Goal: Task Accomplishment & Management: Manage account settings

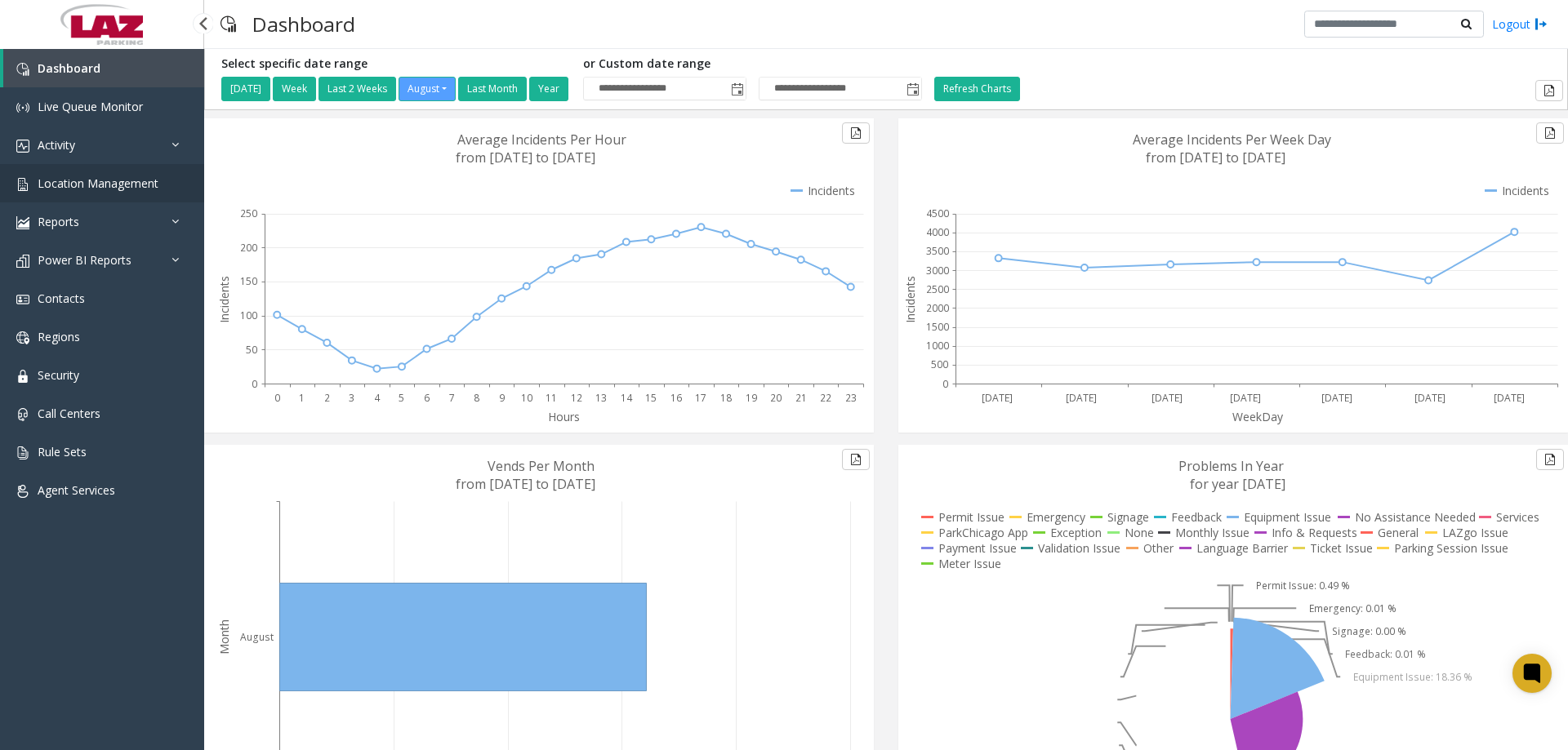
click at [68, 176] on span "Location Management" at bounding box center [97, 183] width 120 height 16
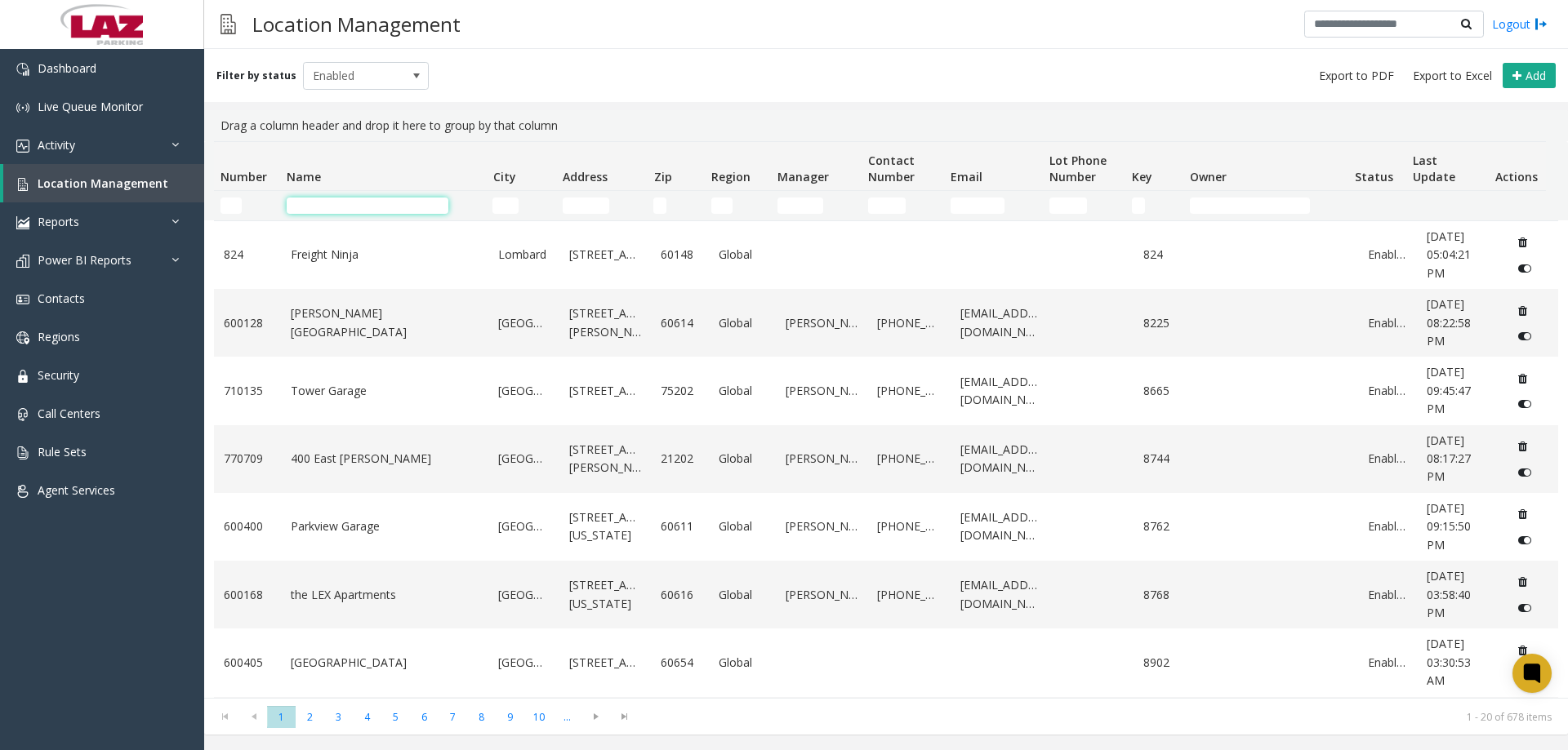
click at [338, 205] on input "Name Filter" at bounding box center [368, 205] width 162 height 16
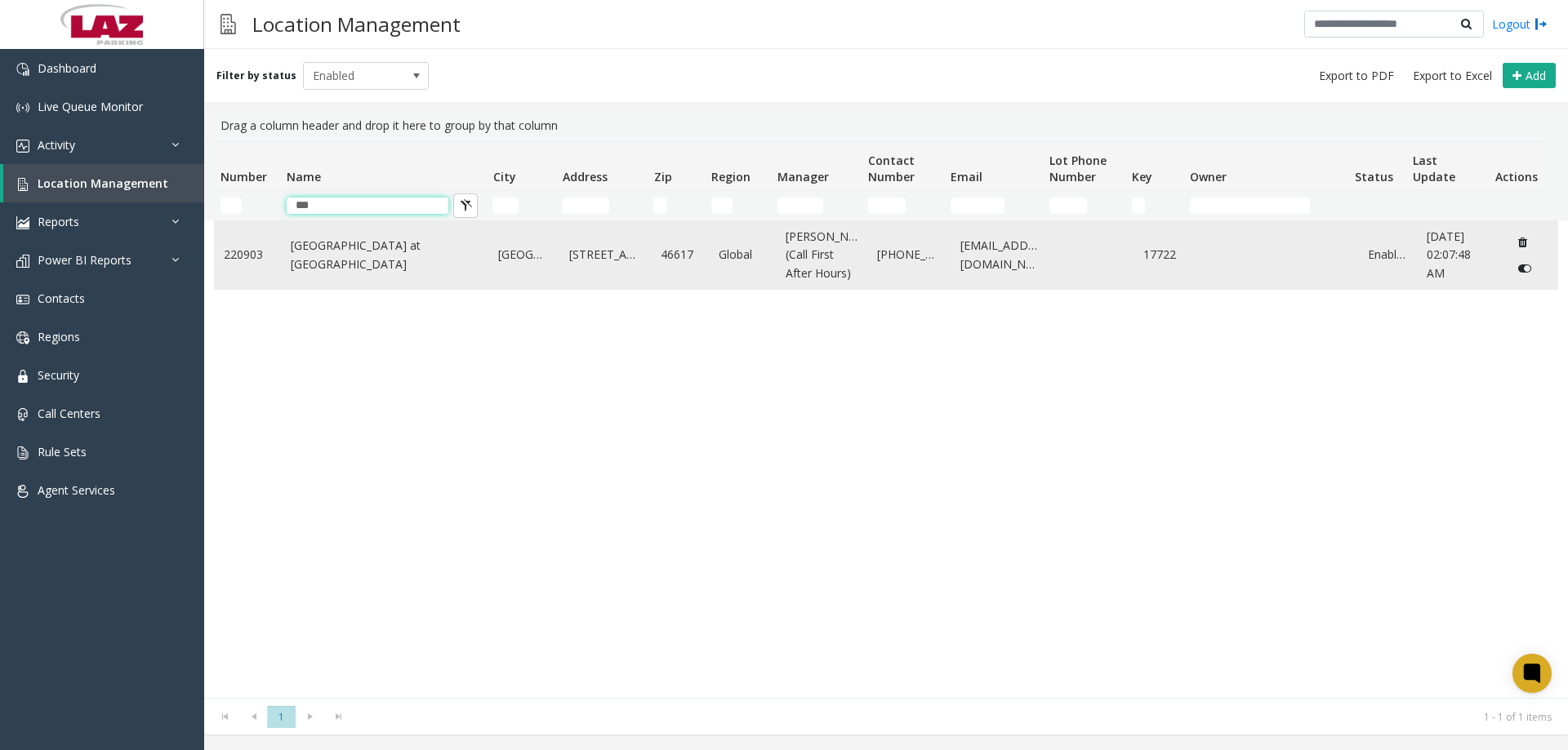
type input "***"
click at [370, 251] on link "[GEOGRAPHIC_DATA] at [GEOGRAPHIC_DATA]" at bounding box center [384, 254] width 189 height 36
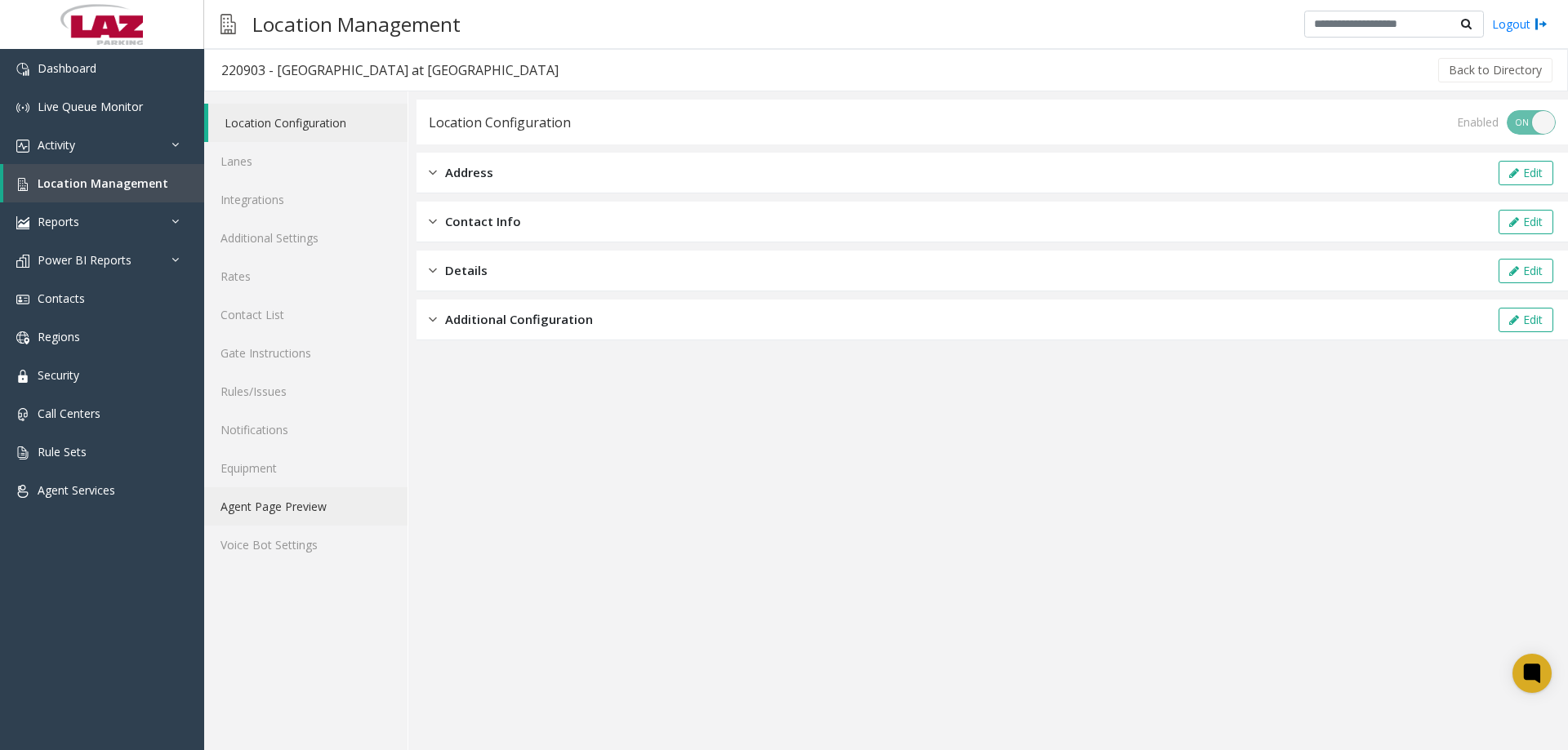
click at [314, 507] on link "Agent Page Preview" at bounding box center [307, 506] width 204 height 38
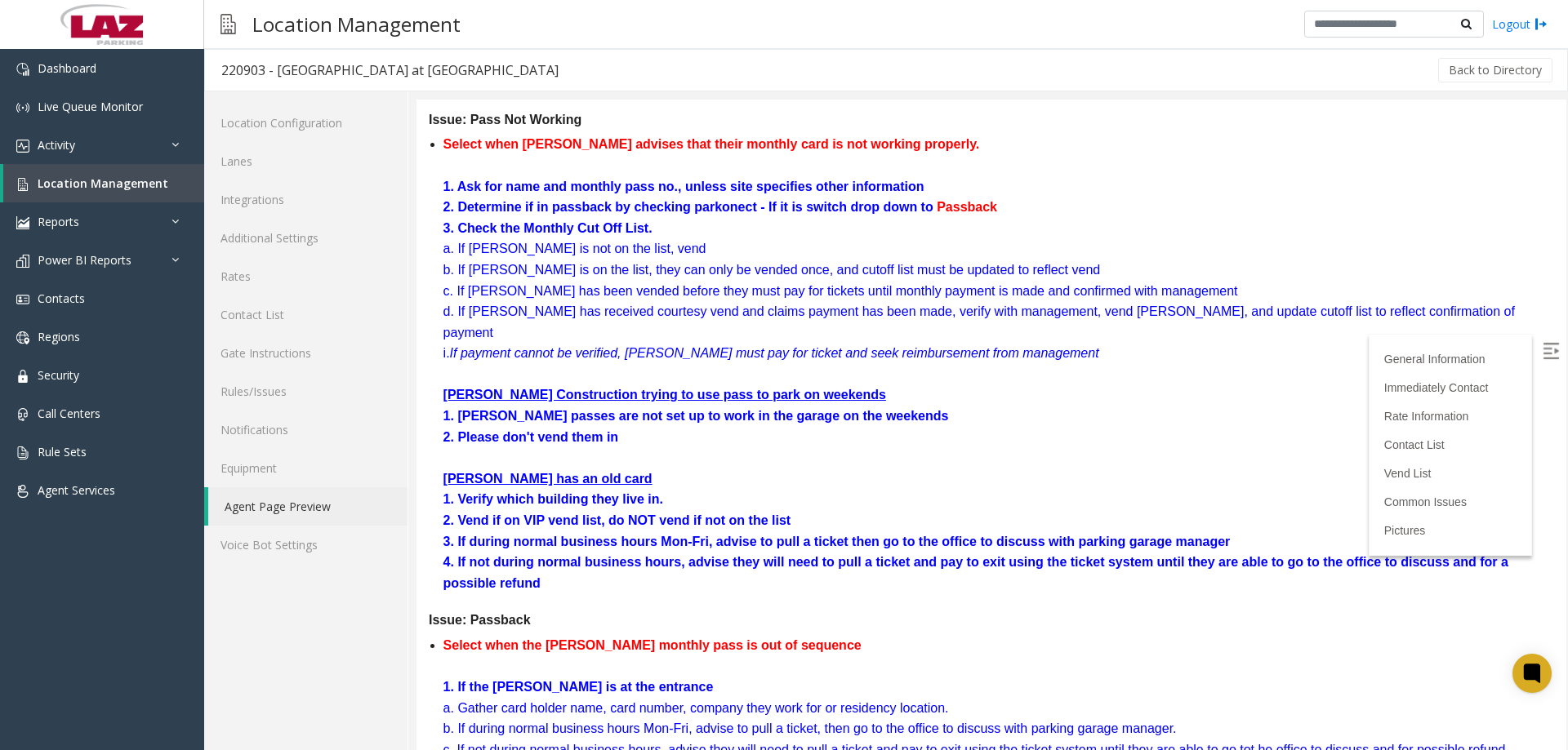
scroll to position [2695, 0]
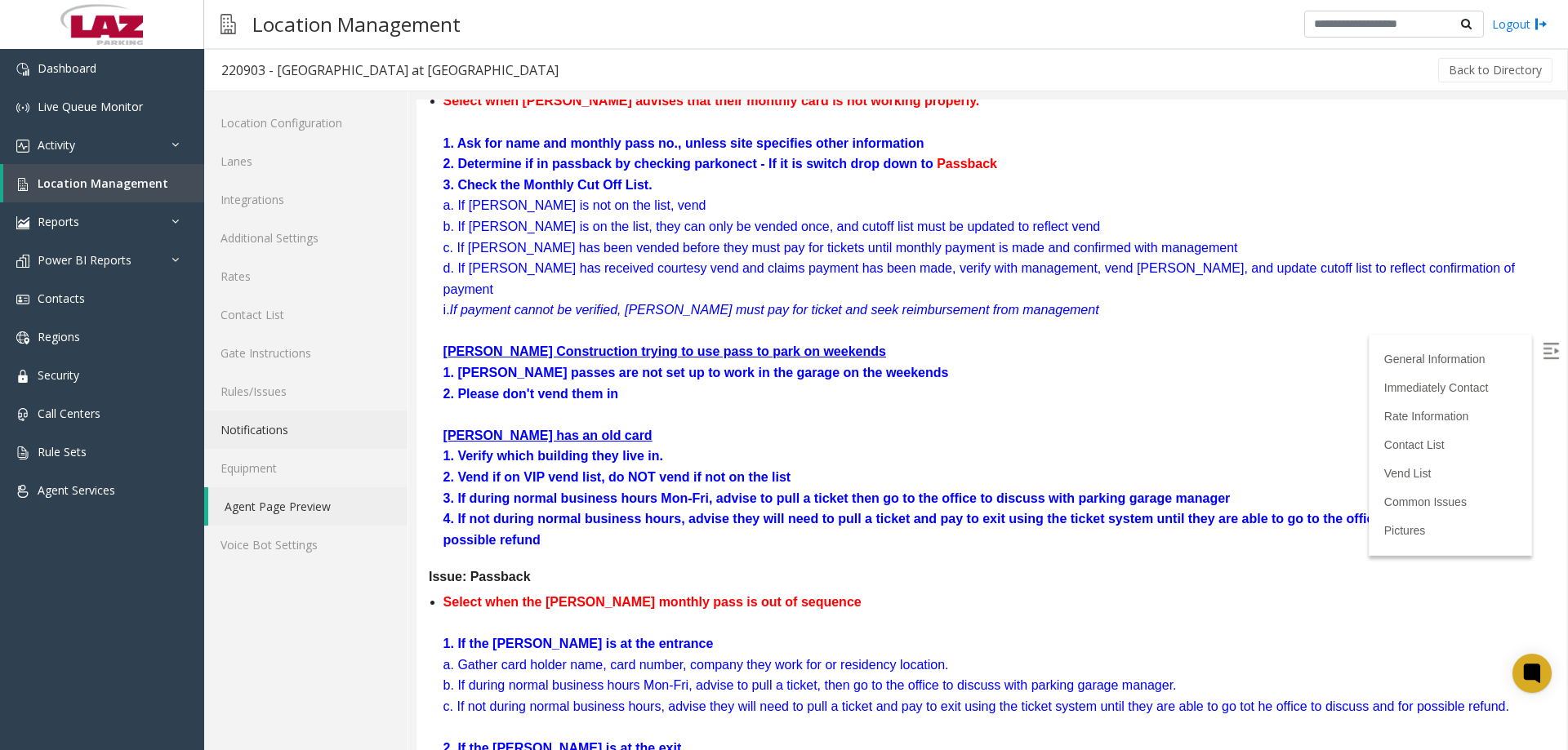
click at [272, 415] on link "Notifications" at bounding box center [307, 429] width 204 height 38
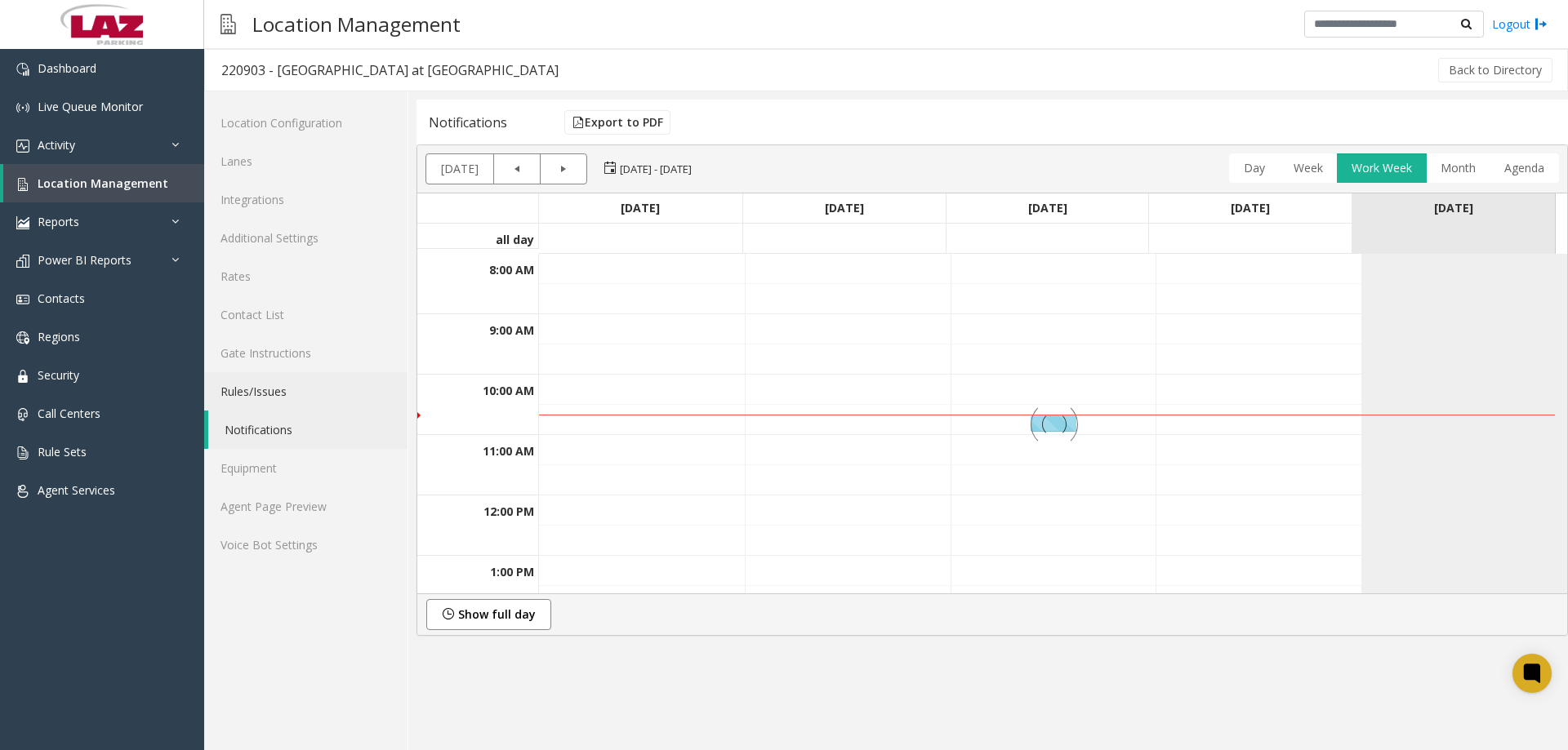
click at [262, 402] on link "Rules/Issues" at bounding box center [307, 390] width 204 height 38
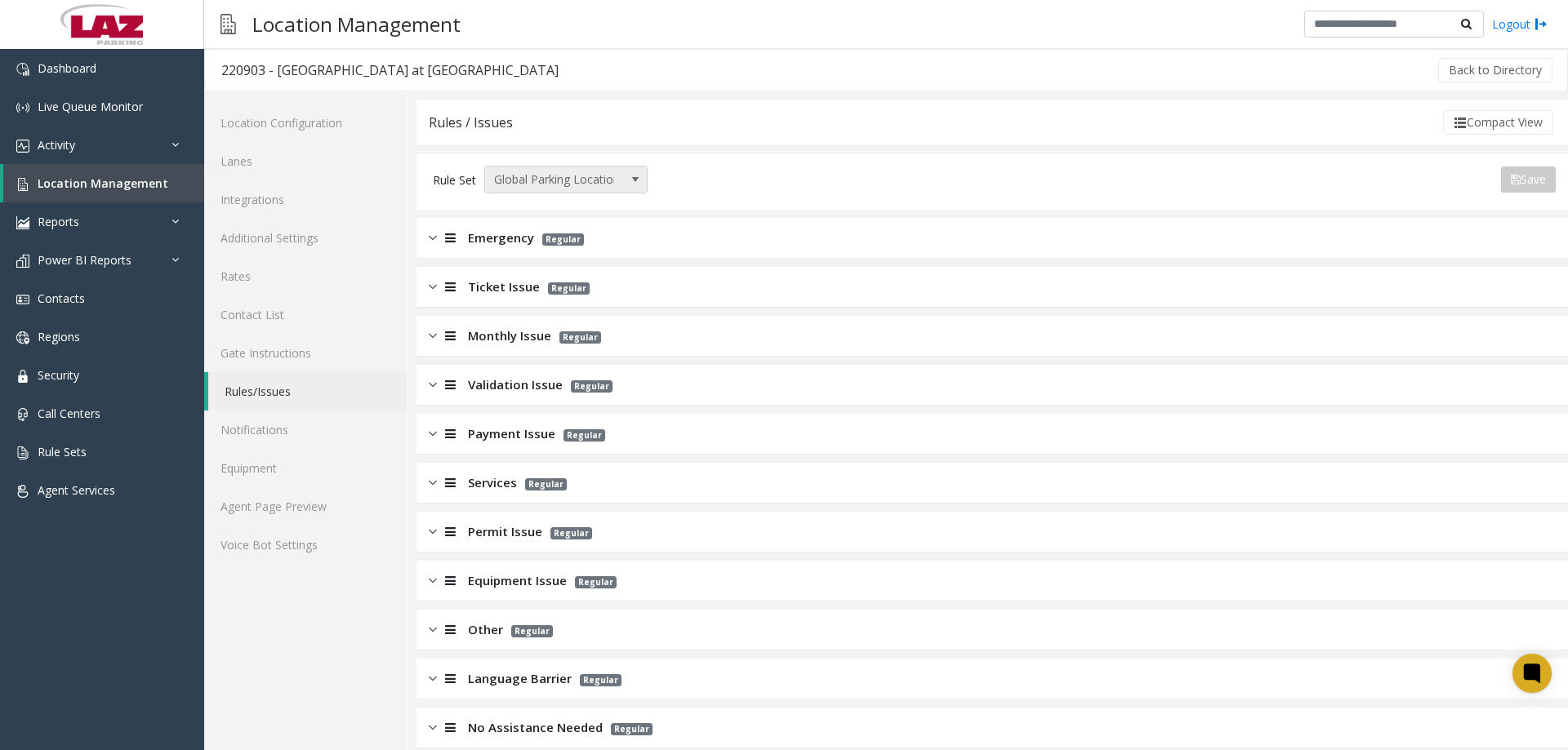
click at [637, 170] on span at bounding box center [635, 180] width 23 height 27
click at [543, 386] on li "Freight Ninja" at bounding box center [566, 390] width 159 height 22
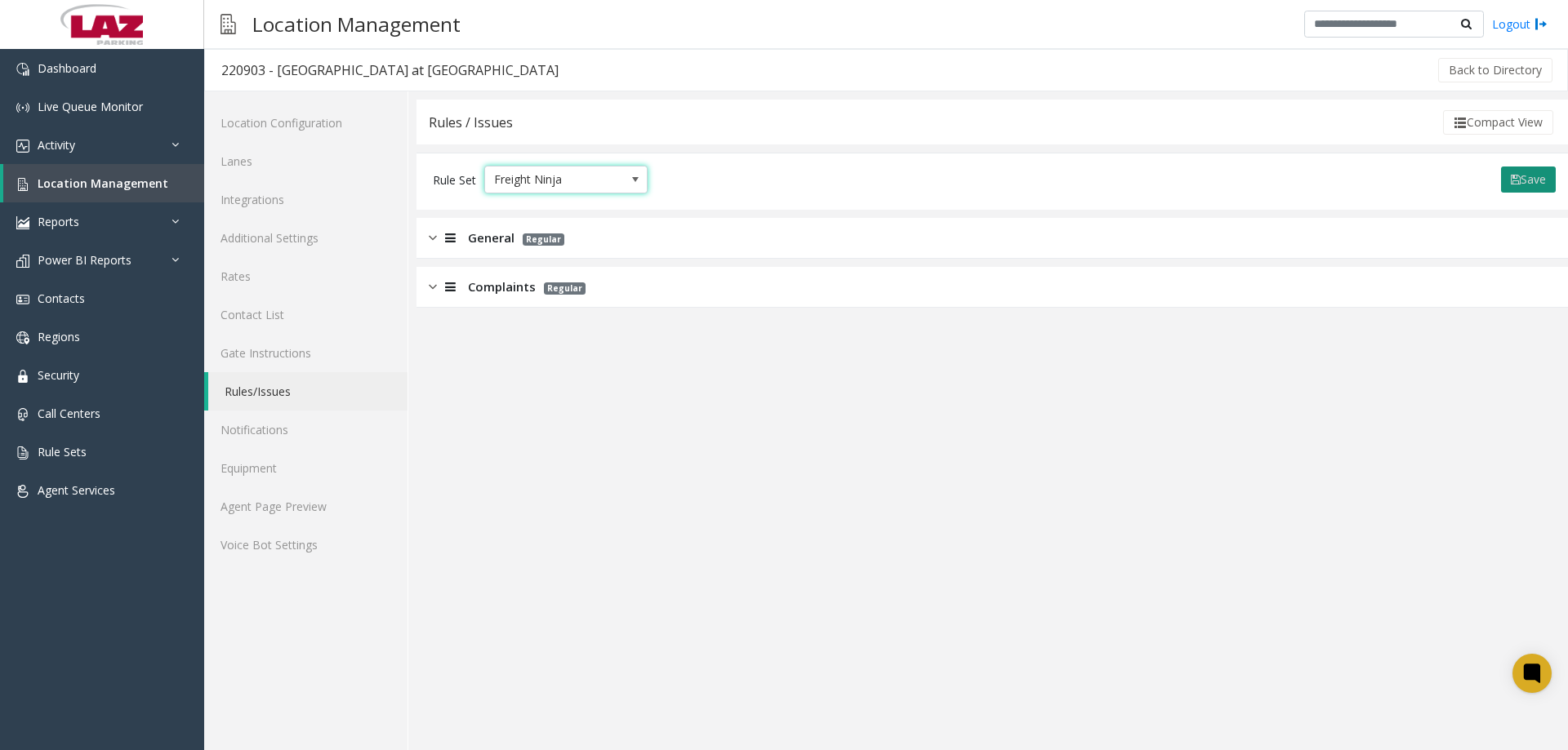
click at [1537, 185] on button "Save" at bounding box center [1529, 180] width 55 height 27
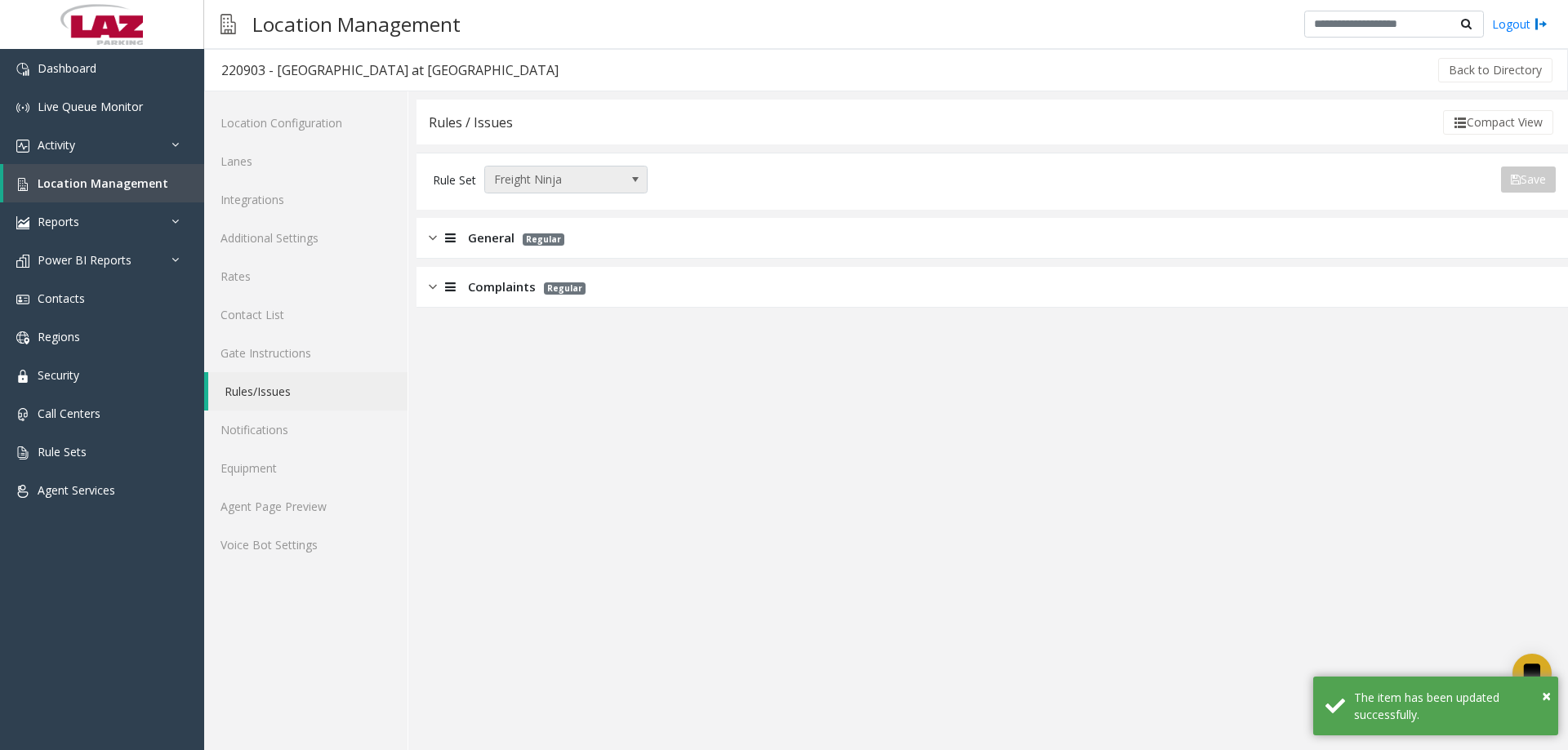
click at [602, 186] on span "Freight Ninja" at bounding box center [550, 180] width 129 height 27
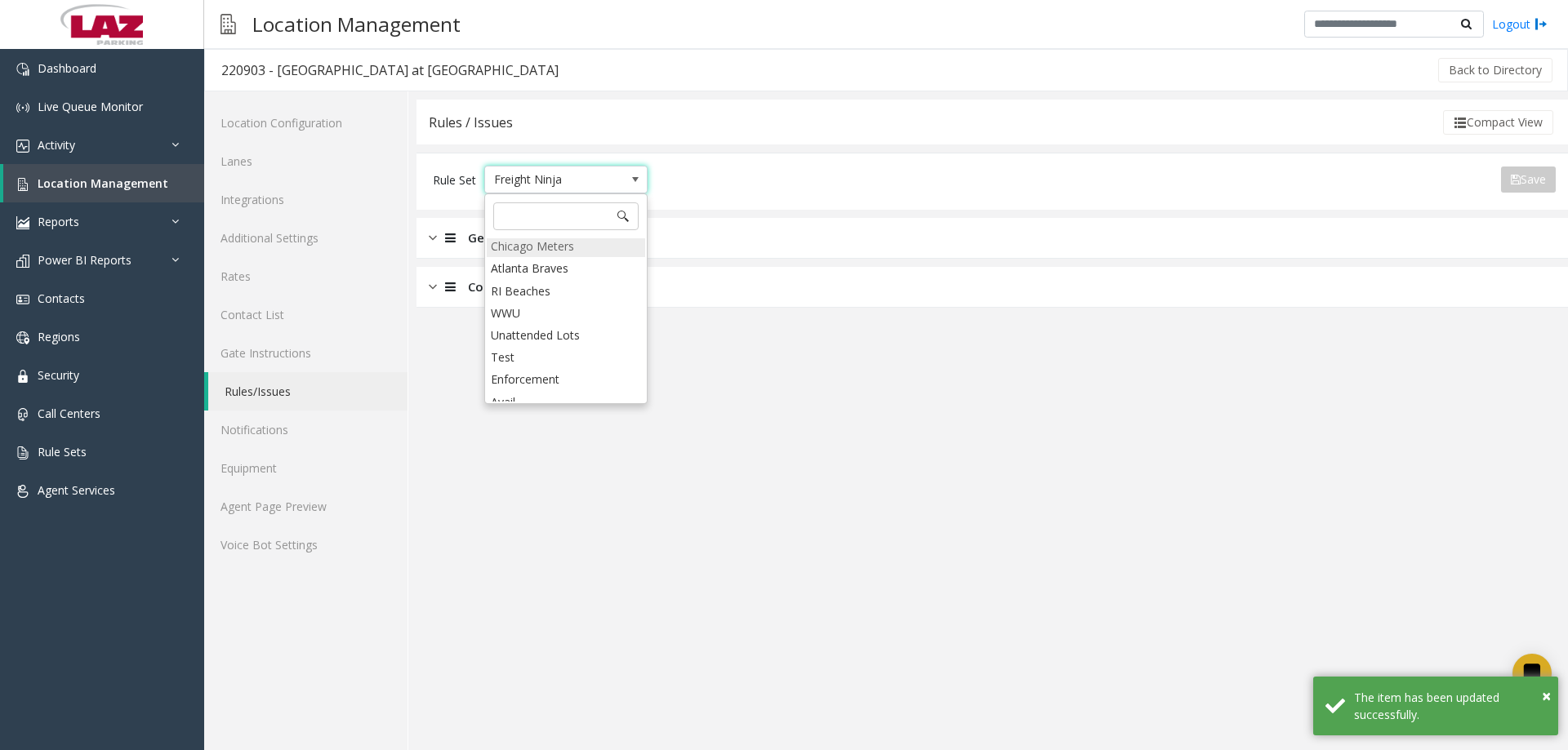
scroll to position [0, 0]
click at [565, 257] on li "Global Parking Locations" at bounding box center [566, 249] width 159 height 22
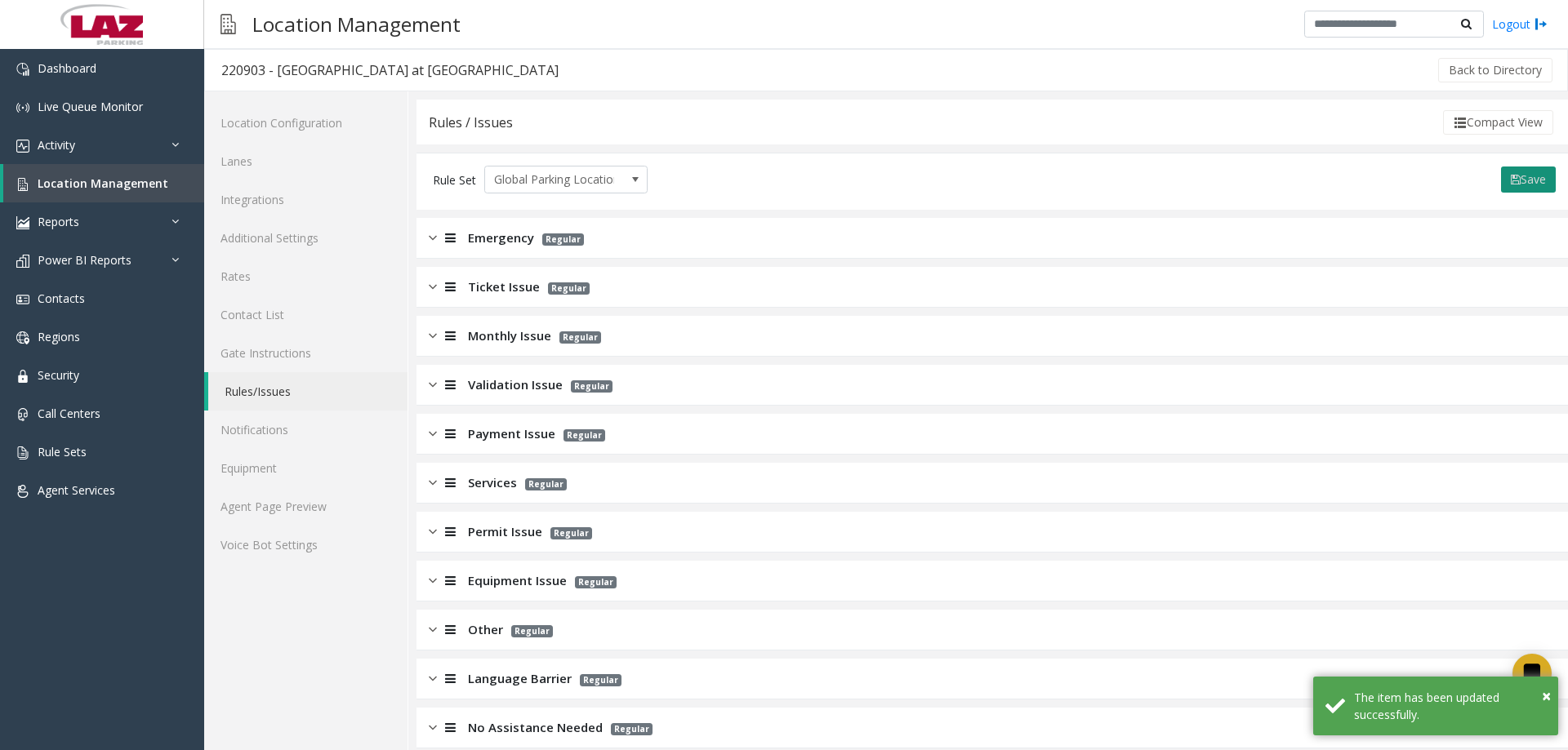
click at [1510, 180] on button "Save" at bounding box center [1529, 180] width 55 height 27
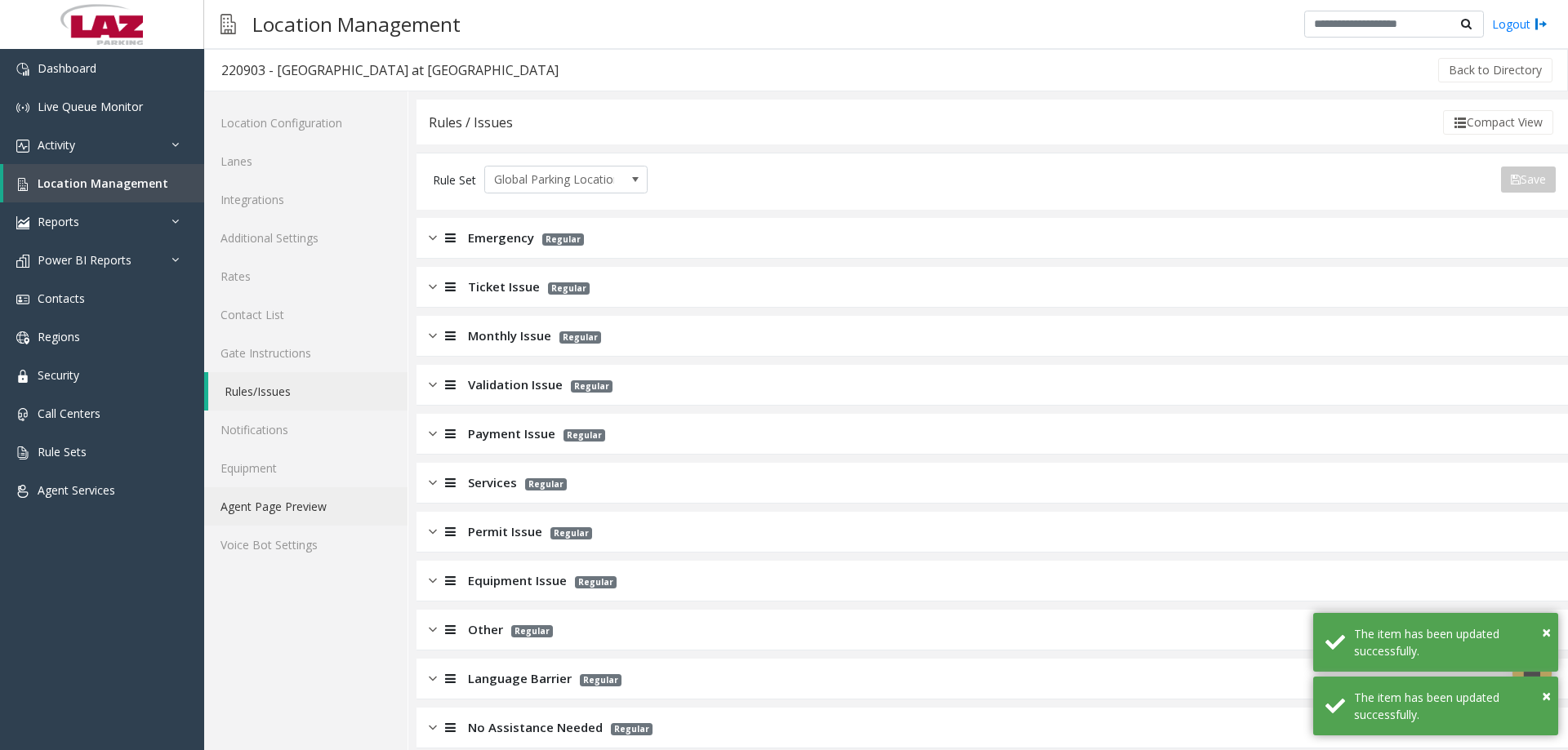
click at [321, 499] on link "Agent Page Preview" at bounding box center [307, 506] width 204 height 38
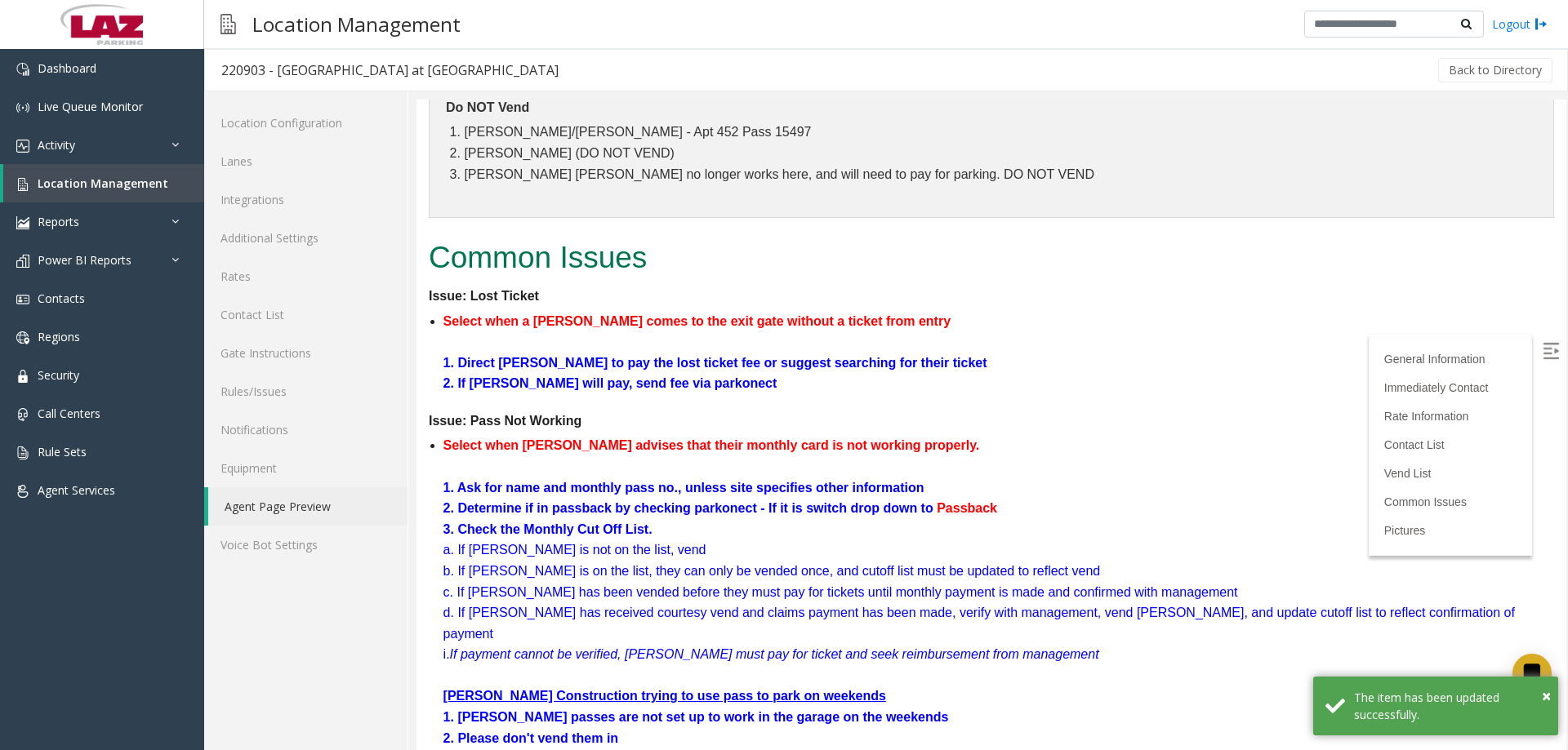
scroll to position [2387, 0]
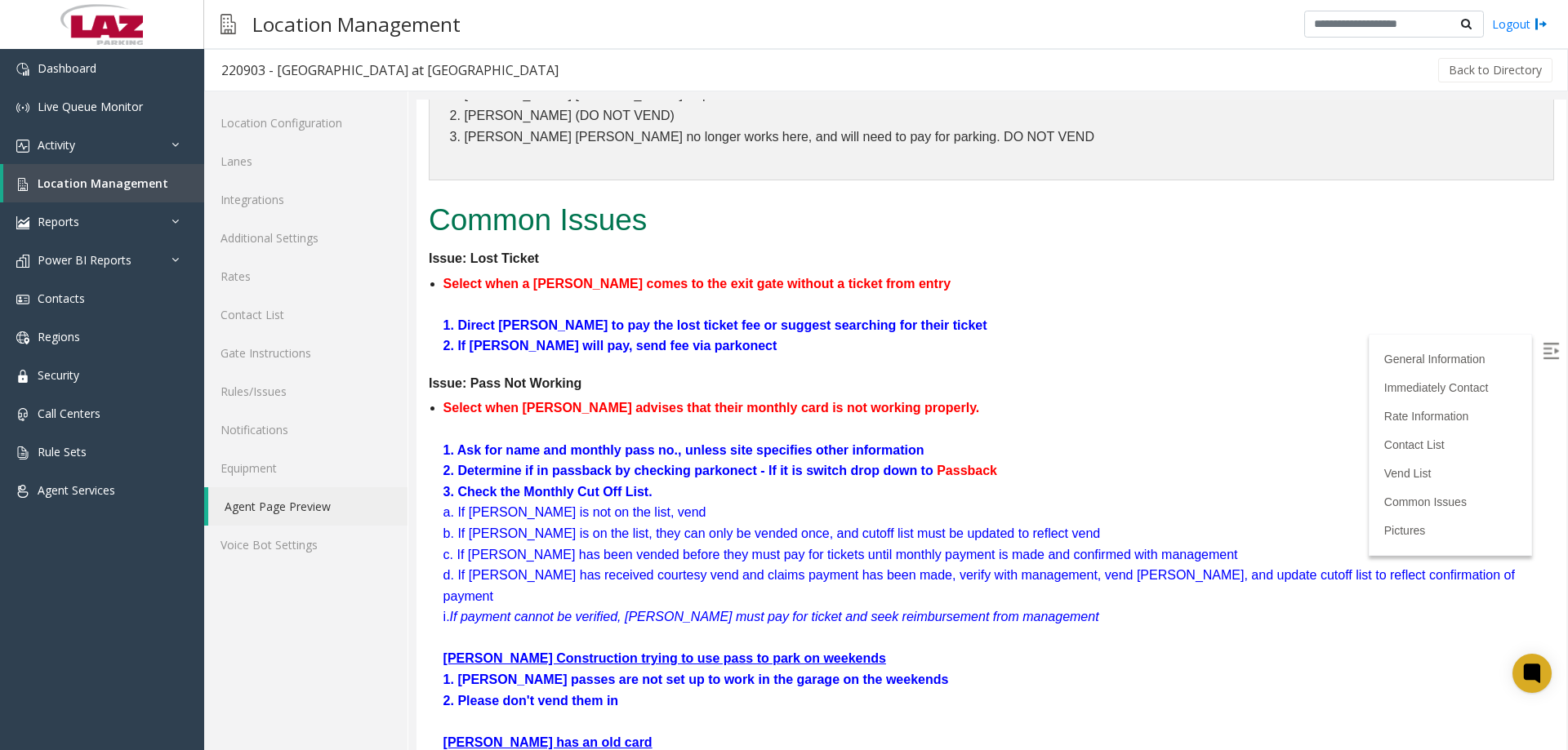
drag, startPoint x: 1566, startPoint y: 131, endPoint x: 1984, endPoint y: 437, distance: 518.0
click at [270, 469] on link "Equipment" at bounding box center [307, 468] width 204 height 38
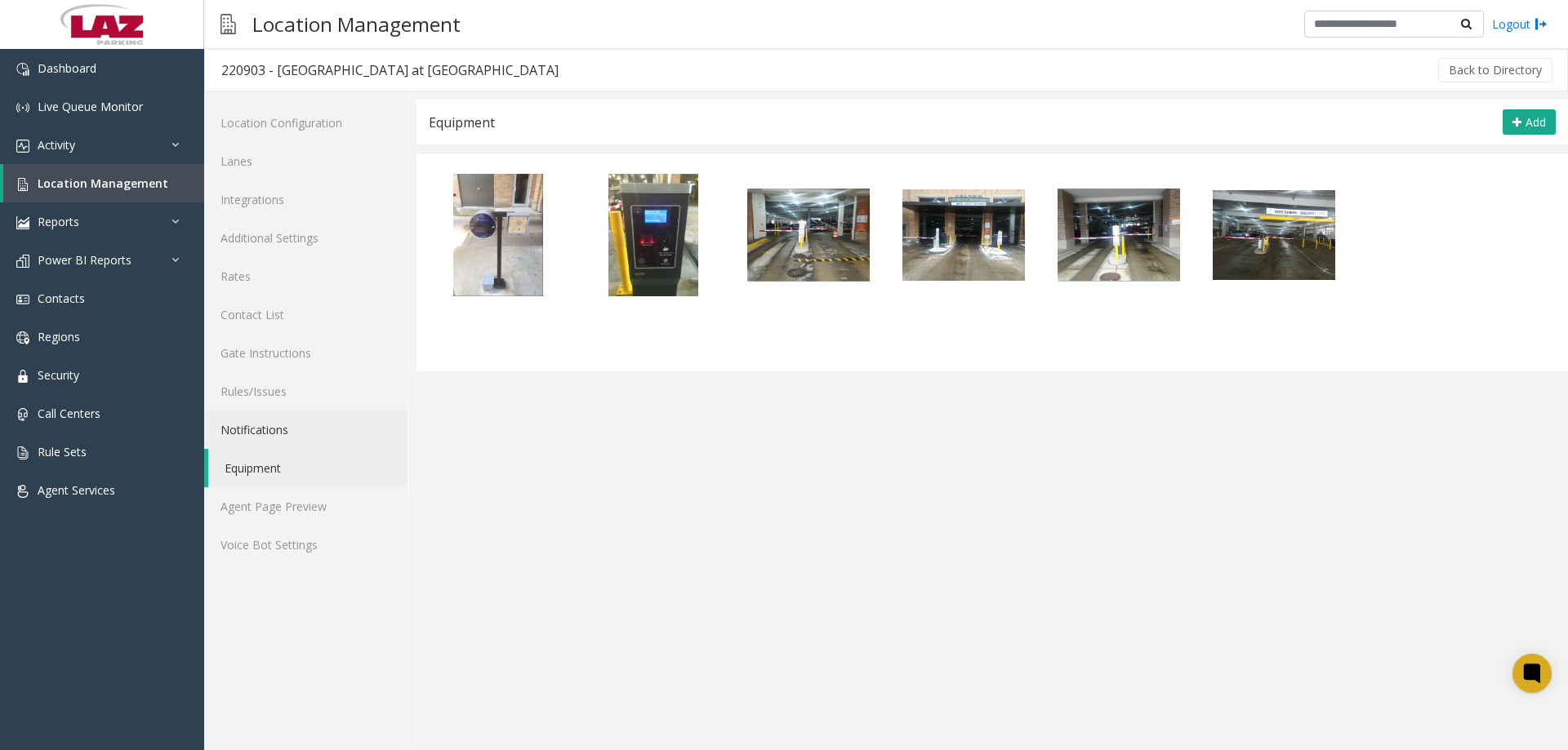
click at [278, 432] on link "Notifications" at bounding box center [307, 429] width 204 height 38
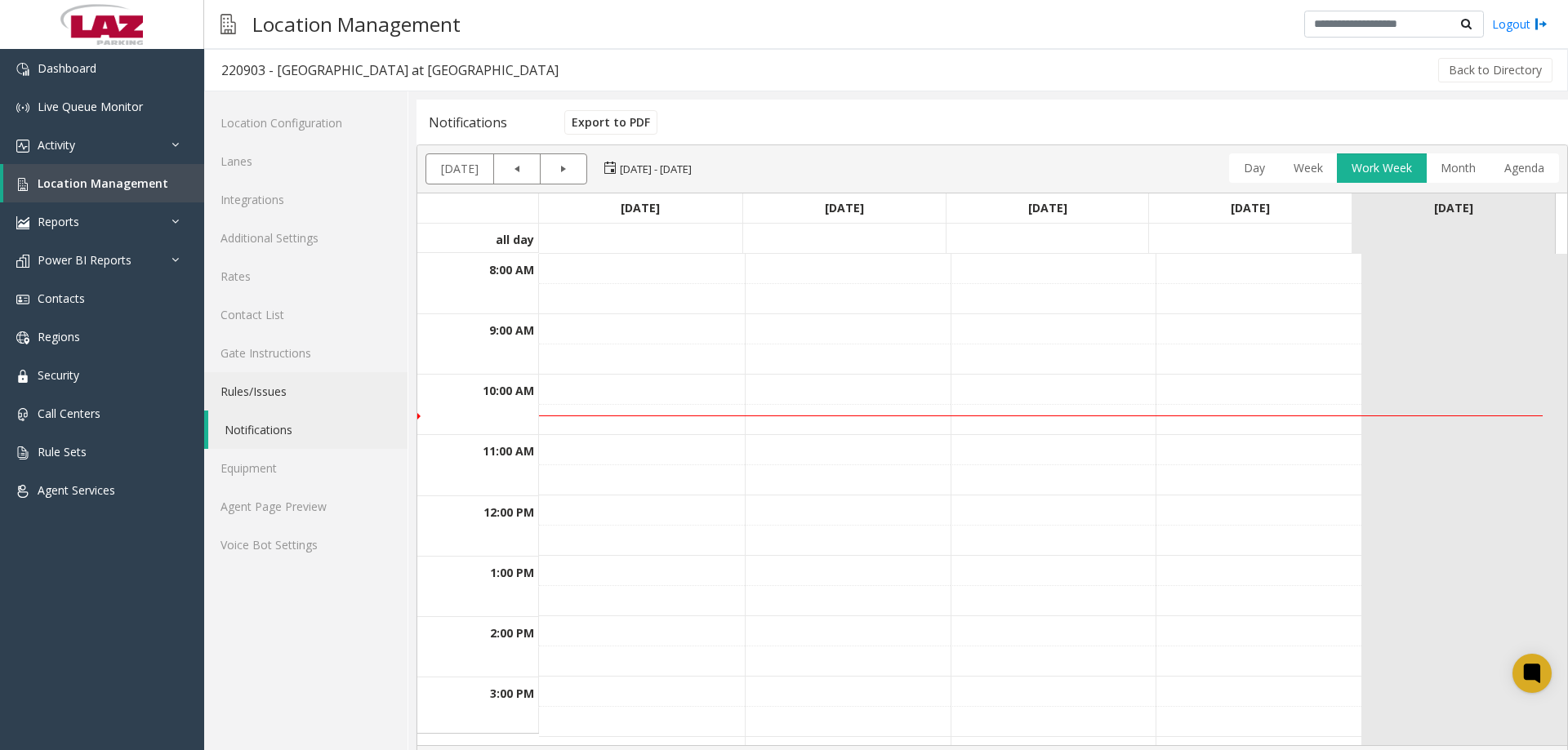
click at [279, 390] on link "Rules/Issues" at bounding box center [307, 390] width 204 height 38
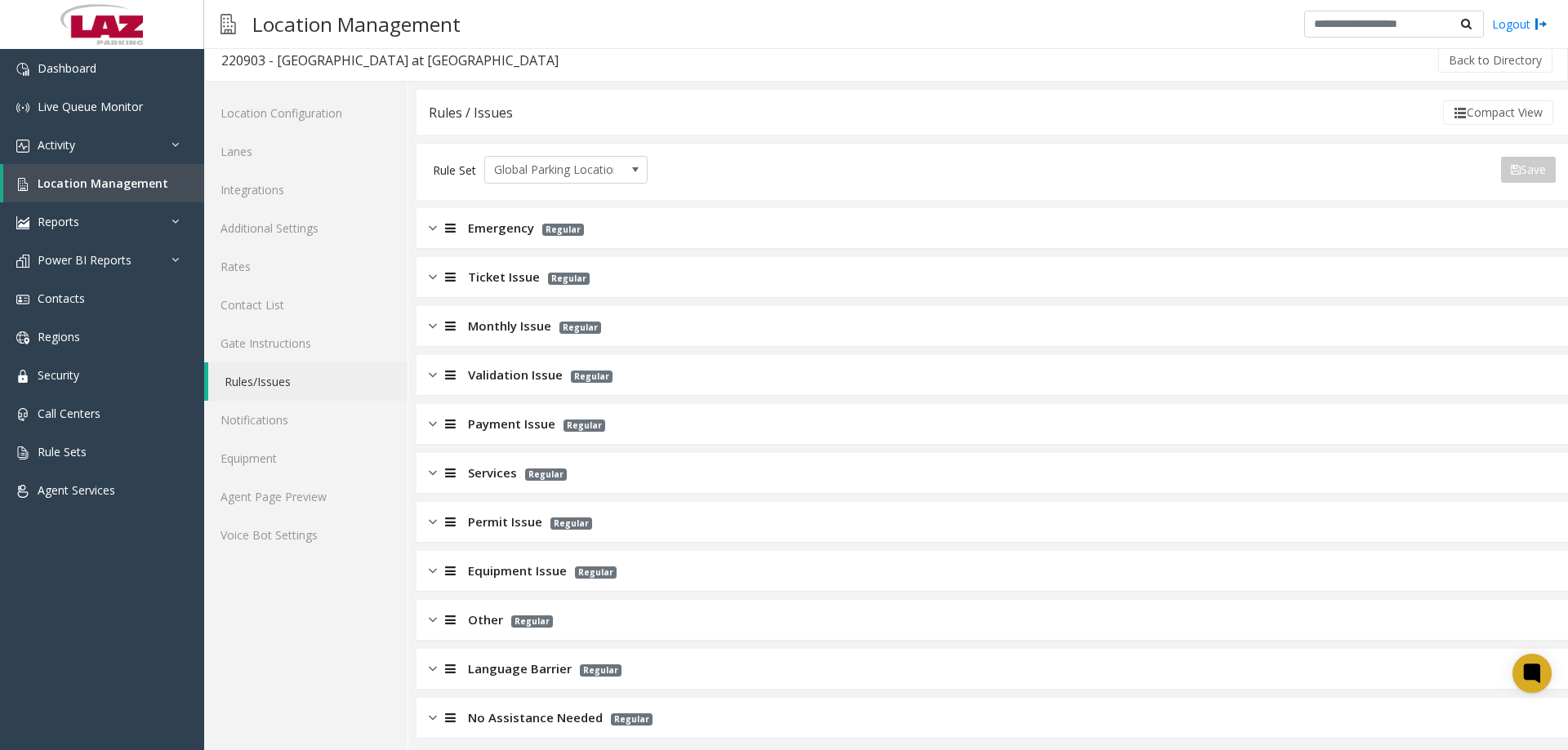
scroll to position [19, 0]
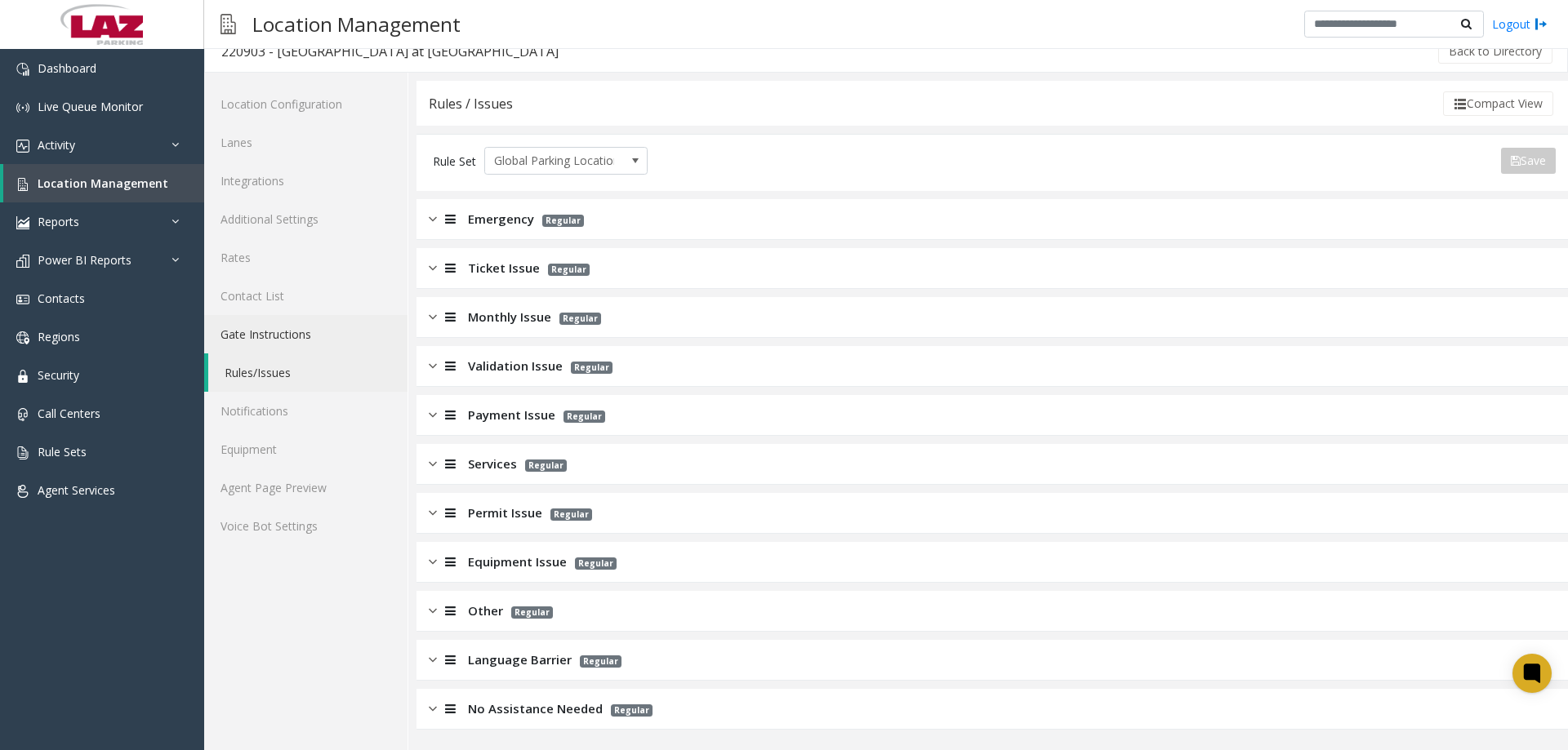
click at [242, 337] on link "Gate Instructions" at bounding box center [307, 334] width 204 height 38
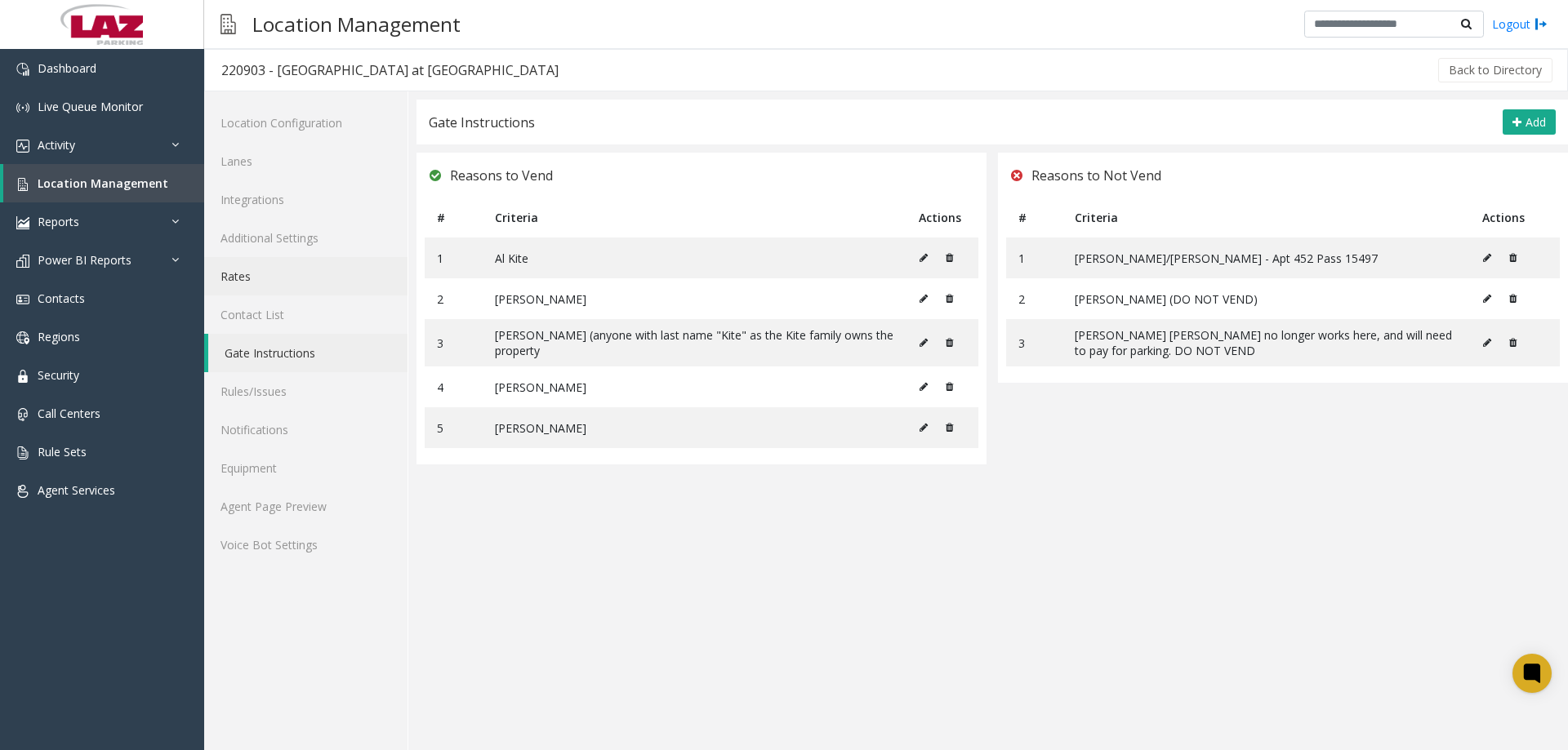
click at [248, 290] on link "Rates" at bounding box center [307, 275] width 204 height 38
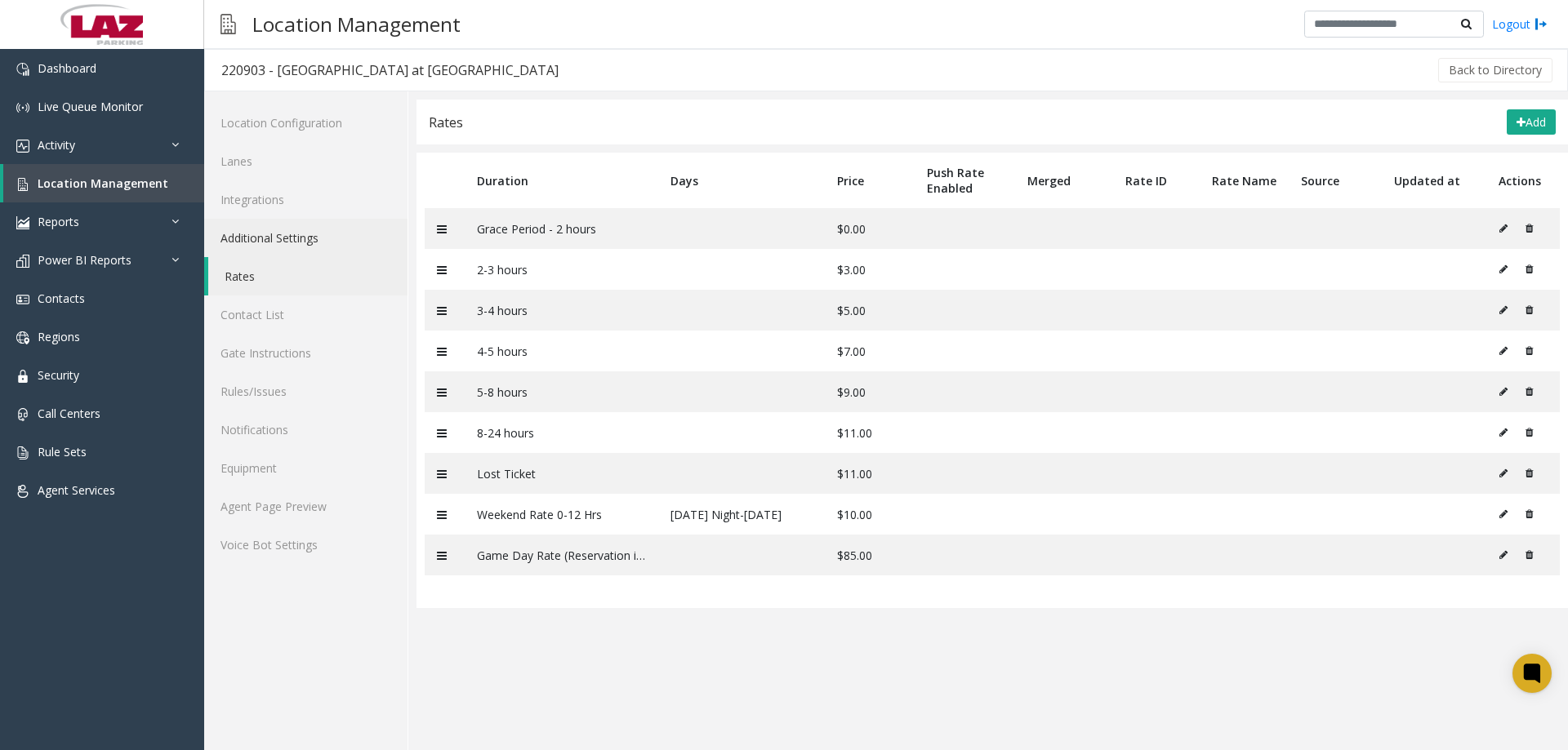
click at [257, 230] on link "Additional Settings" at bounding box center [307, 237] width 204 height 38
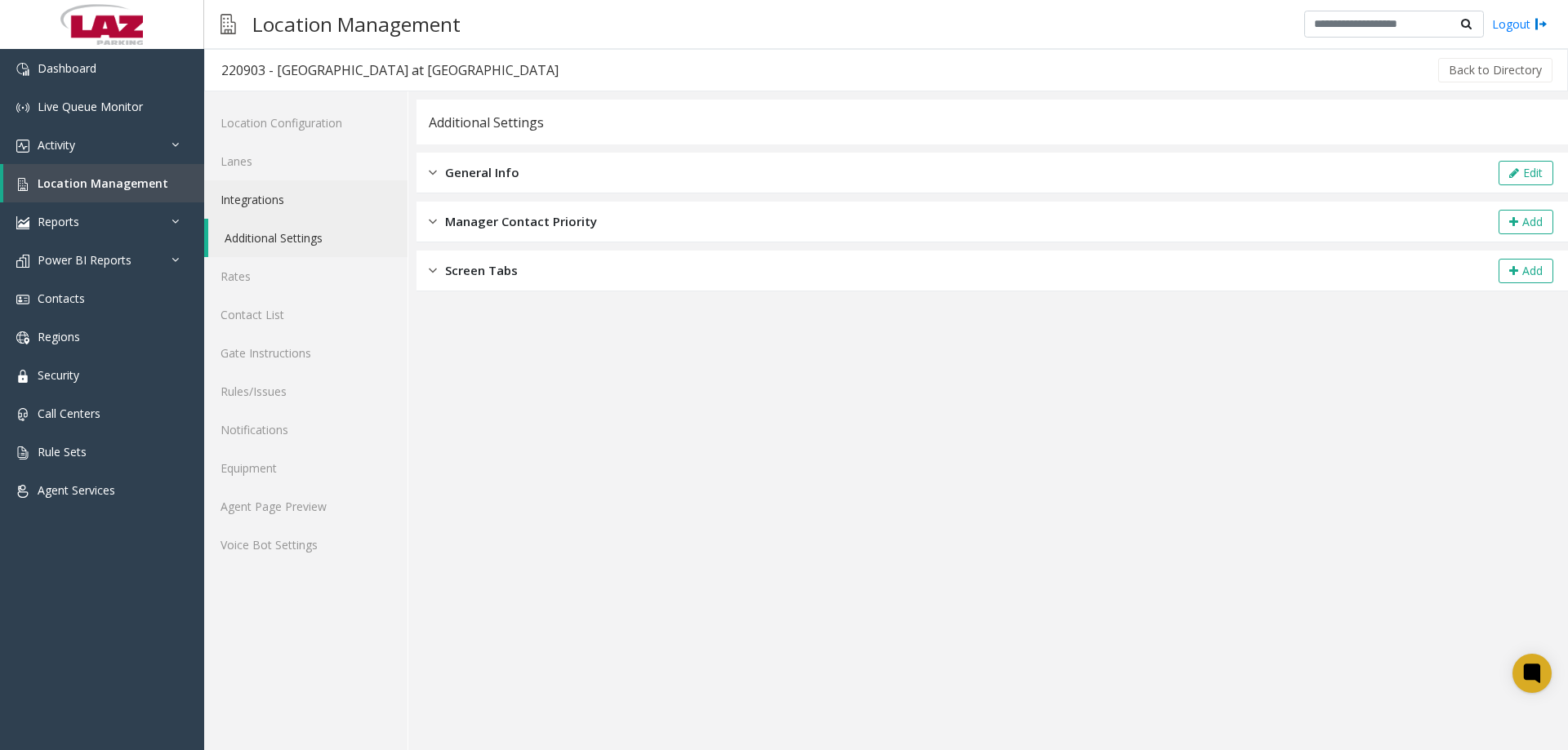
click at [267, 188] on link "Integrations" at bounding box center [307, 199] width 204 height 38
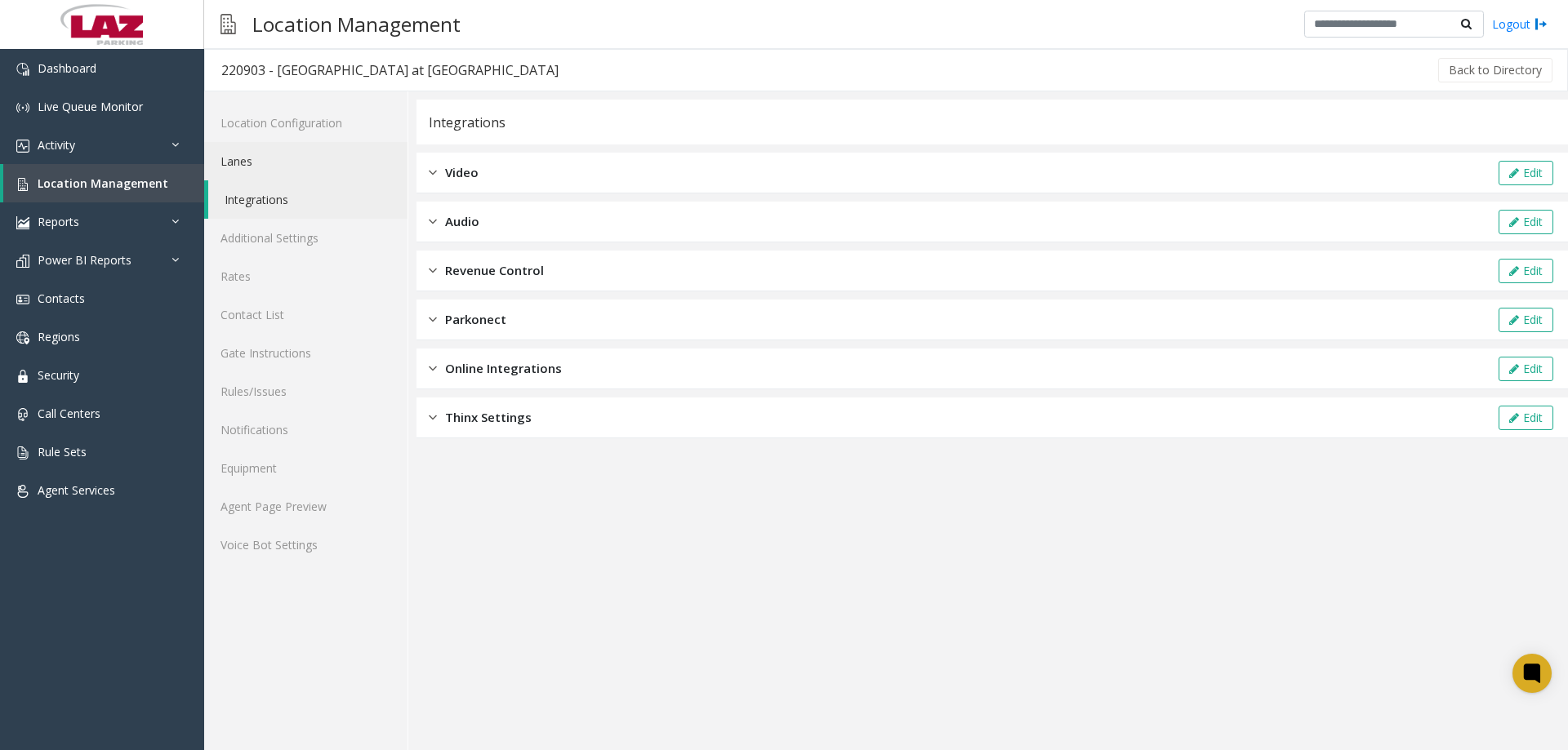
click at [299, 161] on link "Lanes" at bounding box center [307, 160] width 204 height 38
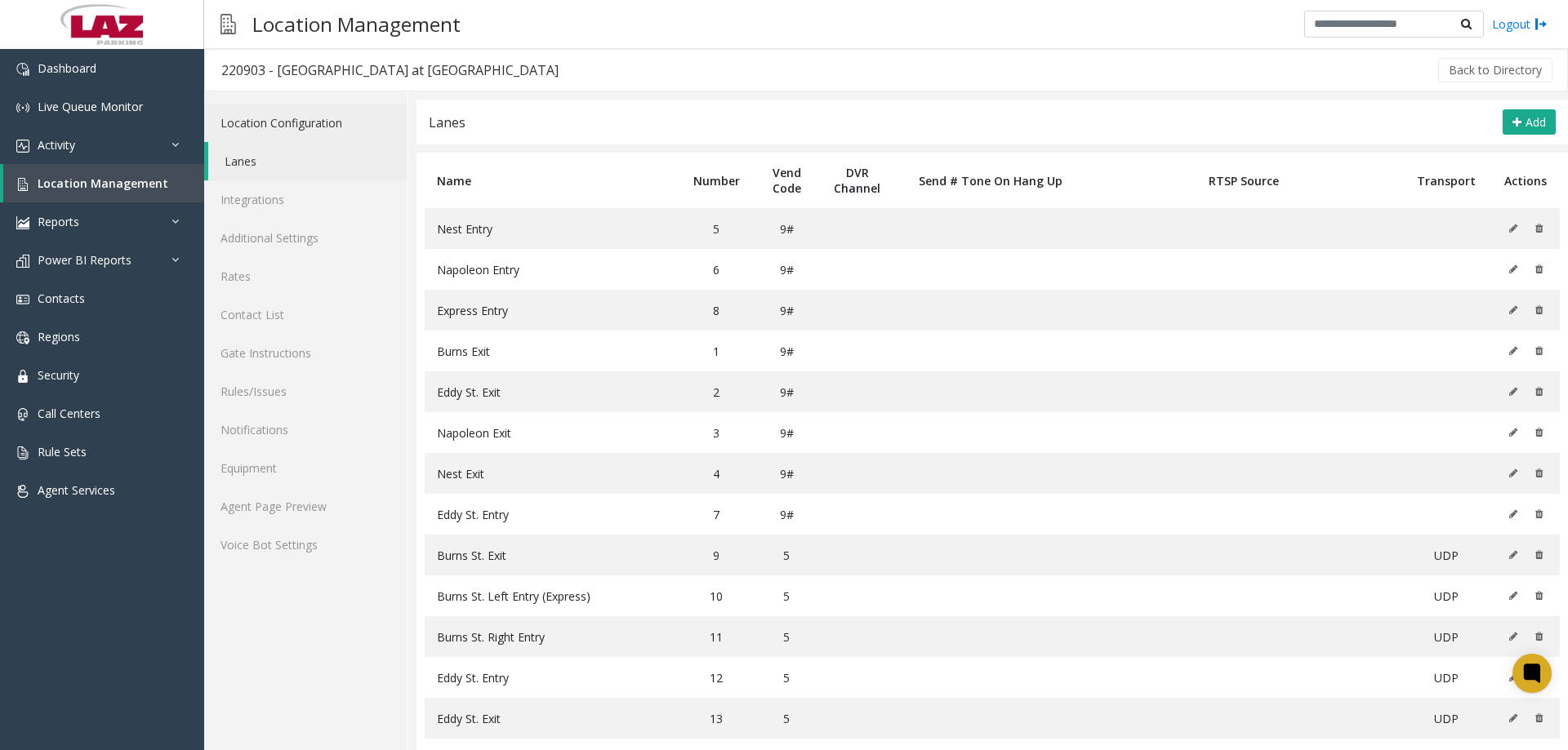
click at [312, 126] on link "Location Configuration" at bounding box center [307, 122] width 204 height 38
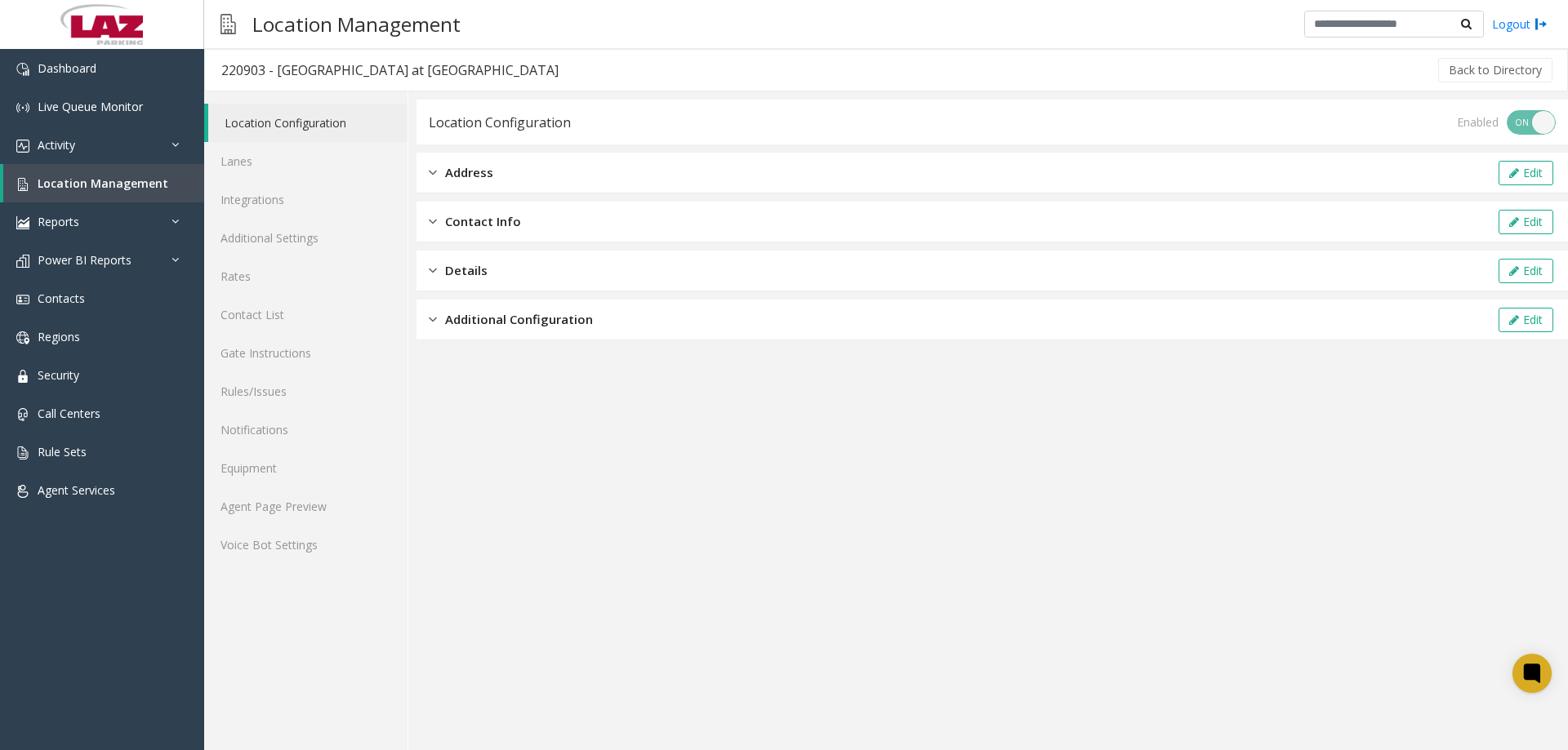
click at [439, 272] on div "Details" at bounding box center [458, 270] width 58 height 19
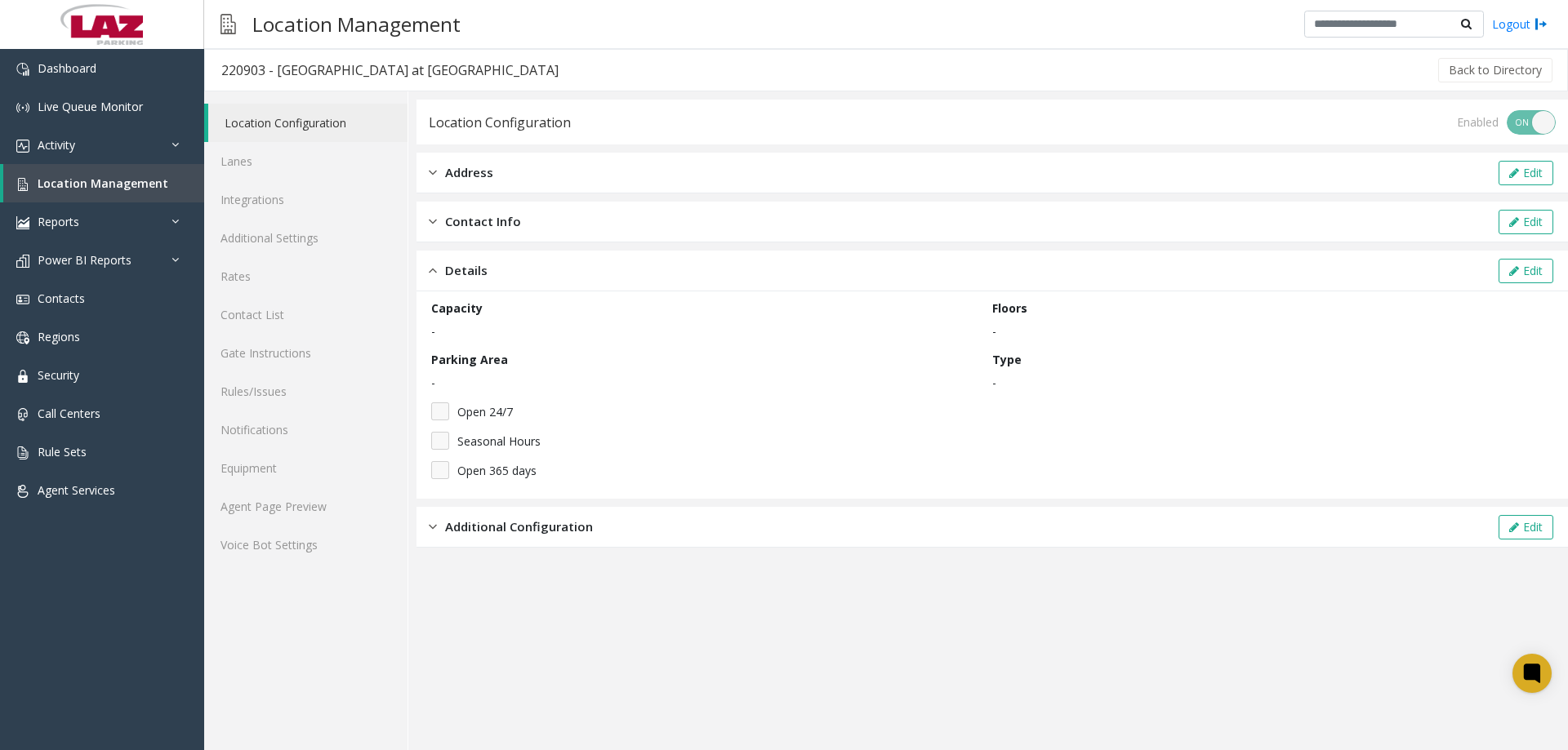
click at [440, 269] on div "Details" at bounding box center [458, 270] width 58 height 19
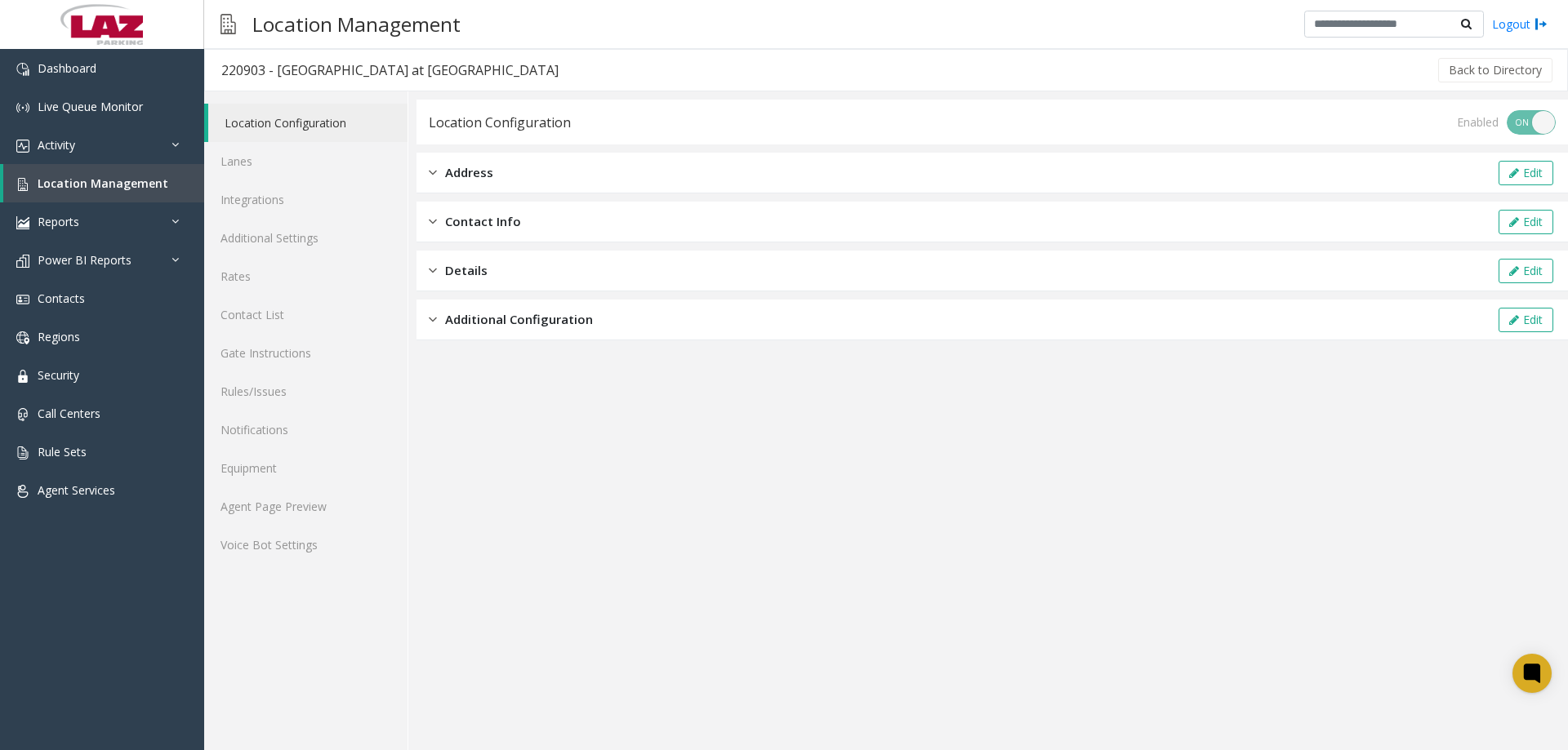
click at [425, 215] on div "Contact Info Edit" at bounding box center [992, 222] width 1152 height 41
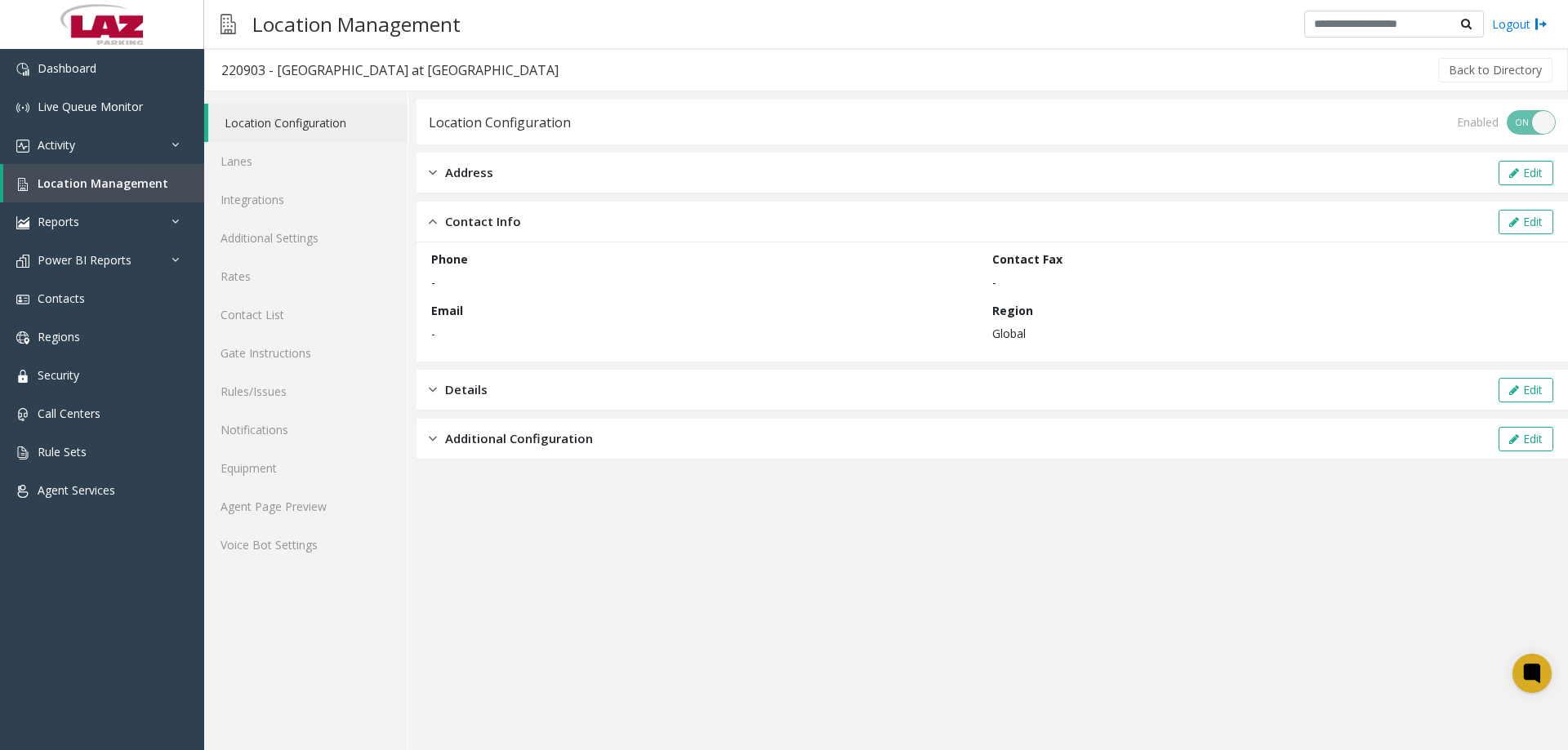
click at [446, 217] on span "Contact Info" at bounding box center [484, 221] width 76 height 19
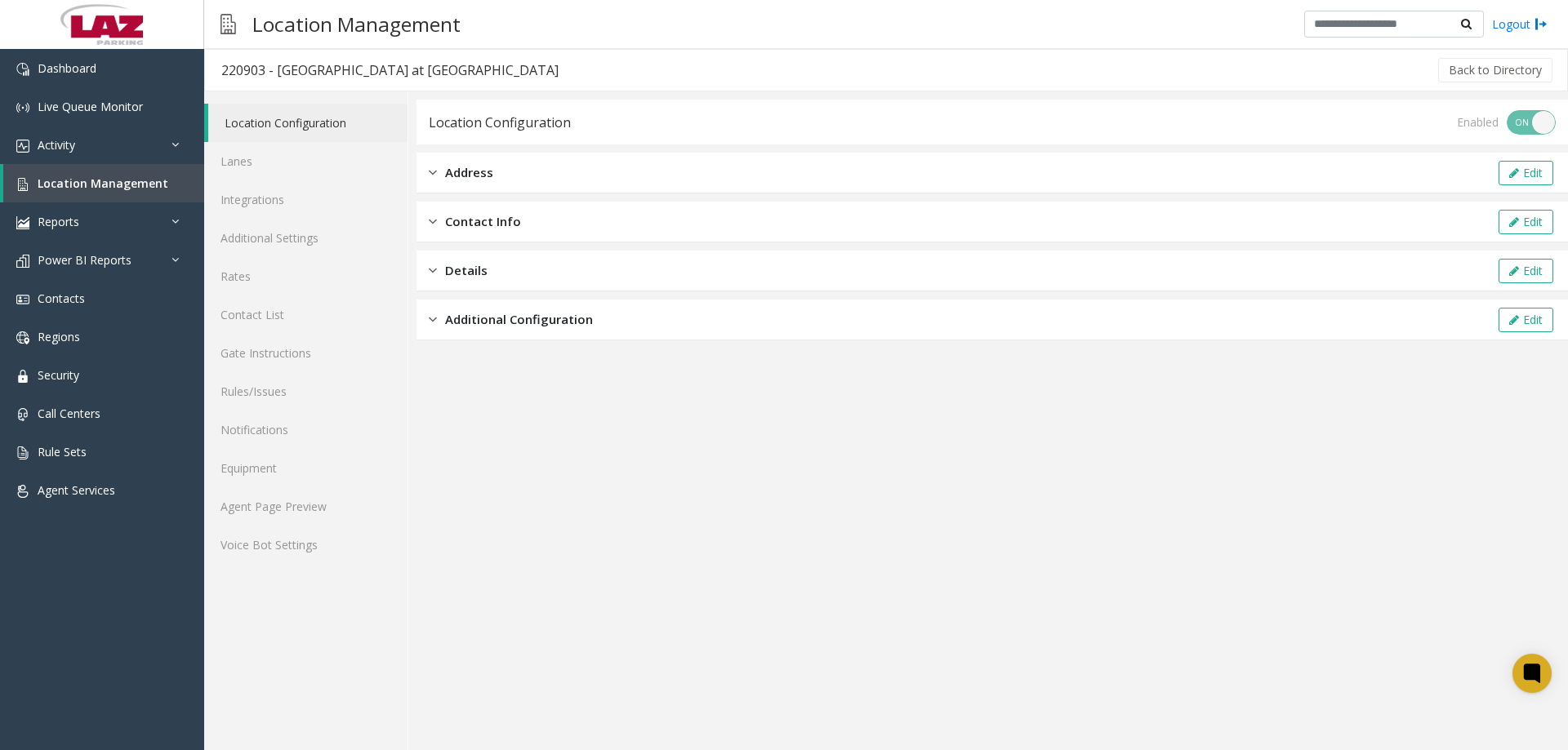
click at [435, 169] on img at bounding box center [432, 172] width 8 height 19
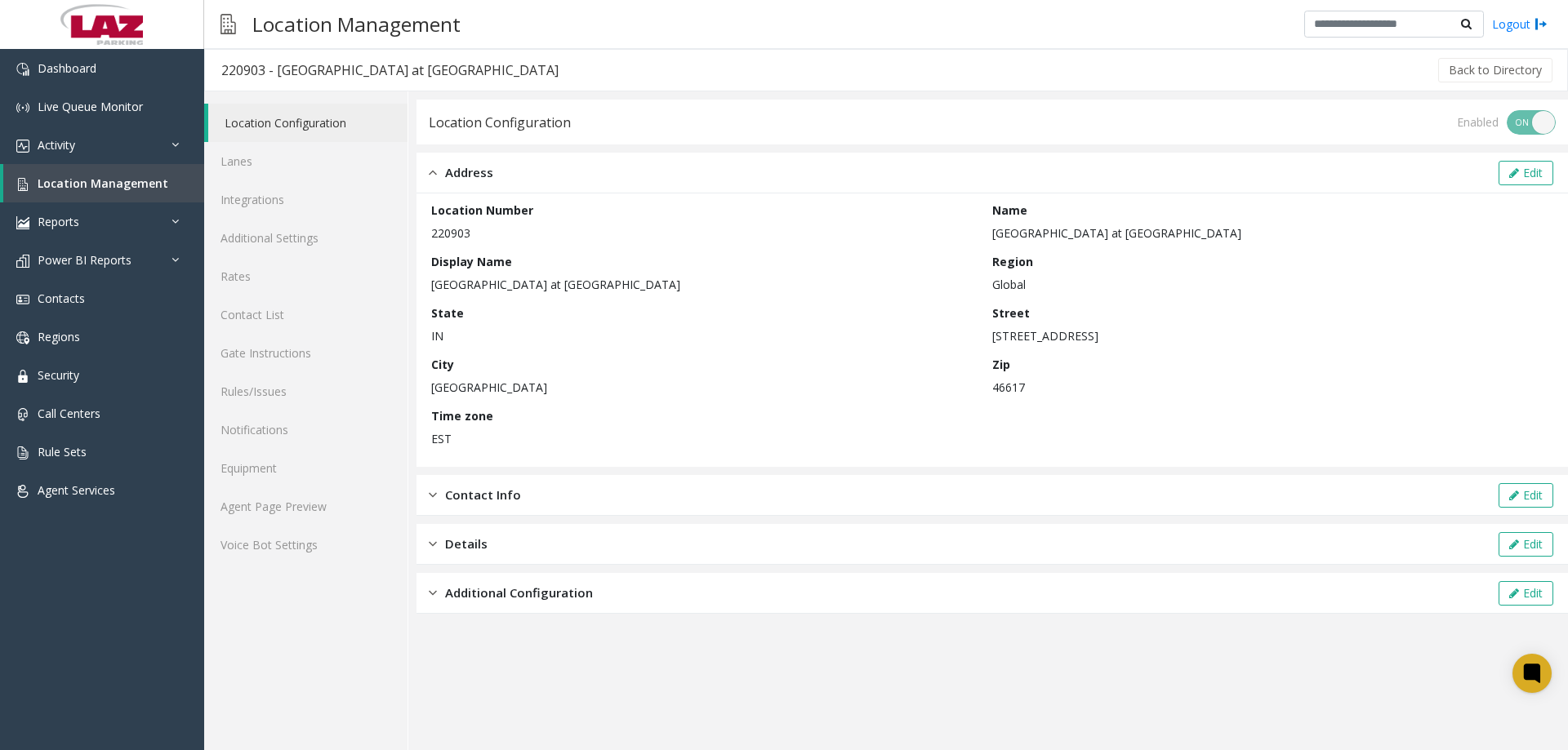
click at [435, 169] on img at bounding box center [432, 172] width 8 height 19
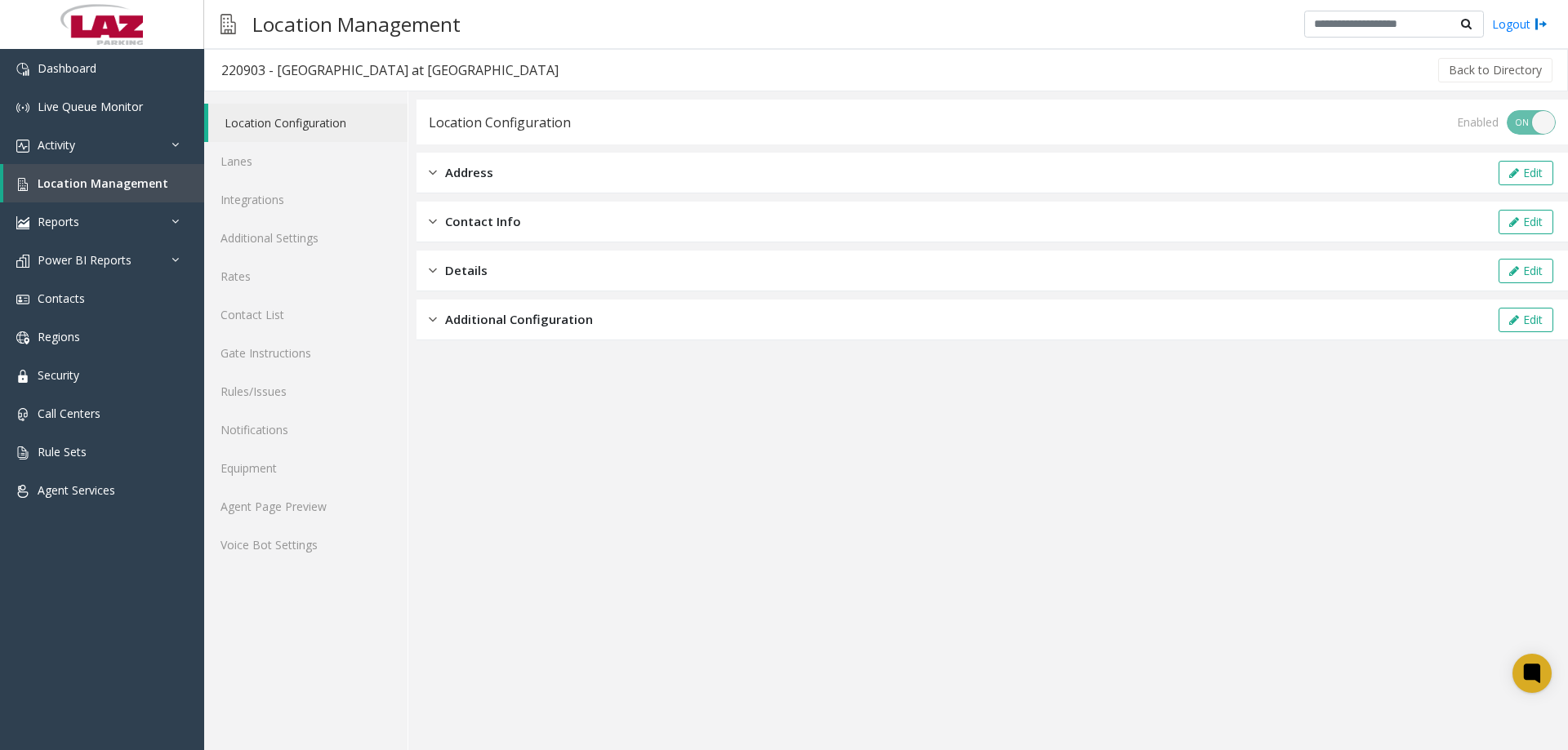
click at [432, 305] on div "Additional Configuration Edit" at bounding box center [992, 320] width 1152 height 41
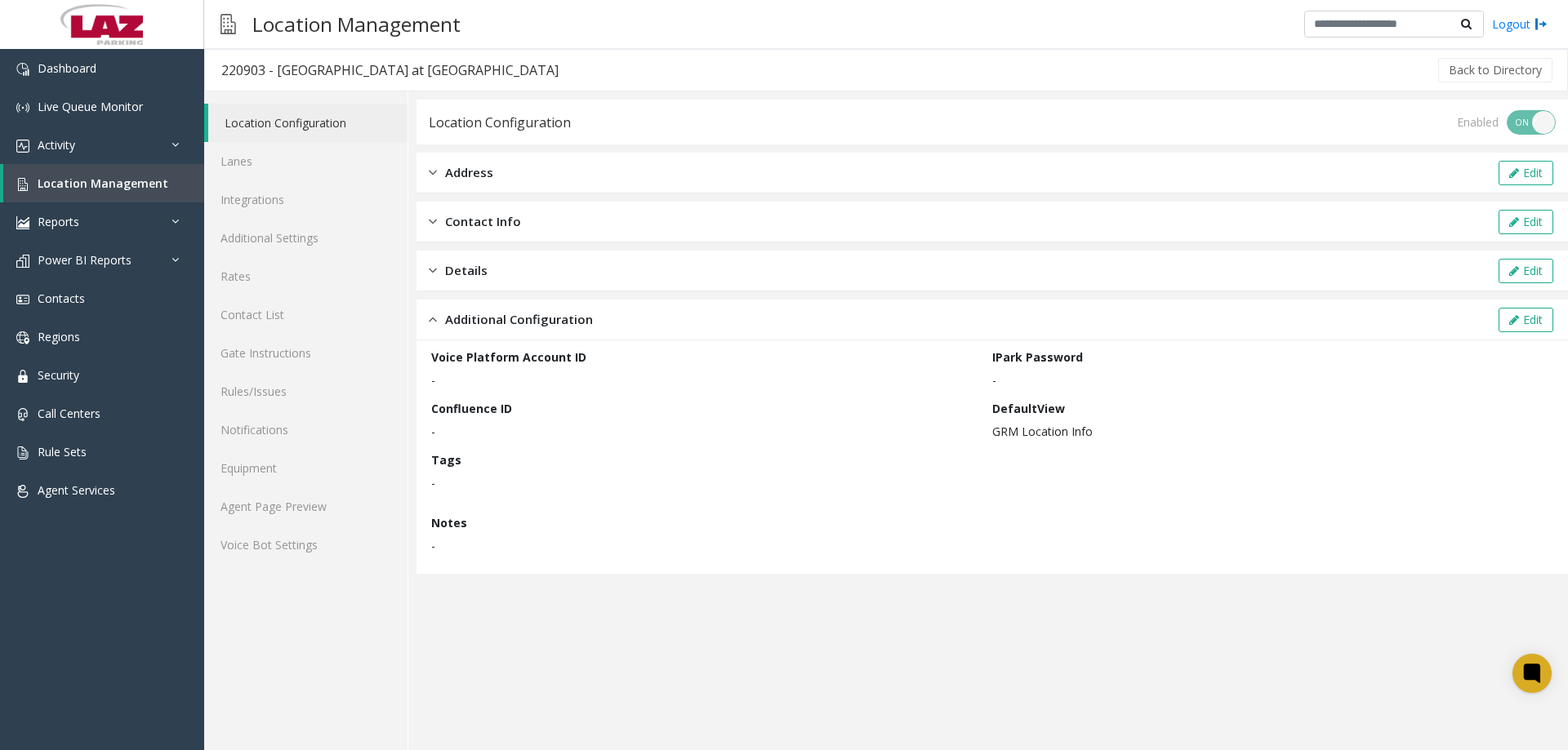
click at [445, 307] on div "Additional Configuration Edit" at bounding box center [992, 320] width 1152 height 41
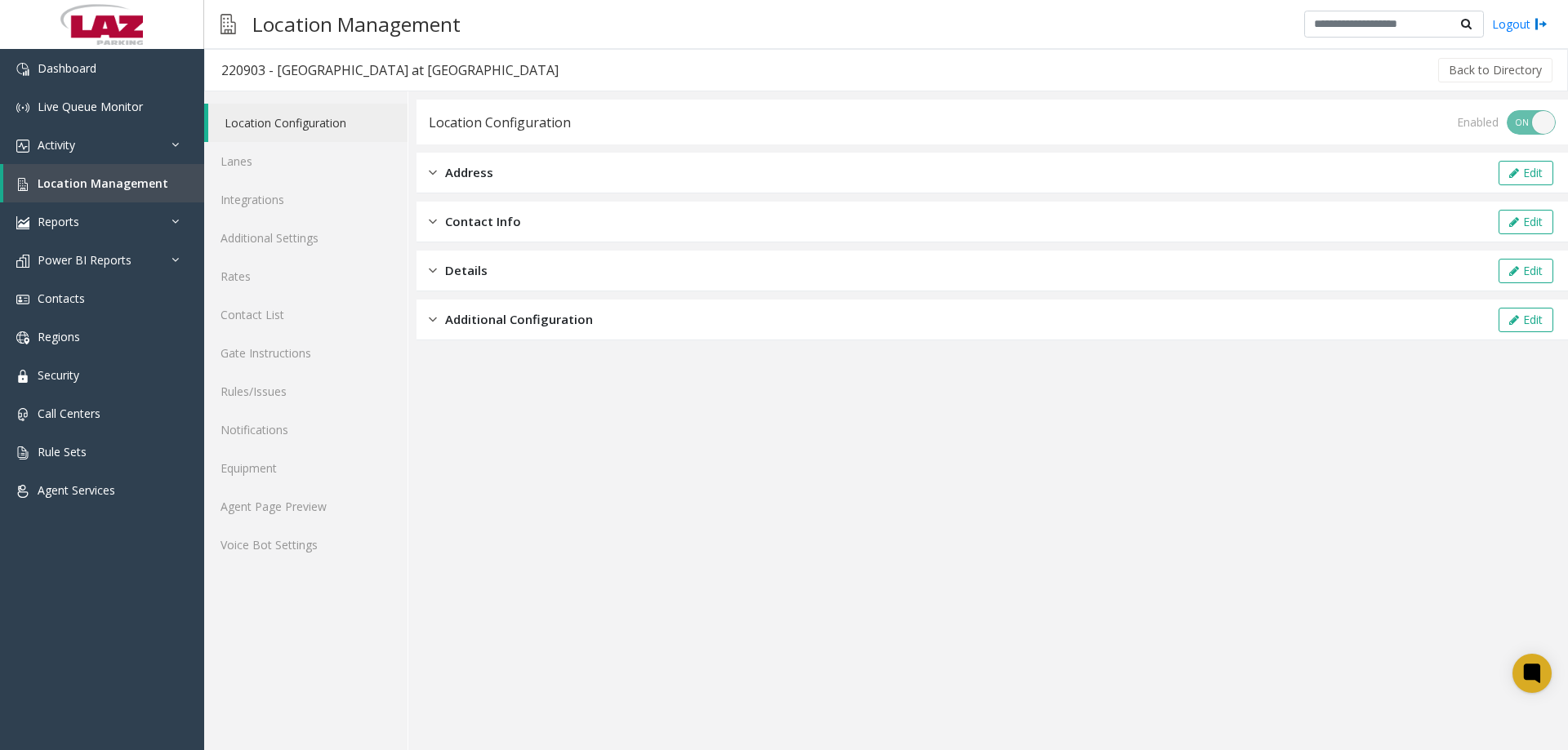
click at [434, 177] on img at bounding box center [432, 172] width 8 height 19
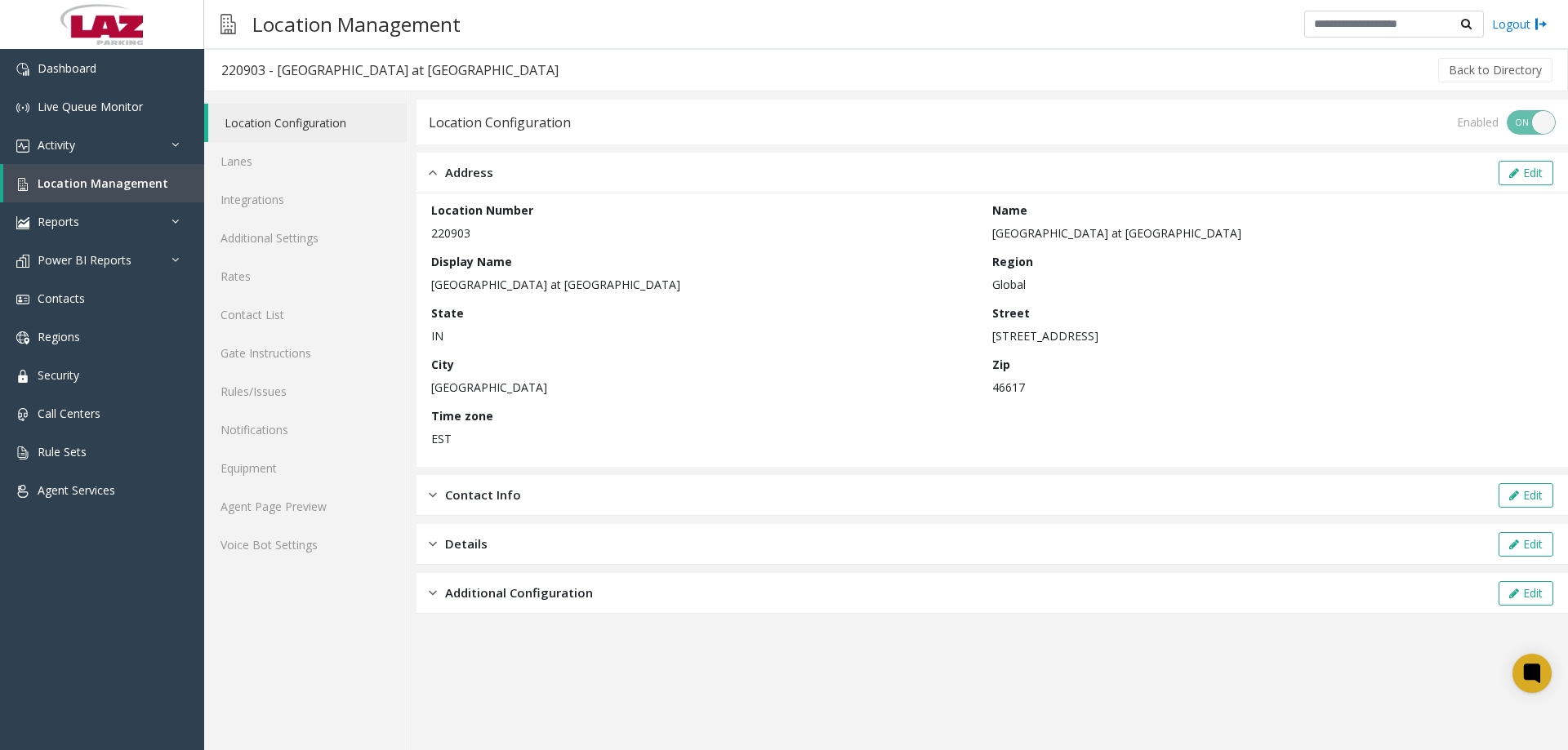
click at [434, 177] on img at bounding box center [432, 172] width 8 height 19
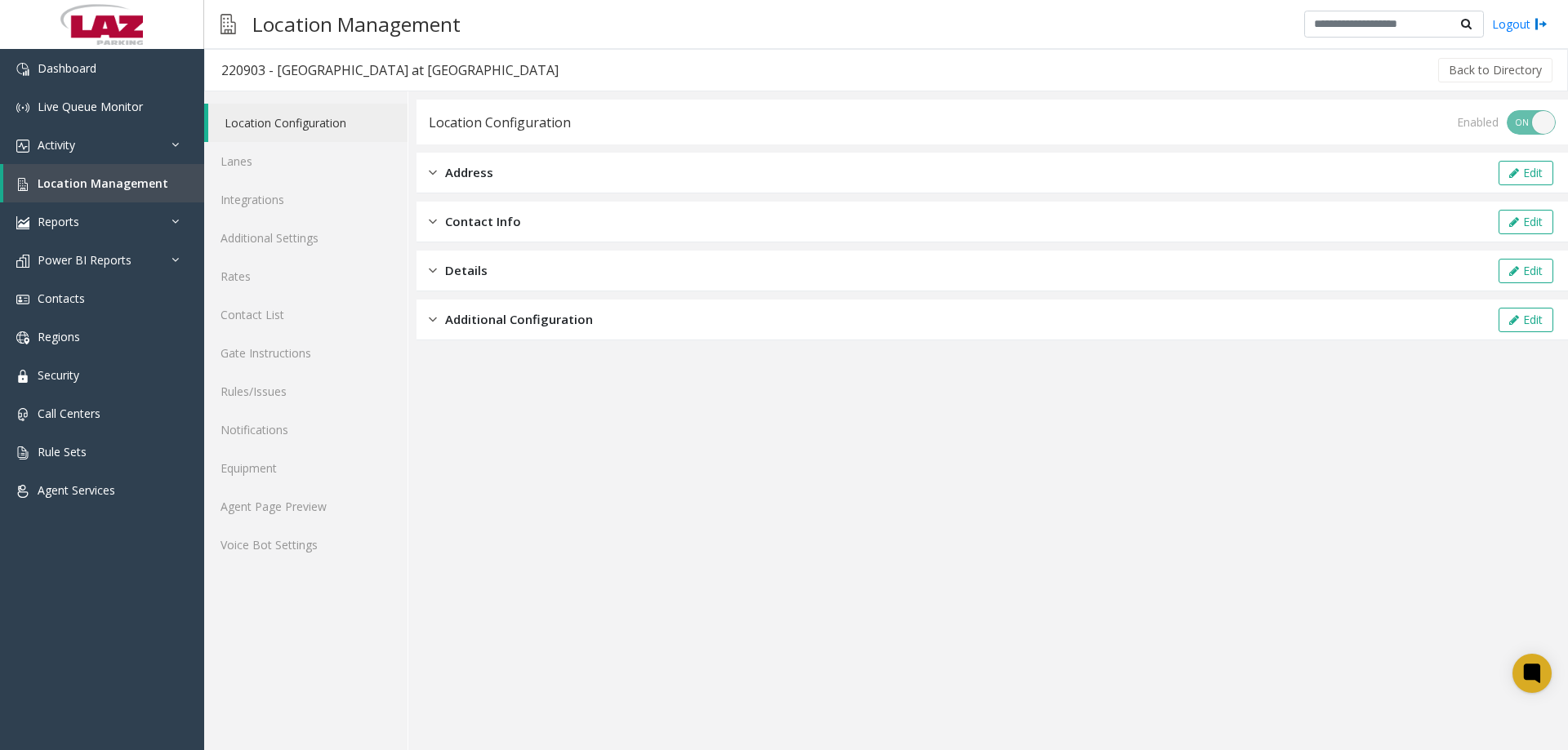
click at [435, 226] on img at bounding box center [432, 221] width 8 height 19
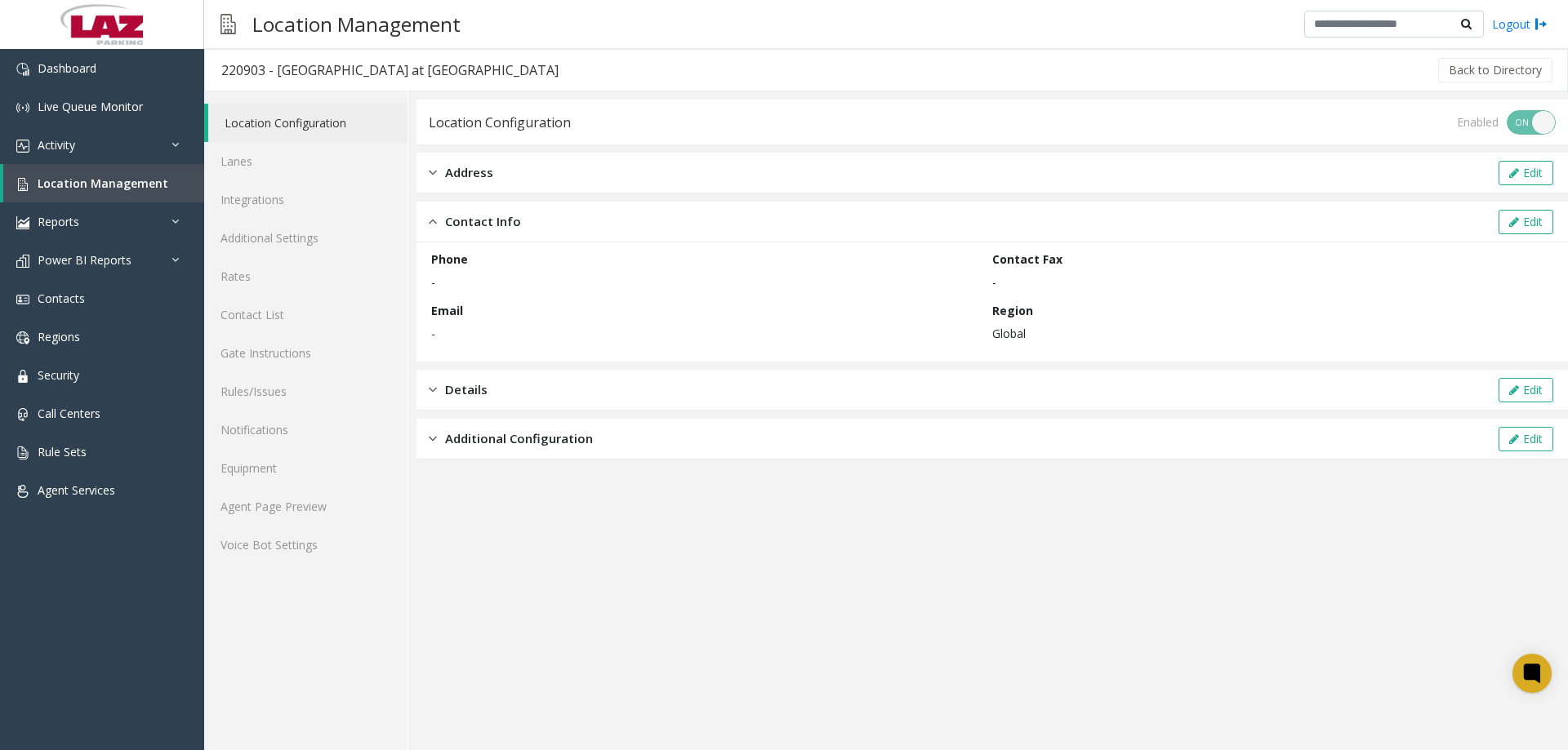
click at [435, 226] on img at bounding box center [432, 221] width 8 height 19
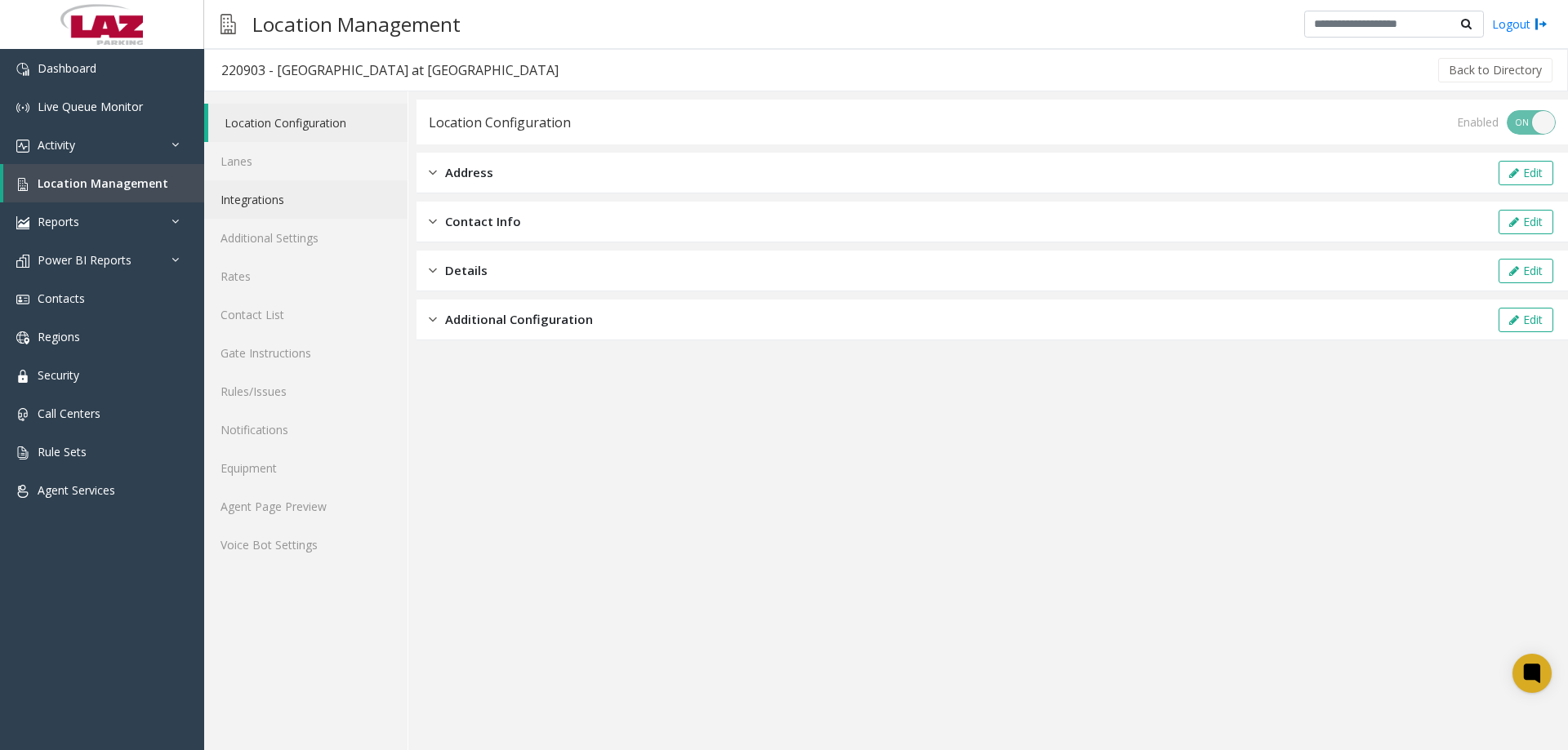
click at [325, 187] on link "Integrations" at bounding box center [307, 199] width 204 height 38
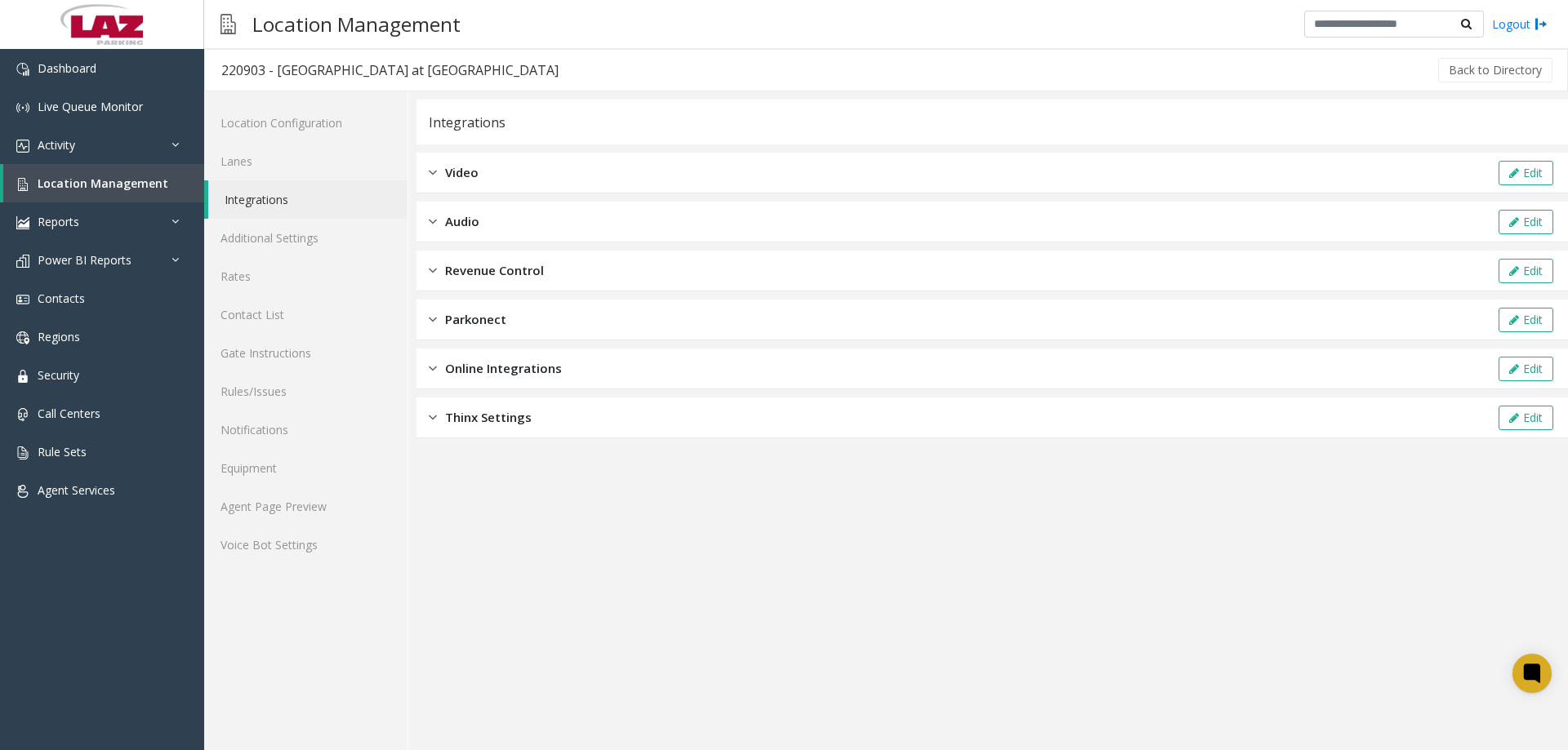
click at [441, 267] on div "Revenue Control" at bounding box center [486, 270] width 115 height 19
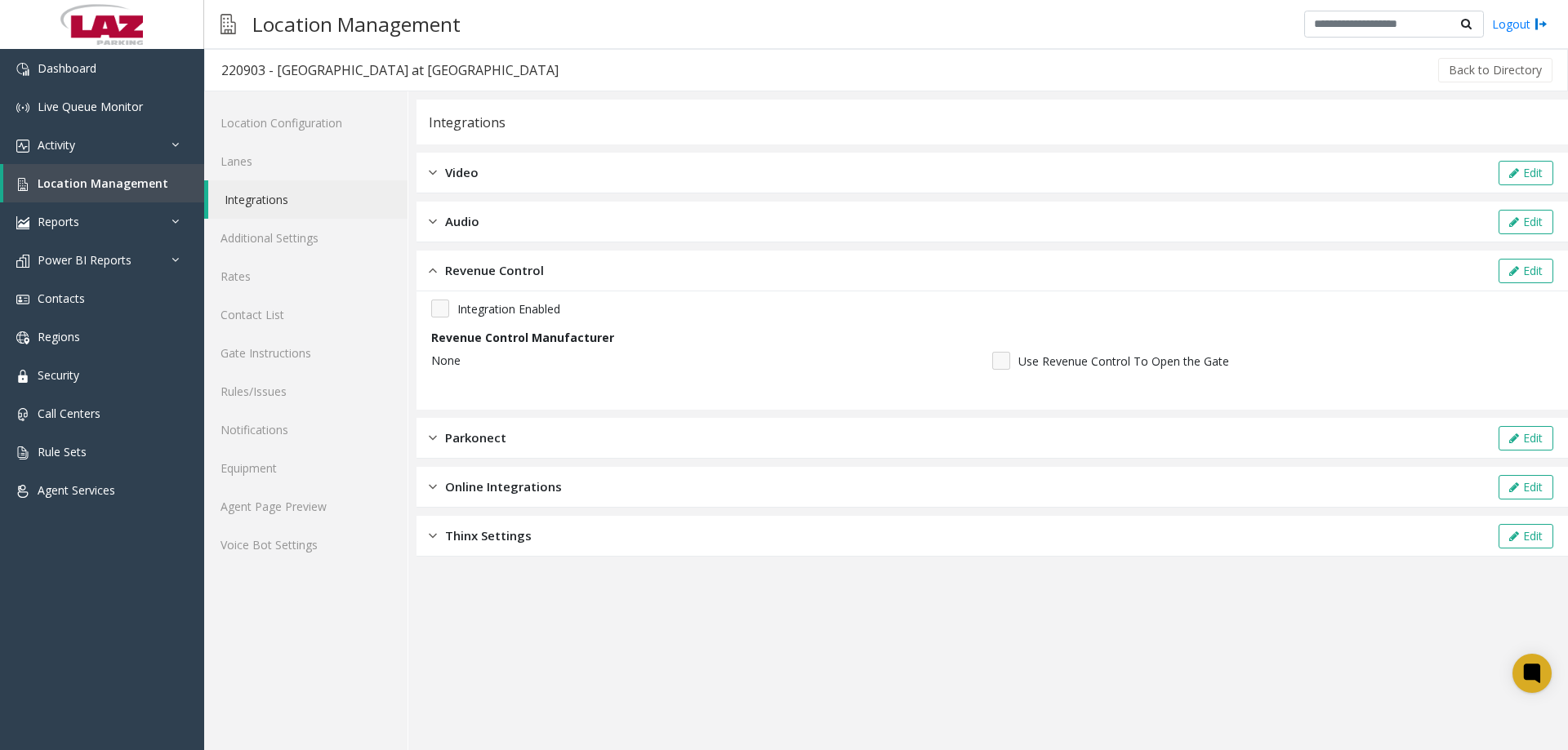
click at [437, 266] on div "Revenue Control" at bounding box center [486, 270] width 115 height 19
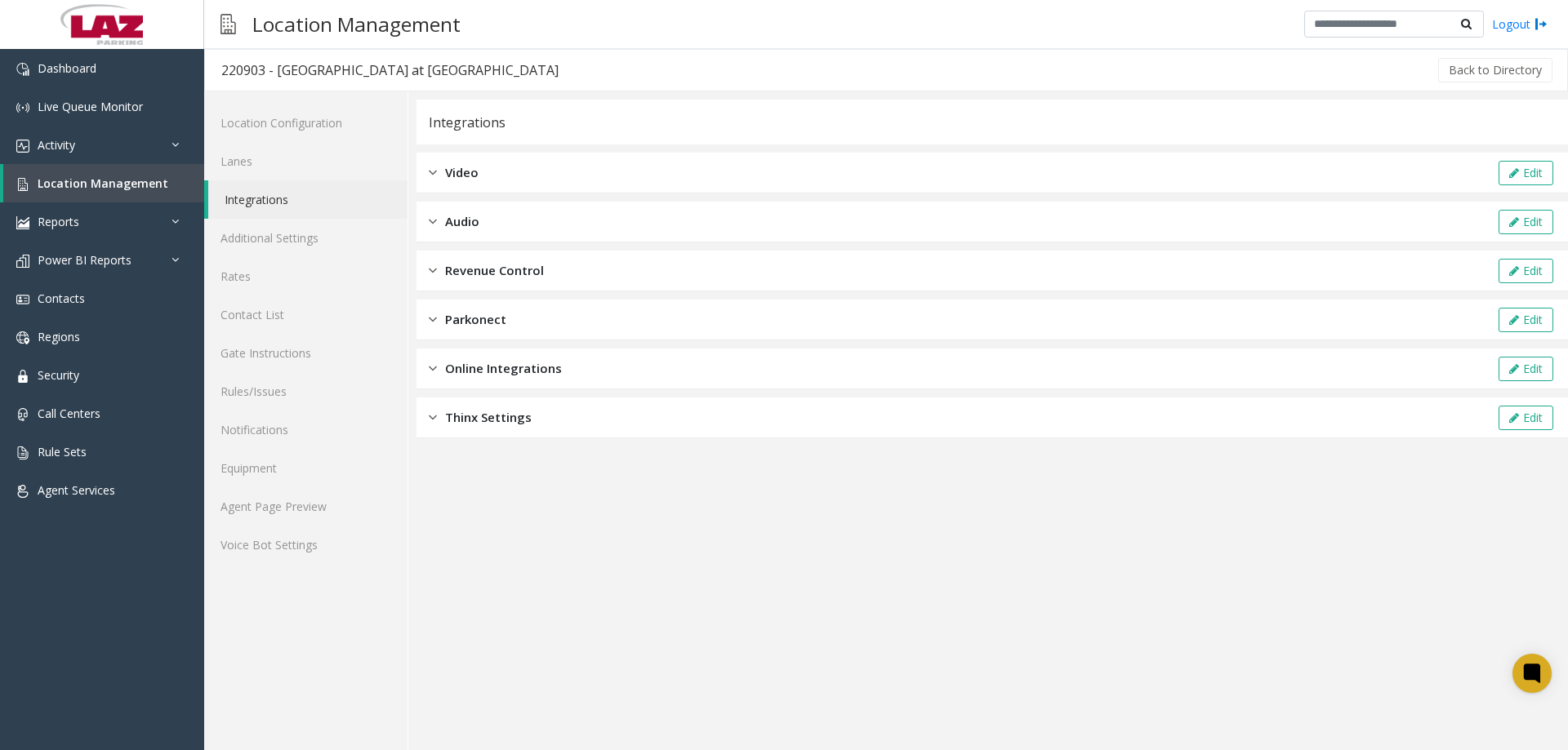
click at [435, 370] on img at bounding box center [432, 368] width 8 height 19
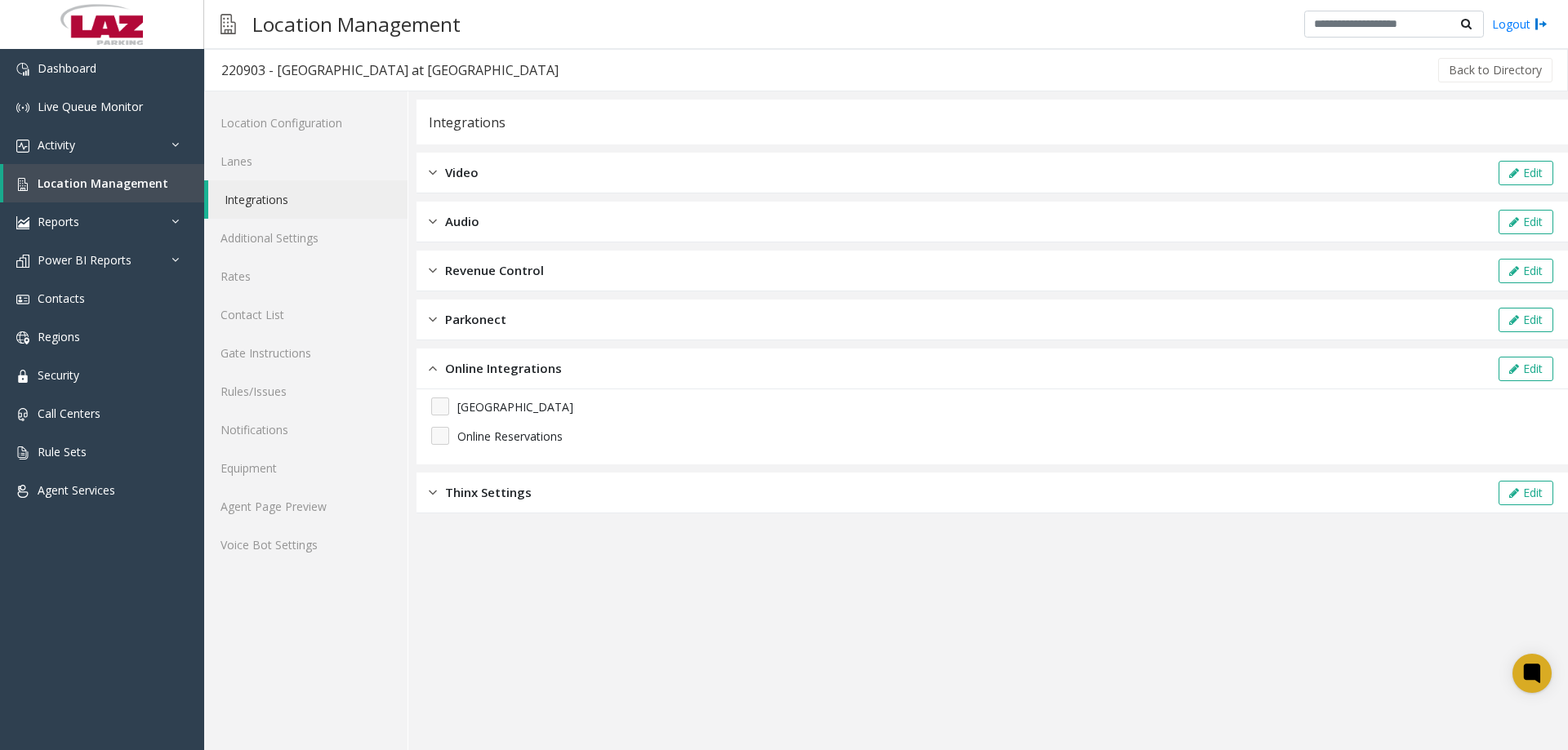
click at [435, 370] on img at bounding box center [432, 368] width 8 height 19
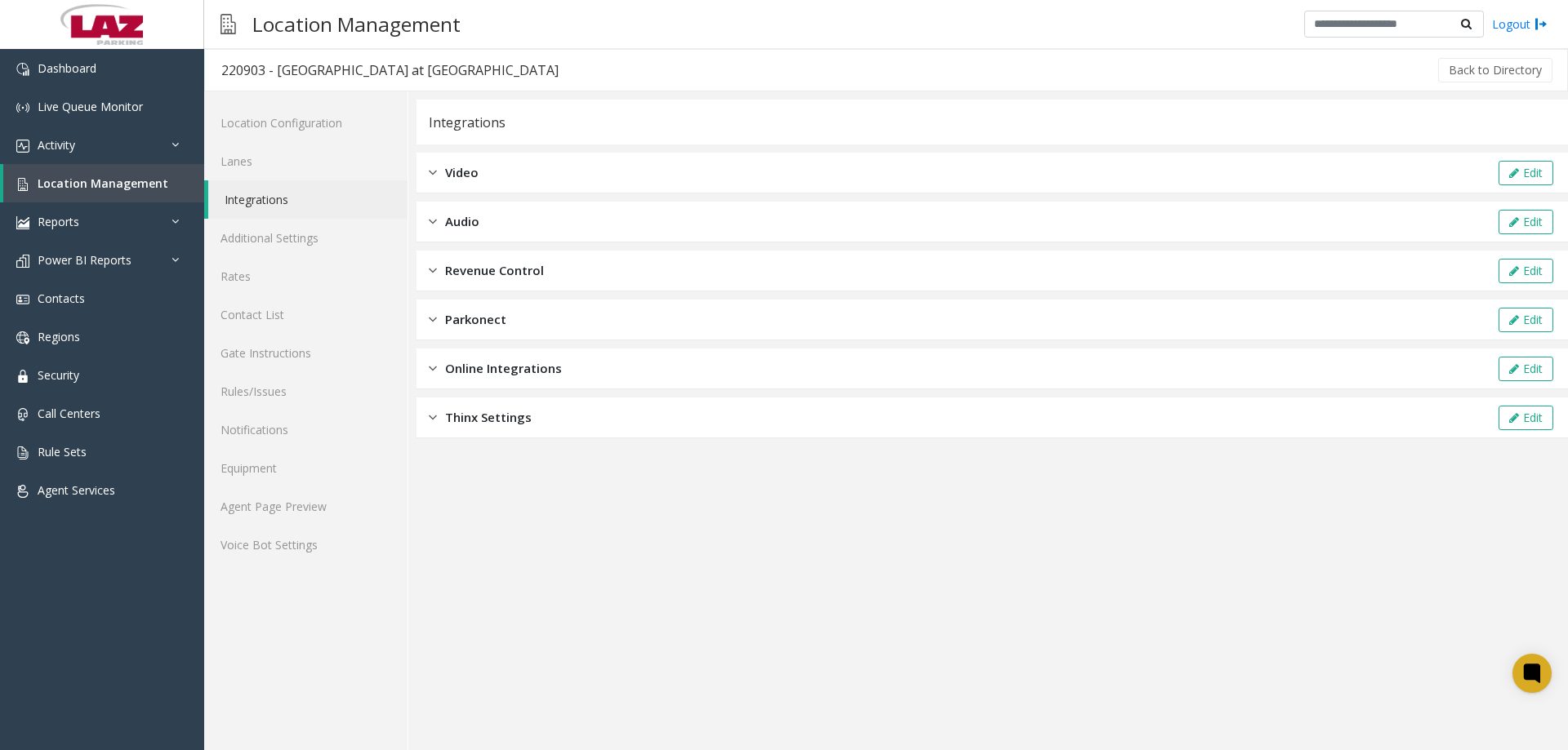
click at [436, 321] on img at bounding box center [432, 319] width 8 height 19
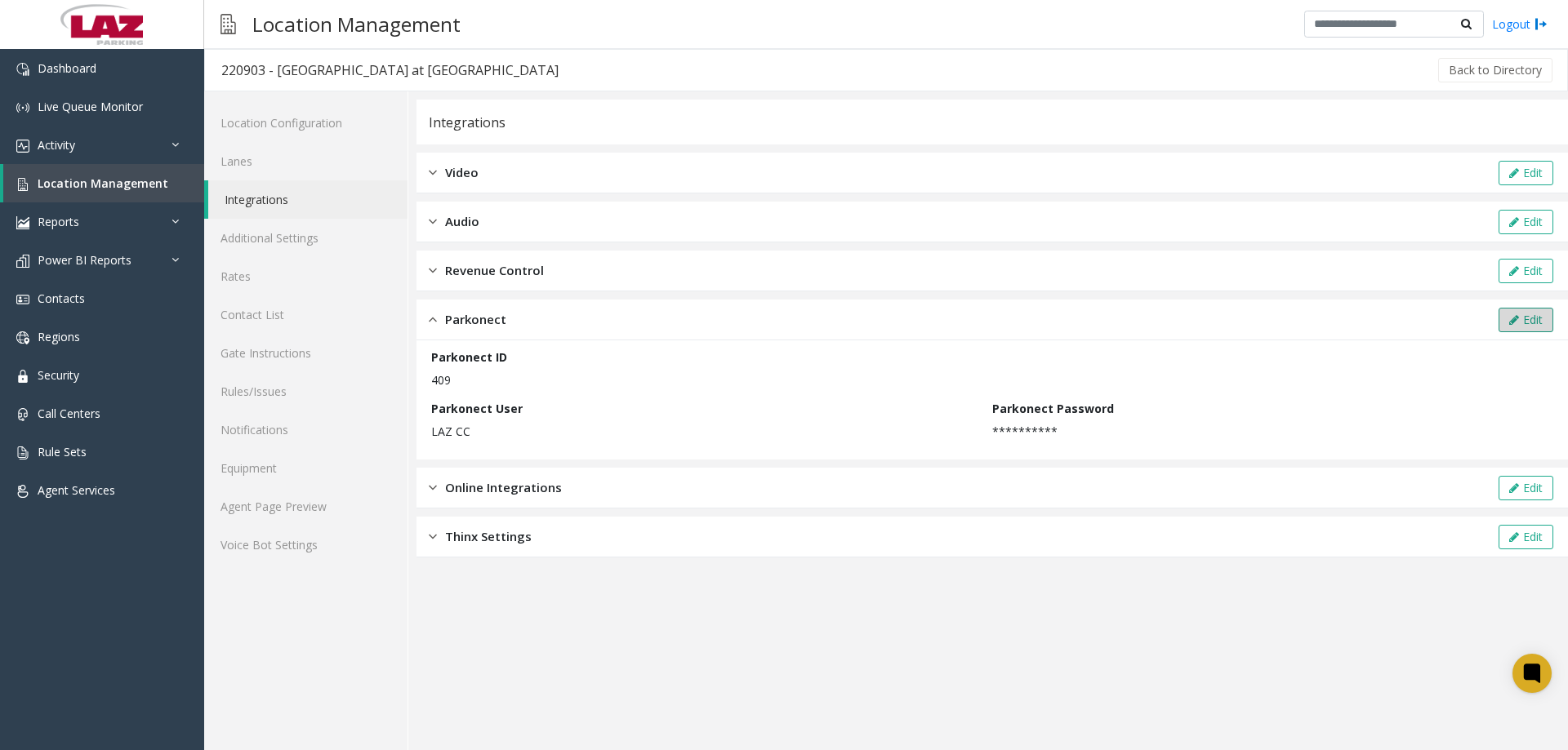
click at [1527, 321] on button "Edit" at bounding box center [1526, 321] width 55 height 25
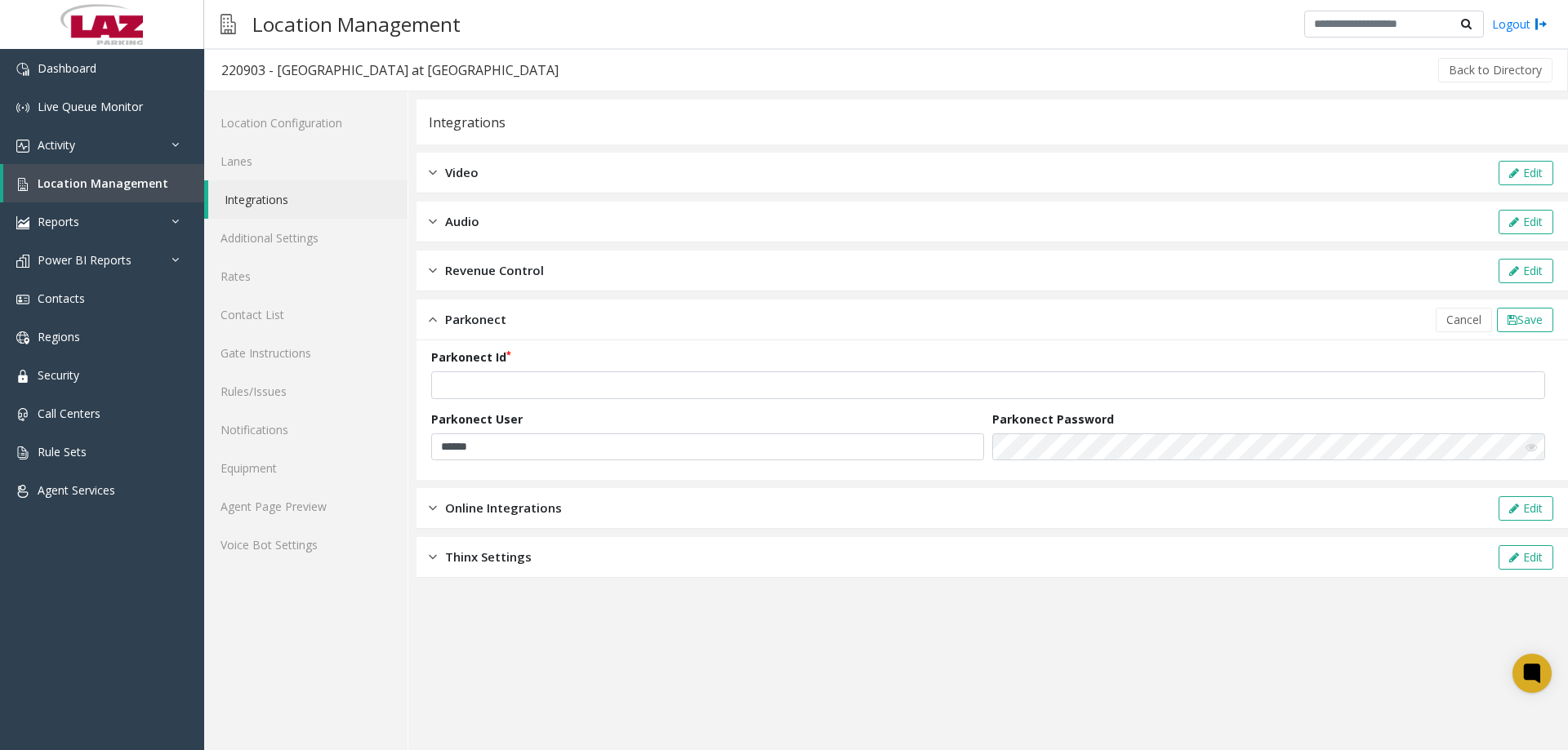
drag, startPoint x: 795, startPoint y: 358, endPoint x: 543, endPoint y: 364, distance: 252.1
click at [547, 363] on div "Parkonect Id ***" at bounding box center [992, 374] width 1122 height 50
drag, startPoint x: 533, startPoint y: 373, endPoint x: 439, endPoint y: 383, distance: 94.5
click at [439, 383] on div "Parkonect Id ***" at bounding box center [992, 374] width 1122 height 50
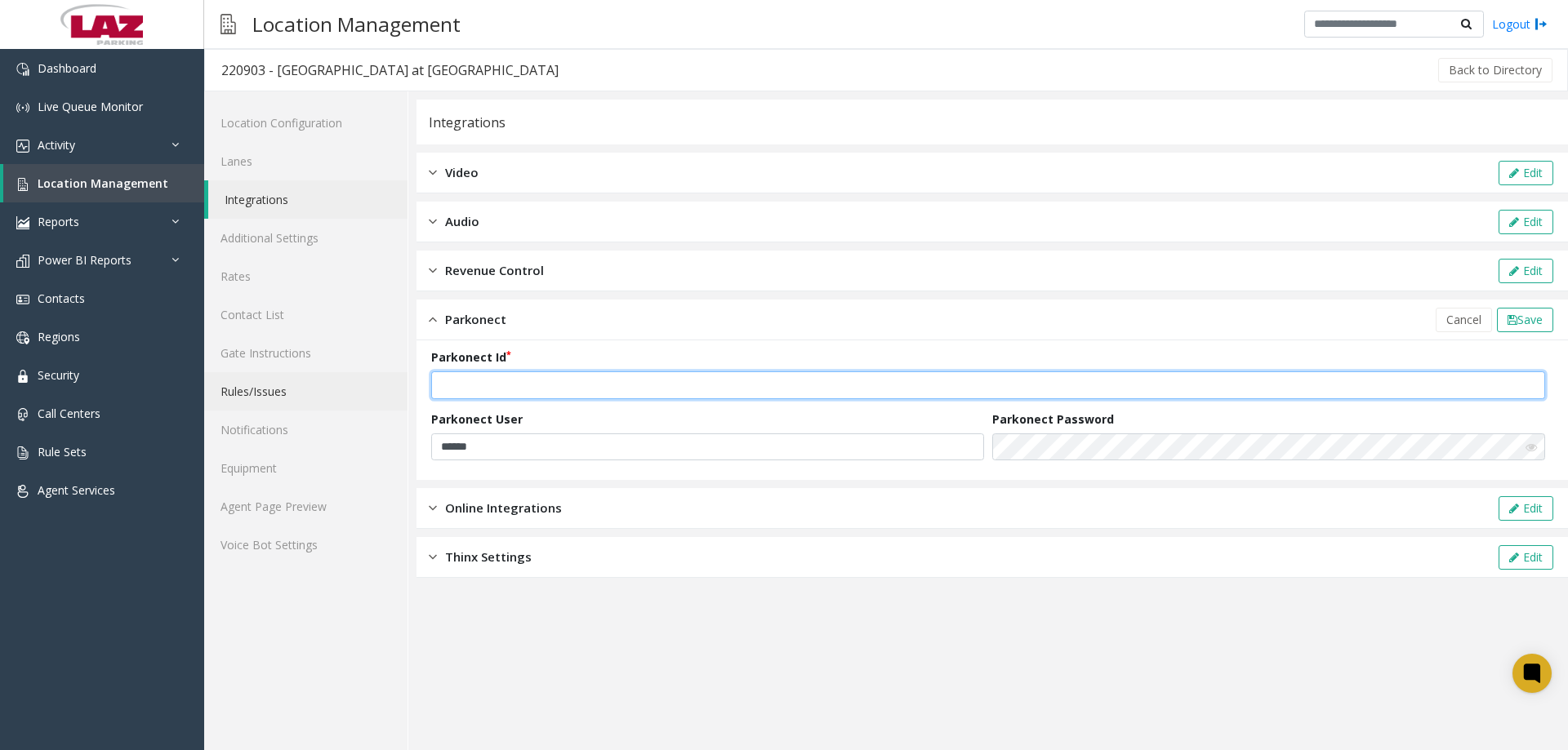
drag, startPoint x: 497, startPoint y: 392, endPoint x: 333, endPoint y: 395, distance: 164.0
click at [333, 395] on div "Location Configuration Lanes Integrations Additional Settings Rates Contact Lis…" at bounding box center [887, 421] width 1364 height 659
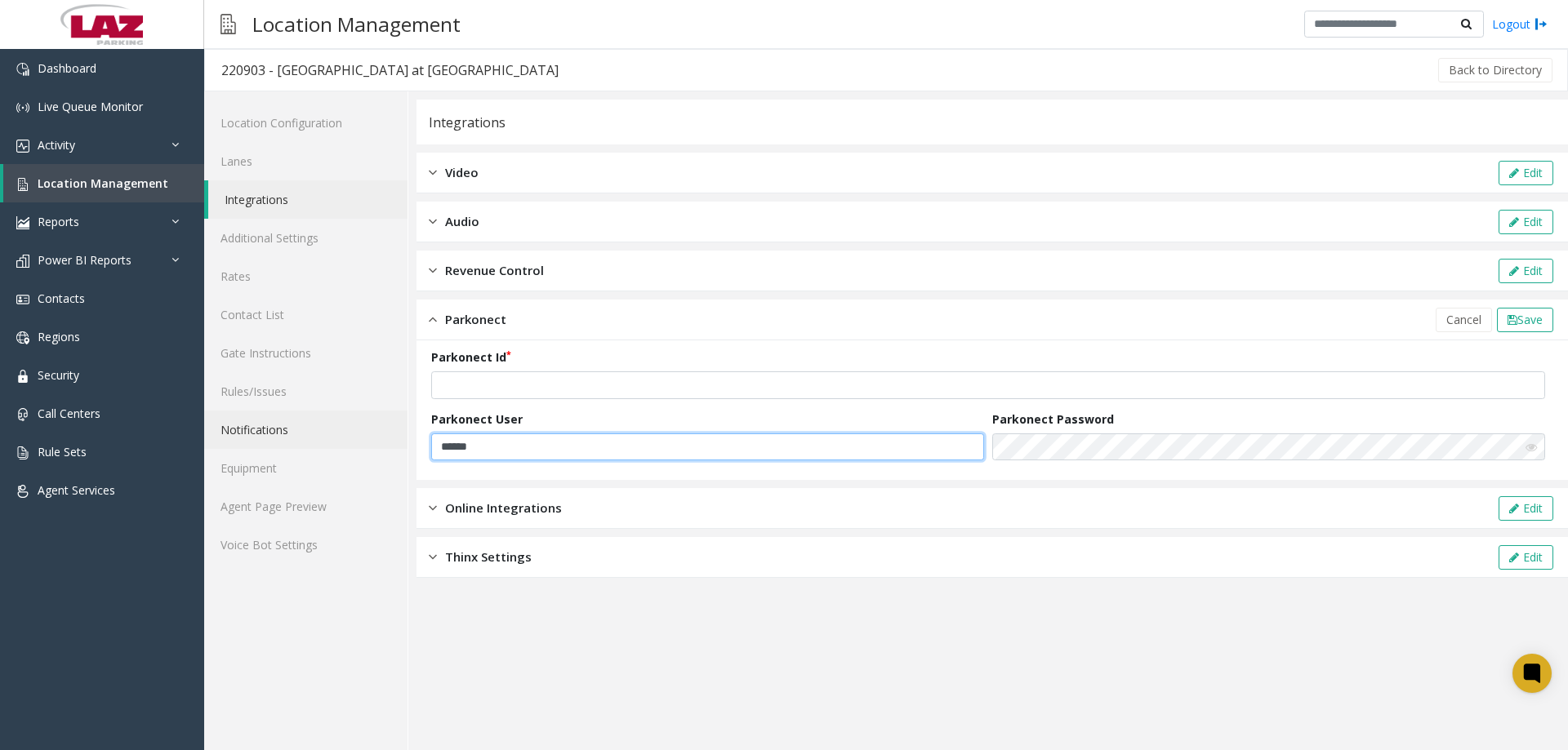
drag, startPoint x: 444, startPoint y: 444, endPoint x: 383, endPoint y: 437, distance: 61.4
click at [382, 437] on div "Location Configuration Lanes Integrations Additional Settings Rates Contact Lis…" at bounding box center [887, 421] width 1364 height 659
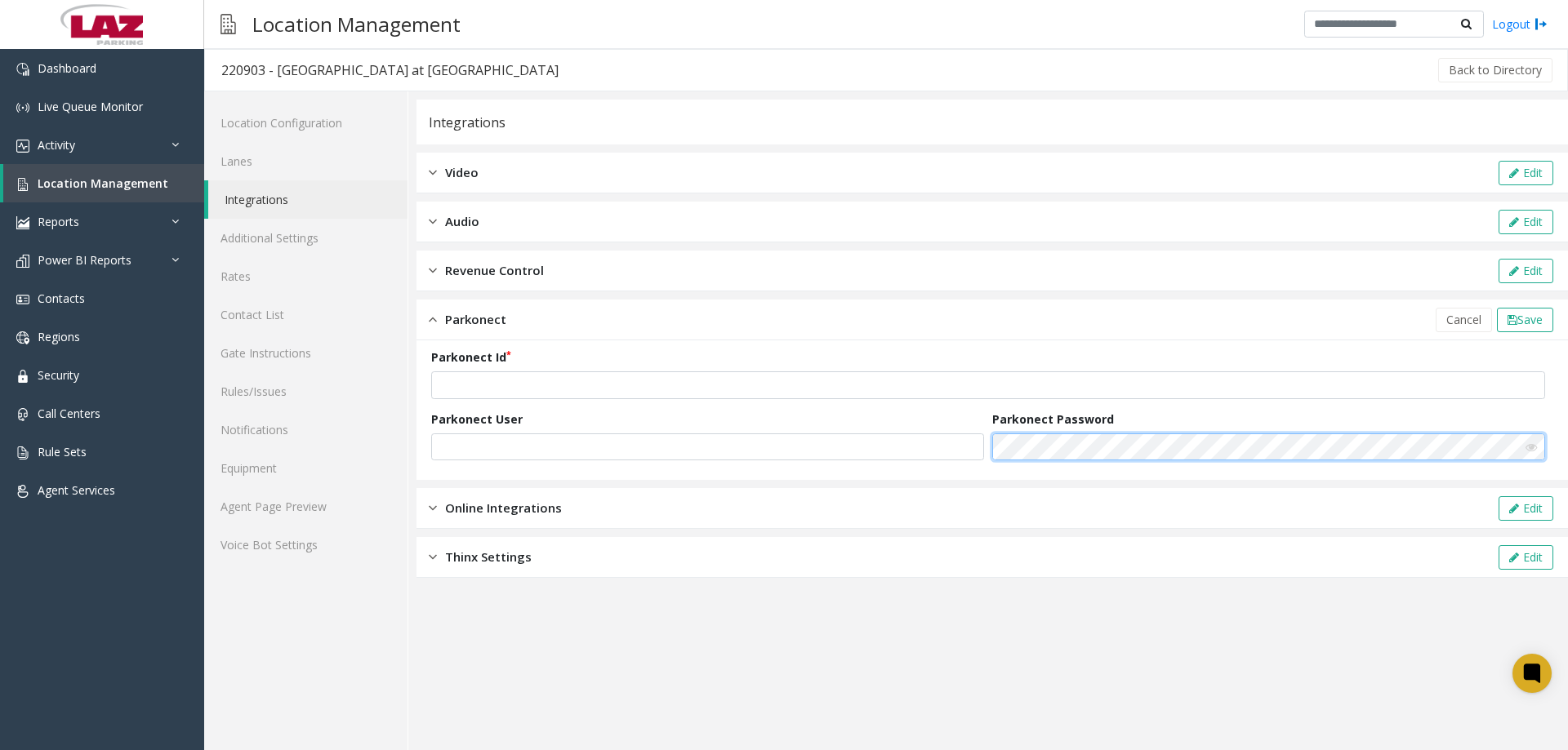
click at [882, 463] on form "Parkonect Id Parkonect User Parkonect Password" at bounding box center [992, 410] width 1122 height 123
click at [1516, 330] on button "Save" at bounding box center [1525, 321] width 57 height 25
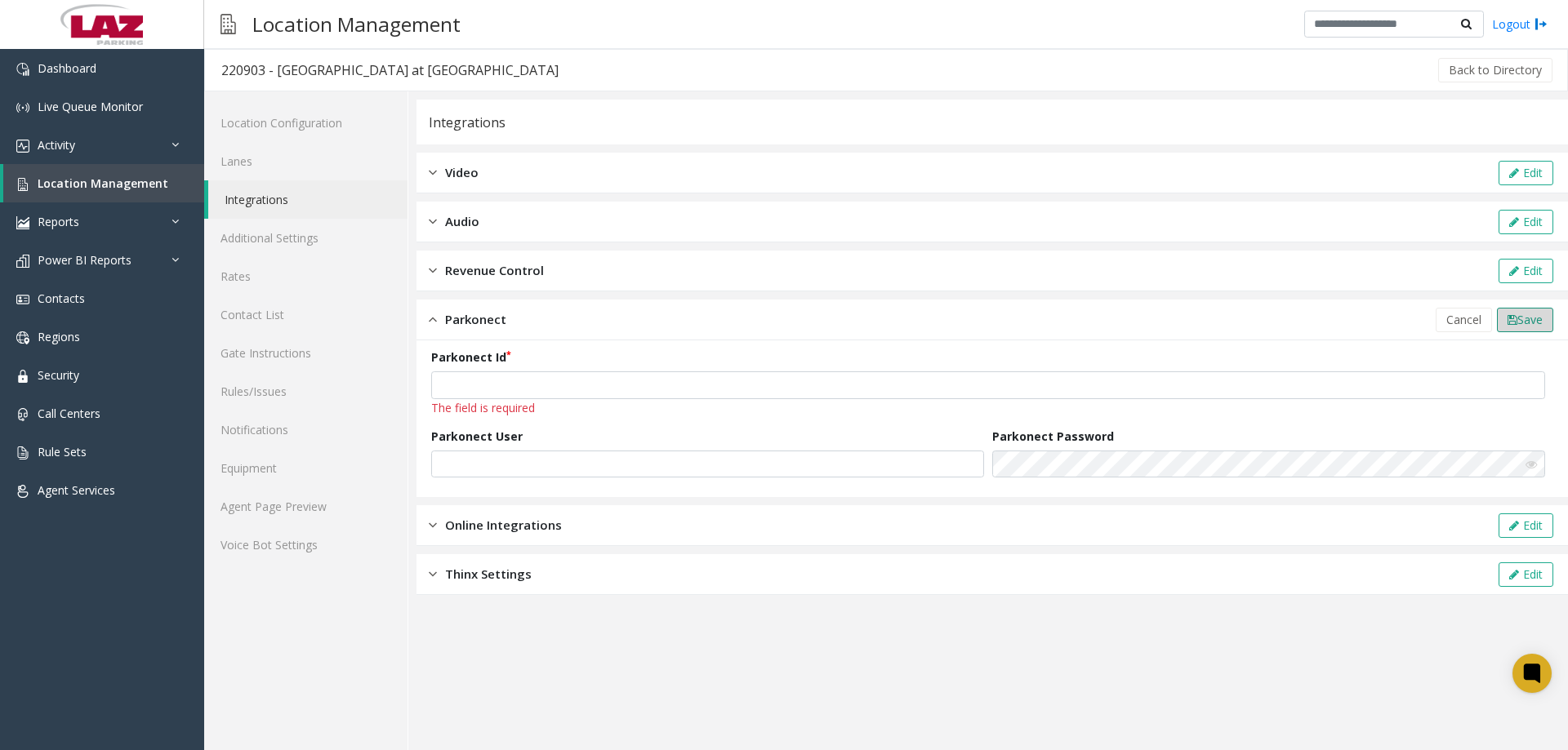
click at [1518, 323] on span "Save" at bounding box center [1530, 320] width 26 height 16
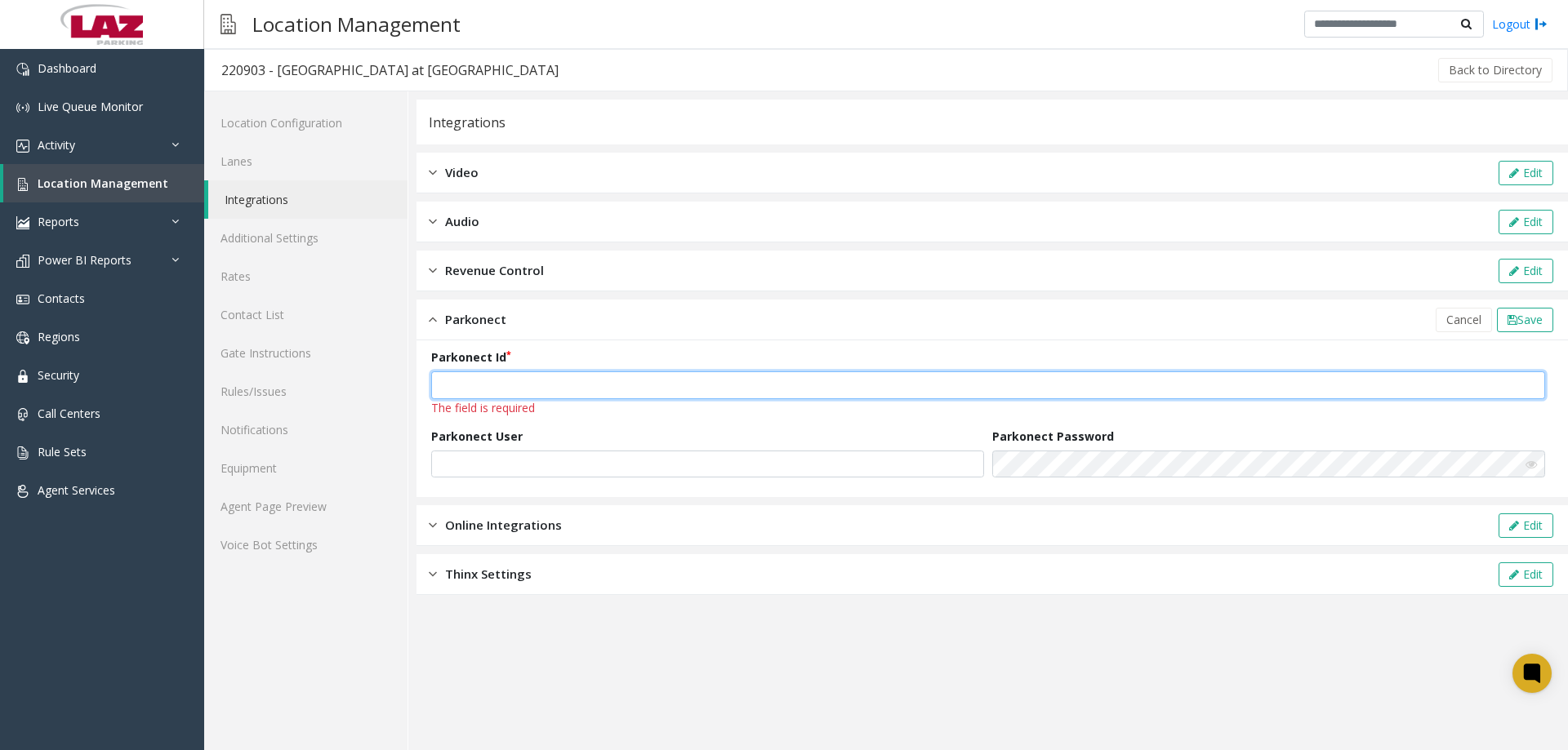
click at [593, 383] on input "number" at bounding box center [989, 385] width 1114 height 27
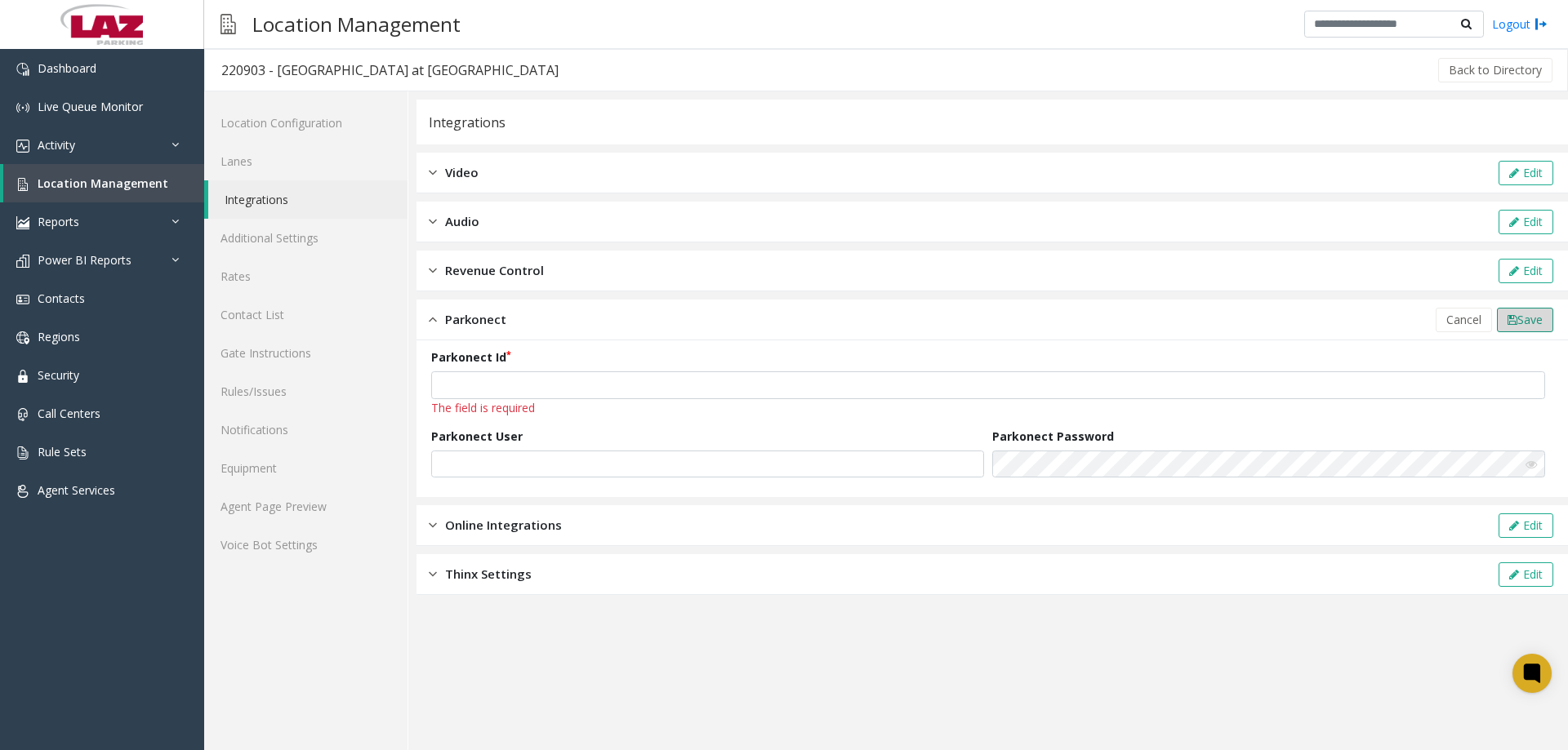
click at [1525, 321] on span "Save" at bounding box center [1530, 320] width 26 height 16
click at [1533, 319] on span "Save" at bounding box center [1530, 320] width 26 height 16
drag, startPoint x: 613, startPoint y: 367, endPoint x: 610, endPoint y: 376, distance: 9.5
click at [612, 367] on div "Parkonect Id The field is required" at bounding box center [992, 383] width 1122 height 68
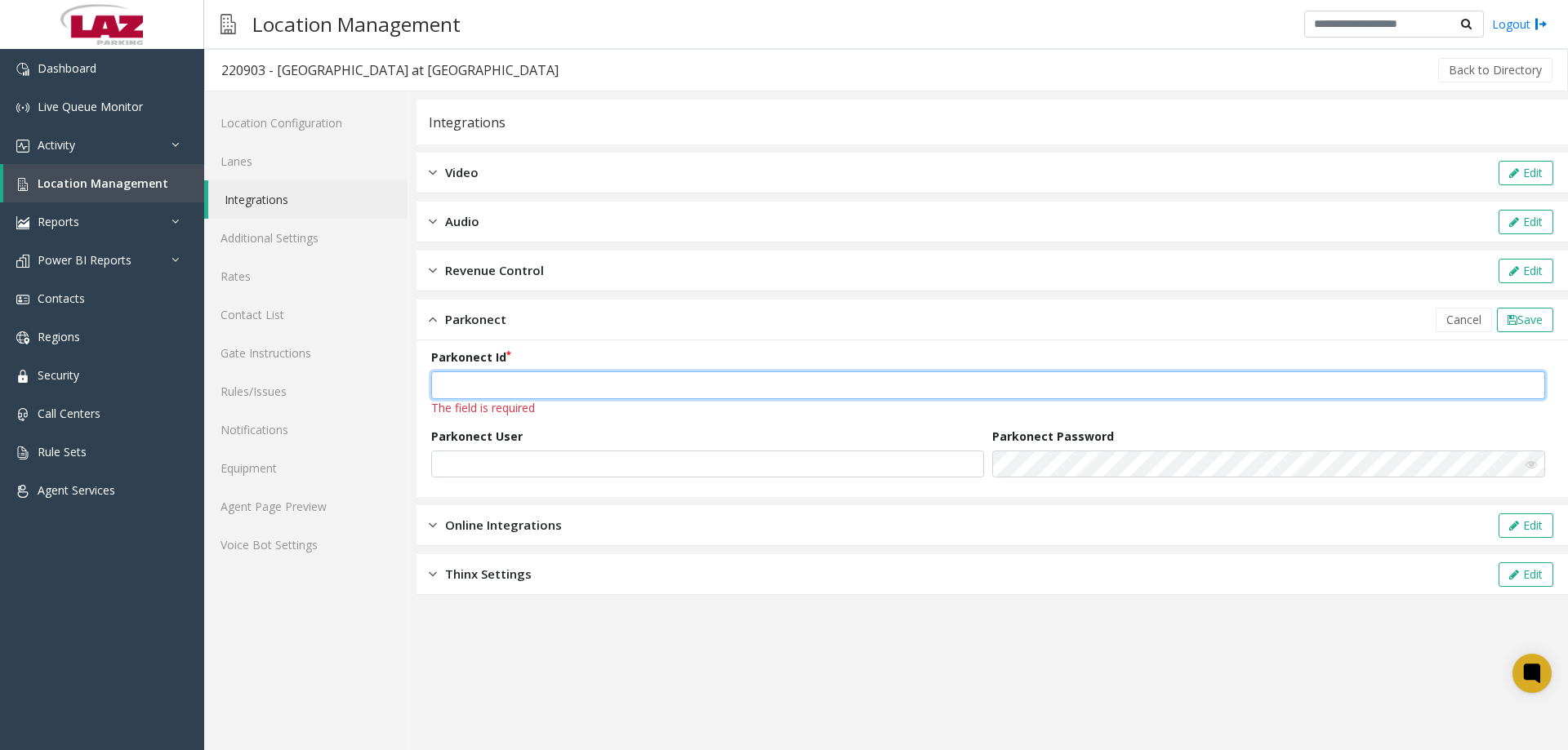
click at [609, 382] on input "number" at bounding box center [989, 385] width 1114 height 27
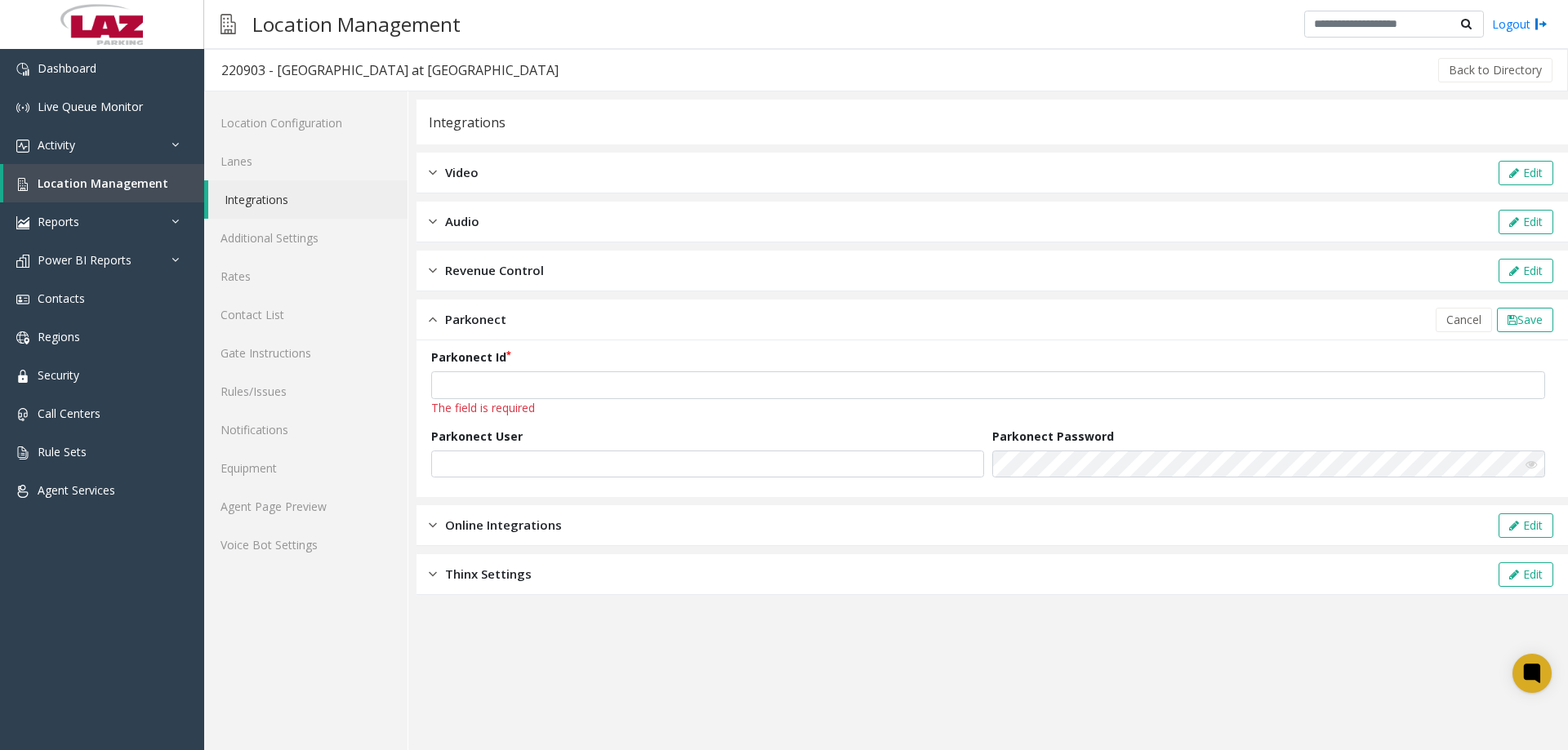
click at [445, 320] on div "Parkonect" at bounding box center [468, 319] width 78 height 19
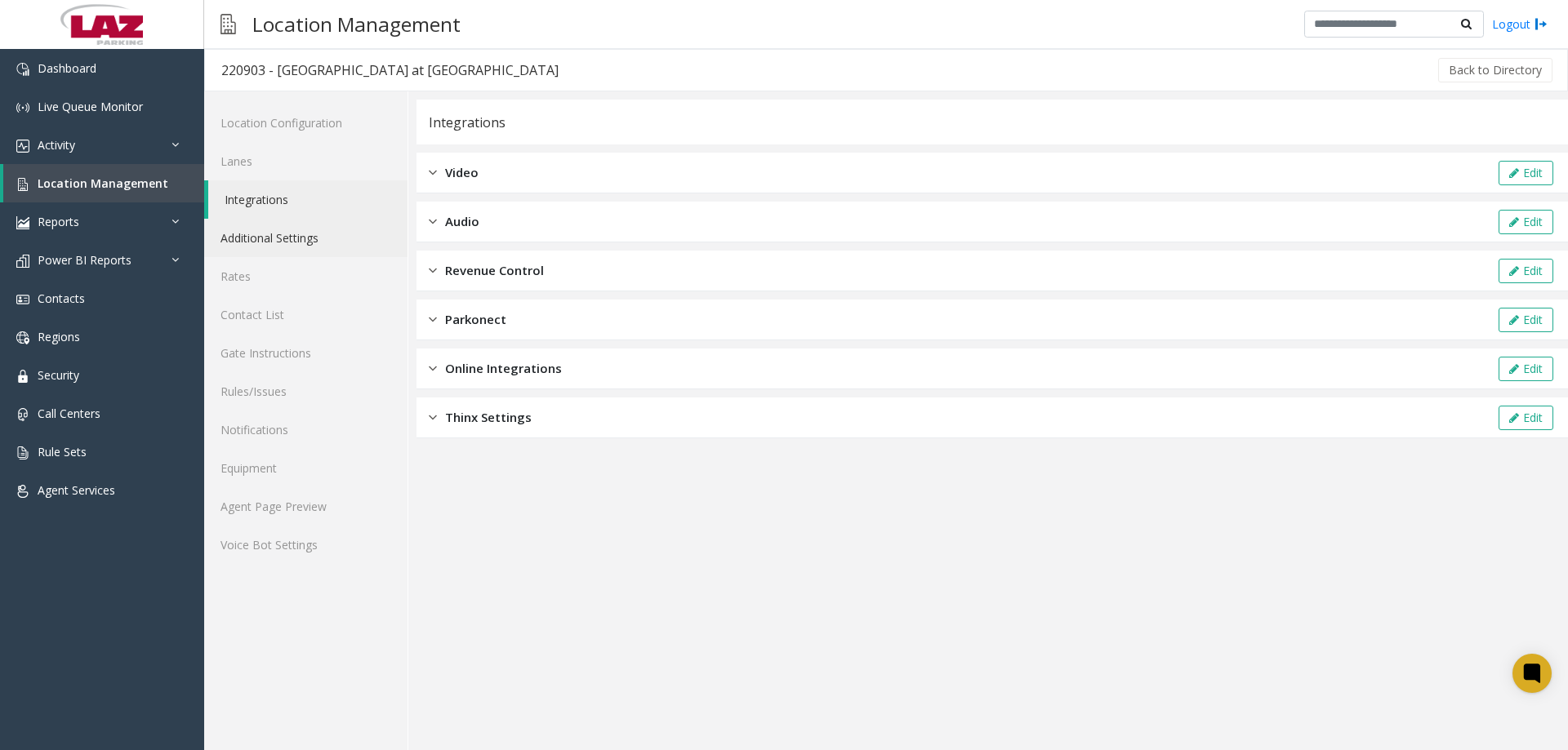
click at [290, 229] on link "Additional Settings" at bounding box center [307, 237] width 204 height 38
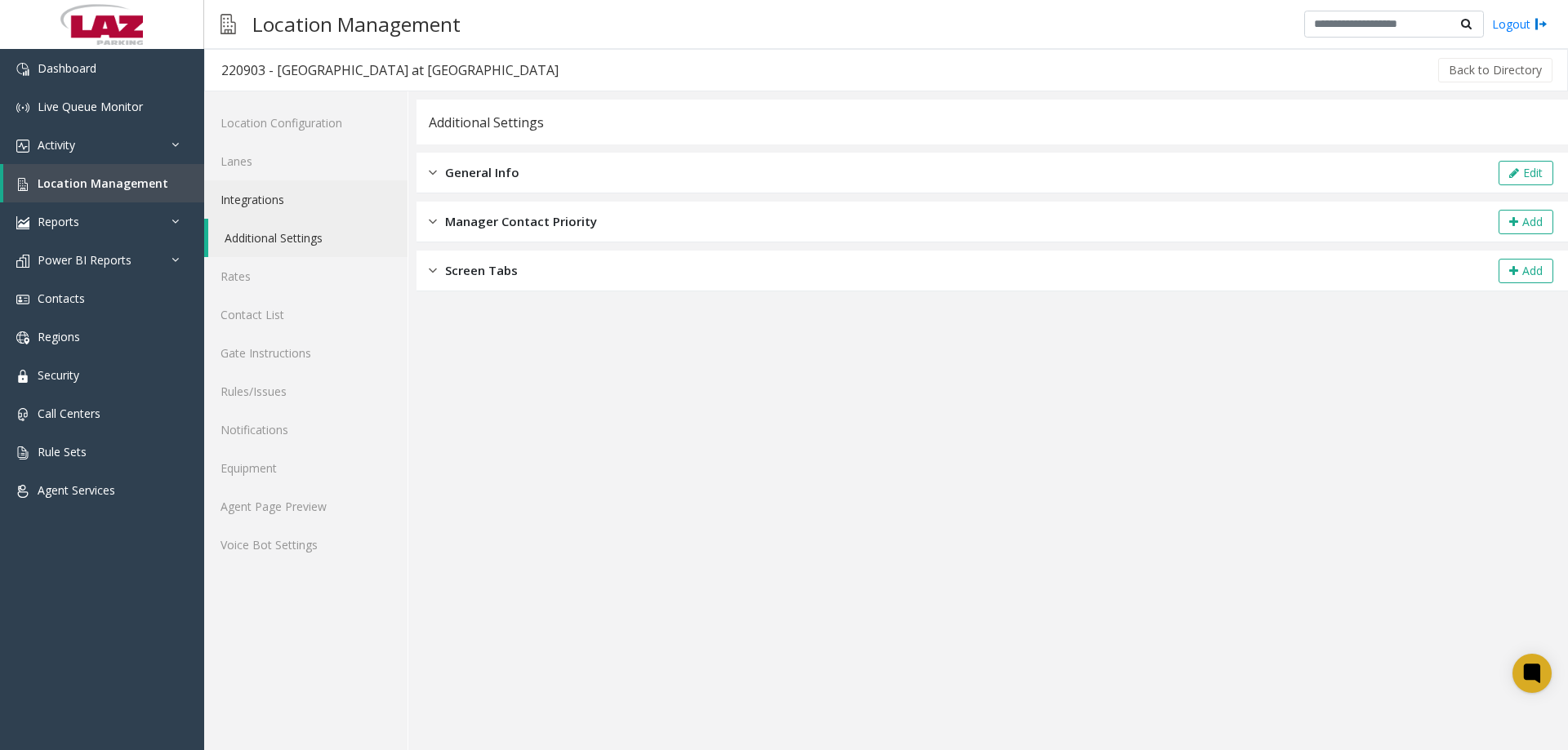
click at [291, 198] on link "Integrations" at bounding box center [307, 199] width 204 height 38
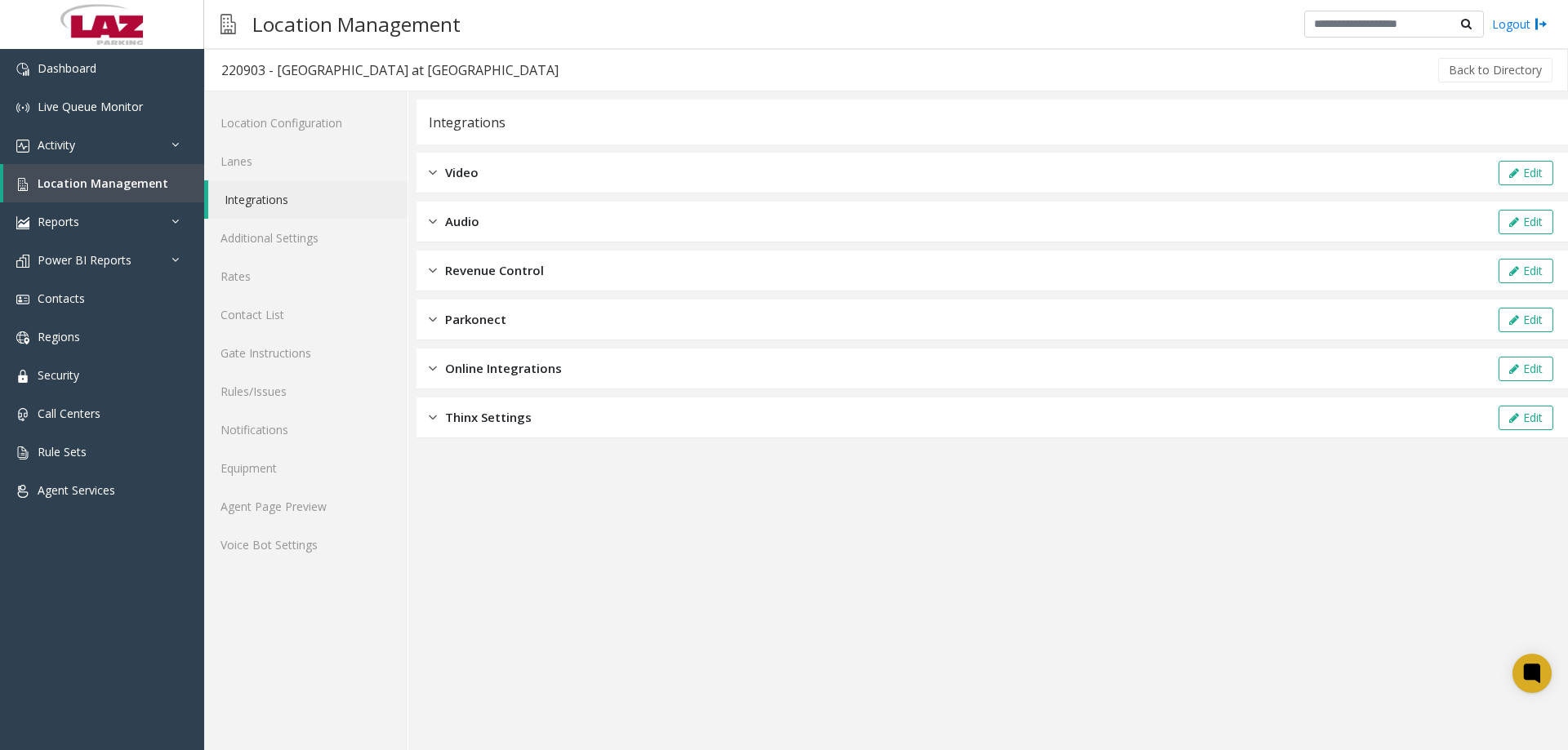
drag, startPoint x: 489, startPoint y: 309, endPoint x: 487, endPoint y: 318, distance: 9.2
click at [487, 318] on div "Parkonect Edit" at bounding box center [992, 320] width 1152 height 41
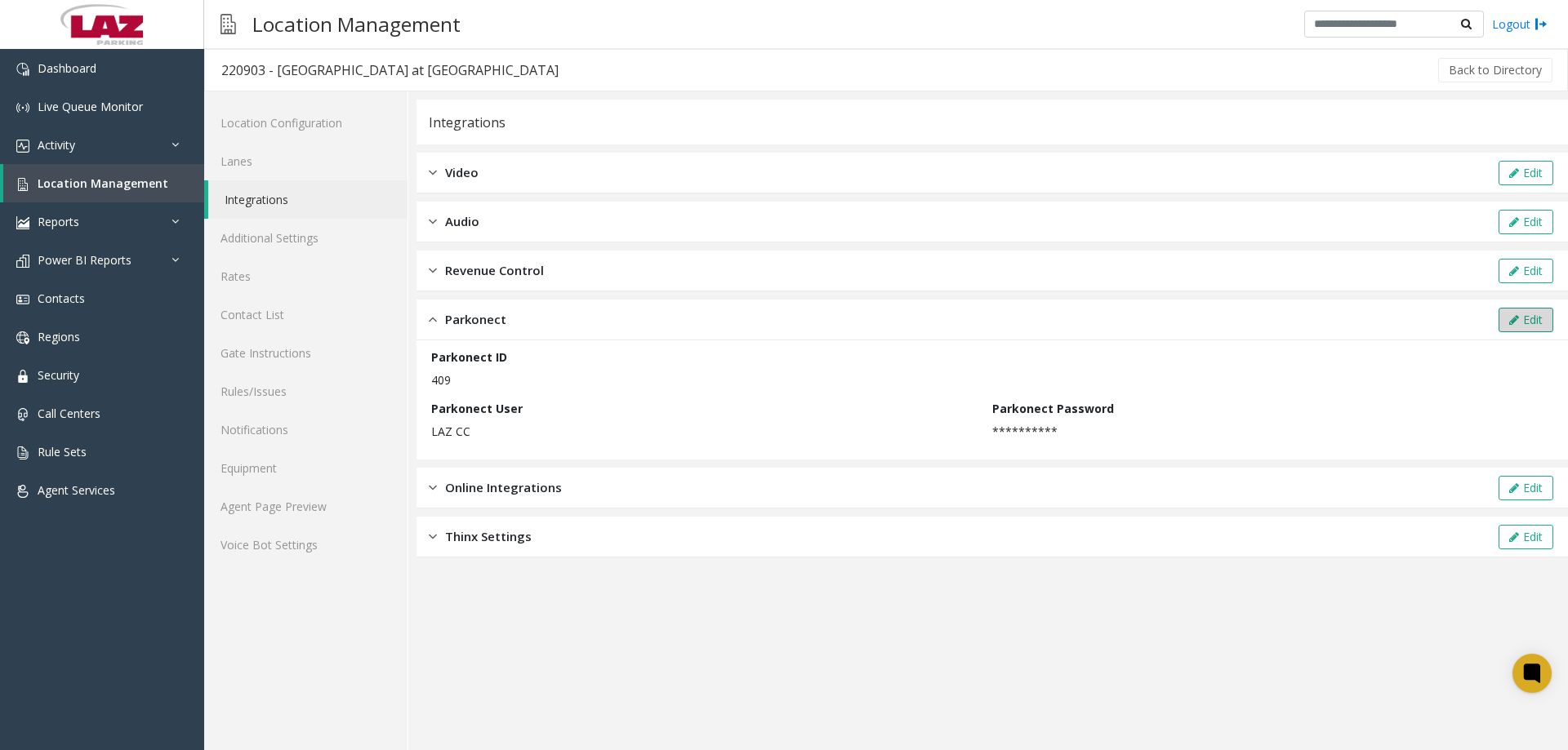
drag, startPoint x: 1554, startPoint y: 317, endPoint x: 1536, endPoint y: 318, distance: 18.0
click at [1552, 317] on div "Edit" at bounding box center [1525, 321] width 59 height 25
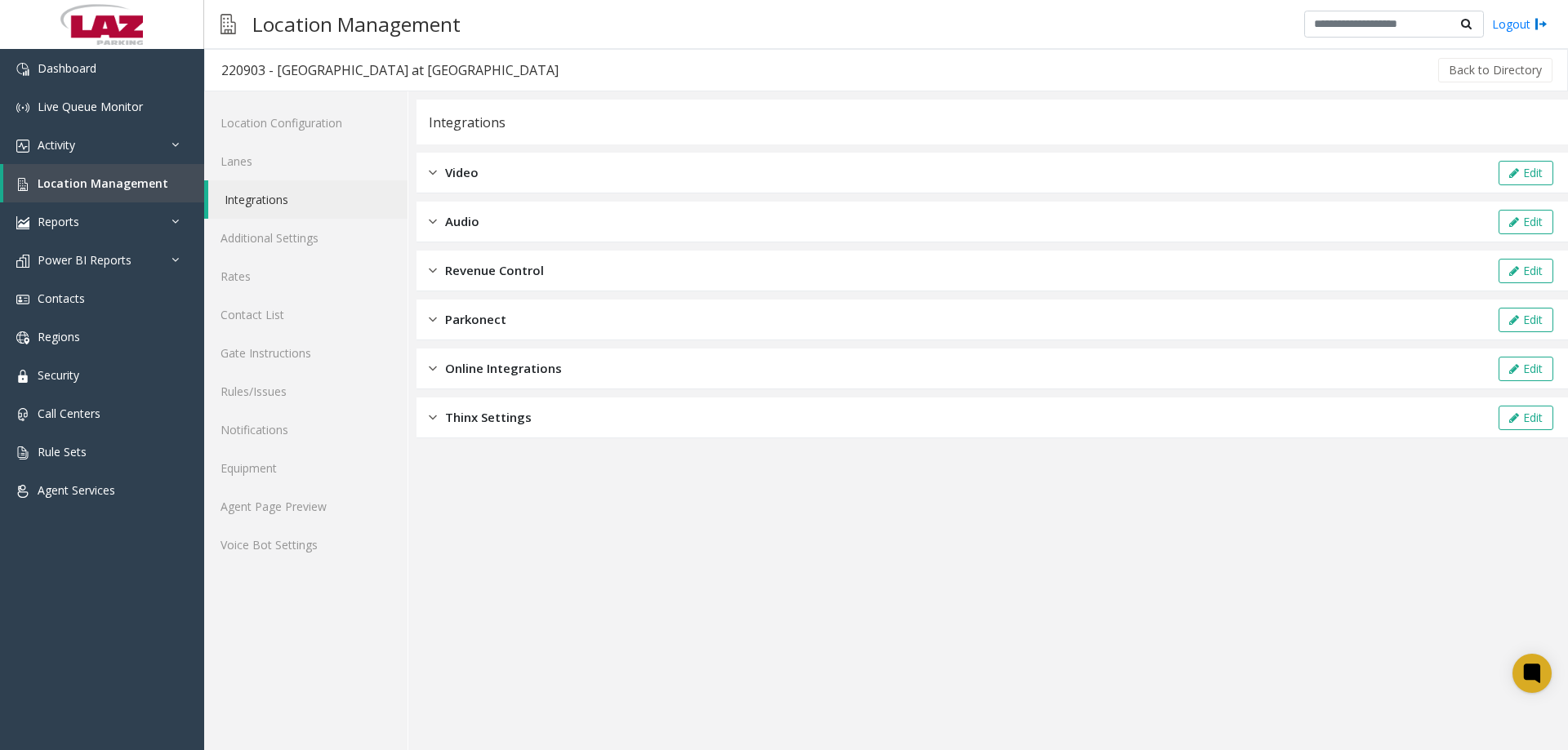
click at [563, 352] on div "Online Integrations Edit" at bounding box center [992, 369] width 1152 height 41
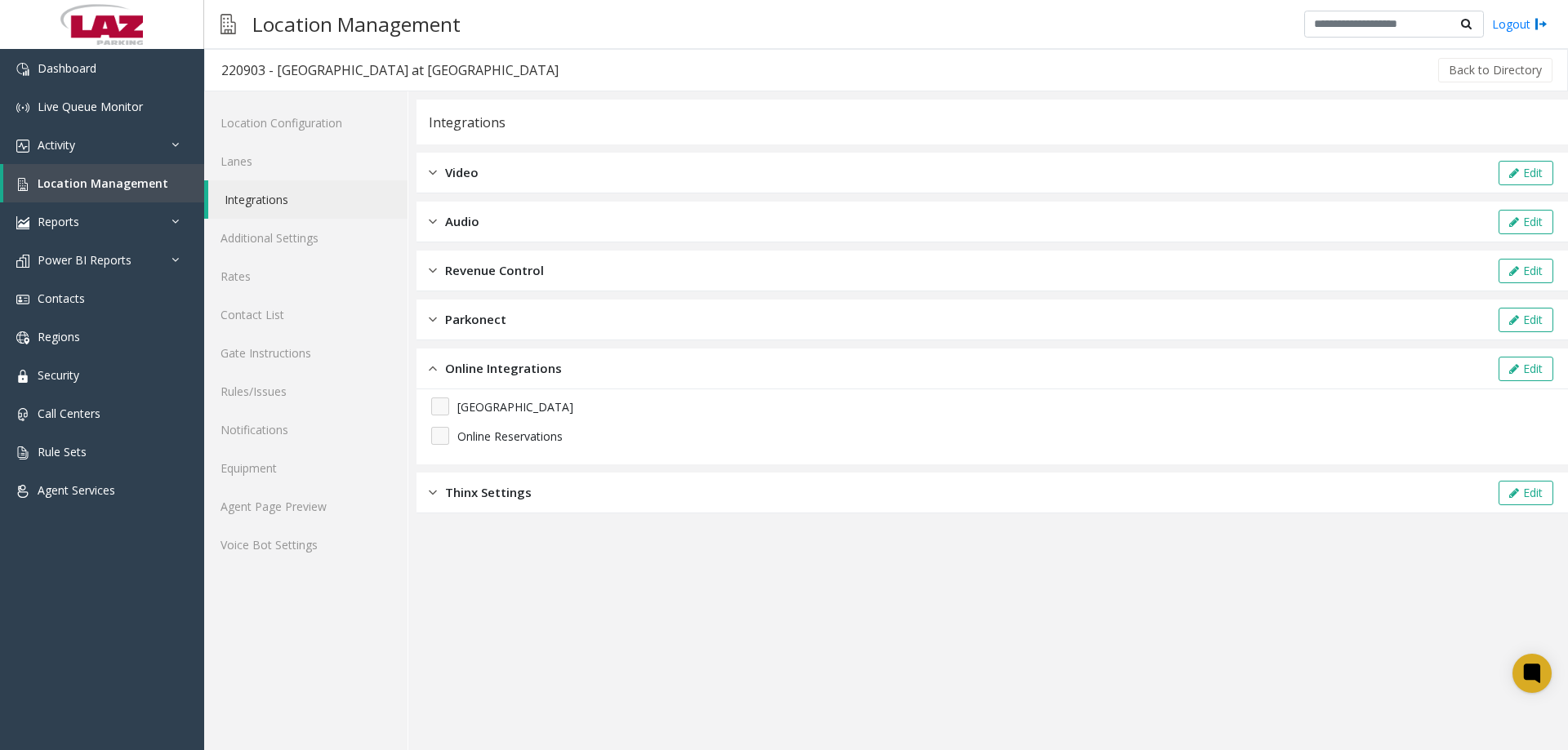
click at [547, 365] on span "Online Integrations" at bounding box center [504, 368] width 117 height 19
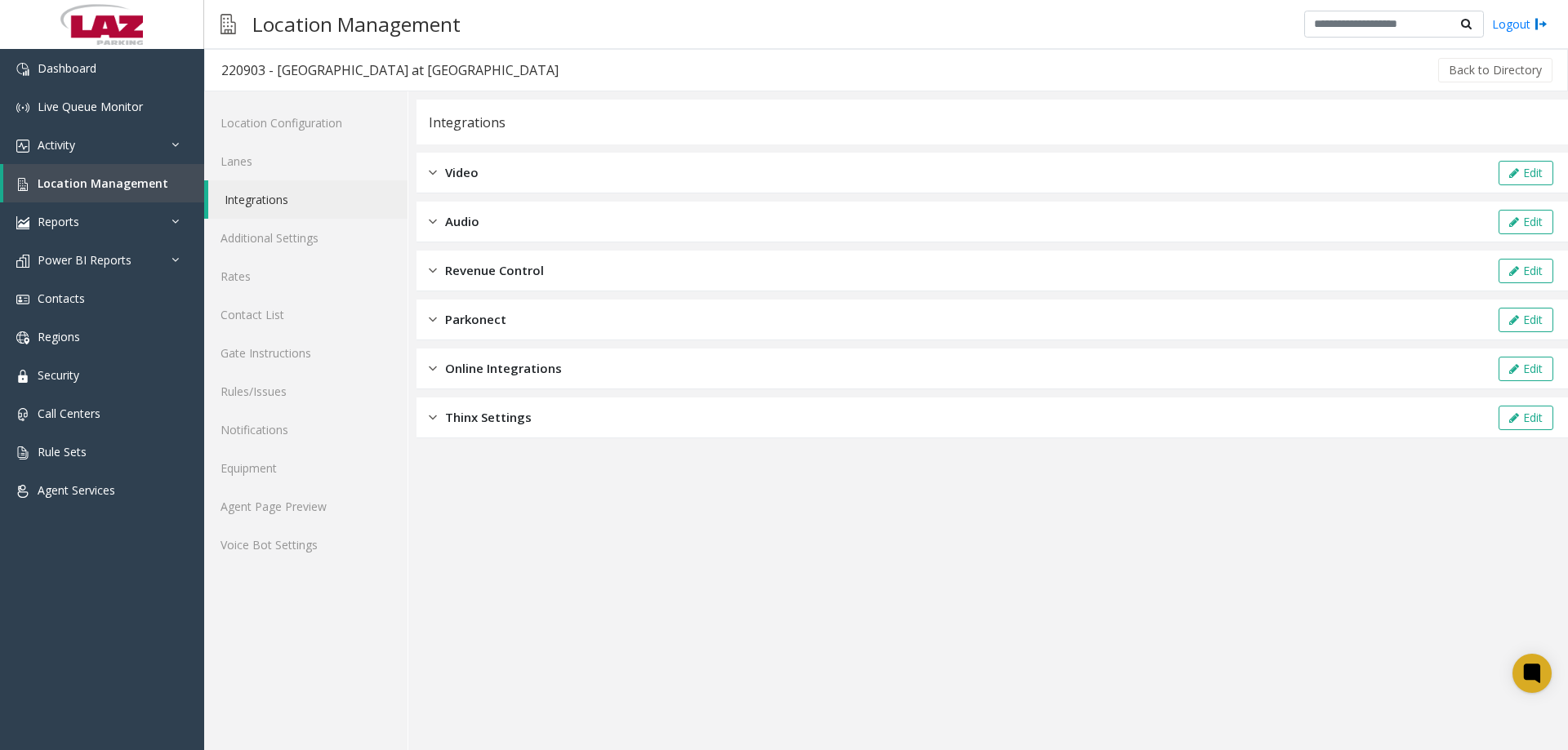
click at [489, 396] on div "Integrations Video Edit Audio Edit Revenue Control Edit Parkonect Edit Online I…" at bounding box center [992, 268] width 1152 height 339
click at [494, 414] on span "Thinx Settings" at bounding box center [489, 417] width 87 height 19
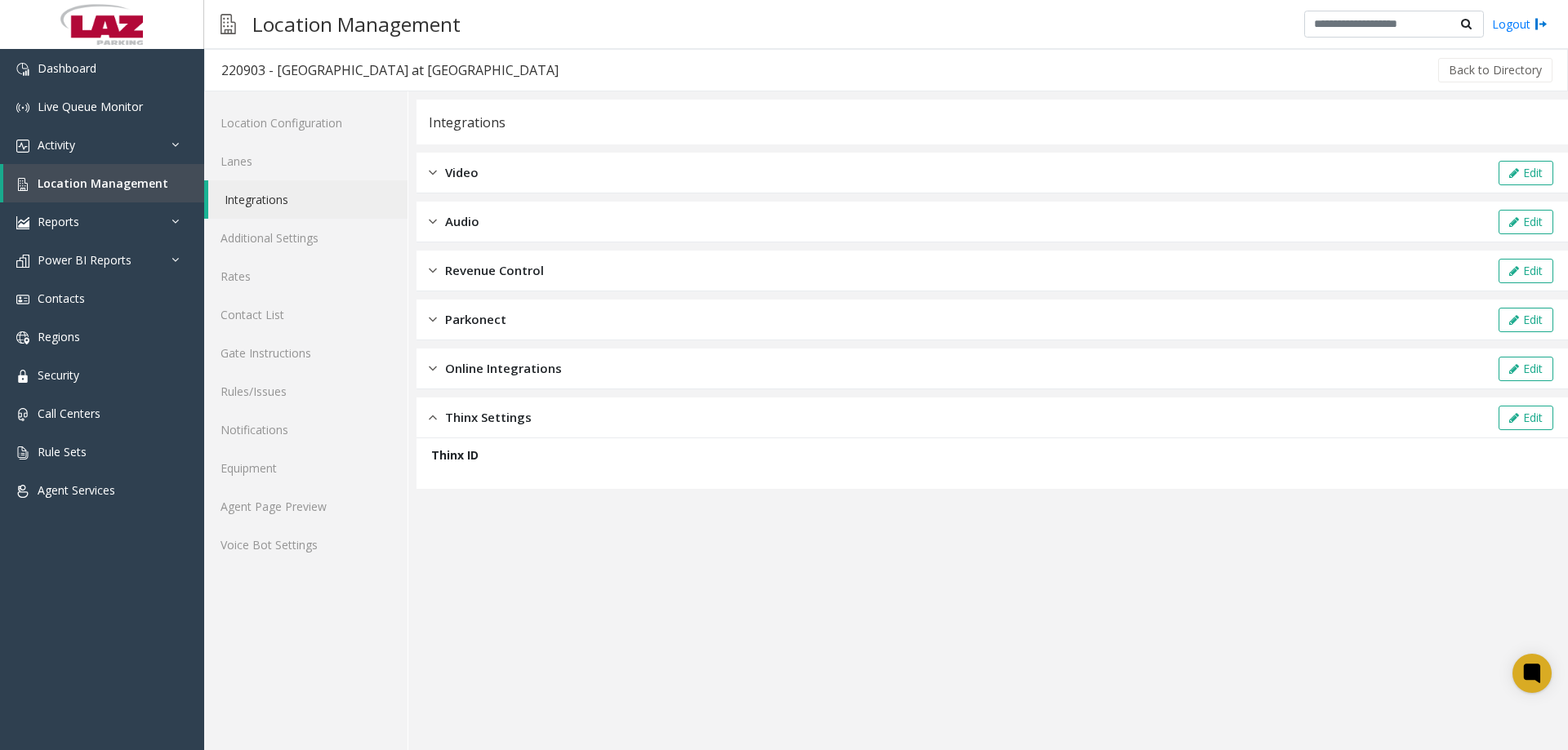
click at [494, 421] on span "Thinx Settings" at bounding box center [489, 417] width 87 height 19
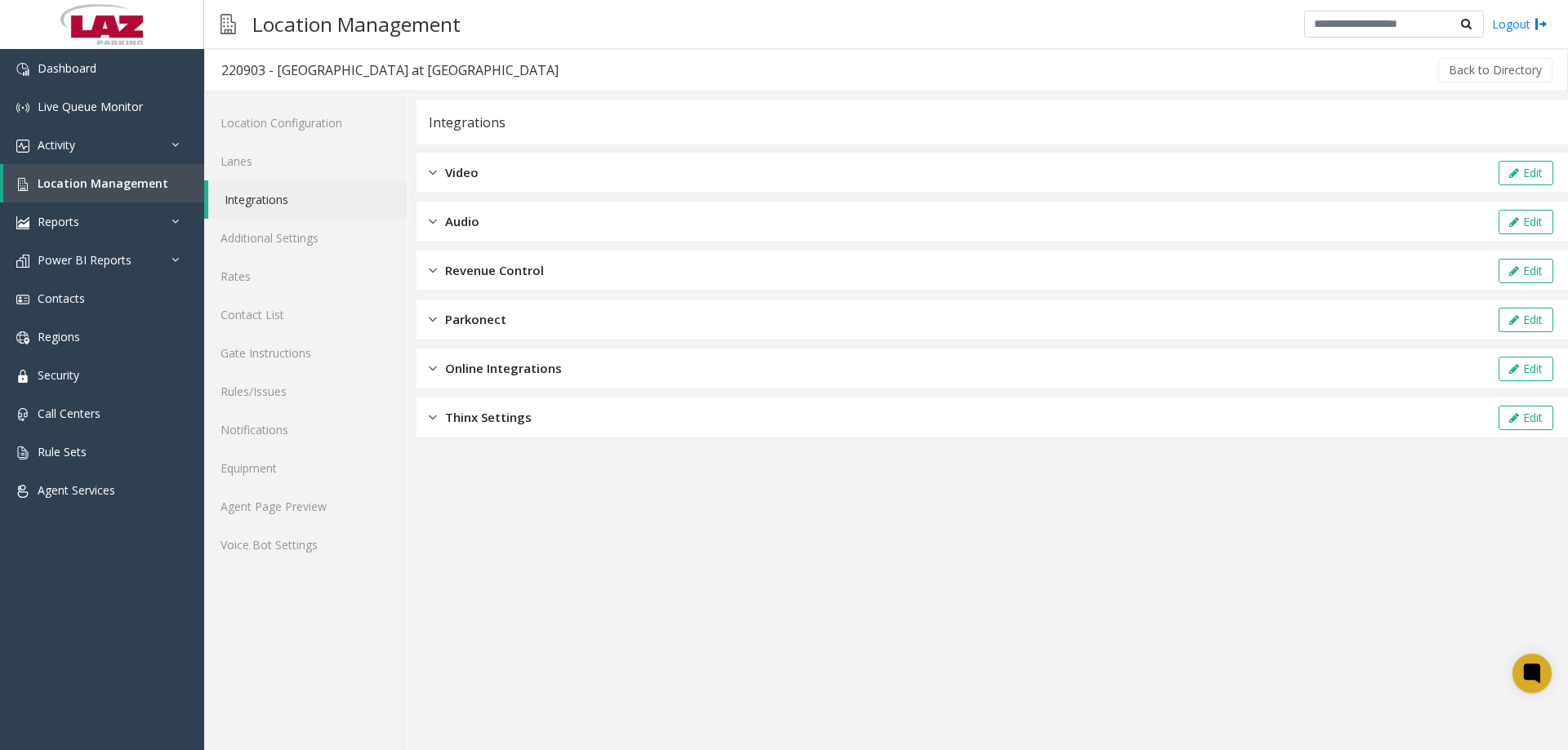
click at [514, 200] on div "Integrations Video Edit Audio Edit Revenue Control Edit Parkonect Edit Online I…" at bounding box center [992, 268] width 1152 height 339
click at [511, 222] on div "Audio Edit" at bounding box center [992, 222] width 1152 height 41
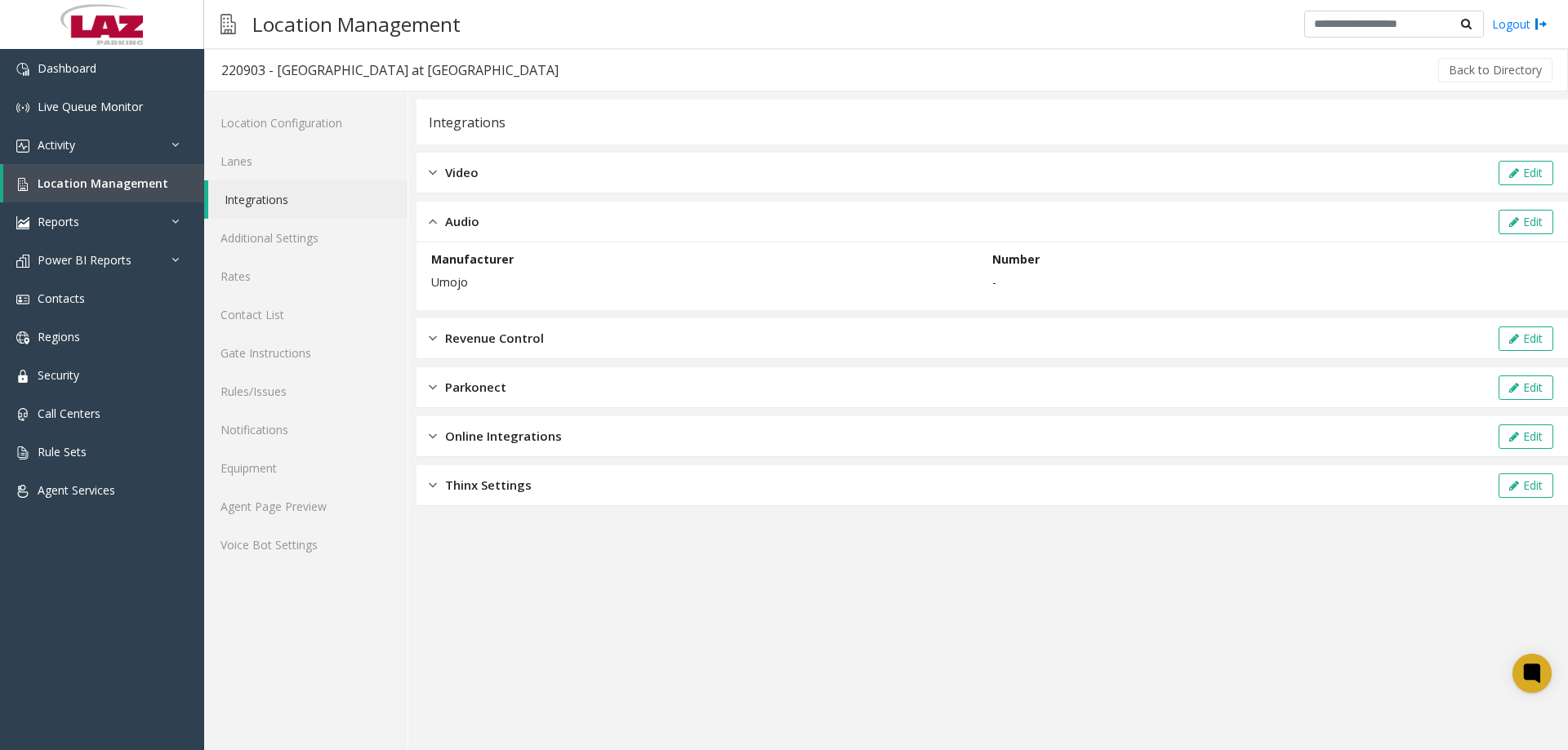
click at [511, 222] on div "Audio Edit" at bounding box center [992, 222] width 1152 height 41
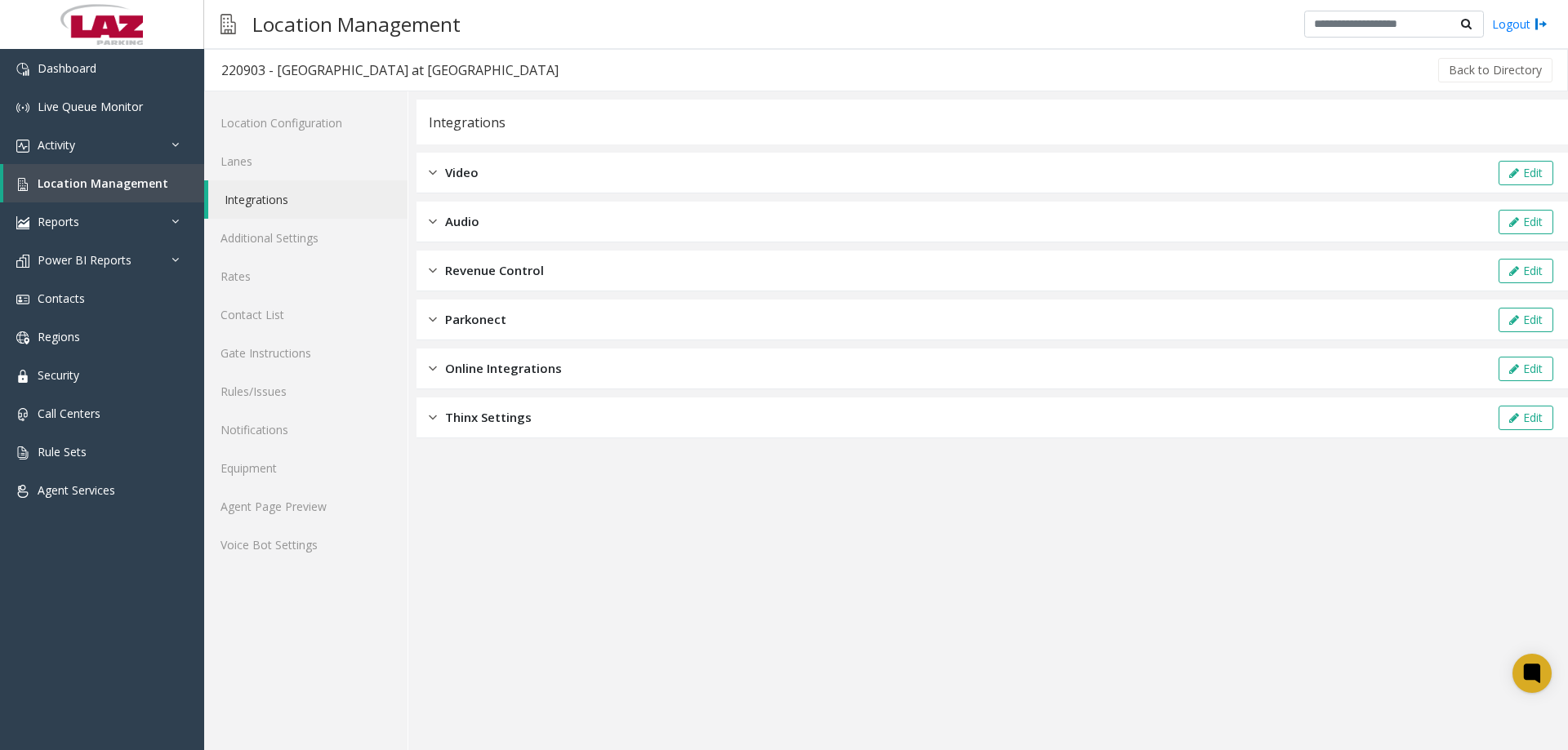
click at [513, 170] on div "Video Edit" at bounding box center [992, 173] width 1152 height 41
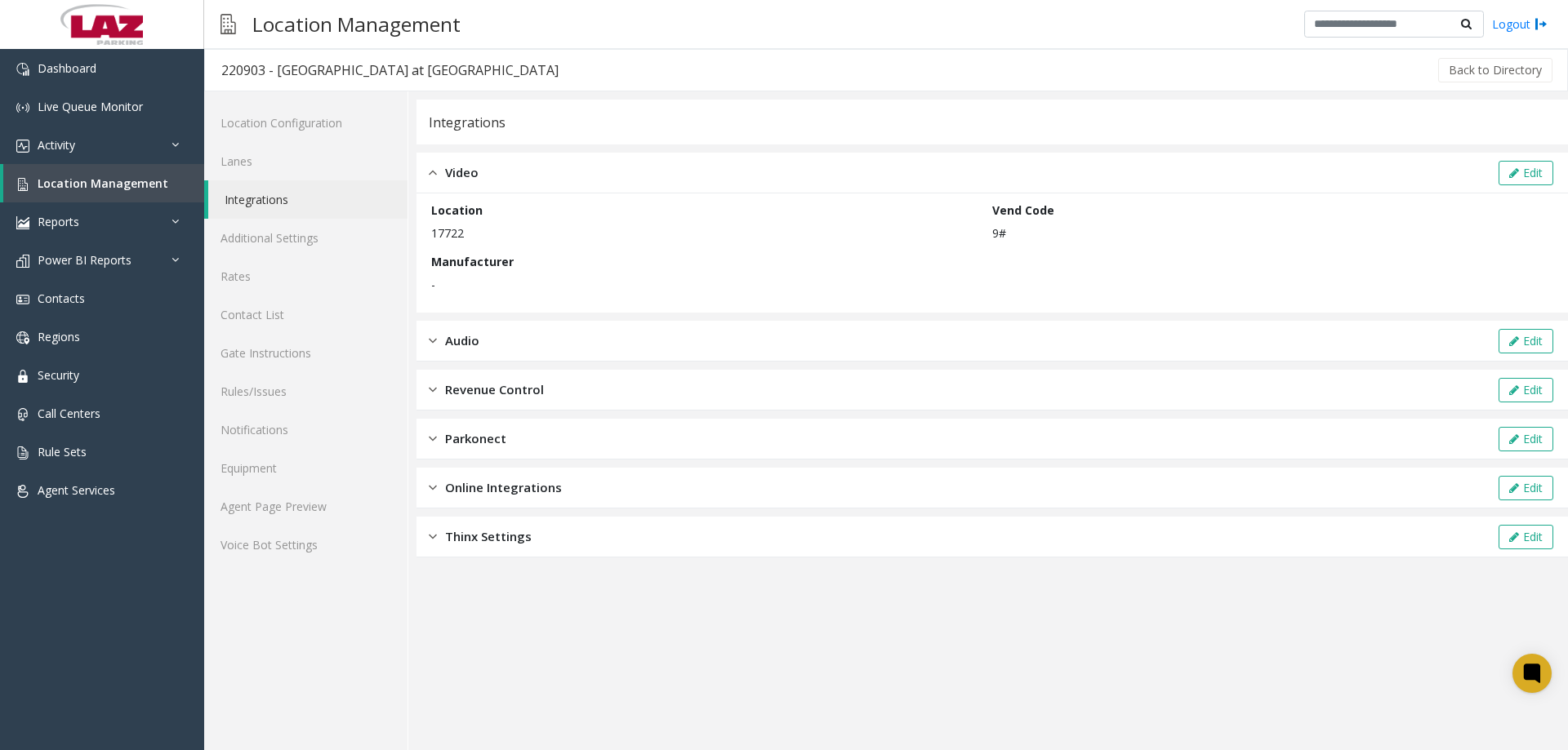
click at [514, 170] on div "Video Edit" at bounding box center [992, 173] width 1152 height 41
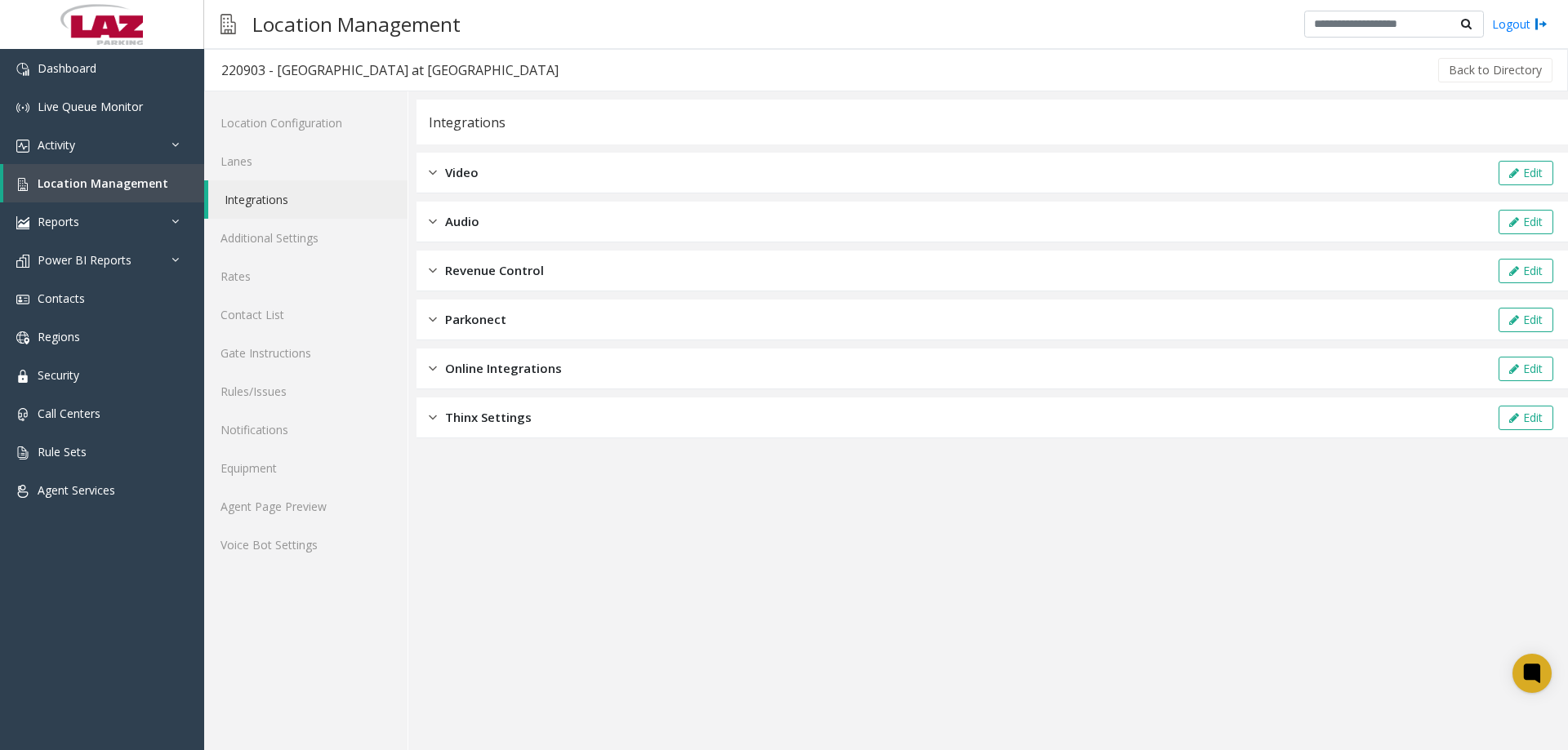
click at [525, 115] on div "Integrations" at bounding box center [992, 121] width 1152 height 45
click at [298, 242] on link "Additional Settings" at bounding box center [307, 237] width 204 height 38
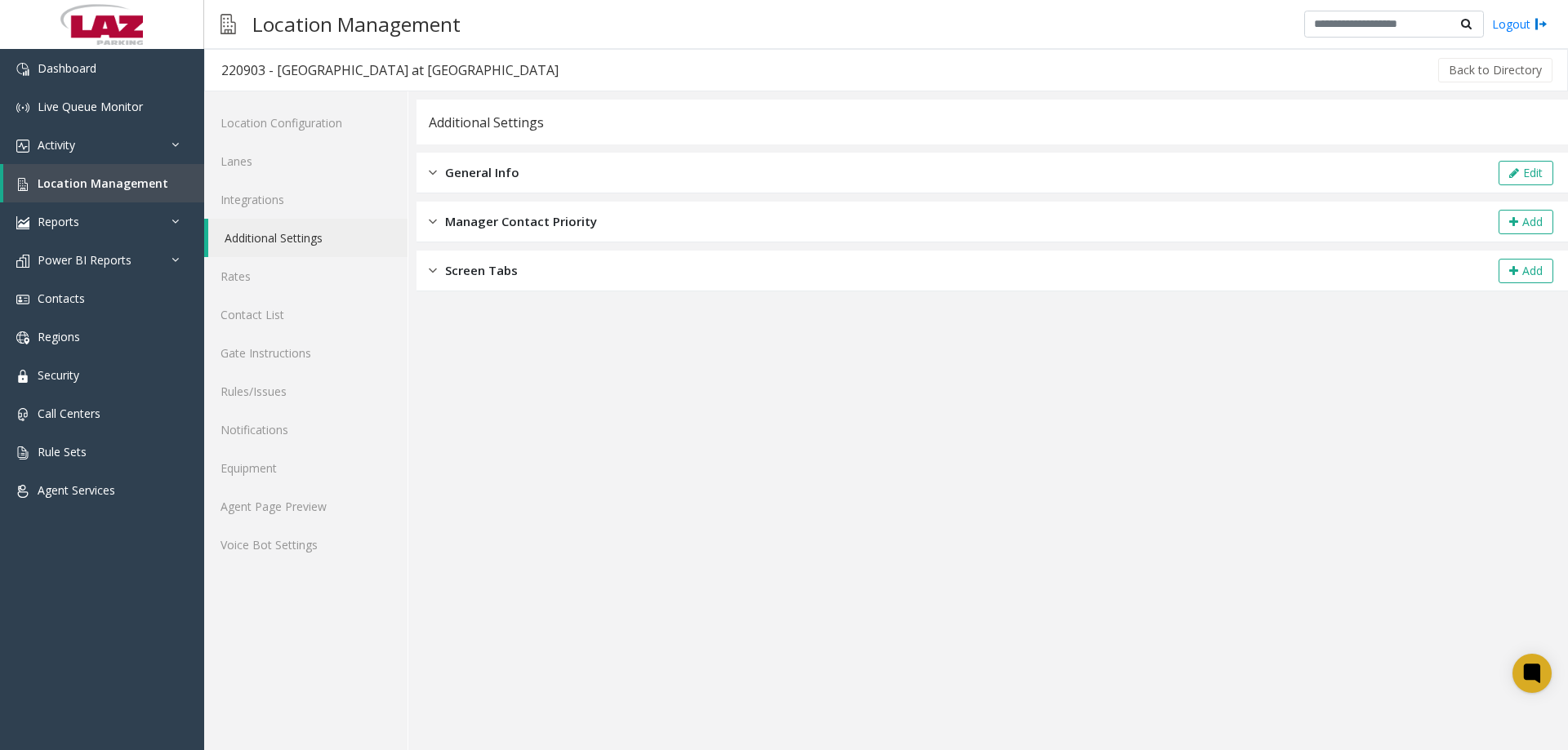
click at [519, 227] on span "Manager Contact Priority" at bounding box center [522, 221] width 152 height 19
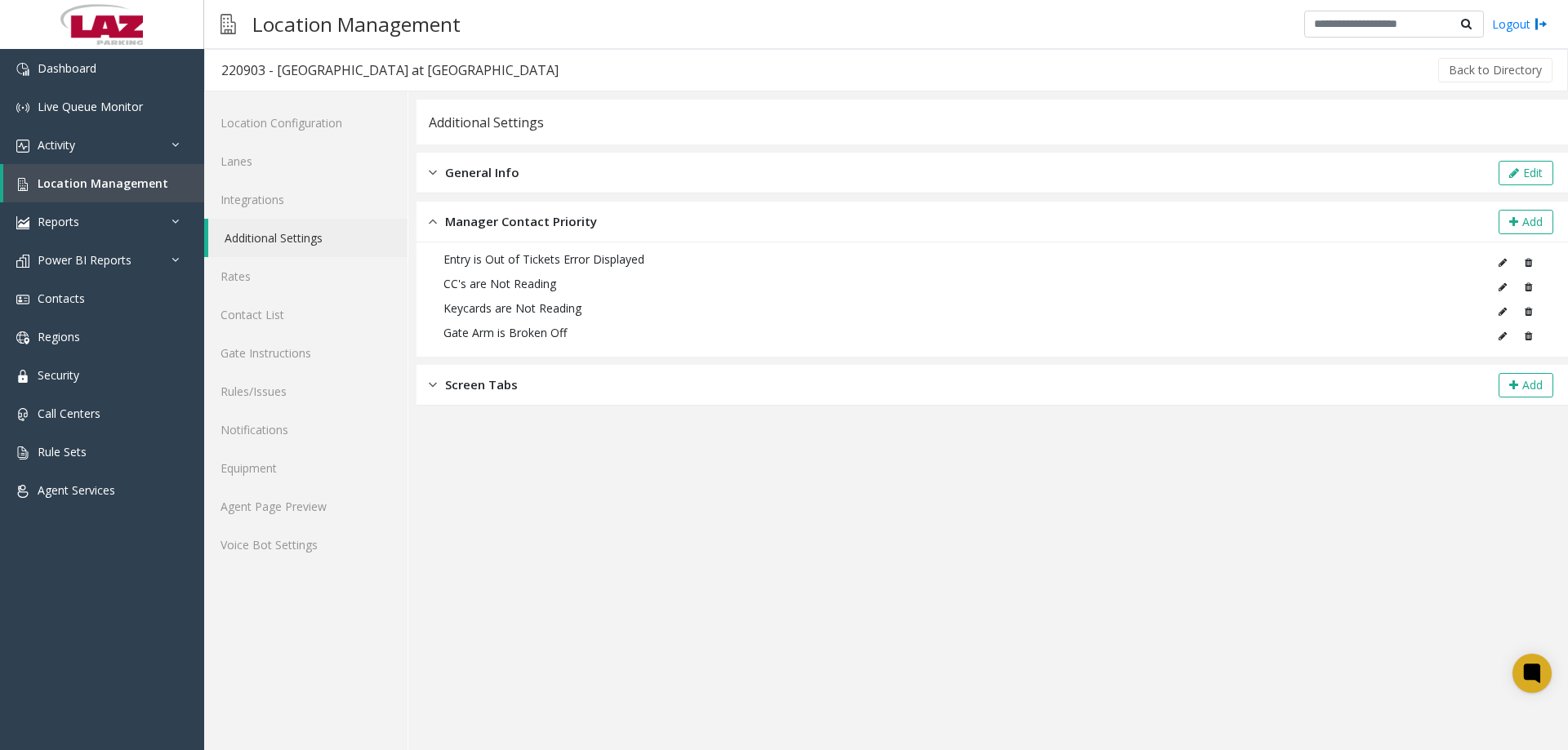
click at [1529, 262] on icon at bounding box center [1529, 262] width 7 height 10
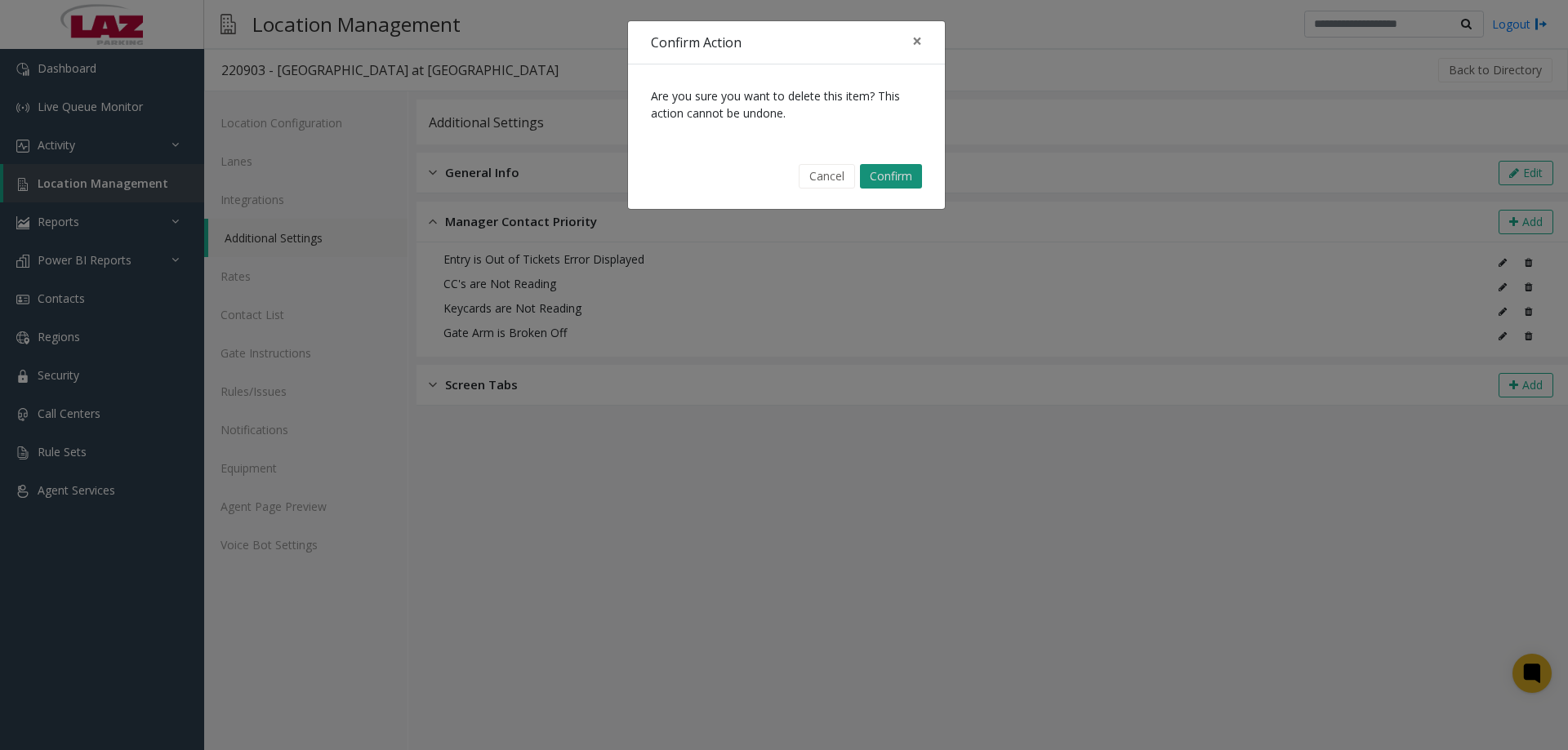
click at [892, 172] on button "Confirm" at bounding box center [891, 176] width 62 height 25
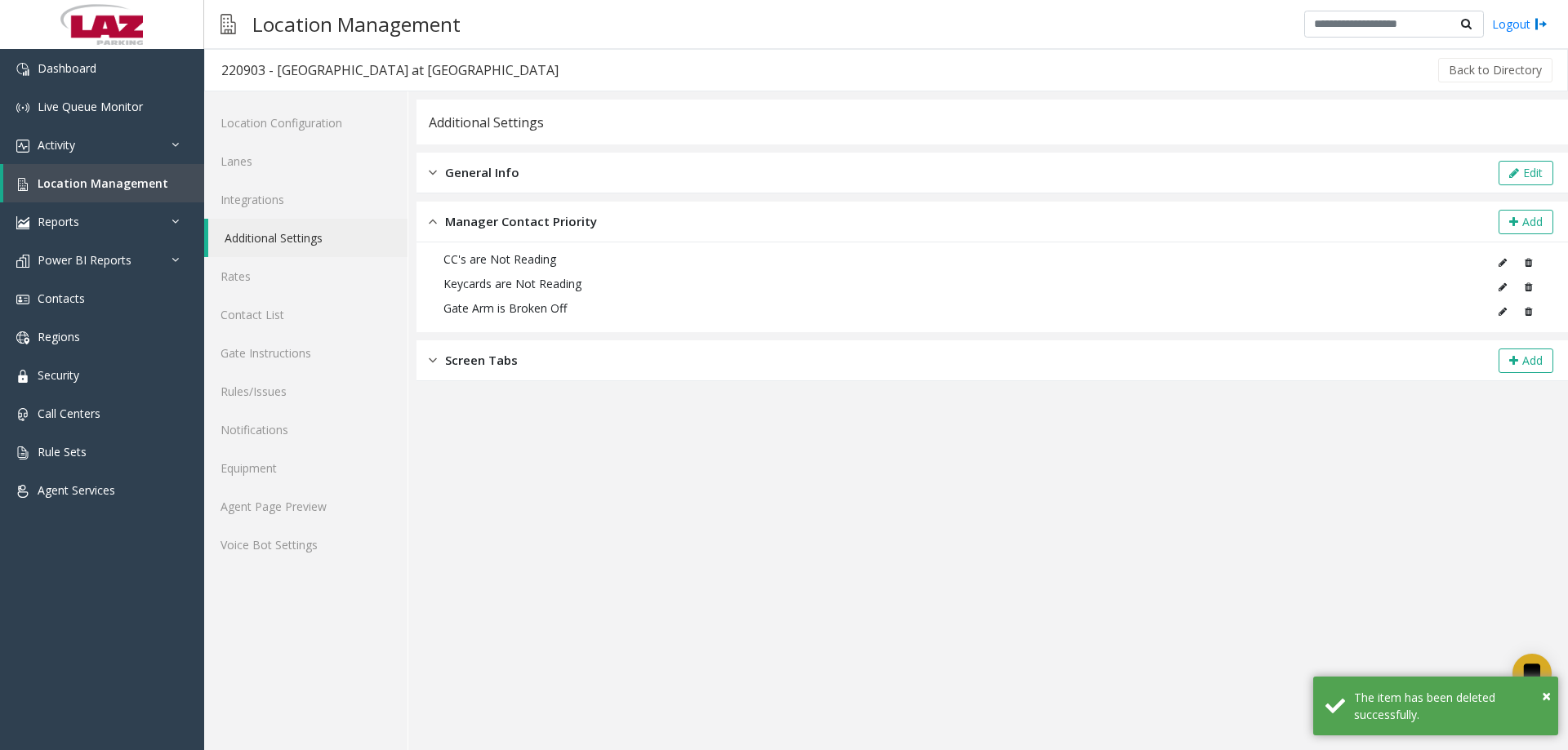
click at [1525, 264] on icon at bounding box center [1529, 262] width 7 height 10
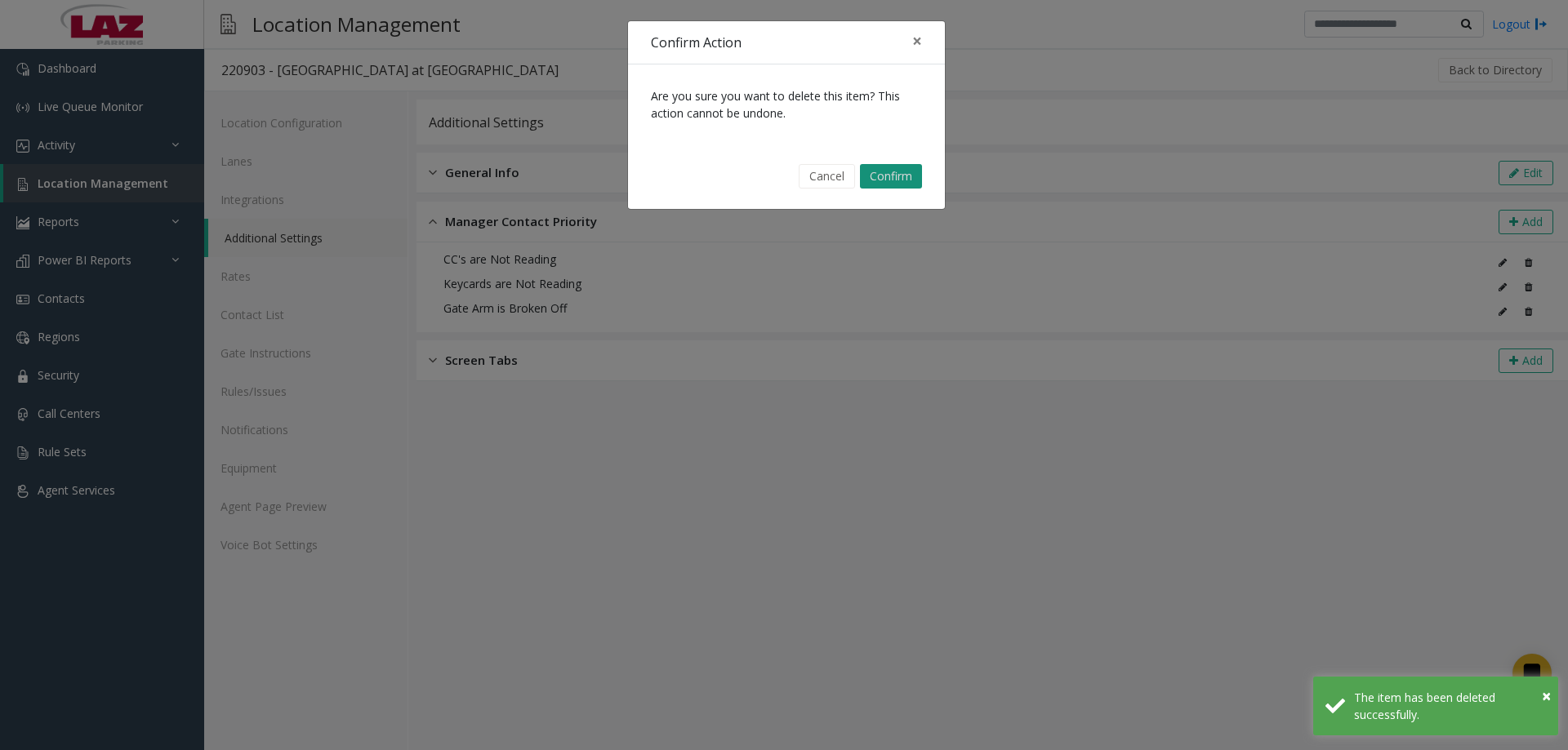
click at [899, 173] on button "Confirm" at bounding box center [891, 176] width 62 height 25
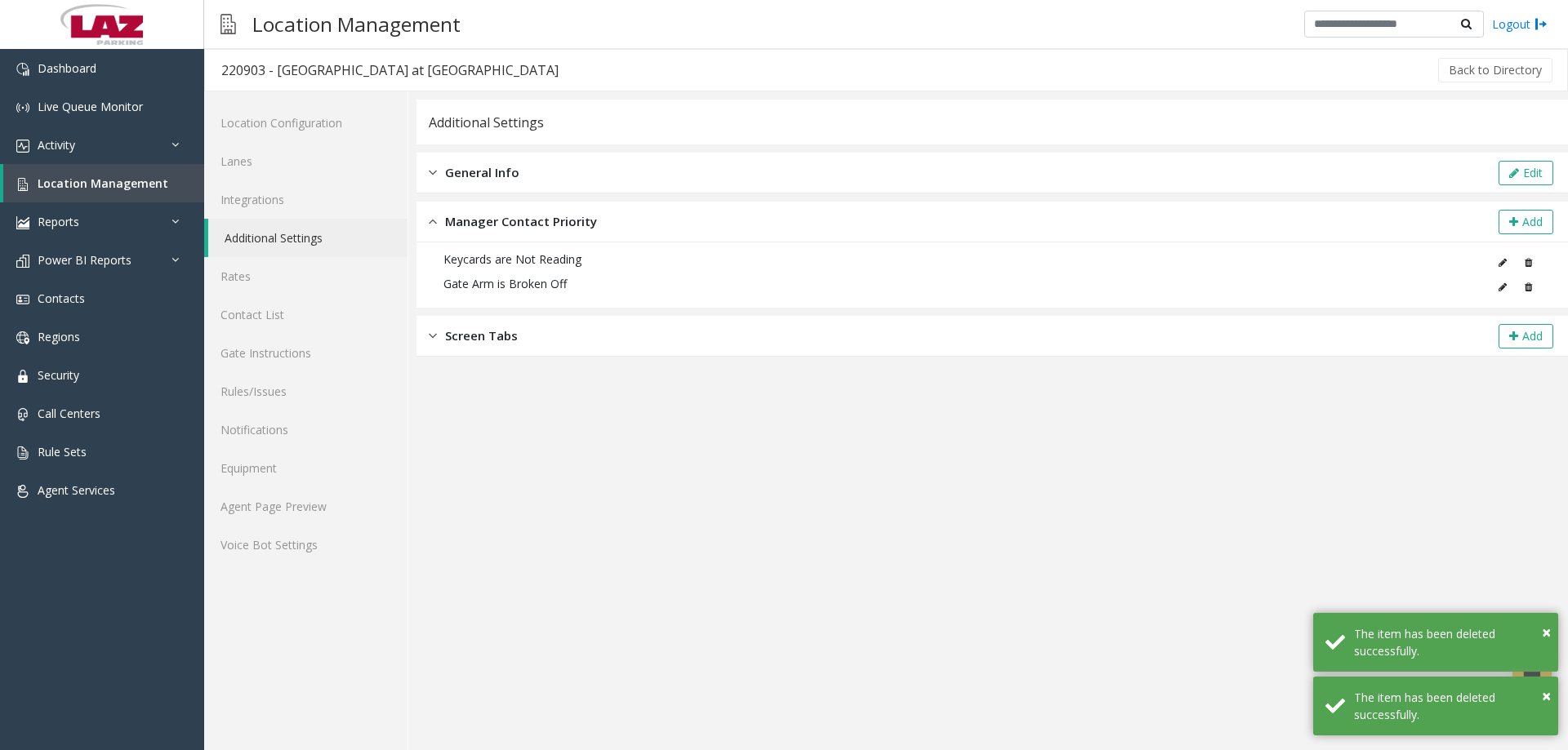
click at [1529, 263] on icon at bounding box center [1529, 262] width 7 height 10
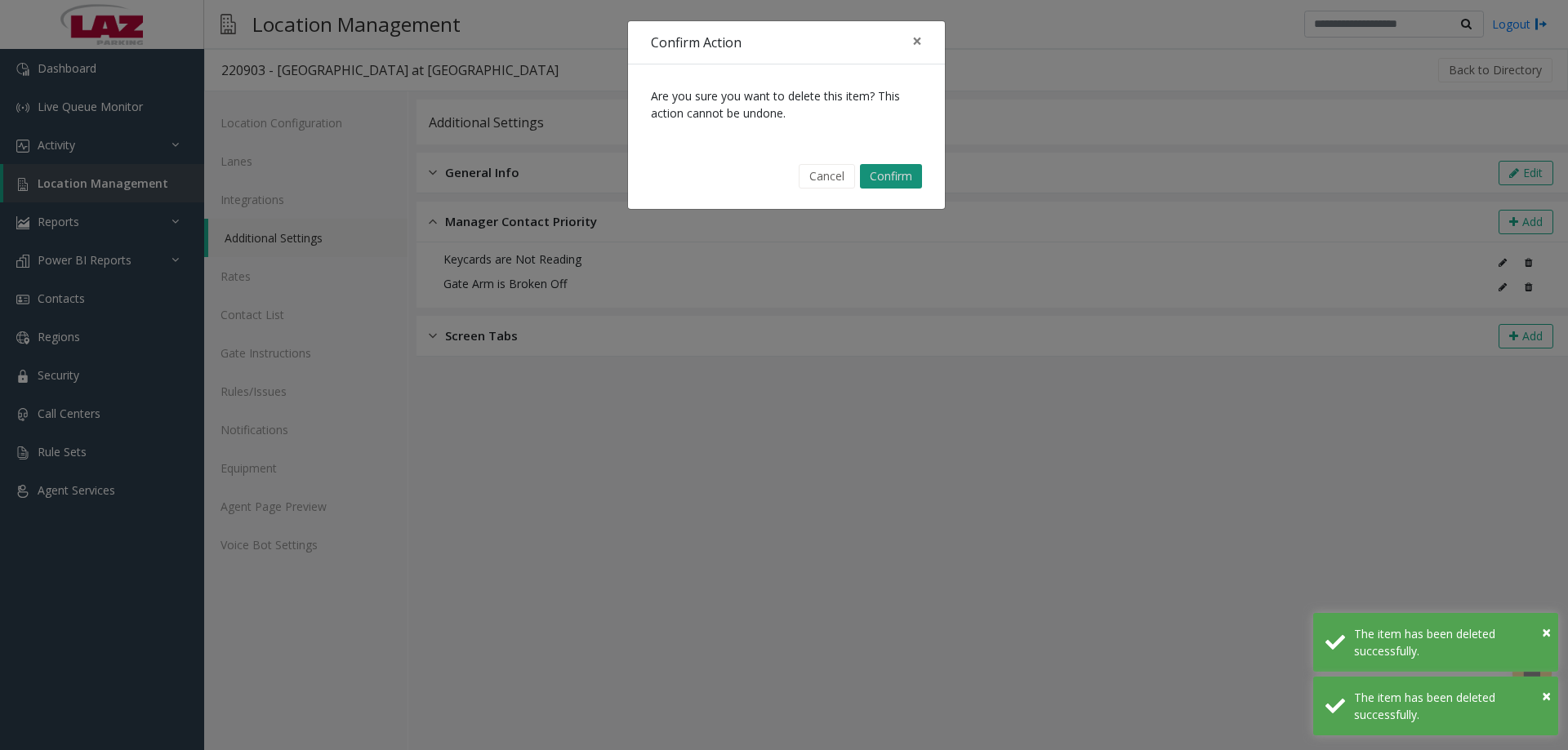
click at [886, 176] on button "Confirm" at bounding box center [891, 176] width 62 height 25
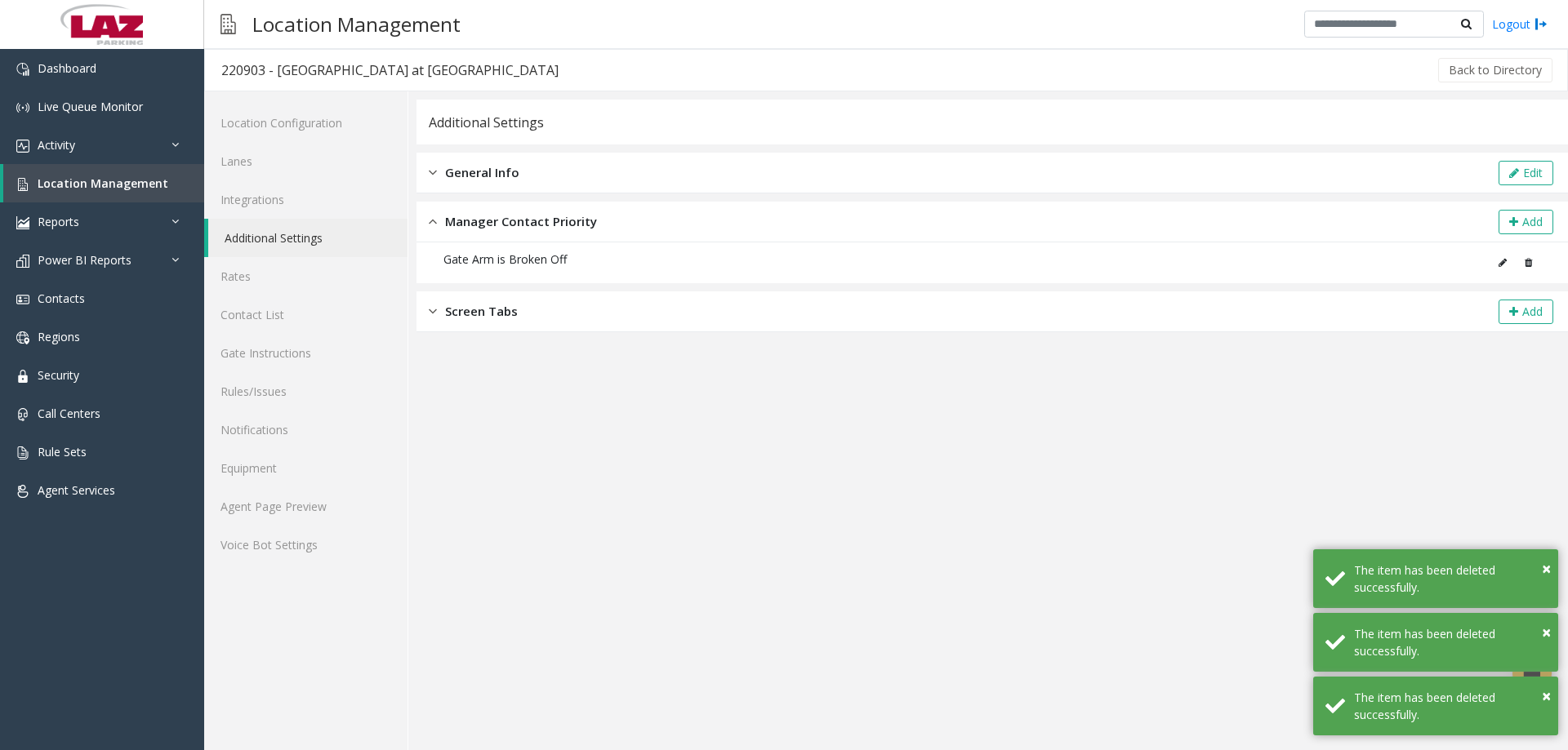
click at [1525, 264] on icon at bounding box center [1529, 262] width 7 height 10
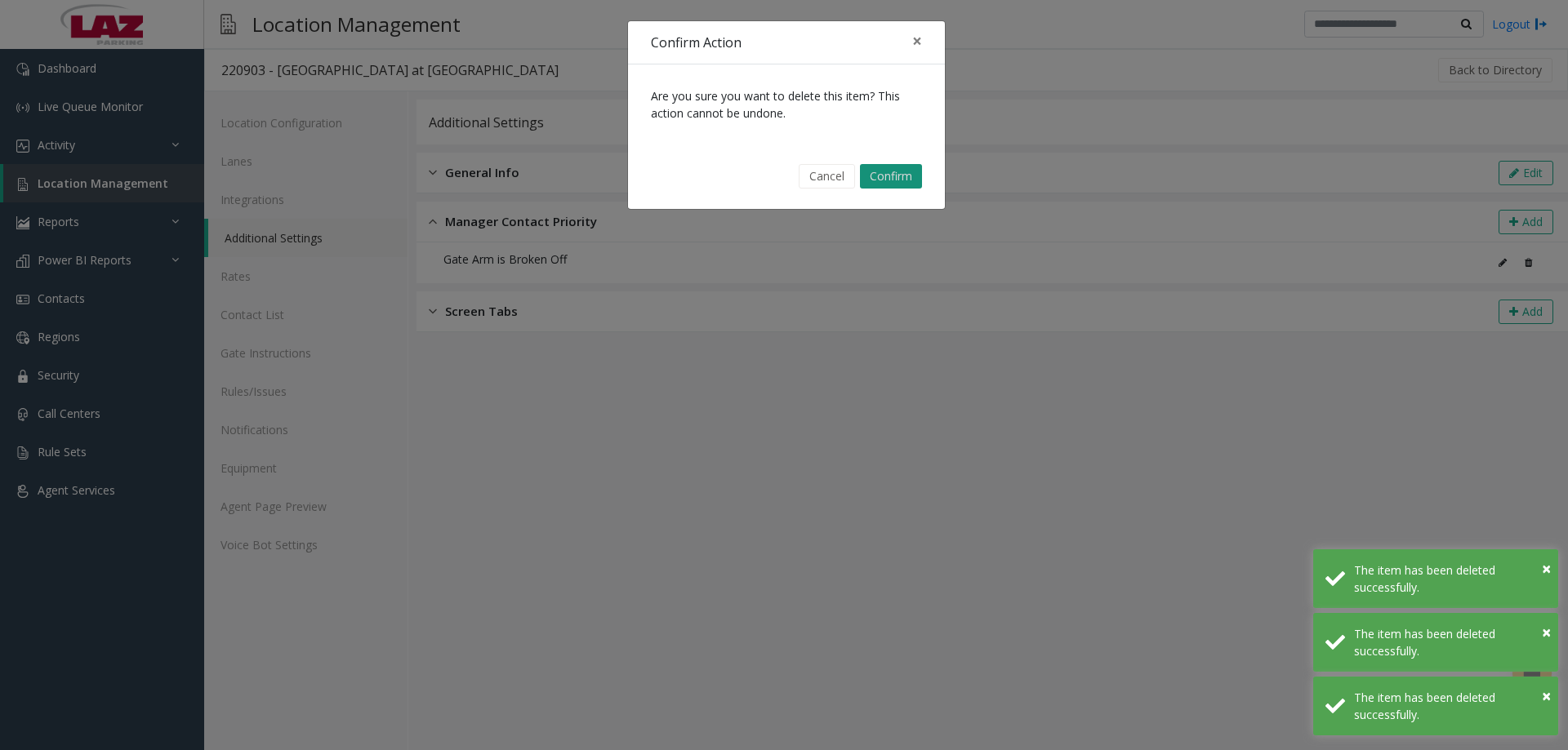
click at [873, 186] on button "Confirm" at bounding box center [891, 176] width 62 height 25
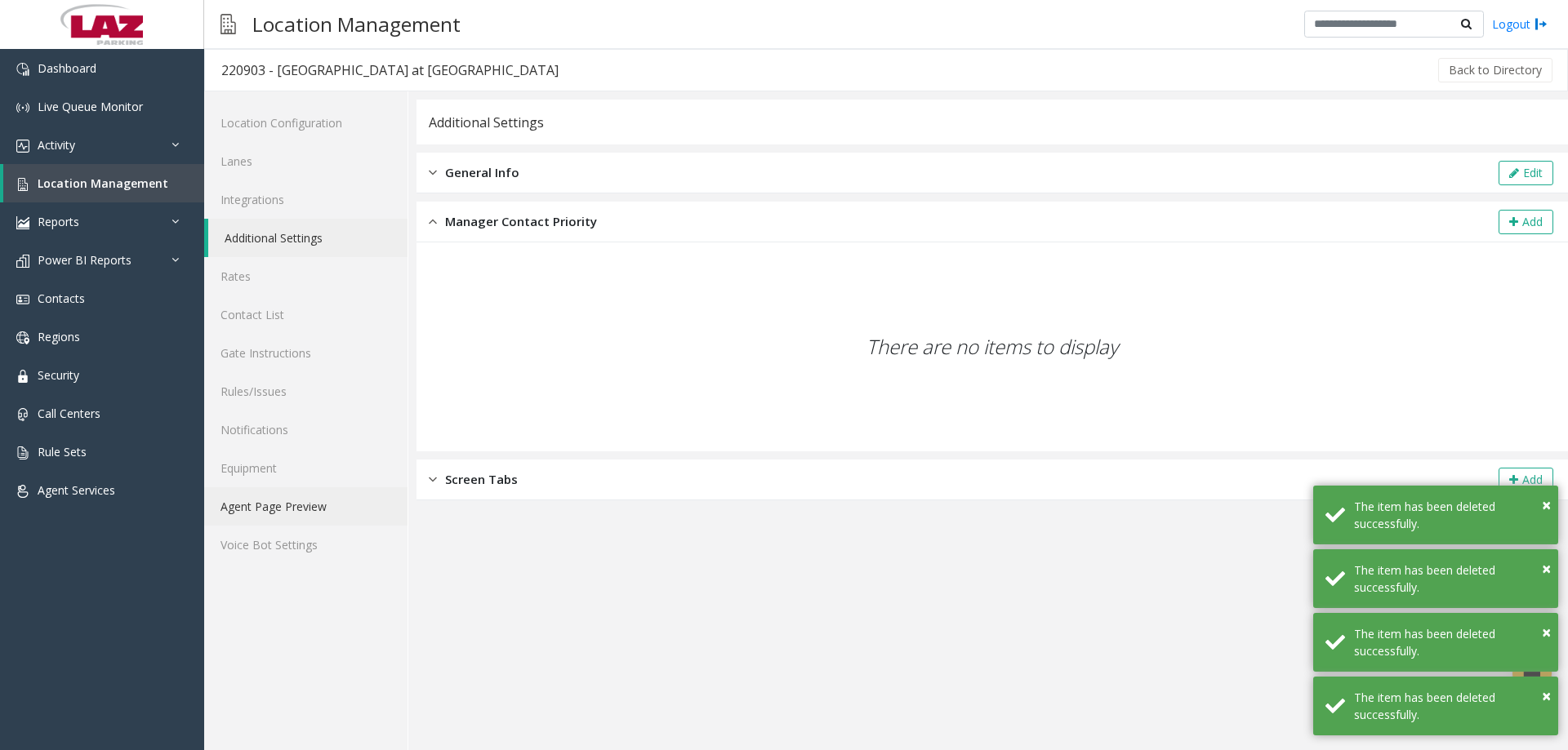
click at [257, 505] on link "Agent Page Preview" at bounding box center [307, 506] width 204 height 38
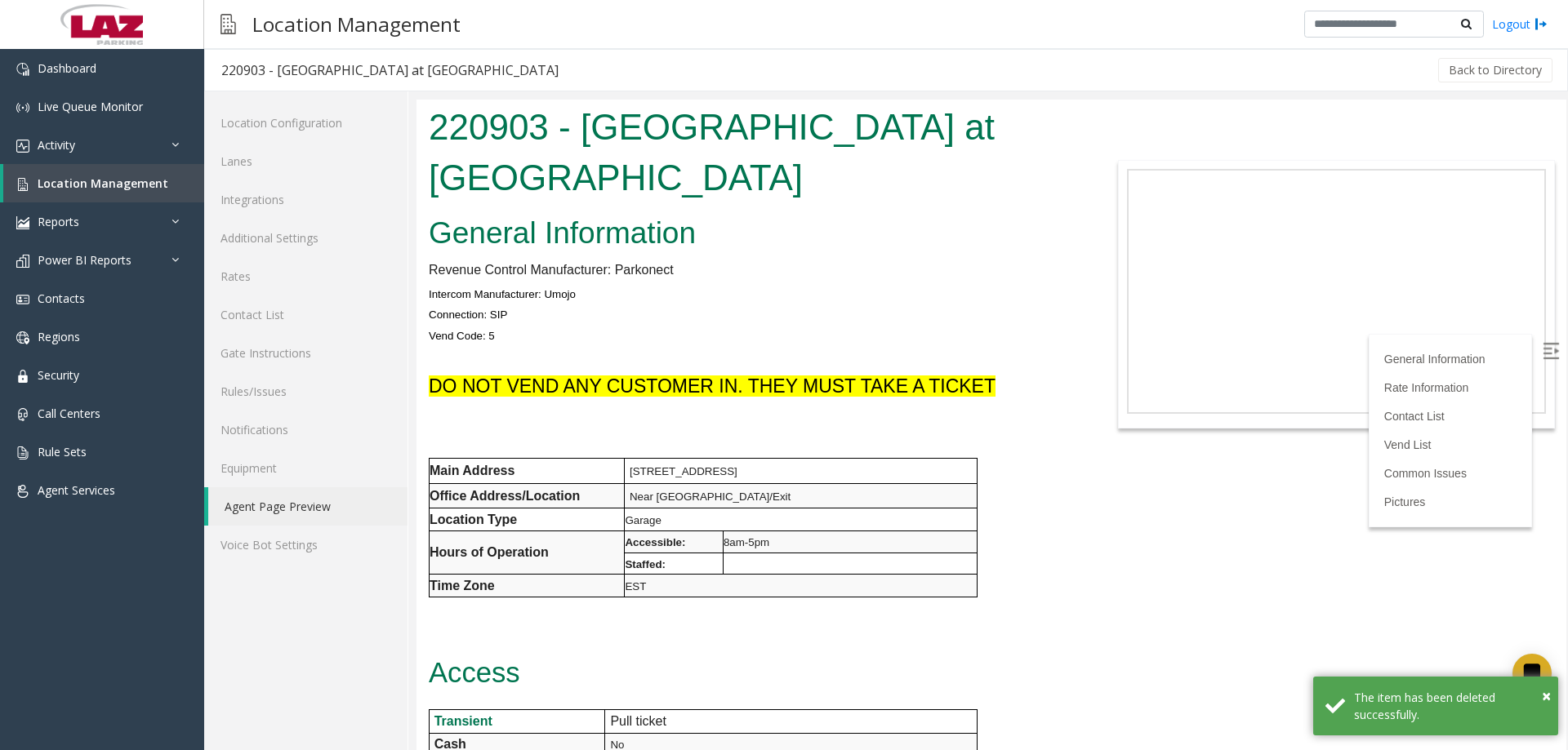
drag, startPoint x: 1564, startPoint y: 134, endPoint x: 1964, endPoint y: 198, distance: 405.1
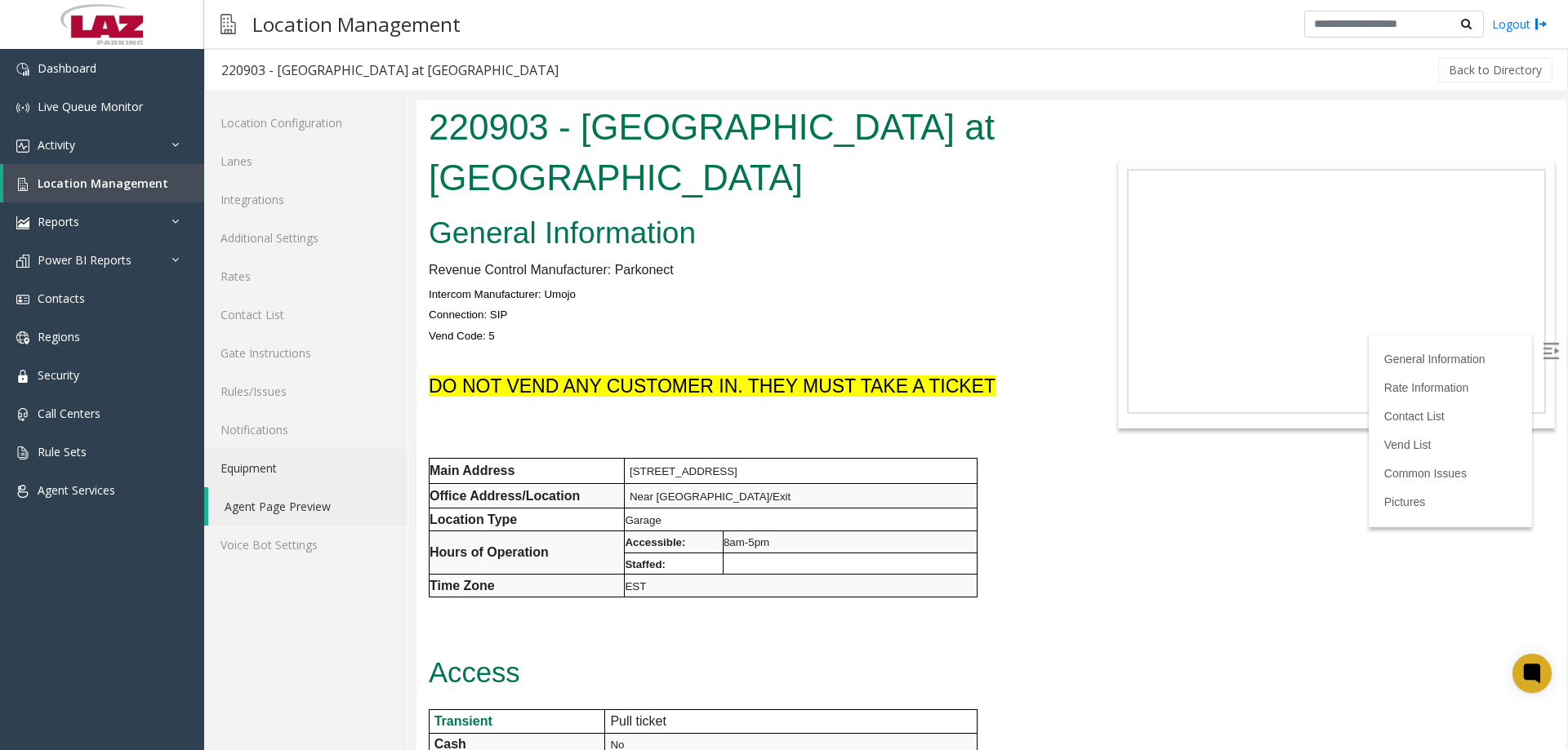
click at [247, 471] on link "Equipment" at bounding box center [307, 468] width 204 height 38
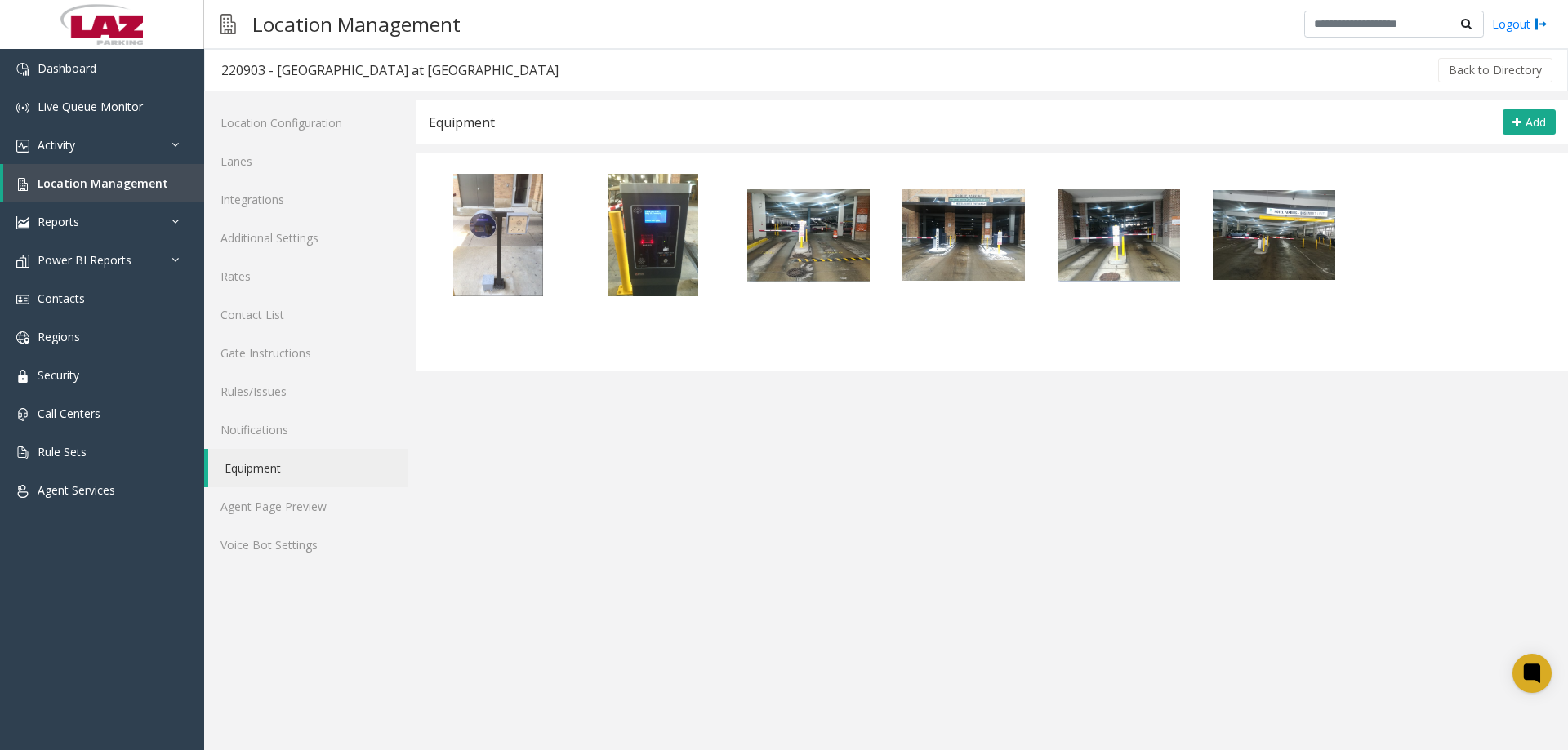
click at [260, 455] on link "Equipment" at bounding box center [307, 468] width 199 height 38
click at [263, 432] on link "Notifications" at bounding box center [307, 429] width 204 height 38
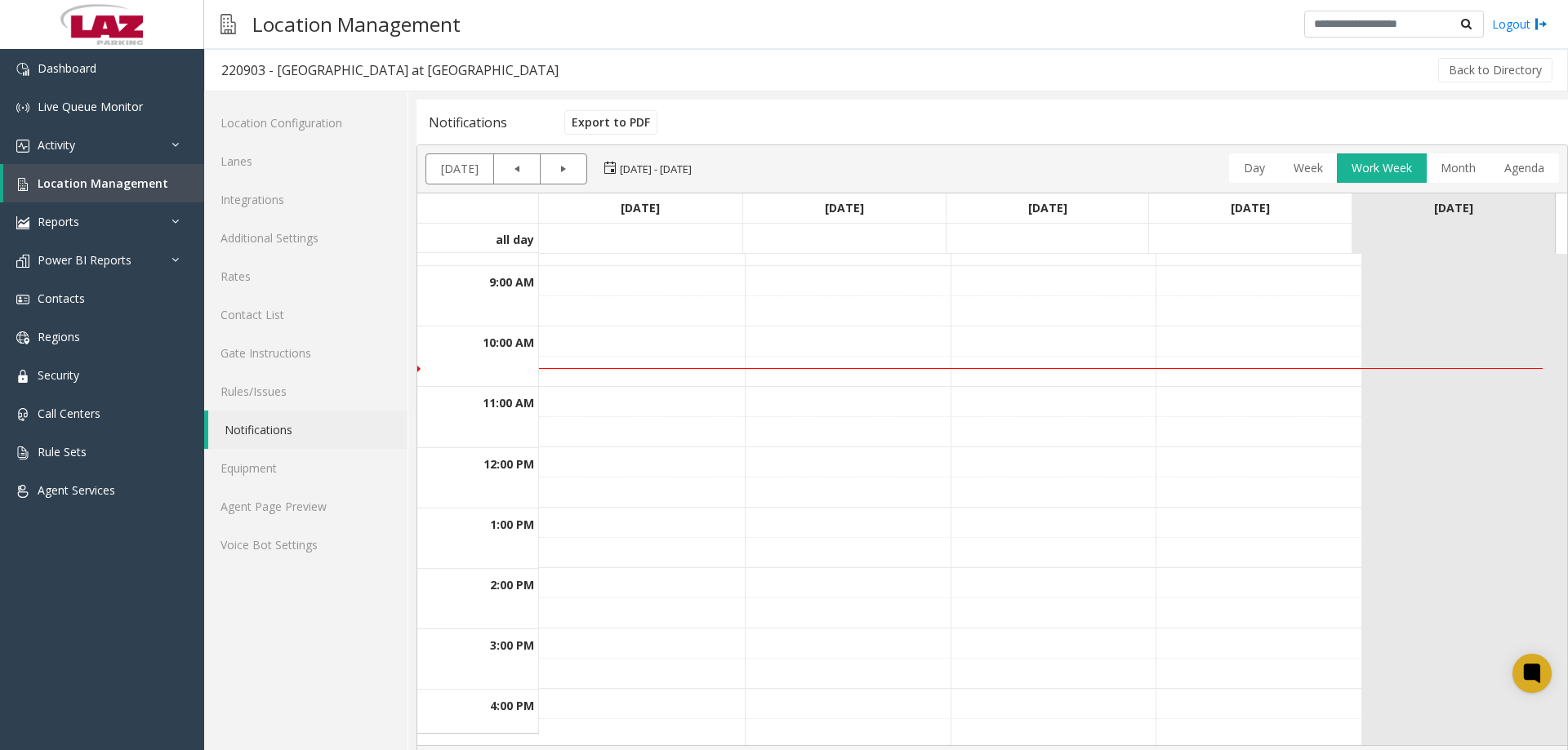
scroll to position [52, 0]
click at [291, 393] on link "Rules/Issues" at bounding box center [307, 390] width 204 height 38
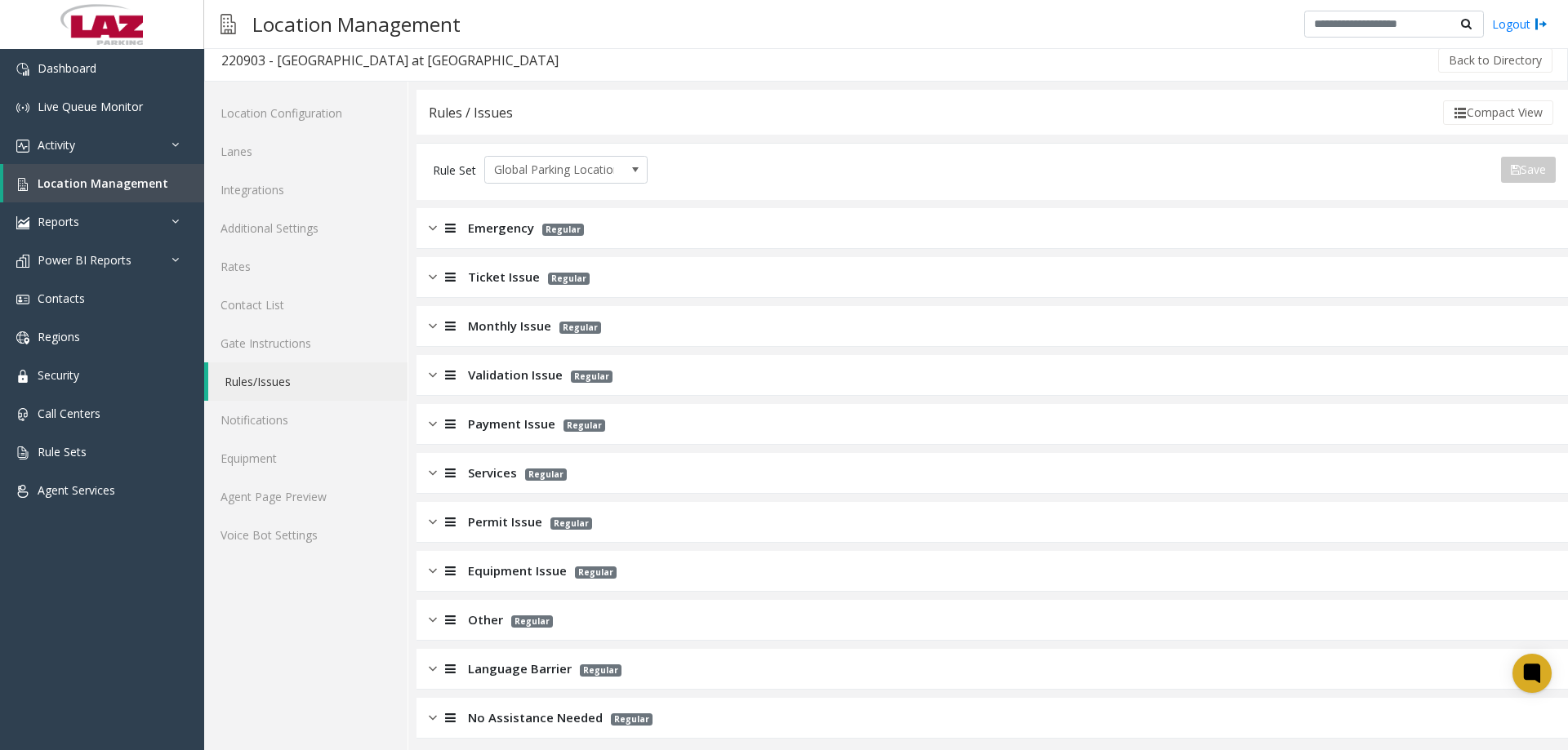
scroll to position [19, 0]
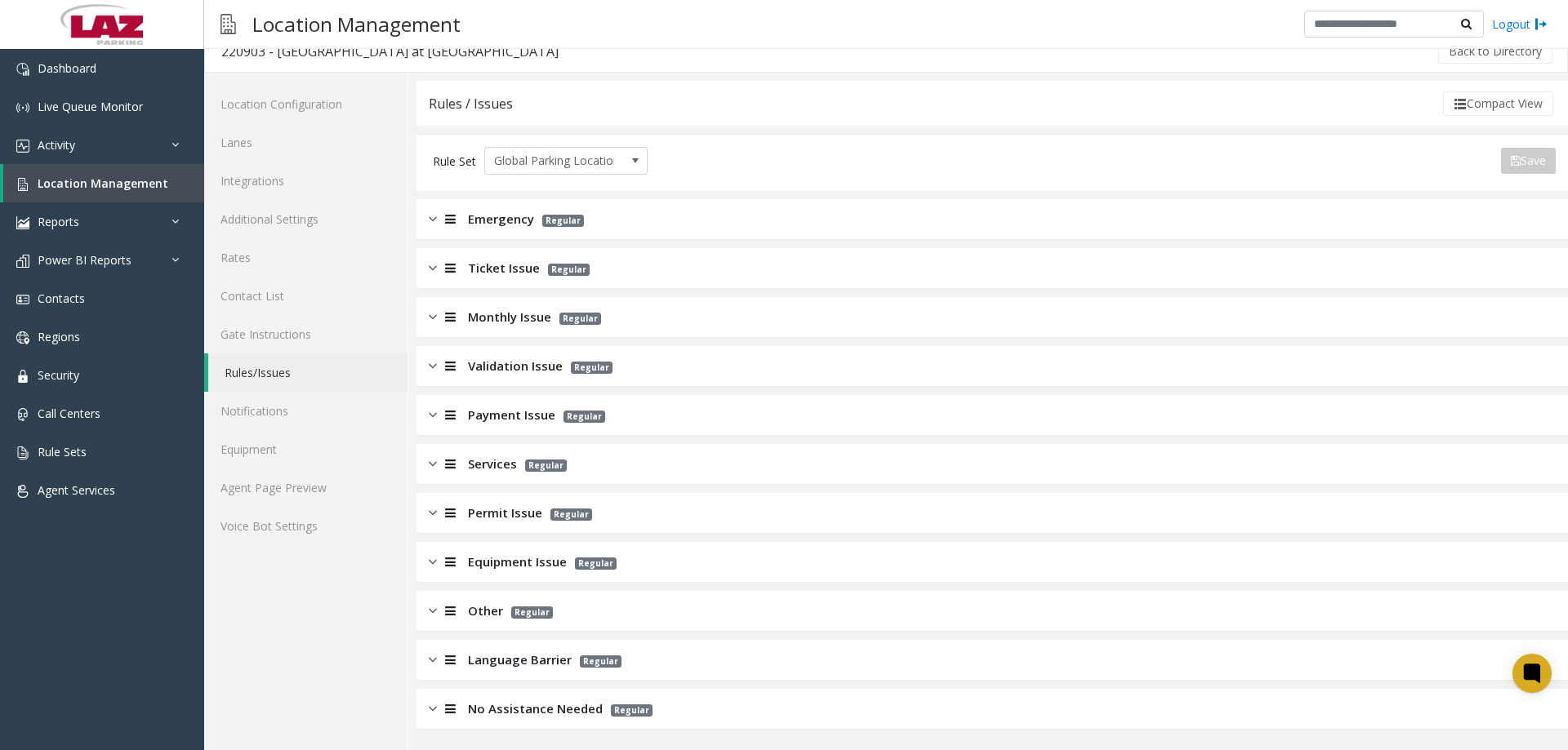
click at [439, 215] on div at bounding box center [448, 219] width 23 height 19
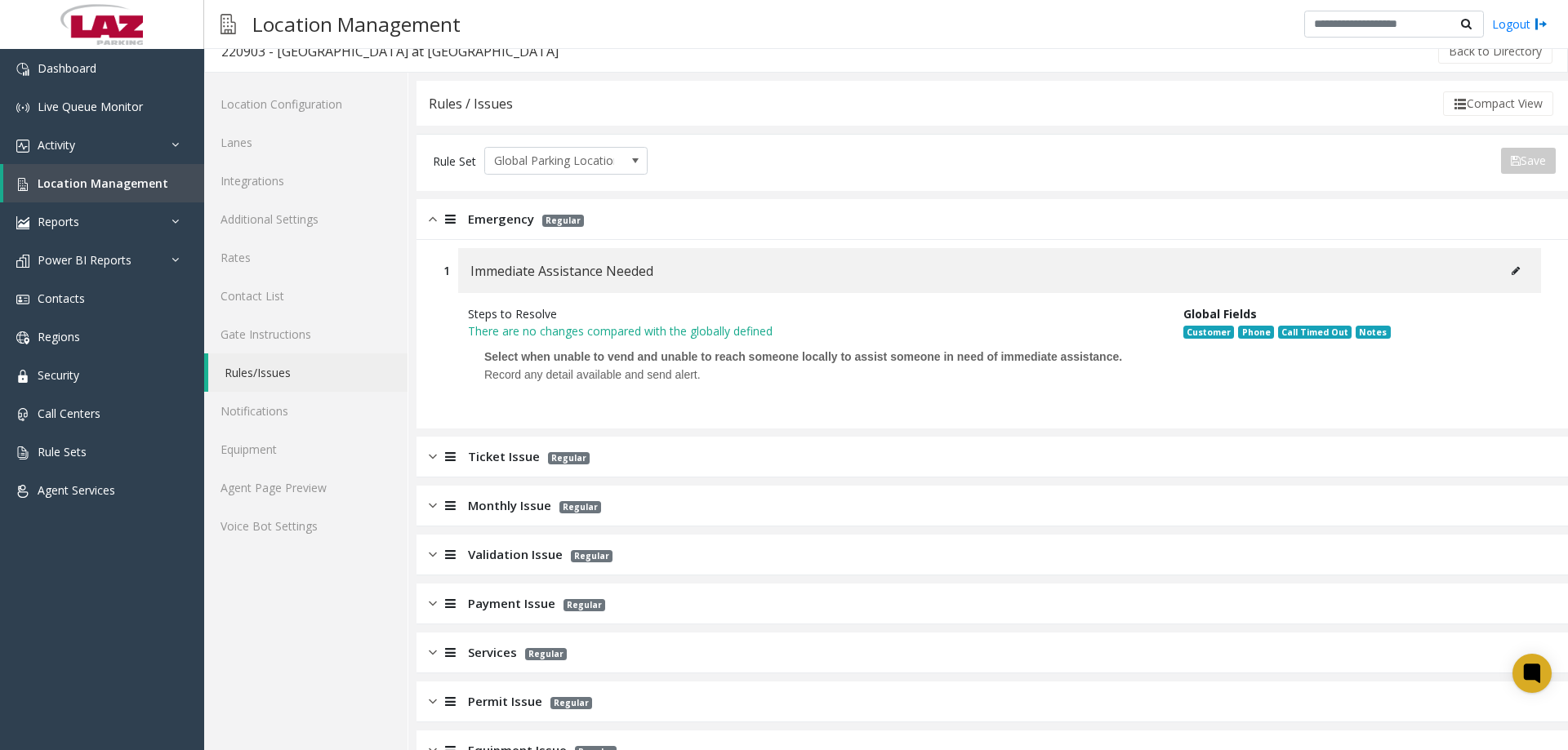
click at [1515, 271] on button at bounding box center [1517, 271] width 27 height 25
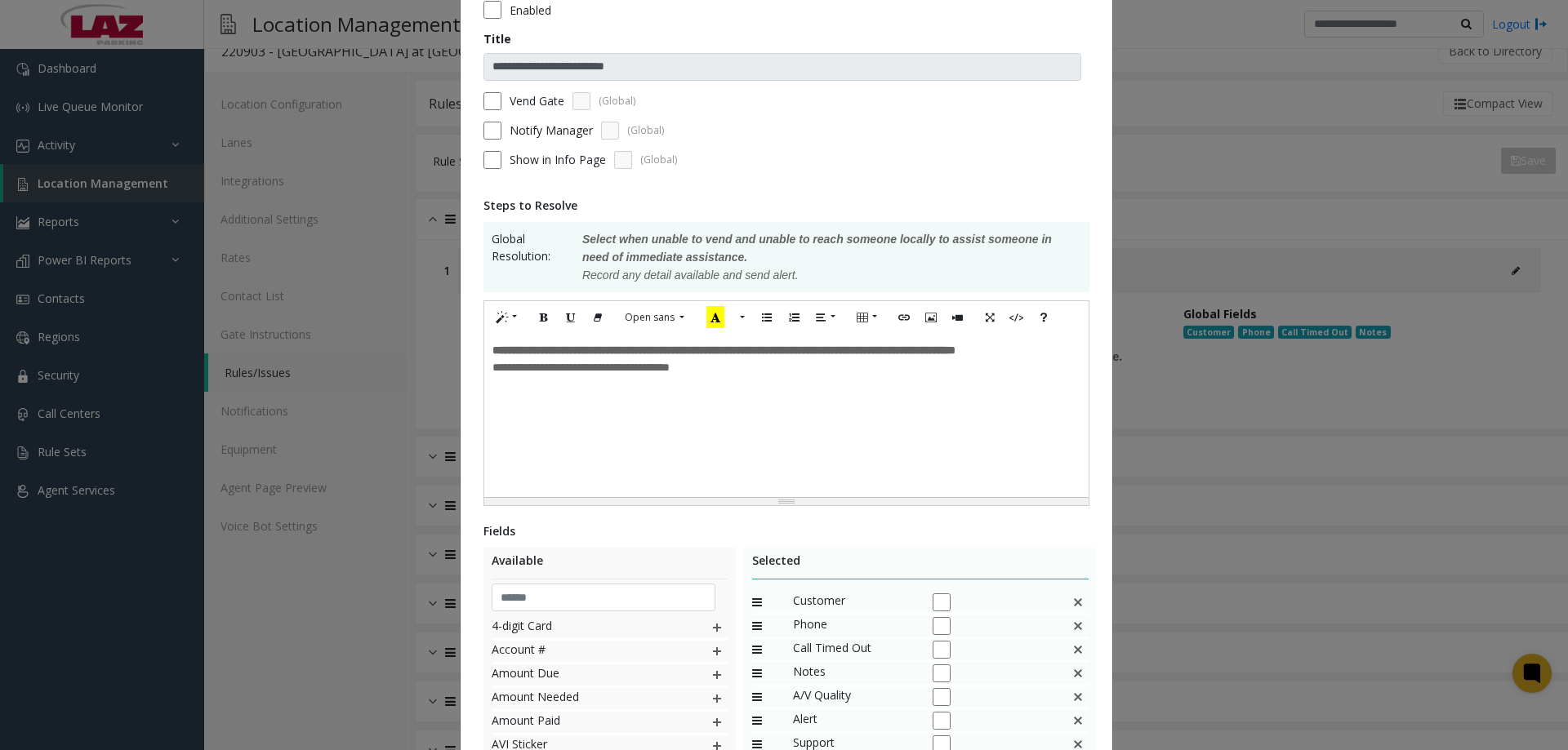
scroll to position [327, 0]
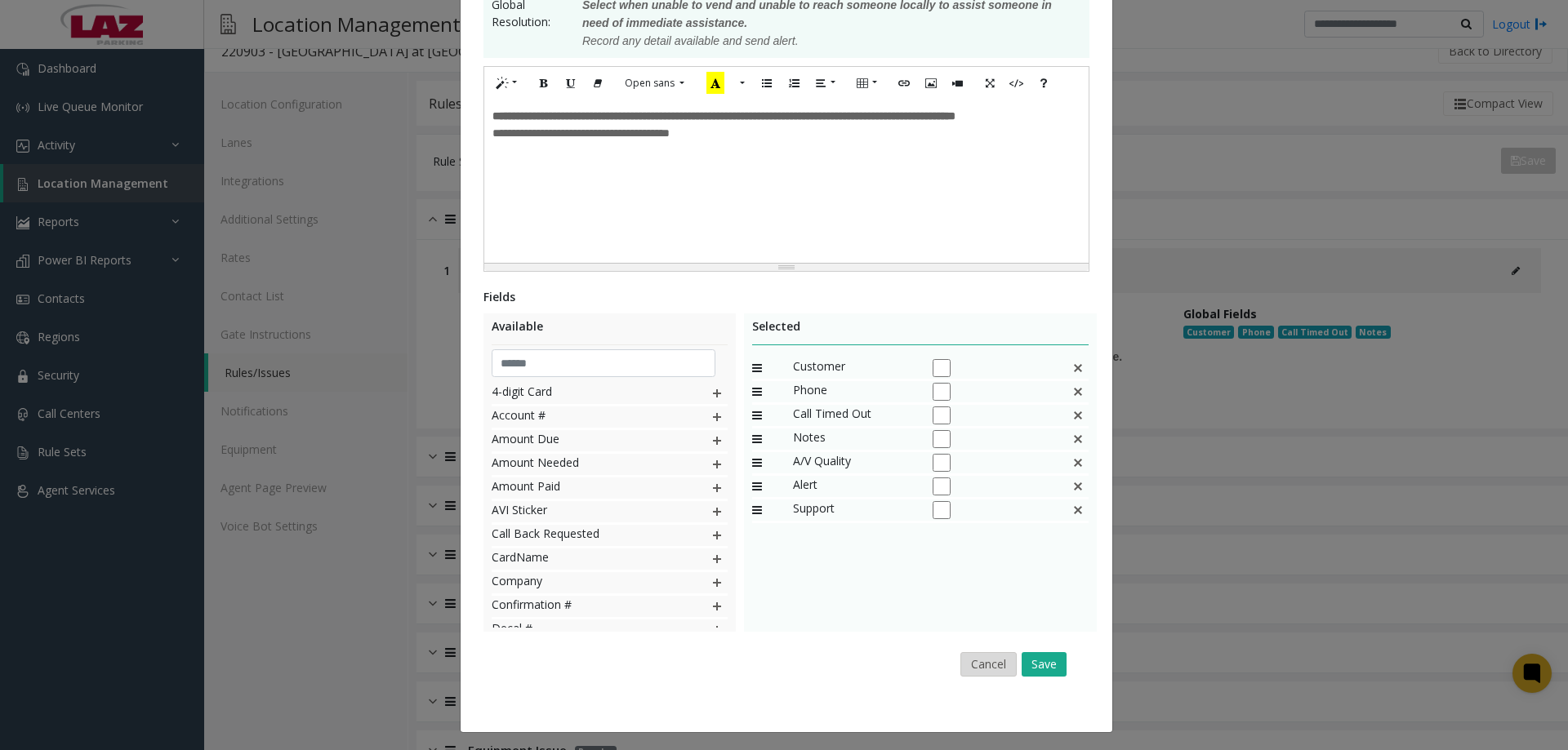
click at [972, 665] on button "Cancel" at bounding box center [989, 665] width 57 height 25
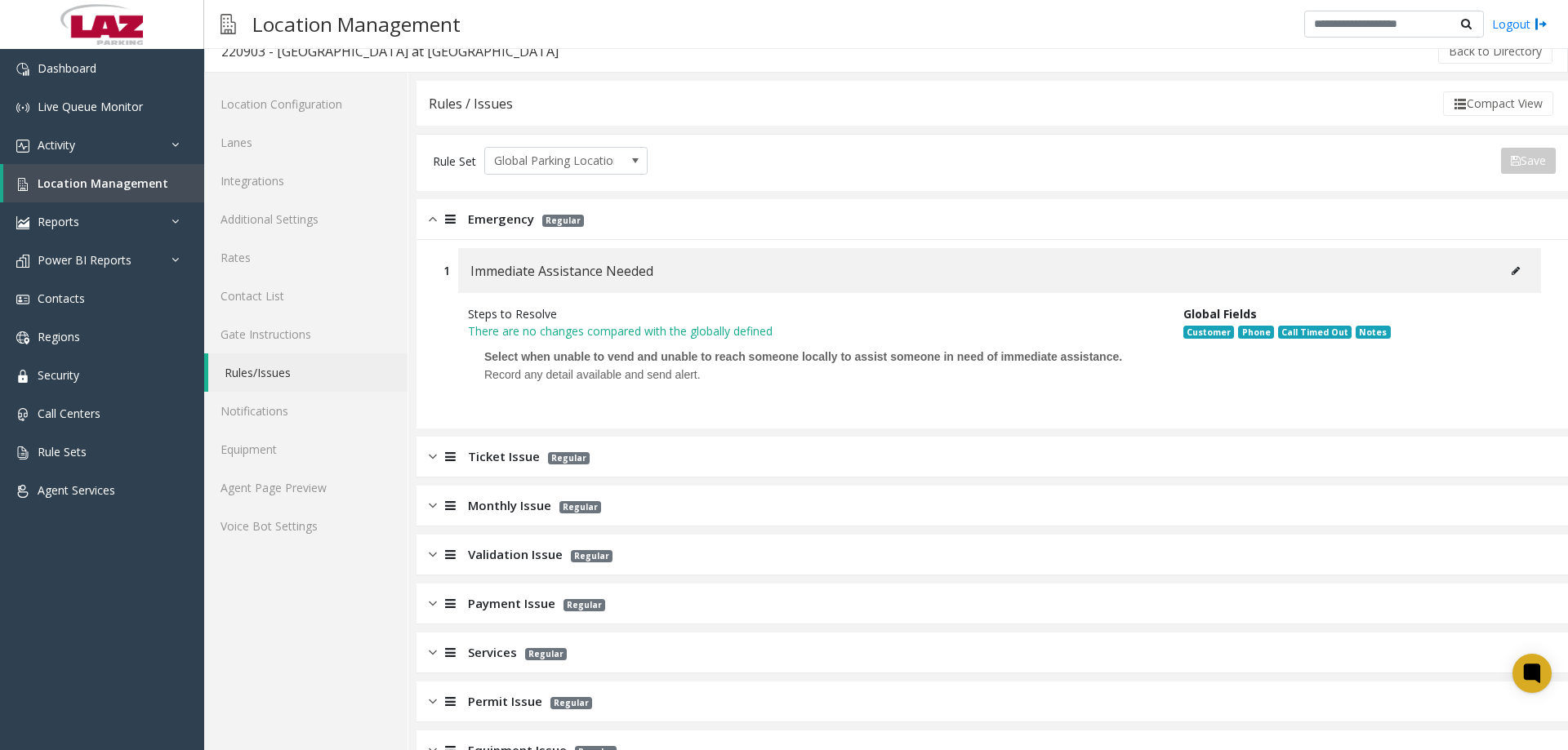
click at [498, 466] on span "Ticket Issue" at bounding box center [503, 456] width 72 height 19
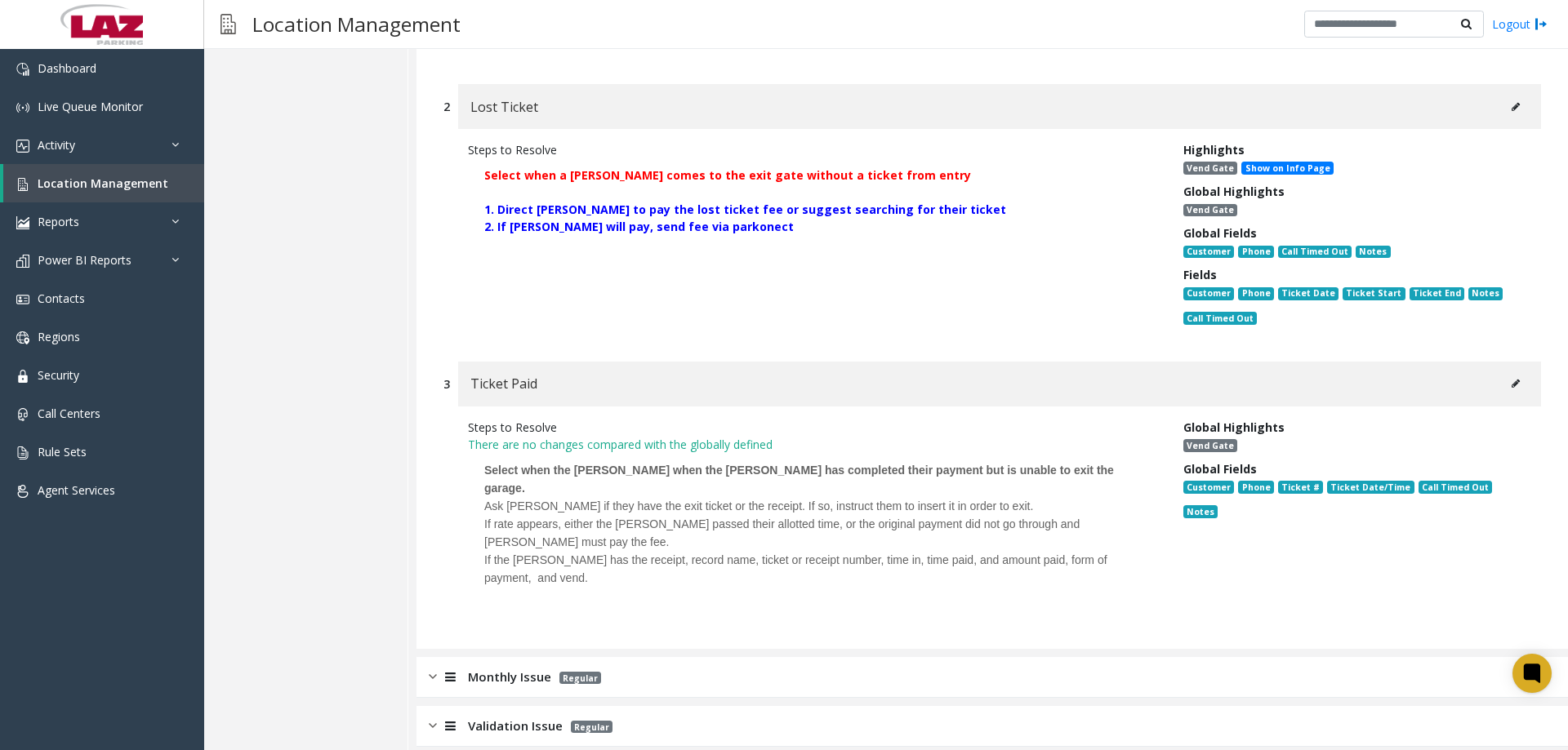
scroll to position [653, 0]
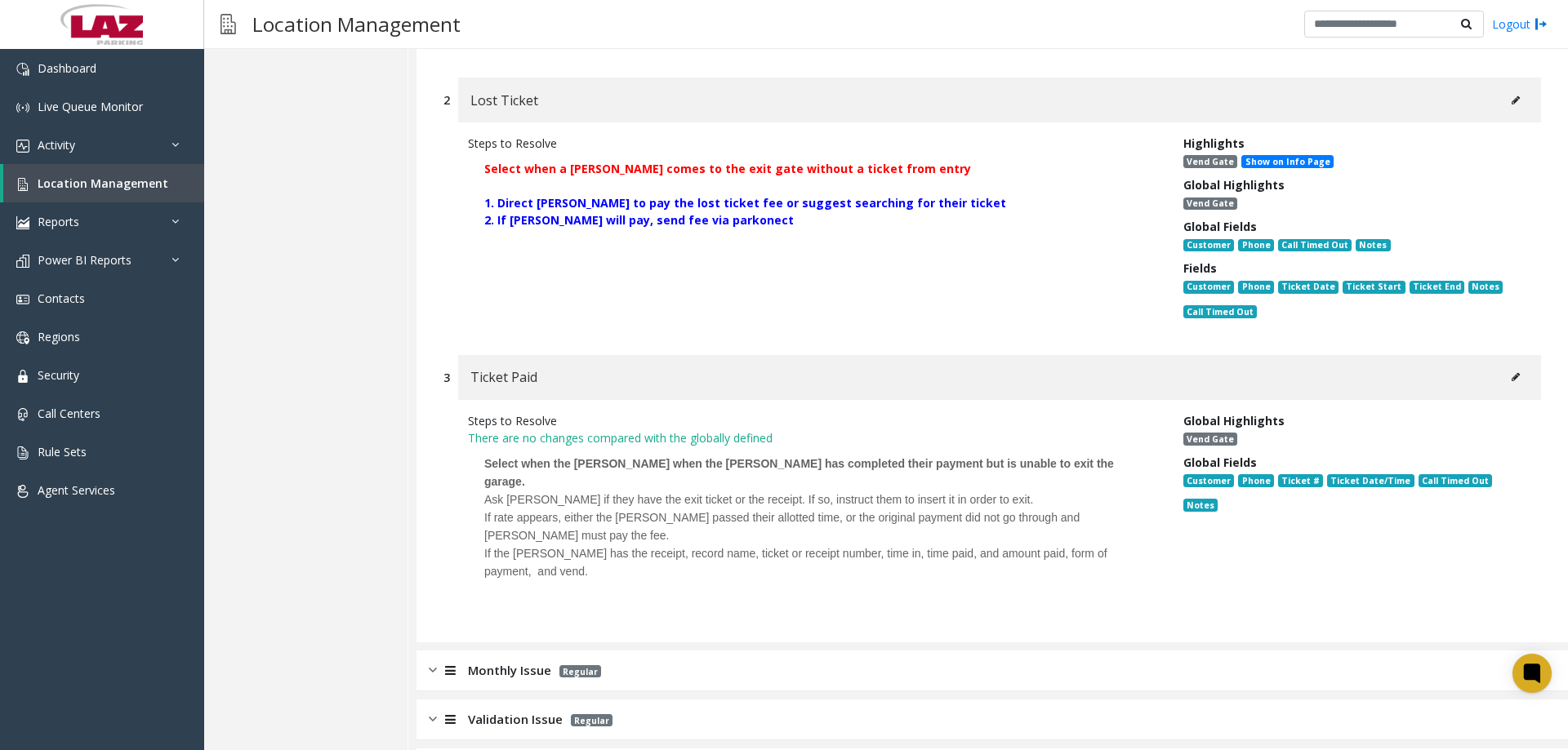
click at [1512, 101] on icon at bounding box center [1516, 100] width 8 height 10
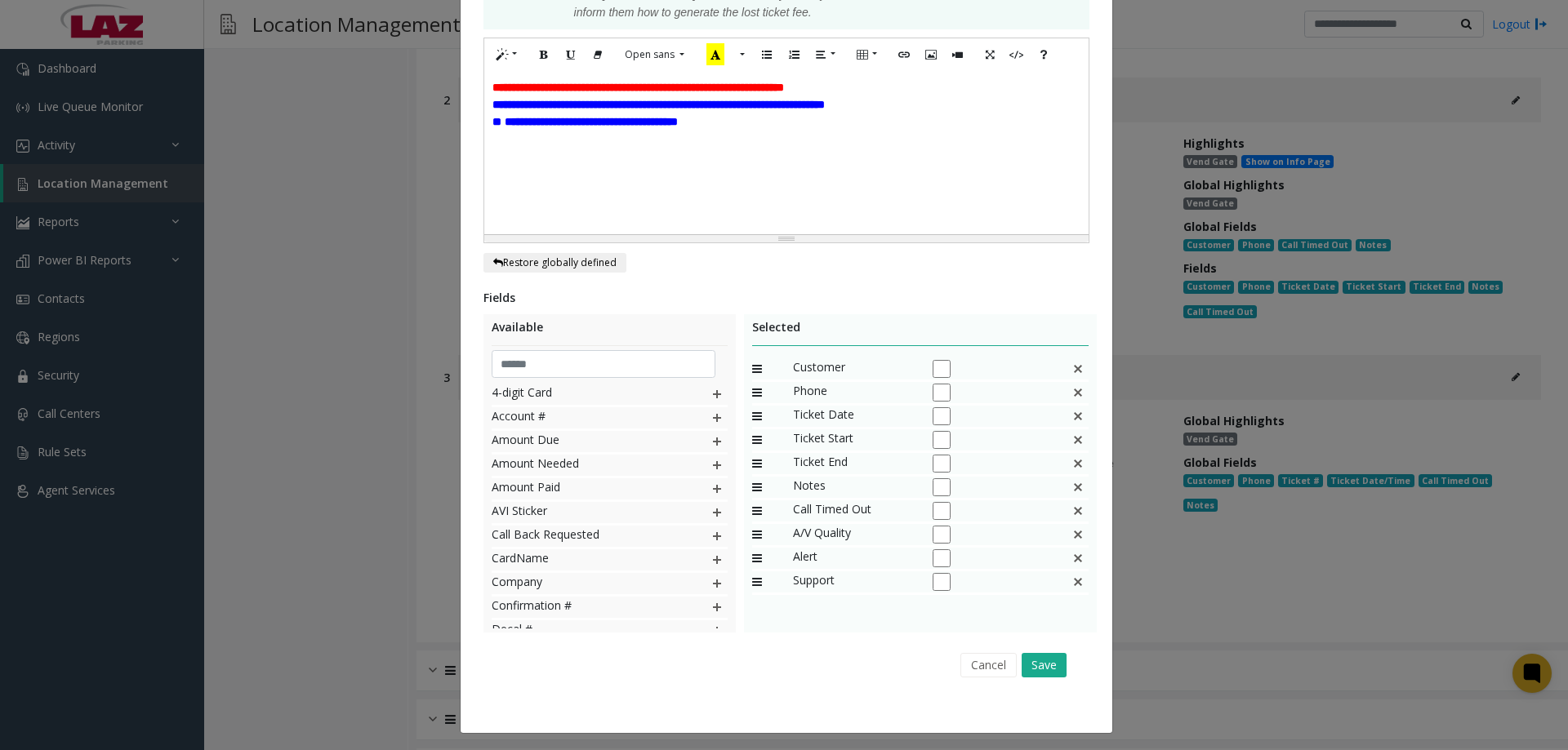
scroll to position [377, 0]
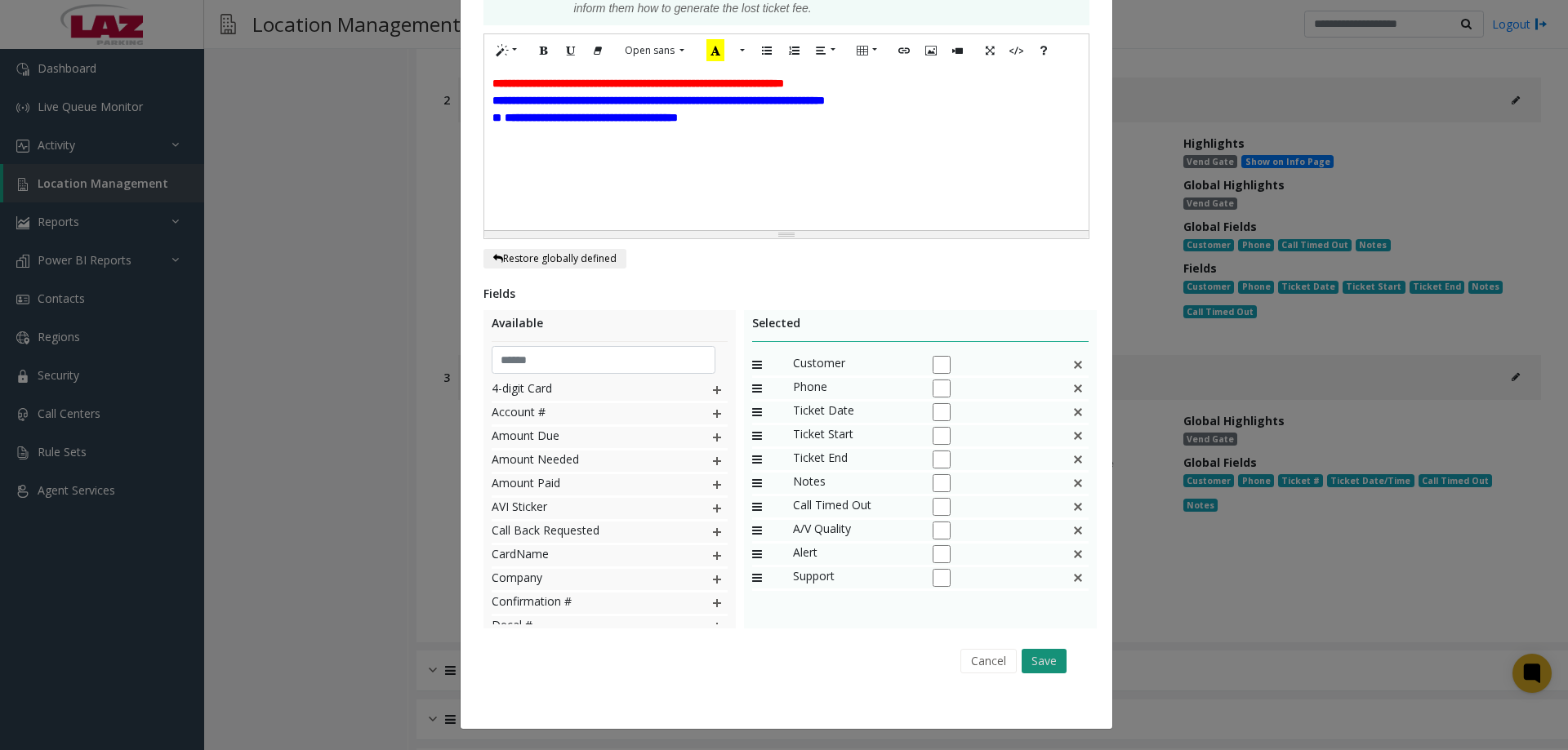
click at [1035, 656] on button "Save" at bounding box center [1044, 661] width 45 height 25
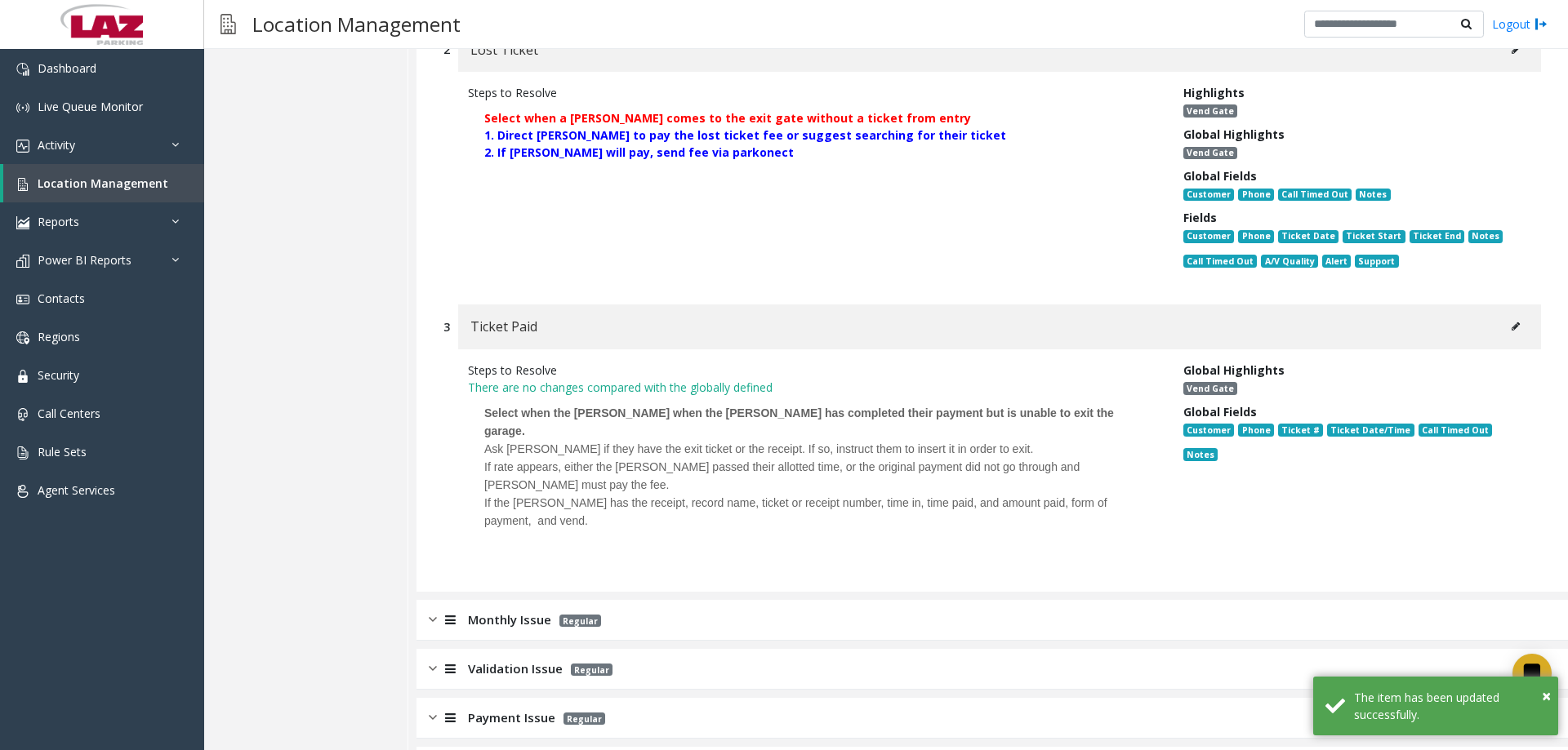
scroll to position [980, 0]
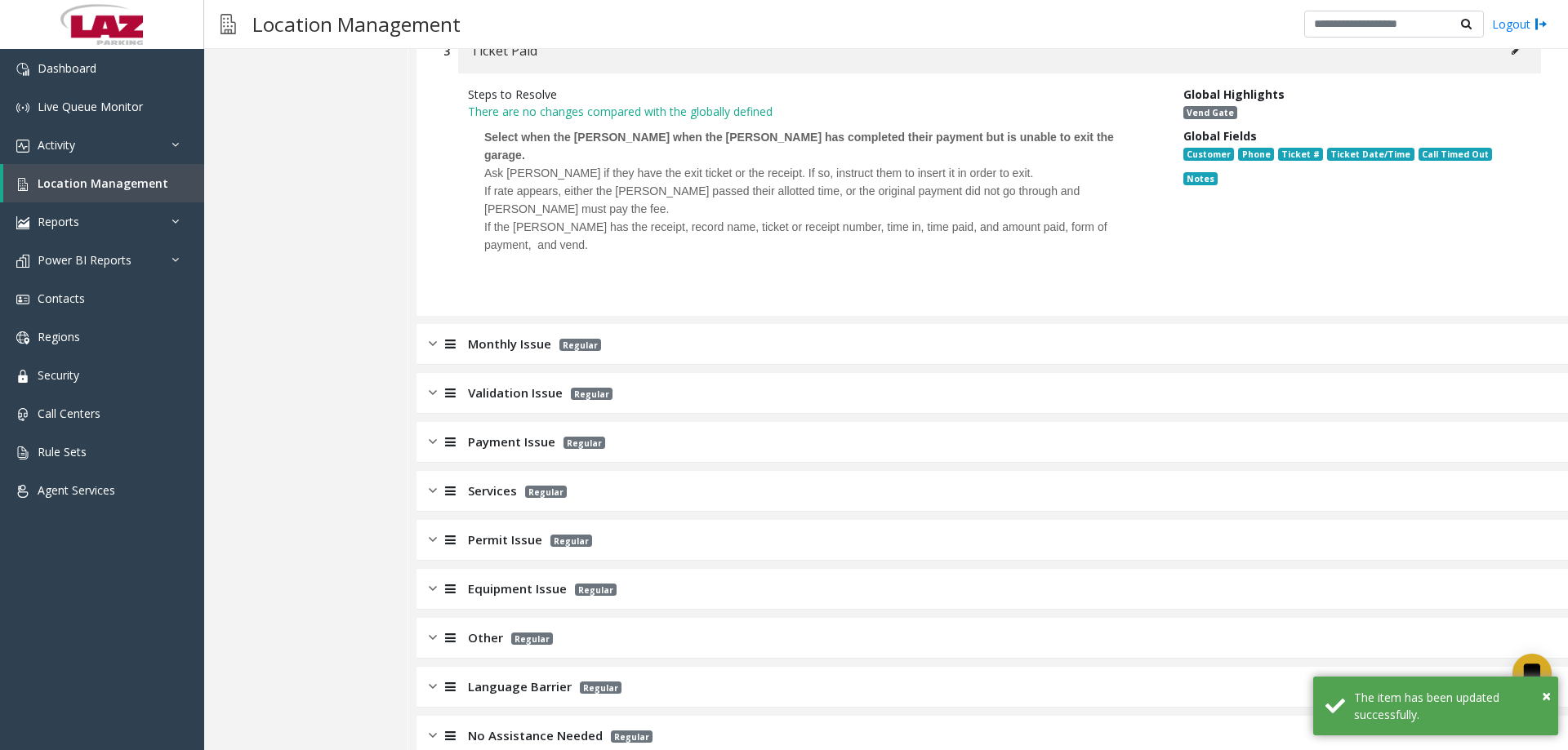
click at [434, 335] on img at bounding box center [432, 344] width 8 height 19
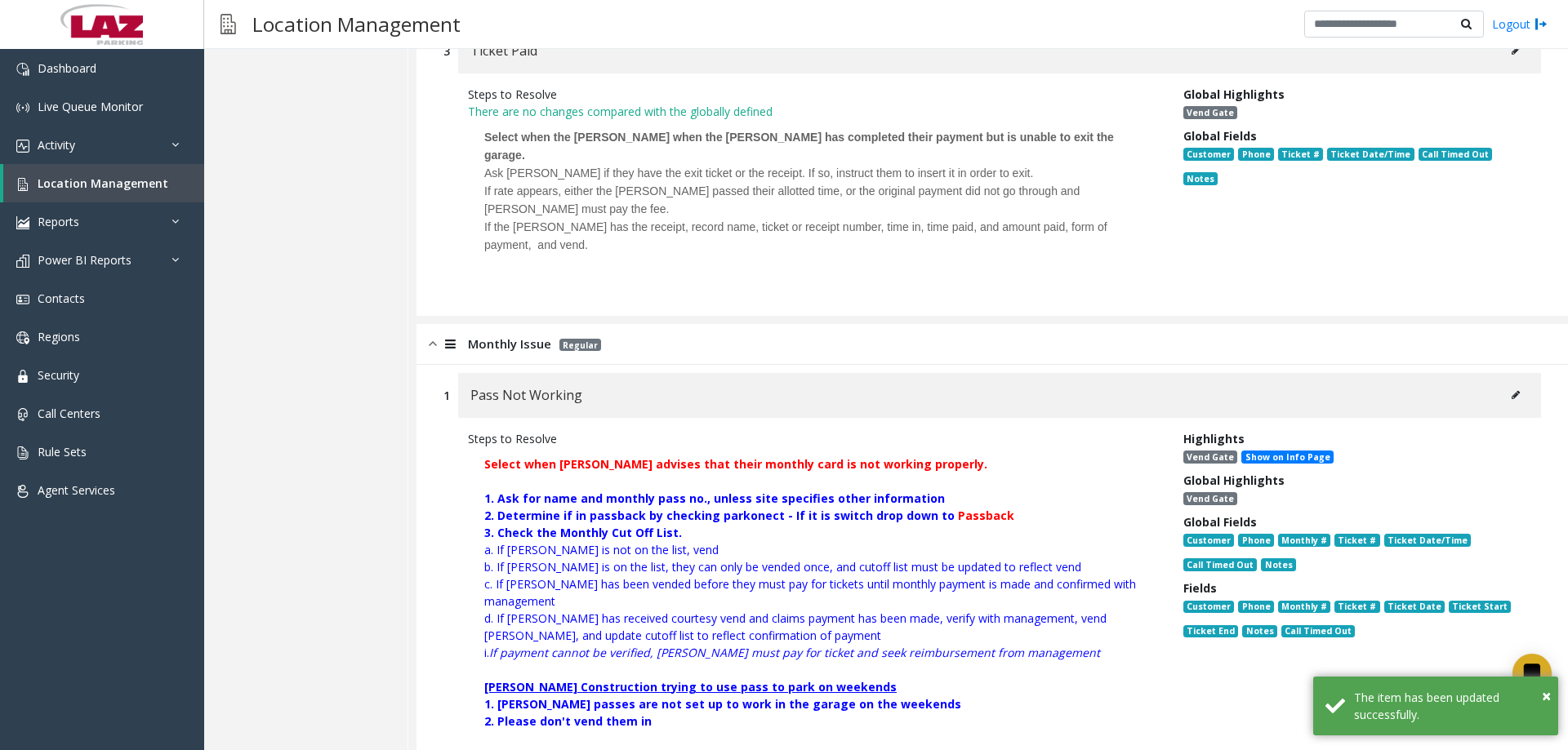
click at [1512, 390] on icon at bounding box center [1516, 395] width 8 height 10
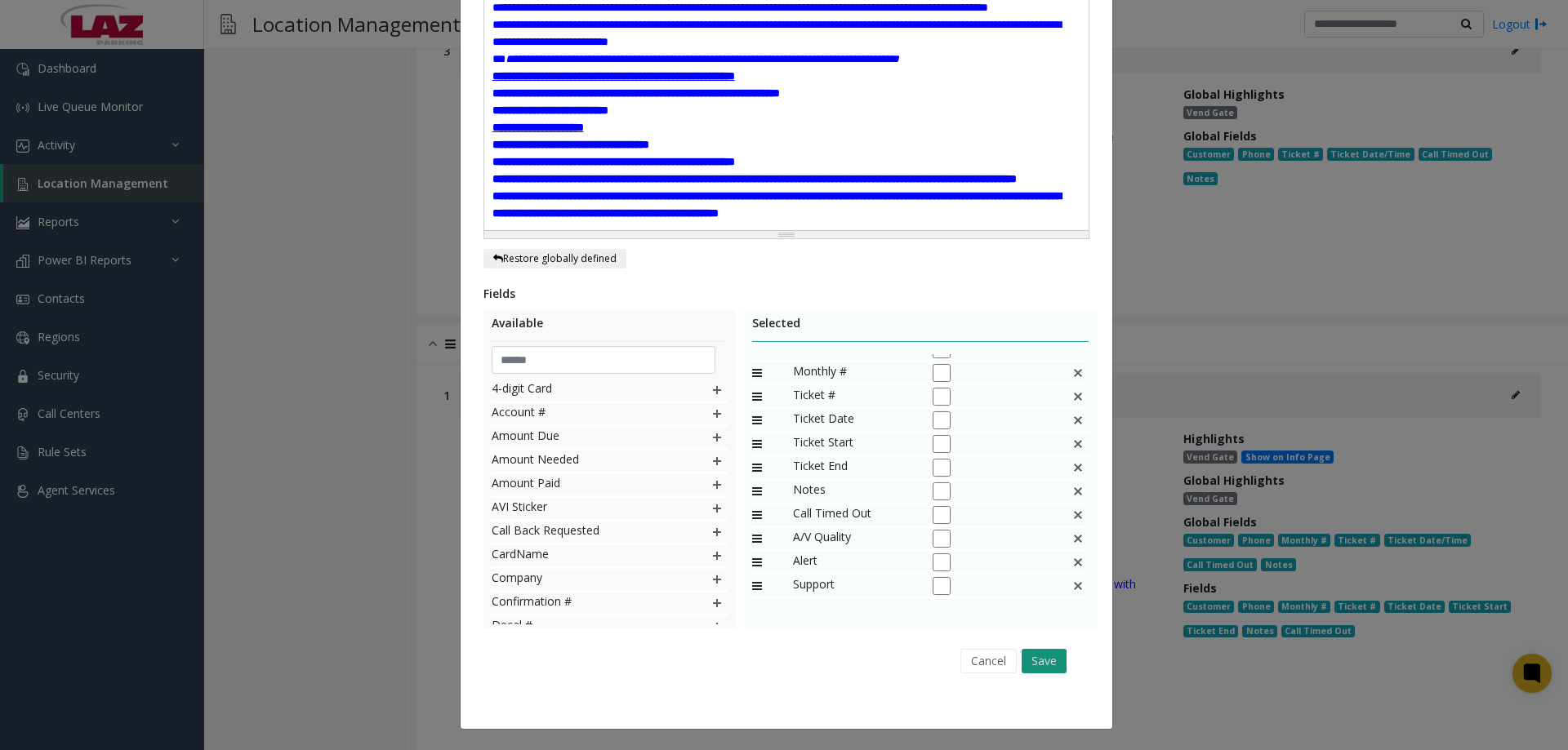
scroll to position [751, 0]
click at [1035, 665] on button "Save" at bounding box center [1044, 661] width 45 height 25
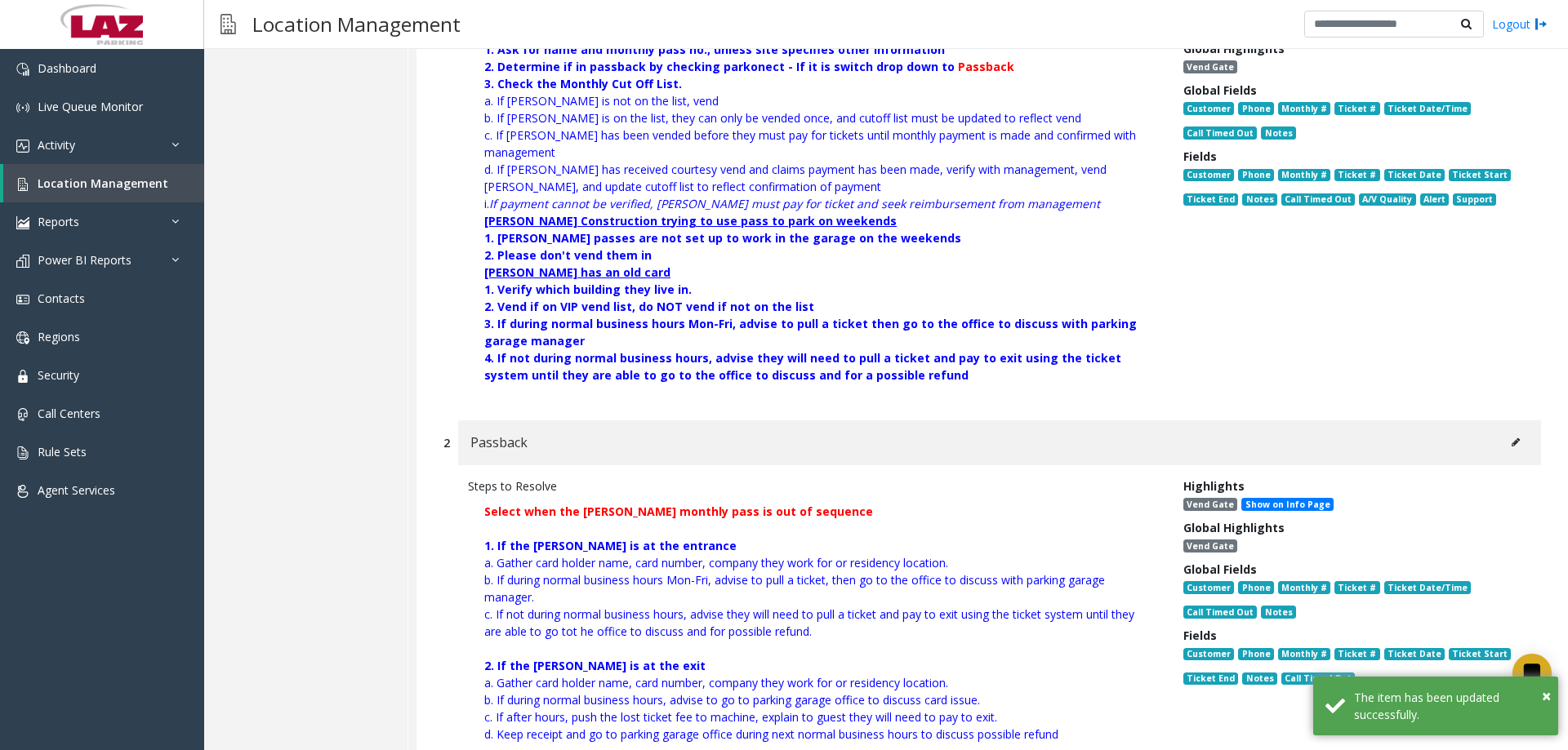
scroll to position [1470, 0]
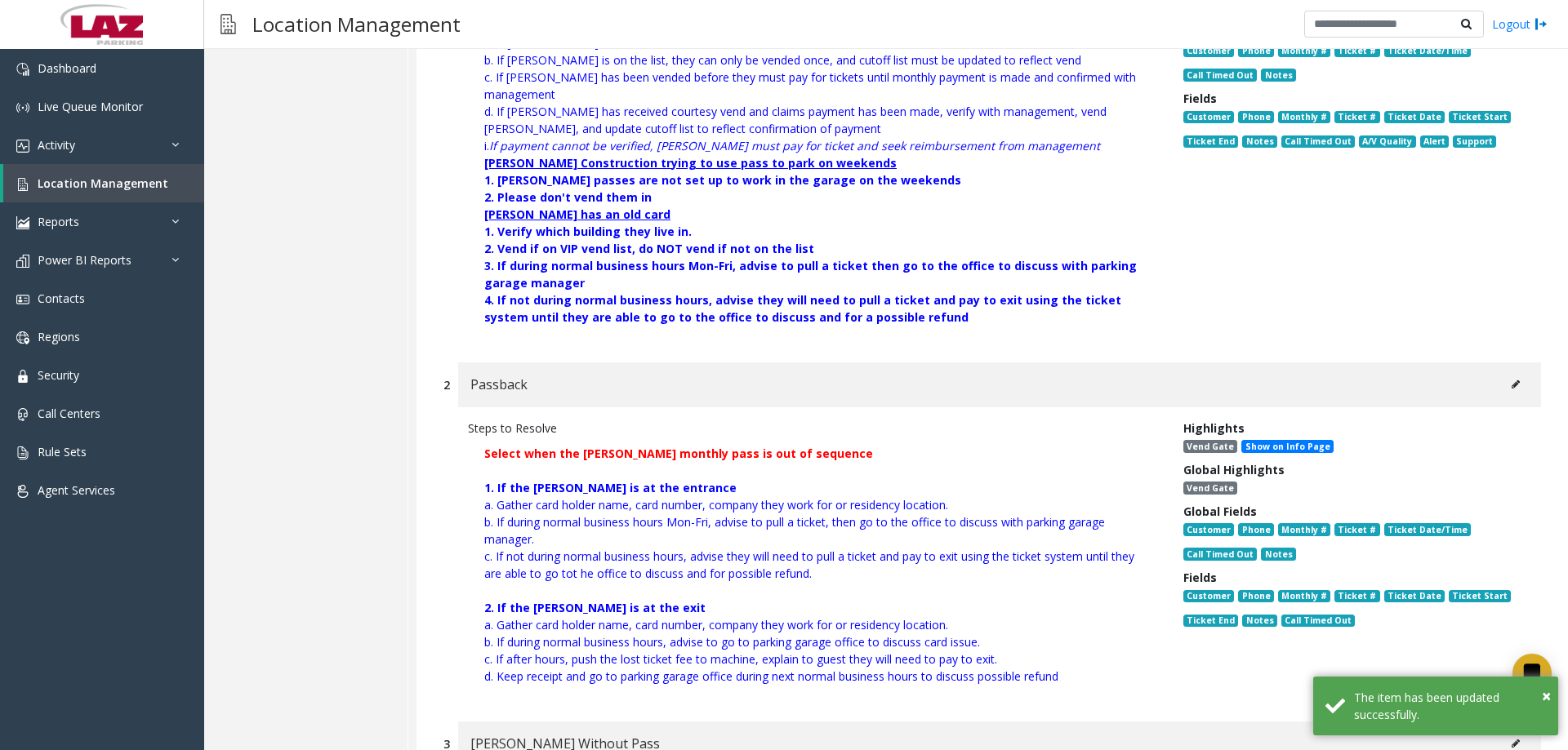
click at [1512, 380] on icon at bounding box center [1516, 384] width 8 height 10
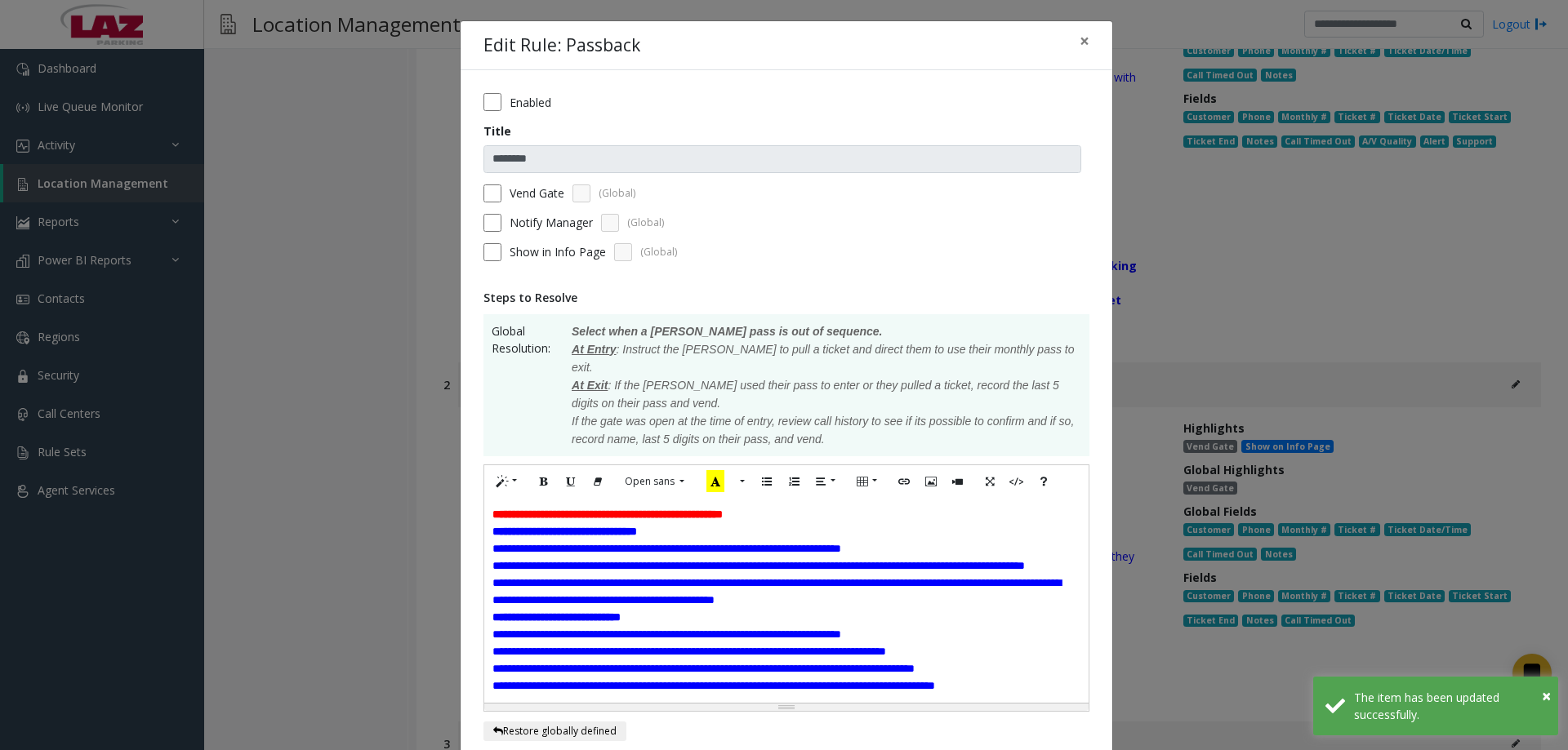
scroll to position [472, 0]
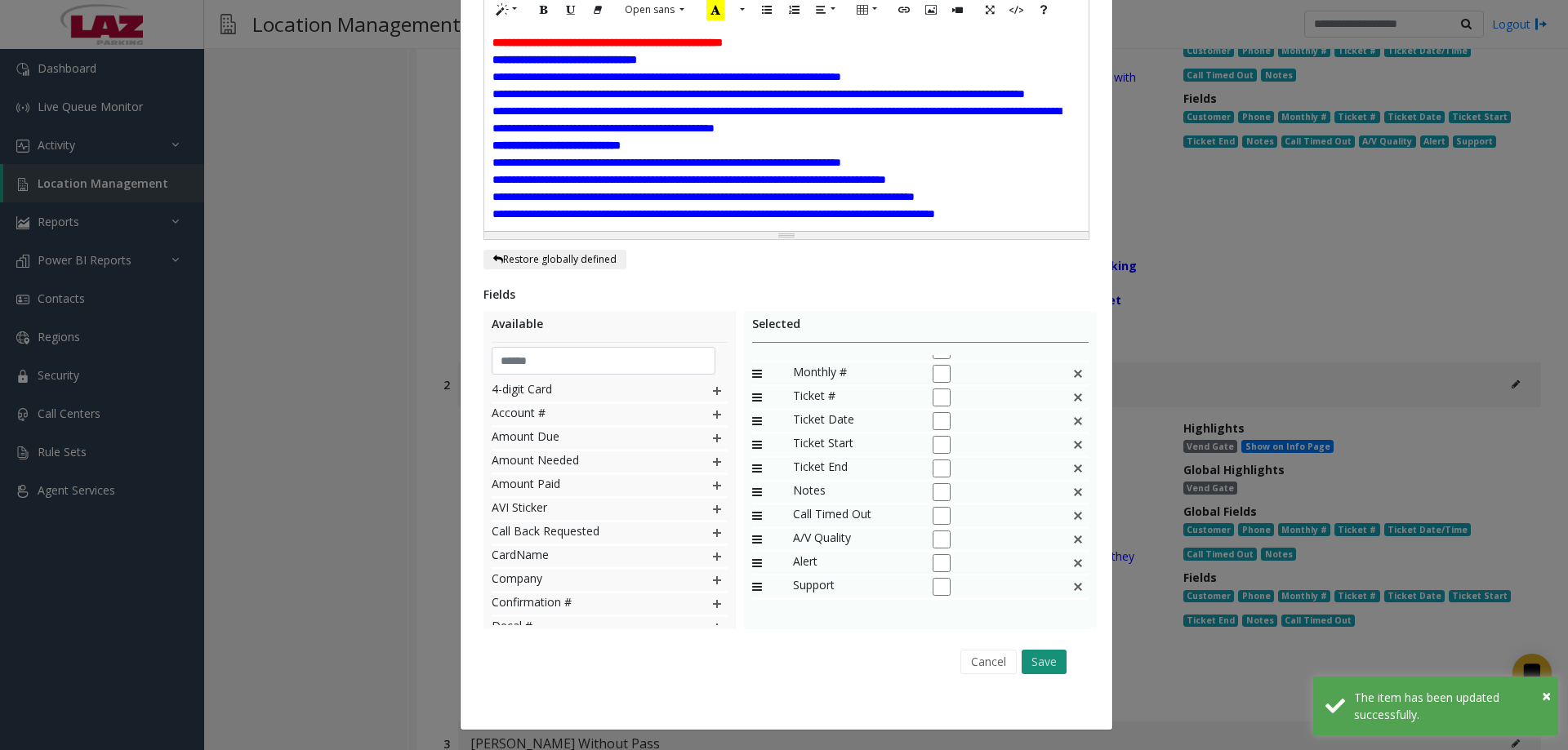
click at [1039, 661] on button "Save" at bounding box center [1044, 662] width 45 height 25
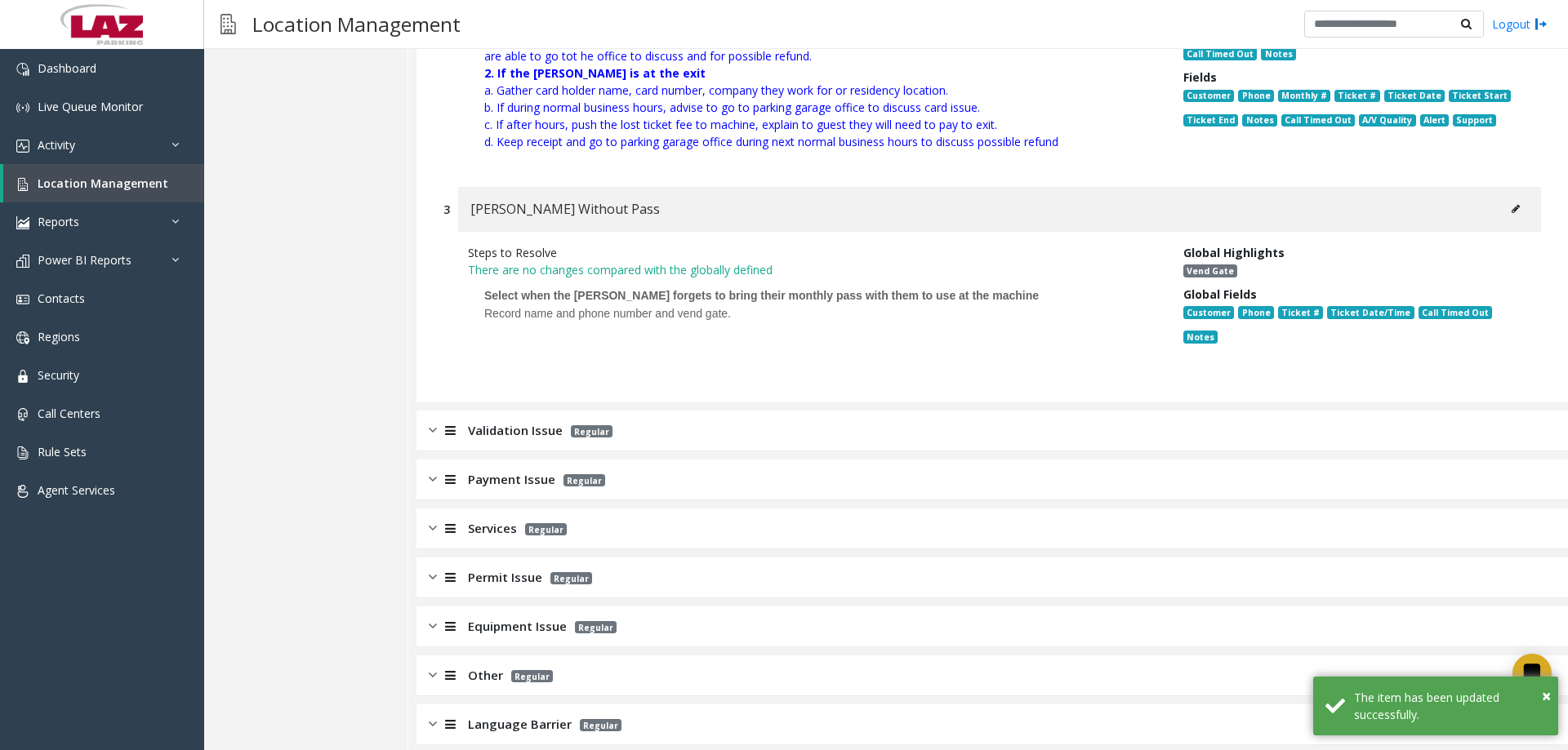
scroll to position [2017, 0]
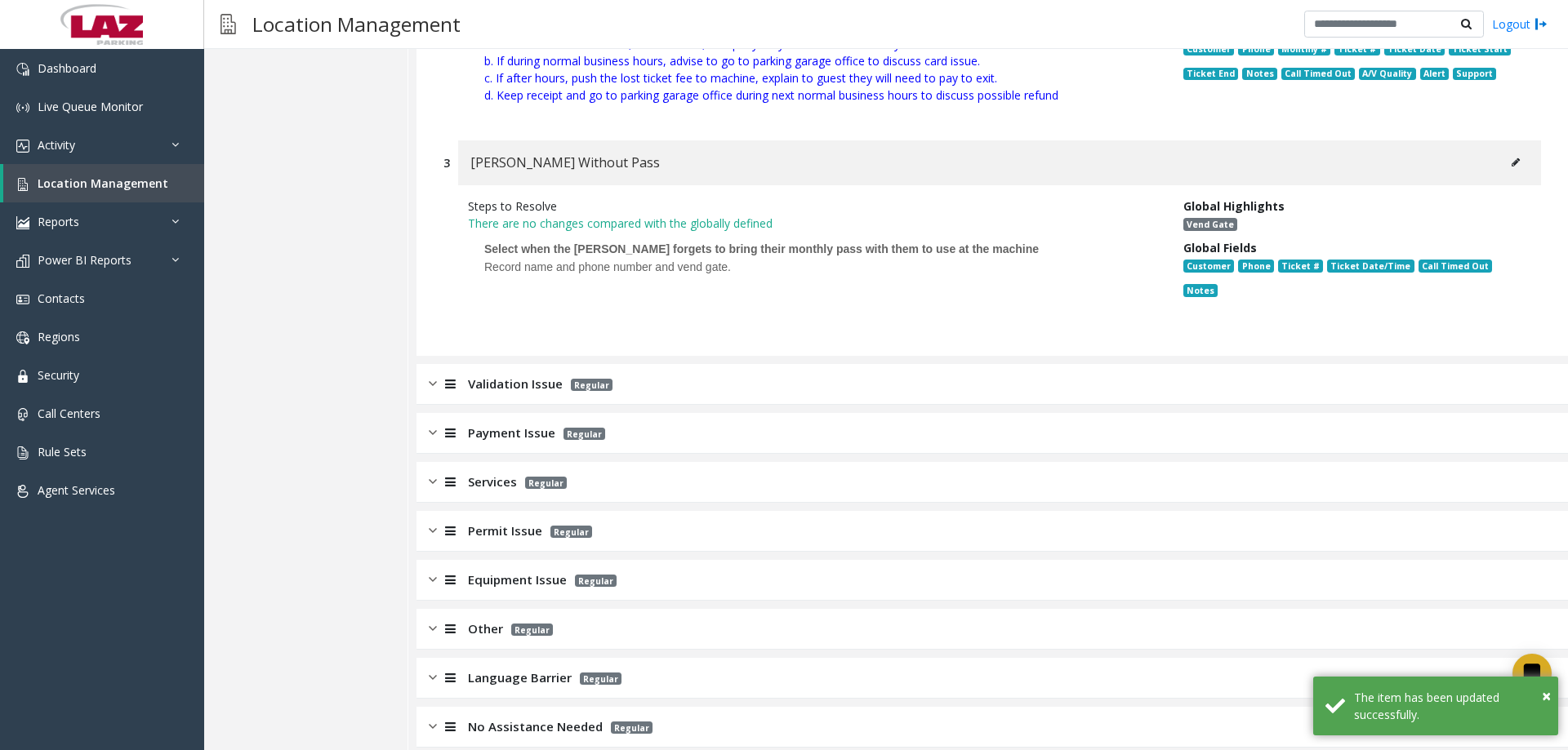
click at [430, 375] on img at bounding box center [432, 383] width 8 height 19
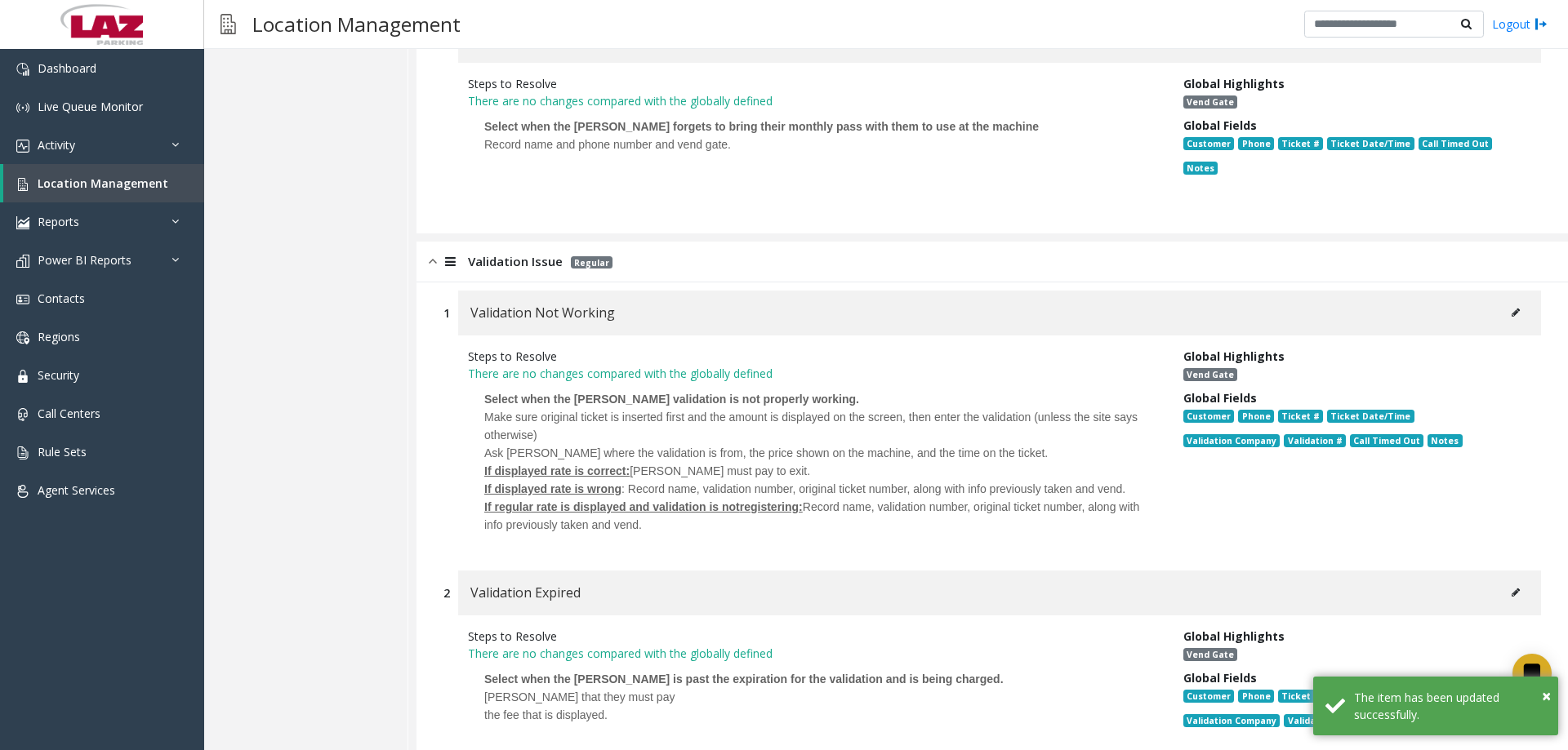
scroll to position [2507, 0]
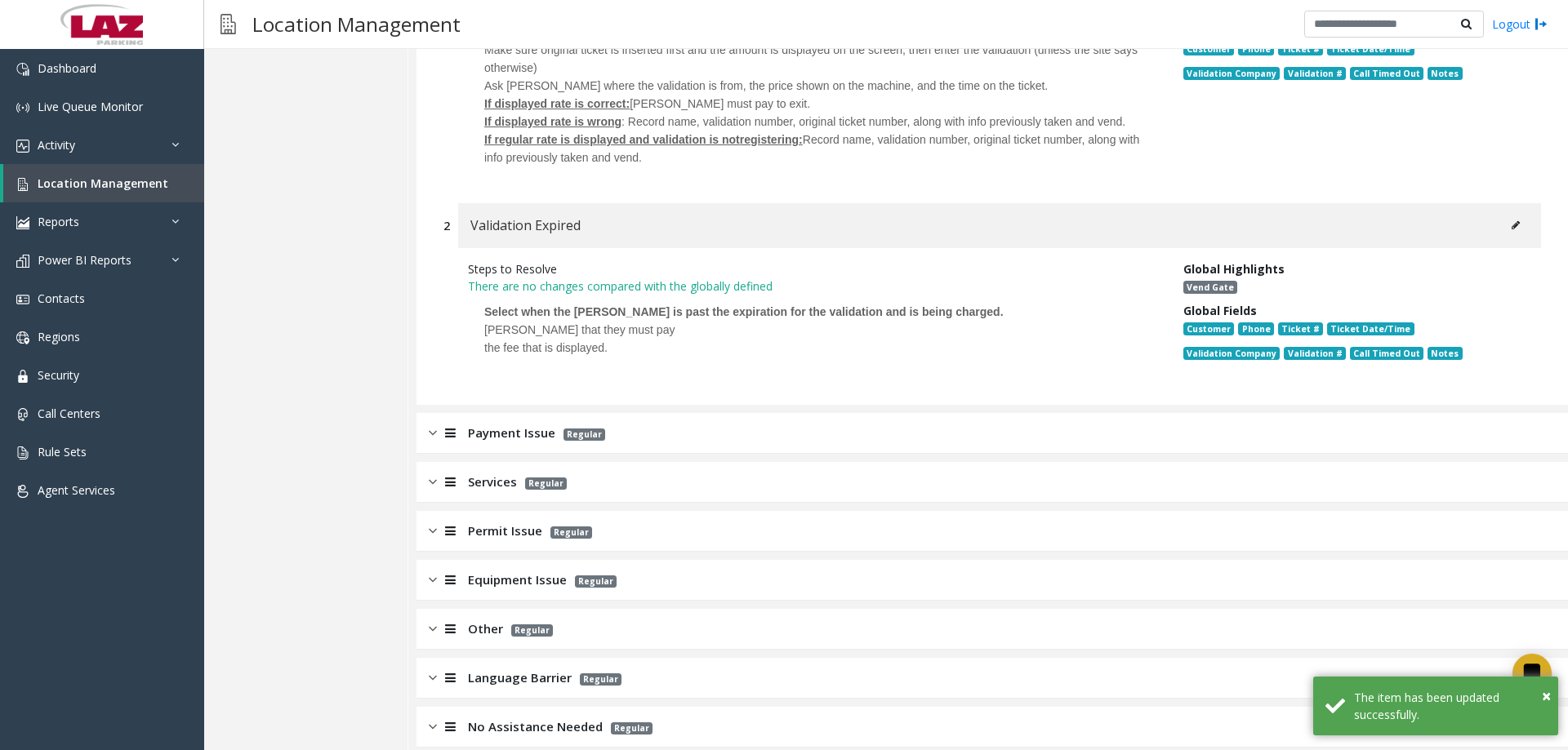
click at [435, 424] on img at bounding box center [432, 433] width 8 height 19
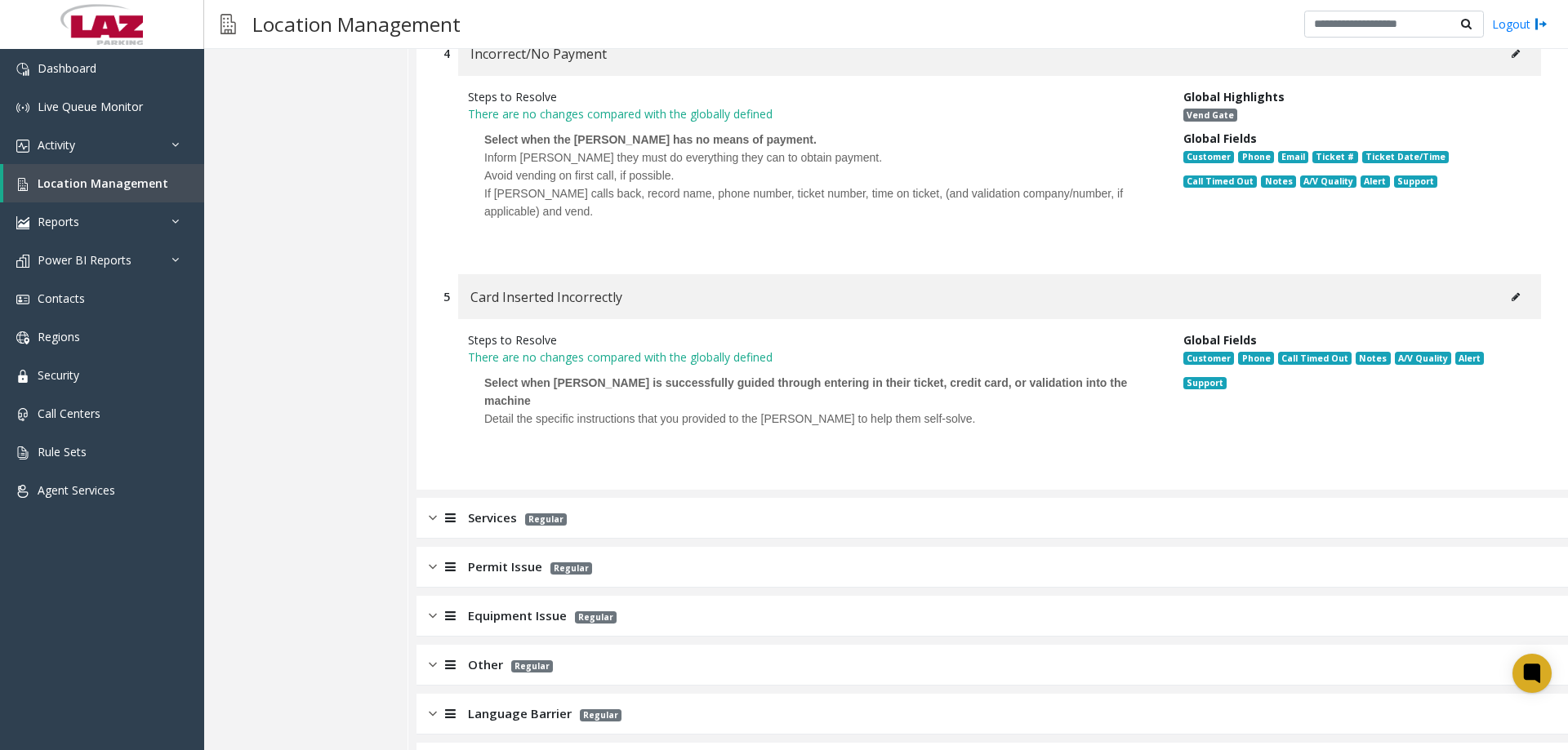
click at [434, 508] on img at bounding box center [432, 517] width 8 height 19
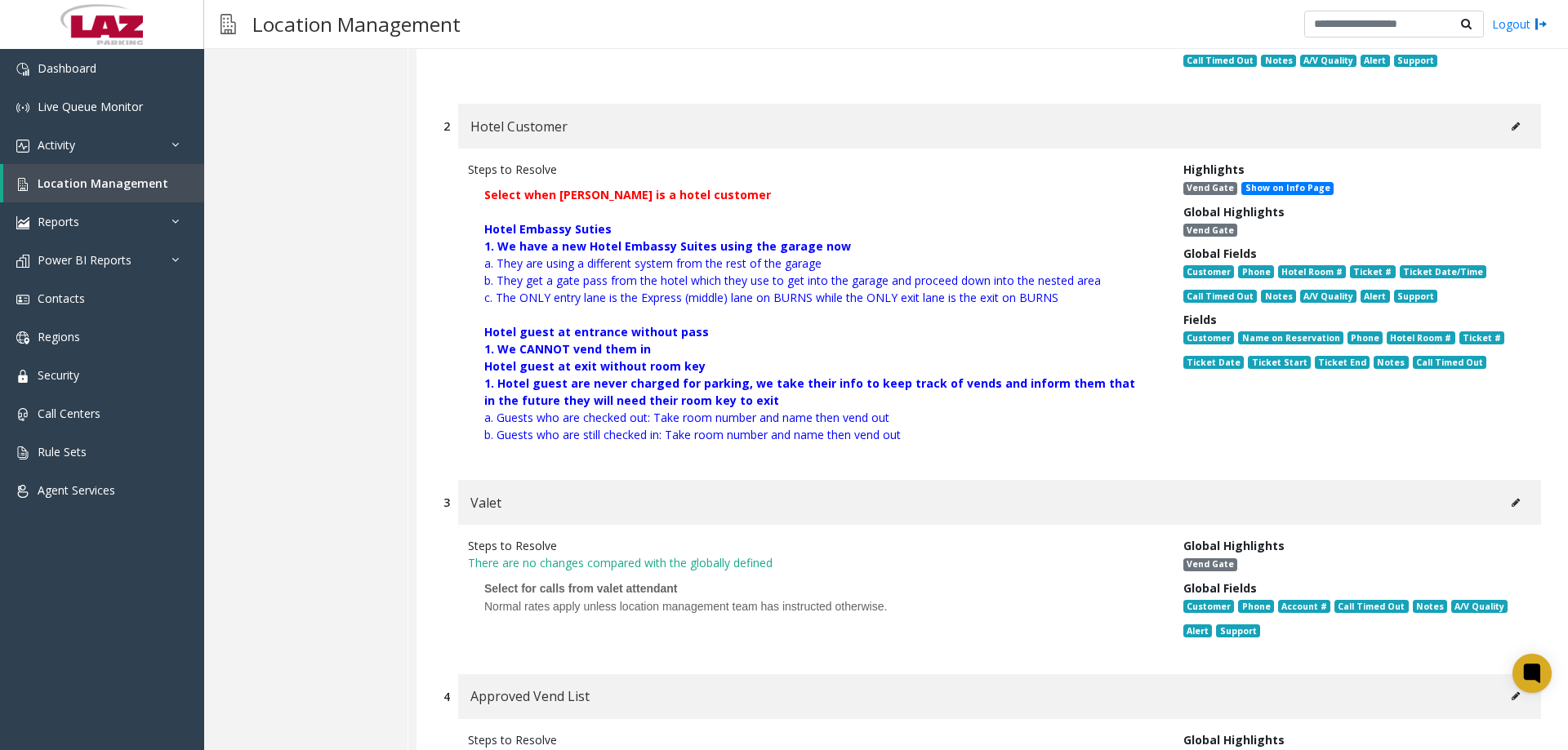
scroll to position [4276, 0]
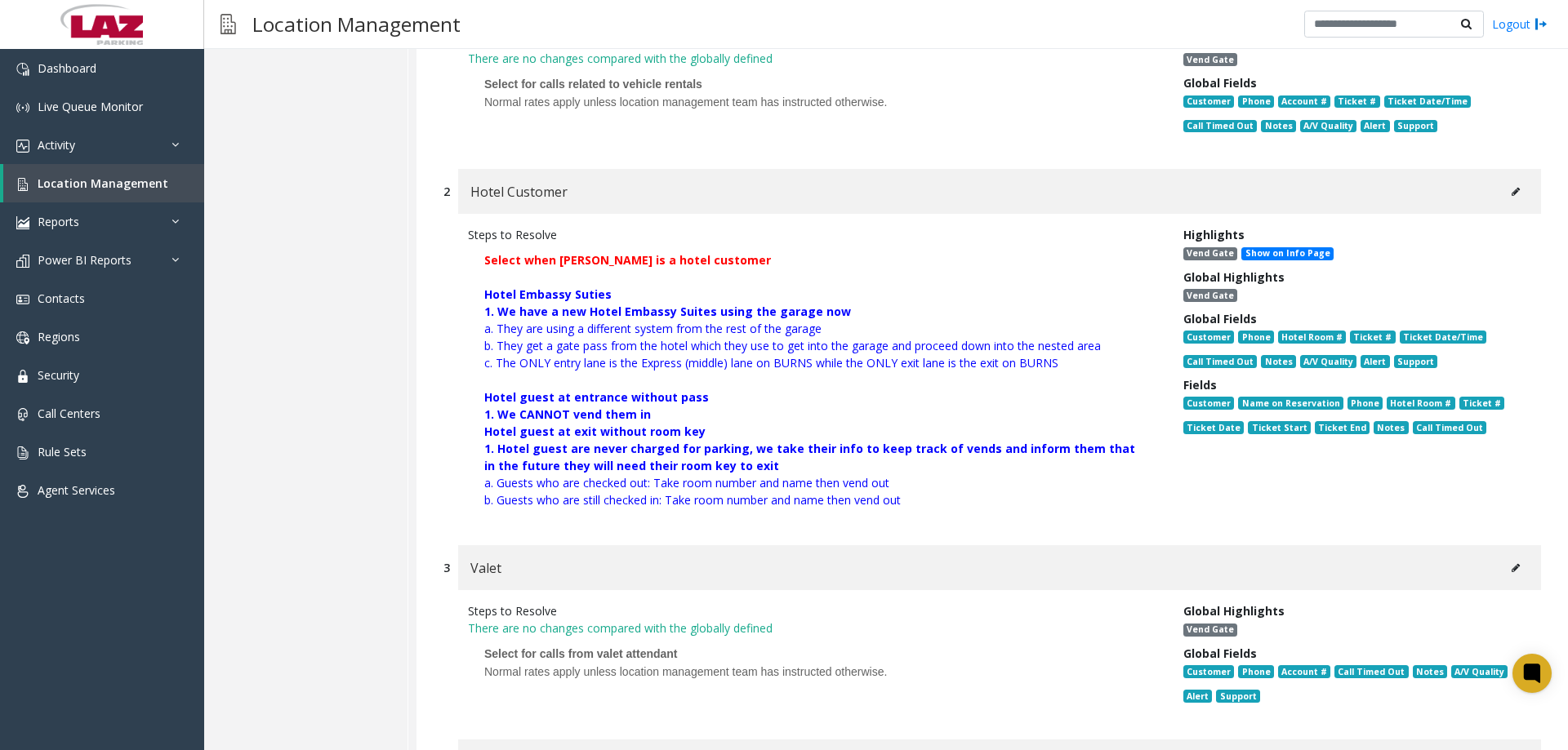
click at [1512, 187] on icon at bounding box center [1516, 191] width 8 height 10
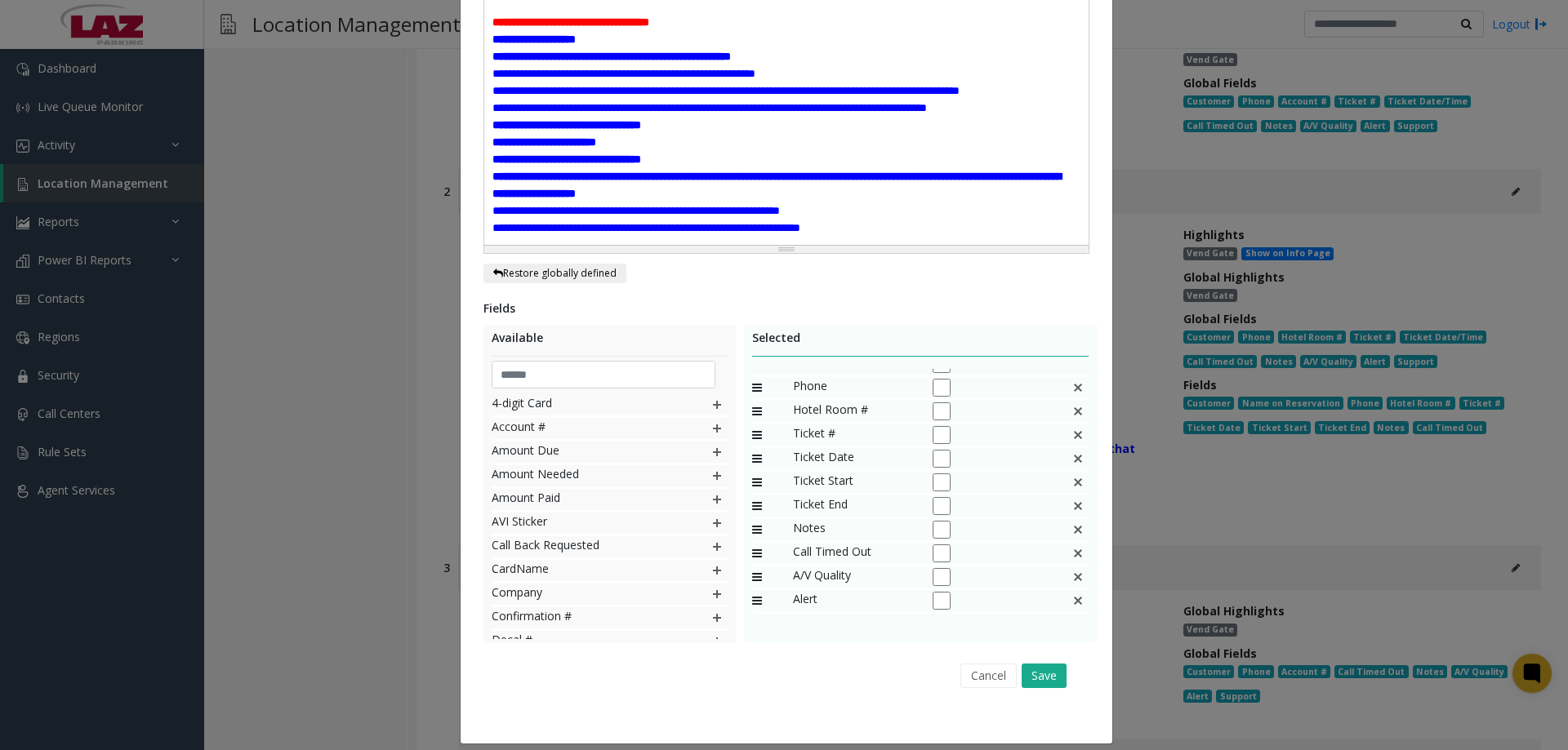
scroll to position [0, 0]
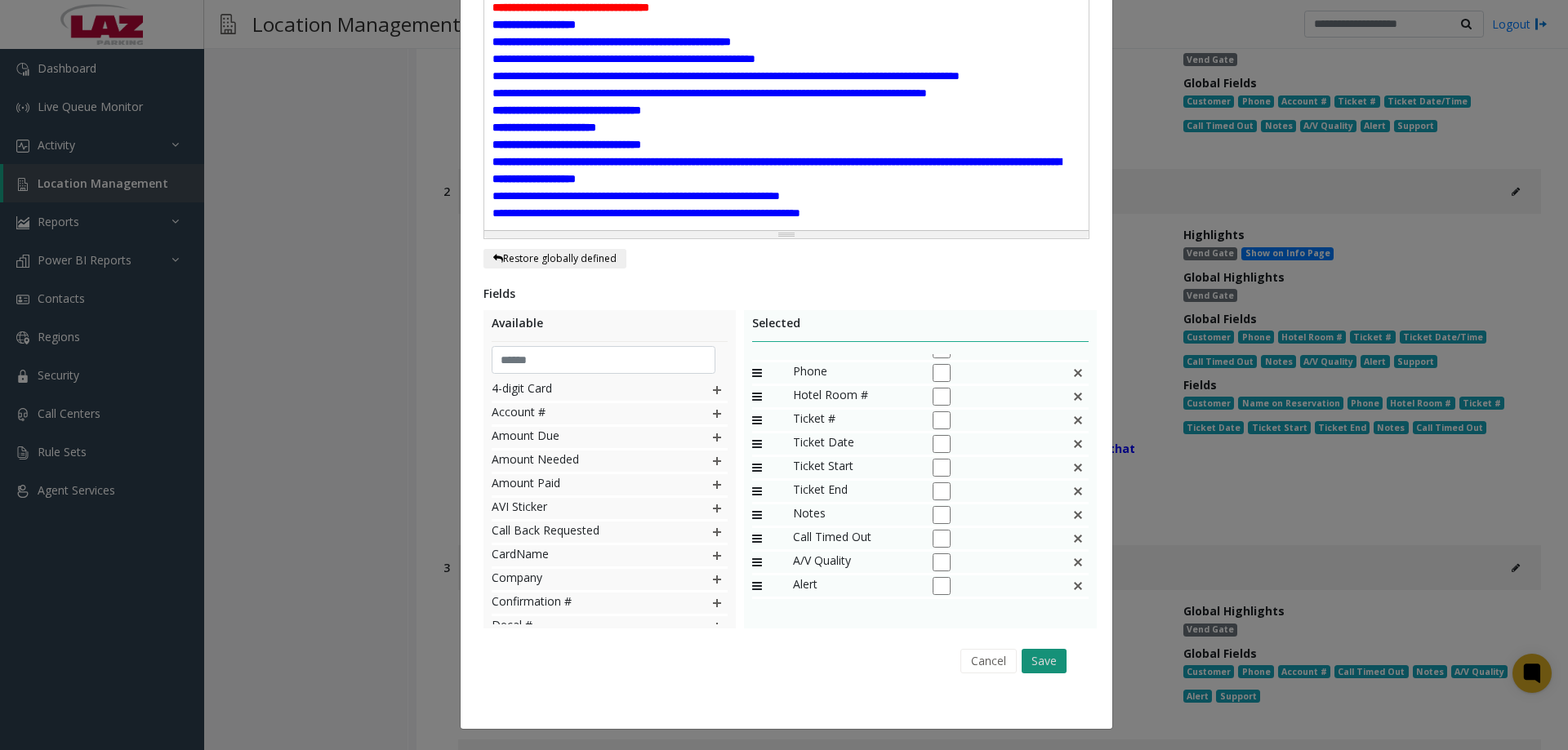
click at [1035, 655] on button "Save" at bounding box center [1044, 661] width 45 height 25
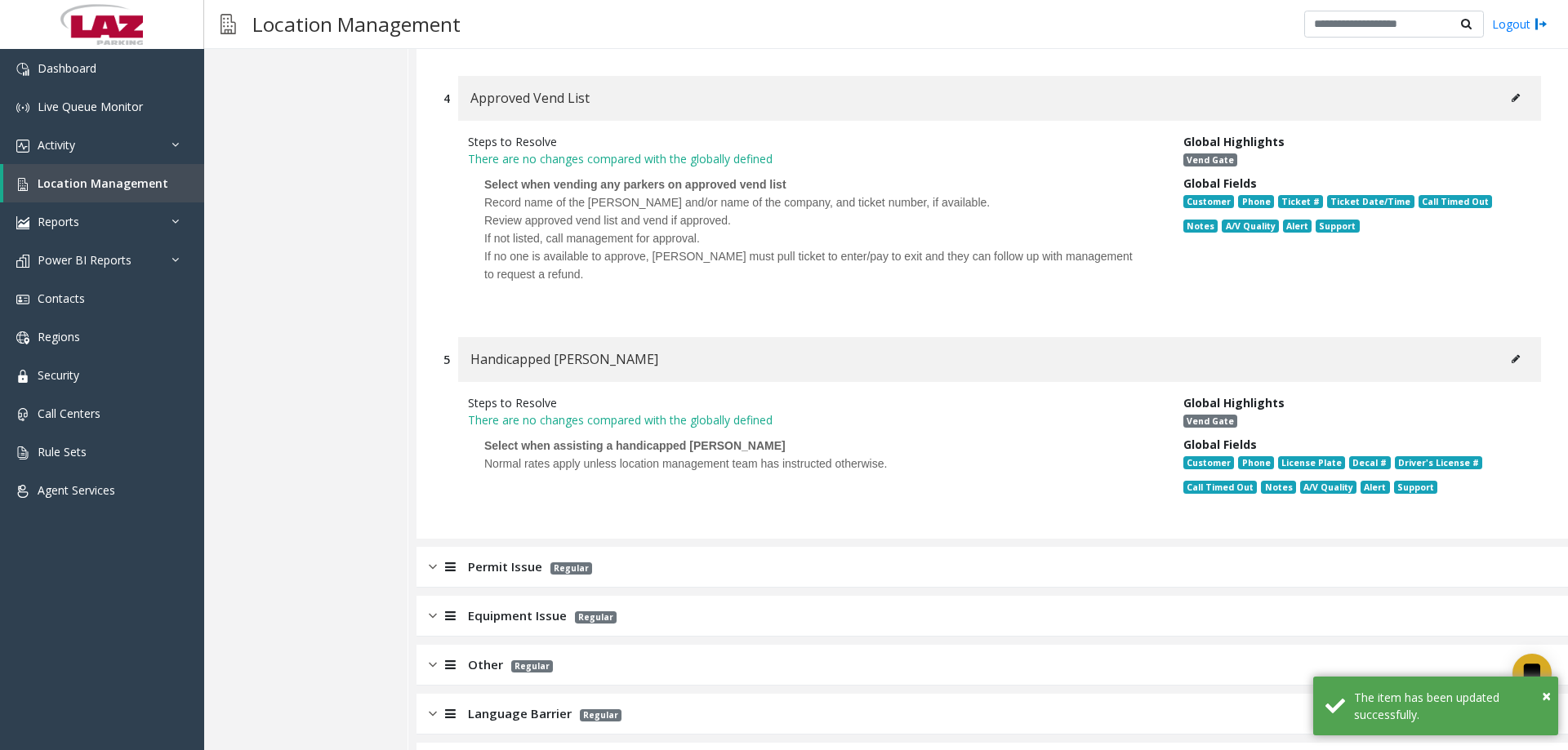
click at [439, 558] on div at bounding box center [448, 567] width 23 height 19
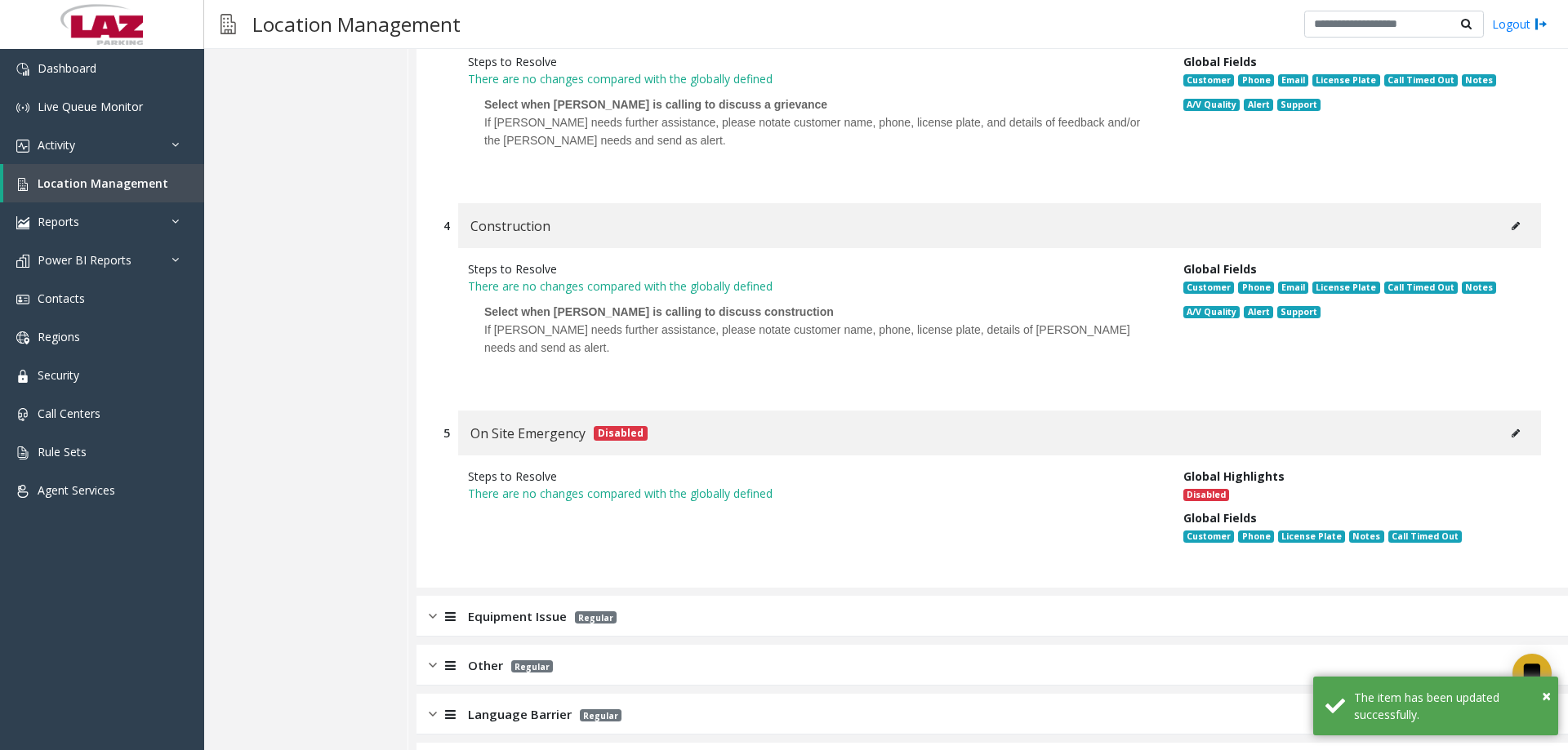
click at [436, 607] on img at bounding box center [432, 616] width 8 height 19
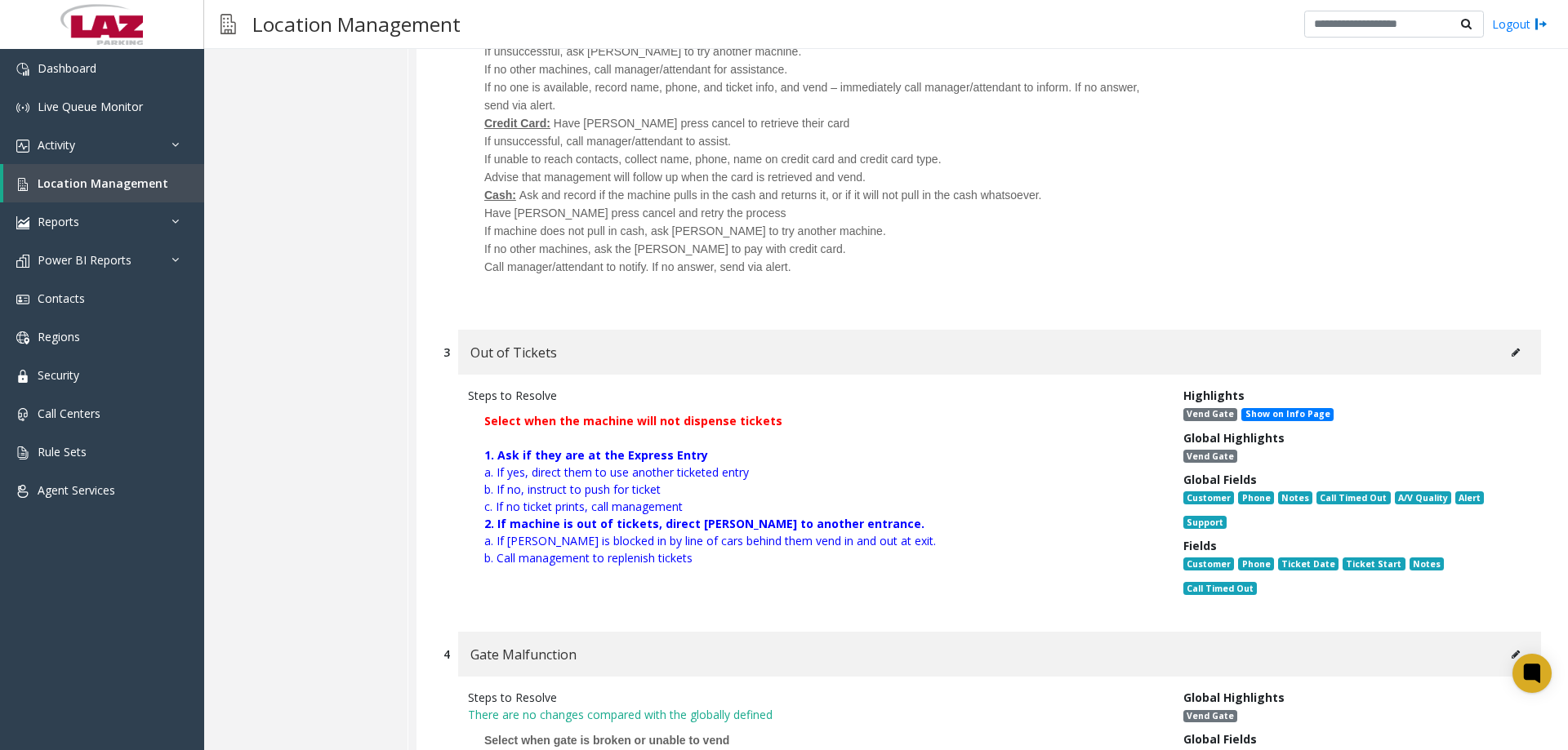
click at [1503, 341] on button at bounding box center [1517, 353] width 27 height 25
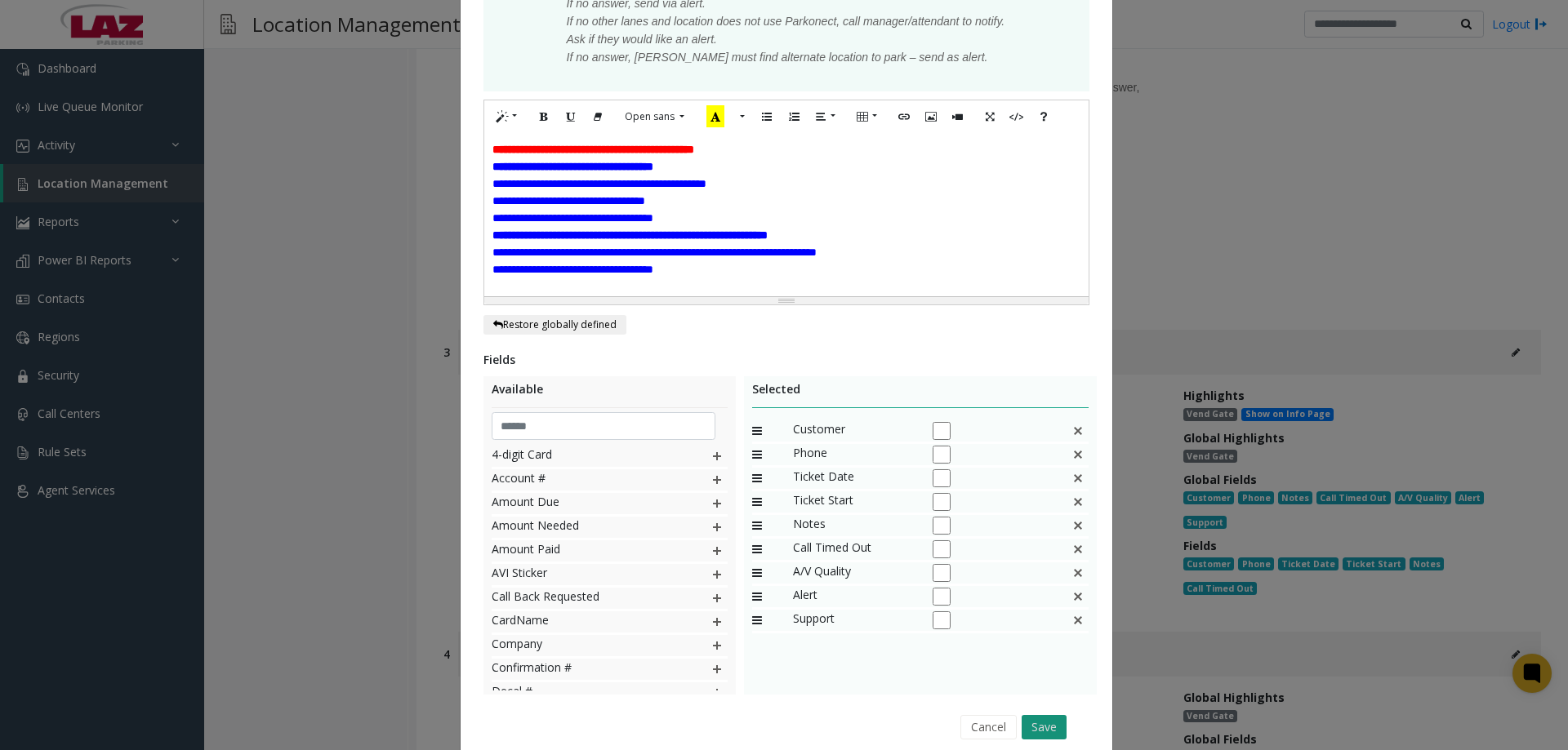
click at [1041, 724] on button "Save" at bounding box center [1044, 728] width 45 height 25
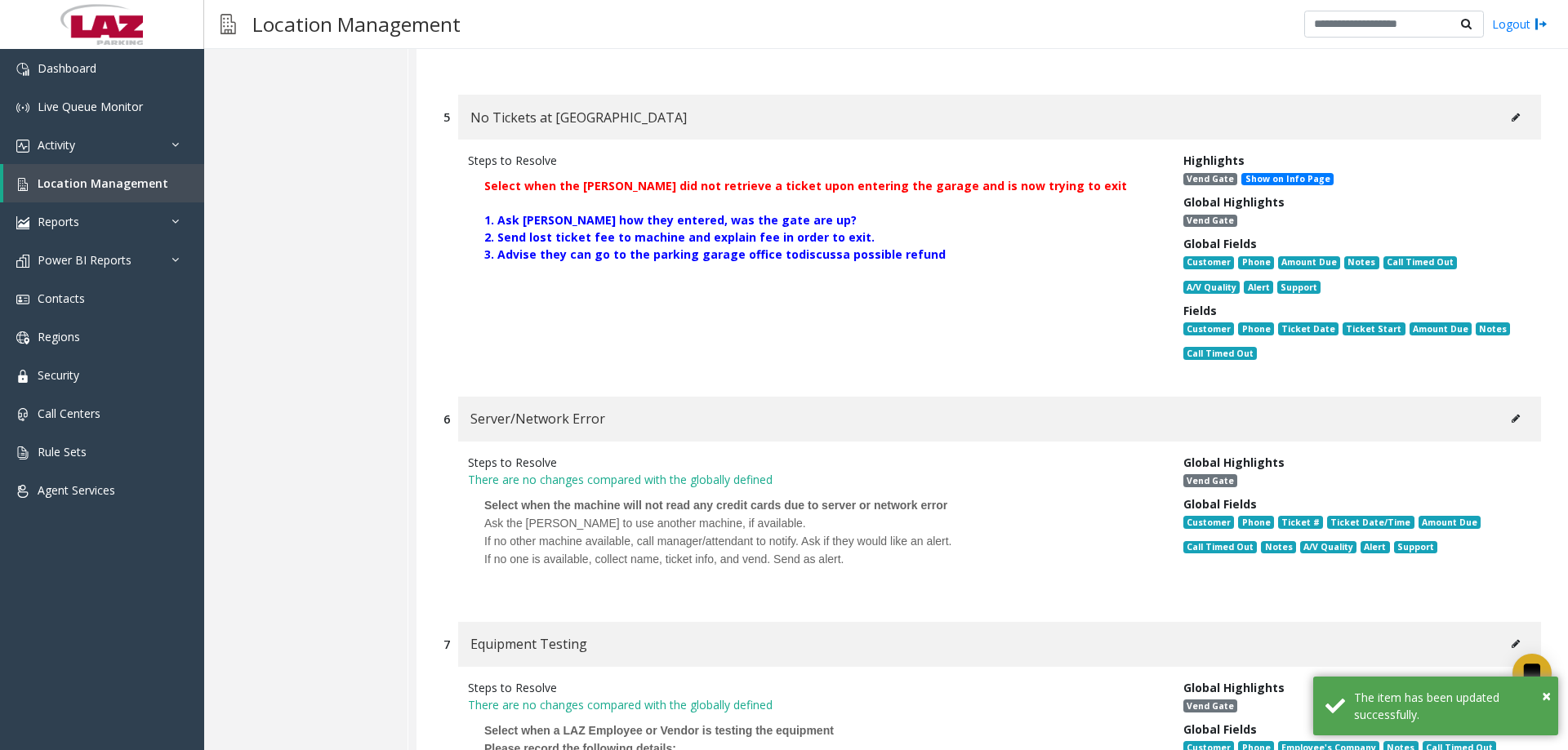
click at [1512, 112] on icon at bounding box center [1516, 117] width 8 height 10
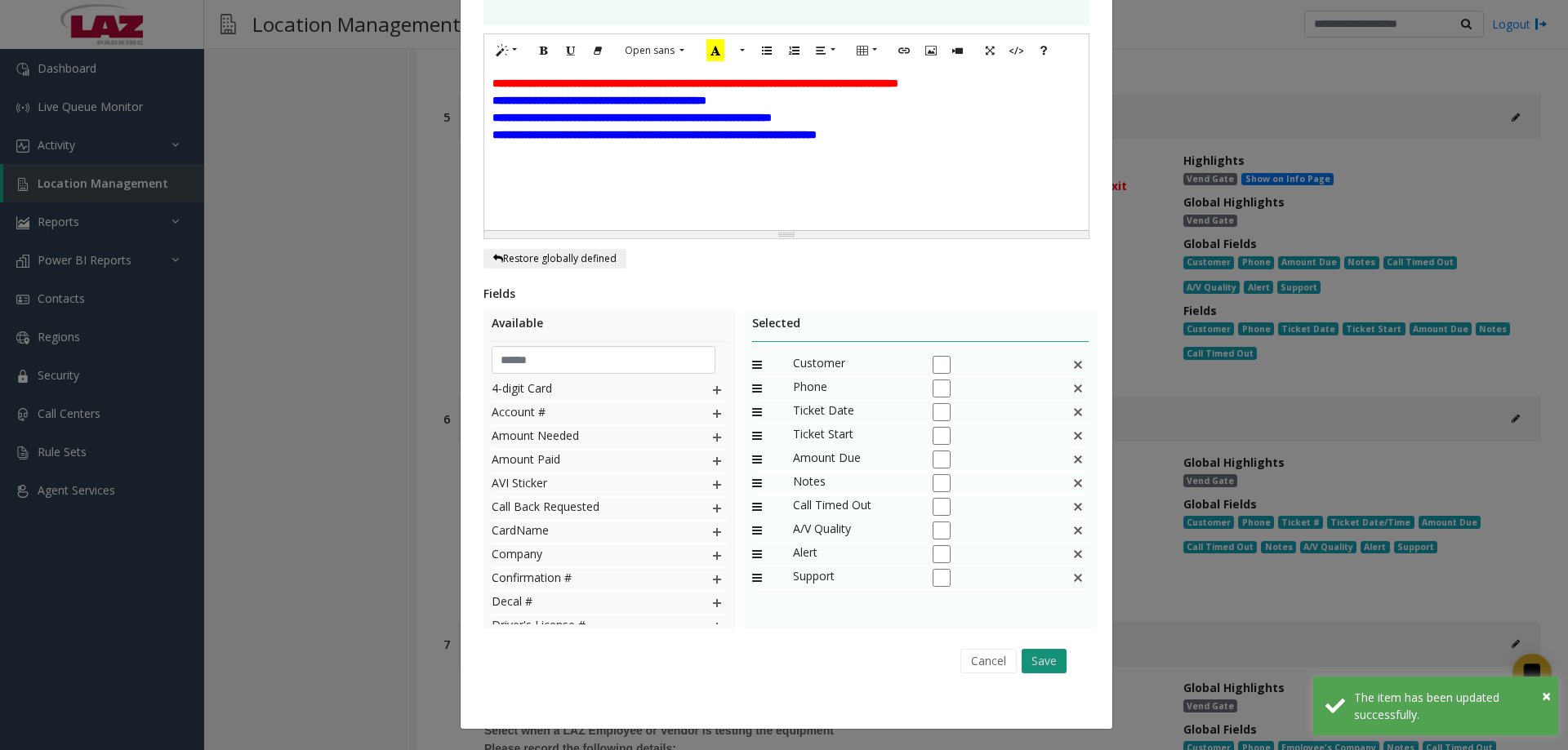
click at [1032, 664] on button "Save" at bounding box center [1044, 661] width 45 height 25
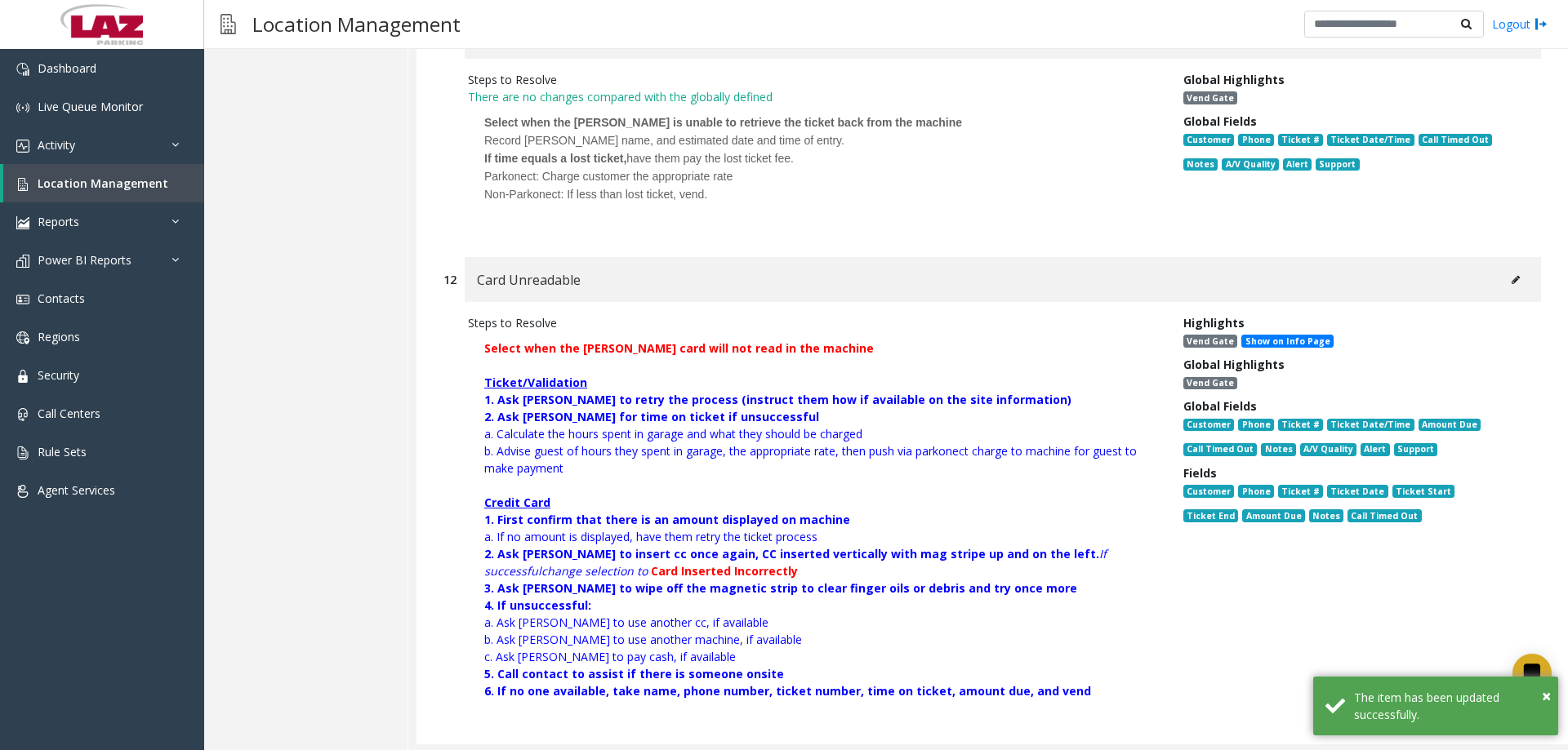
click at [1506, 267] on button at bounding box center [1517, 280] width 27 height 25
type input "**********"
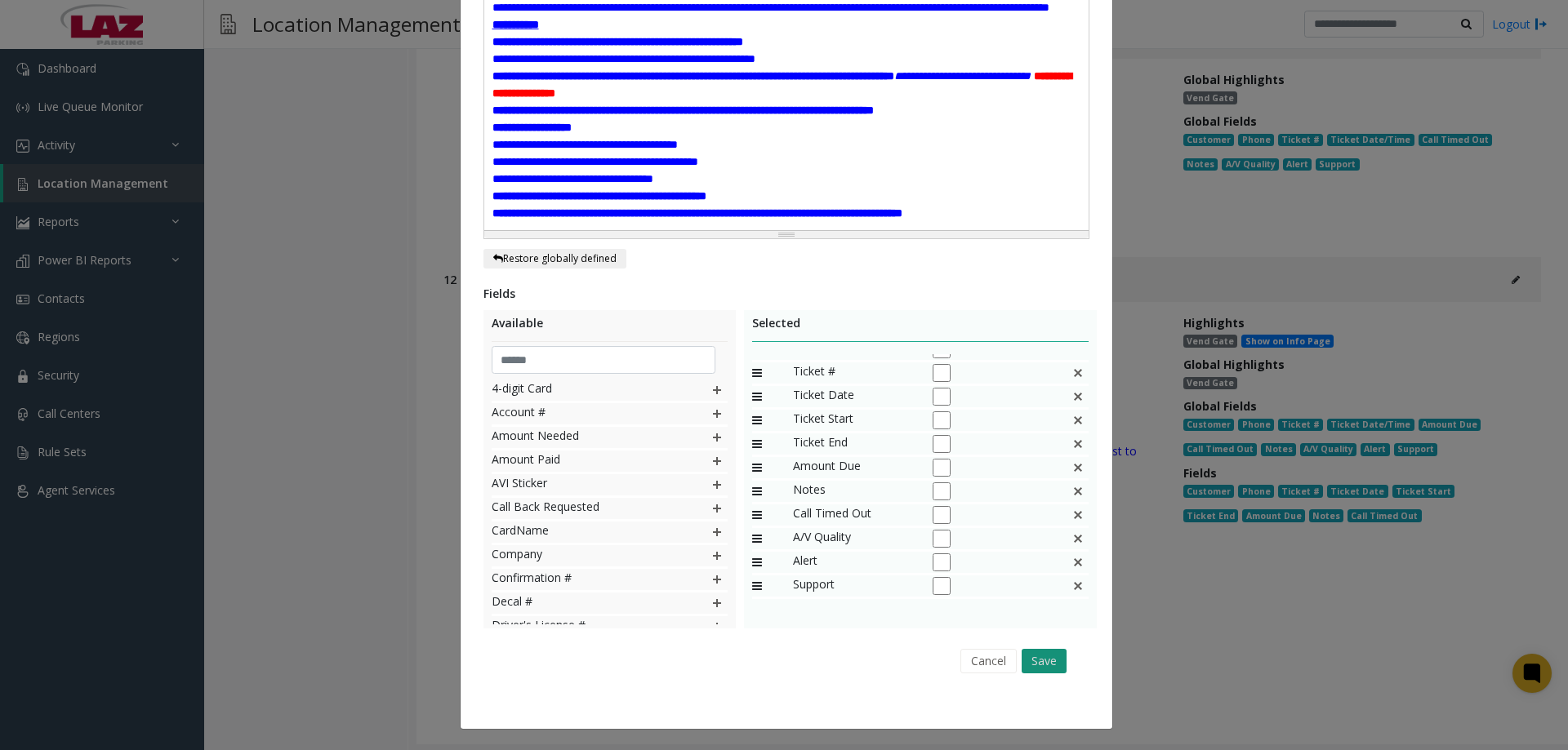
click at [1047, 663] on button "Save" at bounding box center [1044, 661] width 45 height 25
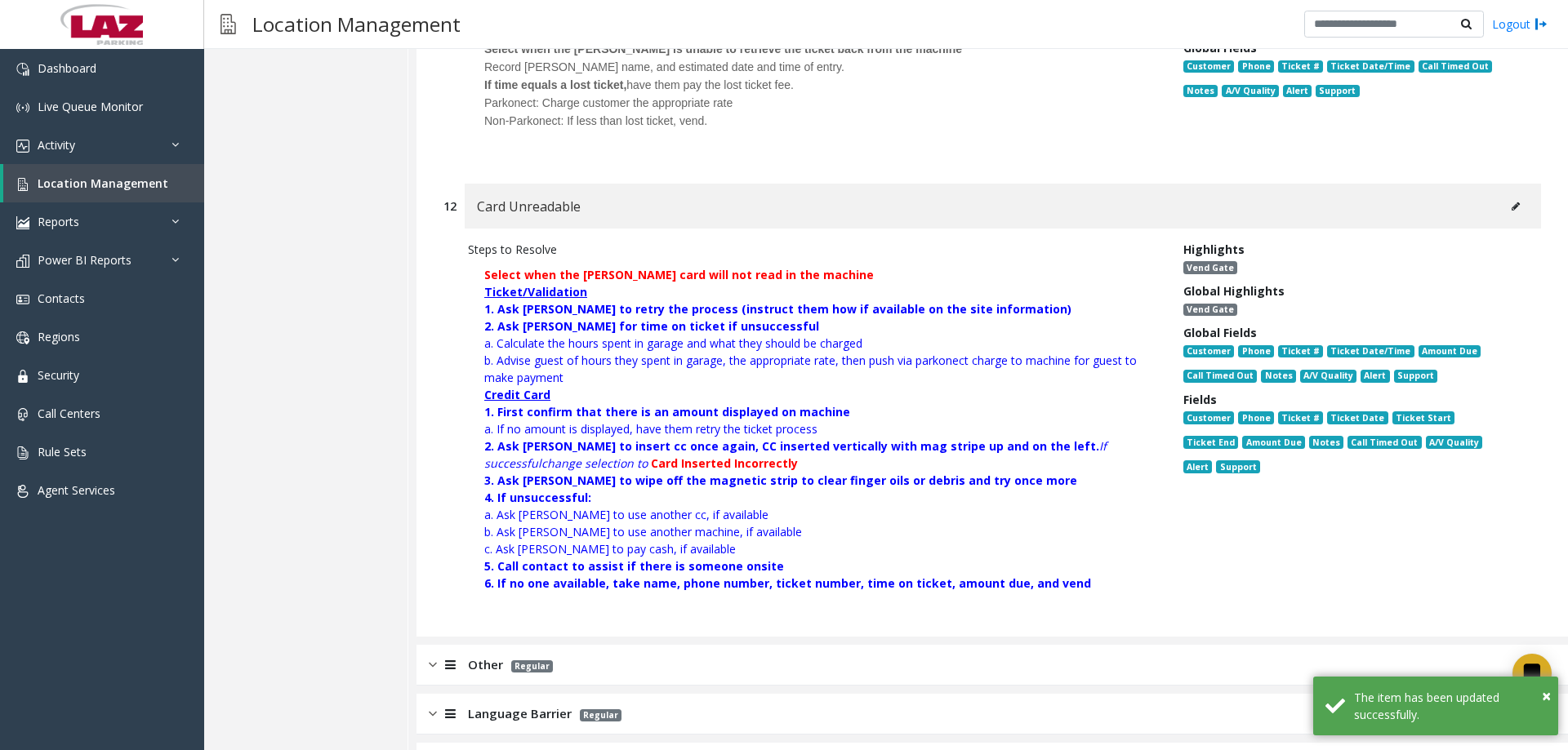
click at [432, 655] on img at bounding box center [432, 664] width 8 height 19
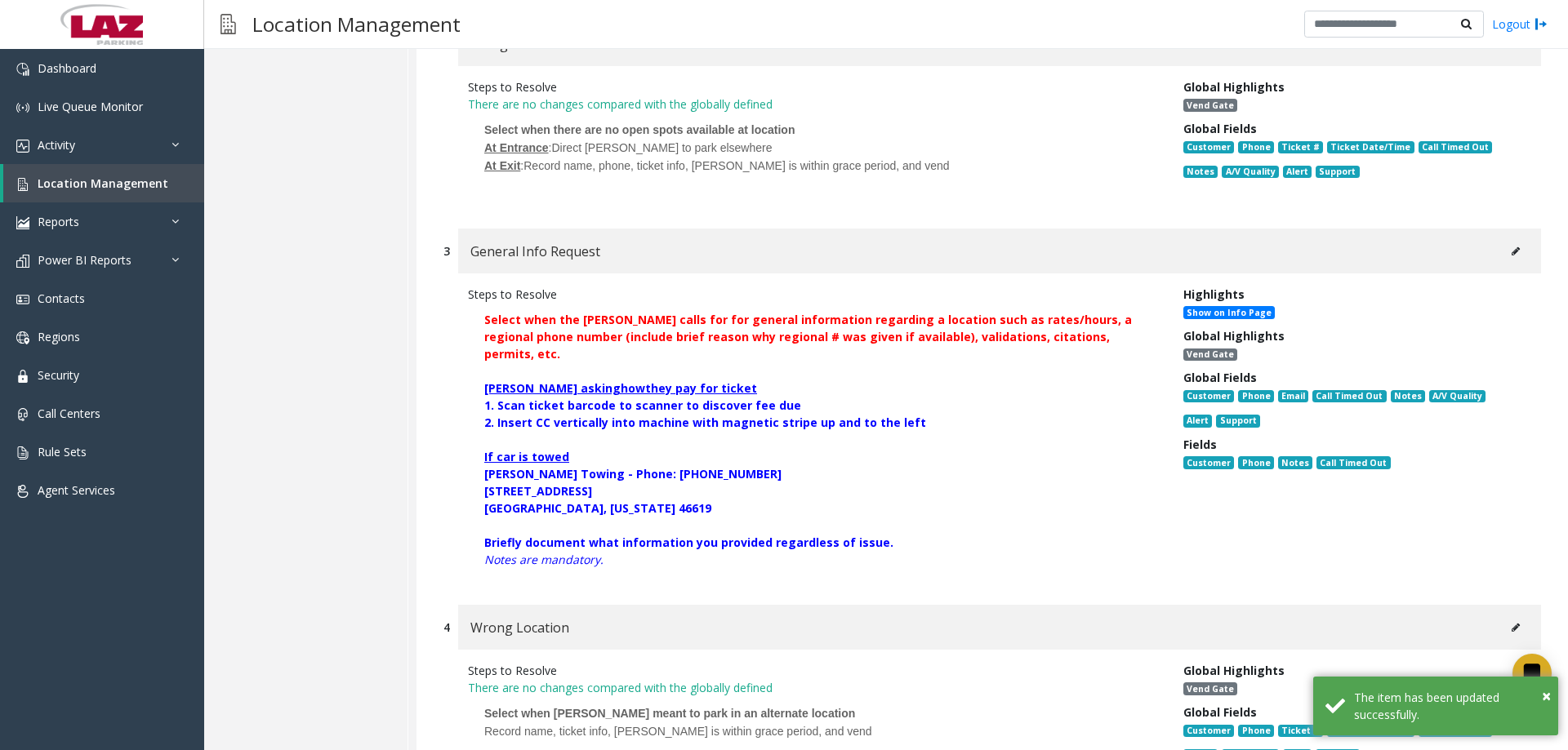
click at [1511, 239] on button at bounding box center [1517, 251] width 27 height 25
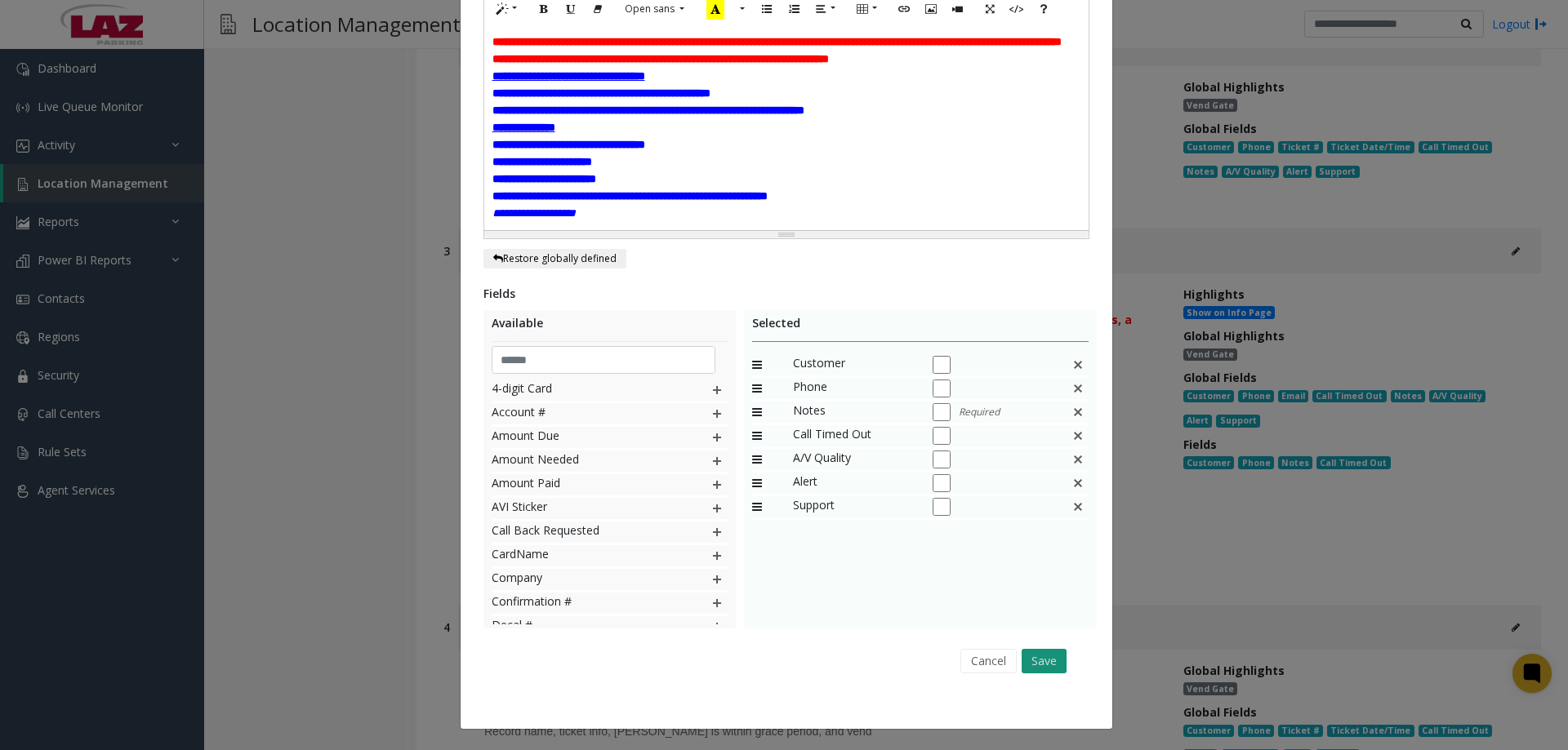
click at [1039, 663] on button "Save" at bounding box center [1044, 661] width 45 height 25
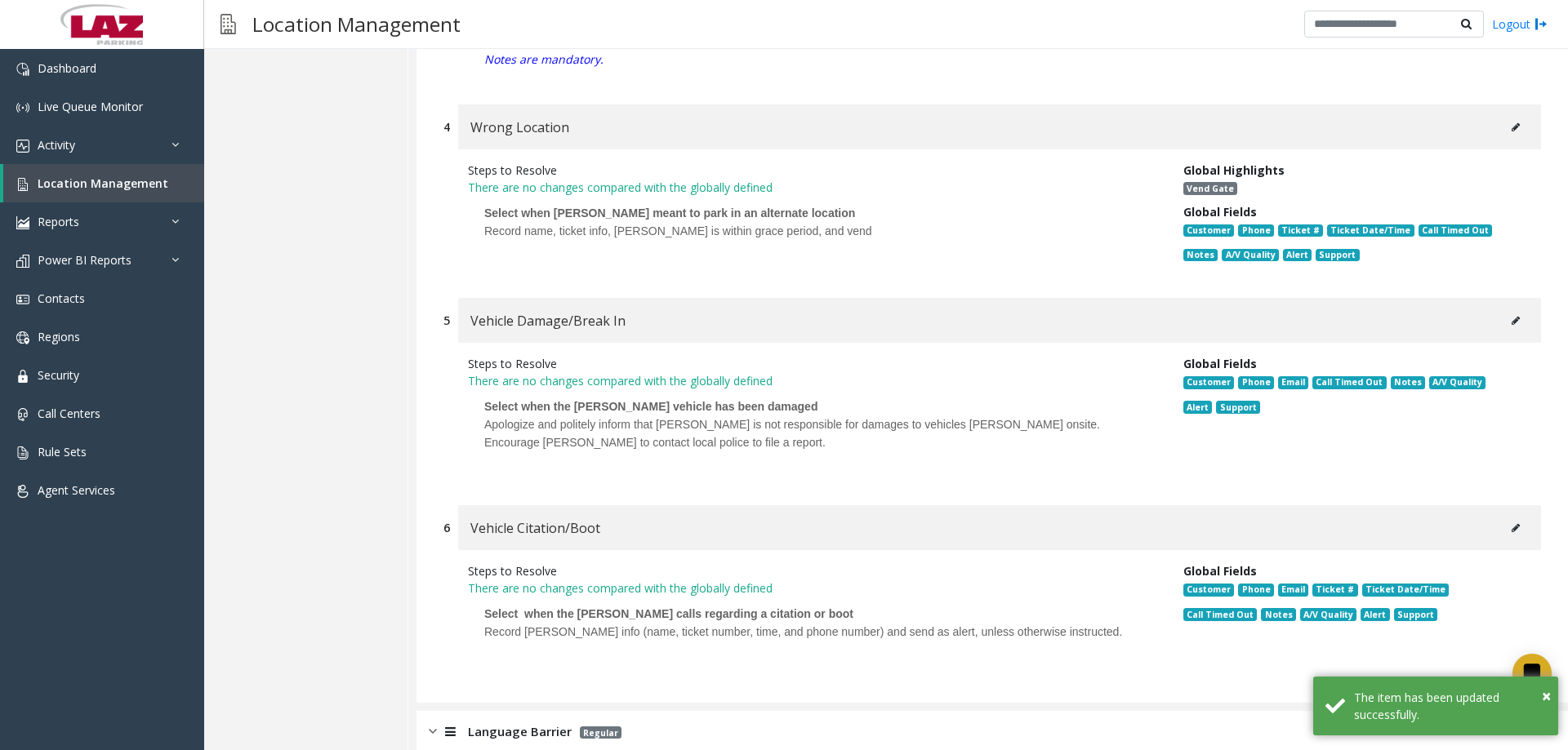
click at [435, 723] on img at bounding box center [432, 731] width 8 height 19
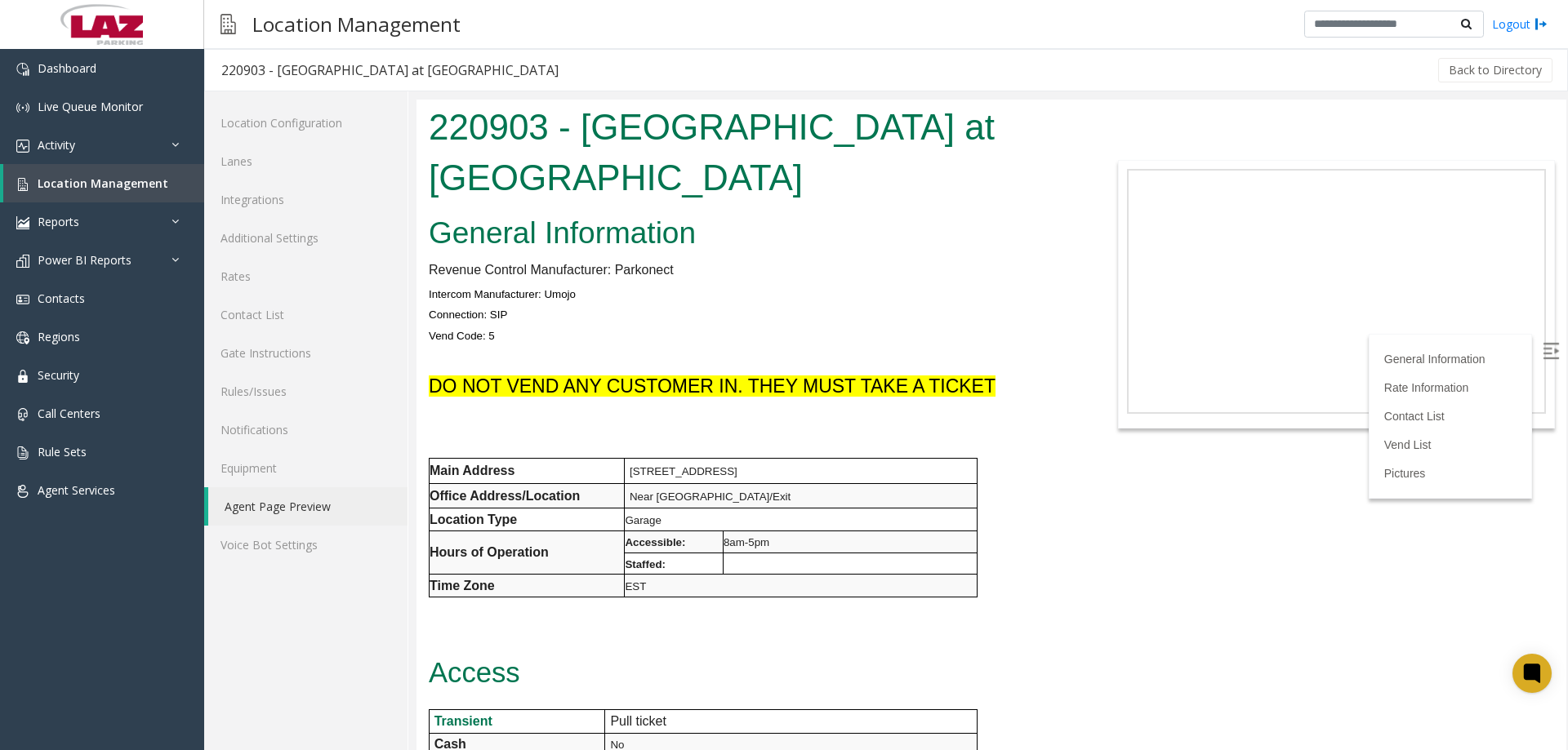
drag, startPoint x: 1563, startPoint y: 135, endPoint x: 1816, endPoint y: 180, distance: 257.0
drag, startPoint x: 687, startPoint y: 271, endPoint x: 677, endPoint y: 274, distance: 10.4
click at [271, 242] on link "Additional Settings" at bounding box center [307, 237] width 204 height 38
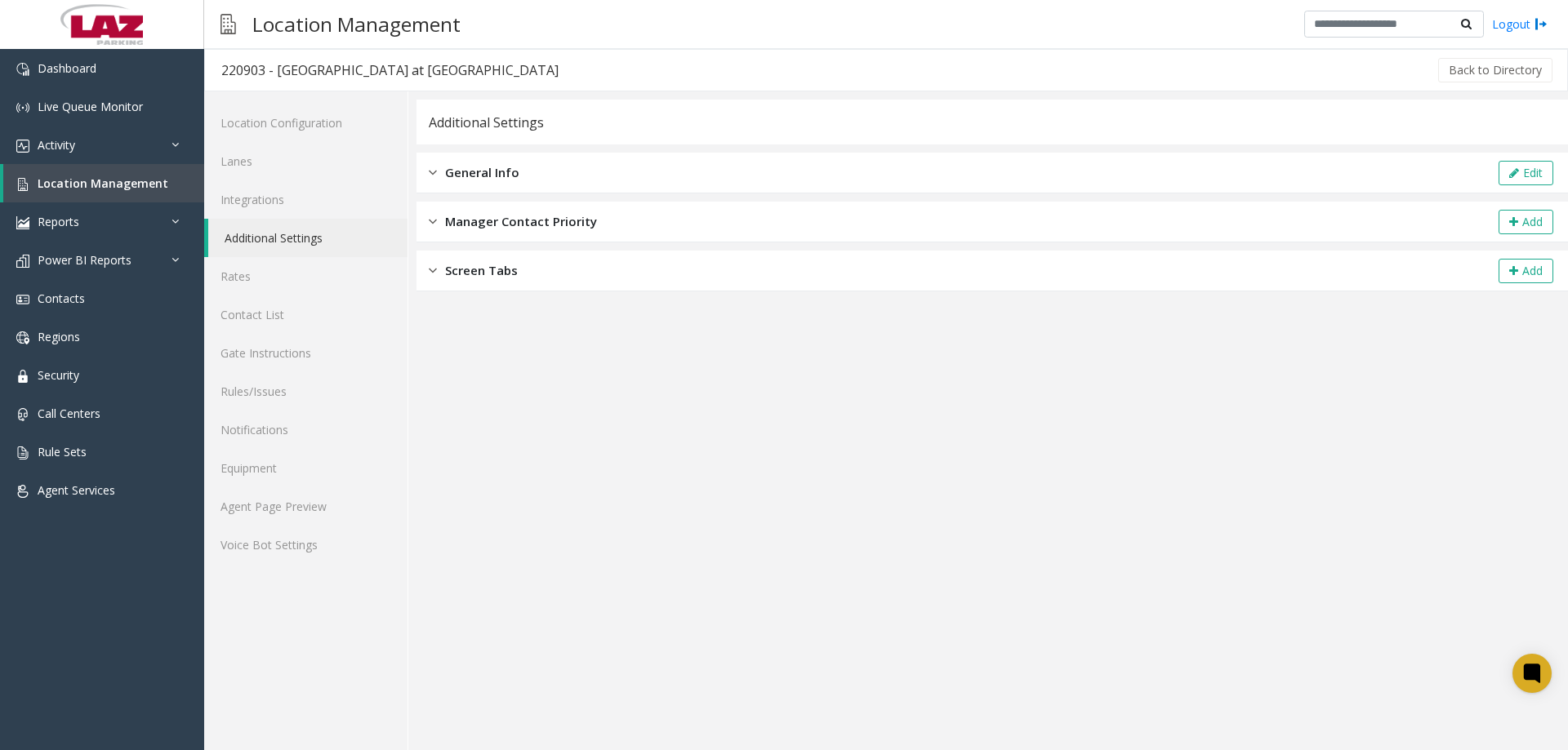
click at [613, 174] on div "General Info Edit" at bounding box center [992, 173] width 1152 height 41
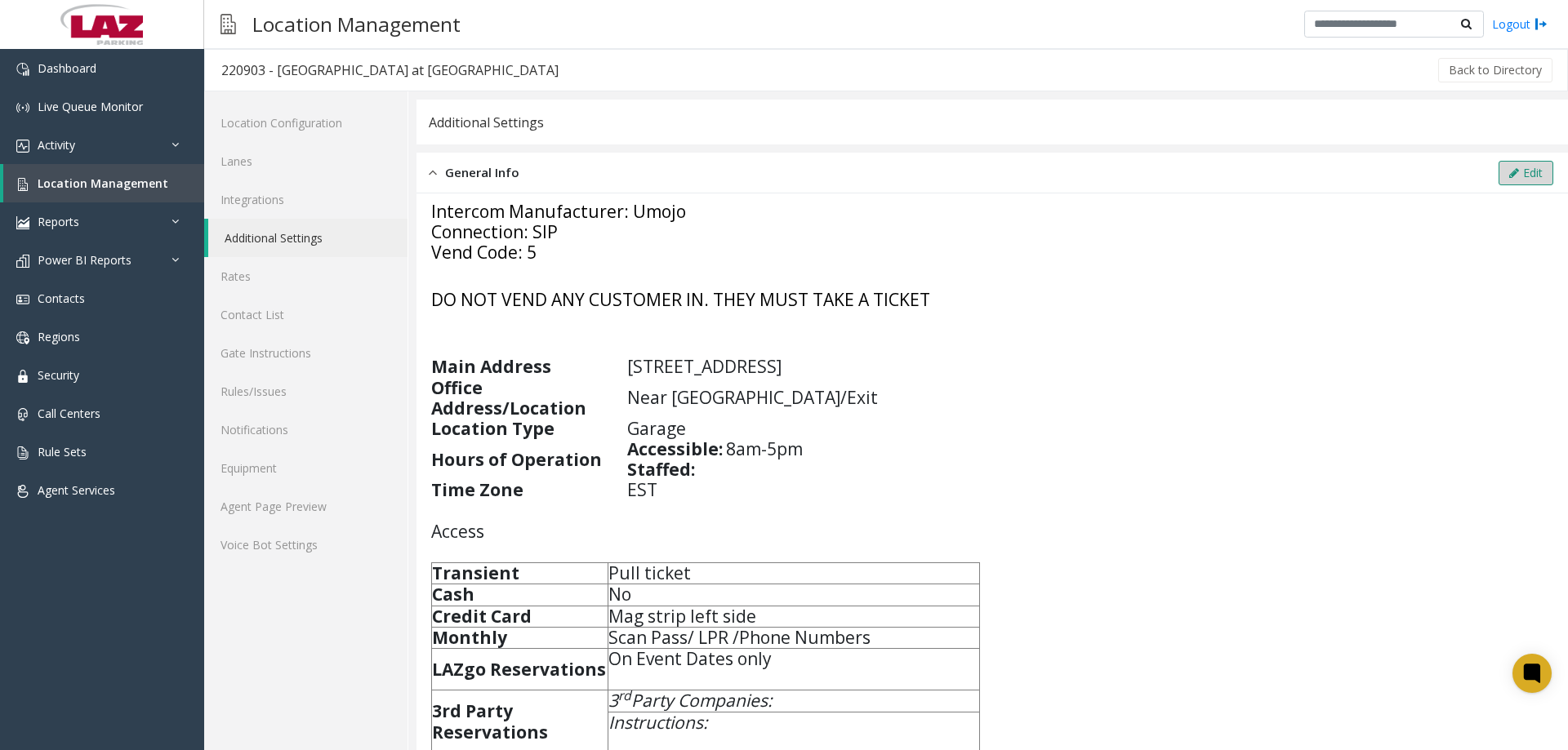
click at [1515, 182] on button "Edit" at bounding box center [1526, 174] width 55 height 25
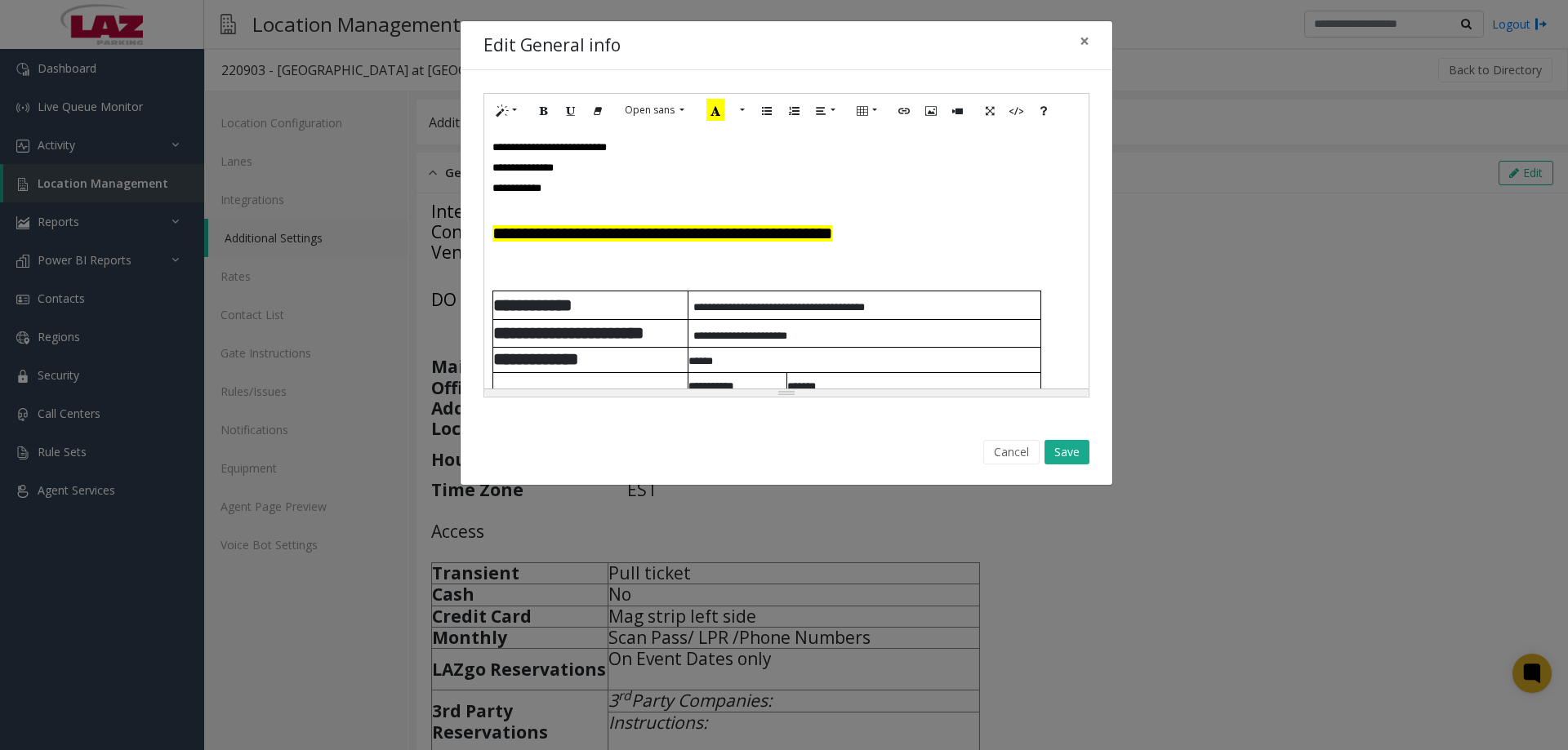
click at [498, 220] on div "**********" at bounding box center [787, 258] width 604 height 261
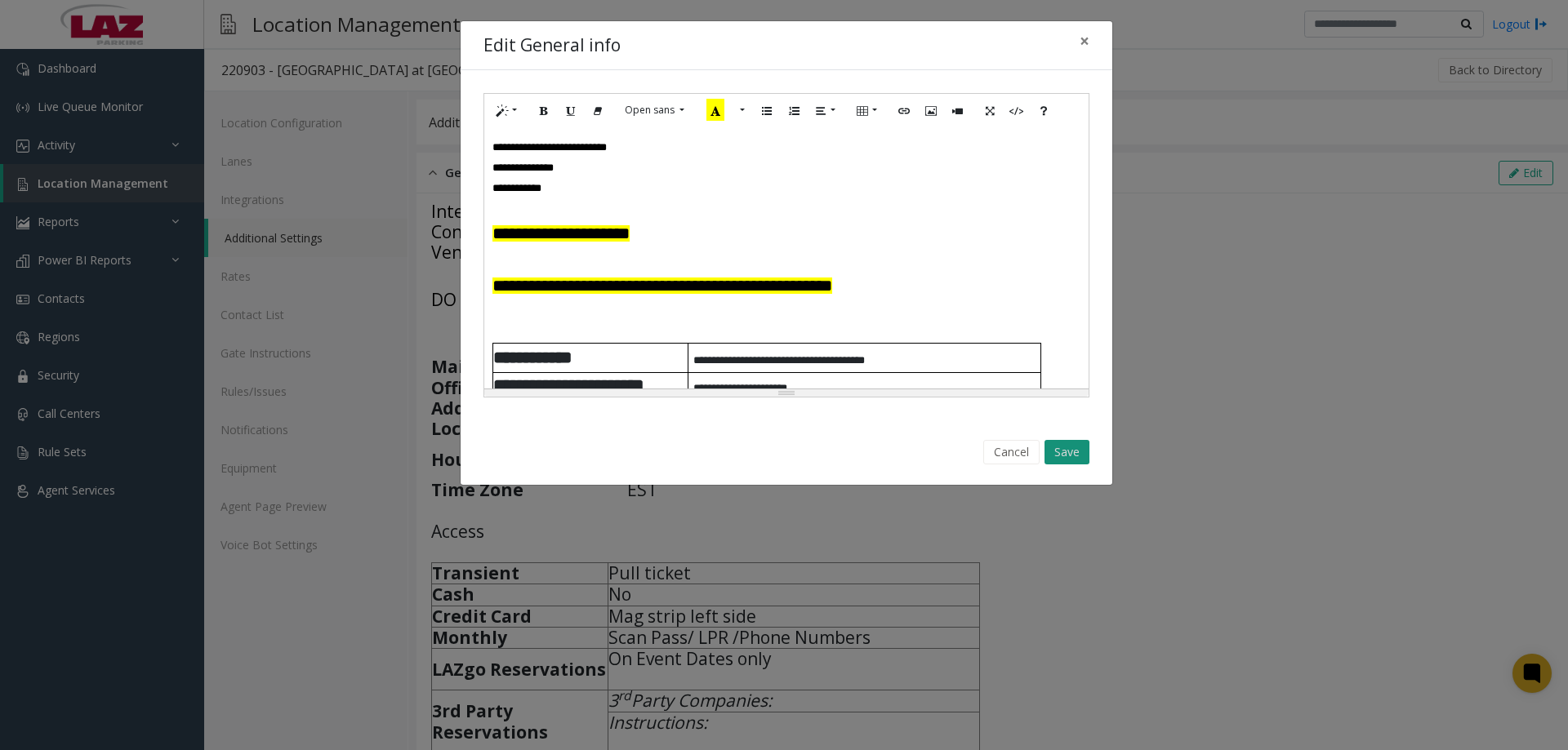
click at [1068, 451] on button "Save" at bounding box center [1067, 452] width 45 height 25
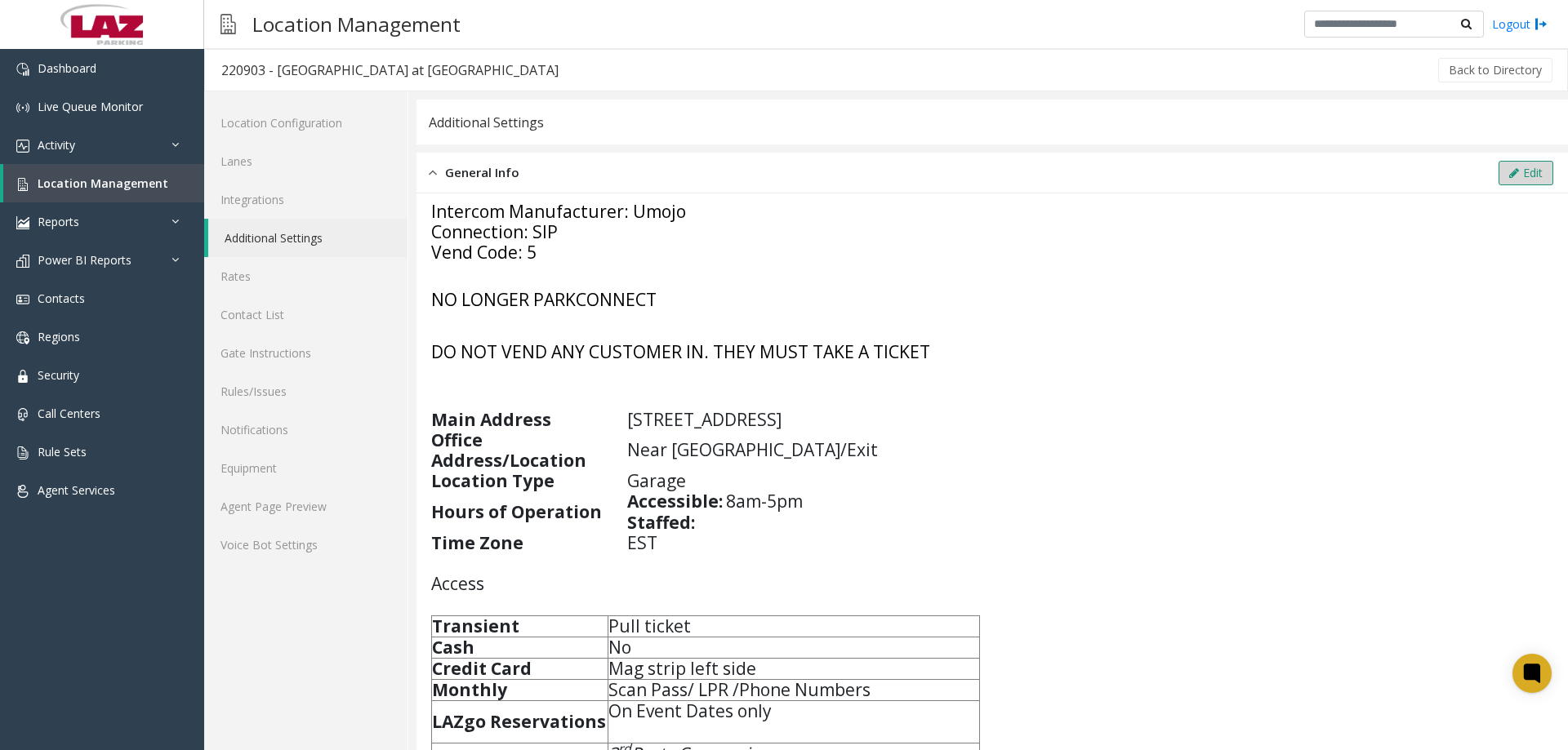
click at [1539, 171] on button "Edit" at bounding box center [1526, 174] width 55 height 25
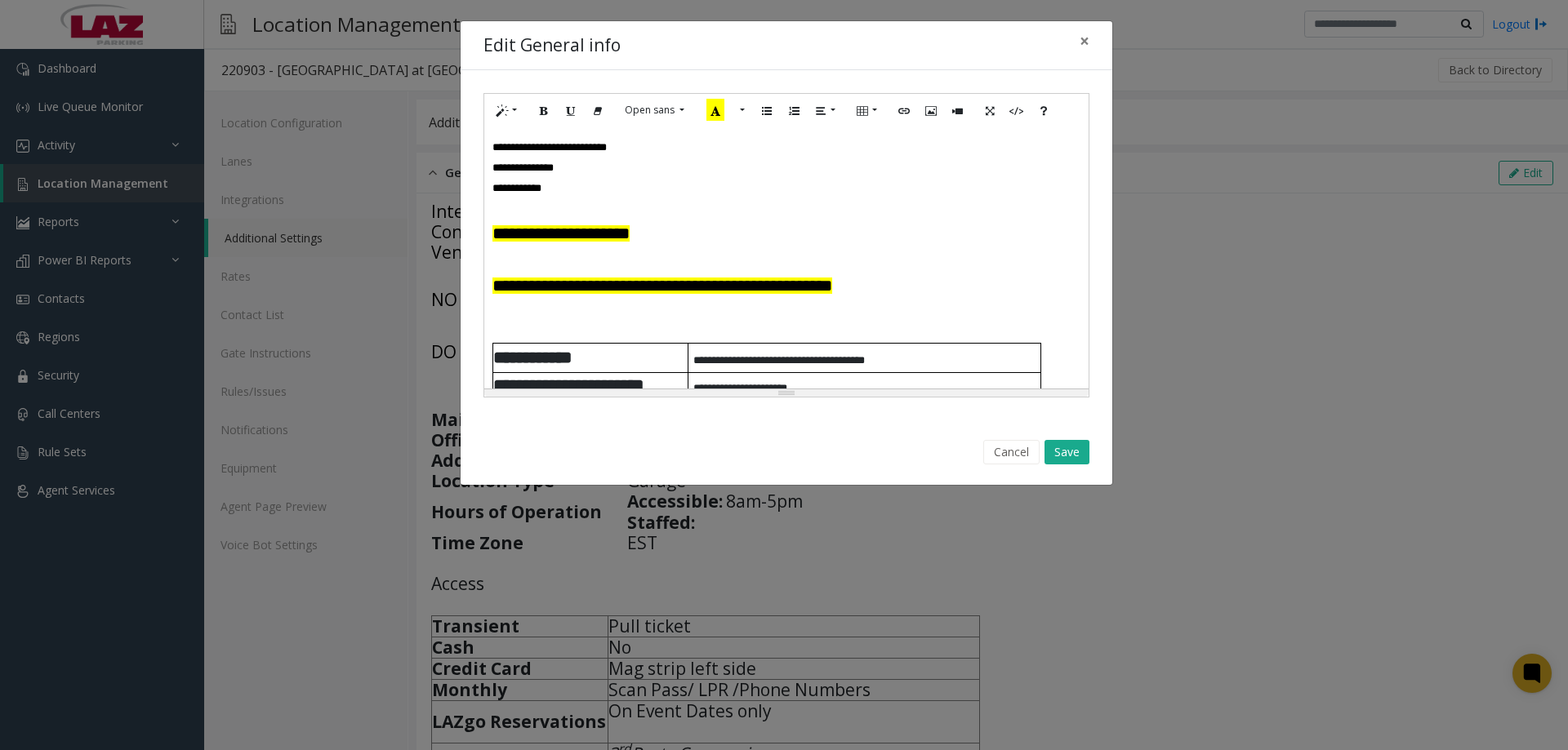
click at [645, 154] on p "**********" at bounding box center [780, 145] width 576 height 20
click at [1057, 456] on button "Save" at bounding box center [1067, 452] width 45 height 25
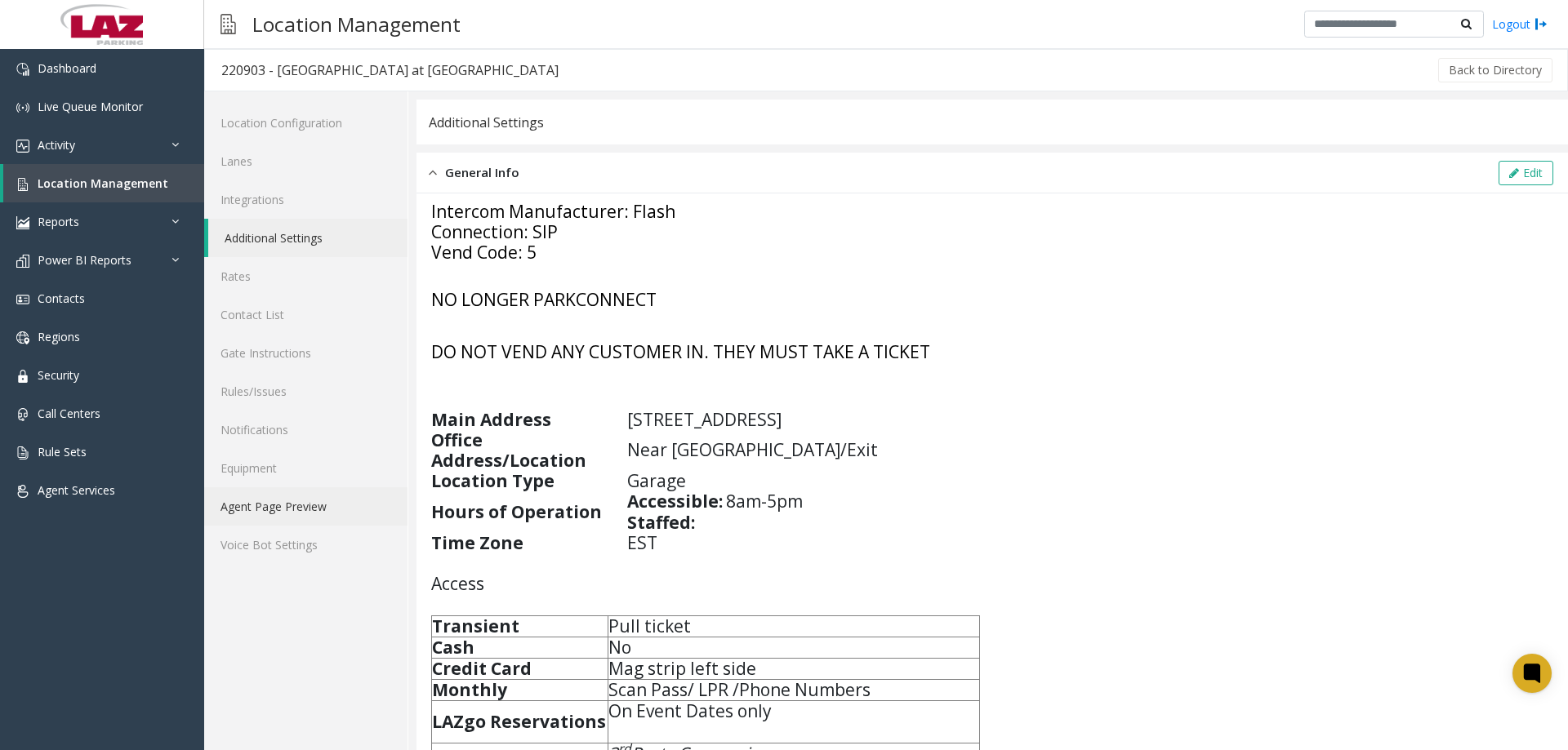
click at [322, 506] on link "Agent Page Preview" at bounding box center [307, 506] width 204 height 38
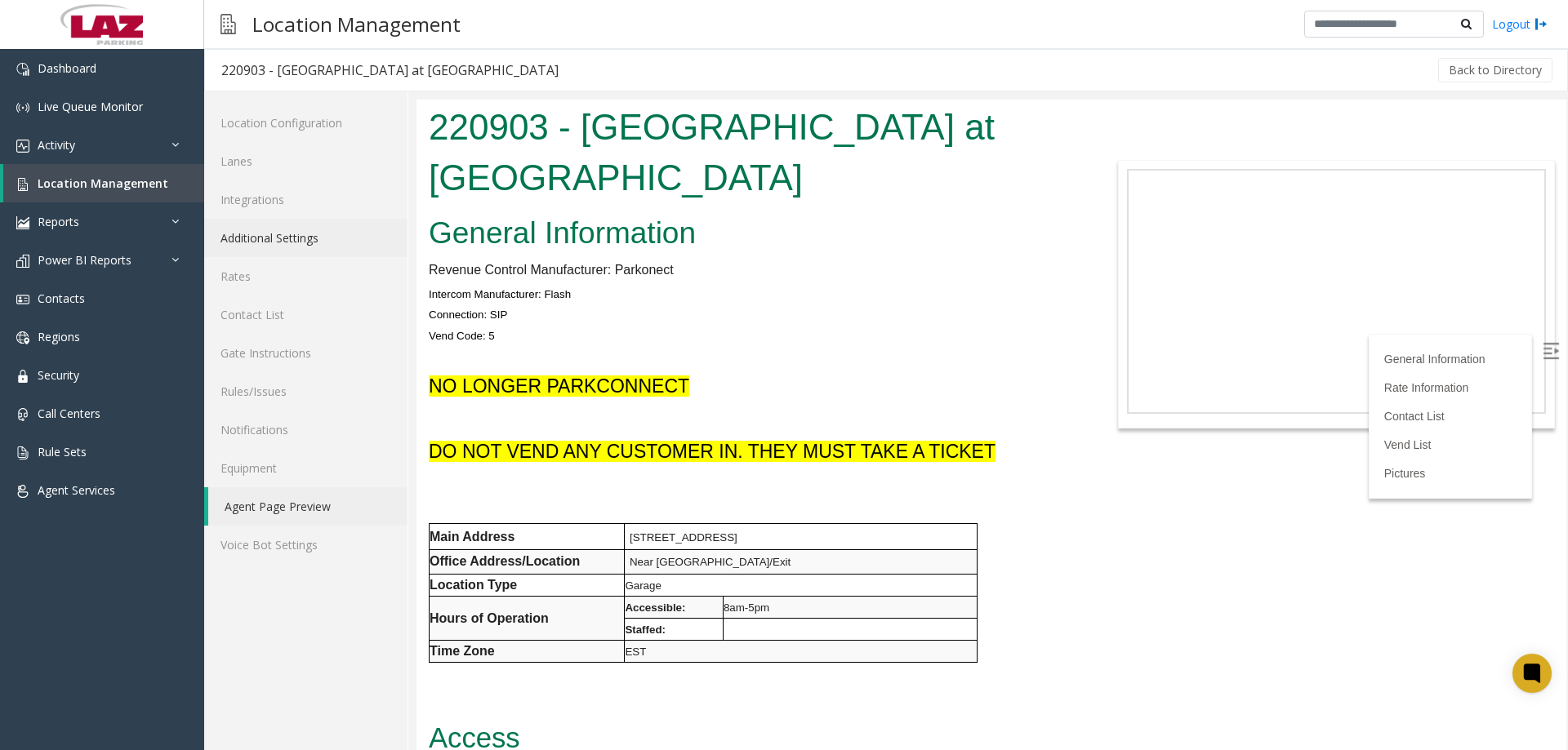
click at [262, 249] on link "Additional Settings" at bounding box center [307, 237] width 204 height 38
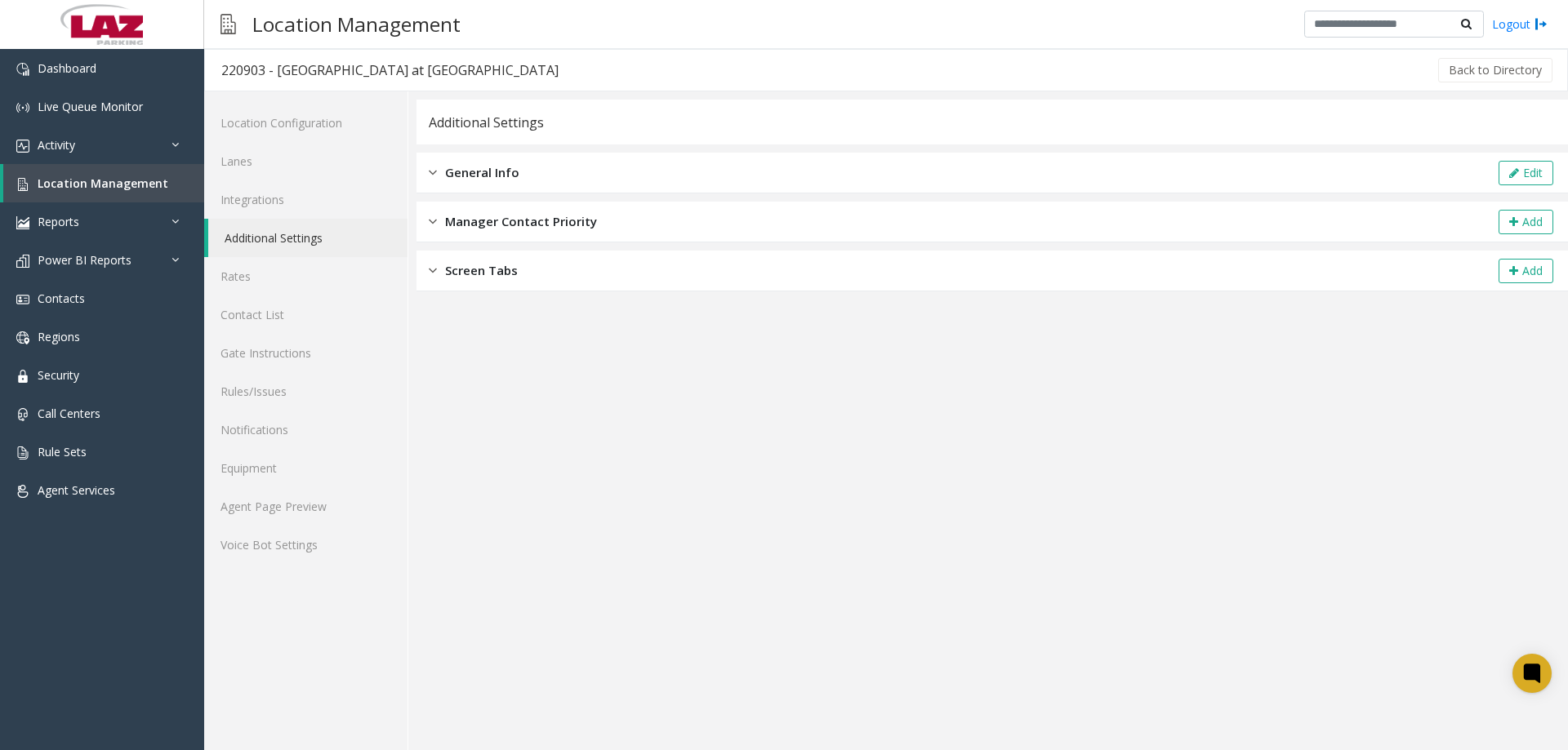
click at [721, 178] on div "General Info Edit" at bounding box center [992, 173] width 1152 height 41
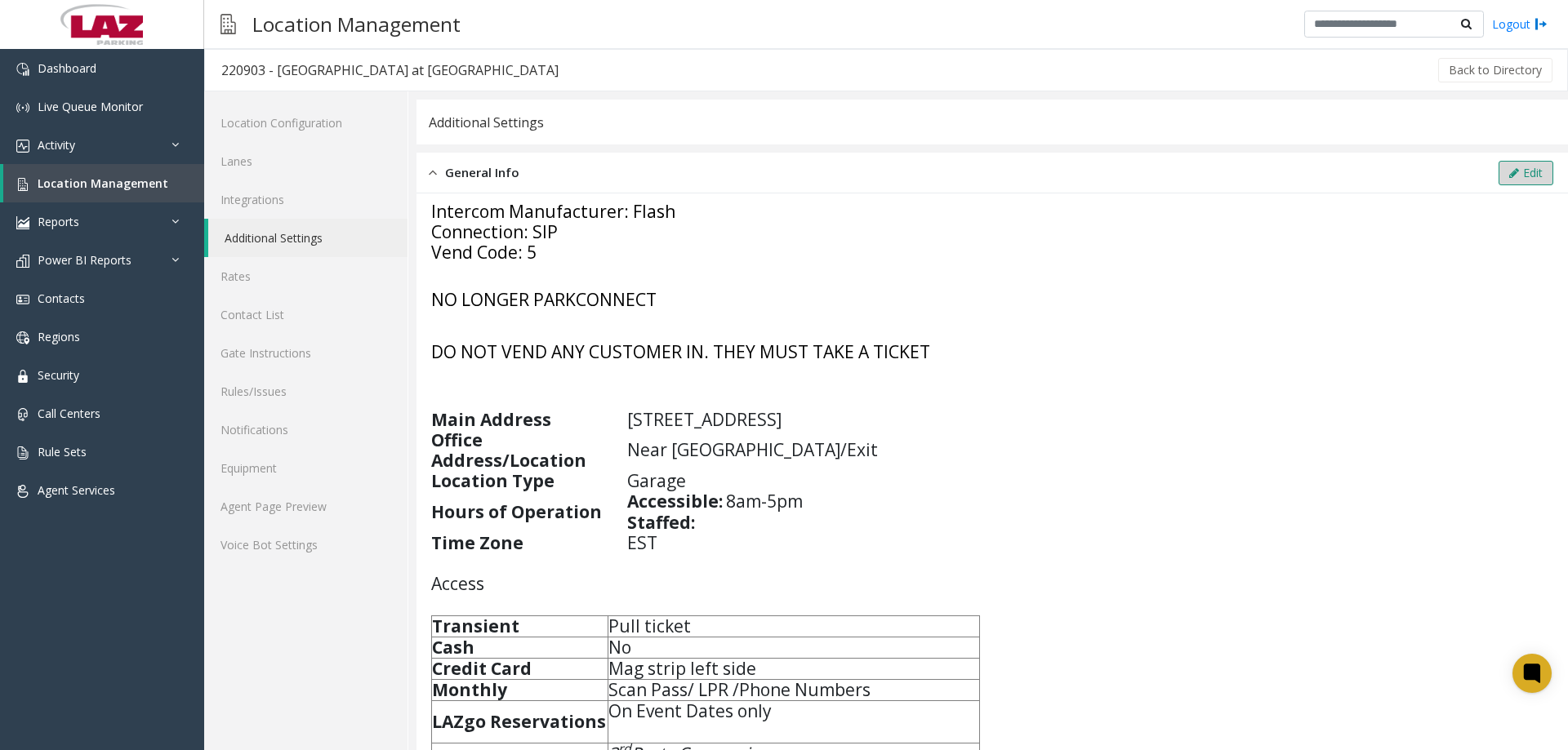
click at [1510, 174] on icon at bounding box center [1514, 173] width 10 height 12
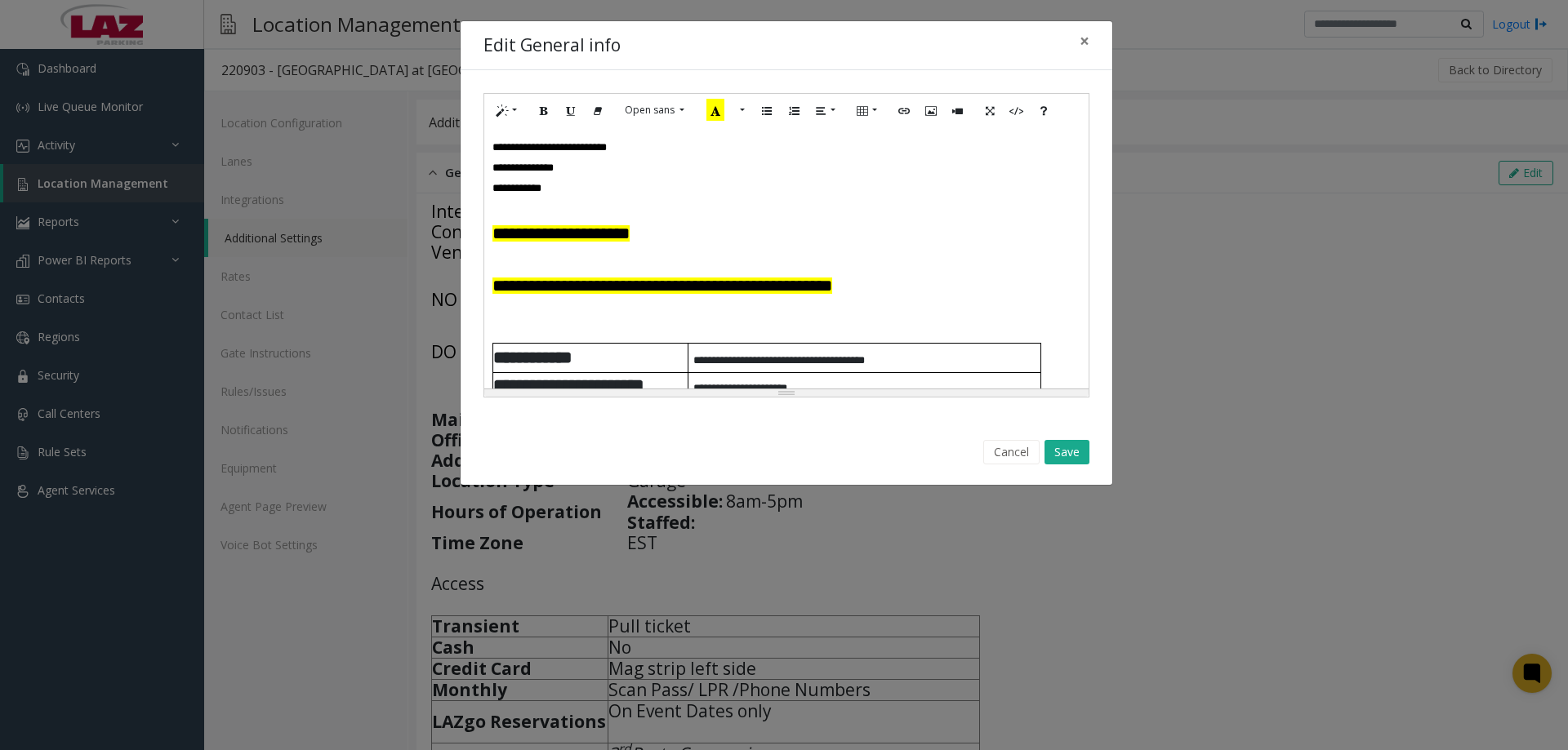
click at [630, 235] on font "**********" at bounding box center [561, 233] width 137 height 16
click at [630, 236] on font "**********" at bounding box center [561, 233] width 137 height 16
click at [1083, 447] on button "Save" at bounding box center [1067, 452] width 45 height 25
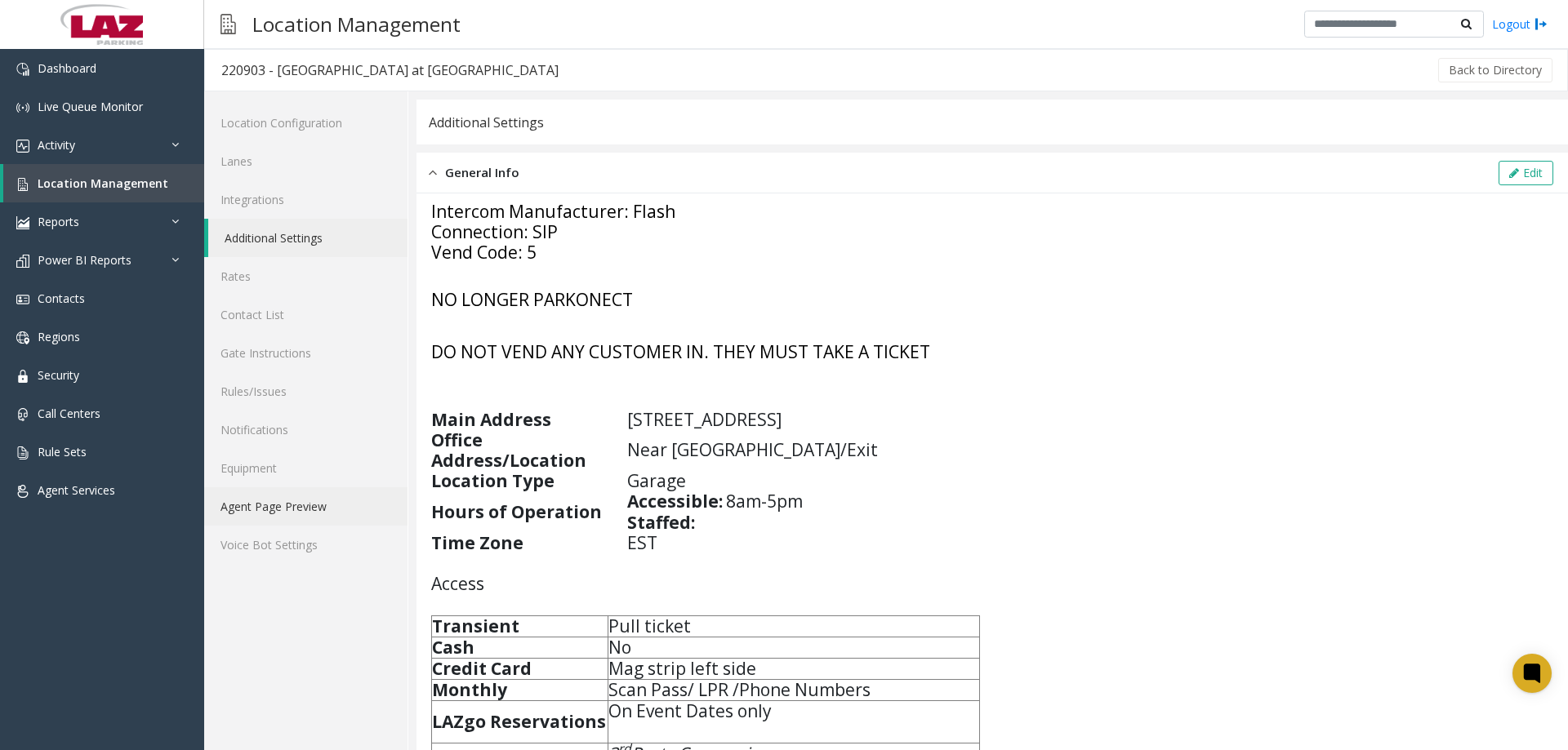
click at [280, 497] on link "Agent Page Preview" at bounding box center [307, 506] width 204 height 38
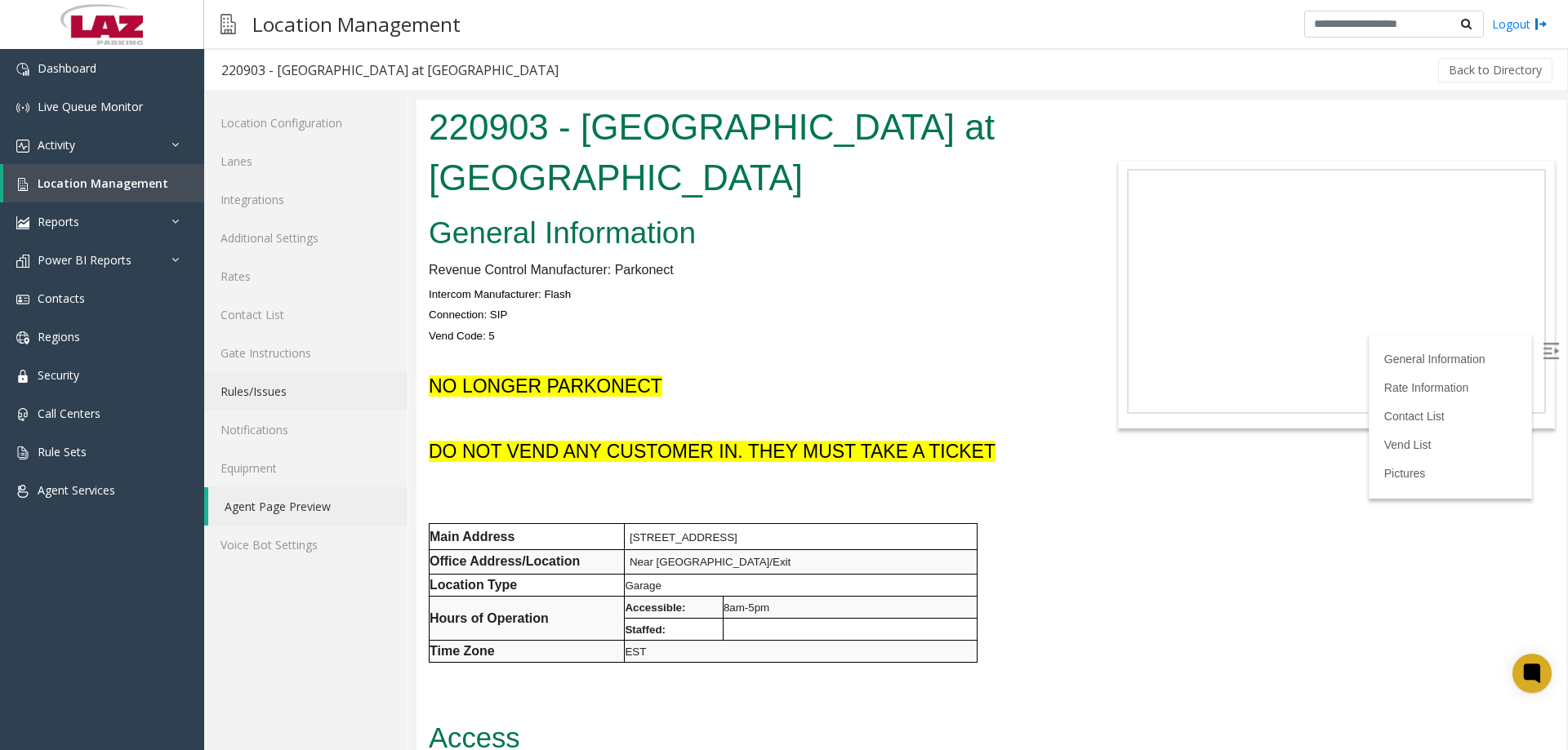
click at [276, 398] on link "Rules/Issues" at bounding box center [307, 390] width 204 height 38
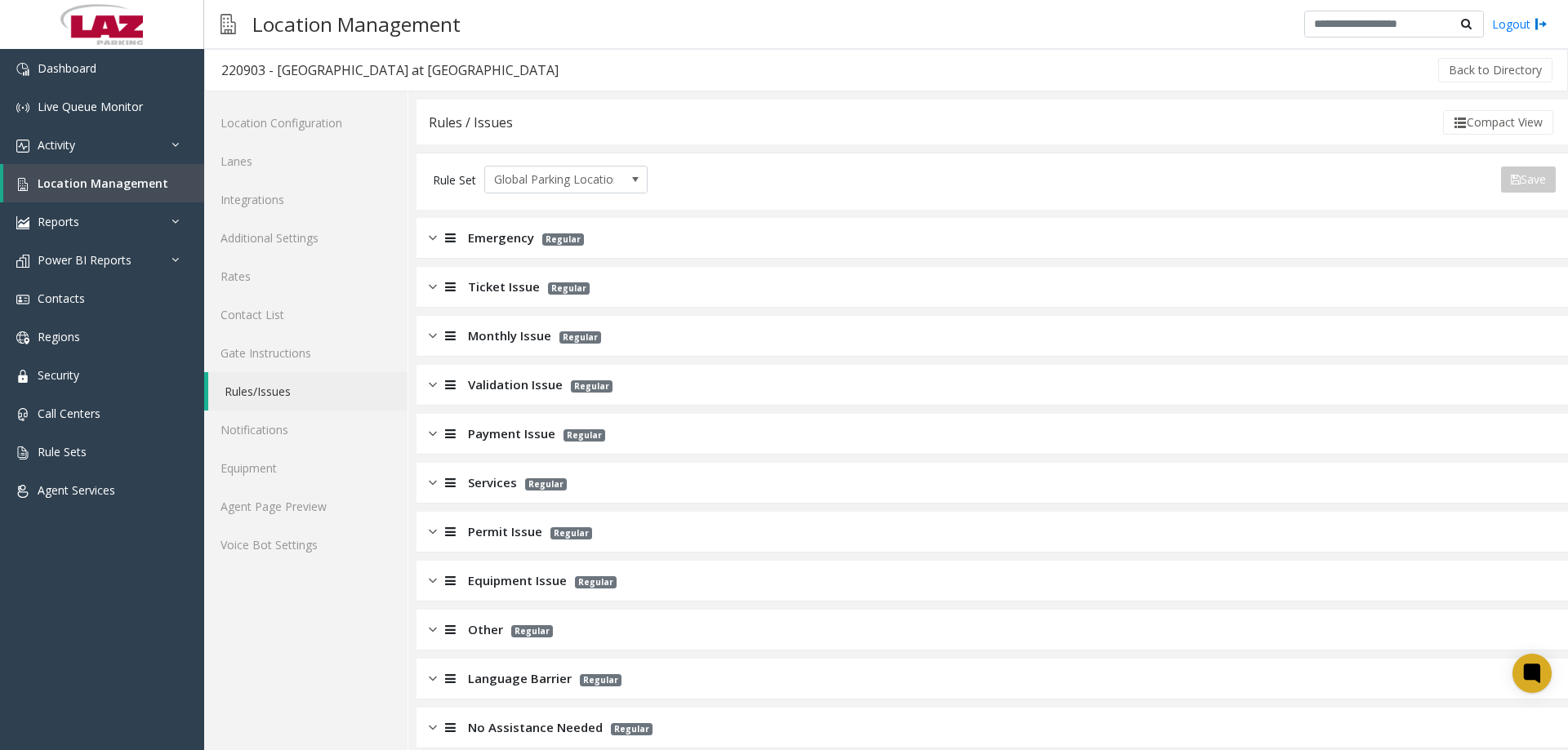
click at [433, 238] on img at bounding box center [432, 237] width 8 height 19
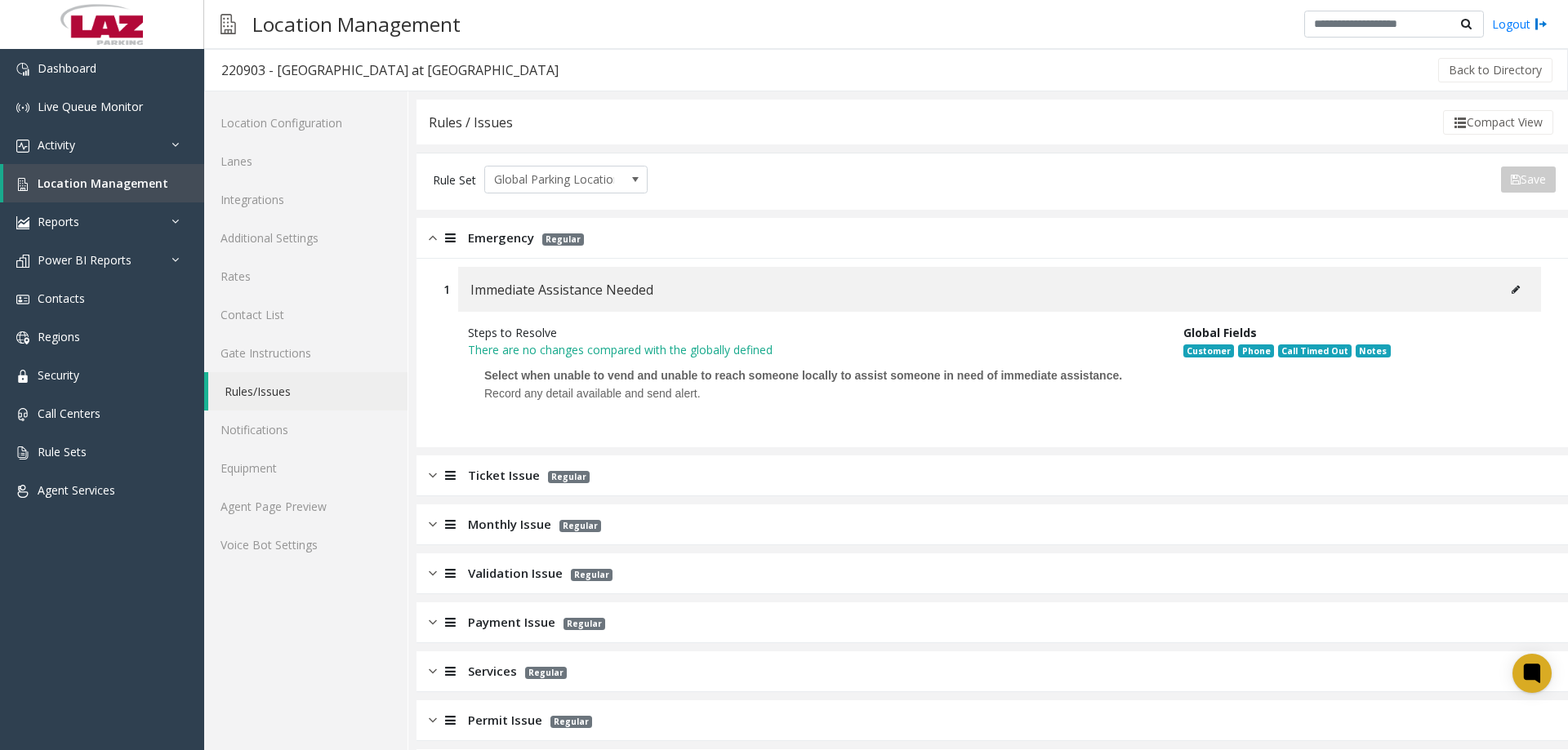
click at [431, 476] on img at bounding box center [432, 476] width 8 height 19
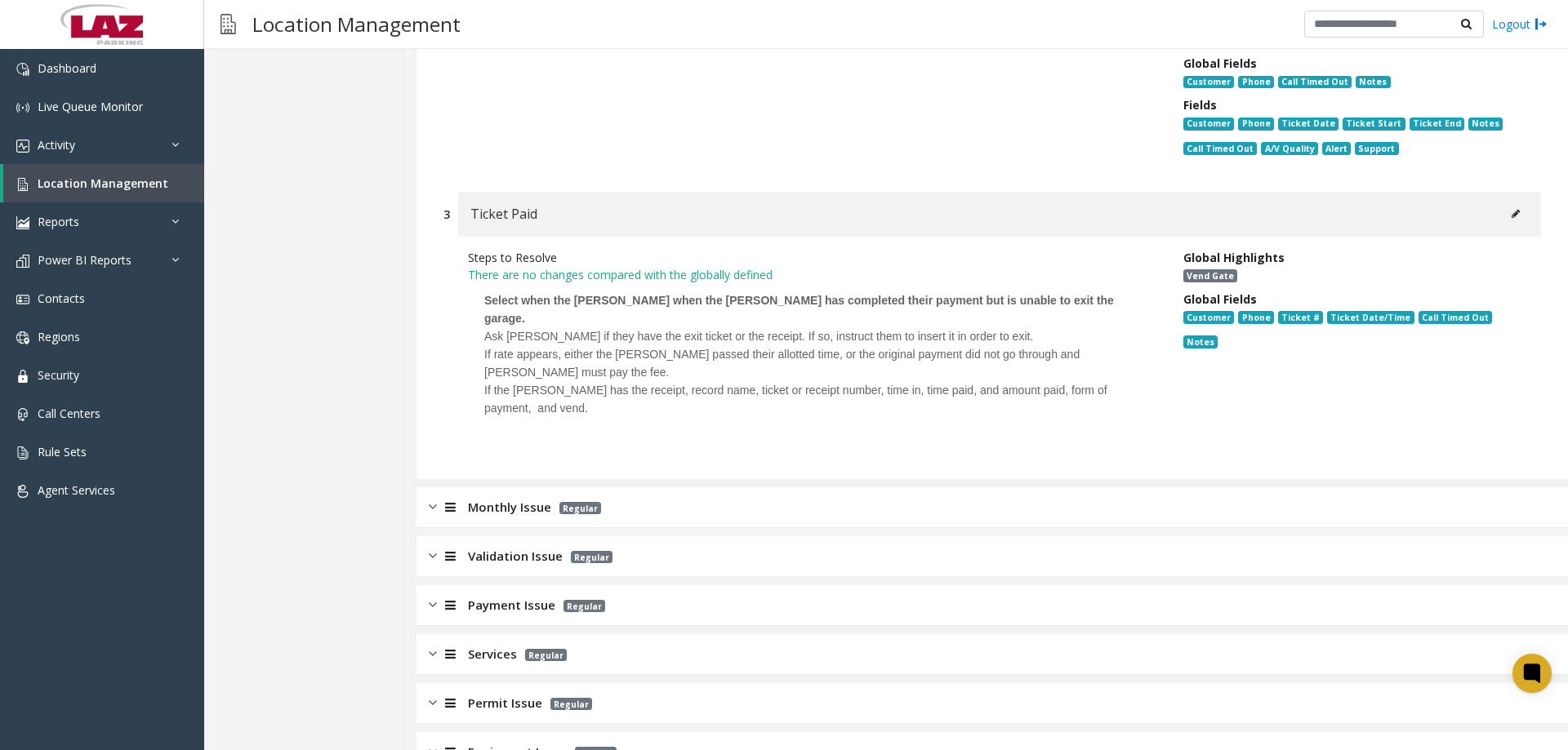
drag, startPoint x: 428, startPoint y: 489, endPoint x: 466, endPoint y: 441, distance: 61.2
click at [429, 489] on div "Monthly Issue Regular" at bounding box center [992, 507] width 1152 height 41
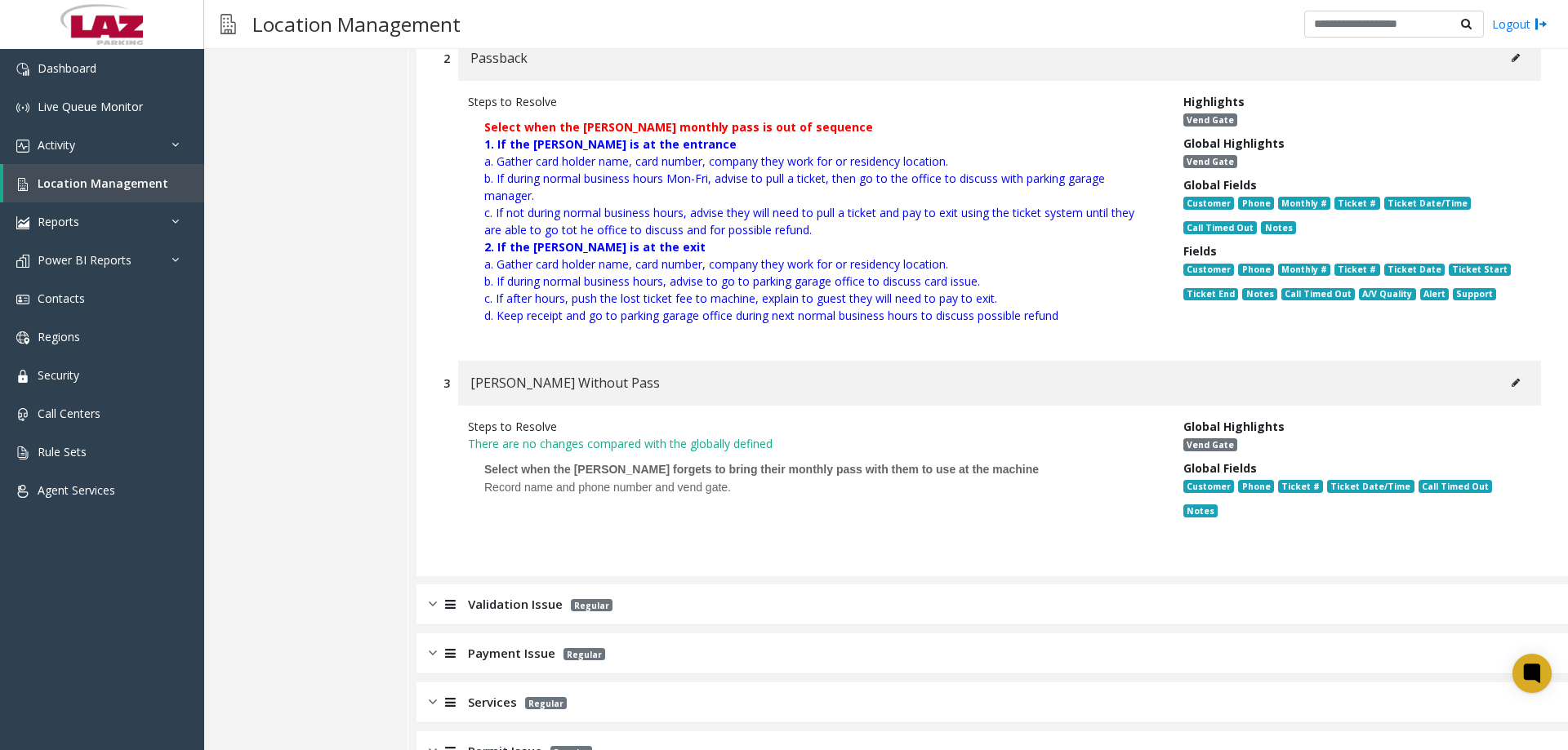
click at [437, 595] on div at bounding box center [448, 604] width 23 height 19
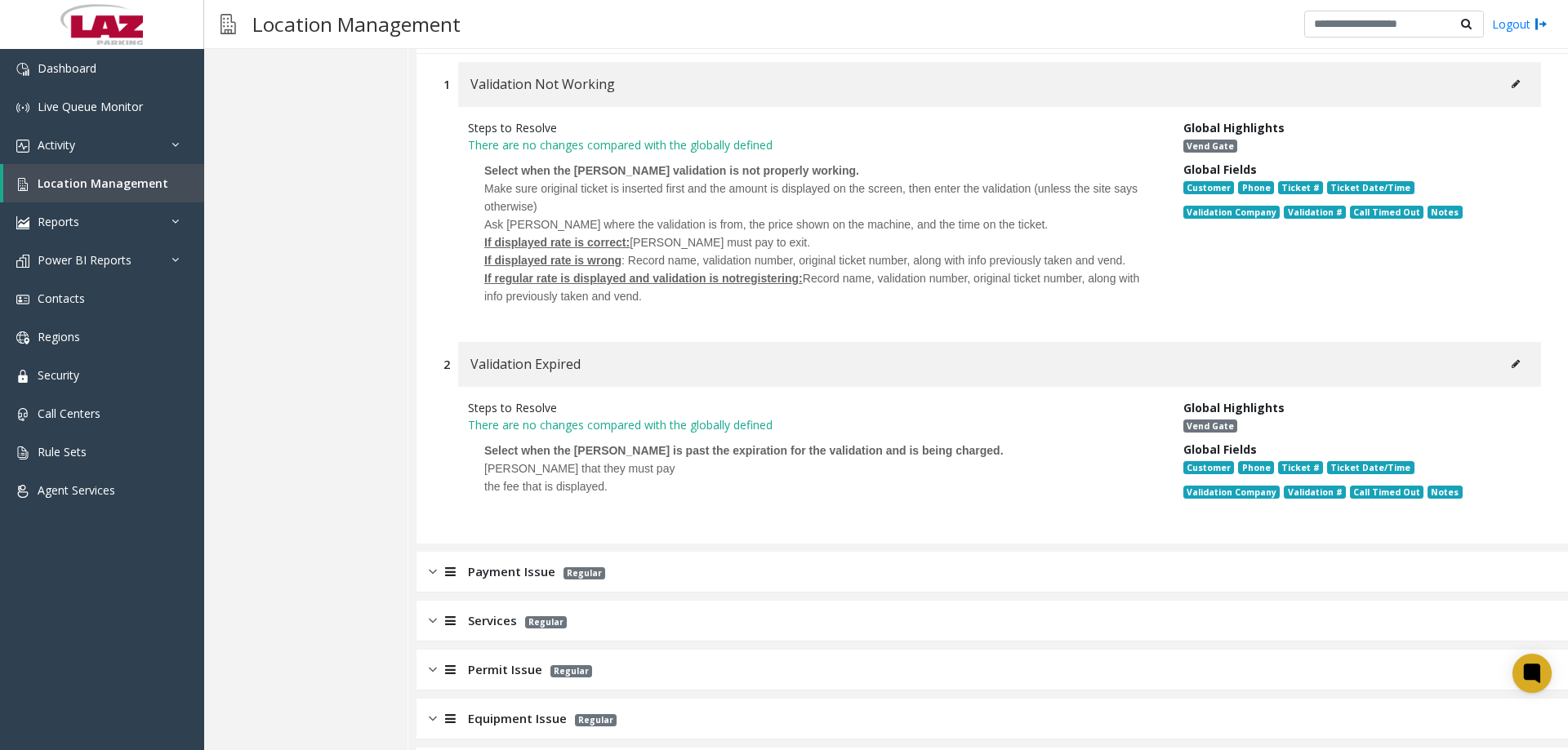
click at [427, 557] on div "Payment Issue Regular" at bounding box center [992, 572] width 1152 height 41
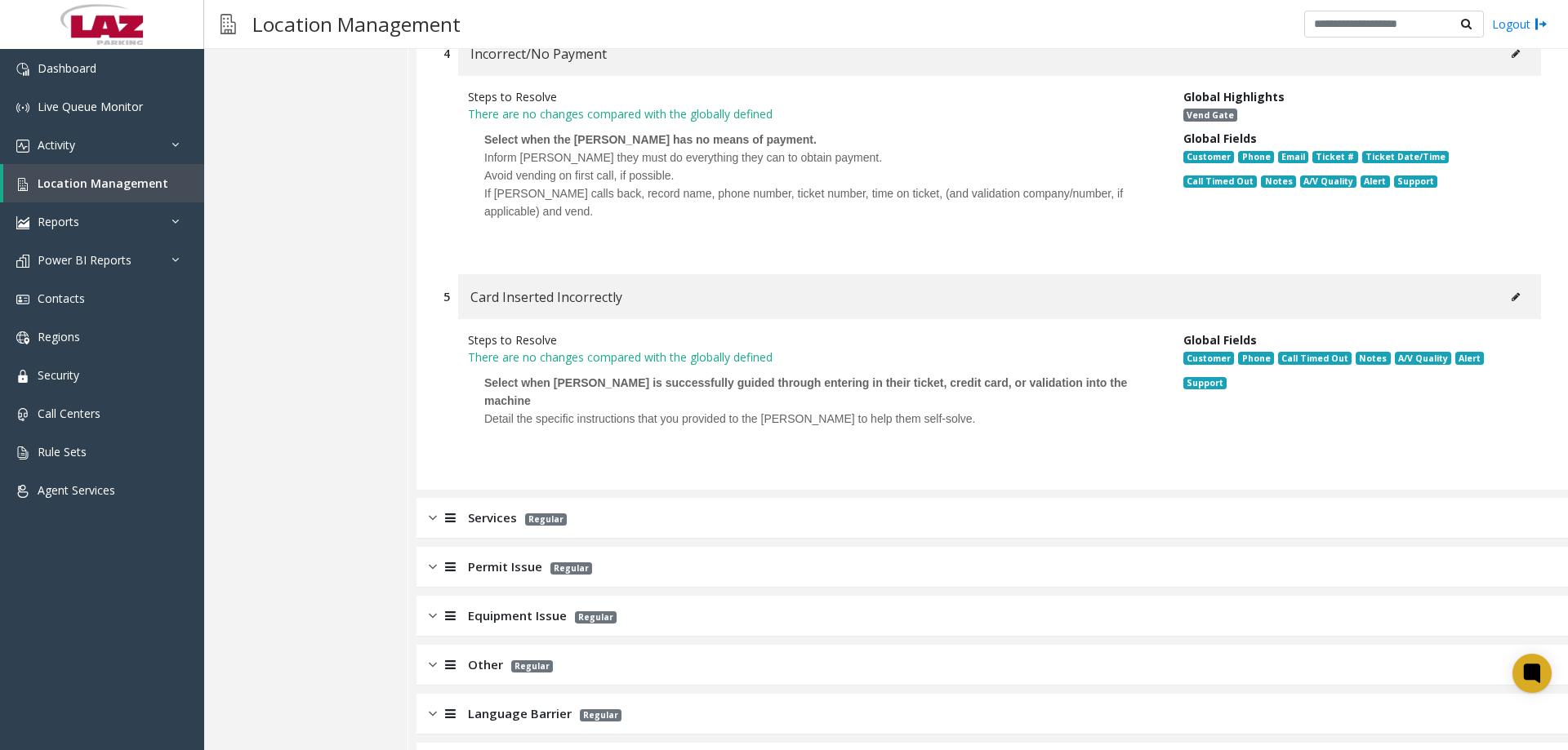
click at [432, 508] on img at bounding box center [432, 517] width 8 height 19
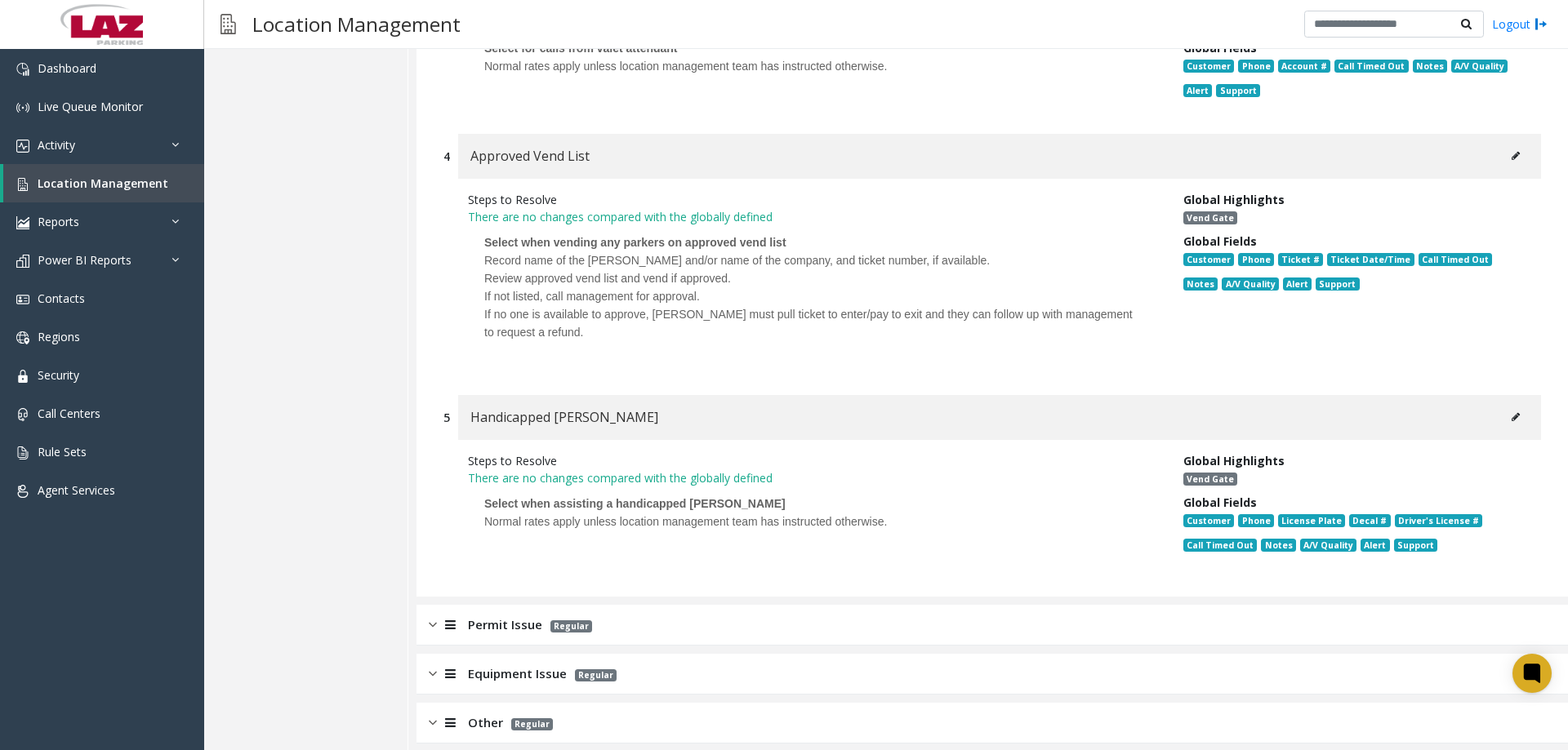
click at [431, 615] on img at bounding box center [432, 624] width 8 height 19
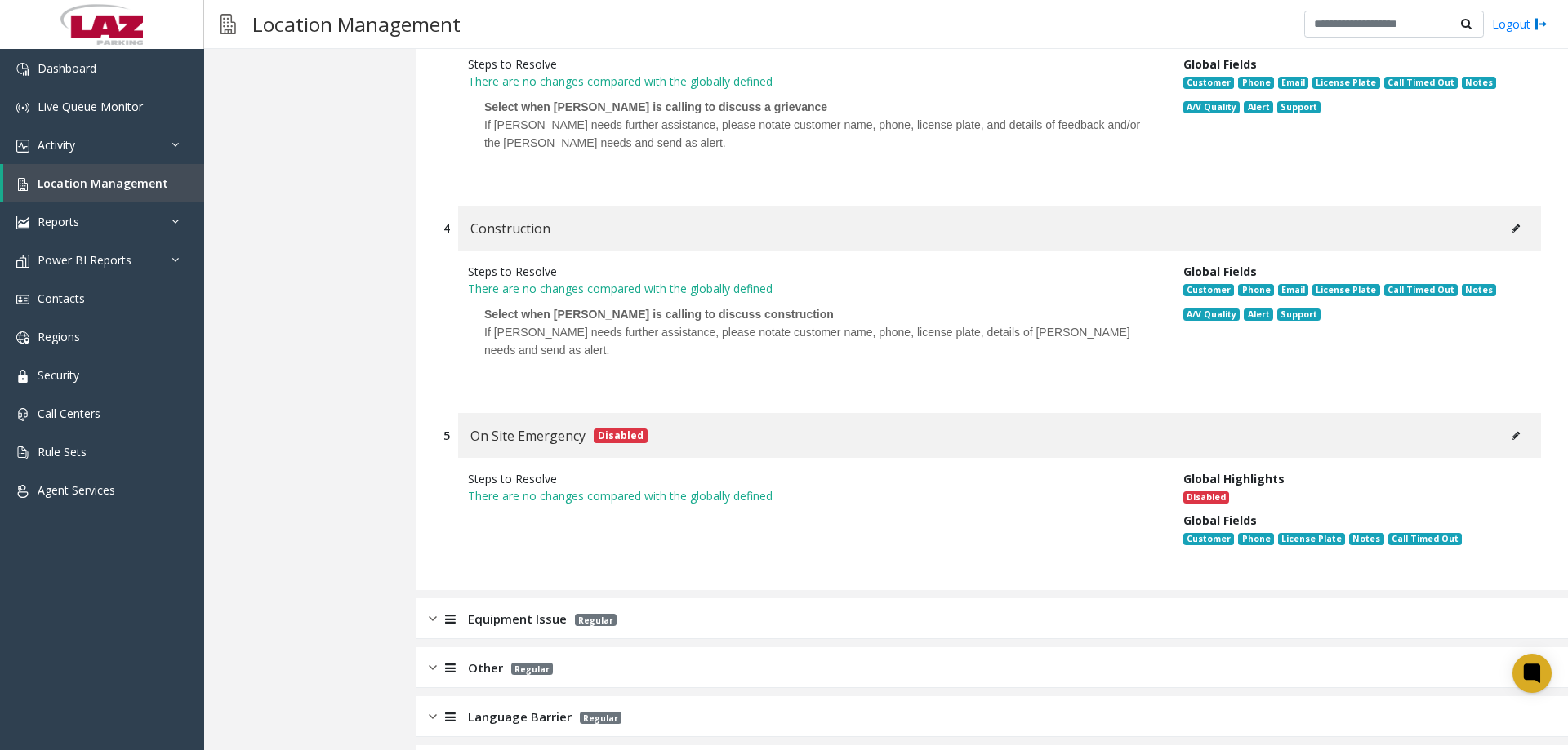
scroll to position [5920, 0]
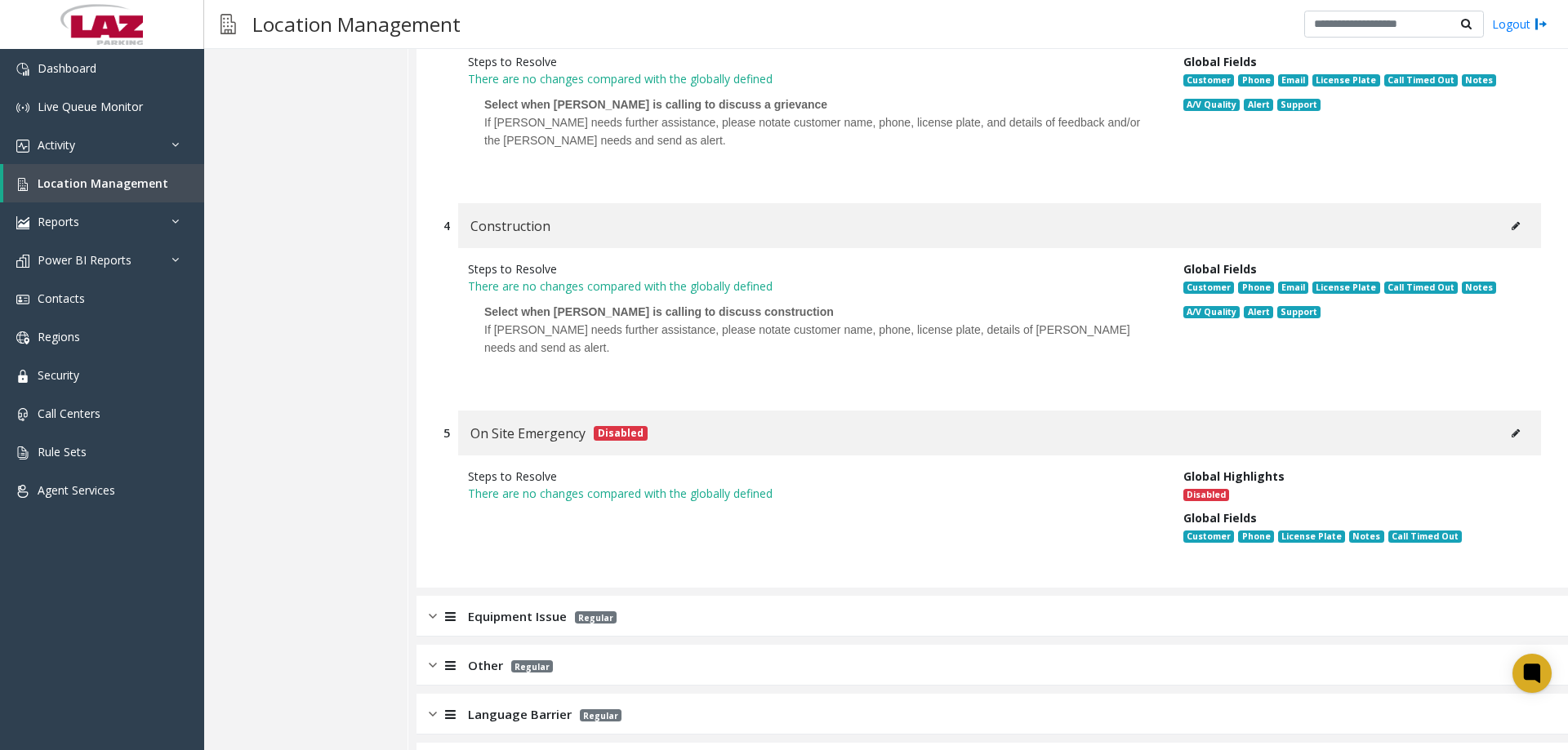
click at [436, 607] on img at bounding box center [432, 616] width 8 height 19
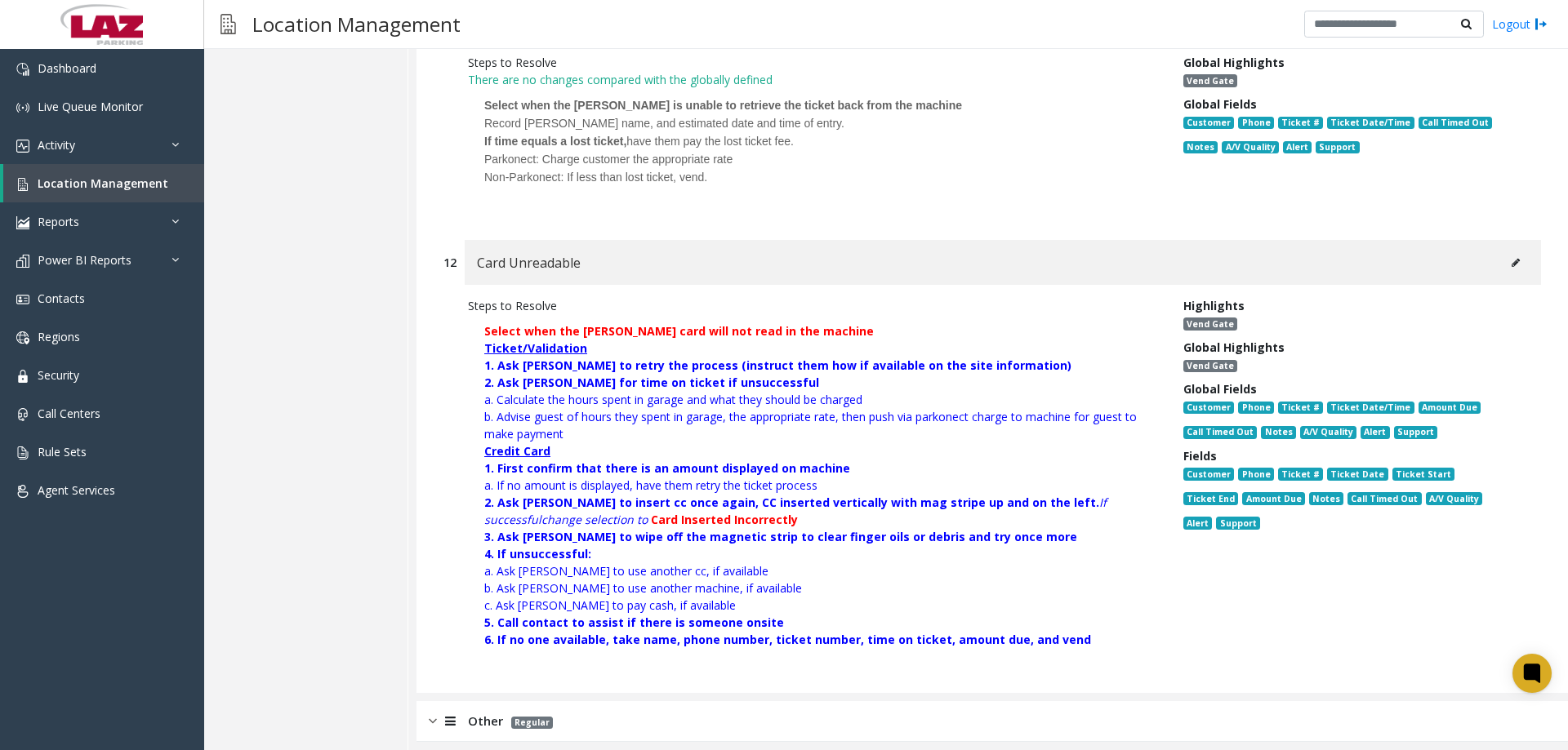
scroll to position [9831, 0]
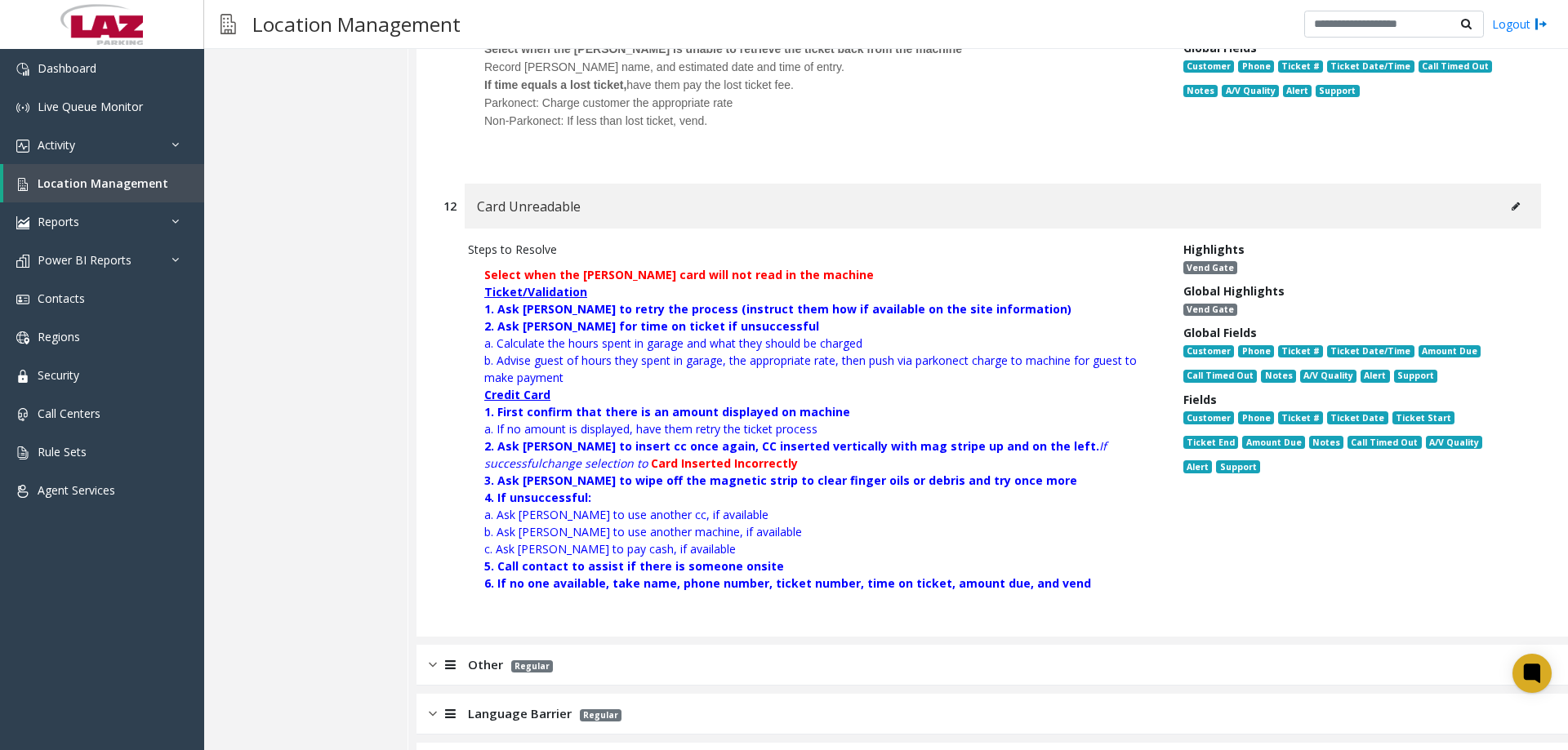
click at [442, 645] on div "Other Regular" at bounding box center [992, 665] width 1152 height 41
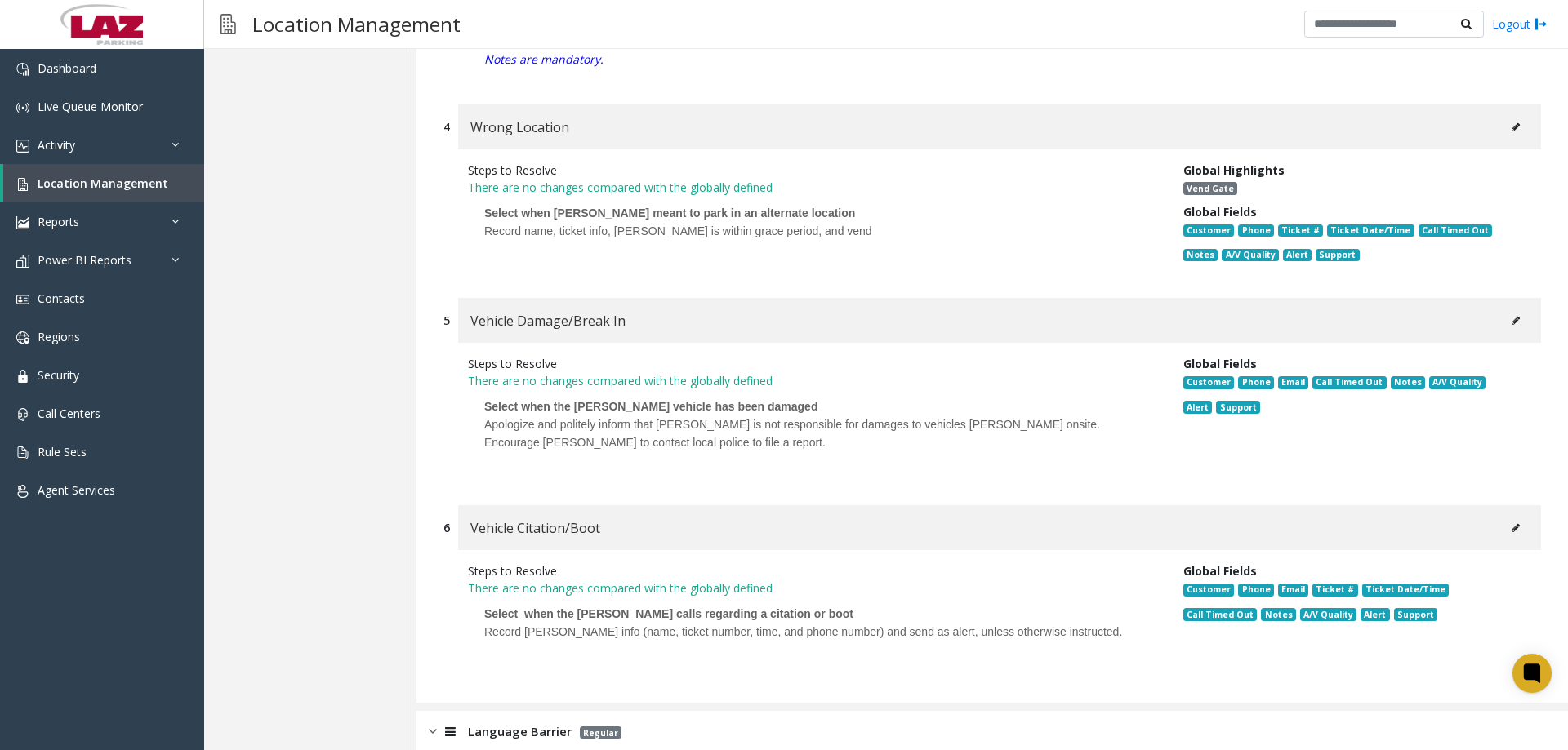
click at [436, 723] on img at bounding box center [432, 731] width 8 height 19
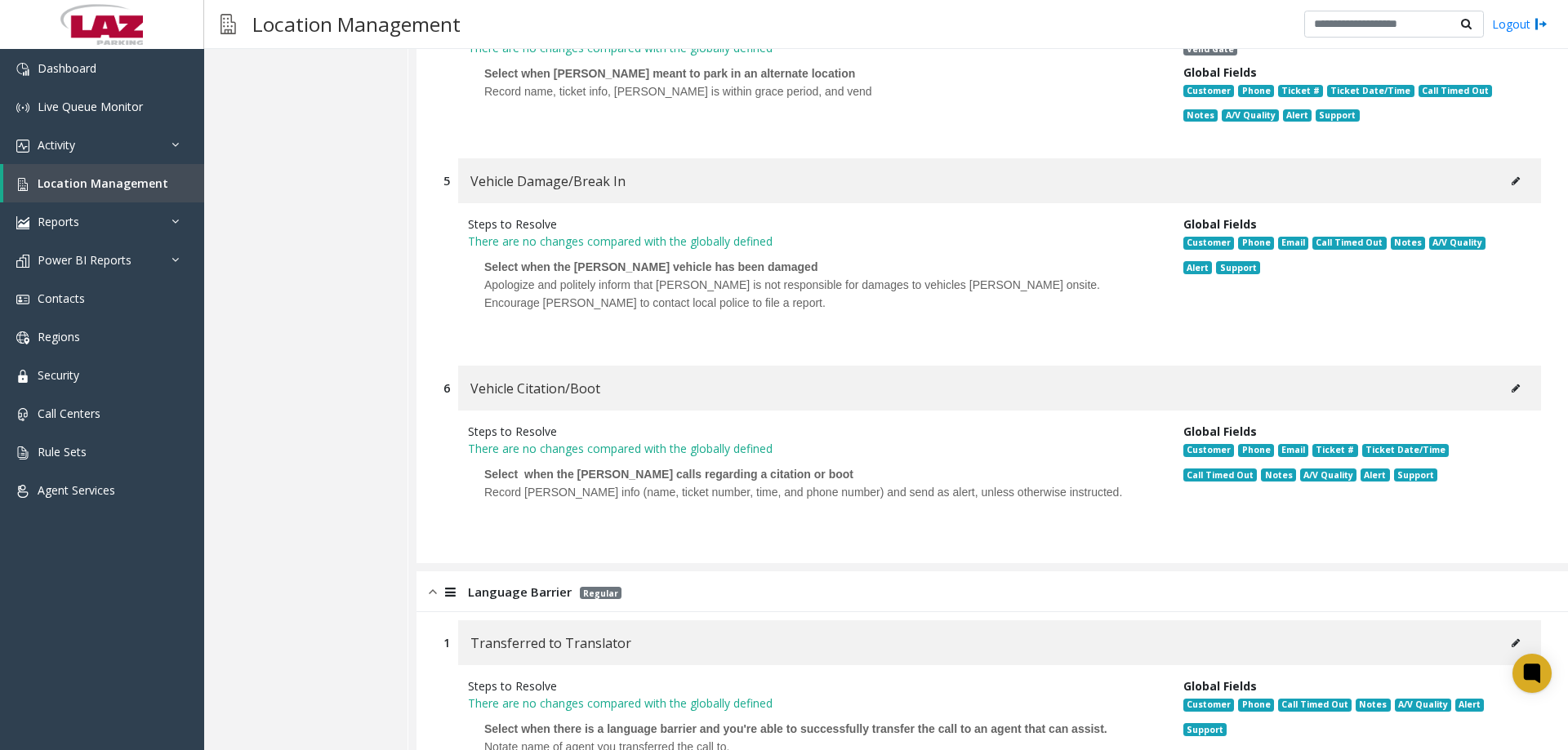
scroll to position [11610, 0]
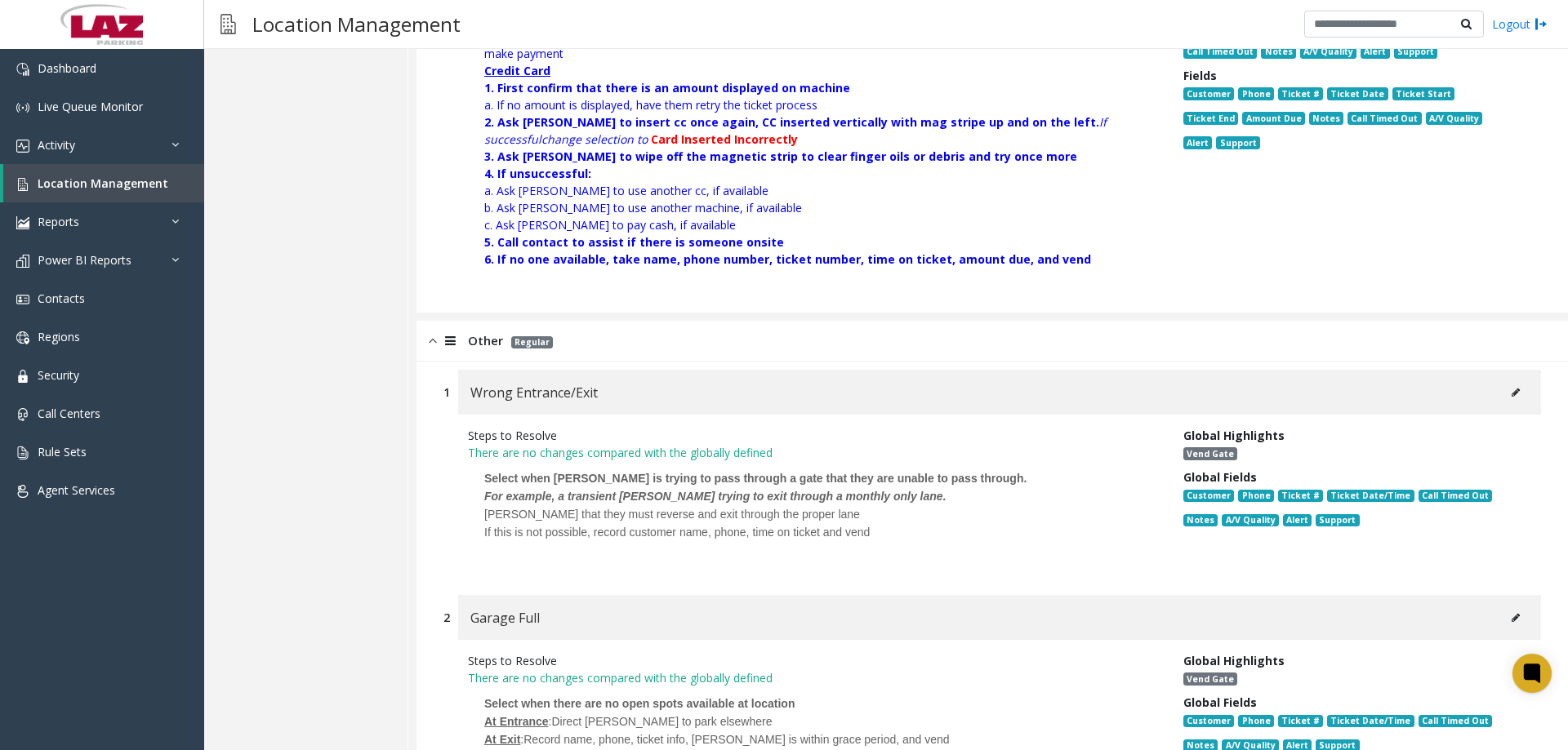
scroll to position [456, 0]
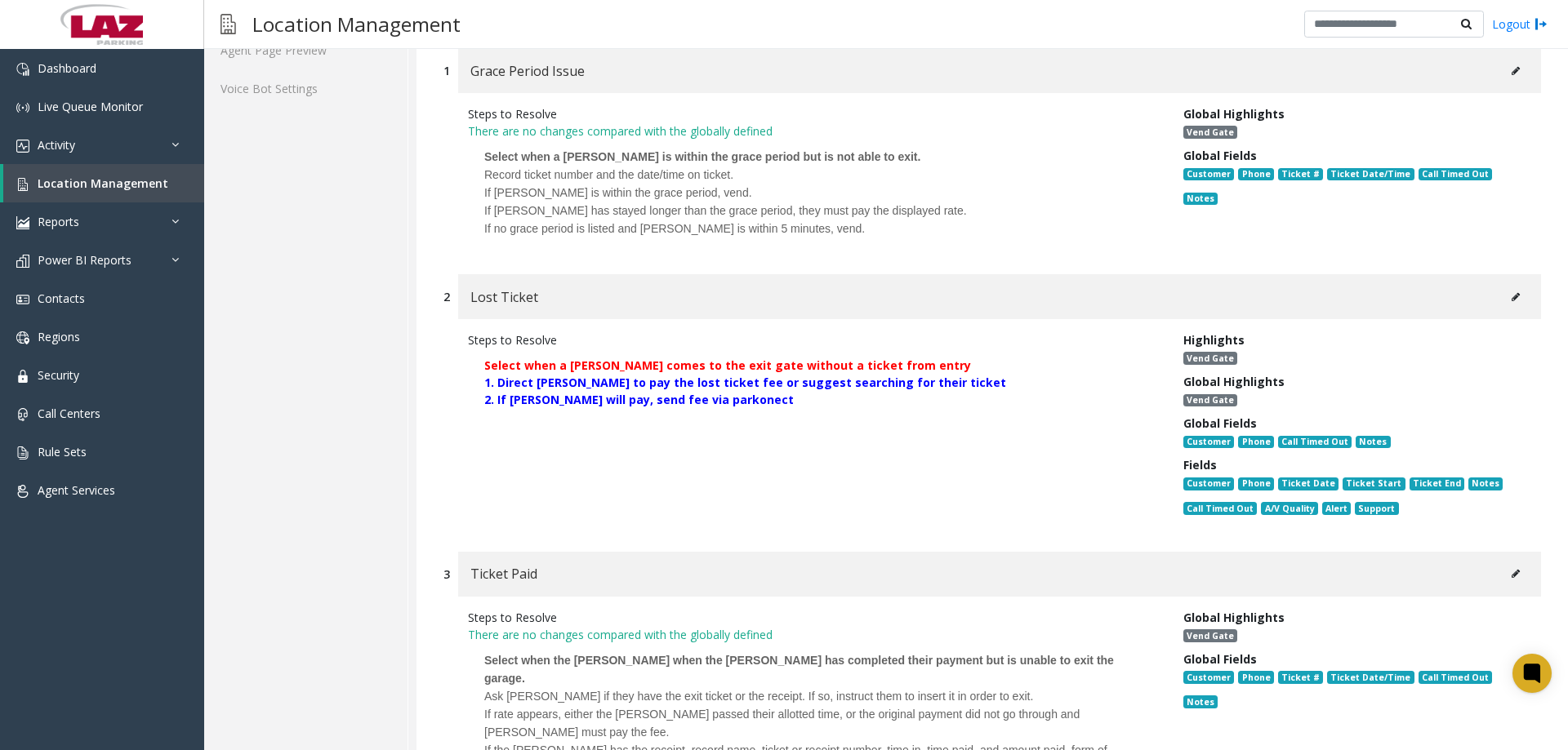
click at [1512, 298] on icon at bounding box center [1516, 297] width 8 height 10
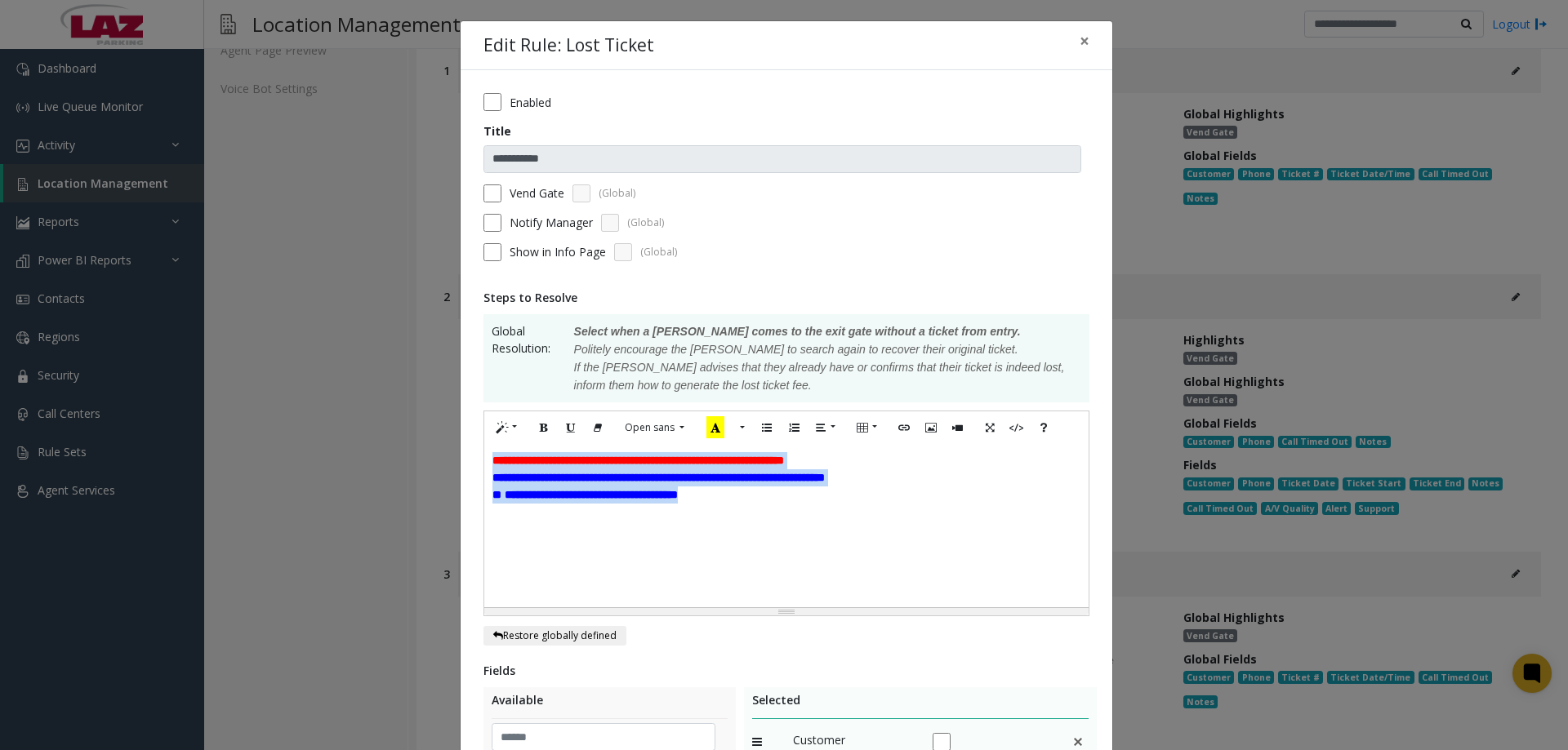
drag, startPoint x: 737, startPoint y: 504, endPoint x: 470, endPoint y: 435, distance: 275.8
click at [435, 445] on div "**********" at bounding box center [784, 375] width 1568 height 750
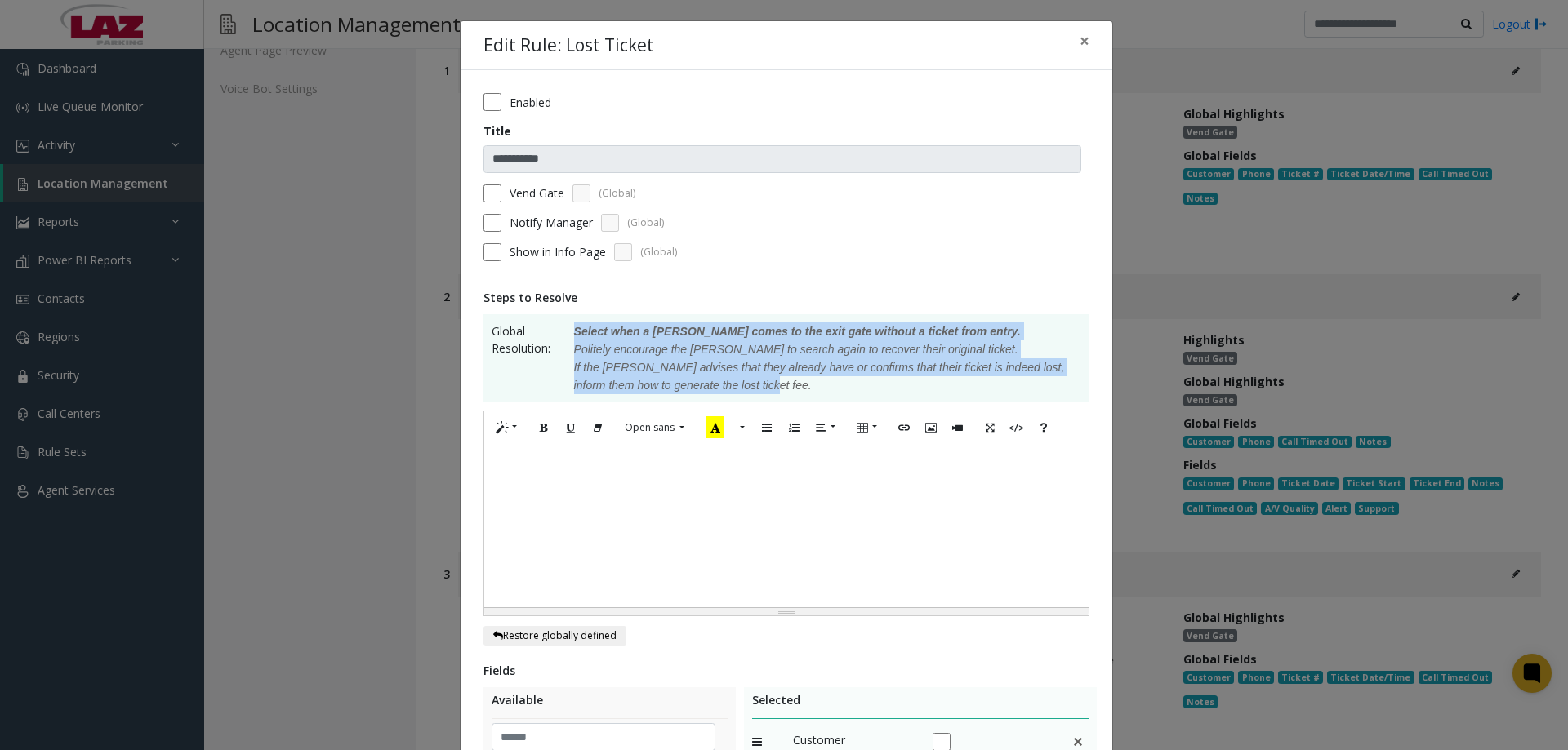
drag, startPoint x: 762, startPoint y: 390, endPoint x: 563, endPoint y: 332, distance: 207.3
click at [563, 332] on p "Select when a parker comes to the exit gate without a ticket from entry. Polite…" at bounding box center [819, 358] width 524 height 72
copy p "Select when a parker comes to the exit gate without a ticket from entry. Polite…"
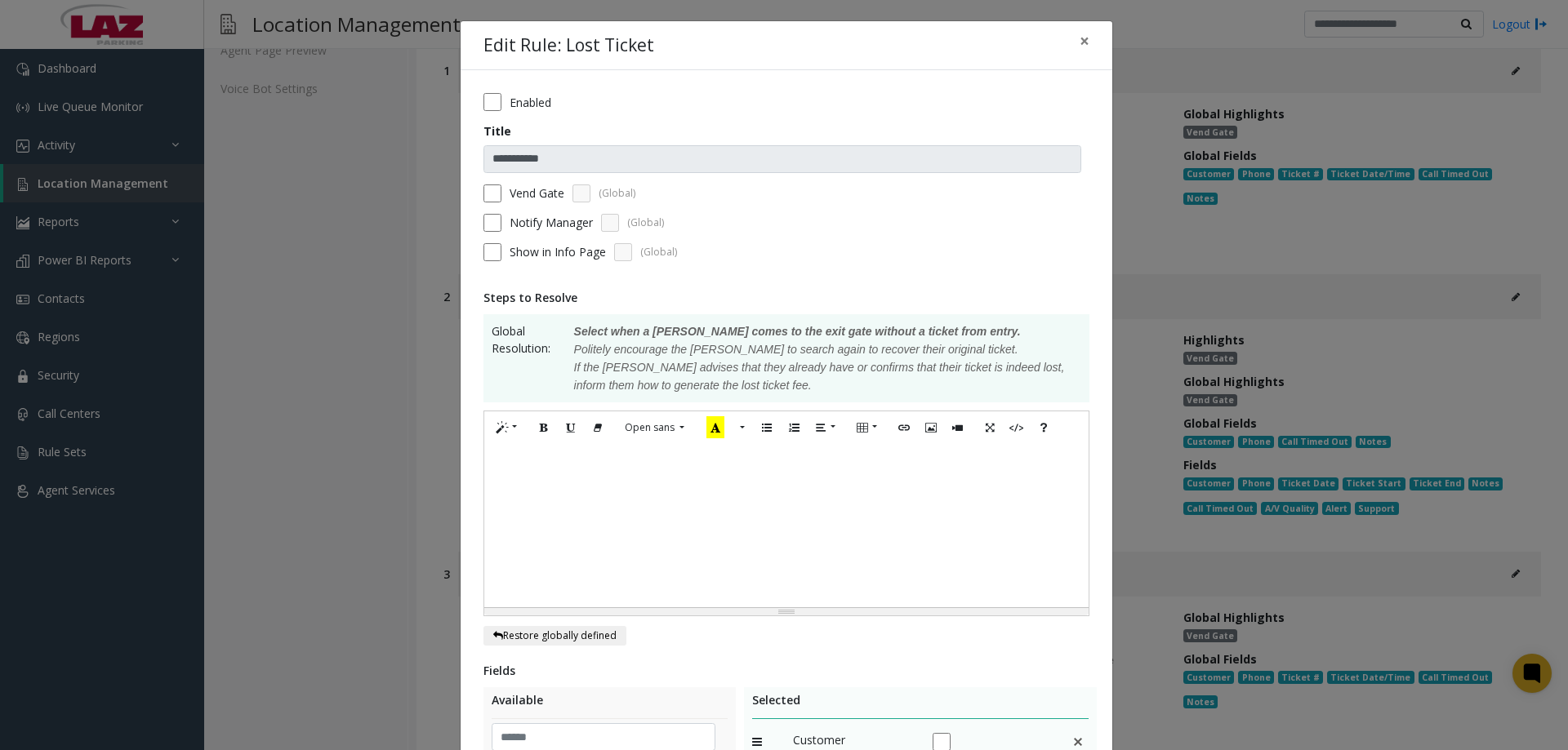
click at [594, 480] on div at bounding box center [787, 526] width 604 height 163
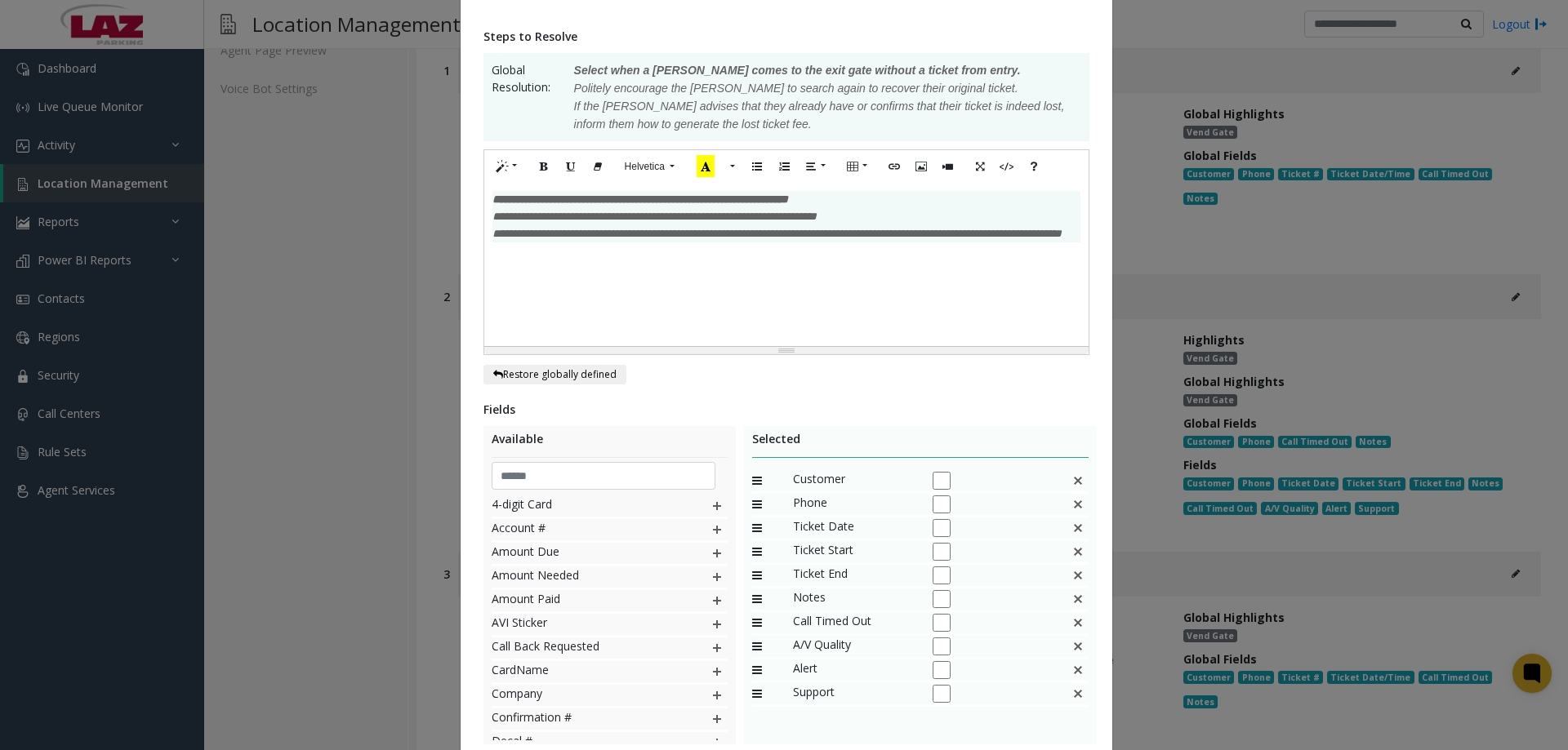
scroll to position [377, 0]
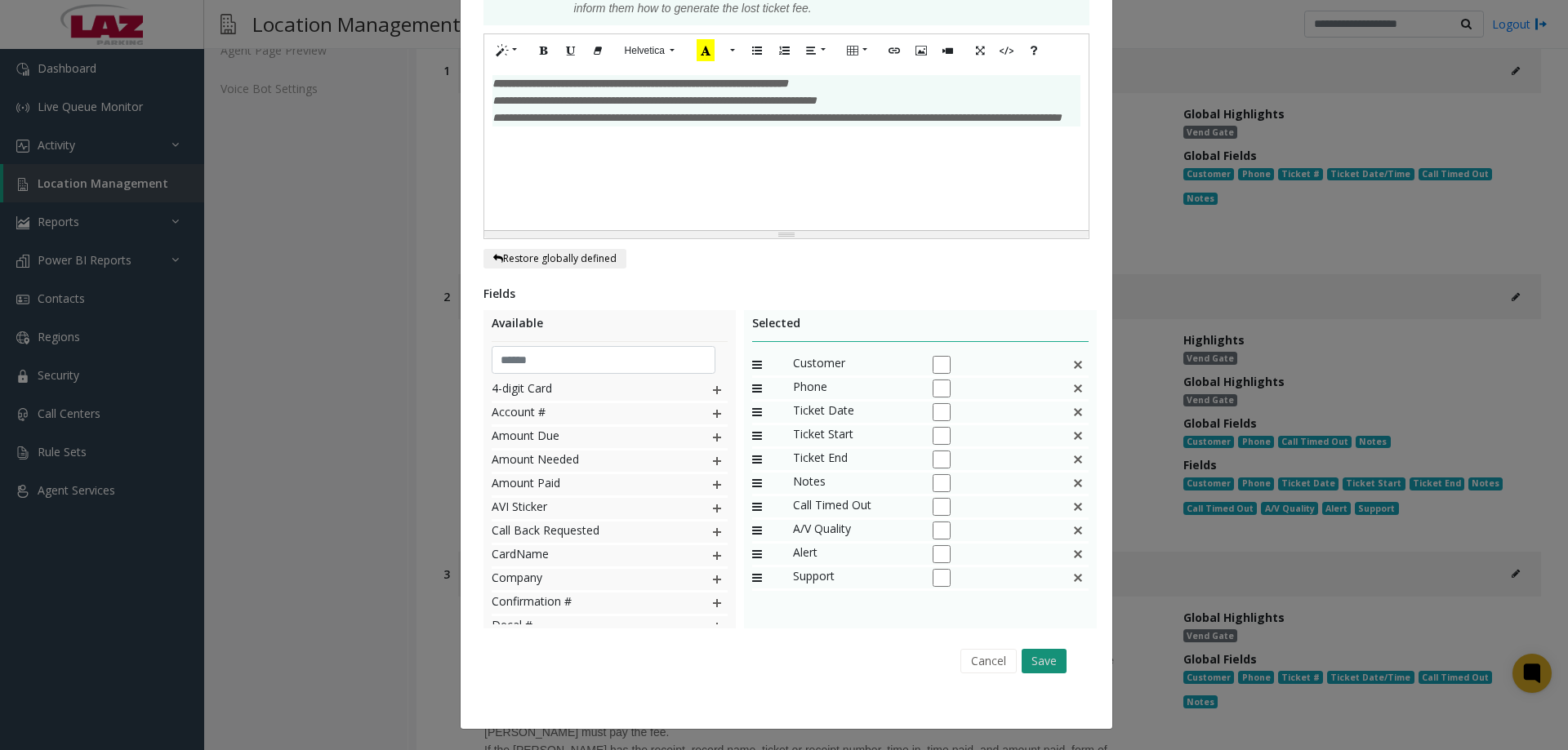
click at [1034, 655] on button "Save" at bounding box center [1044, 661] width 45 height 25
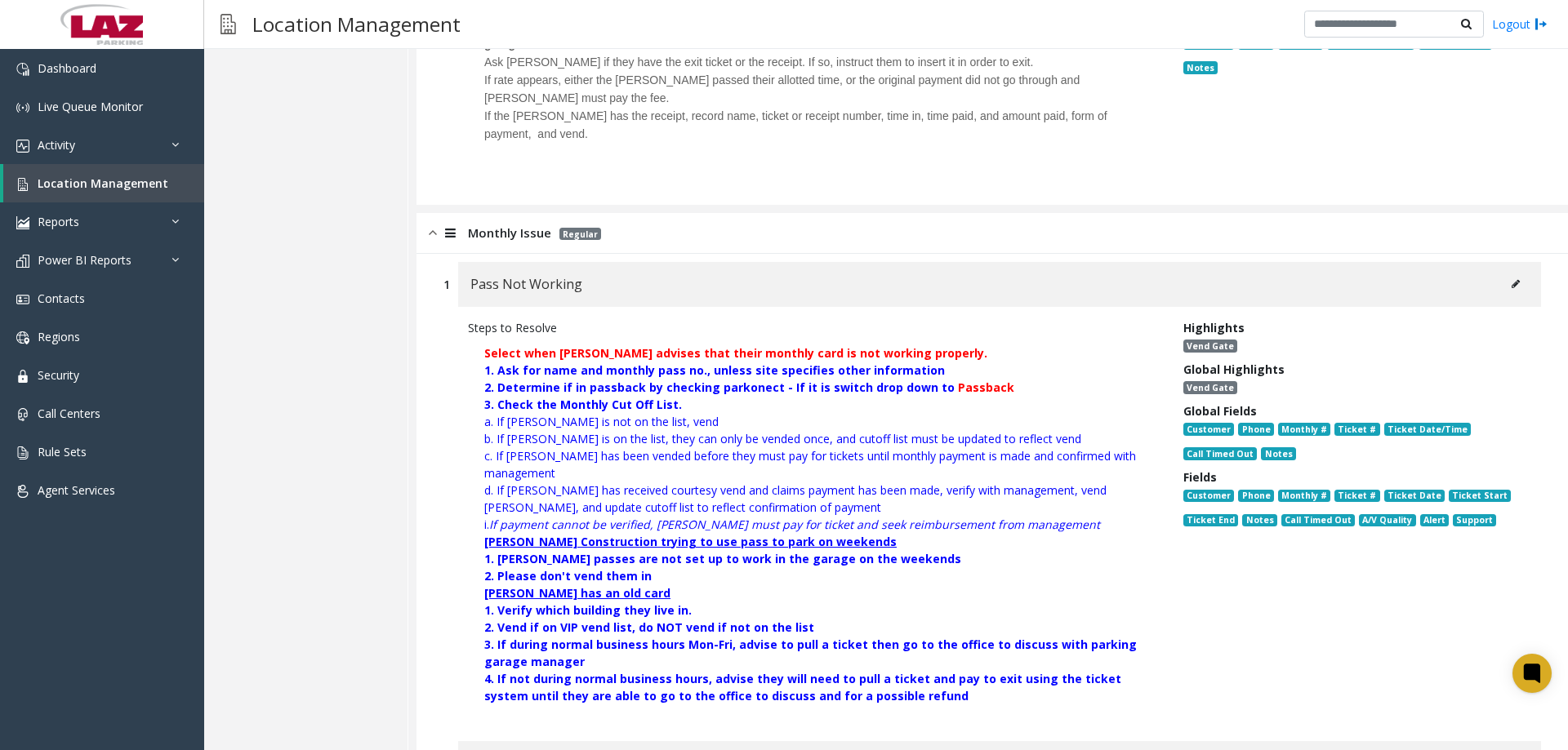
scroll to position [1142, 0]
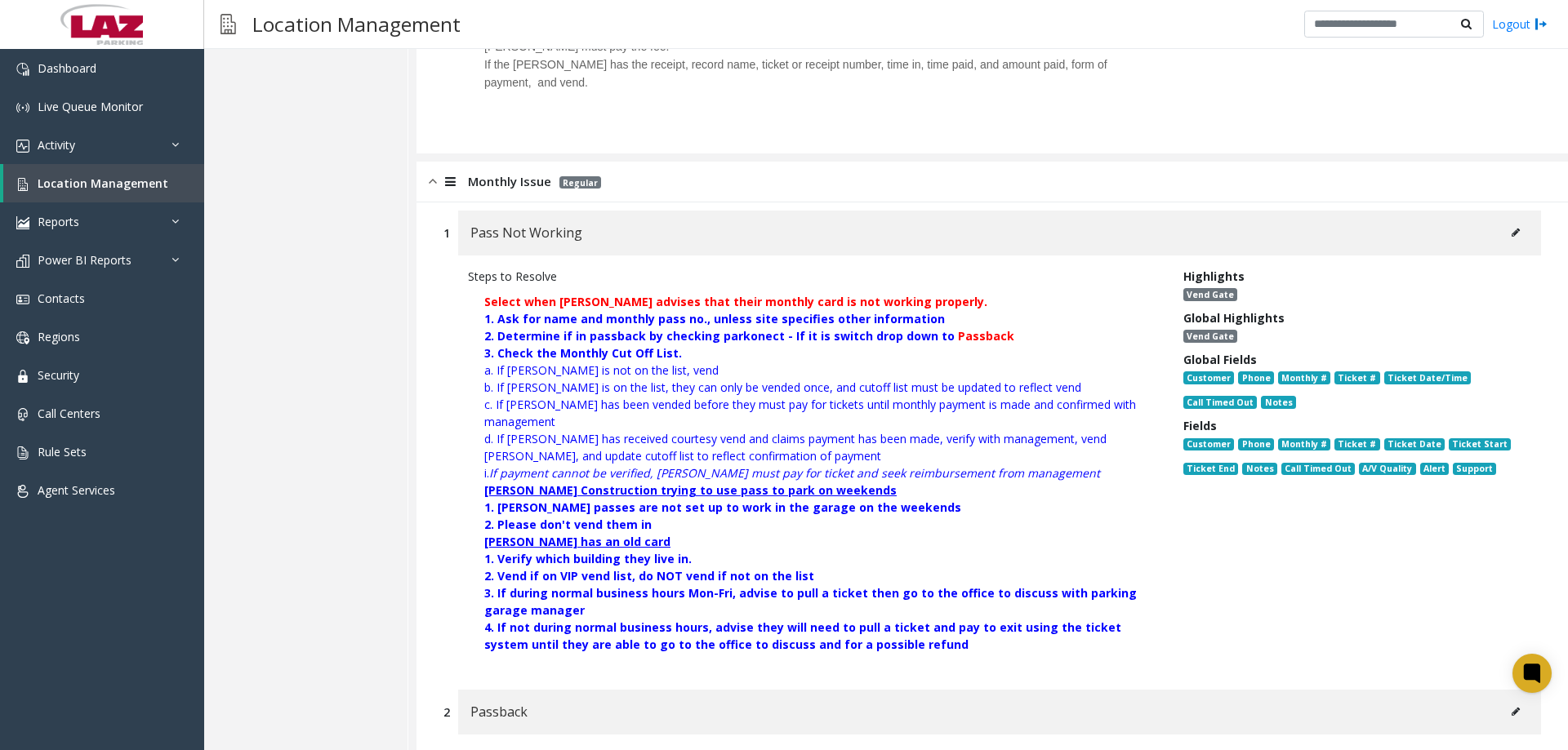
click at [1513, 220] on button at bounding box center [1517, 233] width 27 height 25
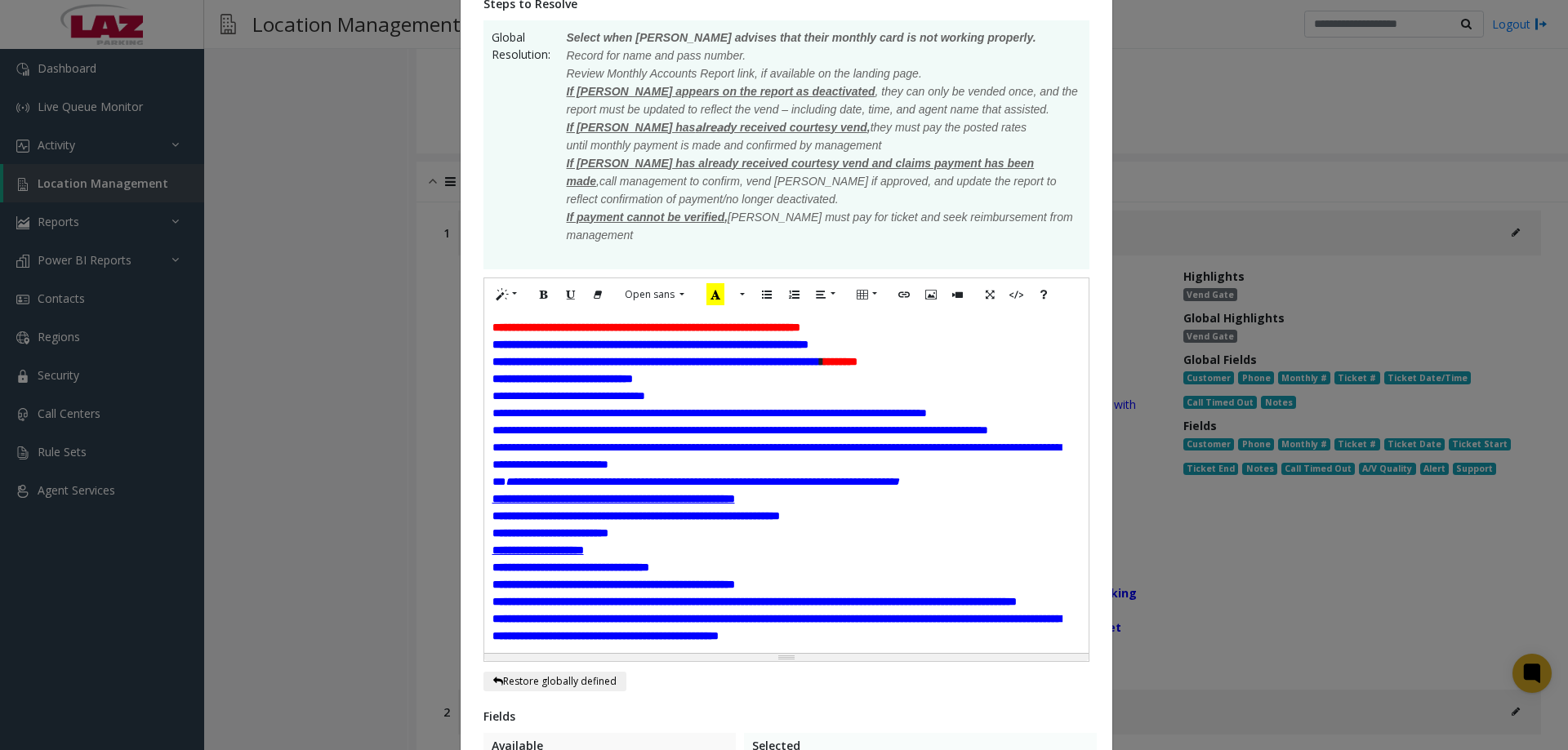
scroll to position [327, 0]
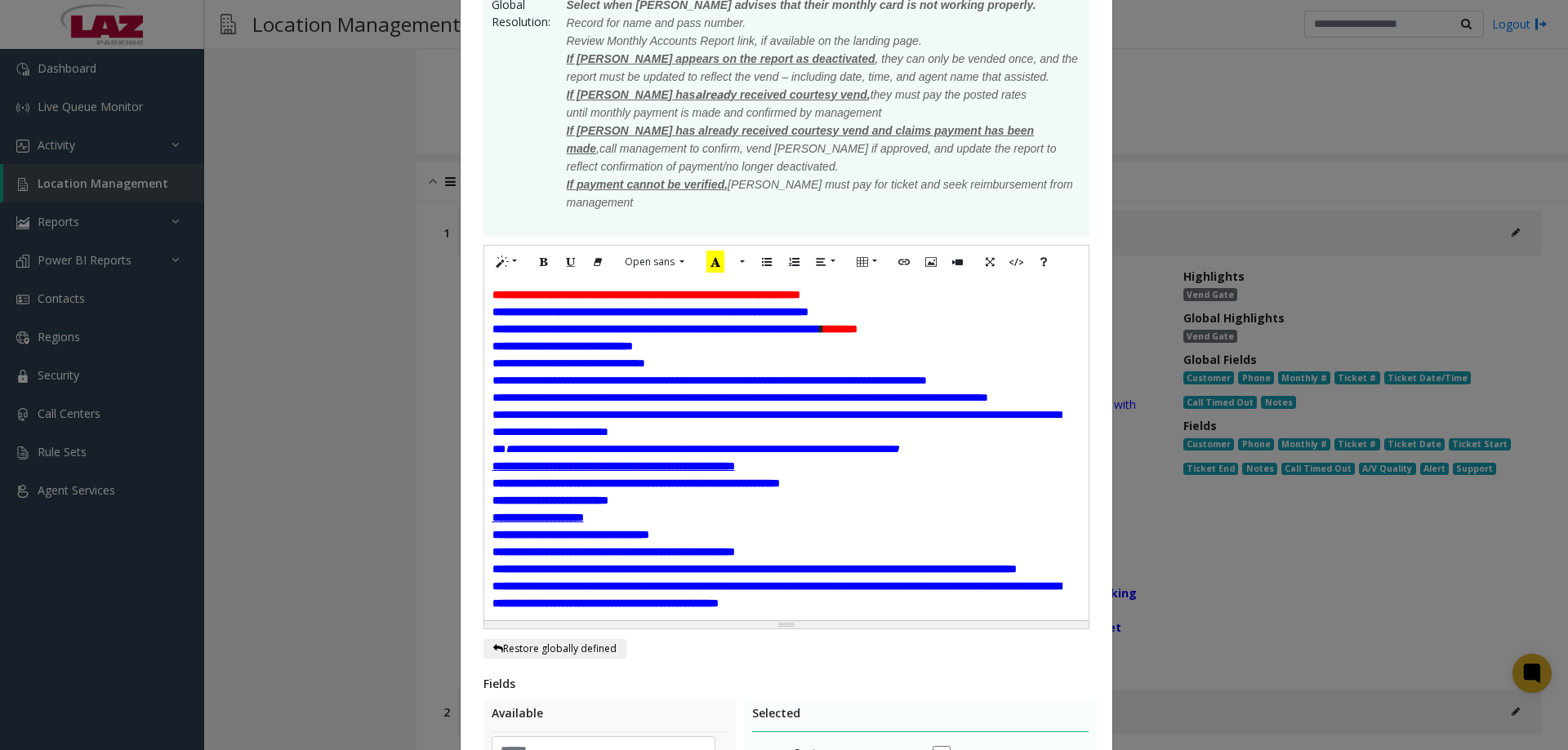
click at [676, 437] on span "**********" at bounding box center [777, 423] width 569 height 28
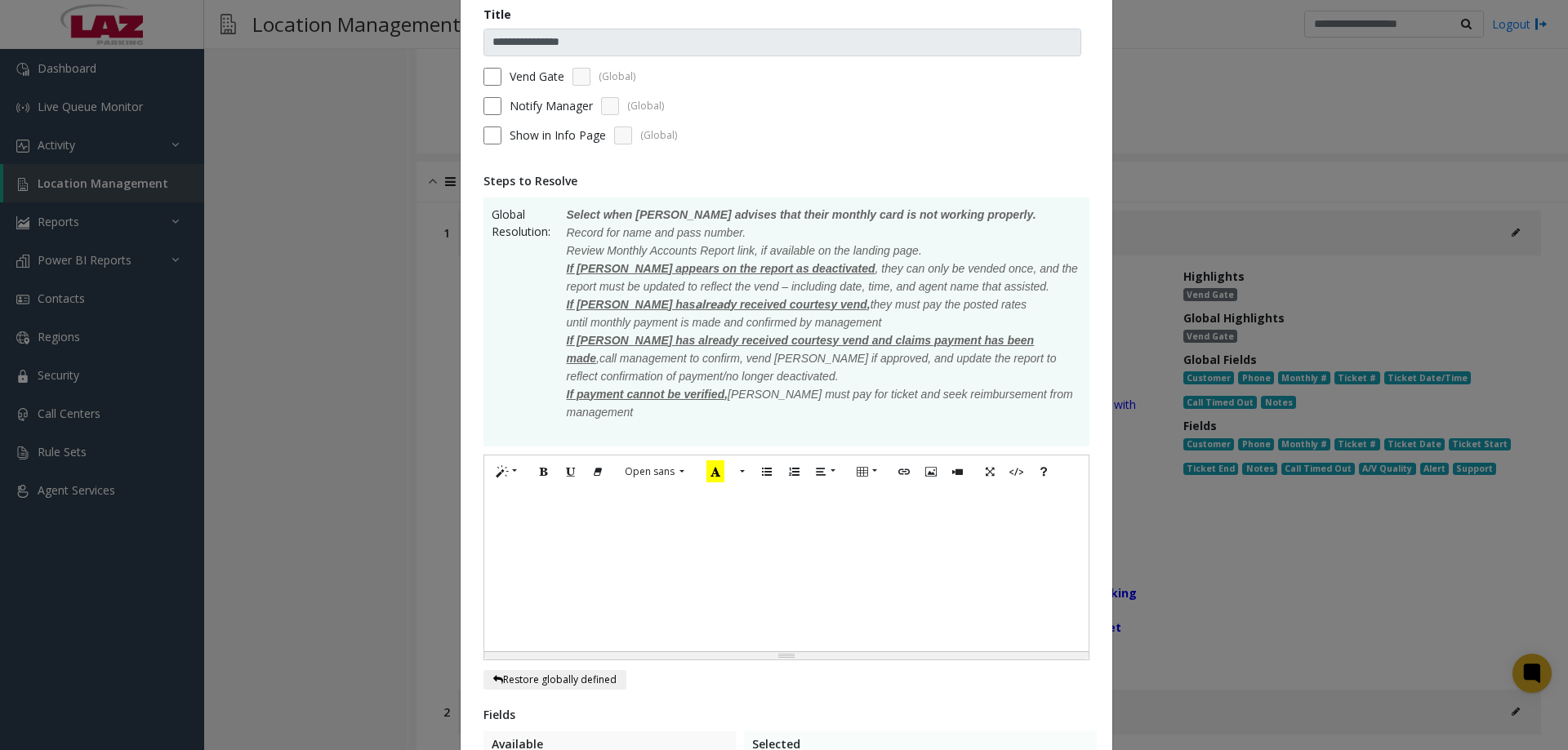
scroll to position [81, 0]
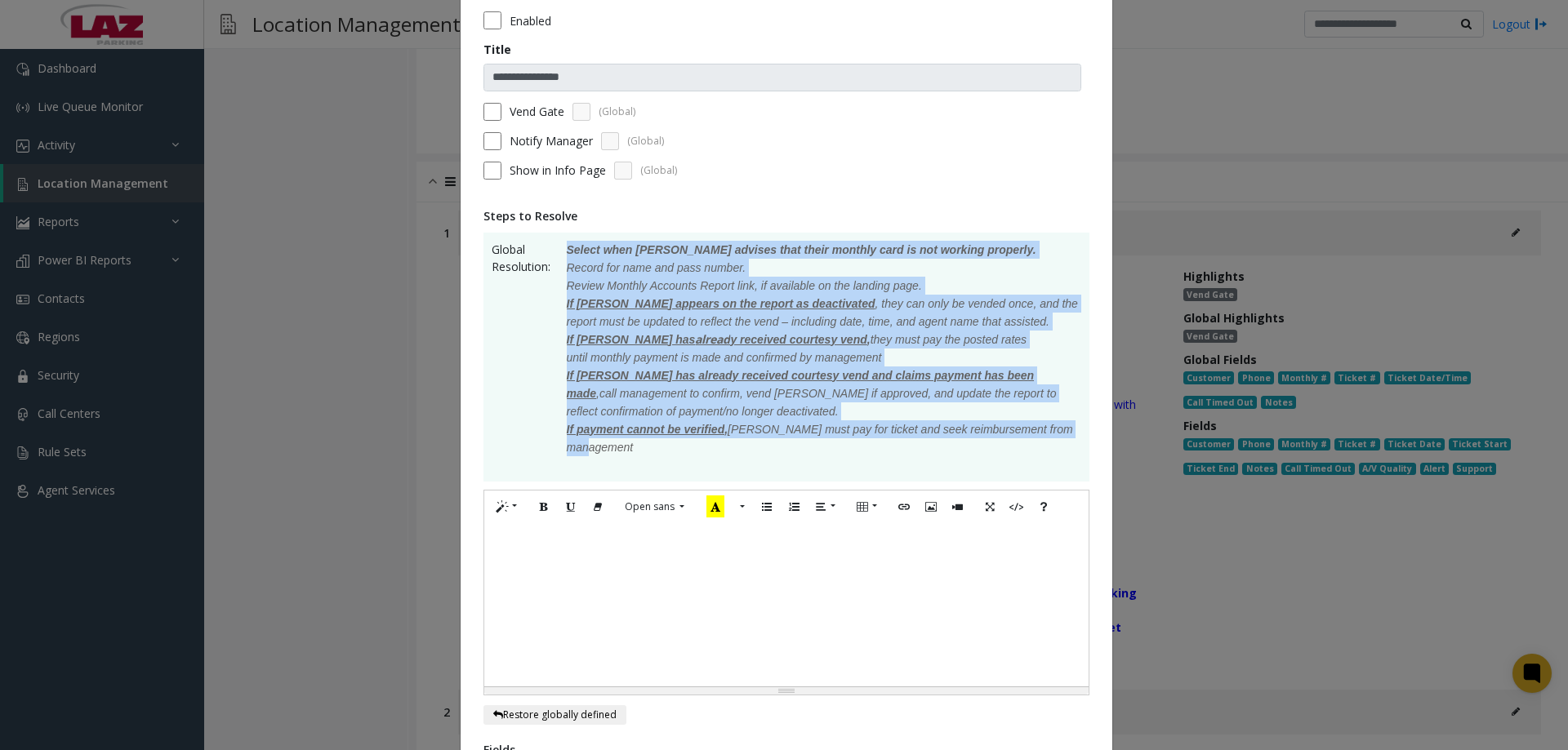
drag, startPoint x: 648, startPoint y: 452, endPoint x: 551, endPoint y: 251, distance: 223.2
click at [551, 251] on p "Select when parker advises that their monthly card is not working properly. Rec…" at bounding box center [815, 357] width 531 height 233
copy p "Select when parker advises that their monthly card is not working properly. Rec…"
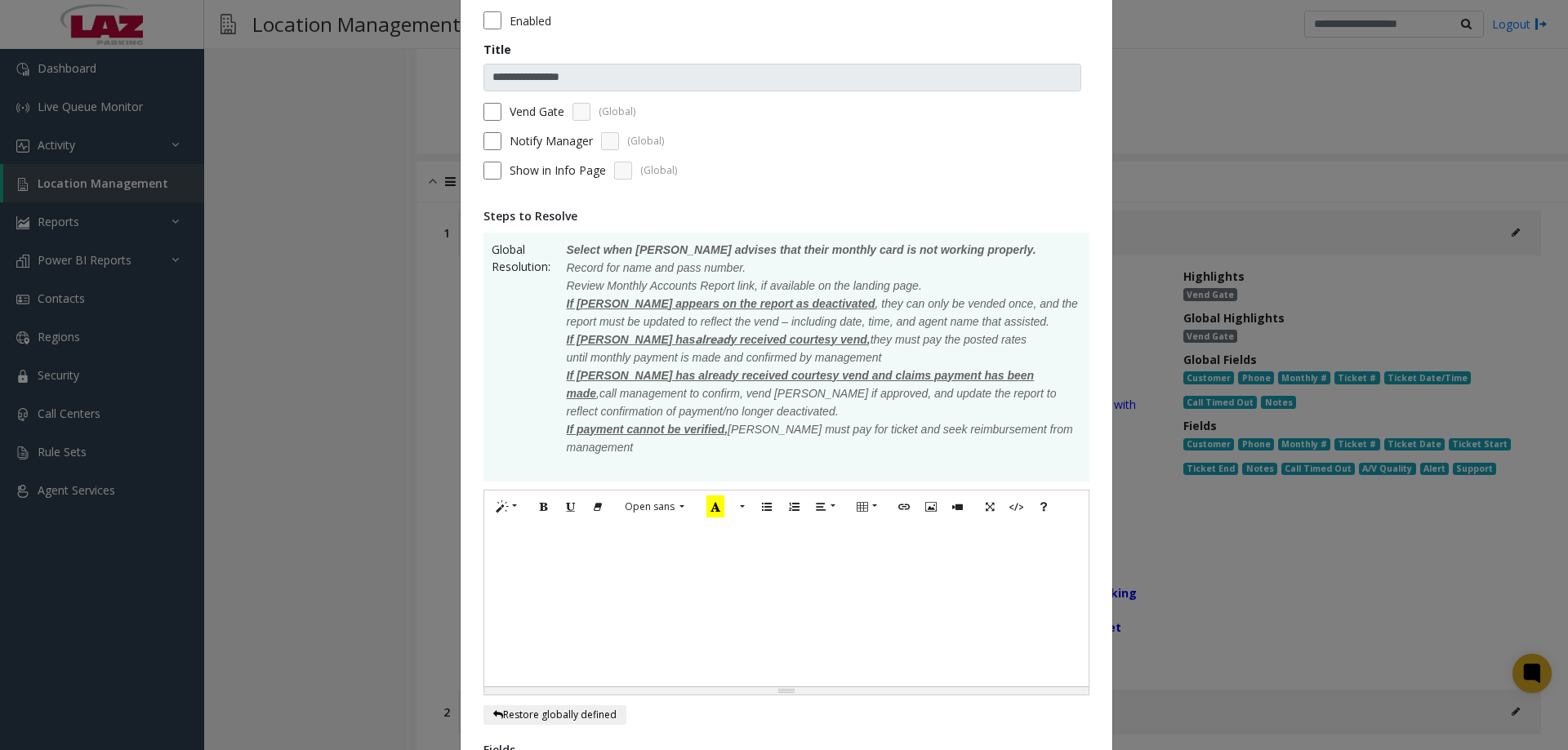
click at [529, 576] on div at bounding box center [787, 605] width 604 height 163
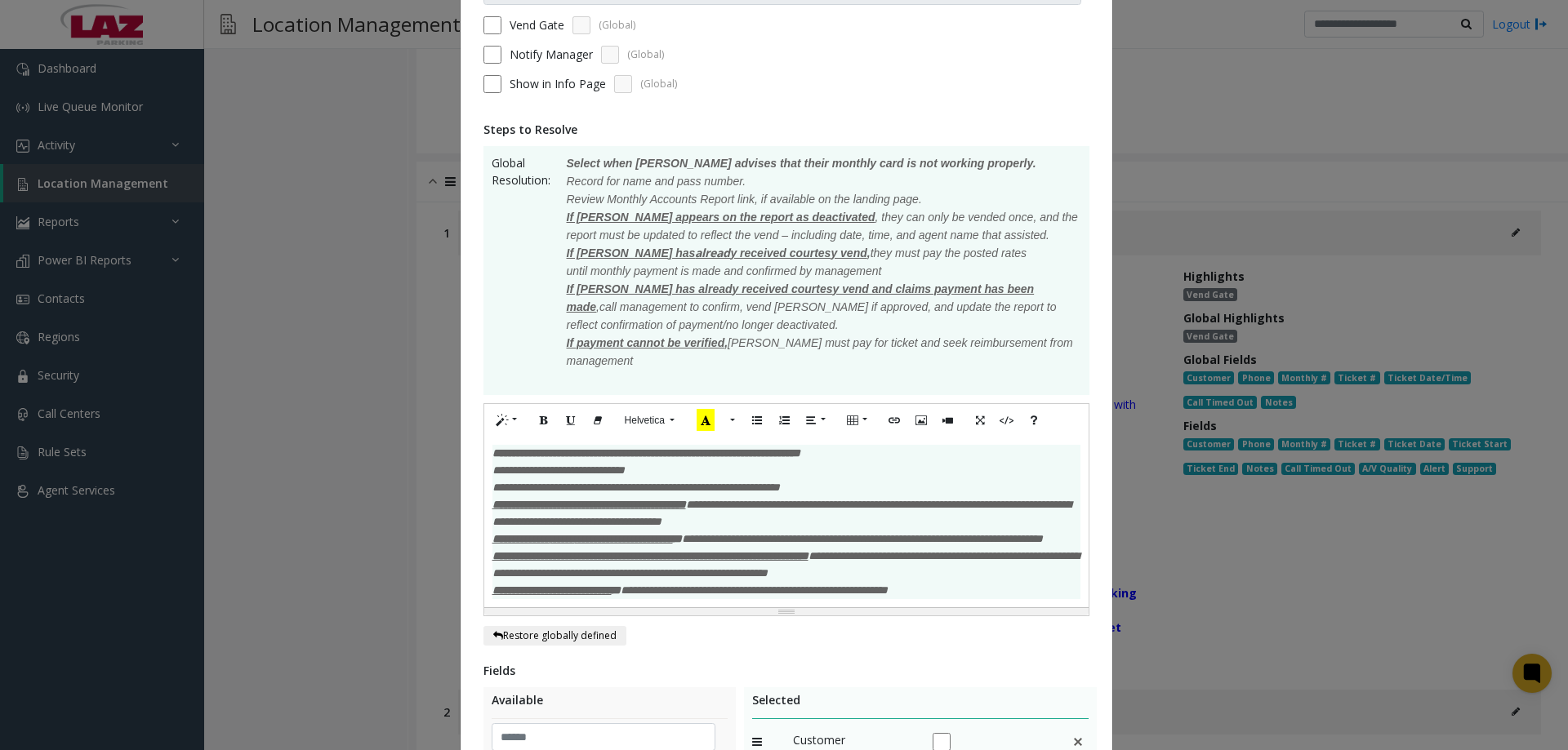
scroll to position [571, 0]
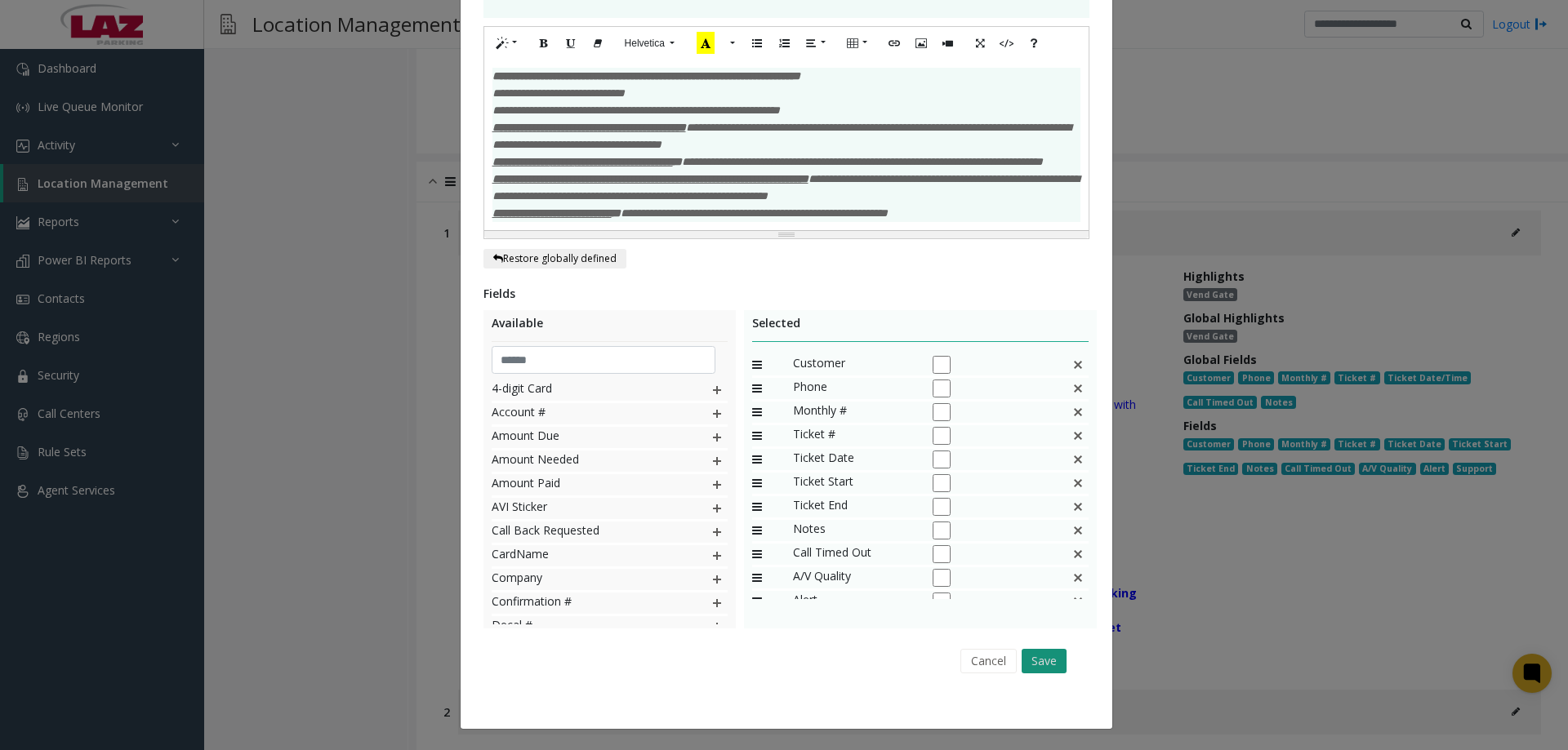
click at [1039, 663] on button "Save" at bounding box center [1044, 661] width 45 height 25
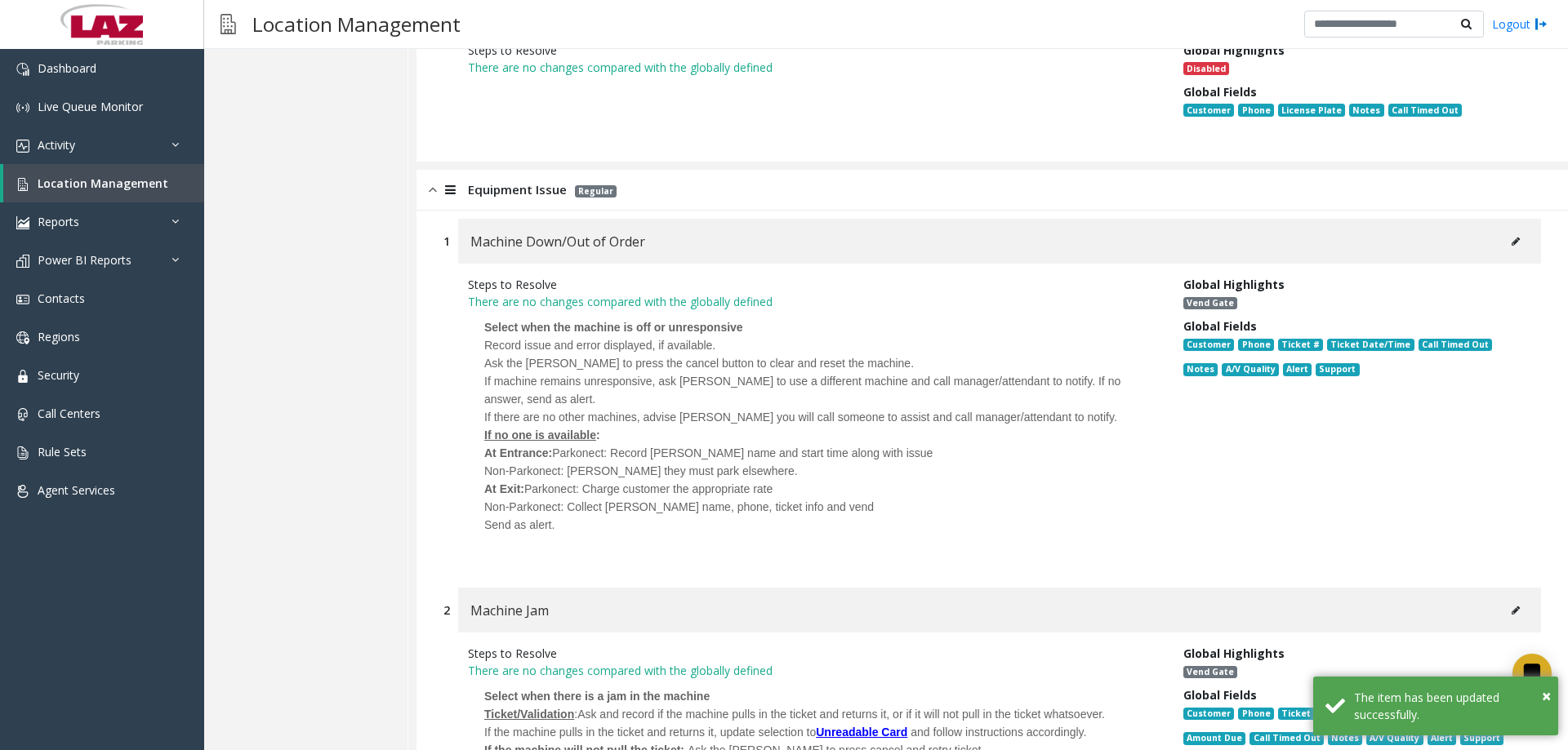
scroll to position [9561, 0]
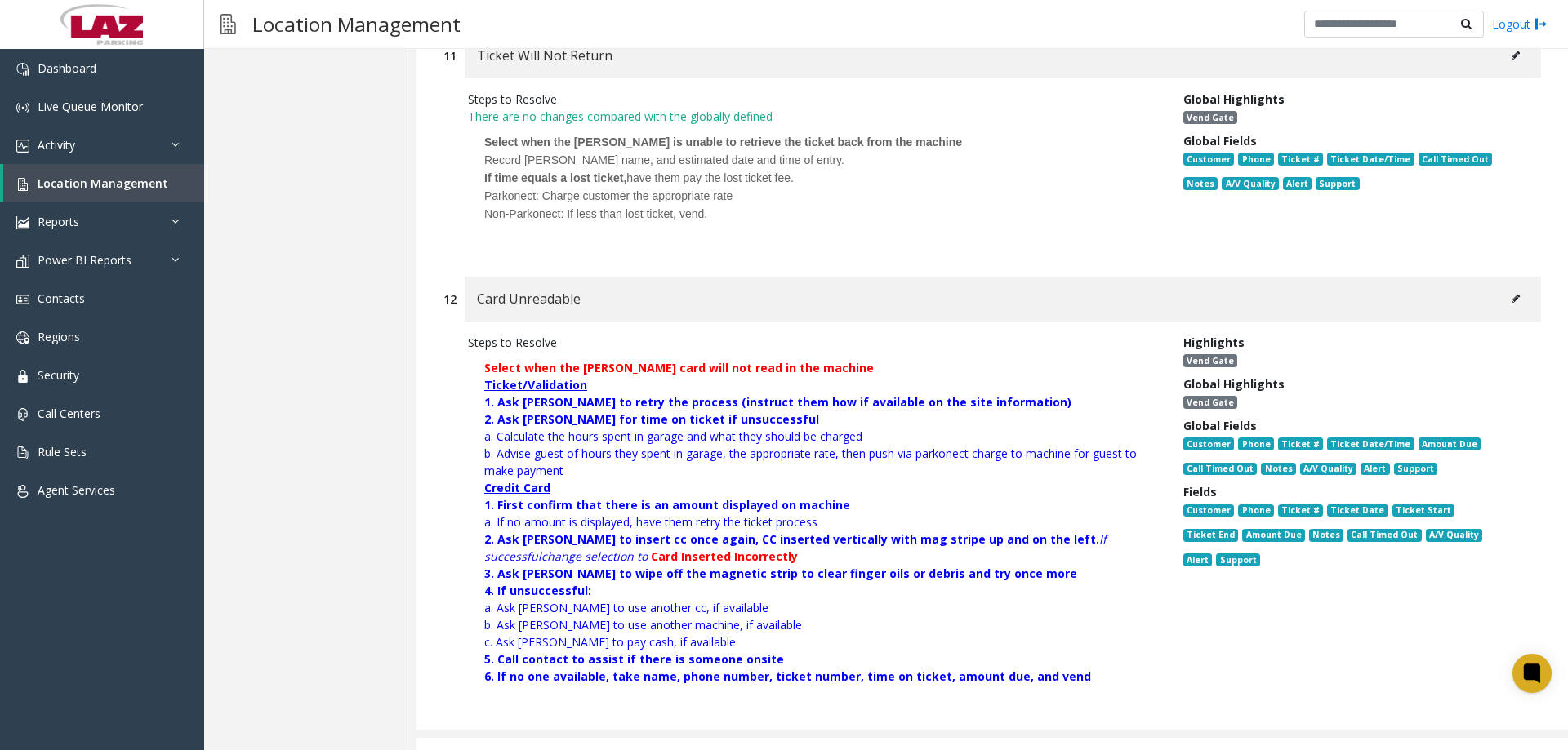
click at [1508, 287] on button at bounding box center [1517, 299] width 27 height 25
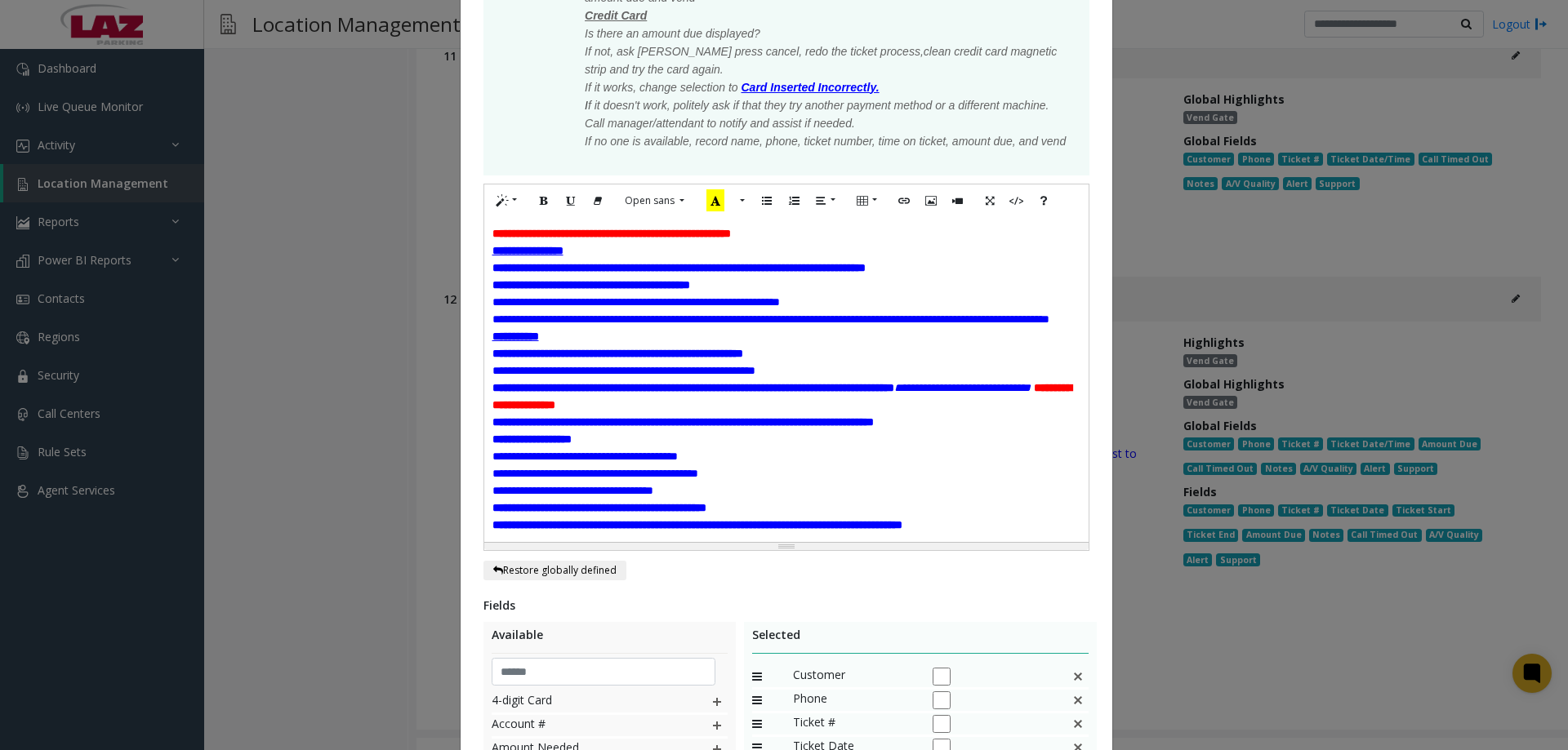
scroll to position [490, 0]
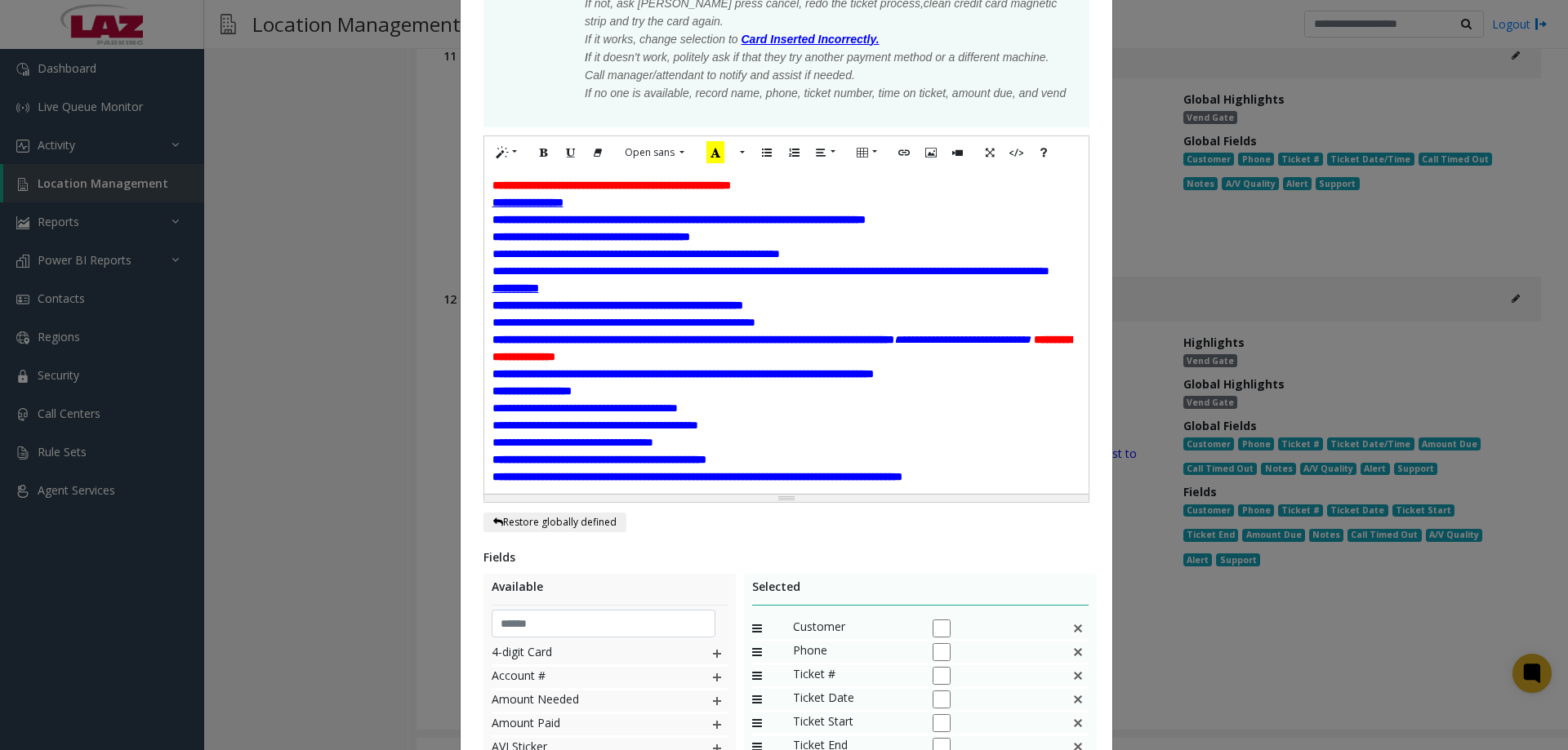
click at [678, 414] on span "**********" at bounding box center [585, 408] width 185 height 12
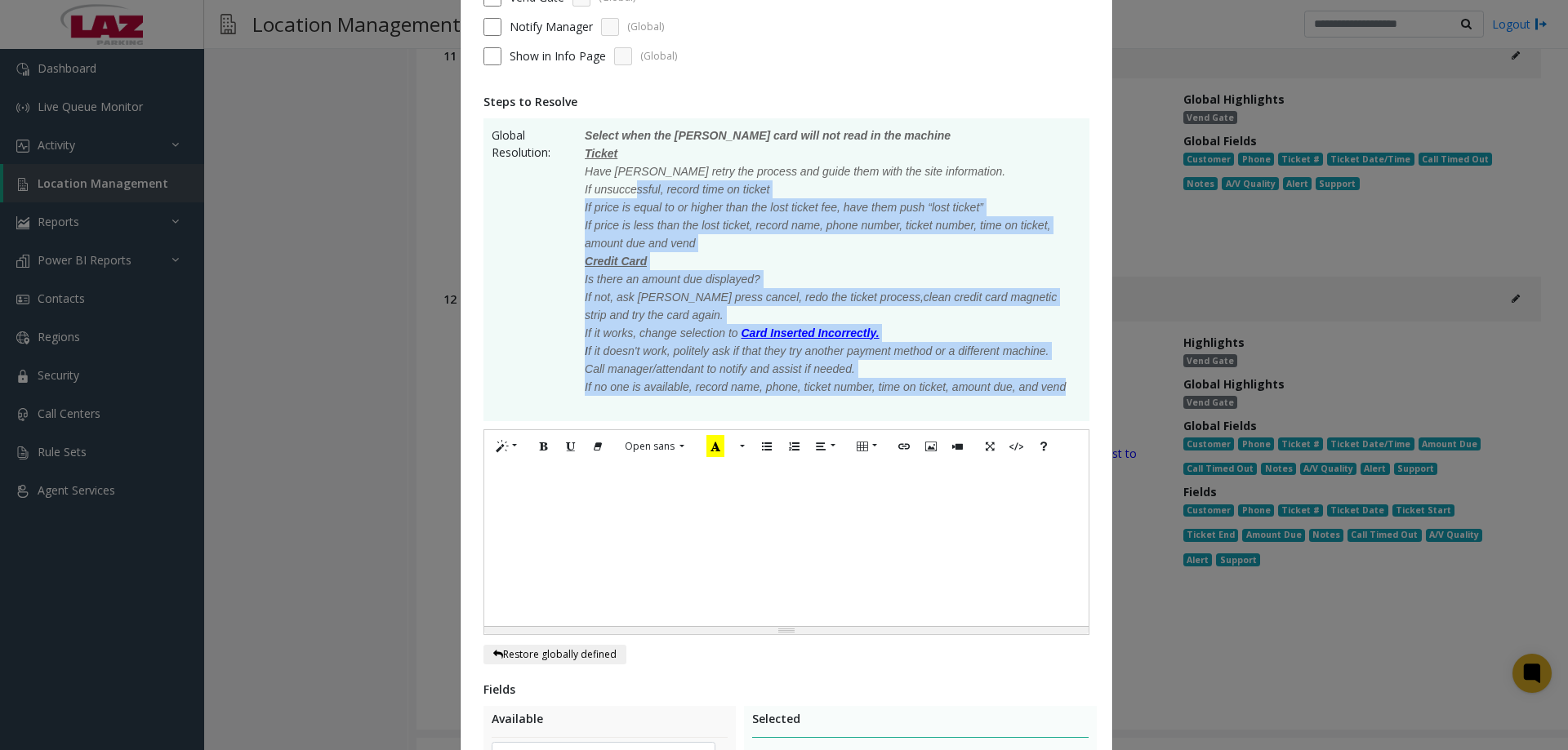
scroll to position [163, 0]
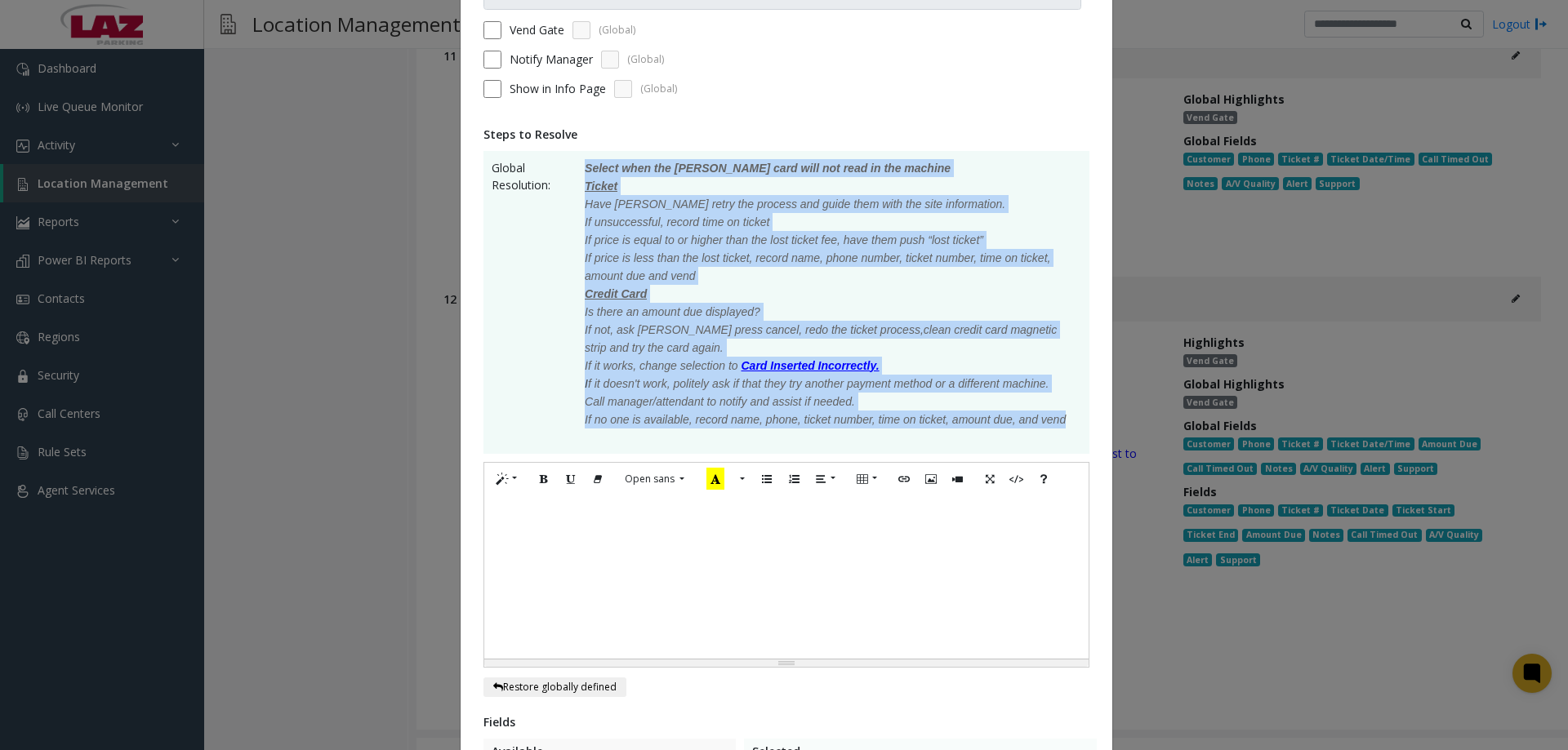
drag, startPoint x: 1070, startPoint y: 264, endPoint x: 581, endPoint y: 175, distance: 497.0
click at [581, 175] on p "Select when the parker’s card will not read in the machine Ticket Have parker r…" at bounding box center [825, 303] width 512 height 287
copy p "Select when the parker’s card will not read in the machine Ticket Have parker r…"
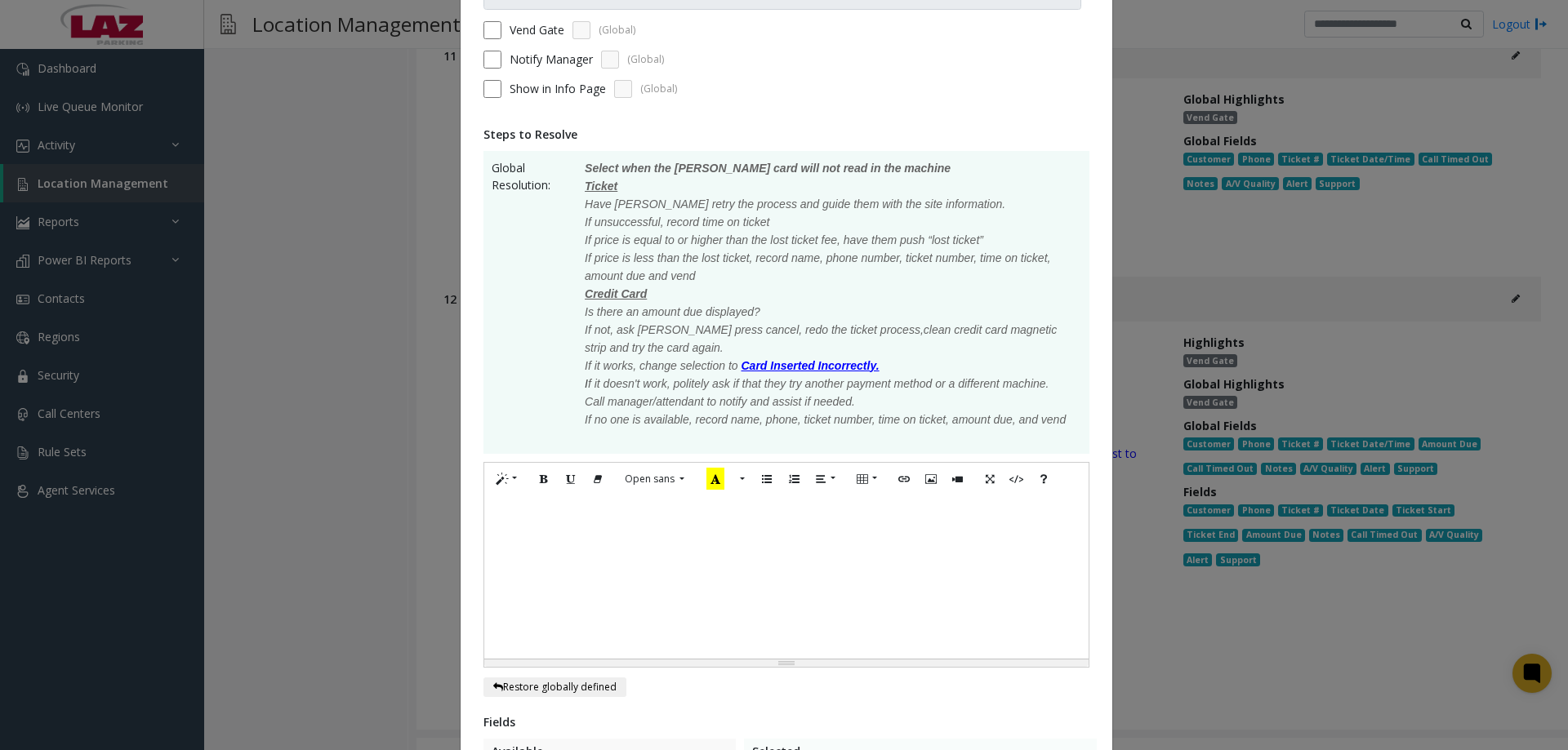
click at [530, 544] on div at bounding box center [787, 577] width 604 height 163
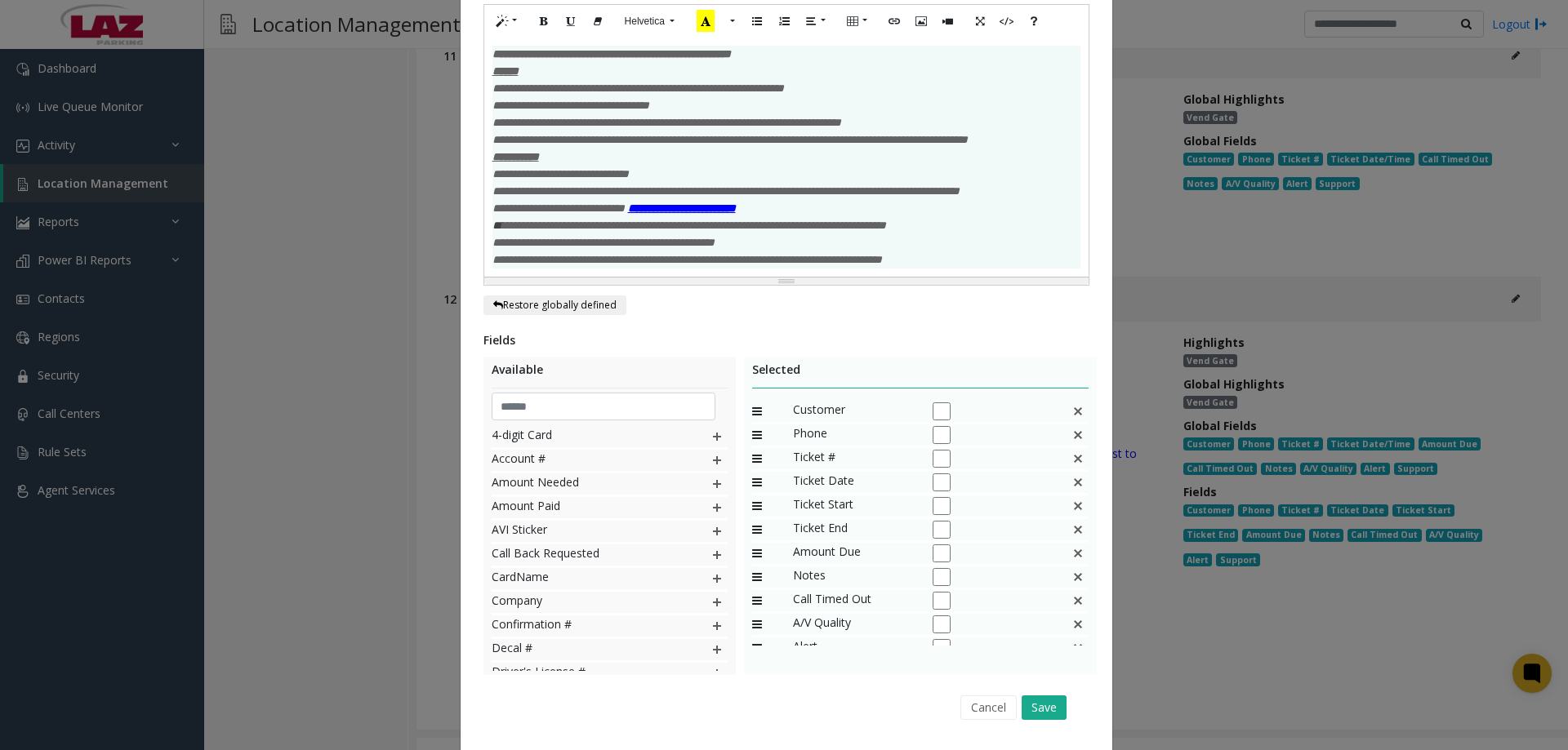
scroll to position [653, 0]
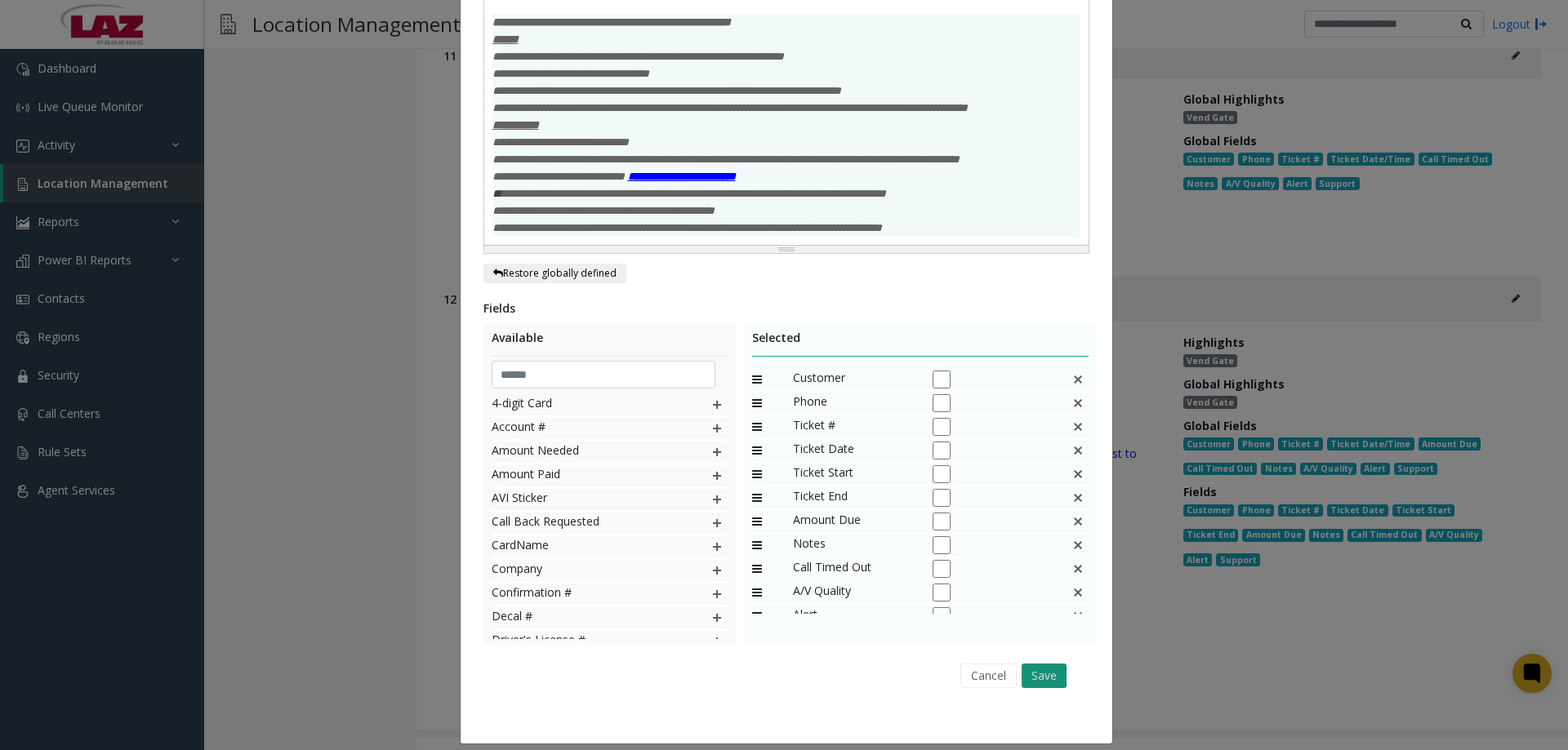
click at [1032, 688] on button "Save" at bounding box center [1044, 677] width 45 height 25
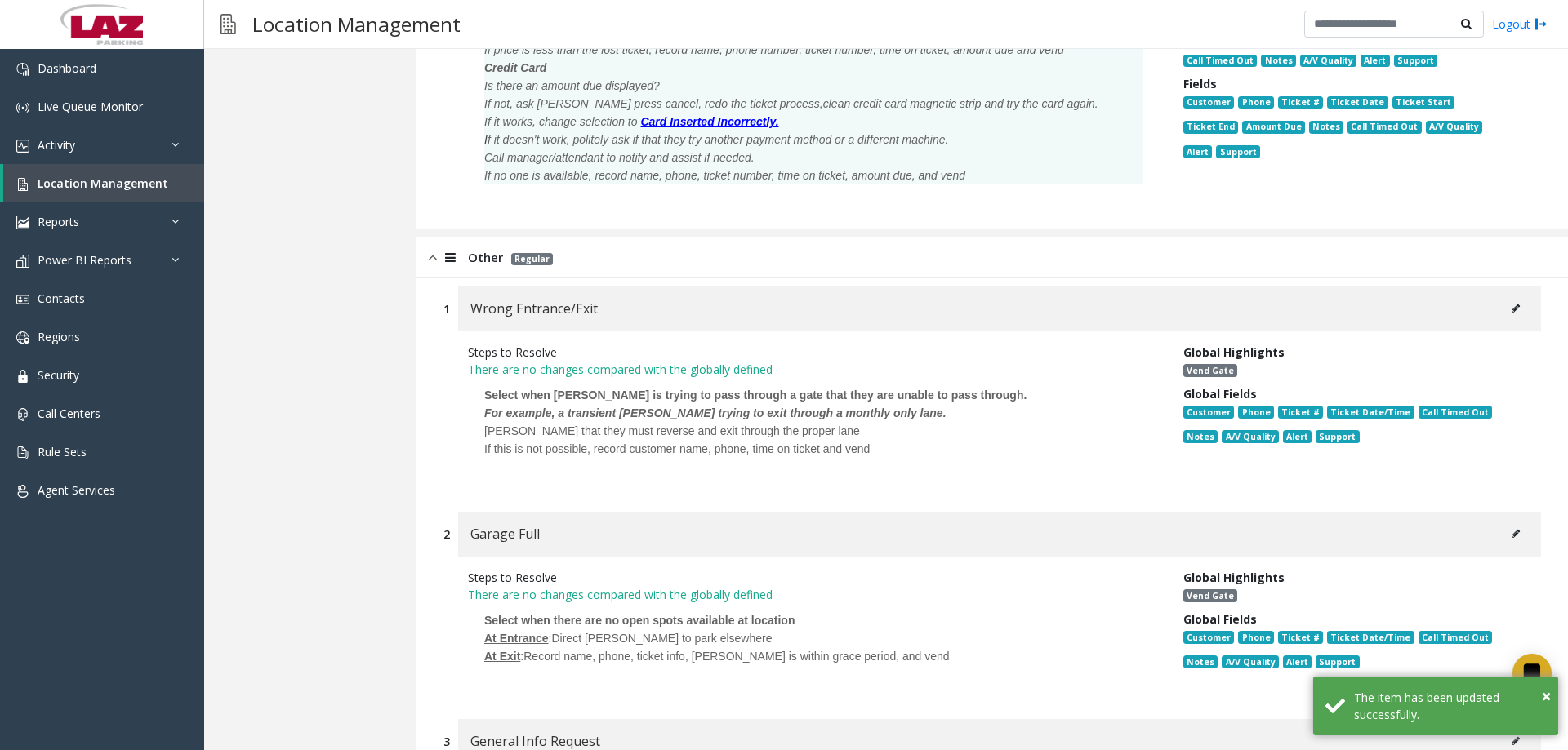
scroll to position [6169, 0]
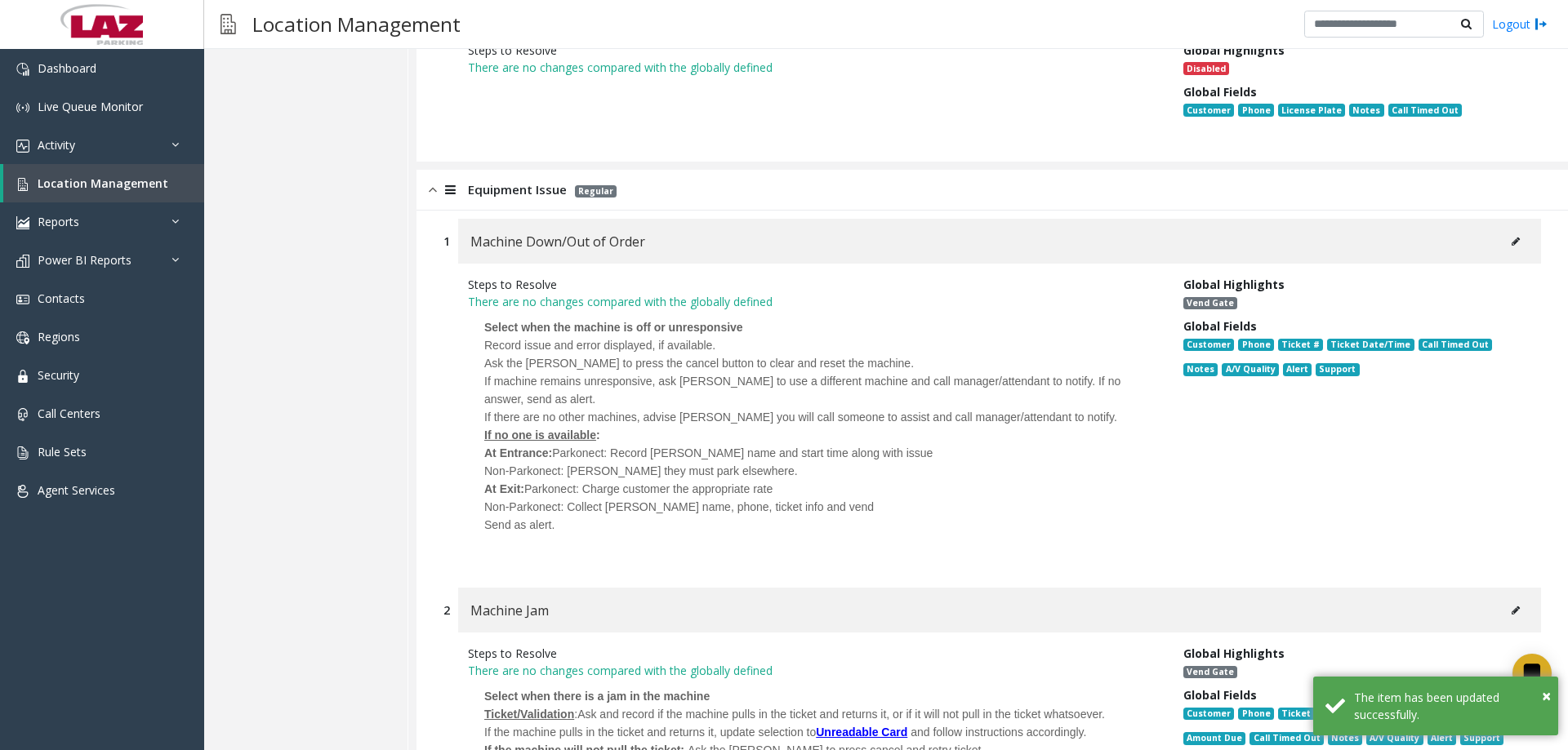
click at [1512, 236] on icon at bounding box center [1516, 241] width 8 height 10
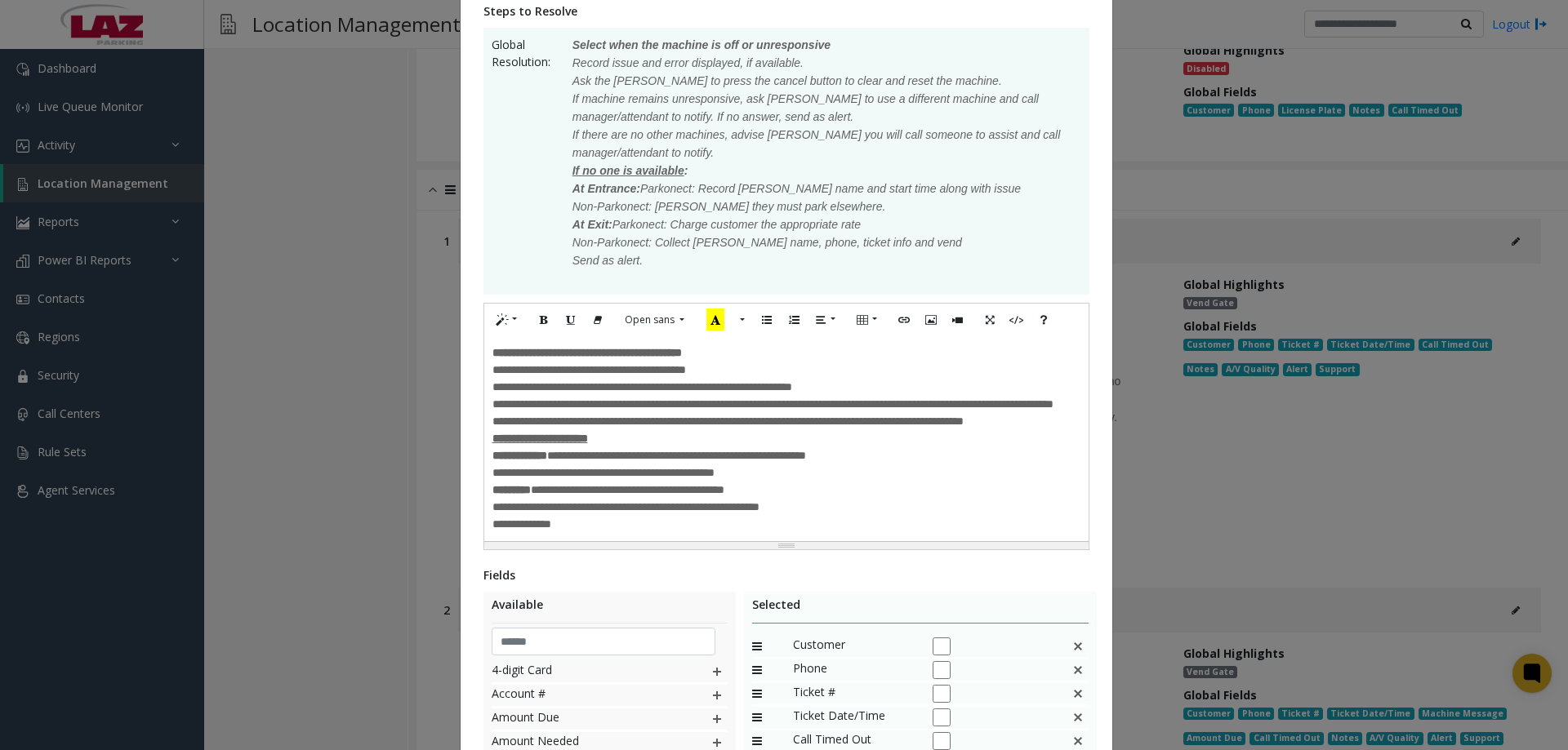
scroll to position [327, 0]
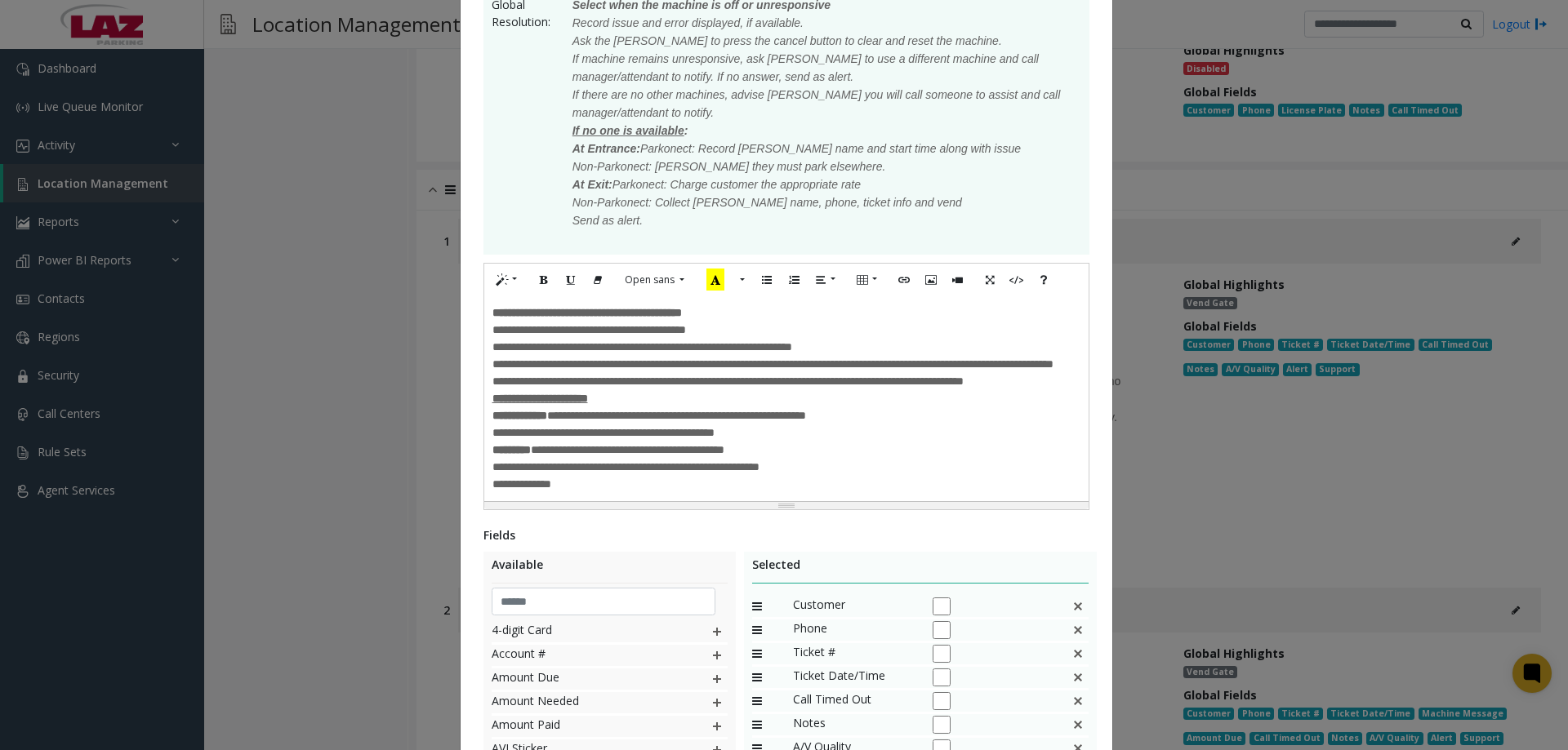
click at [677, 456] on span "**********" at bounding box center [627, 450] width 194 height 12
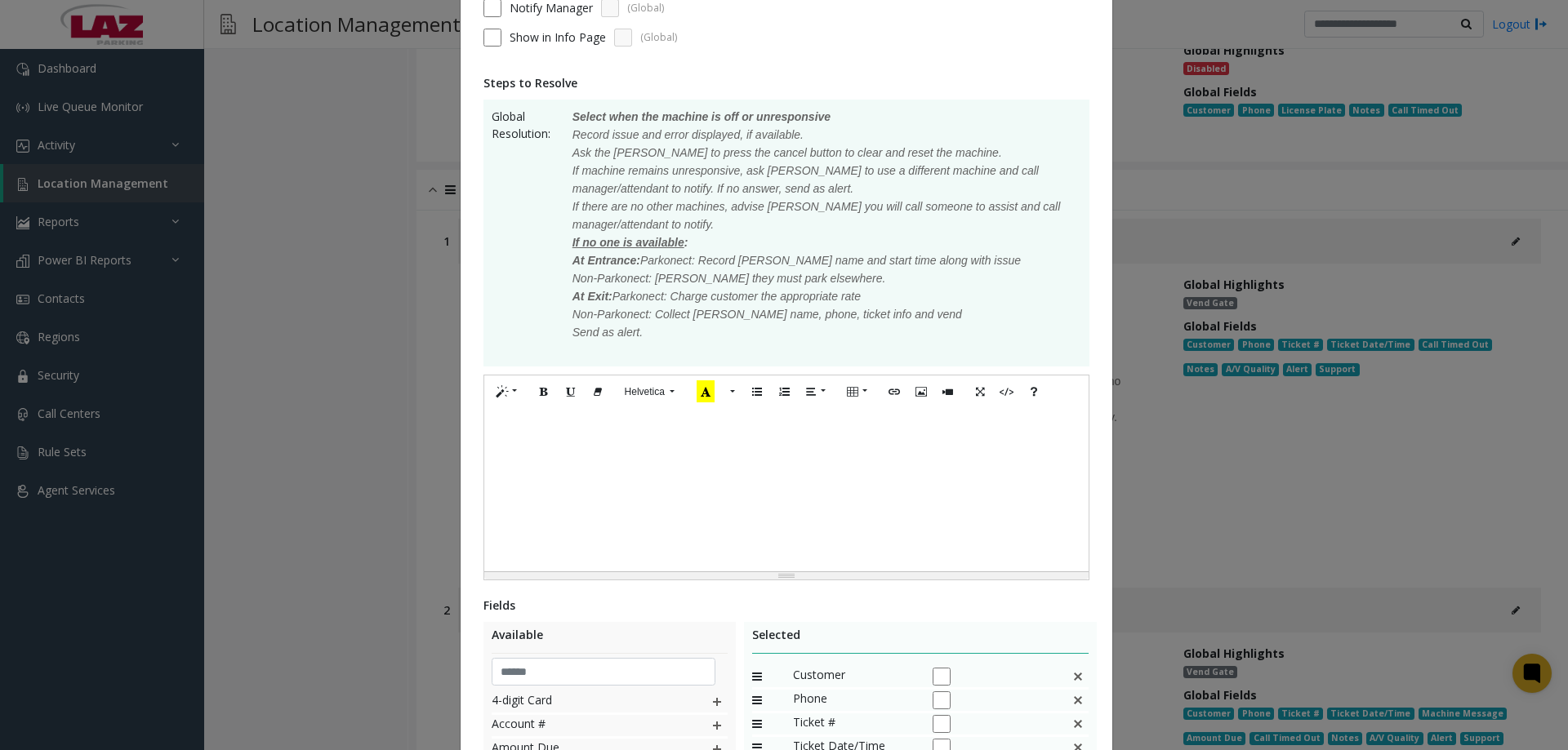
scroll to position [0, 0]
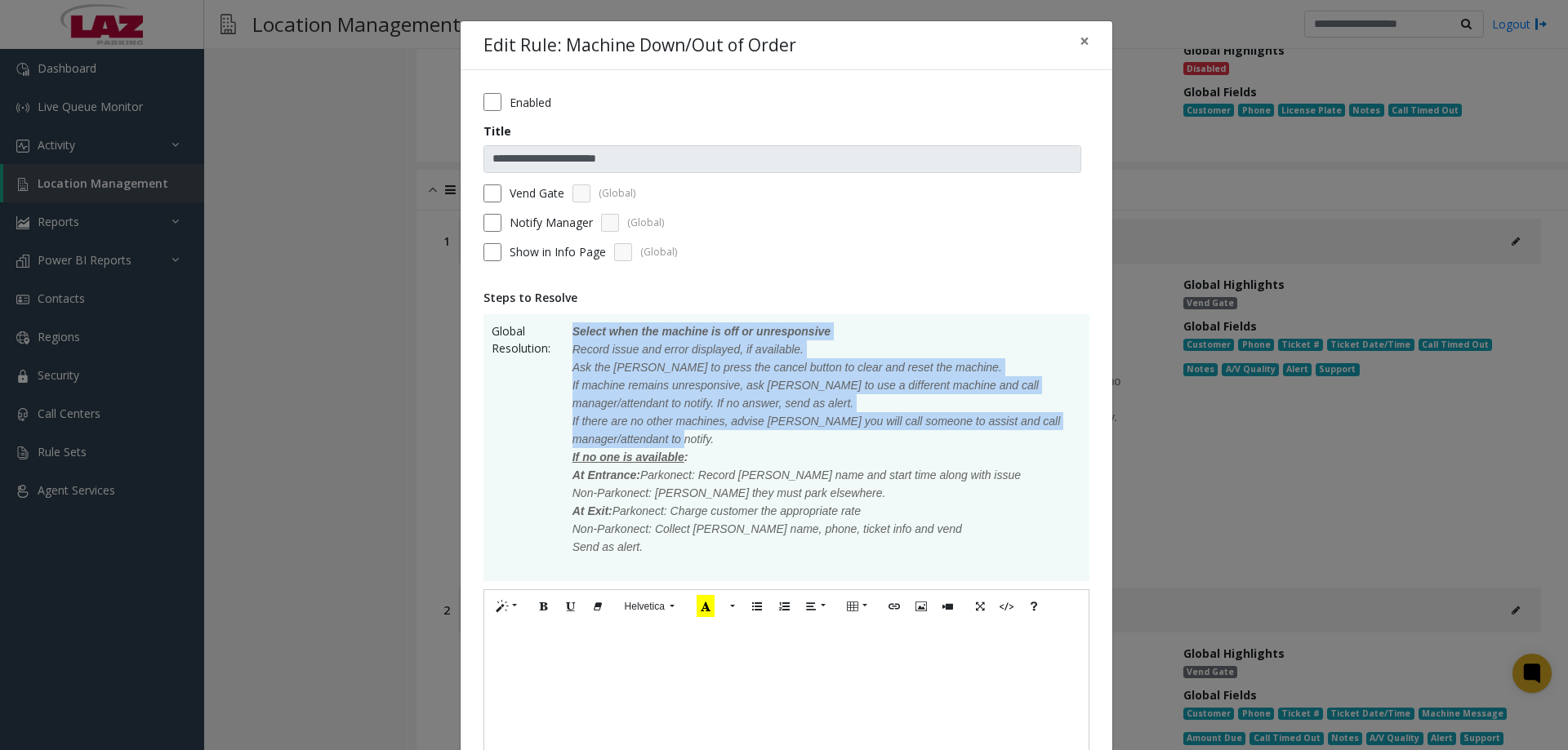
drag, startPoint x: 713, startPoint y: 437, endPoint x: 564, endPoint y: 329, distance: 184.0
click at [564, 329] on p "Select when the machine is off or unresponsive Record issue and error displayed…" at bounding box center [819, 447] width 525 height 251
copy p "Select when the machine is off or unresponsive Record issue and error displayed…"
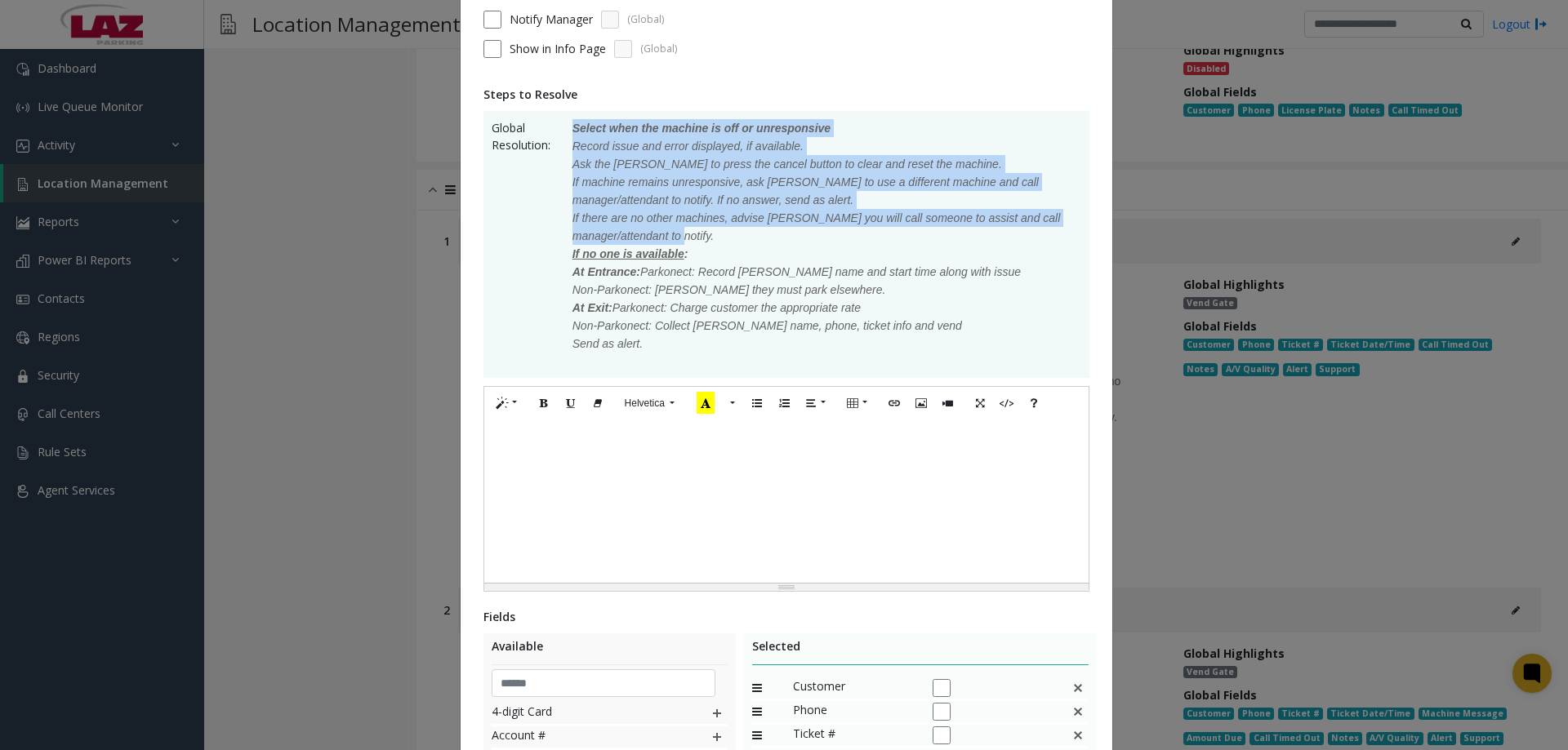
scroll to position [245, 0]
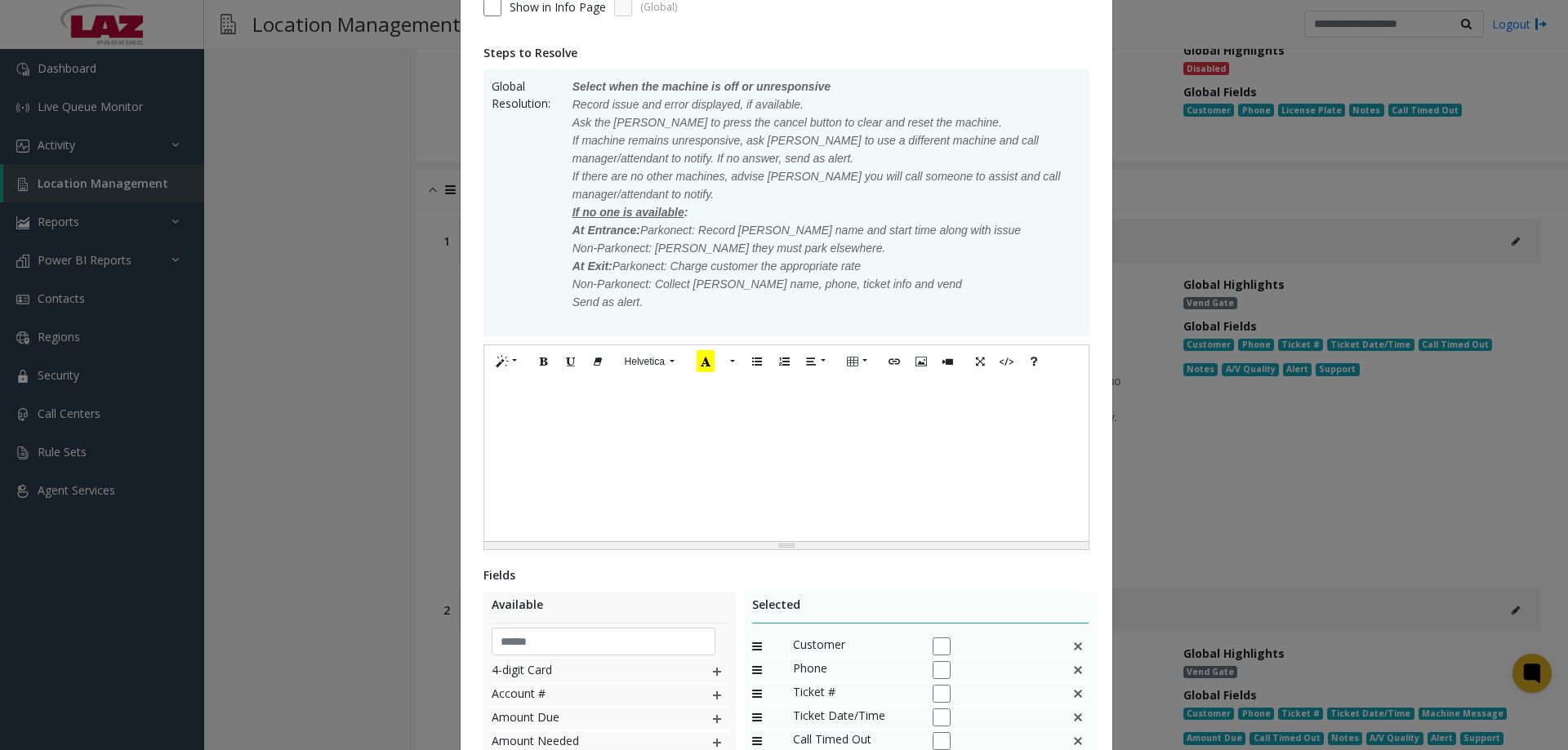
click at [634, 456] on div at bounding box center [787, 460] width 604 height 163
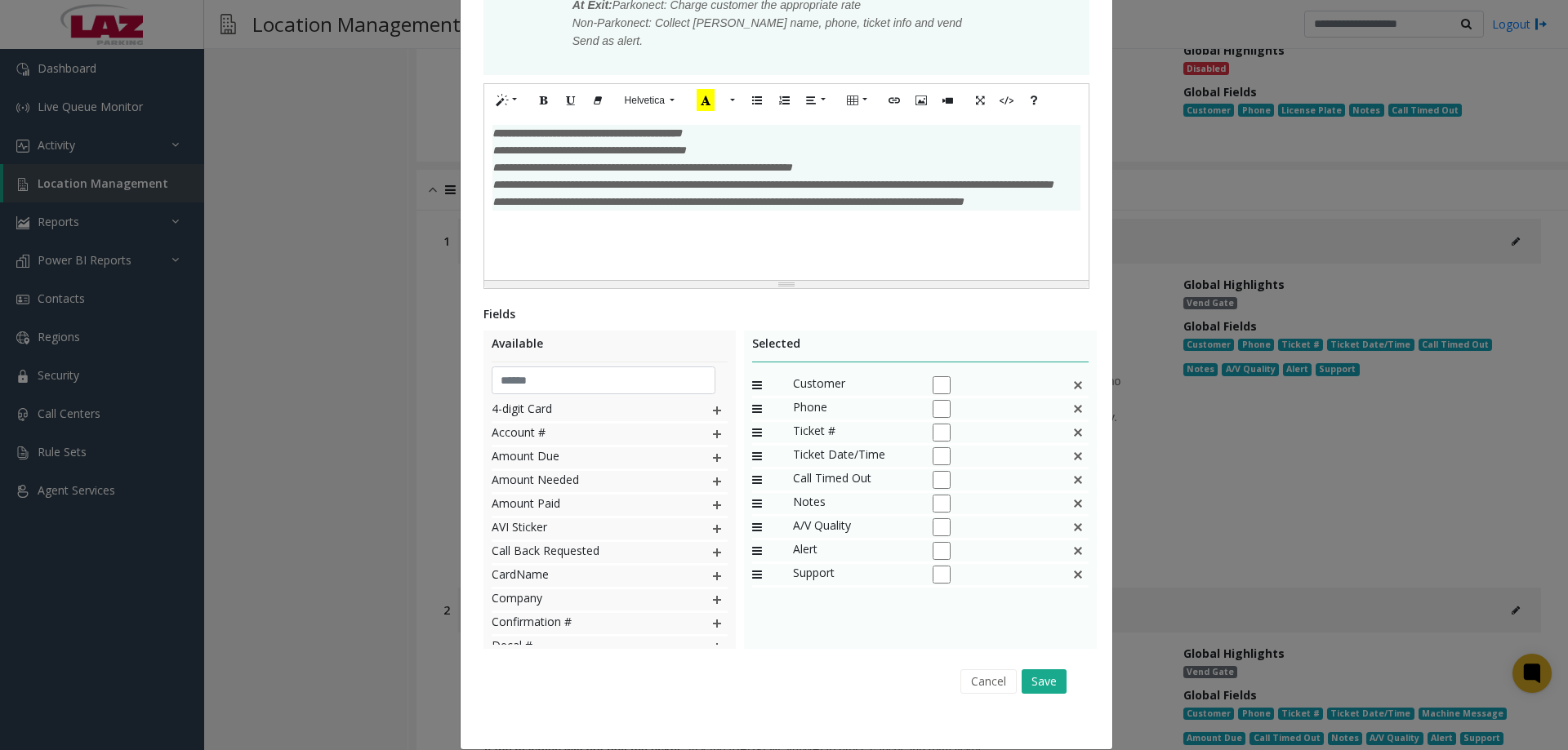
scroll to position [527, 0]
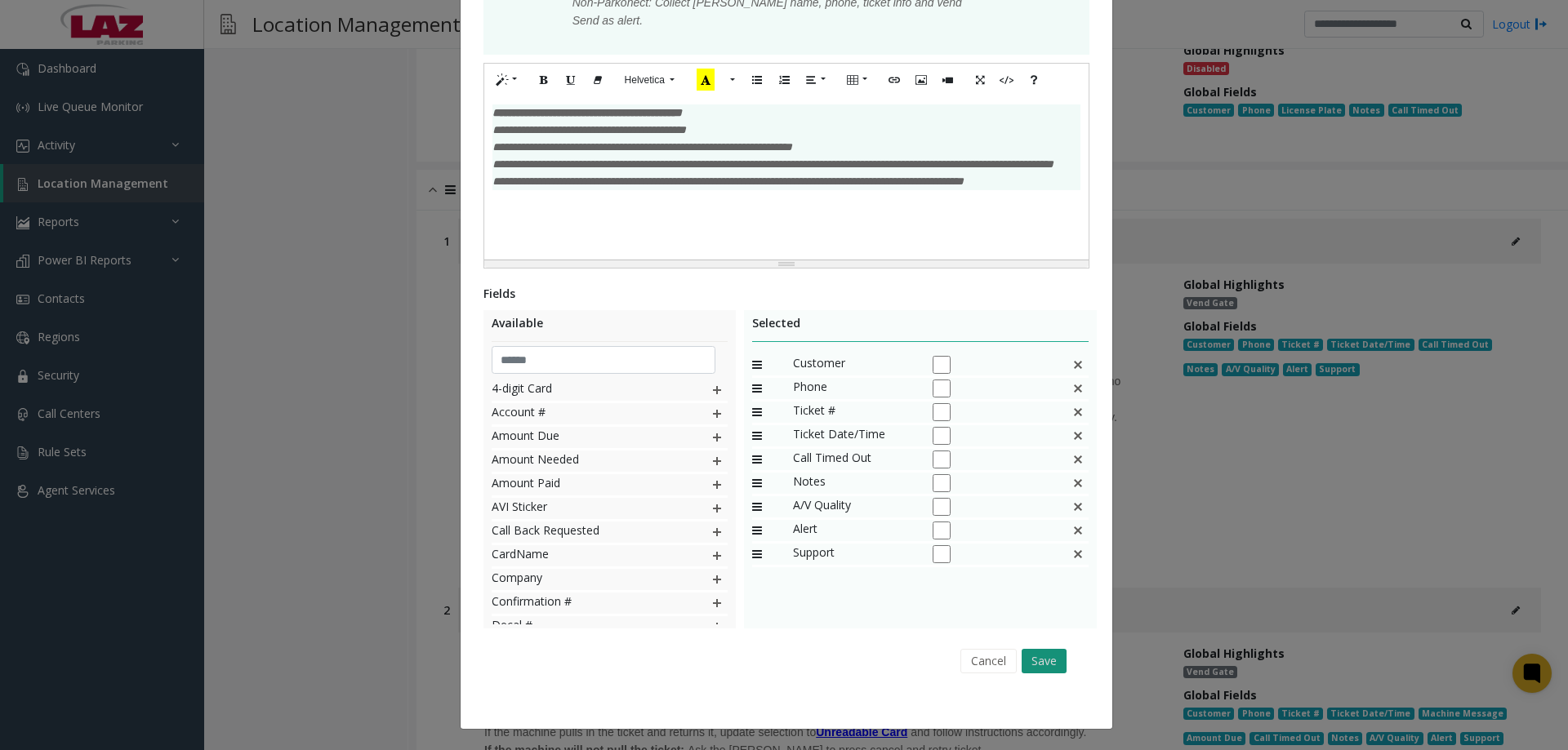
click at [1033, 665] on button "Save" at bounding box center [1044, 661] width 45 height 25
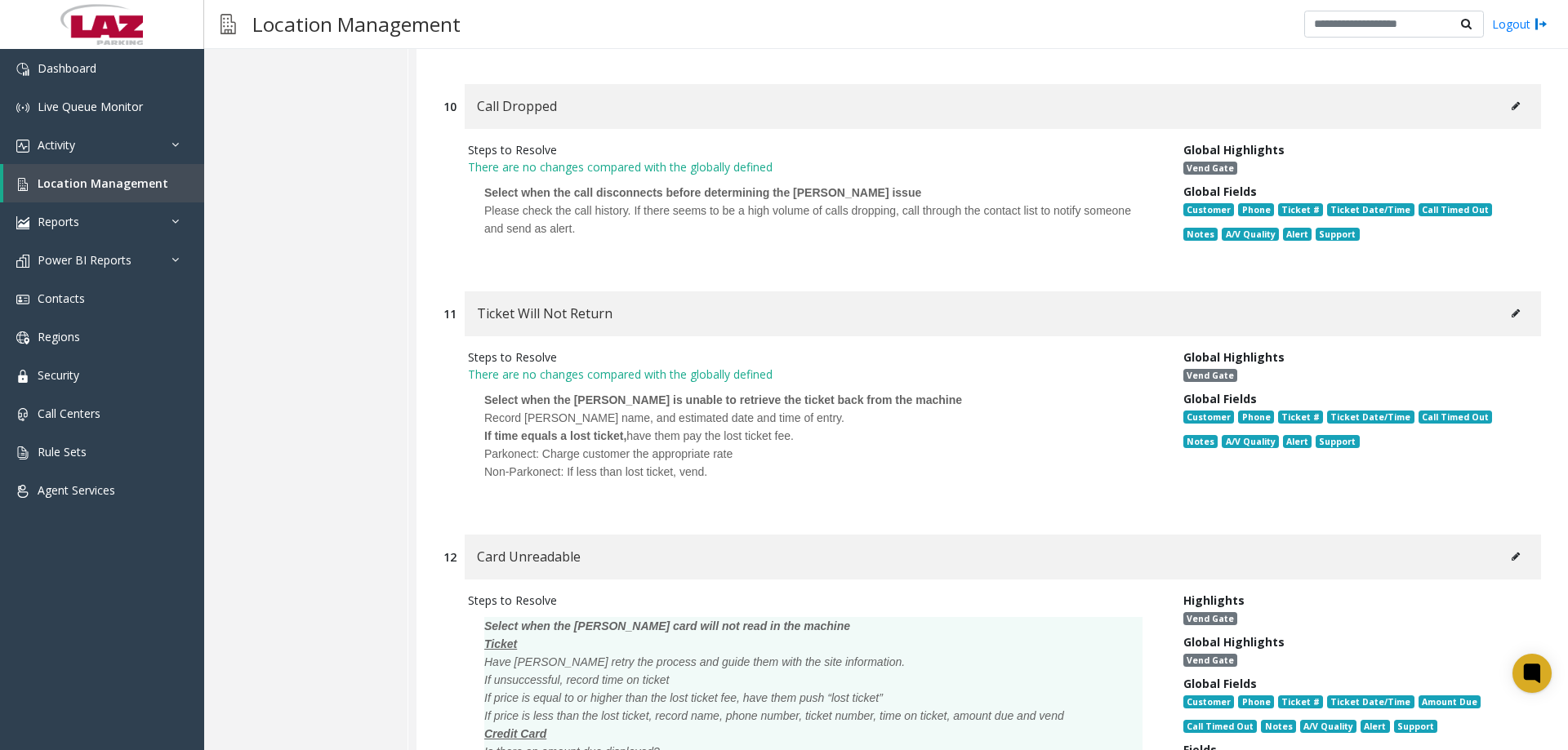
scroll to position [7142, 0]
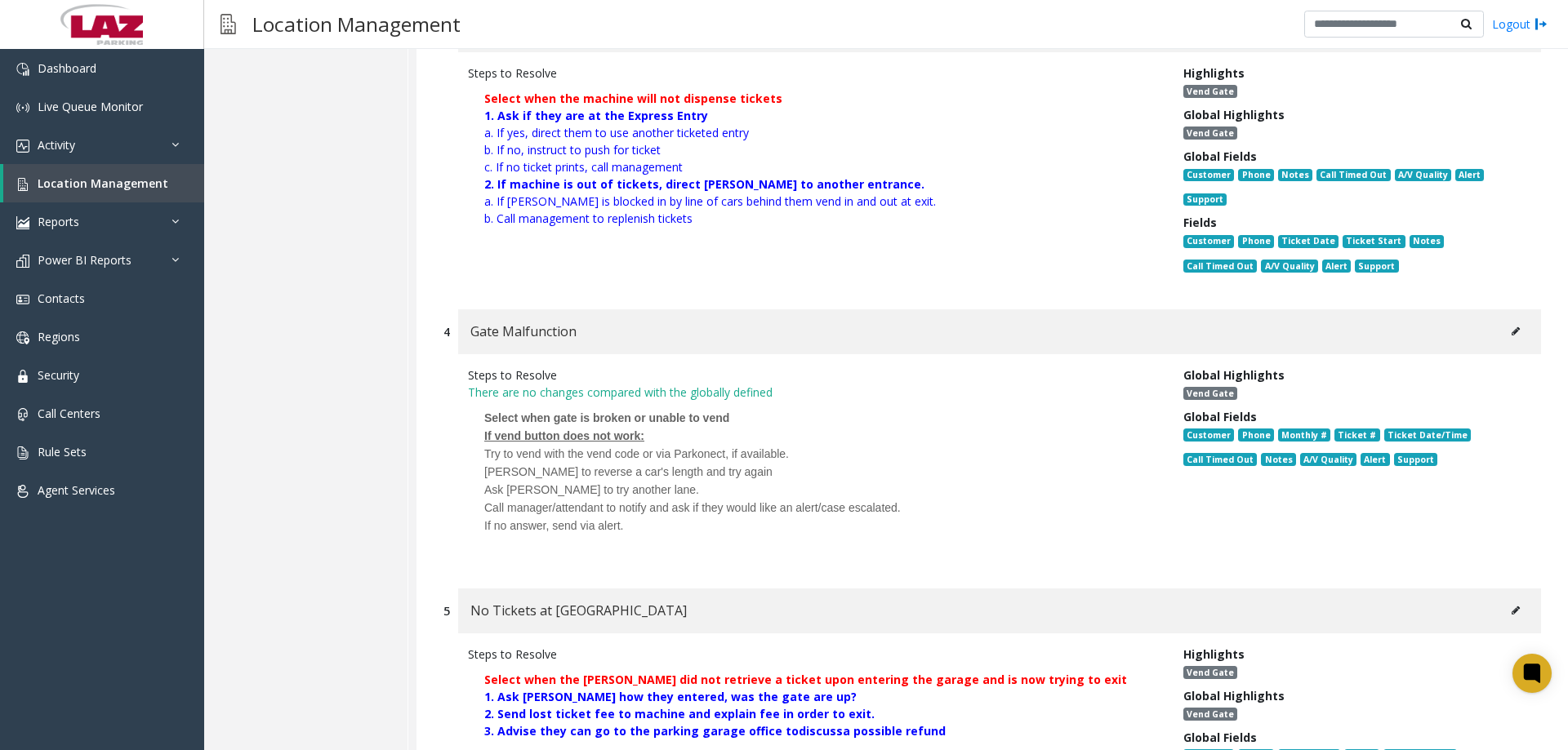
click at [1506, 320] on button at bounding box center [1517, 332] width 27 height 25
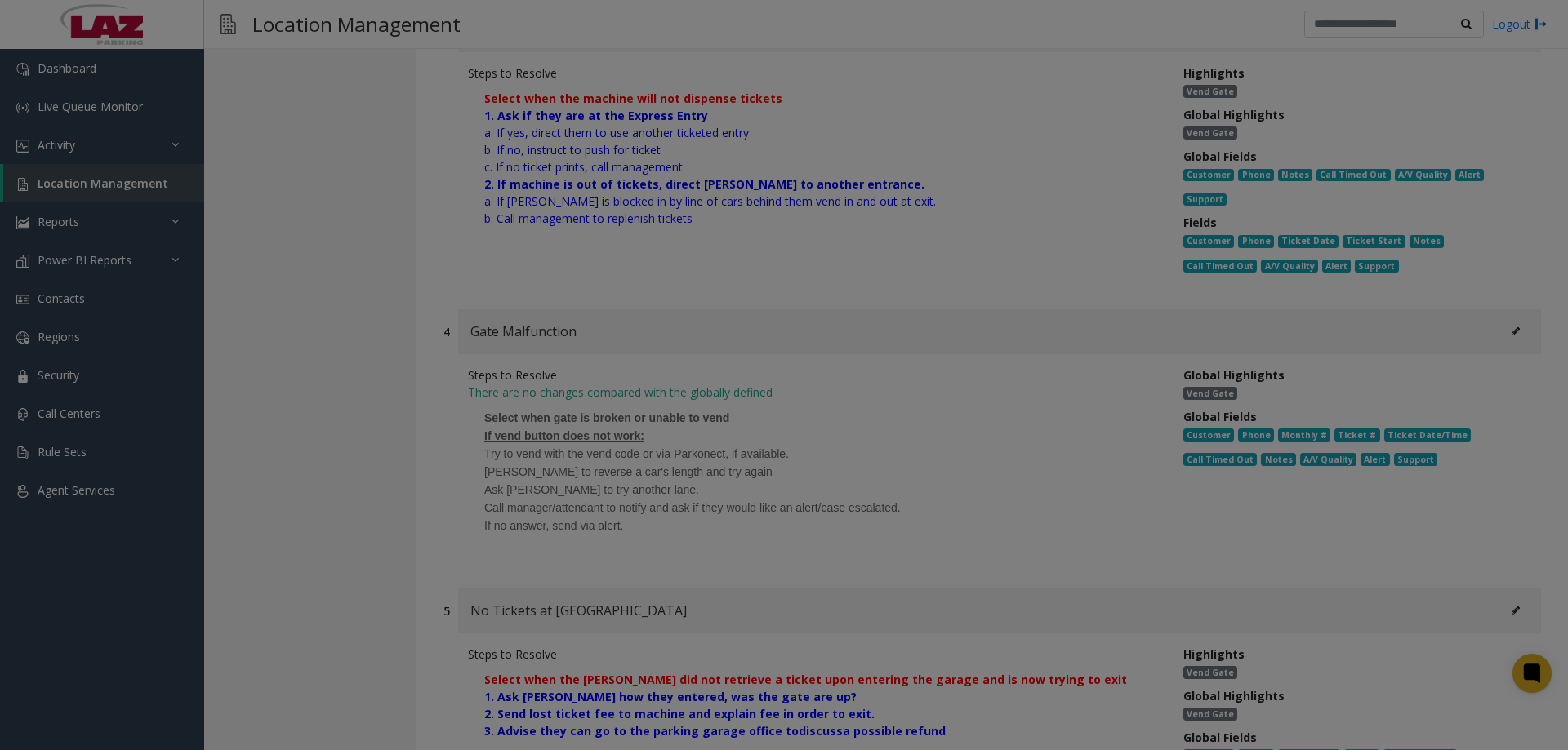
scroll to position [0, 0]
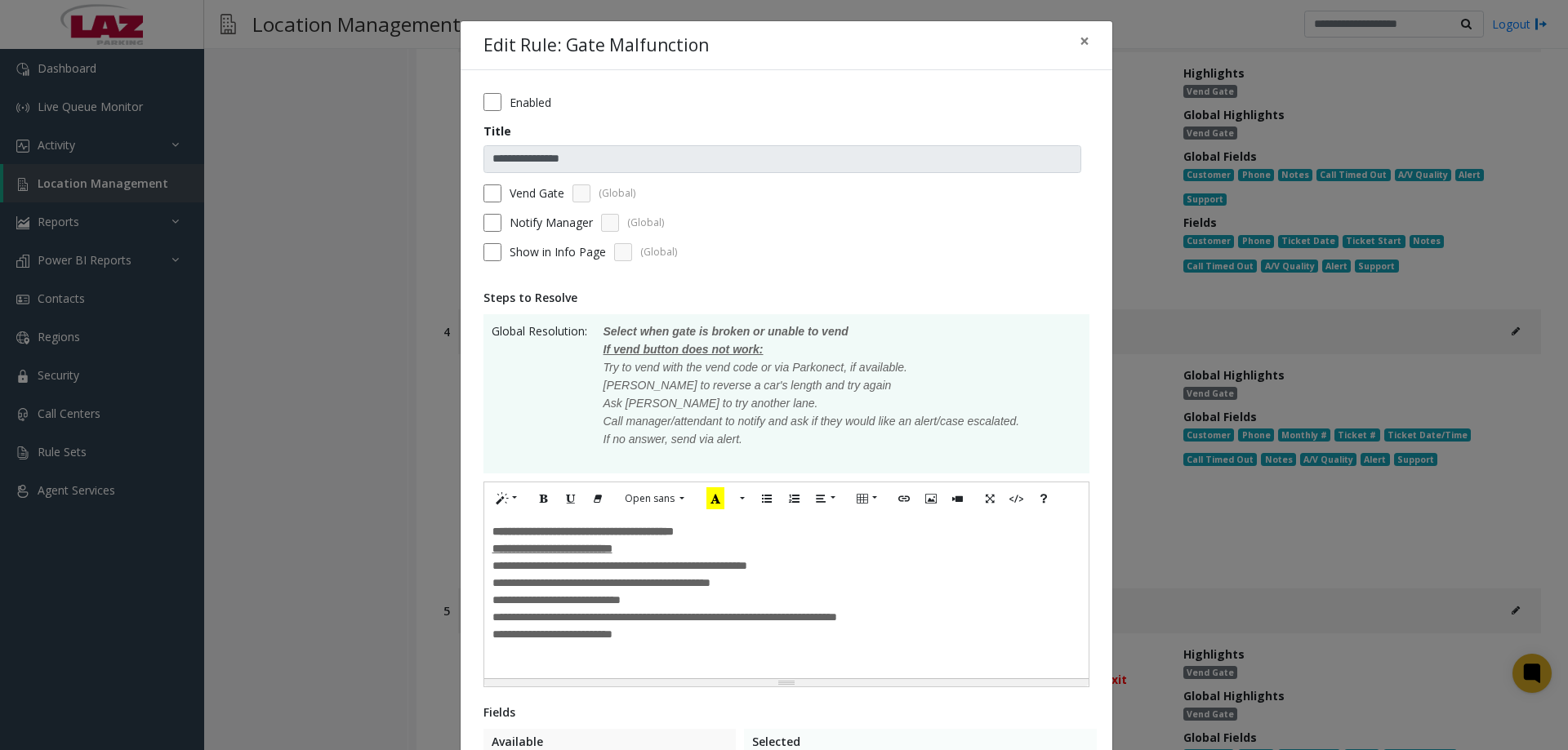
click at [727, 568] on span "**********" at bounding box center [620, 566] width 255 height 12
drag, startPoint x: 725, startPoint y: 566, endPoint x: 664, endPoint y: 569, distance: 61.1
click at [664, 569] on div "**********" at bounding box center [787, 566] width 588 height 17
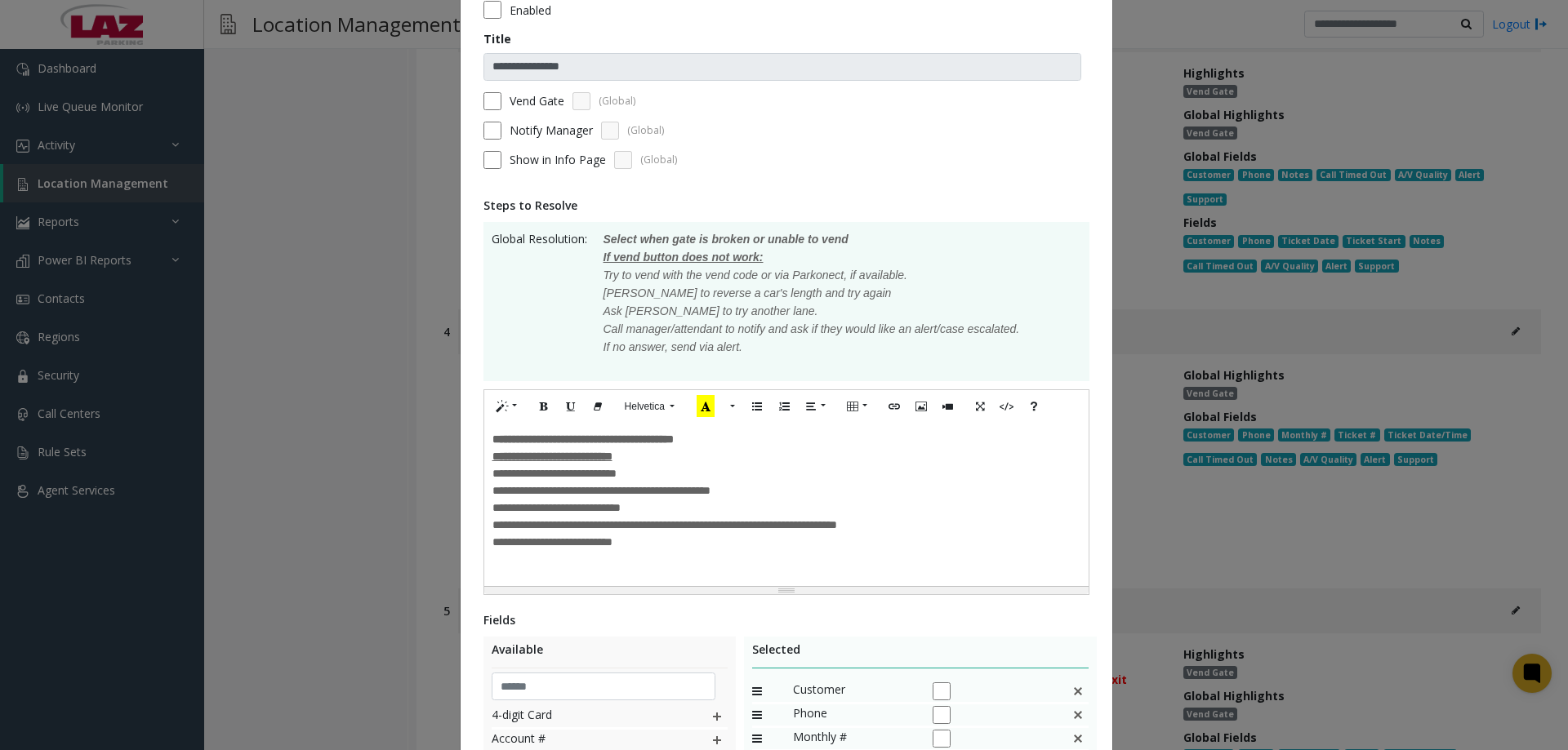
scroll to position [408, 0]
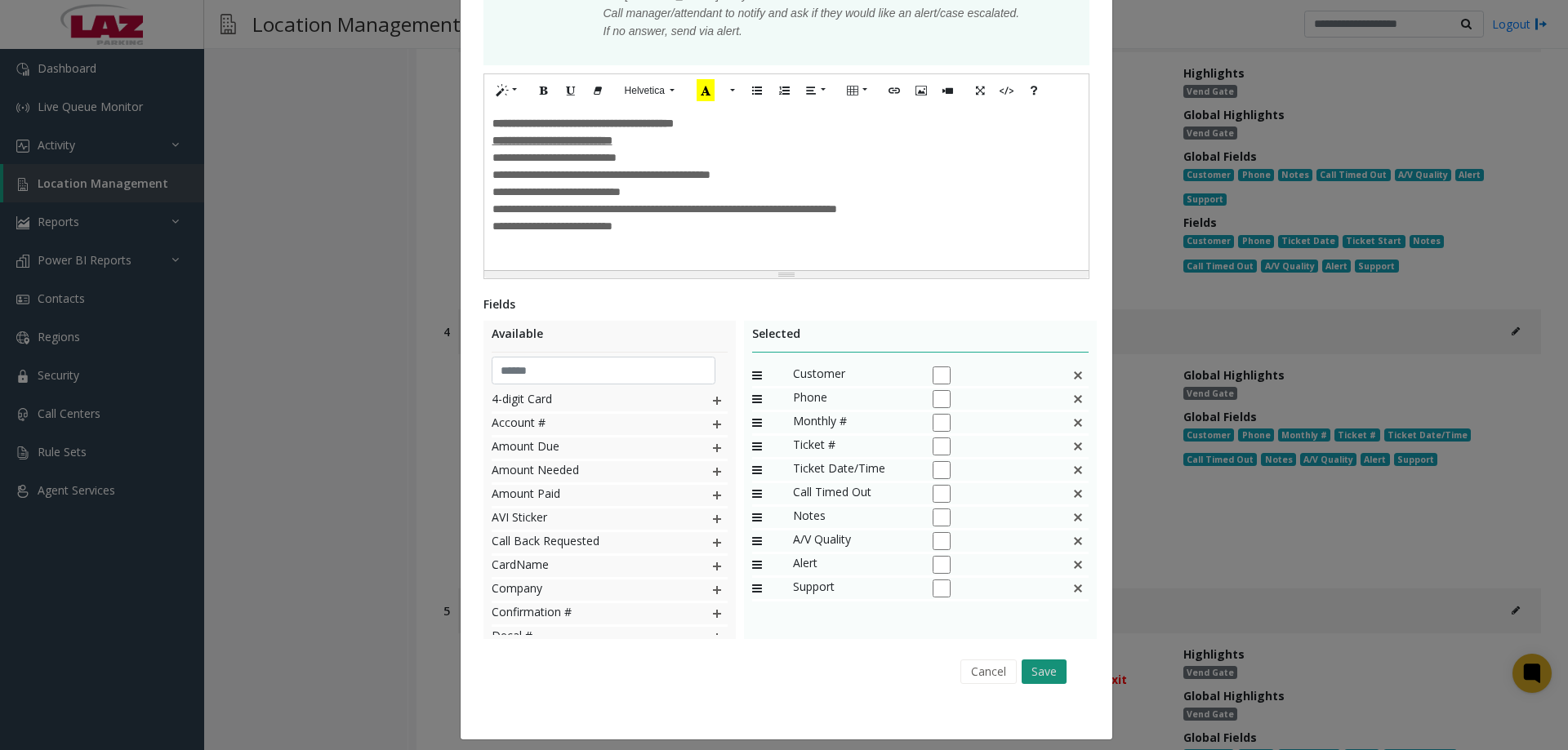
click at [1046, 678] on button "Save" at bounding box center [1044, 672] width 45 height 25
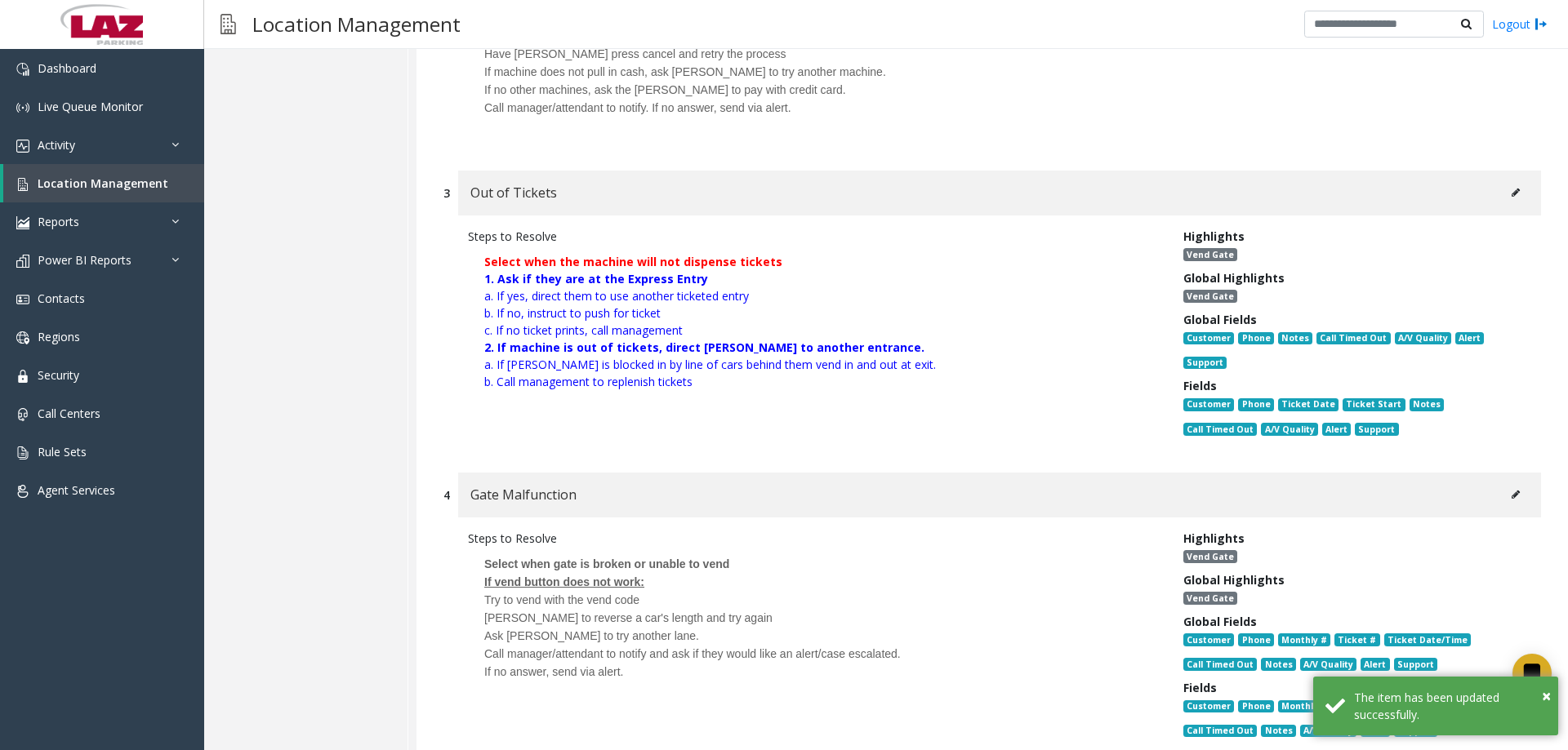
scroll to position [9259, 0]
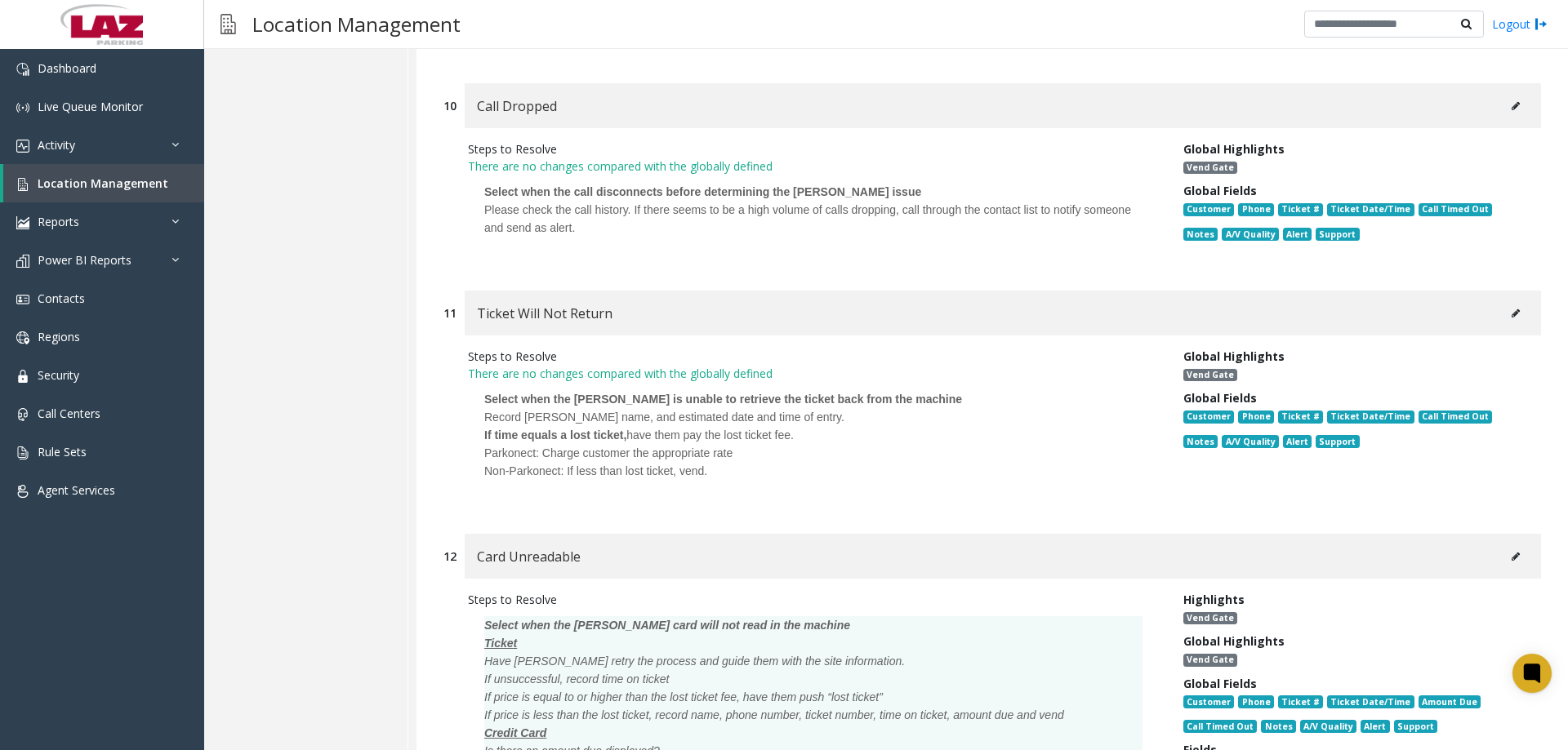
click at [1496, 290] on div "Ticket Will Not Return" at bounding box center [1003, 313] width 1076 height 45
click at [1503, 301] on button at bounding box center [1517, 313] width 27 height 25
type input "**********"
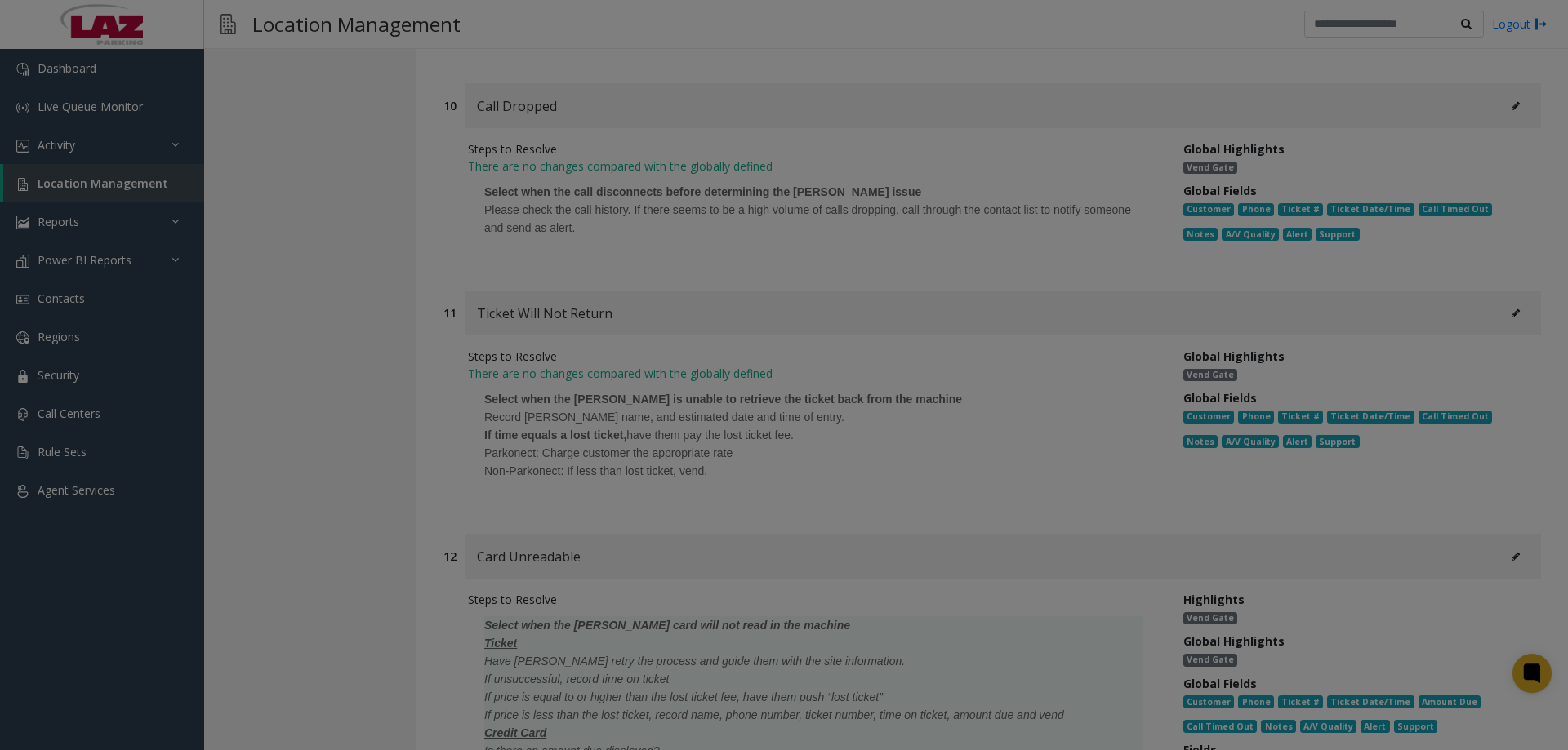
scroll to position [0, 0]
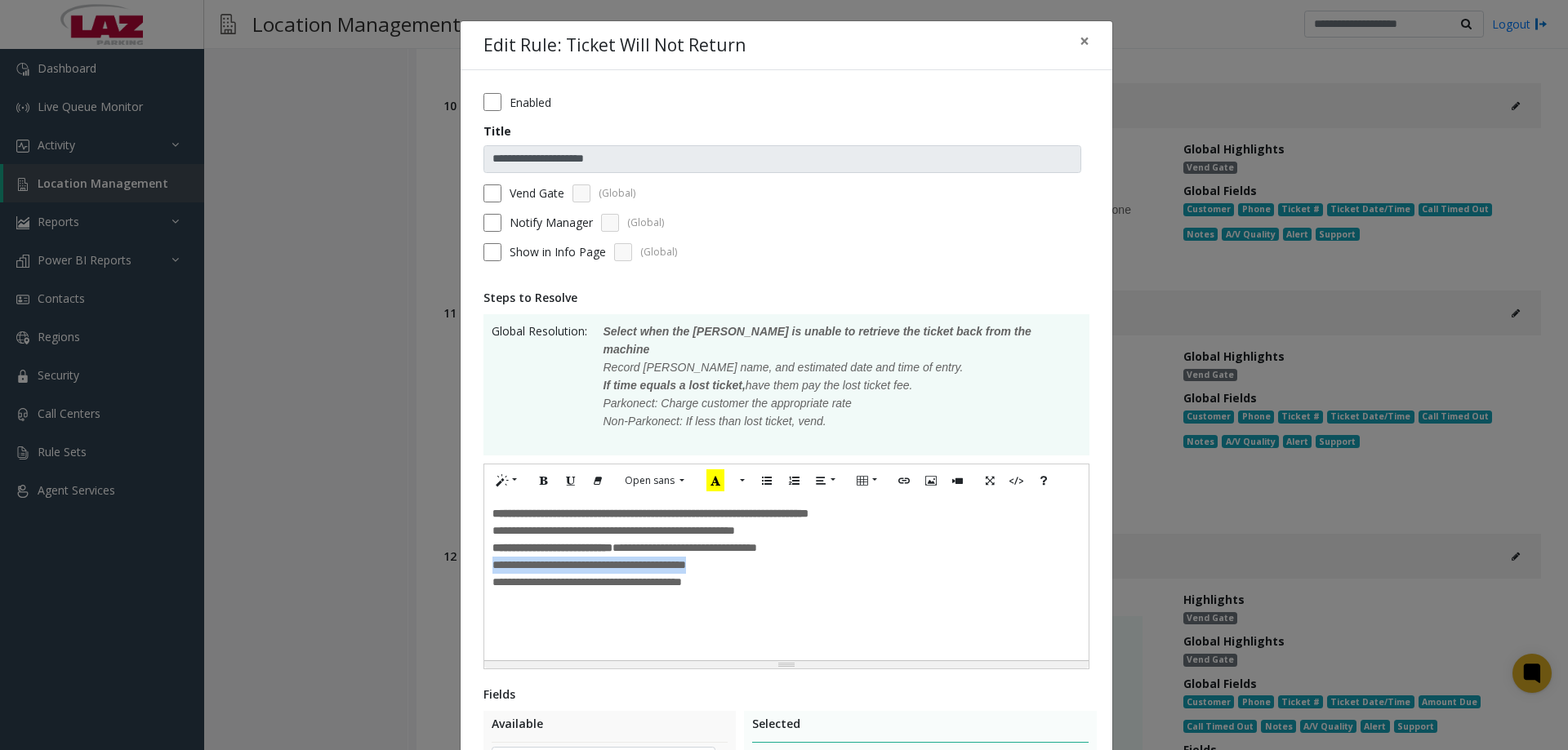
drag, startPoint x: 718, startPoint y: 551, endPoint x: 482, endPoint y: 542, distance: 236.2
click at [485, 542] on div "**********" at bounding box center [787, 579] width 604 height 163
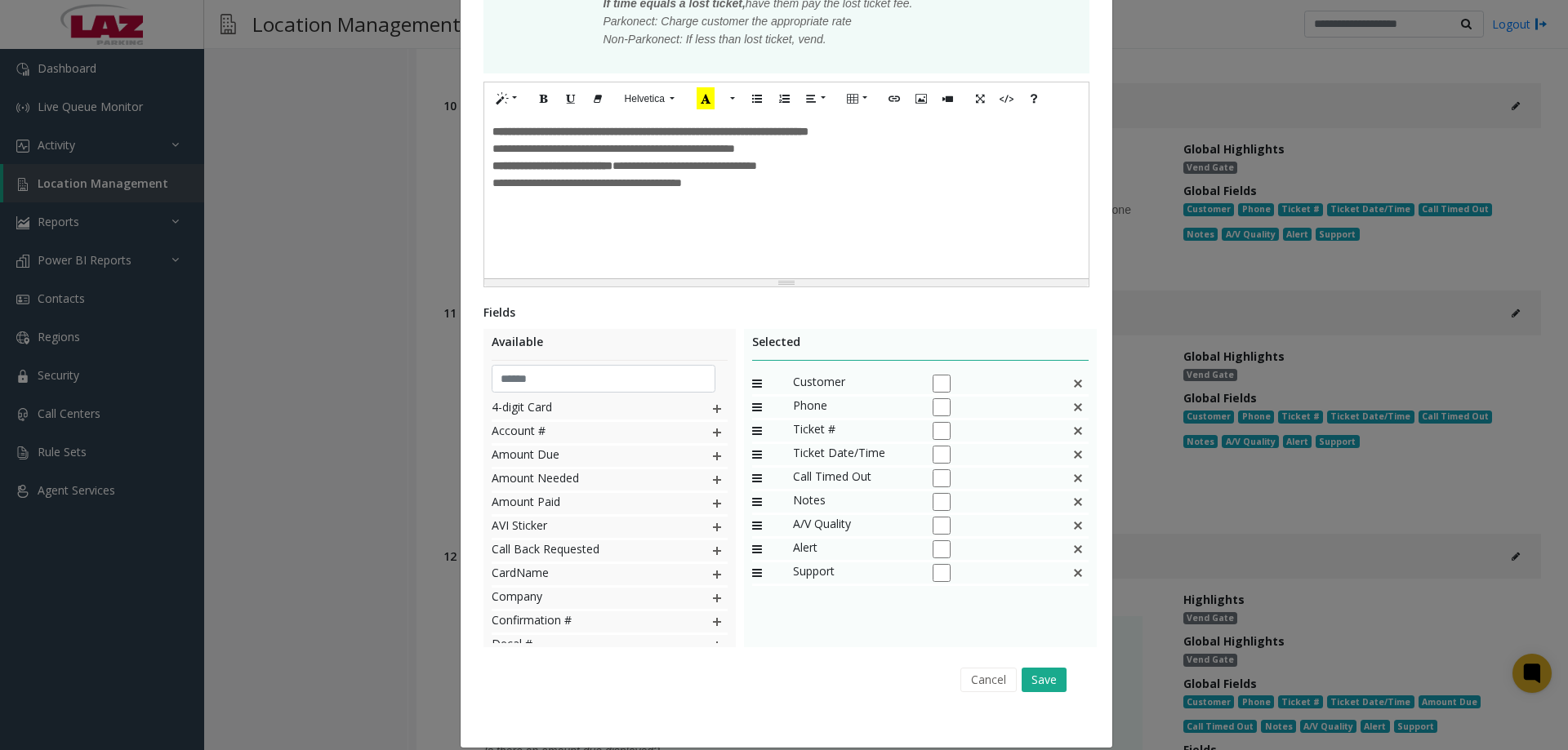
scroll to position [383, 0]
click at [1040, 667] on button "Save" at bounding box center [1044, 679] width 45 height 25
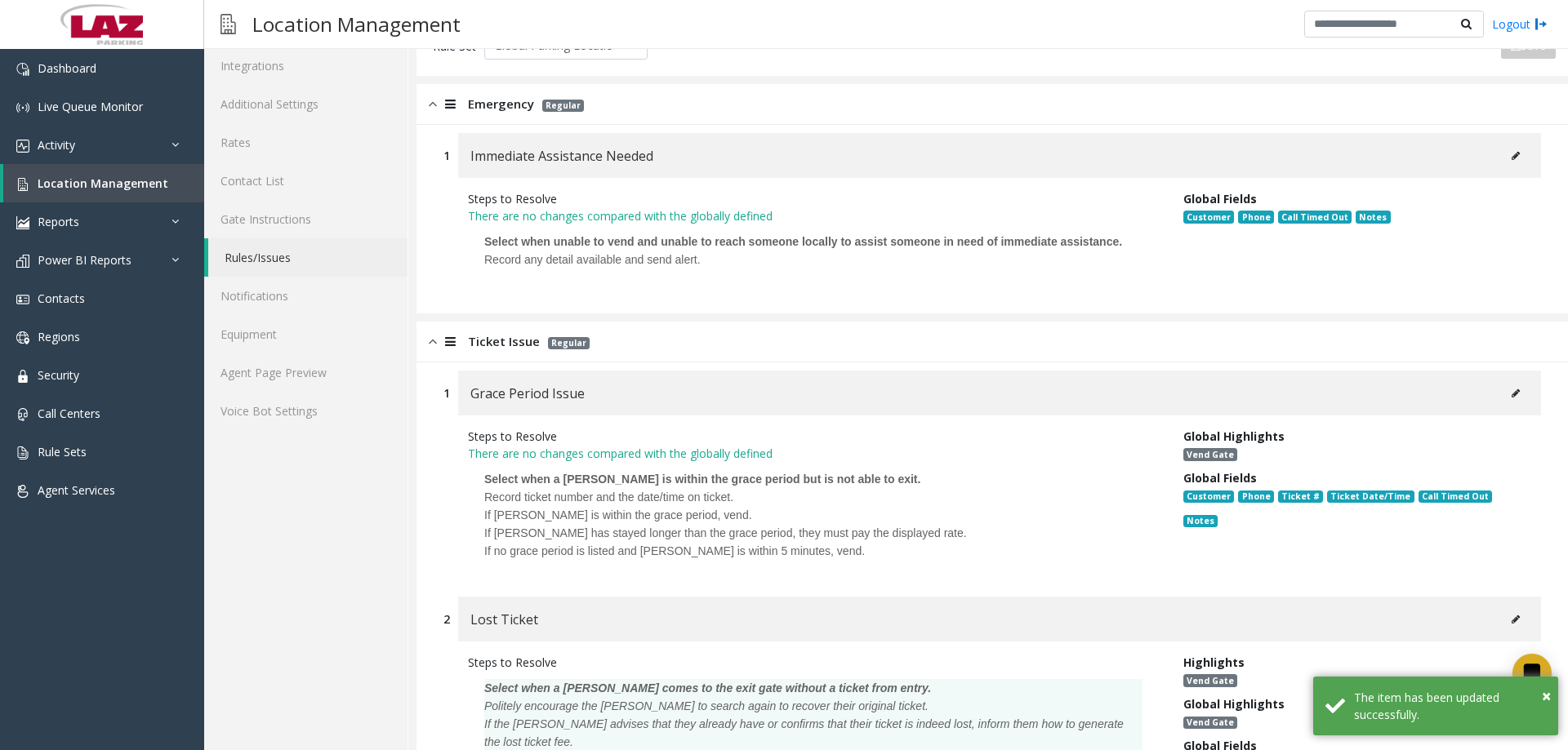
scroll to position [0, 0]
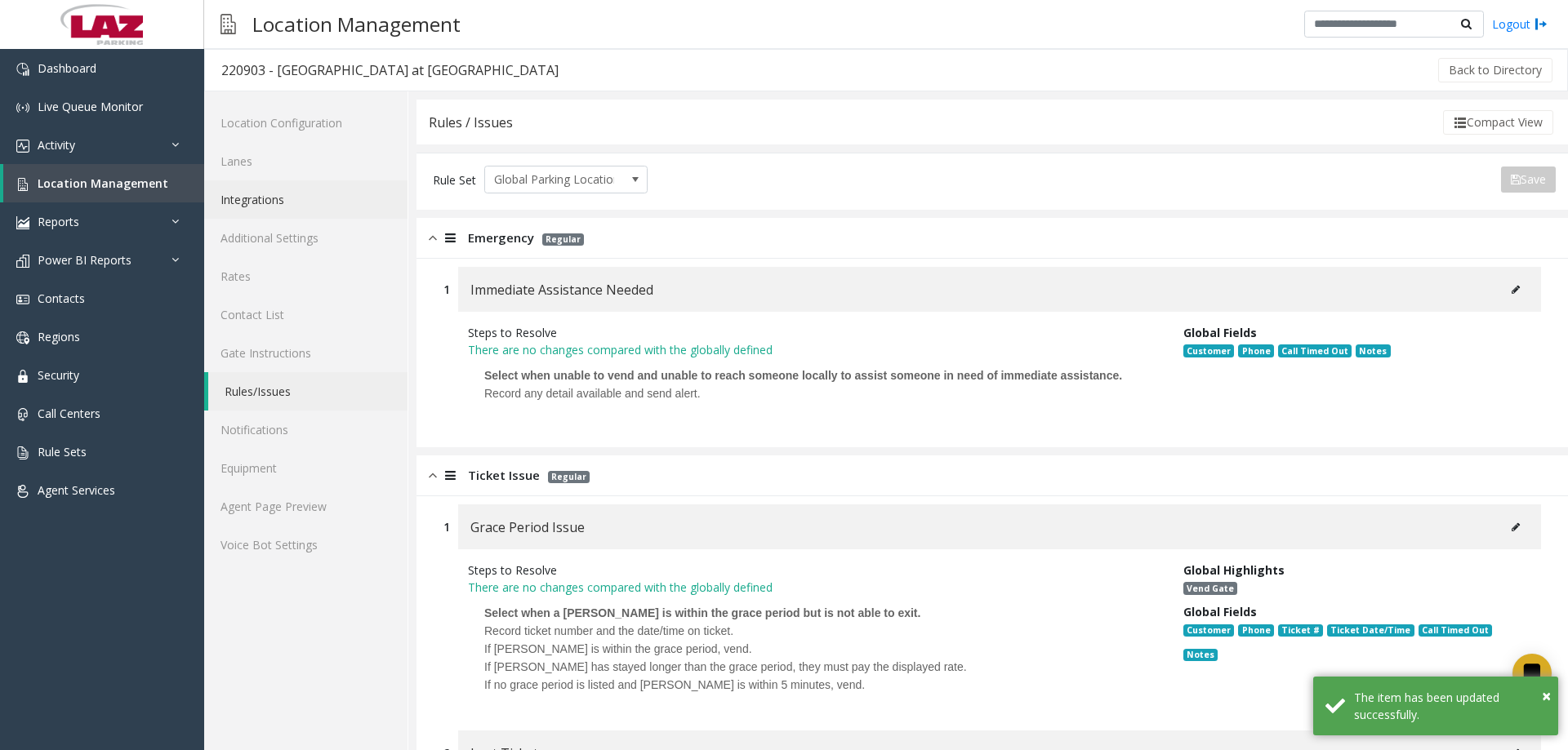
click at [288, 189] on link "Integrations" at bounding box center [307, 199] width 204 height 38
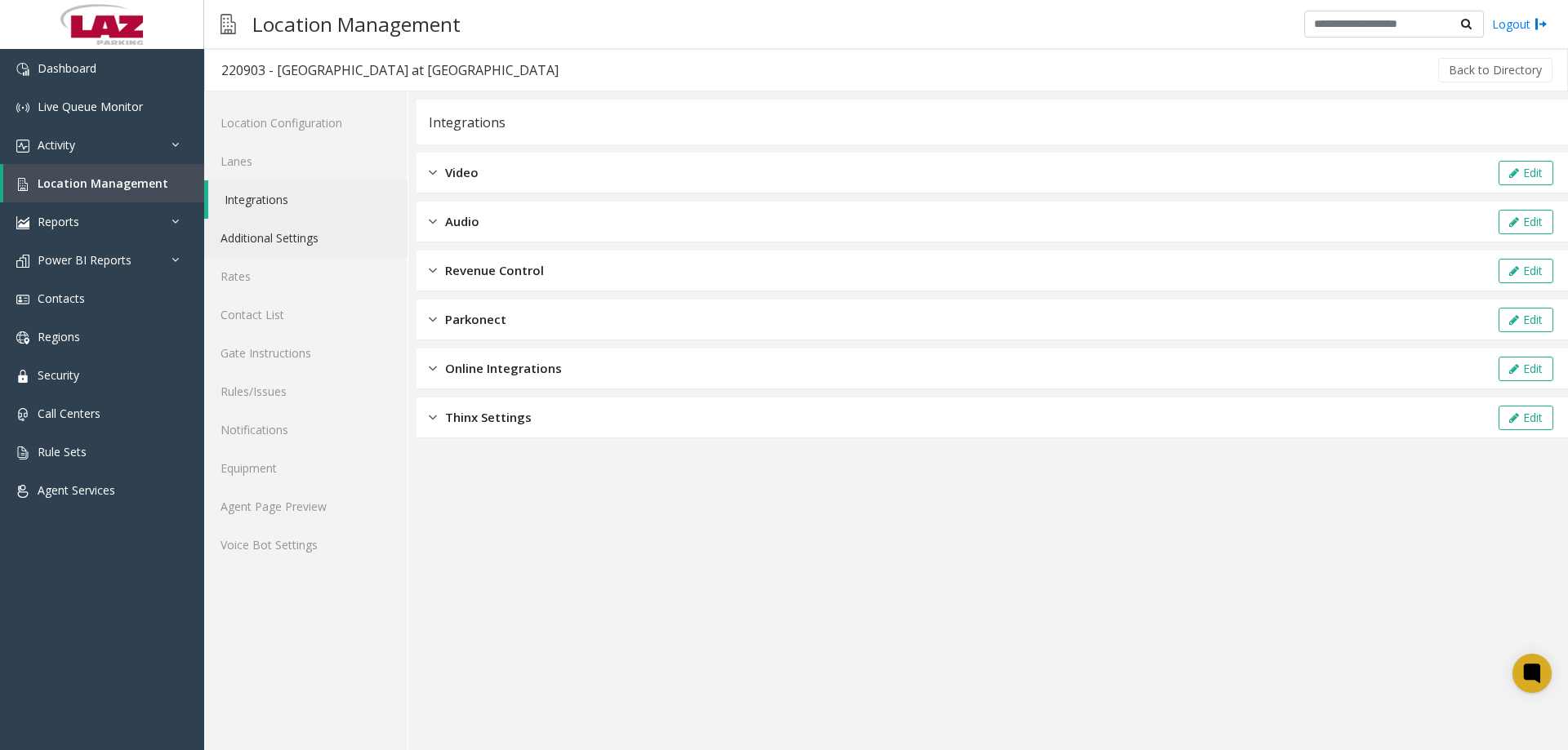
click at [296, 232] on link "Additional Settings" at bounding box center [307, 237] width 204 height 38
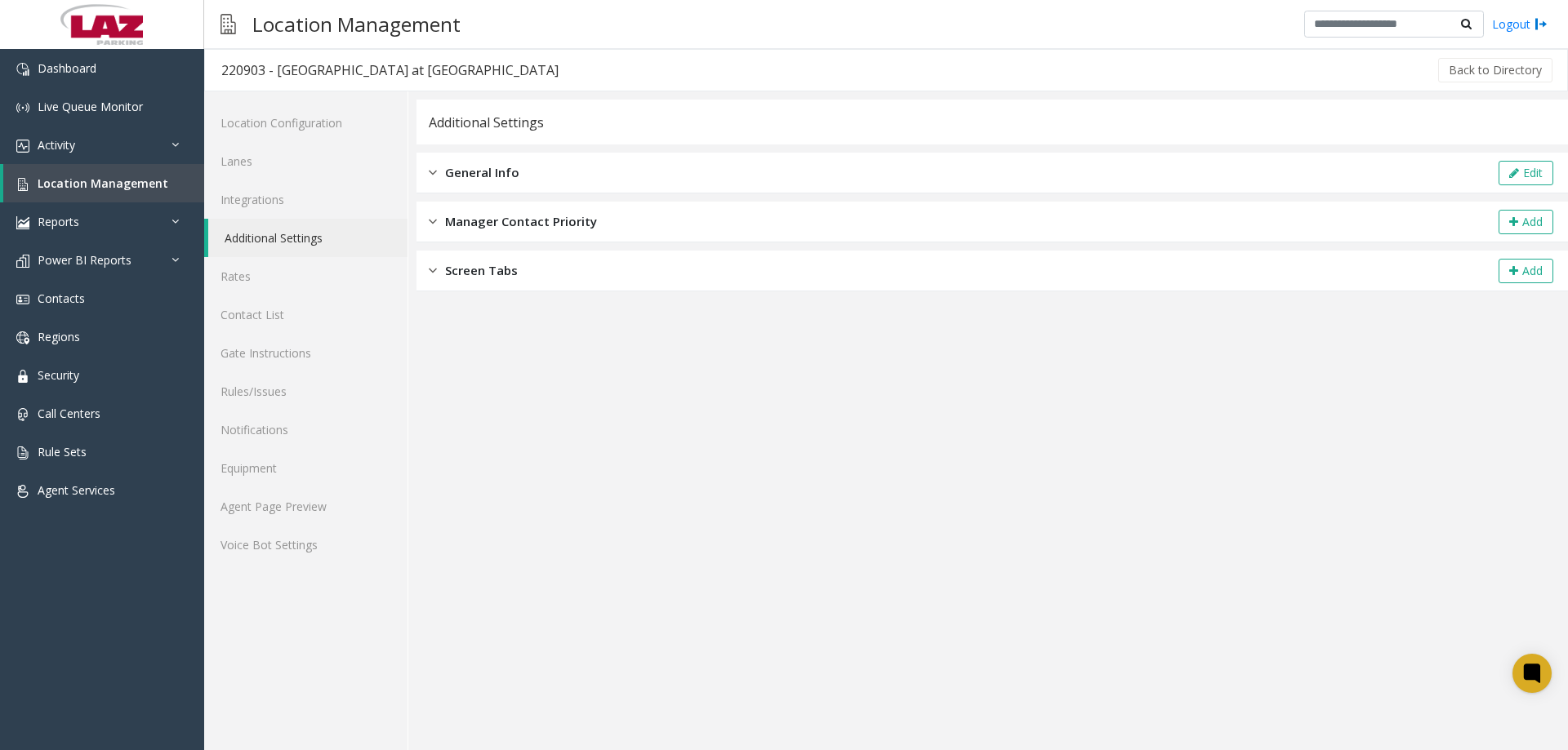
click at [485, 278] on span "Screen Tabs" at bounding box center [482, 270] width 73 height 19
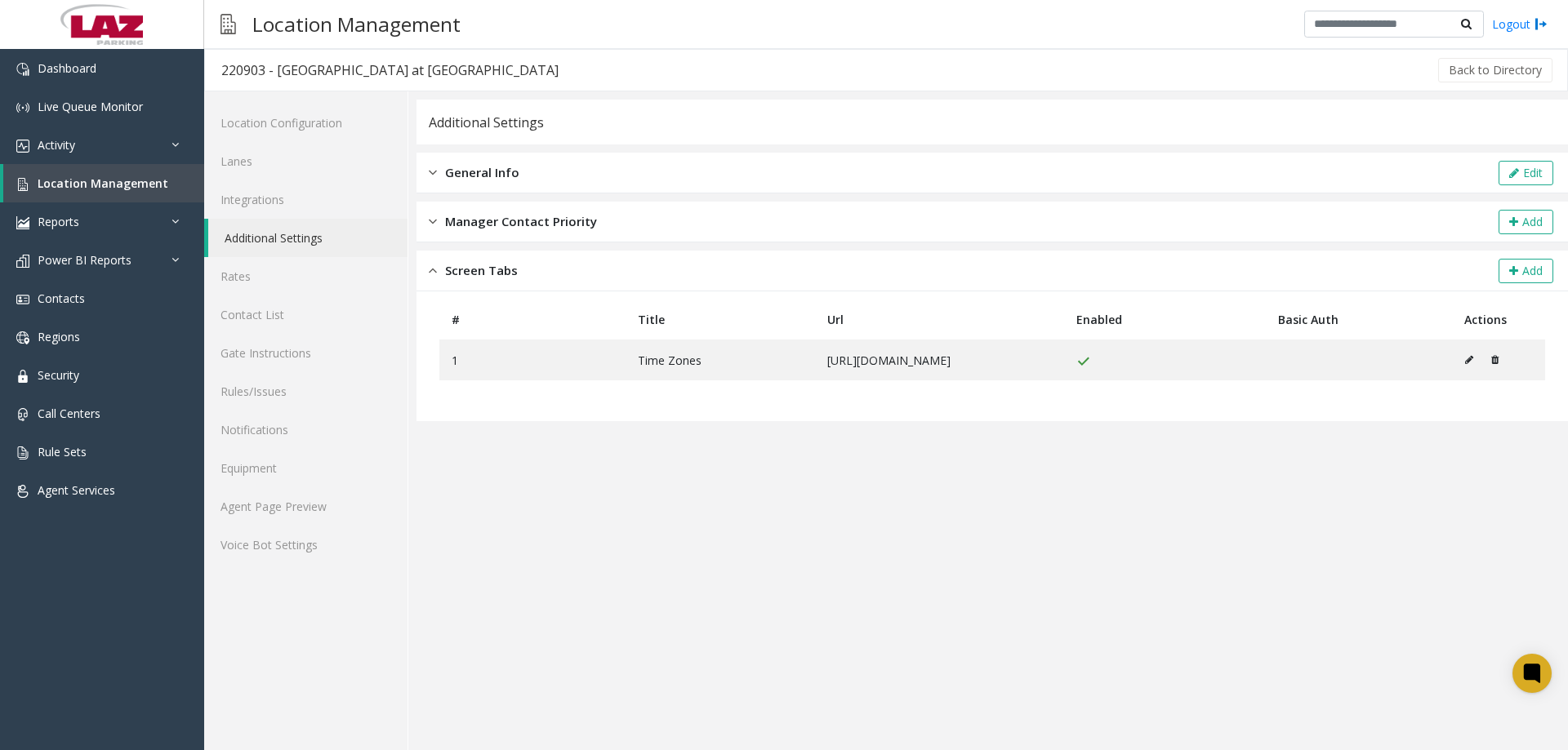
click at [485, 221] on span "Manager Contact Priority" at bounding box center [522, 221] width 152 height 19
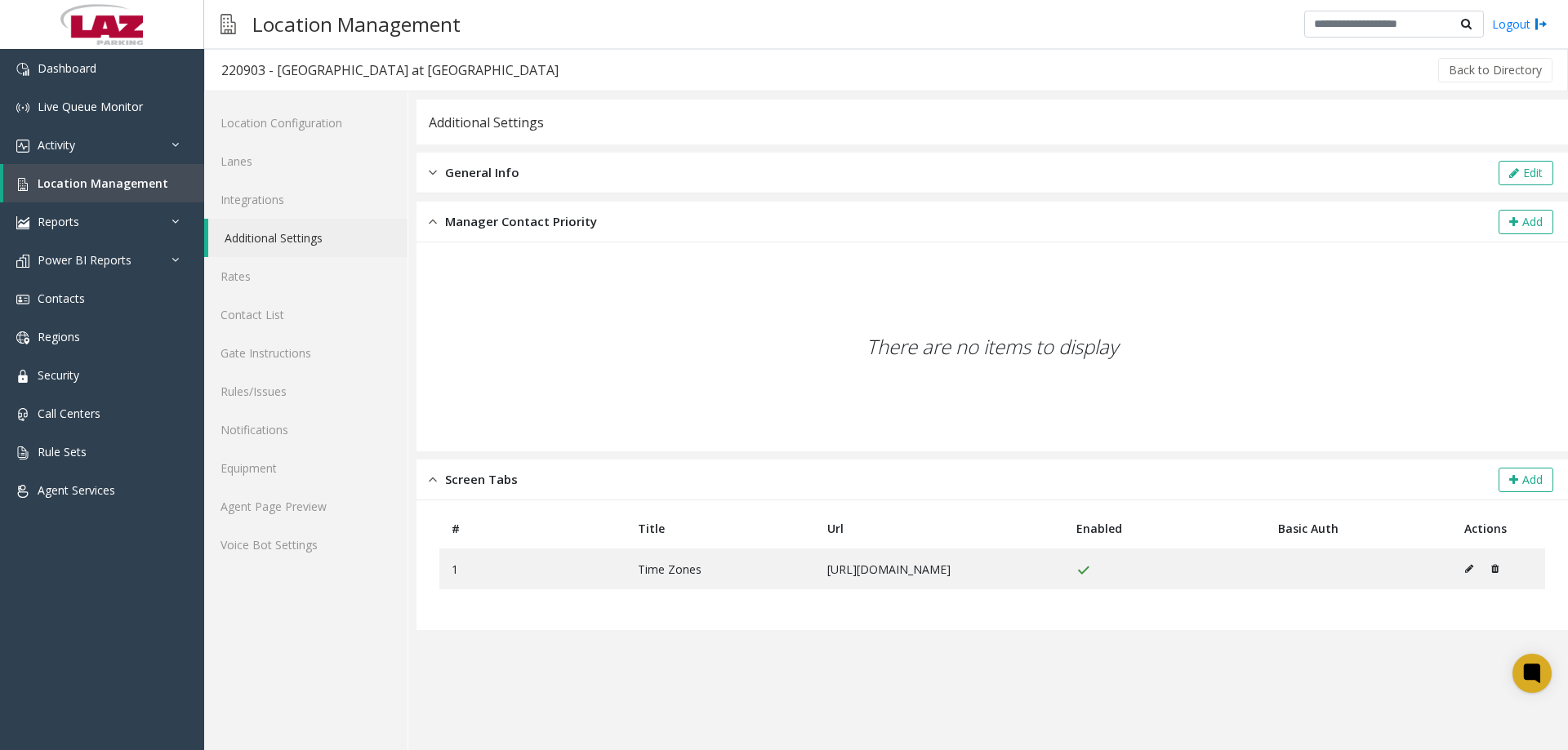
click at [462, 174] on span "General Info" at bounding box center [483, 172] width 74 height 19
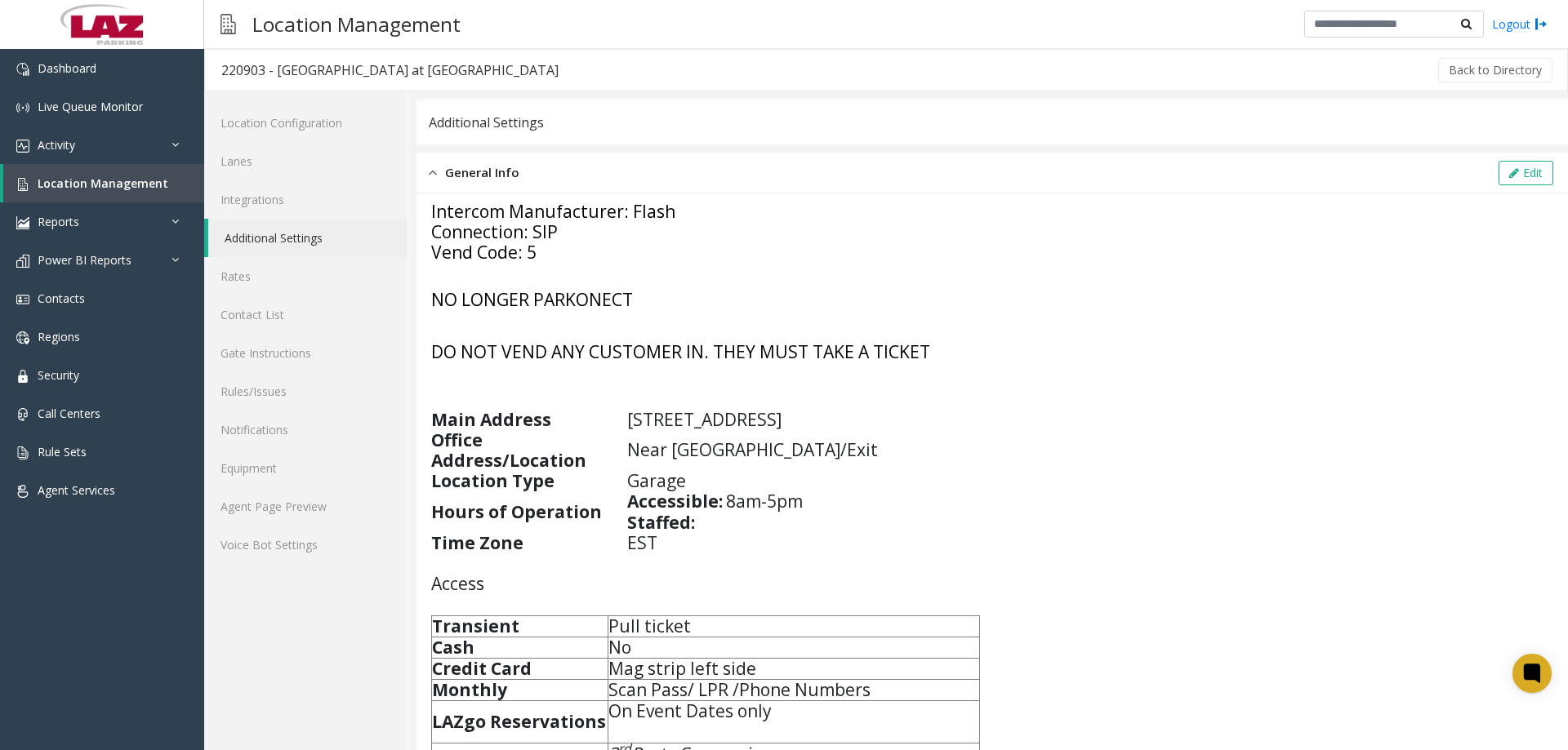
click at [462, 174] on span "General Info" at bounding box center [483, 172] width 74 height 19
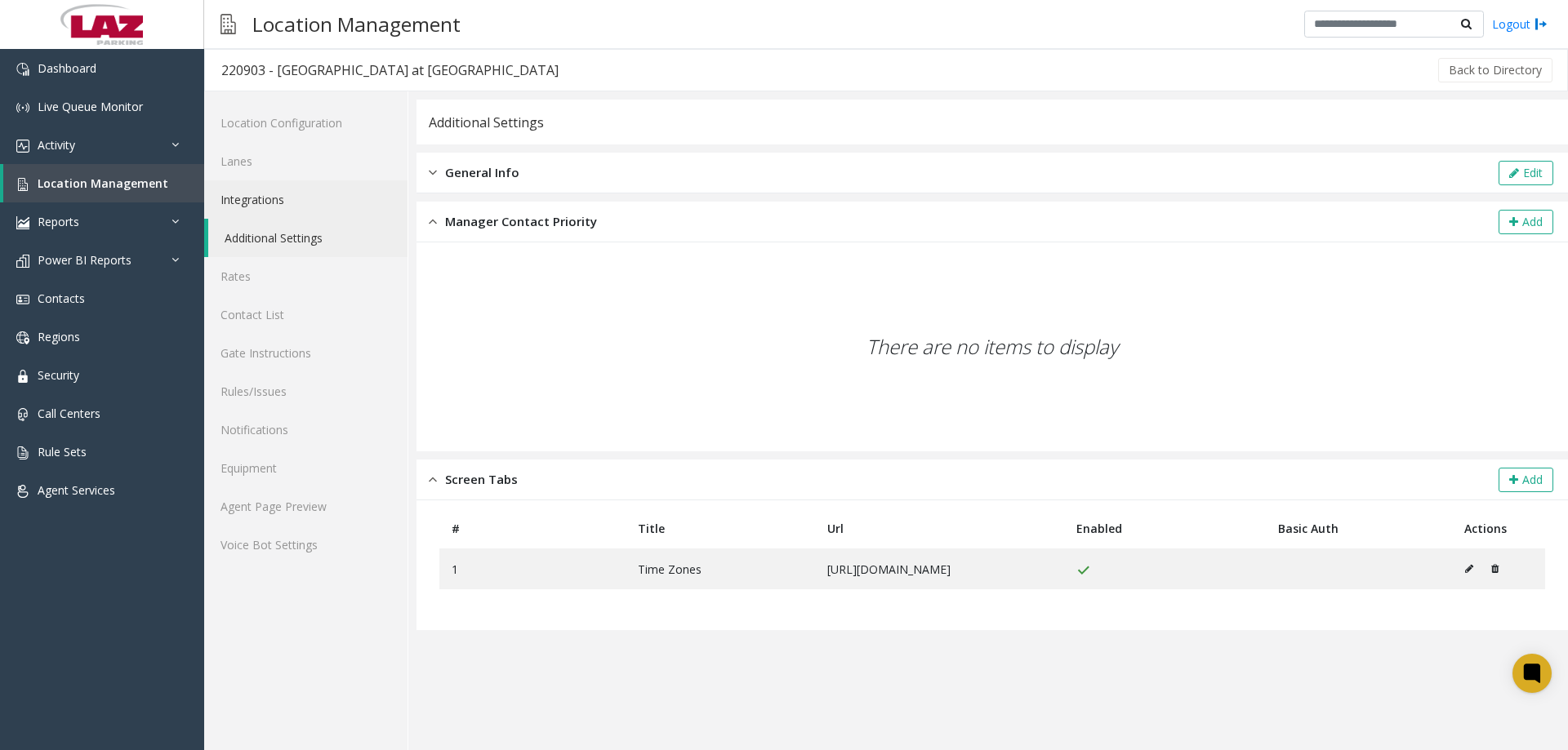
click at [261, 192] on link "Integrations" at bounding box center [307, 199] width 204 height 38
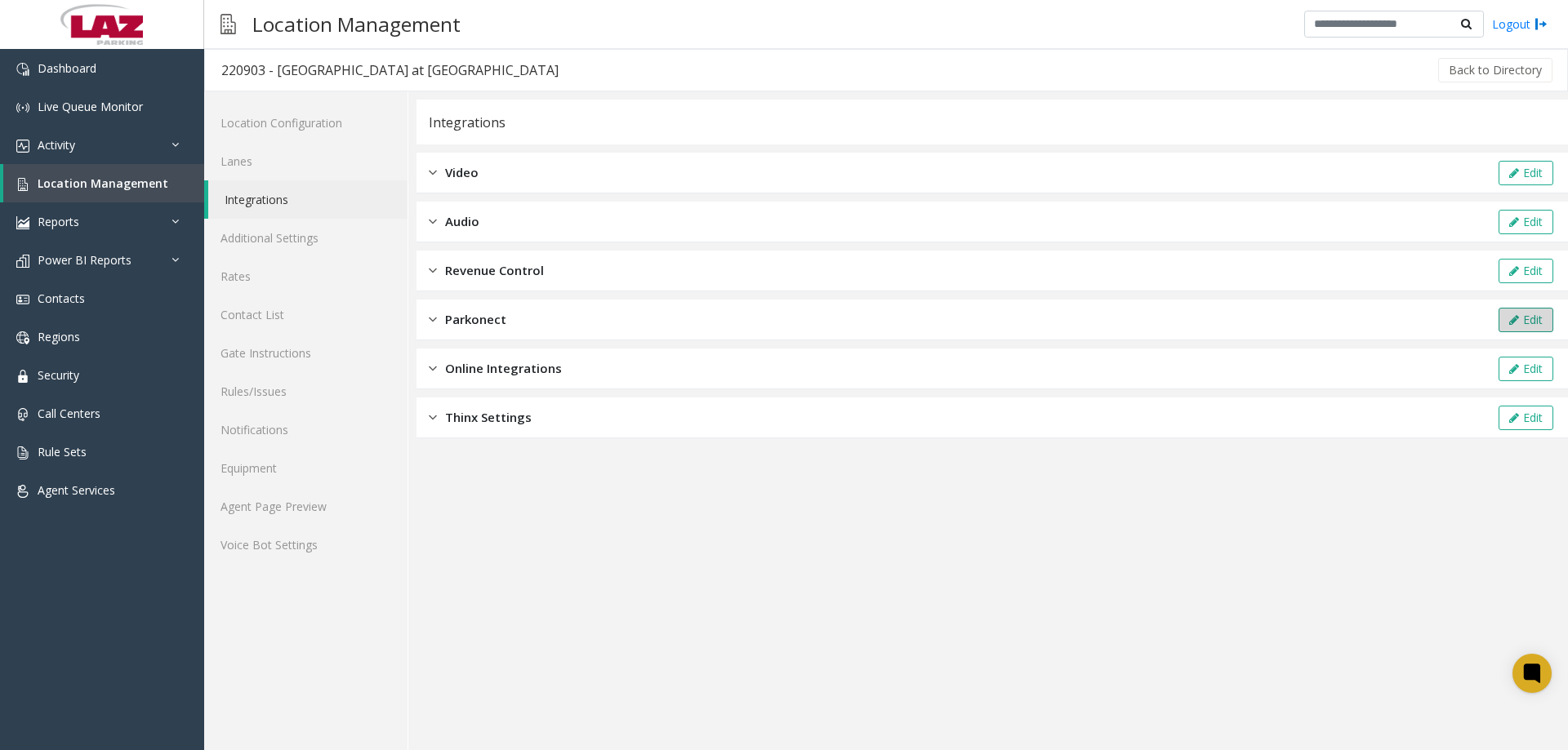
click at [1527, 322] on button "Edit" at bounding box center [1526, 321] width 55 height 25
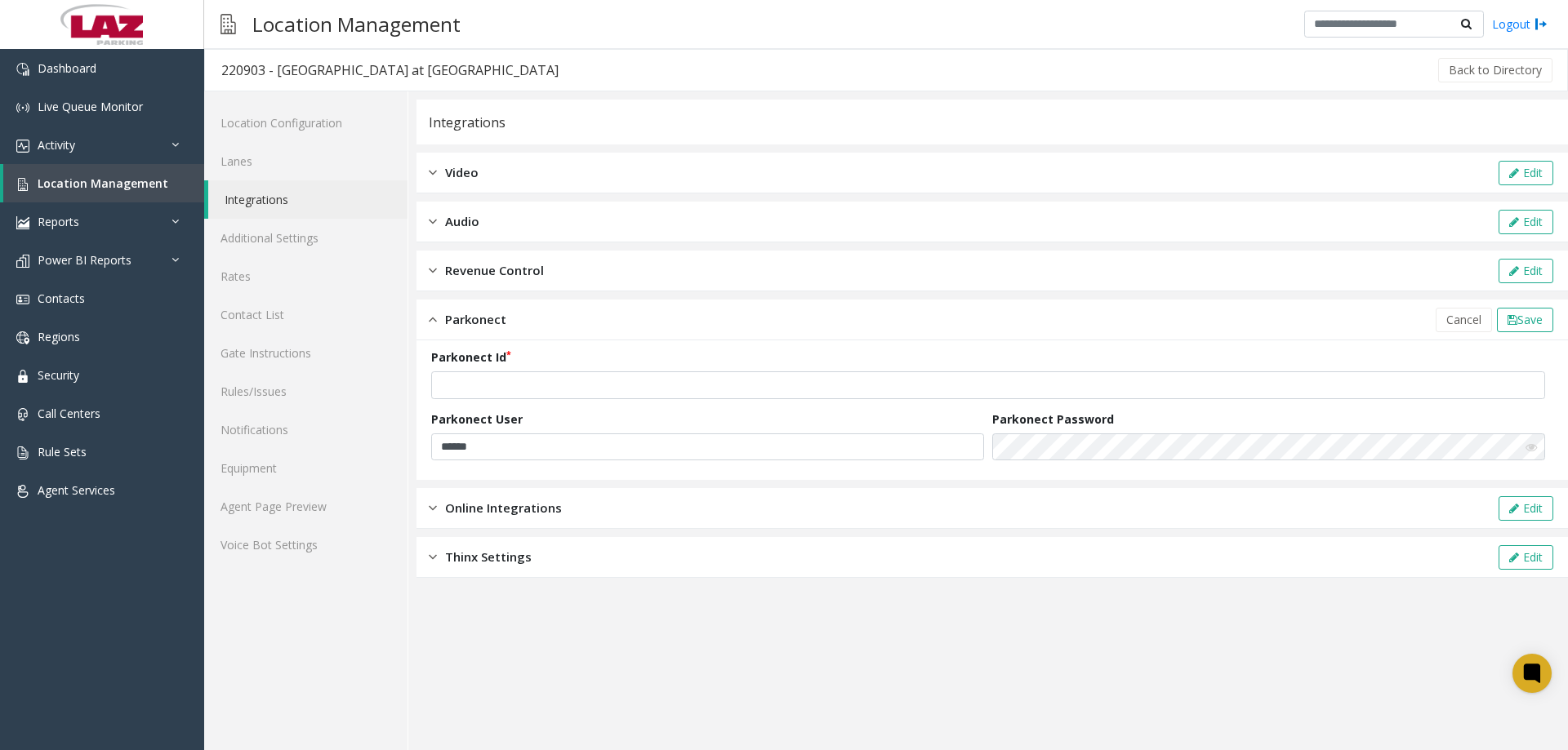
click at [1533, 445] on icon at bounding box center [1531, 447] width 12 height 12
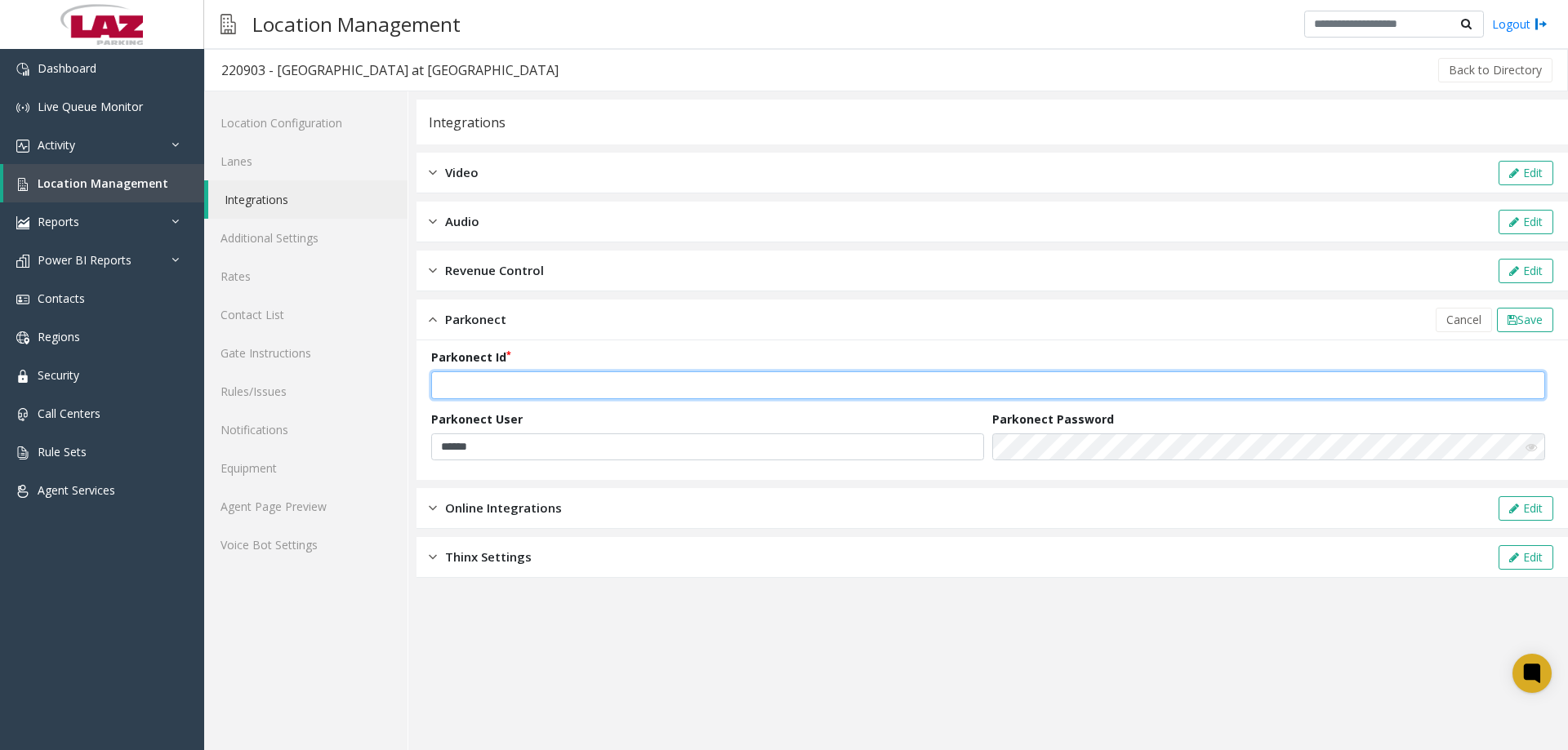
click at [513, 381] on input "***" at bounding box center [989, 385] width 1114 height 27
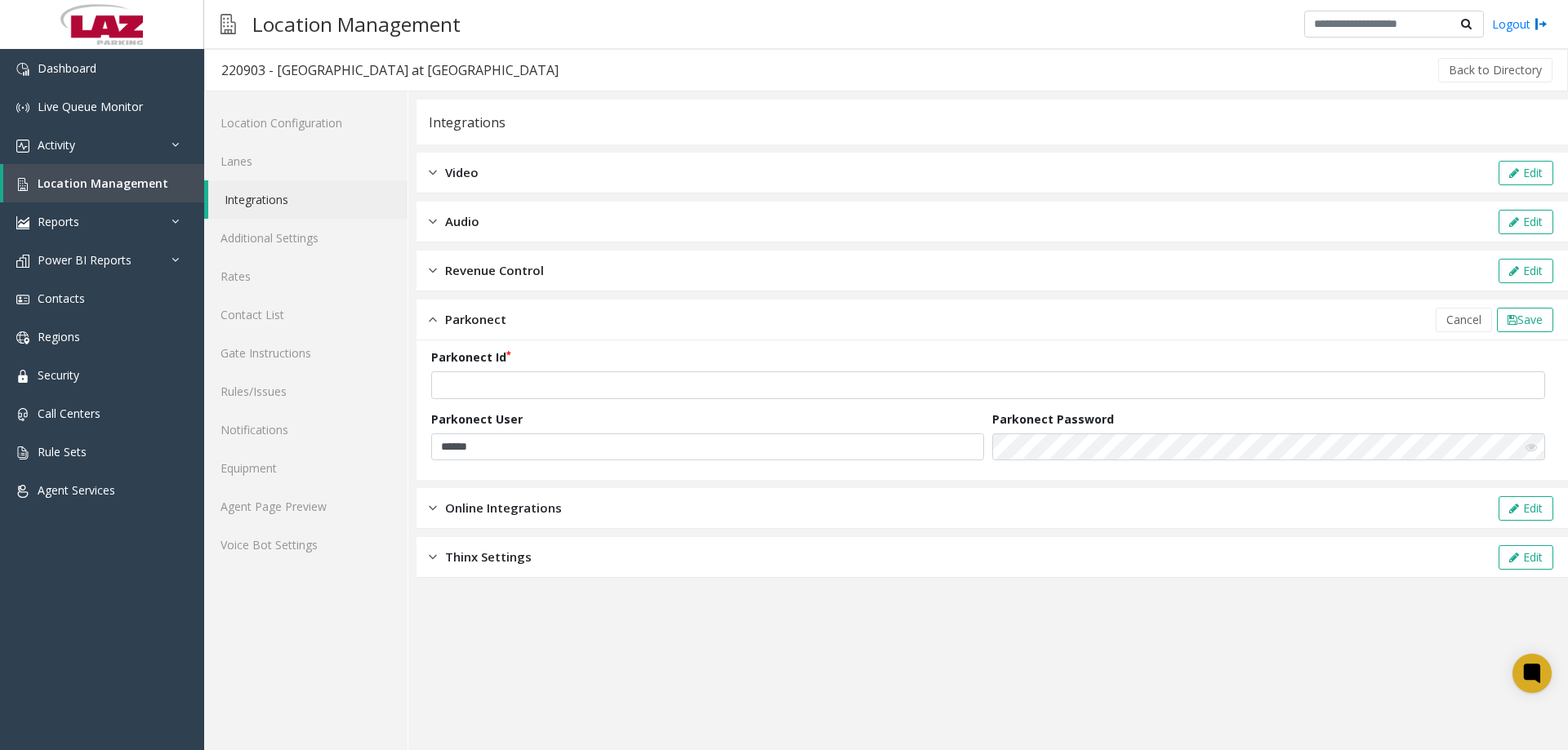
click at [839, 637] on app-integration "Integrations Video Edit Audio Edit Revenue Control Edit Parkonect Cancel Save P…" at bounding box center [992, 424] width 1152 height 651
click at [265, 506] on link "Agent Page Preview" at bounding box center [307, 506] width 204 height 38
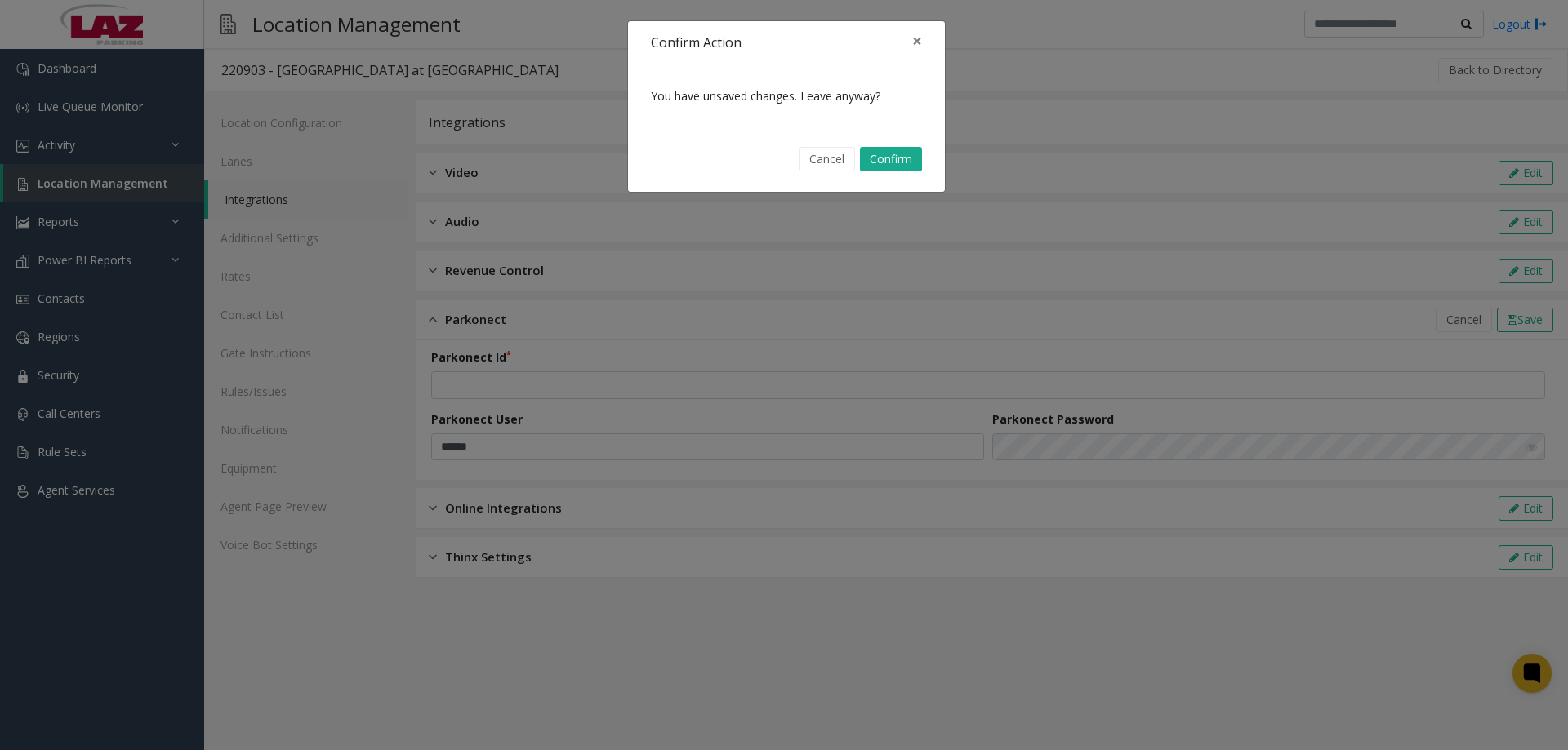
click at [881, 146] on div "Cancel Confirm" at bounding box center [787, 159] width 294 height 42
click at [889, 151] on button "Confirm" at bounding box center [891, 159] width 62 height 25
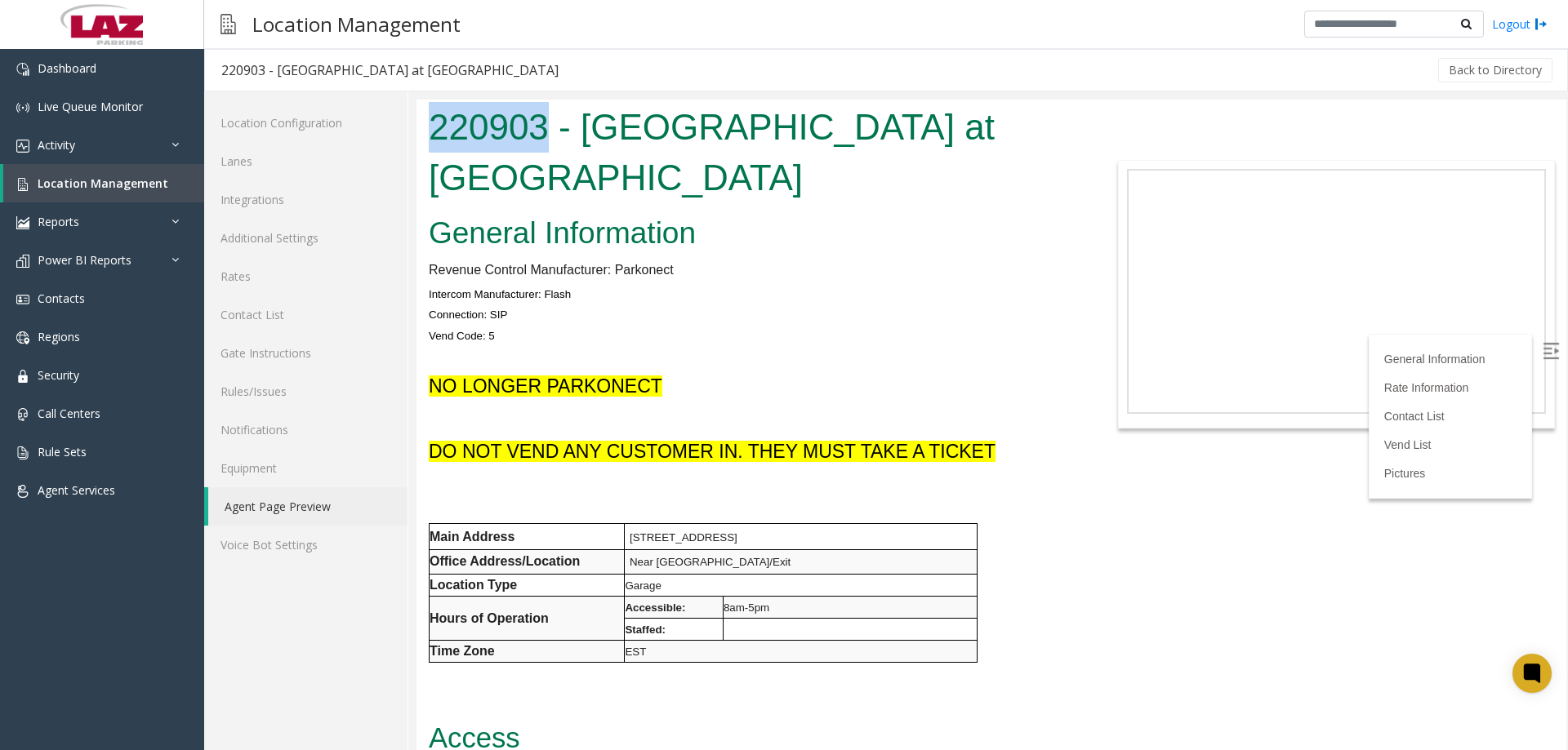
drag, startPoint x: 544, startPoint y: 127, endPoint x: 425, endPoint y: 135, distance: 119.3
click at [425, 135] on div "220903 - [GEOGRAPHIC_DATA] at [GEOGRAPHIC_DATA]" at bounding box center [751, 154] width 671 height 110
copy h1 "220903"
drag, startPoint x: 666, startPoint y: 315, endPoint x: 676, endPoint y: 321, distance: 11.7
click at [666, 315] on p "Connection: SIP" at bounding box center [751, 314] width 646 height 21
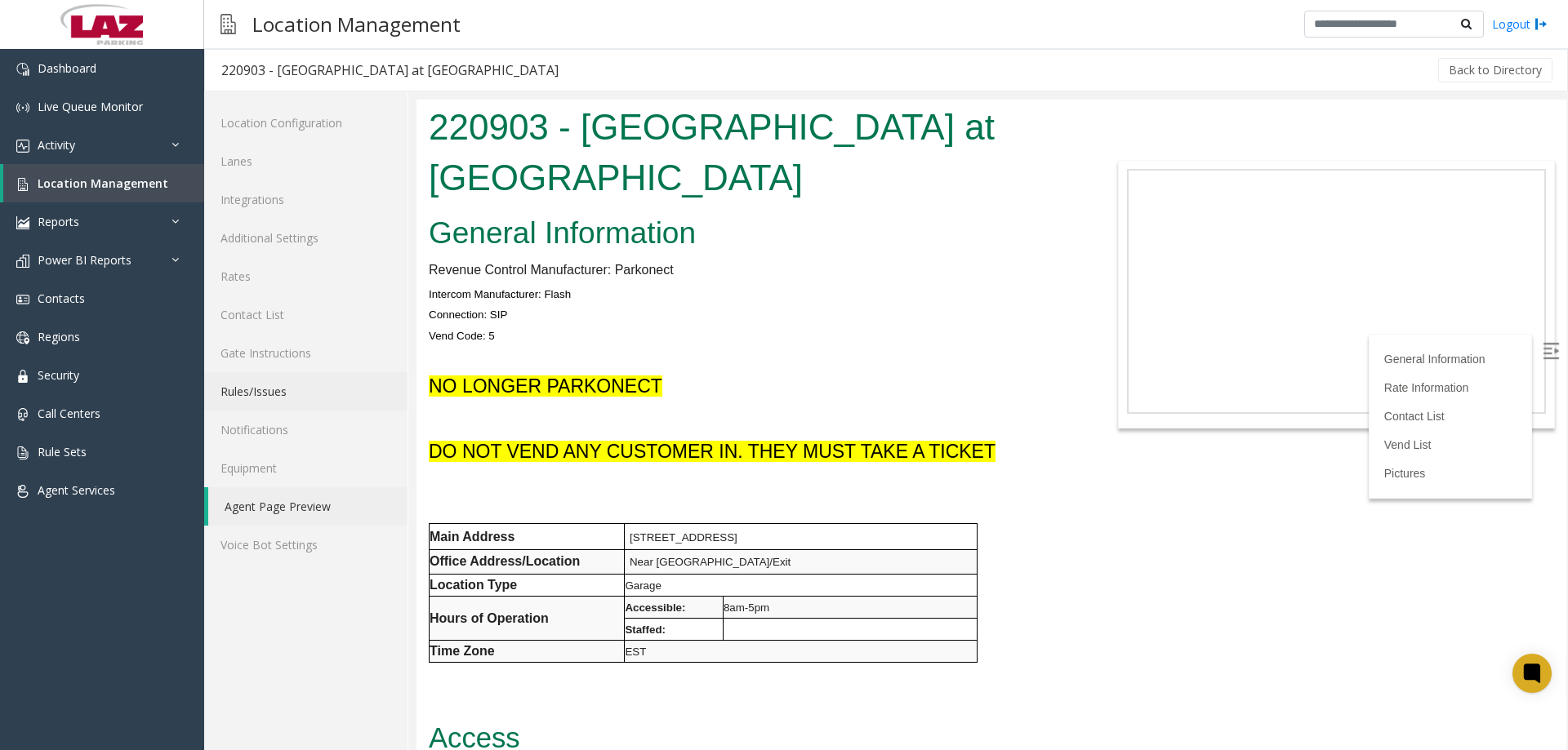
click at [252, 390] on link "Rules/Issues" at bounding box center [307, 390] width 204 height 38
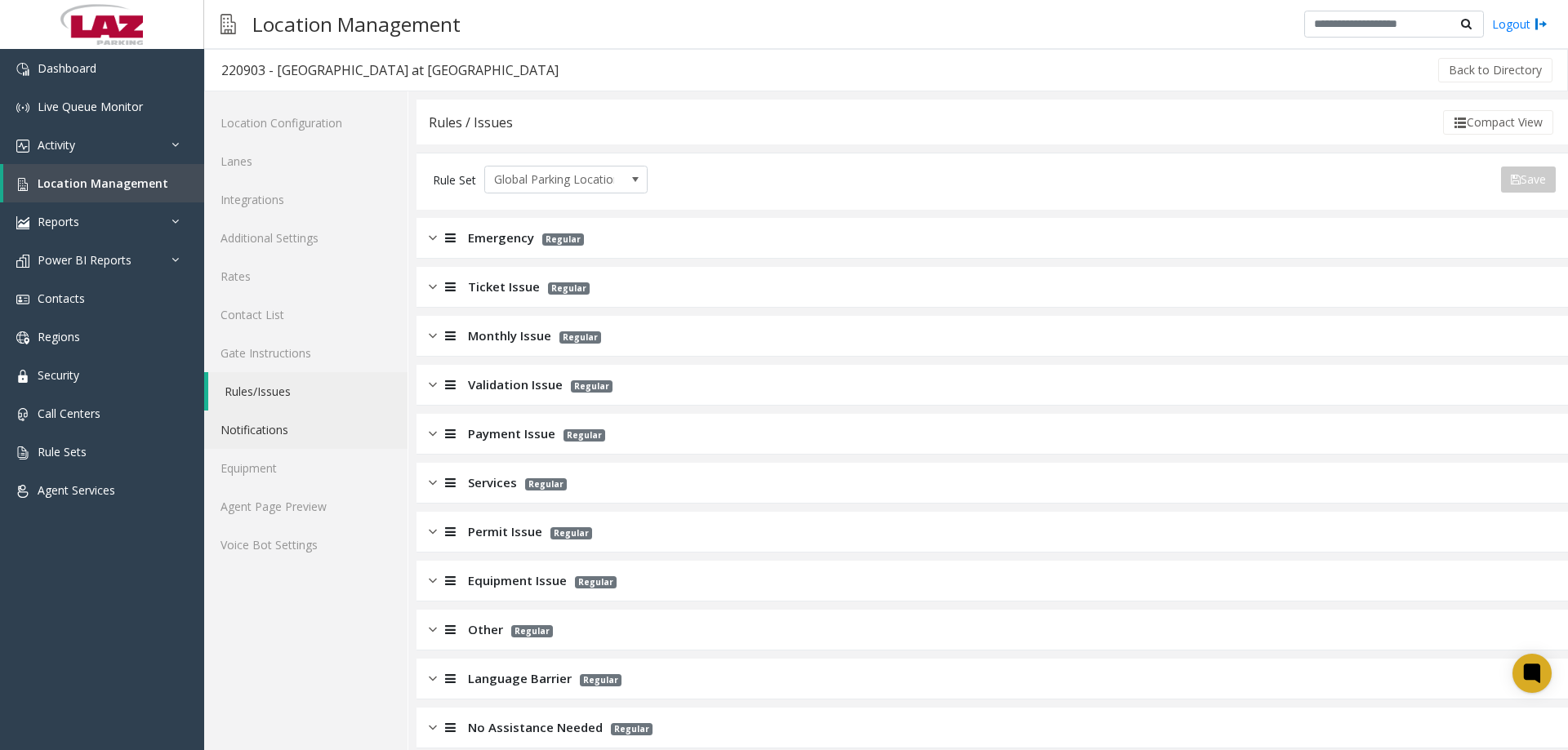
click at [259, 439] on link "Notifications" at bounding box center [307, 429] width 204 height 38
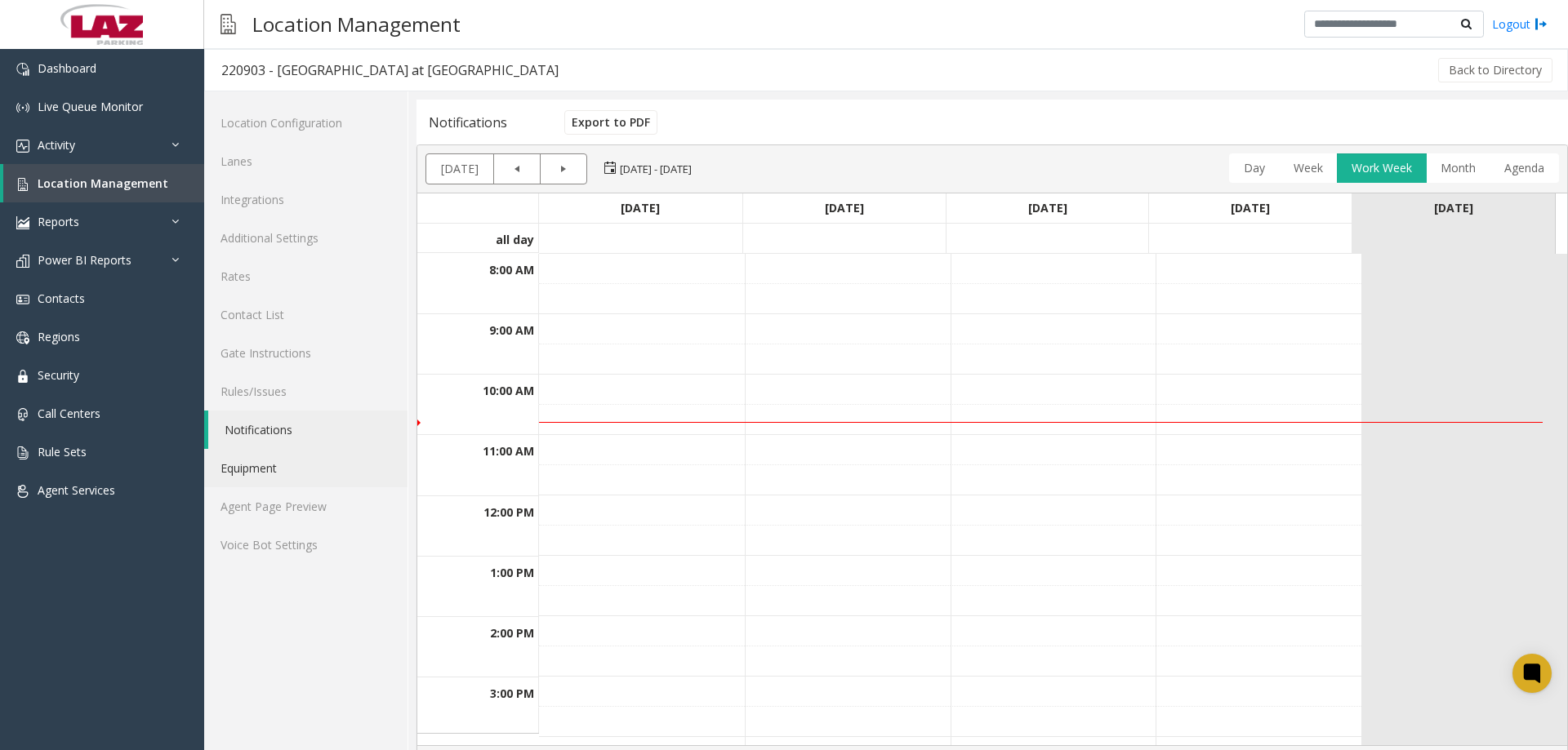
click at [243, 475] on link "Equipment" at bounding box center [307, 468] width 204 height 38
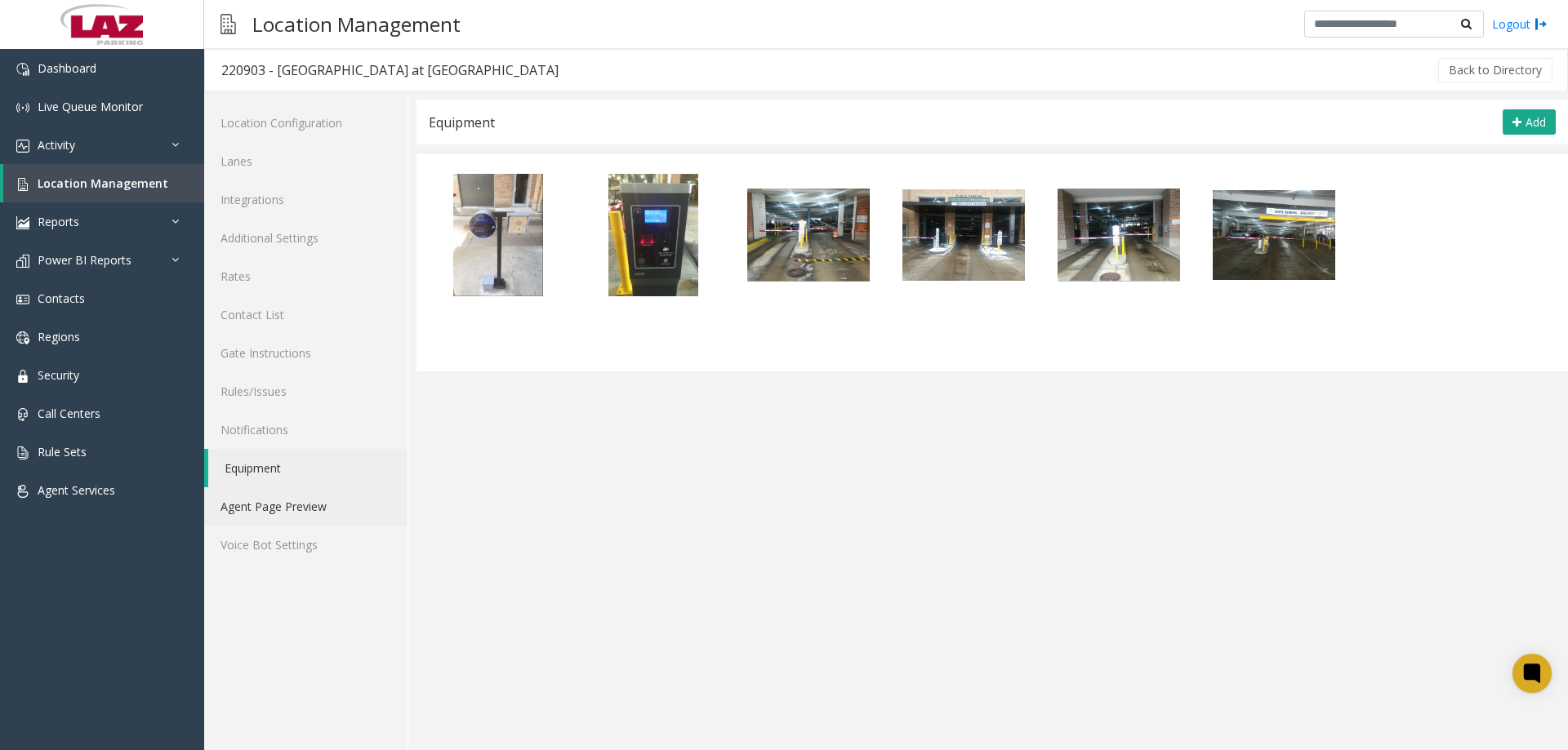
click at [262, 501] on link "Agent Page Preview" at bounding box center [307, 506] width 204 height 38
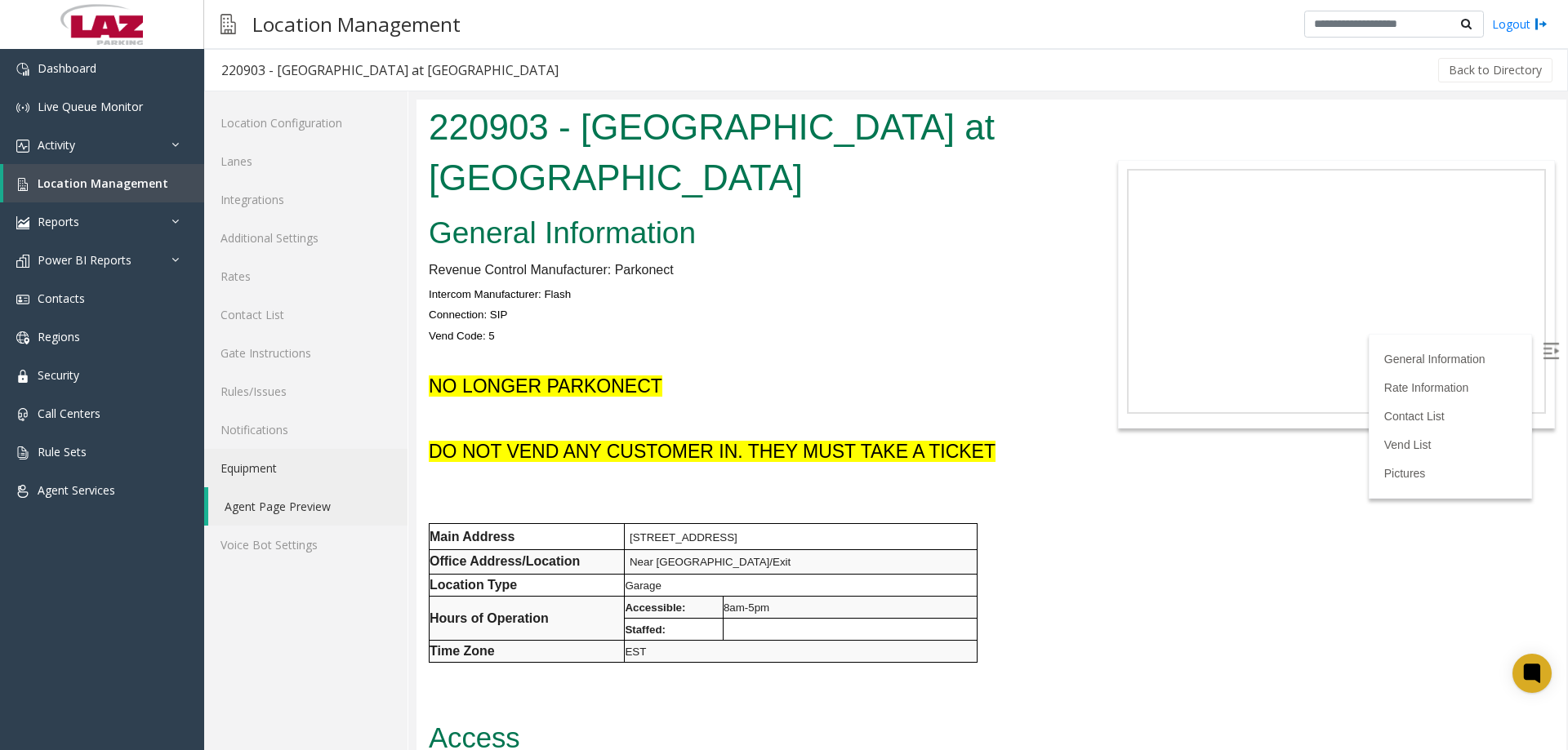
click at [266, 471] on link "Equipment" at bounding box center [307, 468] width 204 height 38
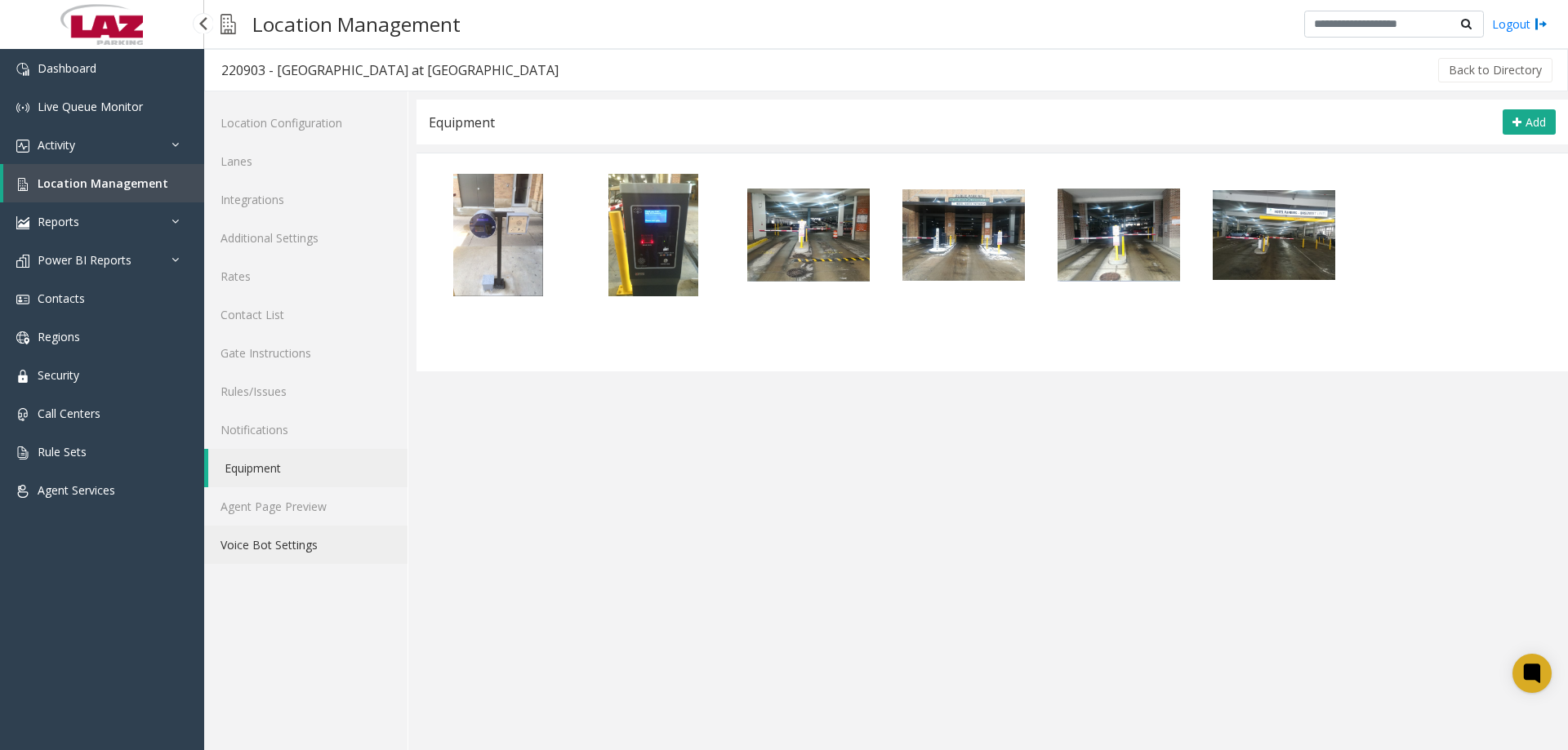
click at [239, 542] on link "Voice Bot Settings" at bounding box center [307, 545] width 204 height 38
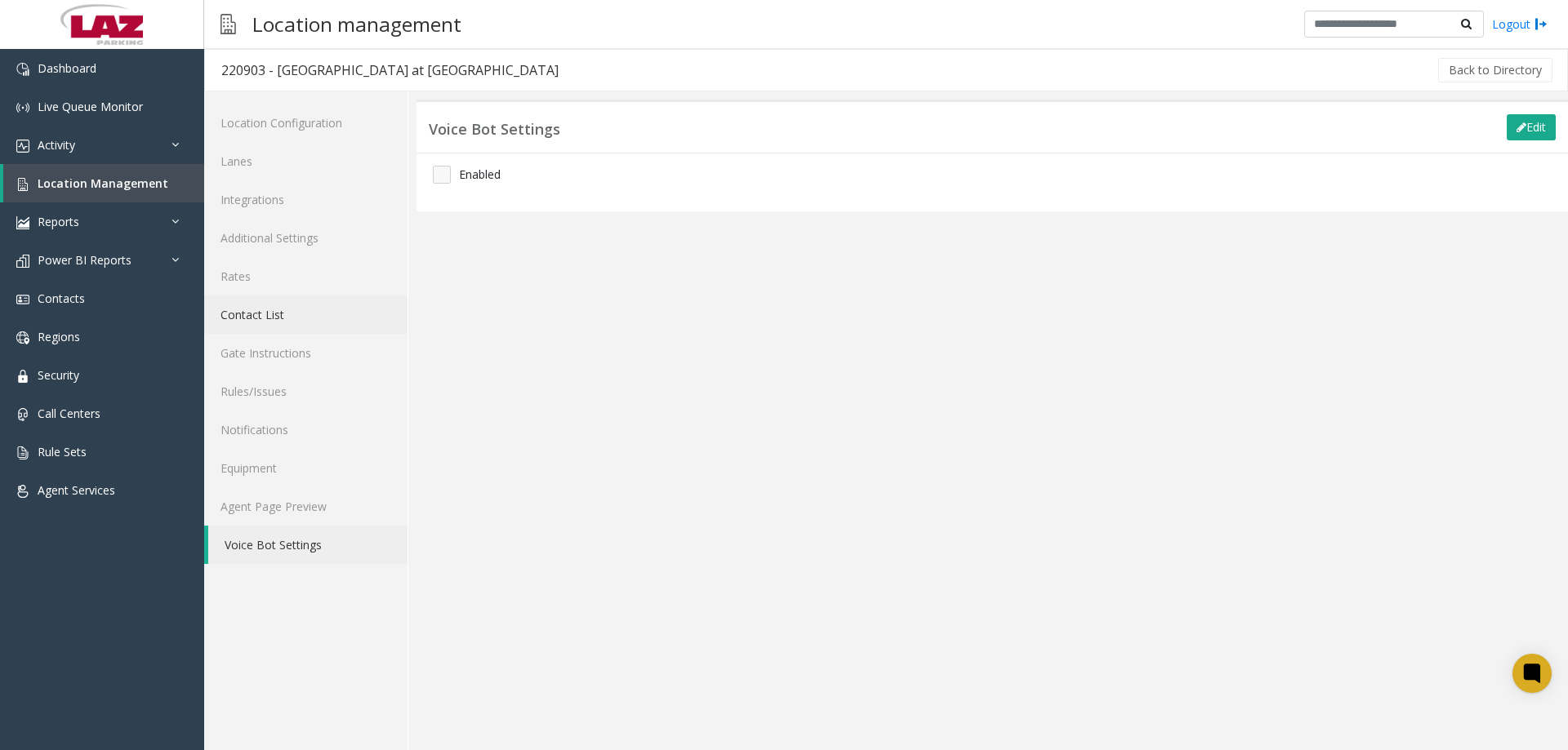
click at [313, 301] on link "Contact List" at bounding box center [307, 314] width 204 height 38
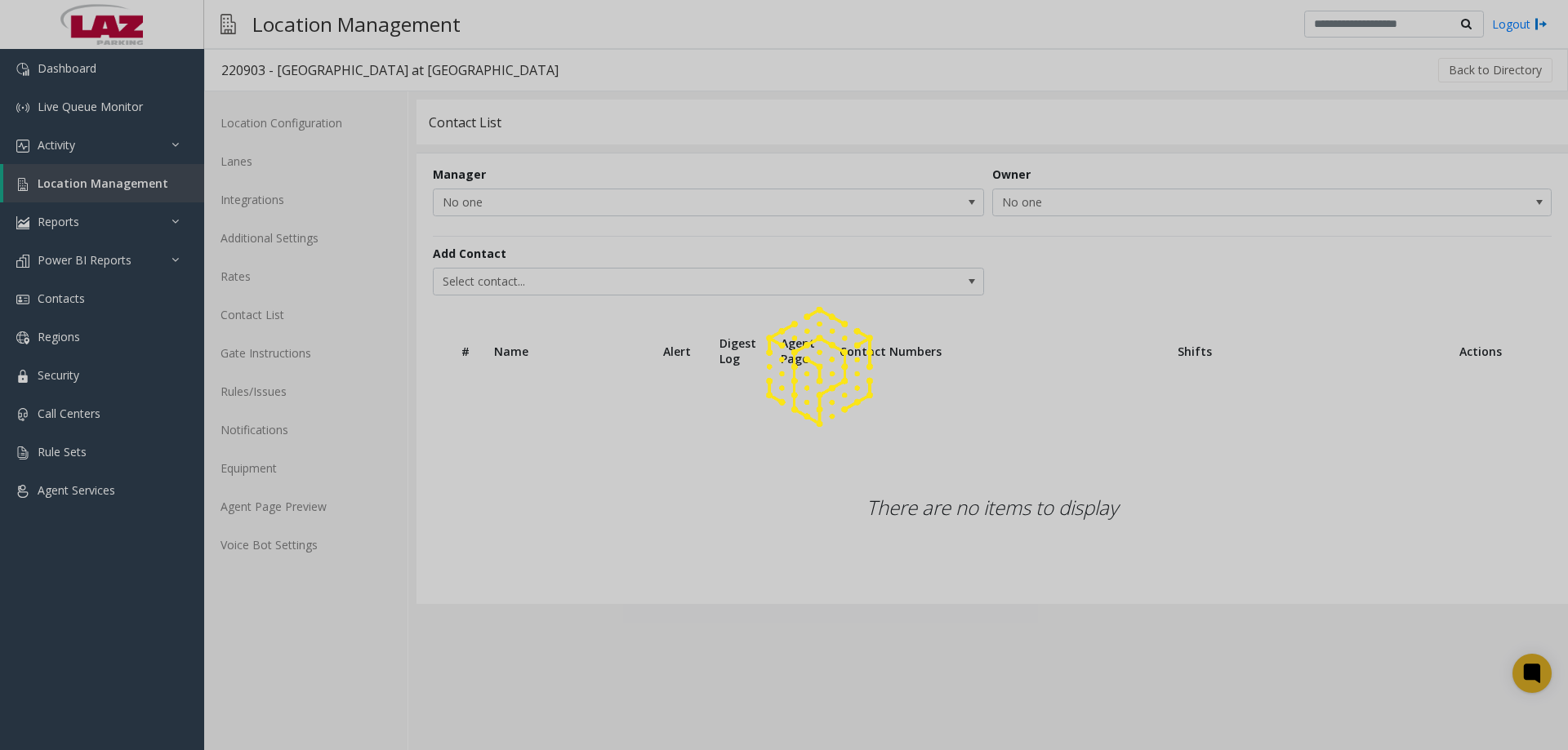
click at [284, 261] on div at bounding box center [784, 375] width 1568 height 750
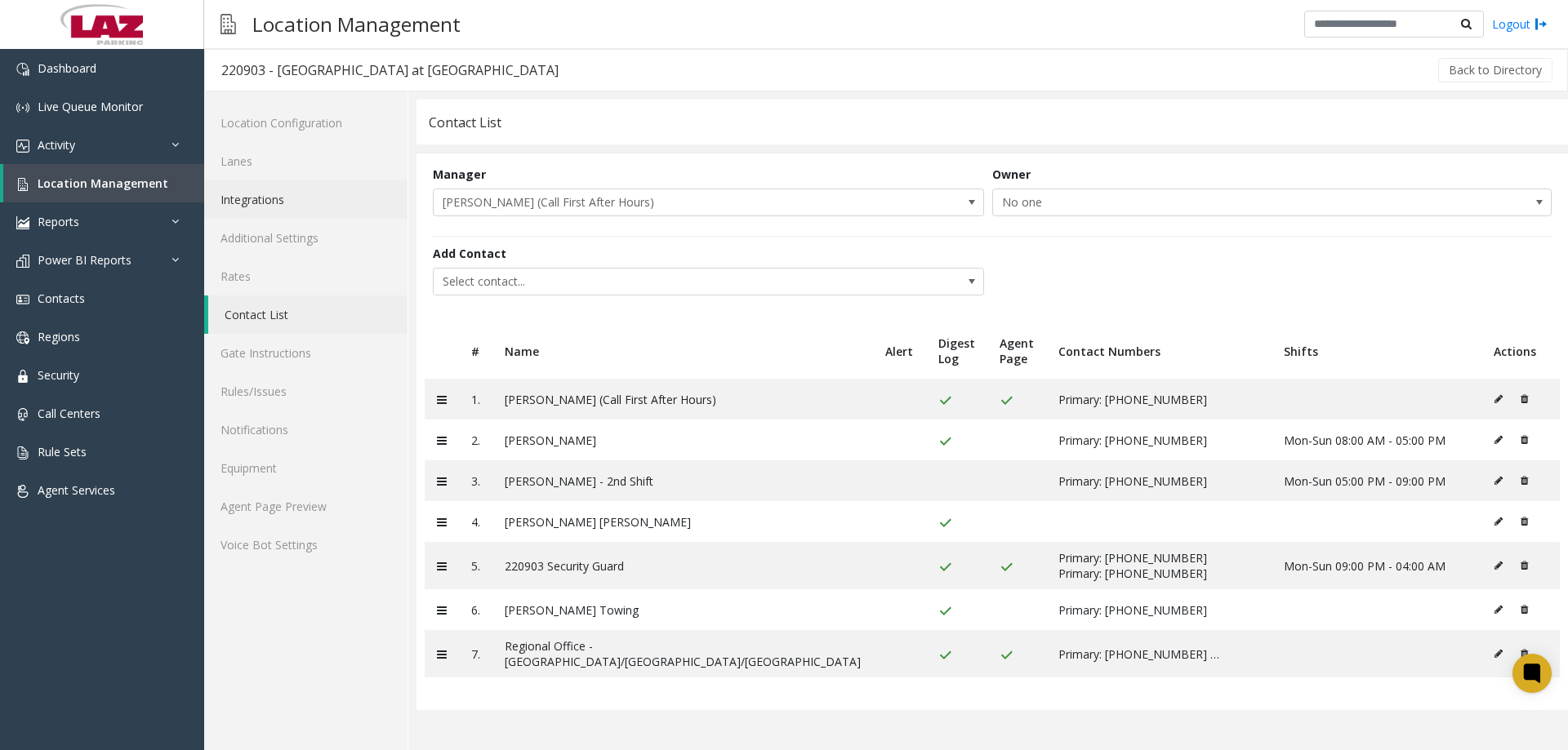
click at [284, 202] on link "Integrations" at bounding box center [307, 199] width 204 height 38
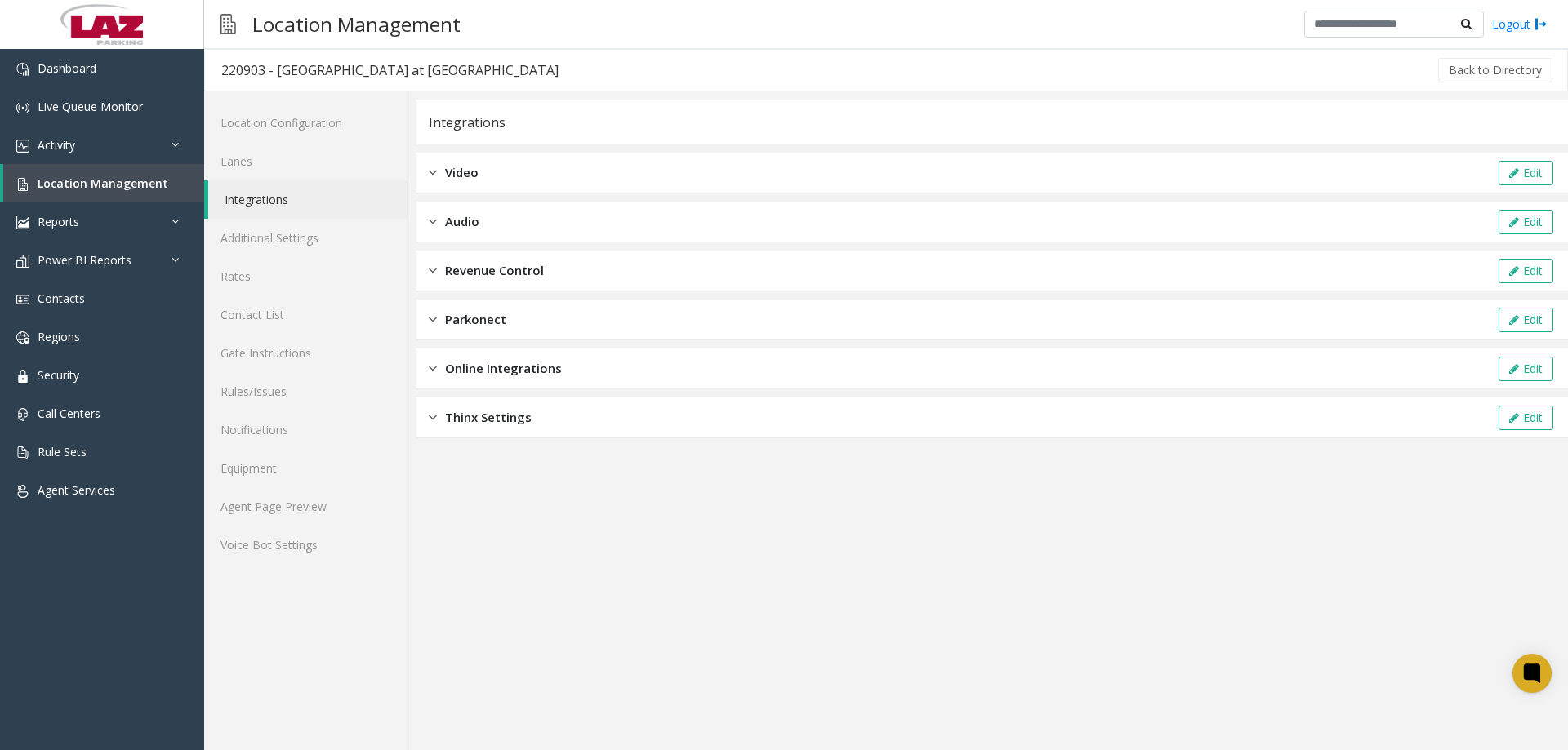
click at [555, 177] on div "Video Edit" at bounding box center [992, 173] width 1152 height 41
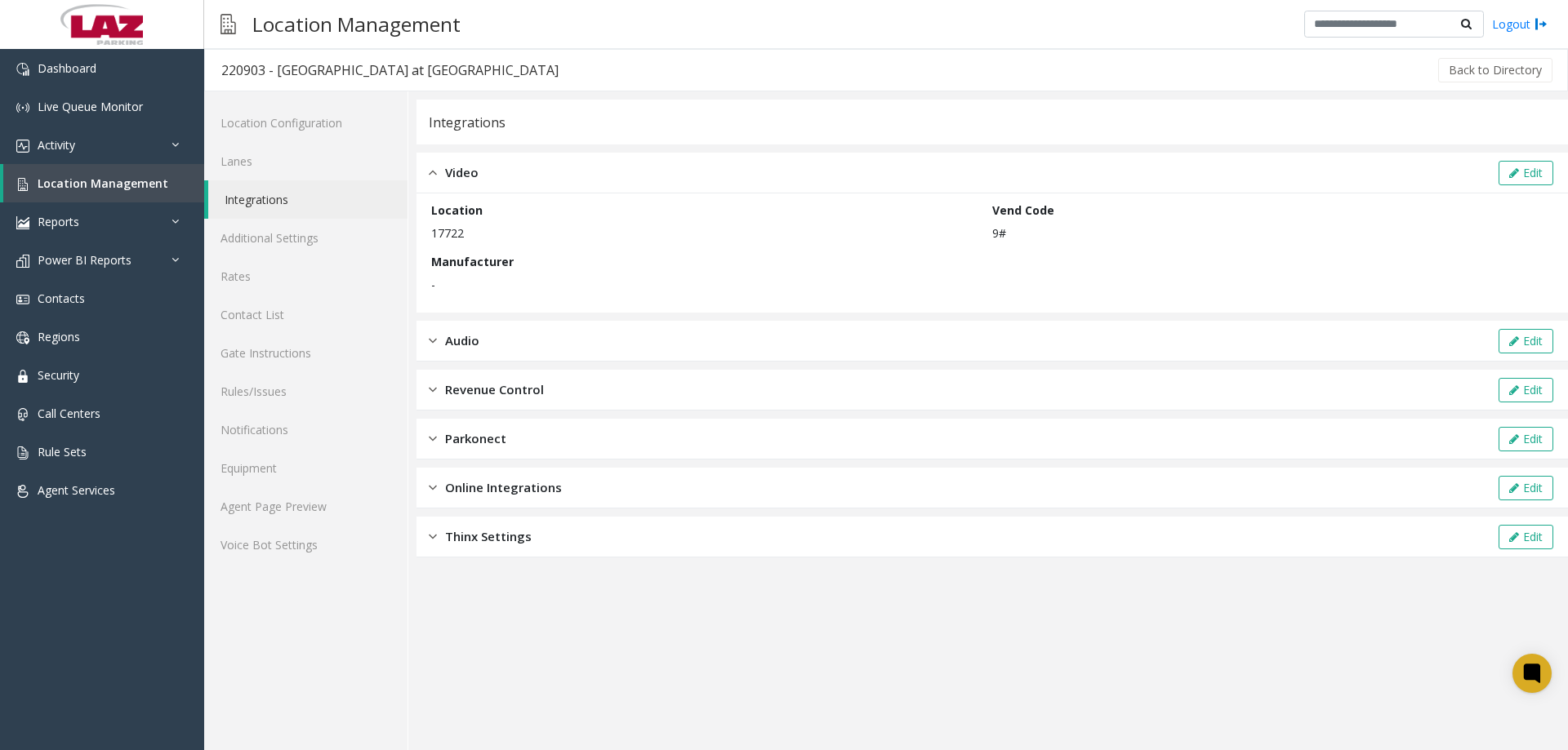
click at [550, 172] on div "Video Edit" at bounding box center [992, 173] width 1152 height 41
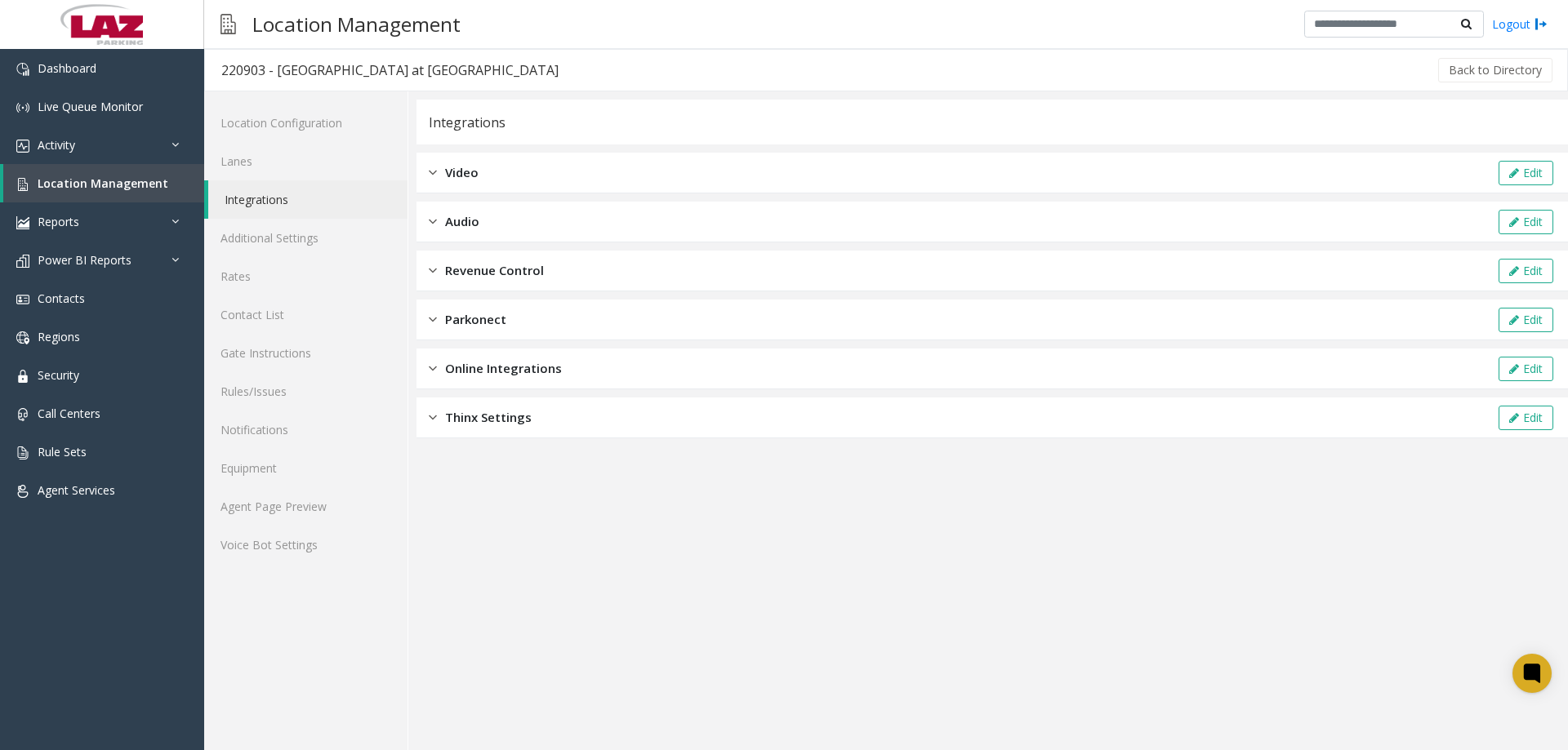
click at [540, 244] on div "Integrations Video Edit Audio Edit Revenue Control Edit Parkonect Edit Online I…" at bounding box center [992, 268] width 1152 height 339
click at [542, 236] on div "Audio Edit" at bounding box center [992, 222] width 1152 height 41
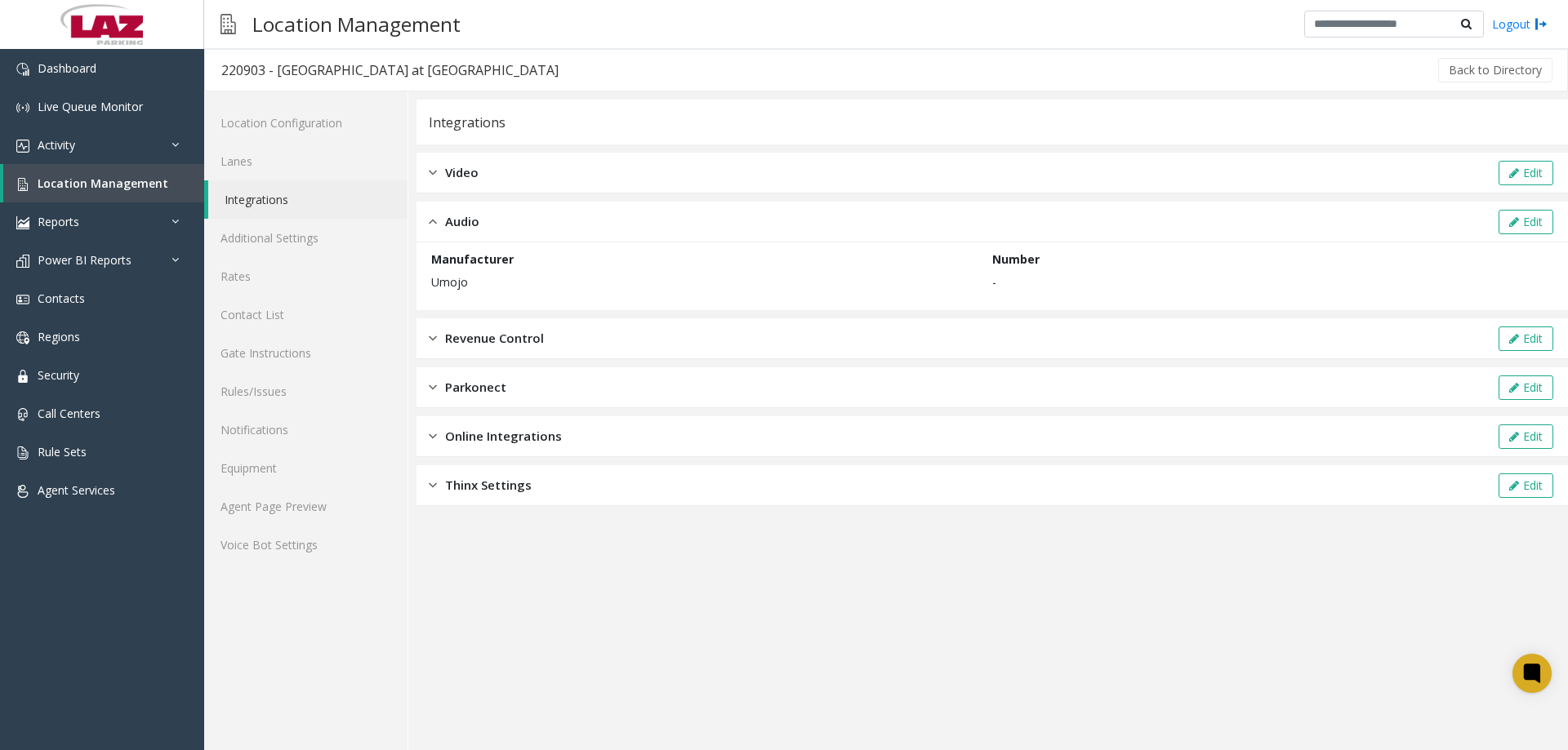
click at [542, 220] on div "Audio Edit" at bounding box center [992, 222] width 1152 height 41
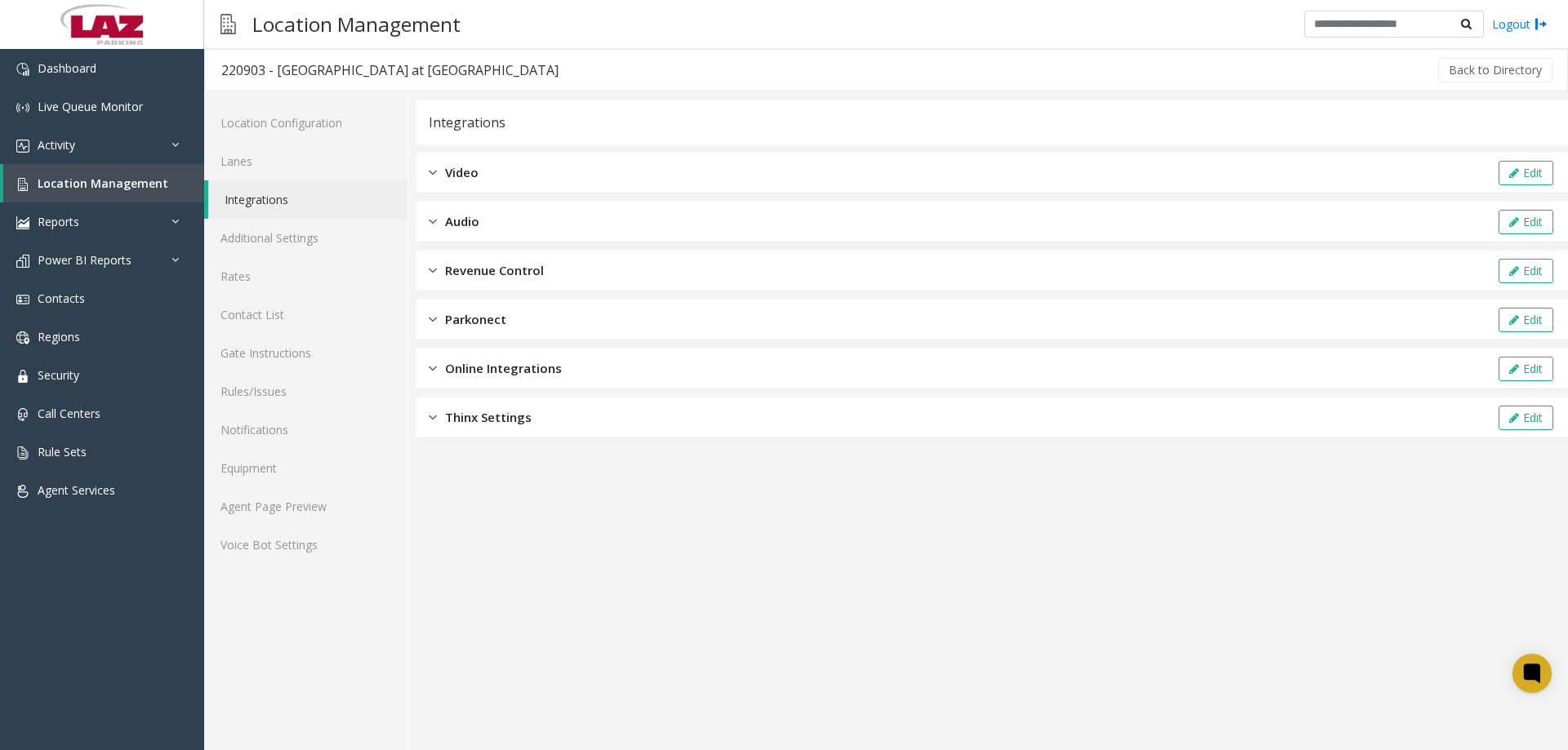
click at [547, 228] on div "Audio Edit" at bounding box center [992, 222] width 1152 height 41
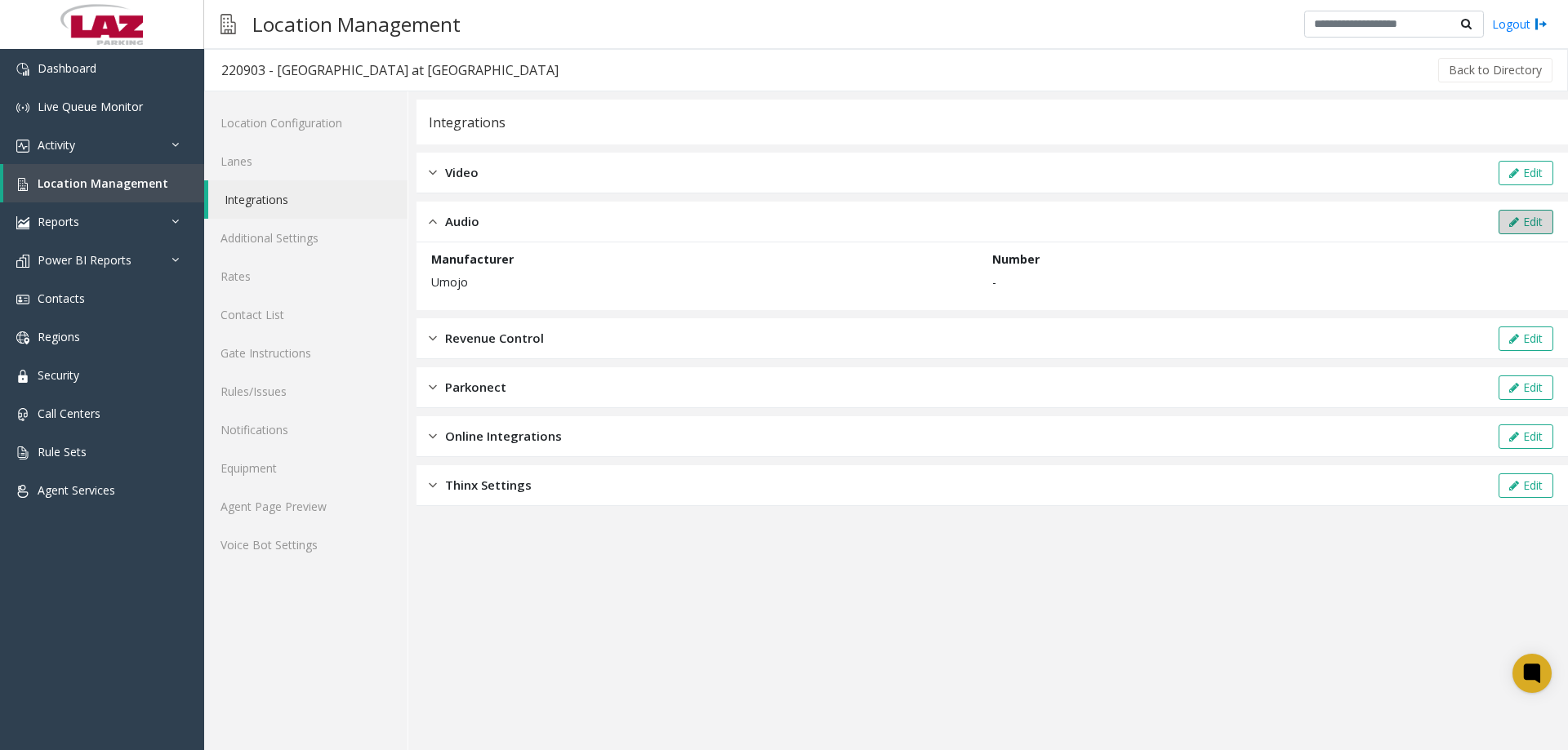
click at [1516, 228] on button "Edit" at bounding box center [1526, 222] width 55 height 25
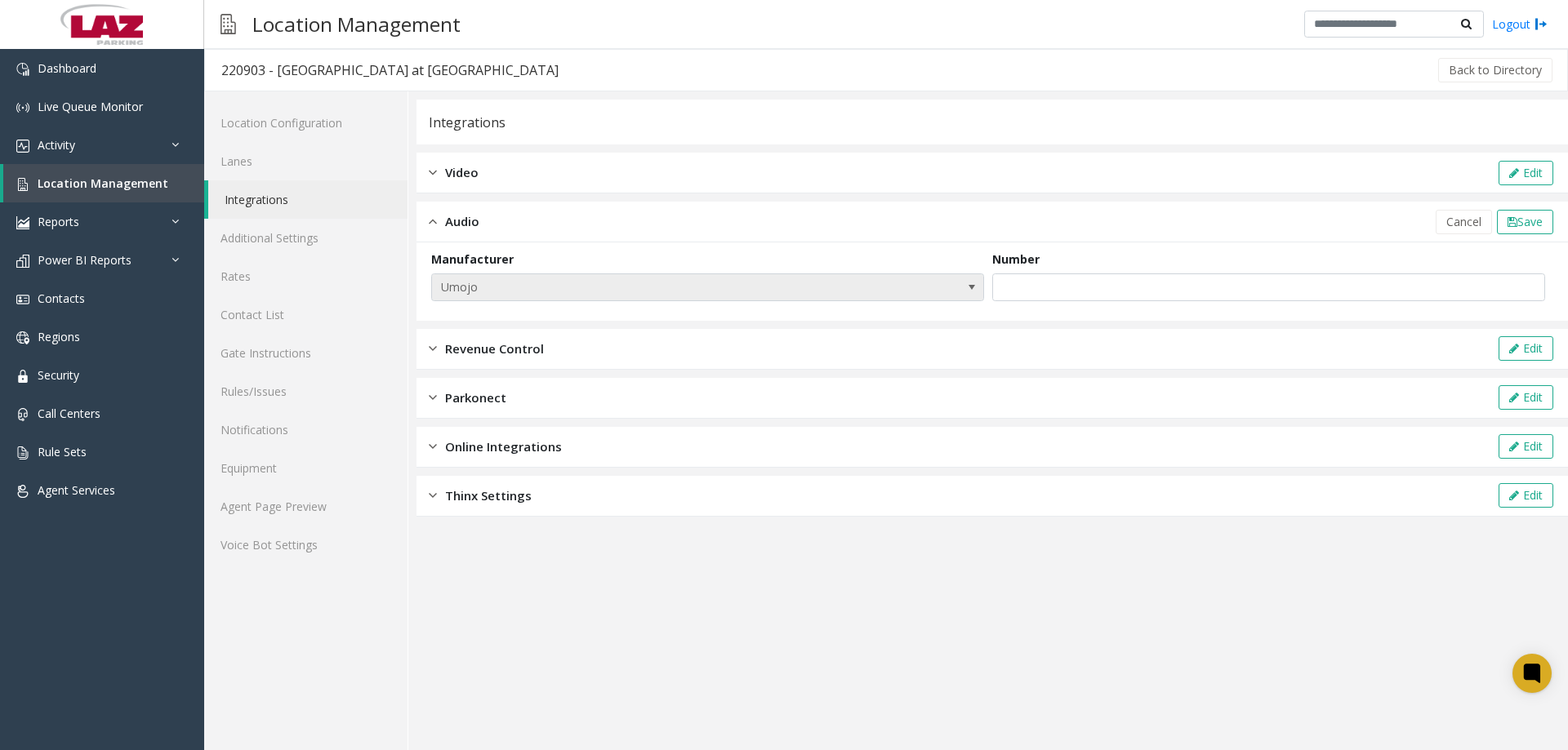
click at [972, 283] on span at bounding box center [972, 287] width 13 height 13
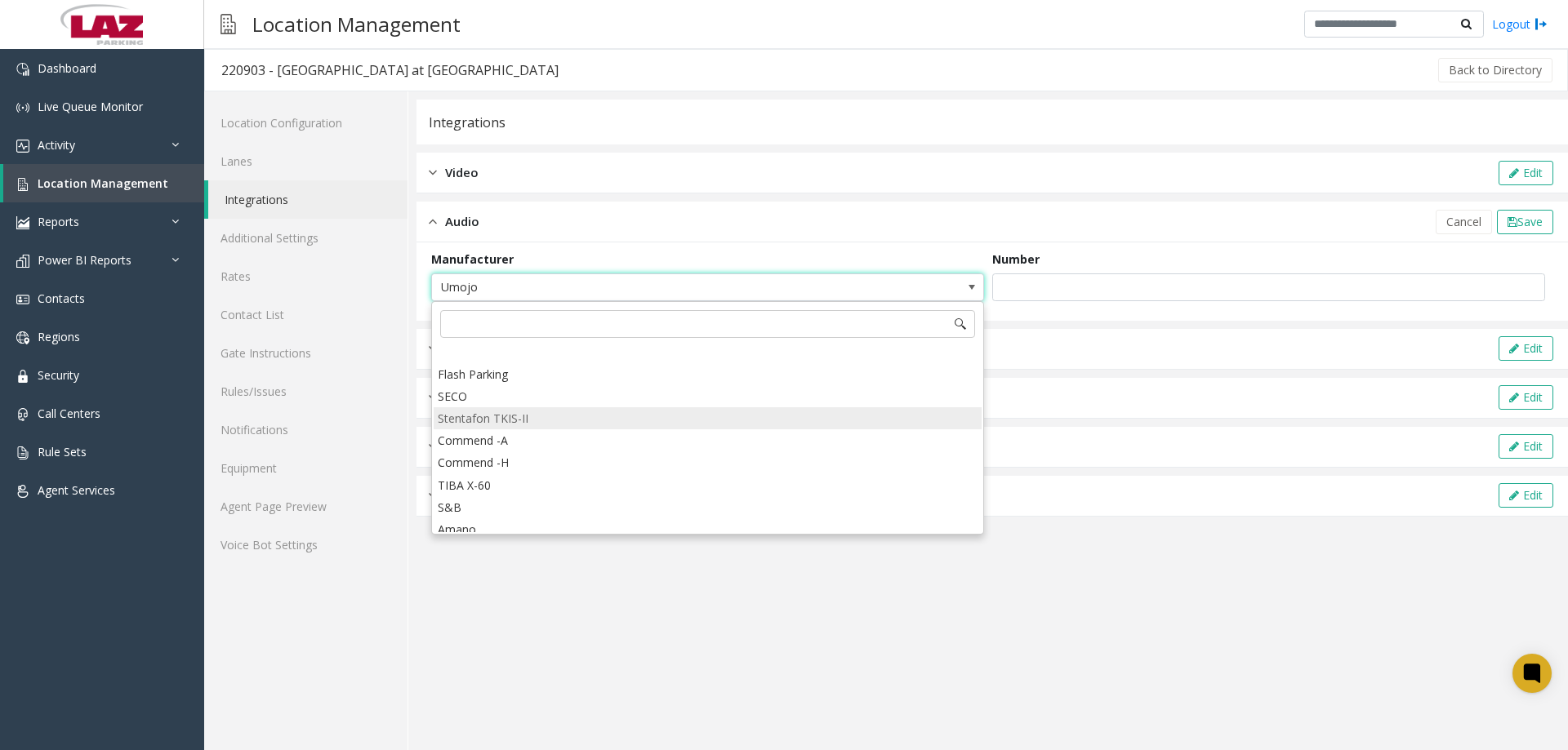
scroll to position [408, 0]
click at [488, 421] on Parking "Flash Parking" at bounding box center [708, 415] width 548 height 22
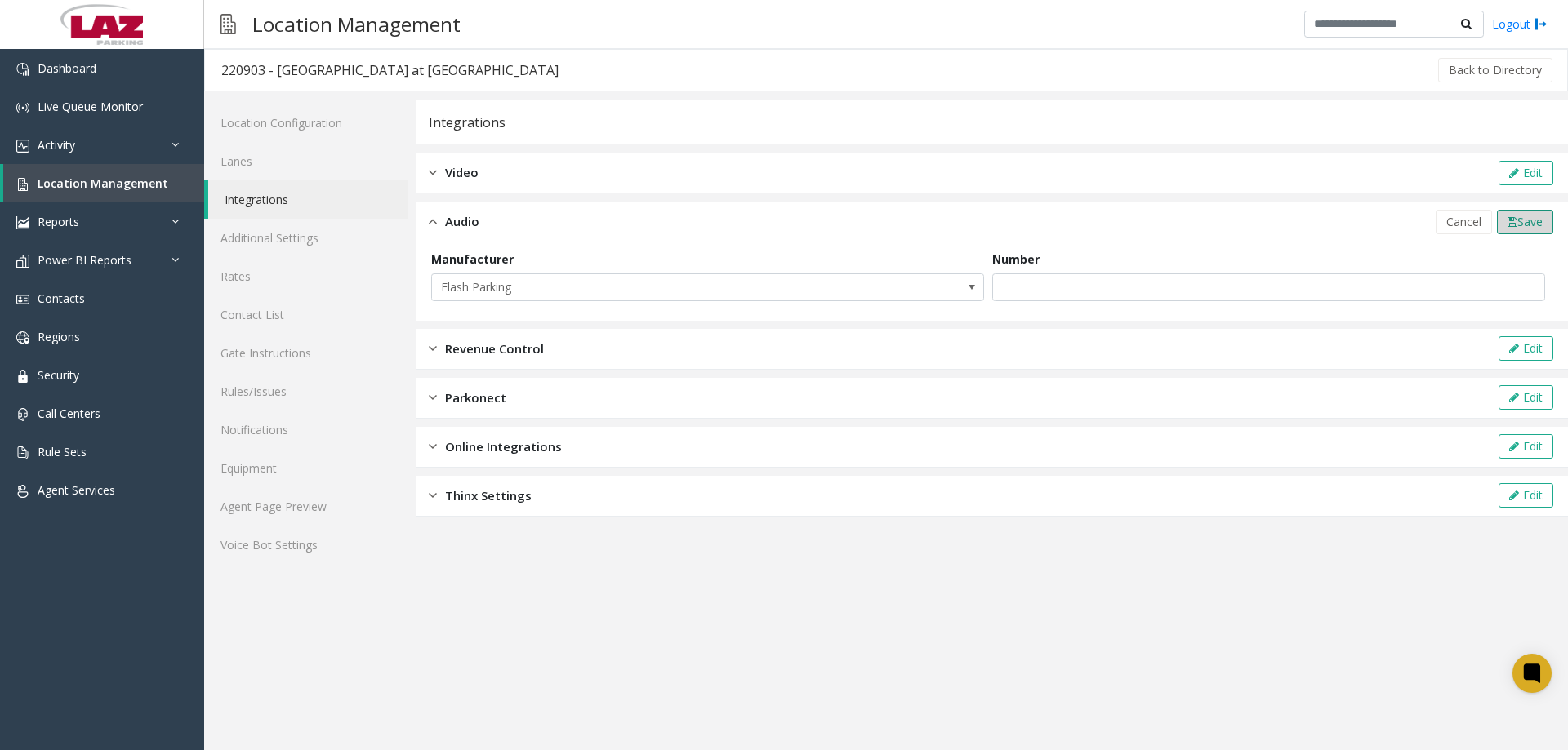
click at [1528, 228] on span "Save" at bounding box center [1530, 222] width 26 height 16
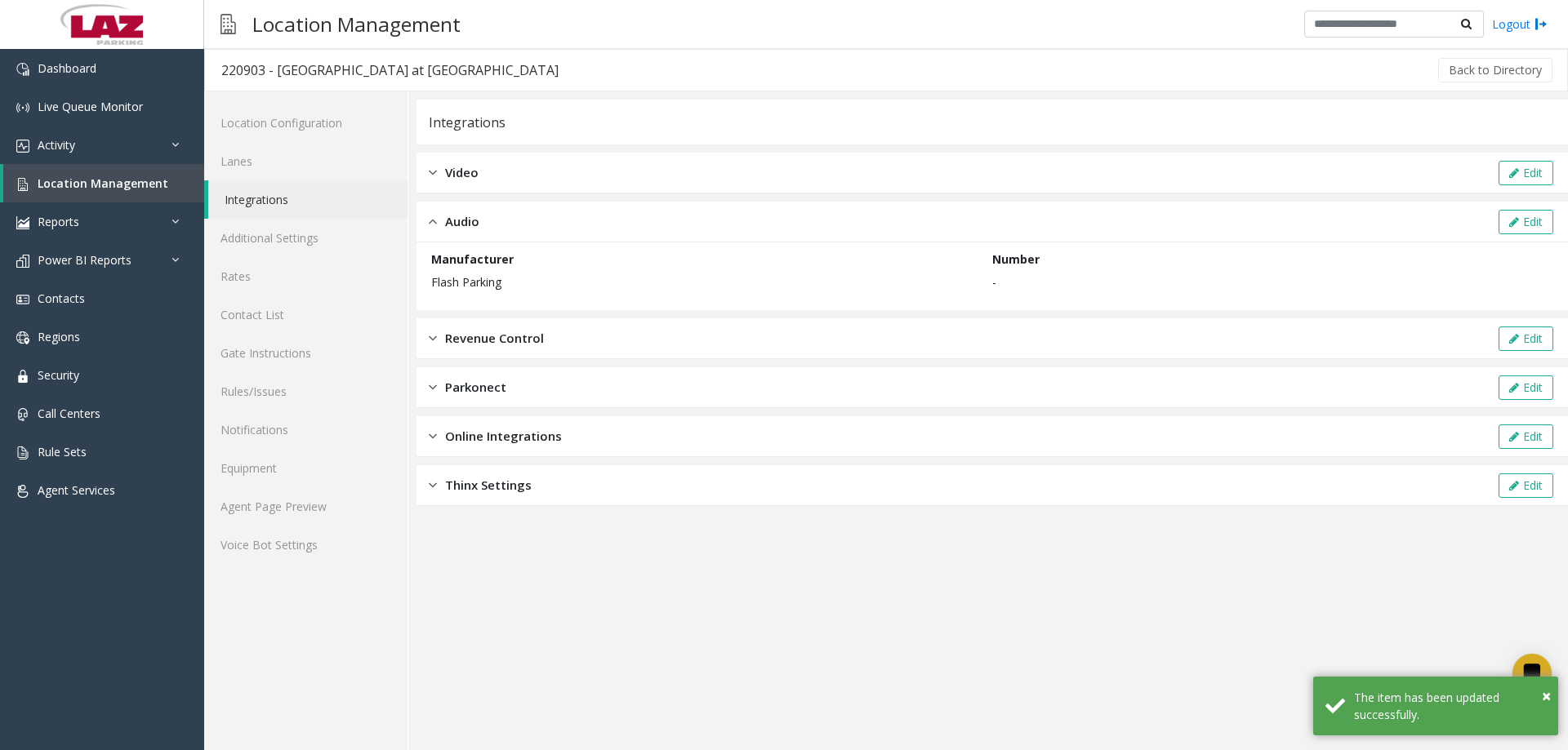
click at [475, 329] on span "Revenue Control" at bounding box center [495, 338] width 99 height 19
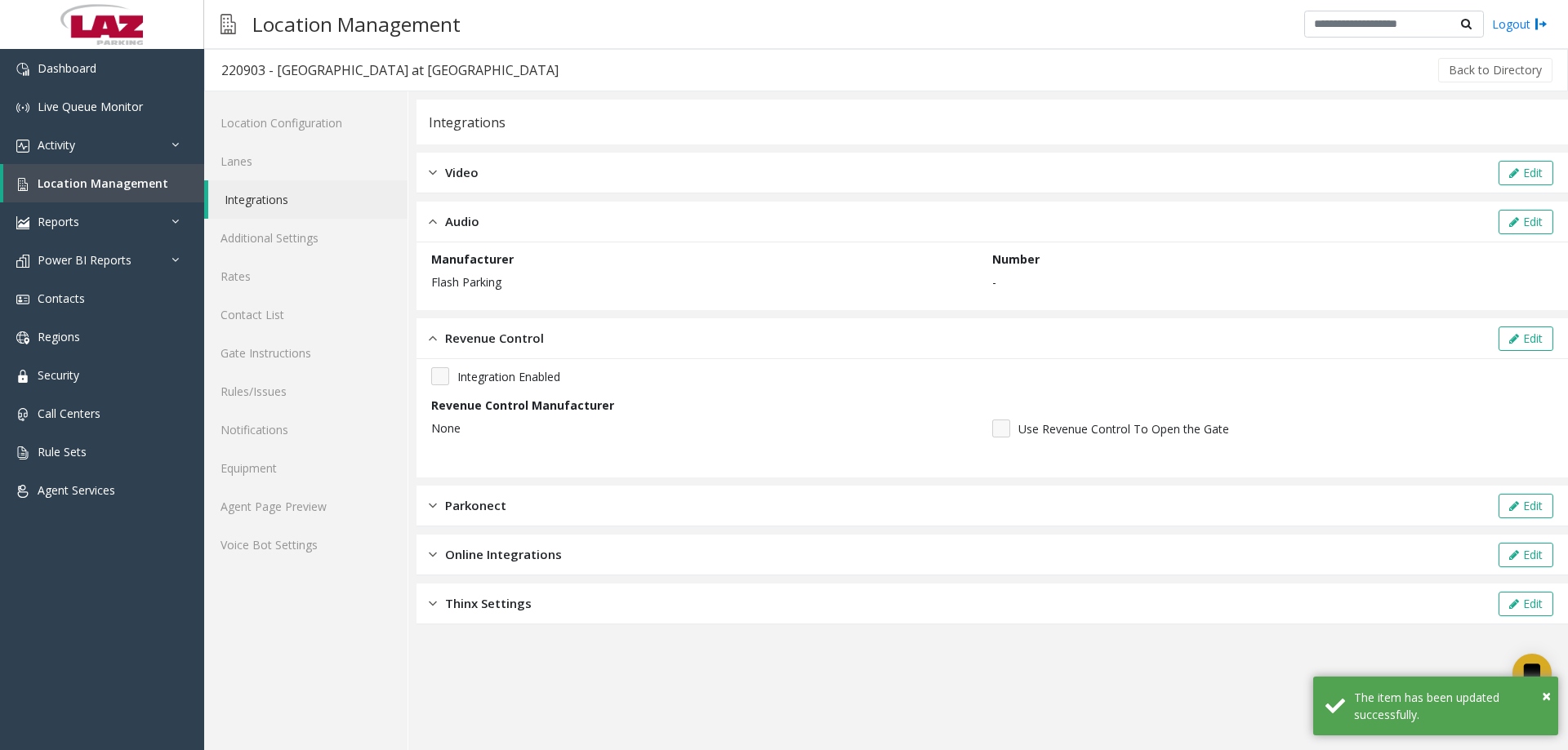
click at [1494, 341] on div "Revenue Control Edit" at bounding box center [992, 339] width 1152 height 41
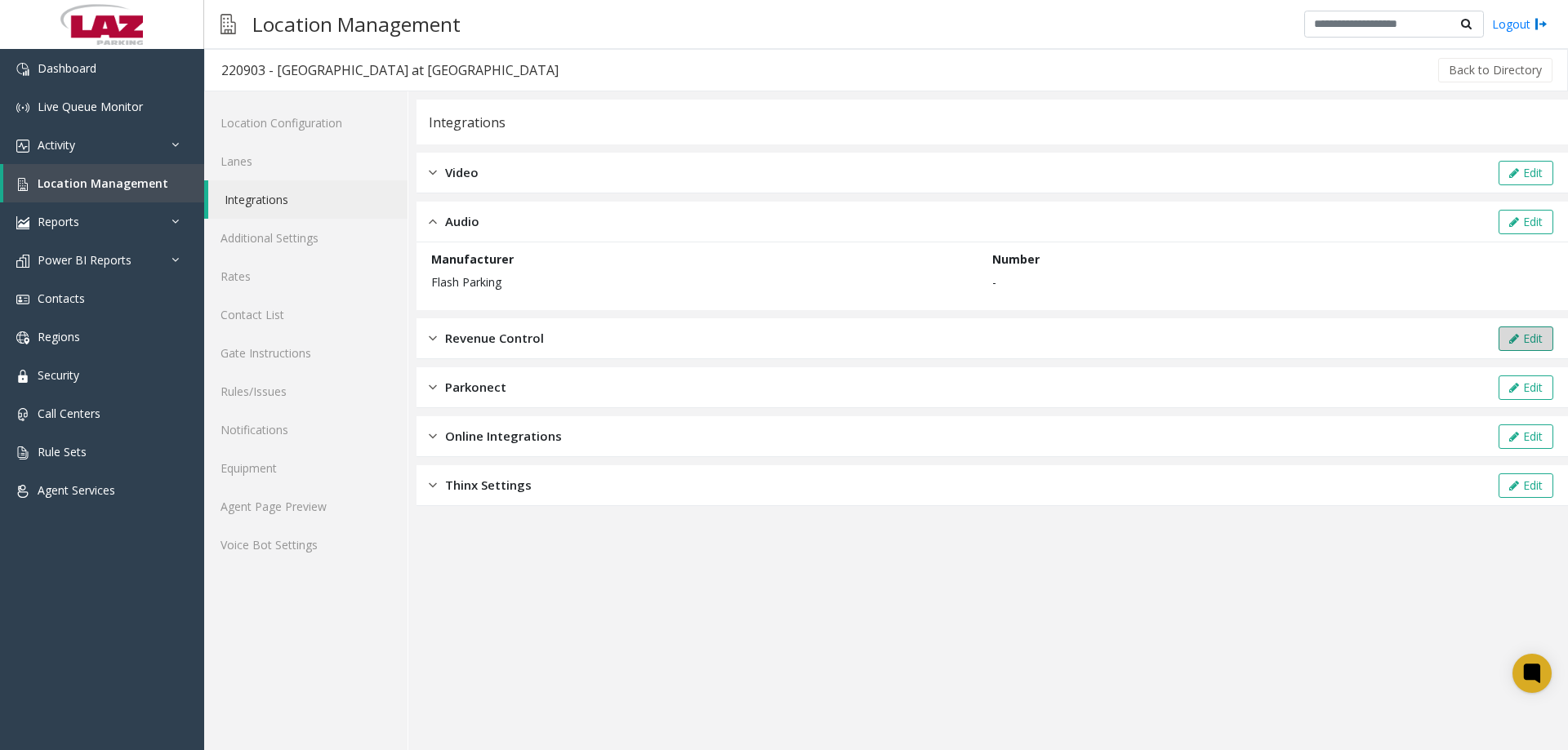
click at [1529, 336] on button "Edit" at bounding box center [1526, 339] width 55 height 25
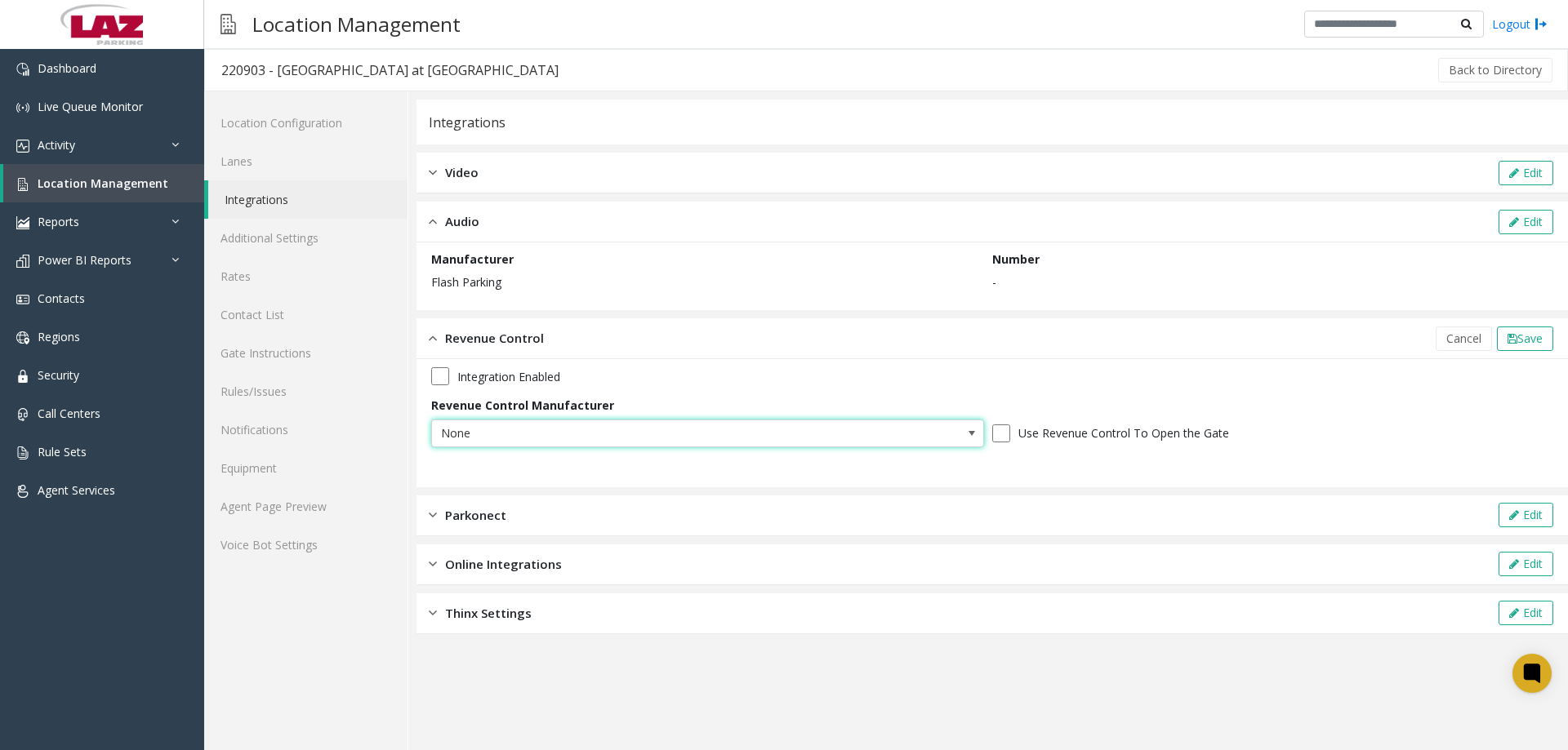
click at [487, 427] on span "None" at bounding box center [653, 434] width 441 height 27
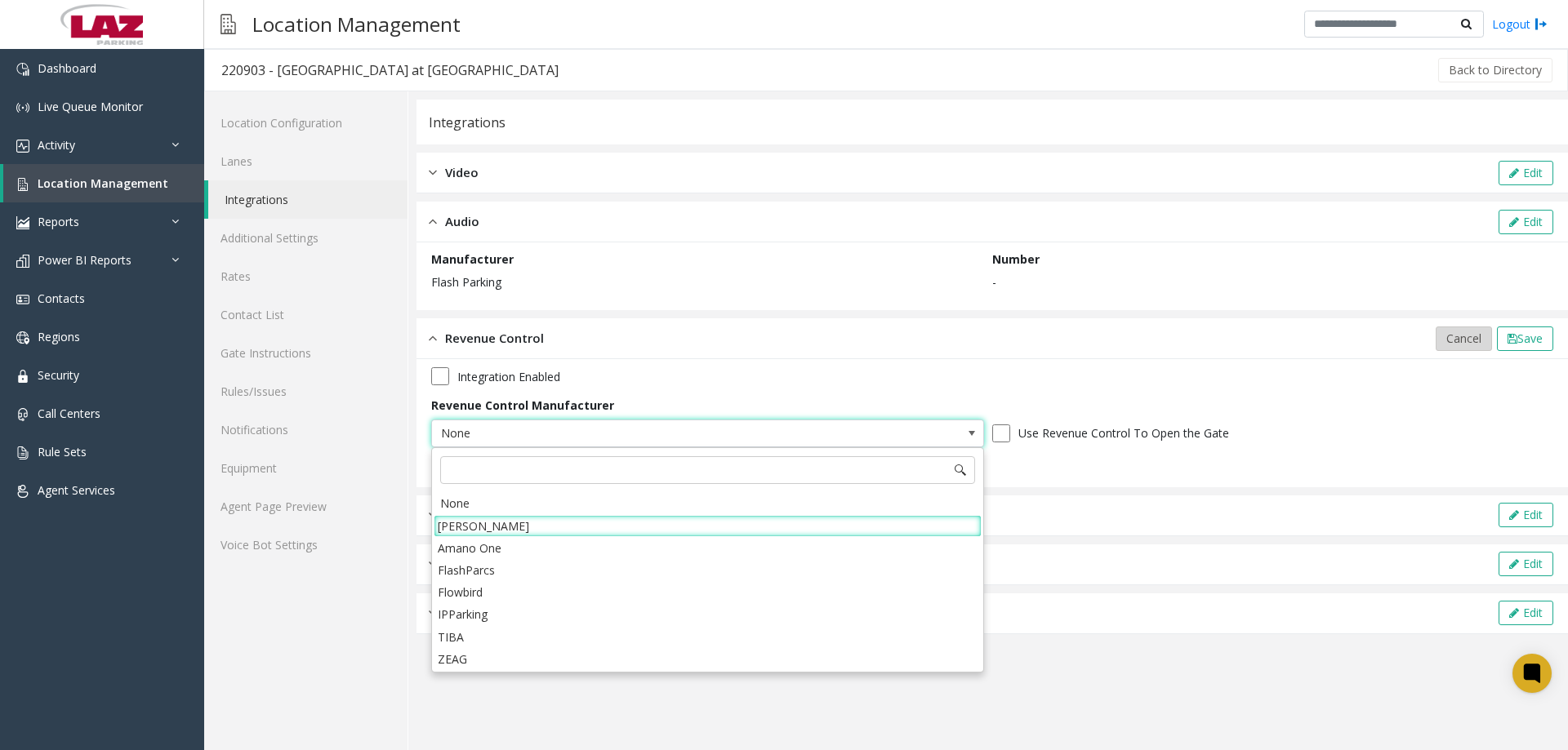
click at [1463, 336] on span "Cancel" at bounding box center [1464, 338] width 35 height 16
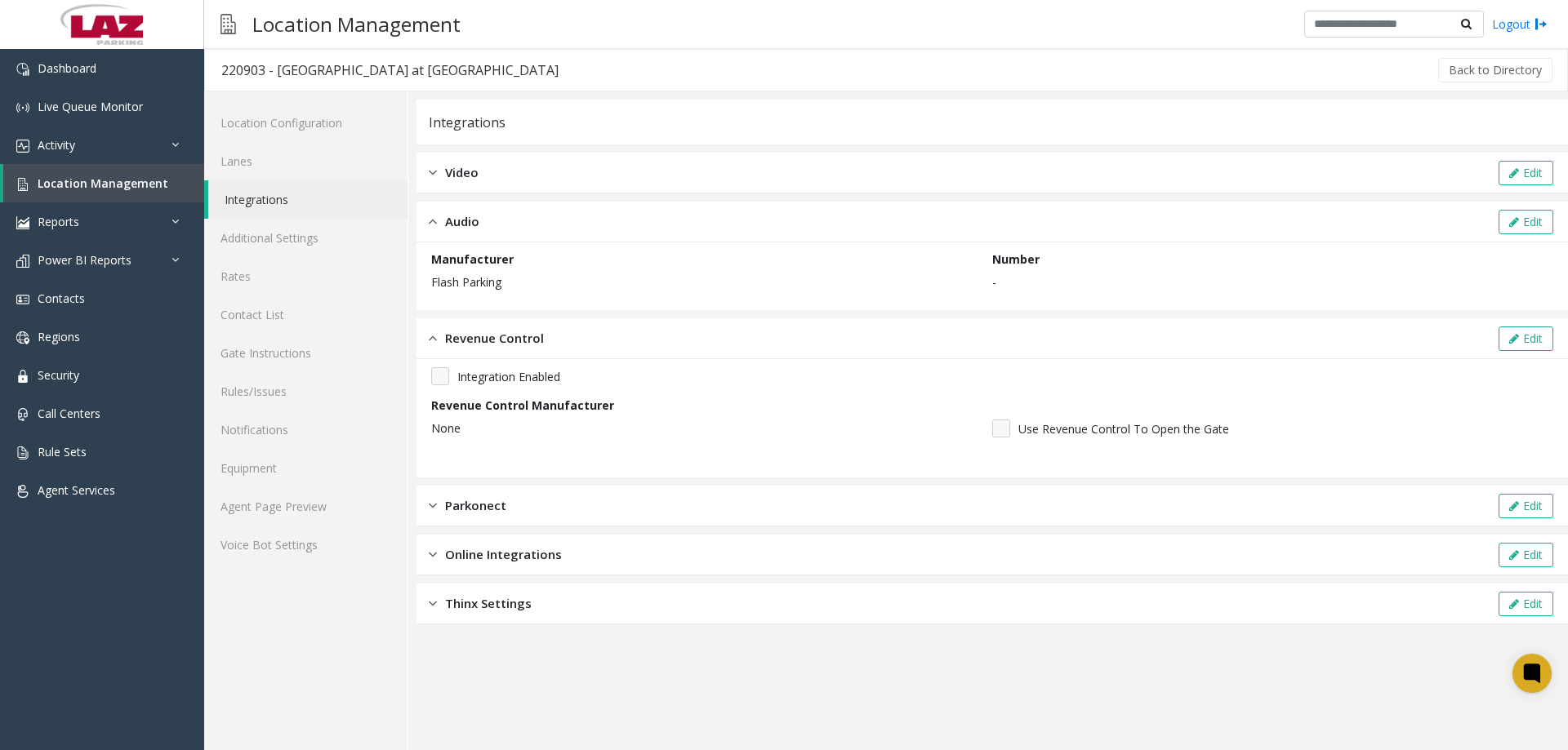
click at [687, 519] on div "Parkonect Edit" at bounding box center [992, 506] width 1152 height 41
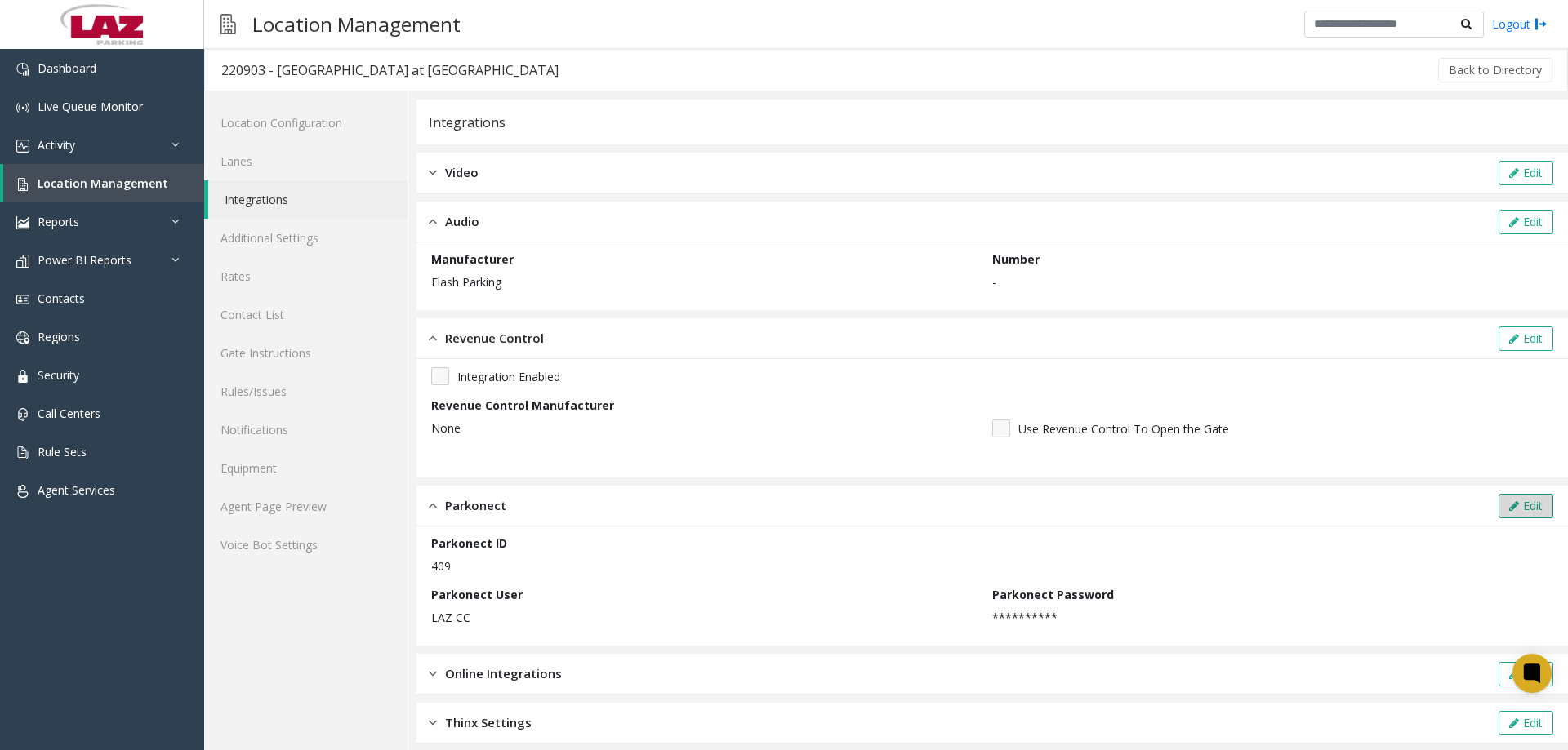
click at [1527, 510] on button "Edit" at bounding box center [1526, 506] width 55 height 25
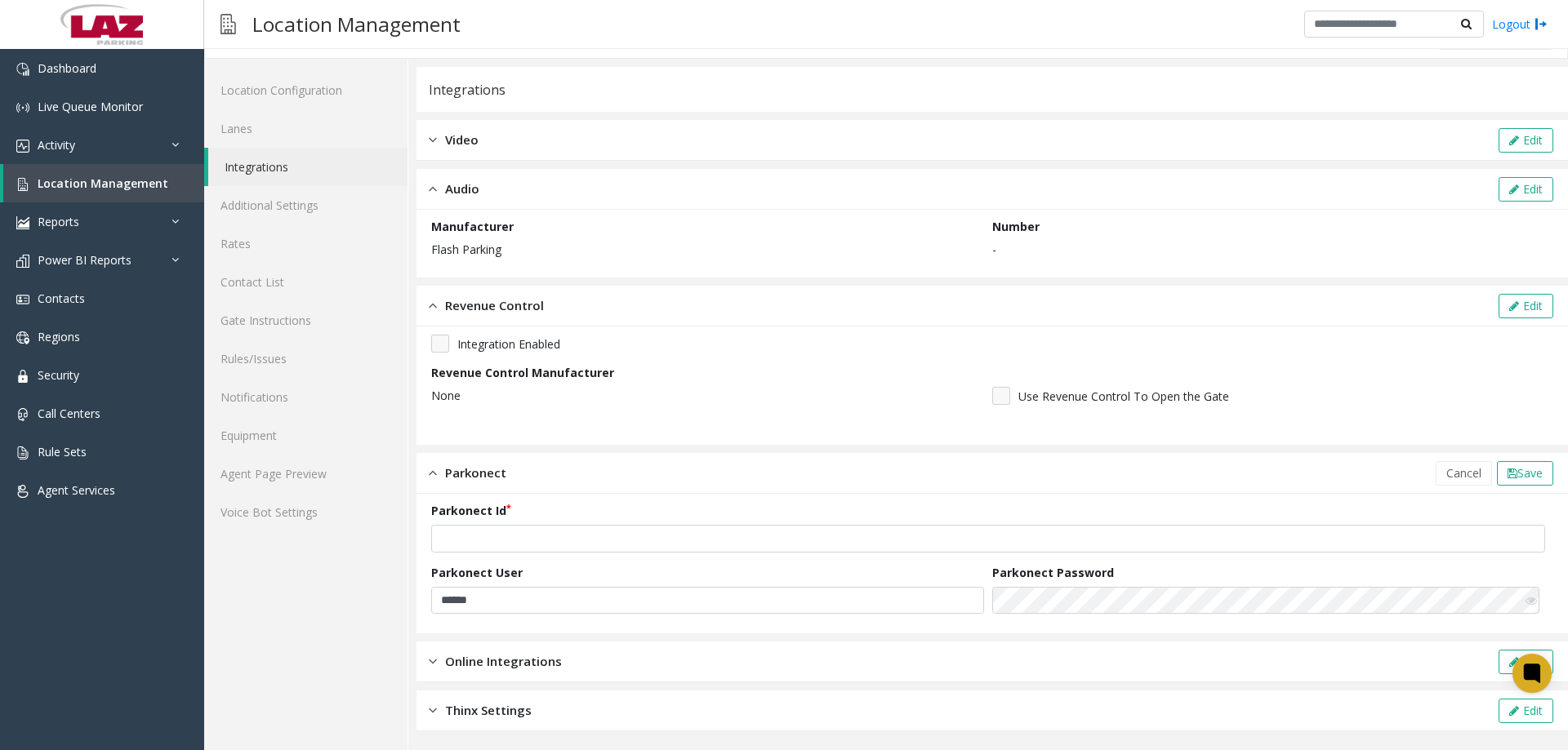
scroll to position [35, 0]
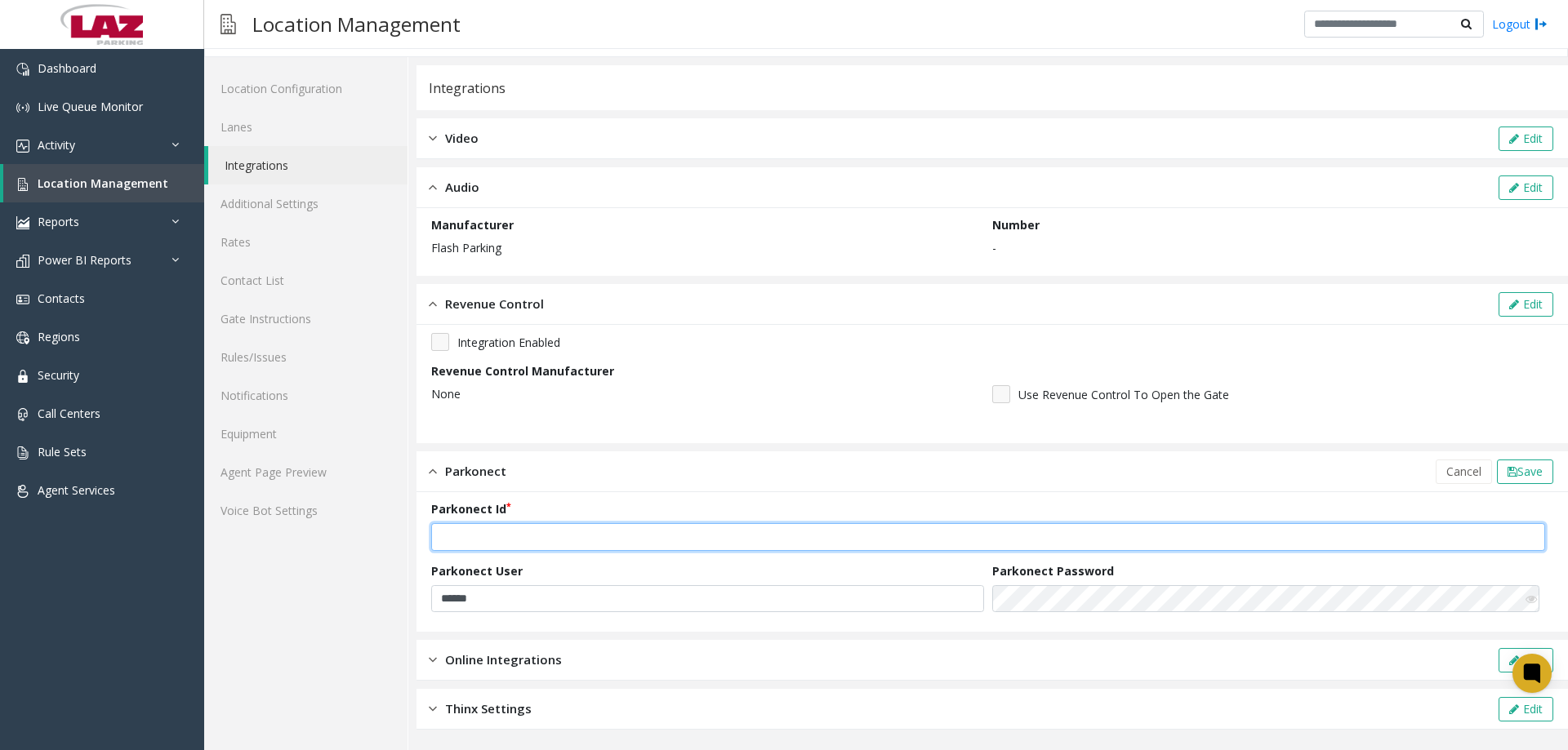
click at [1520, 543] on input "***" at bounding box center [989, 537] width 1114 height 27
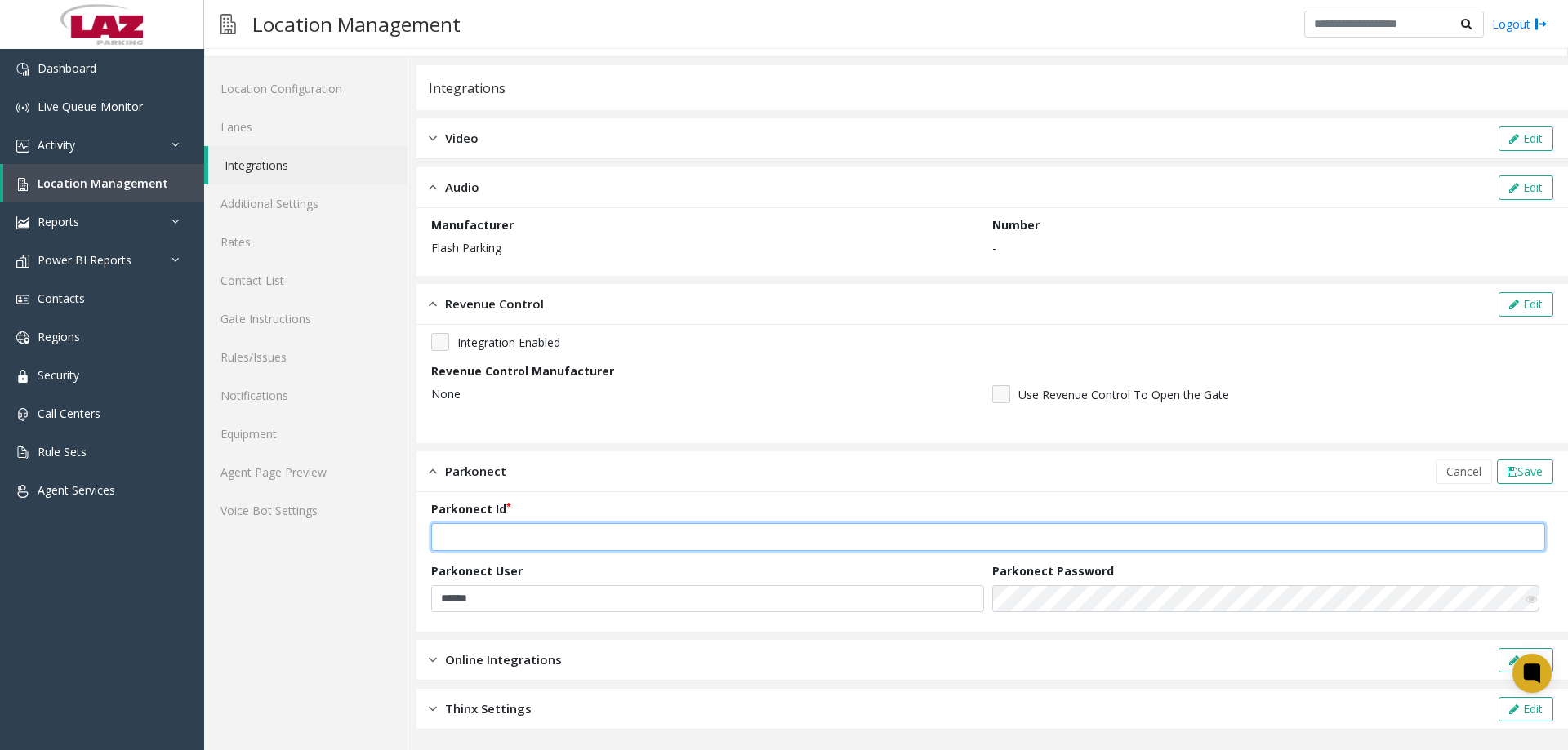
click at [1520, 543] on input "***" at bounding box center [989, 537] width 1114 height 27
type input "***"
click at [1520, 543] on input "***" at bounding box center [989, 537] width 1114 height 27
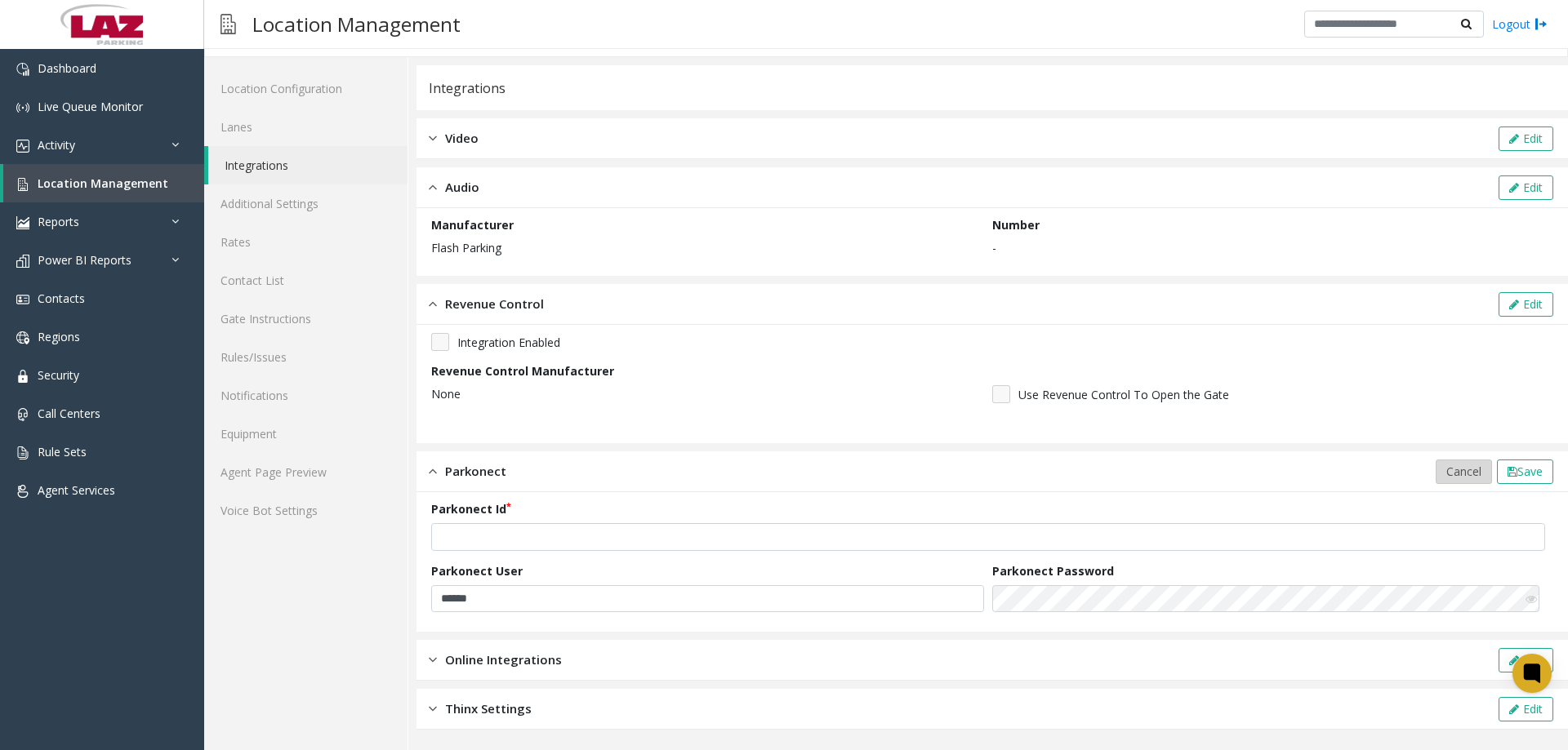
click at [1450, 483] on button "Cancel" at bounding box center [1464, 472] width 57 height 25
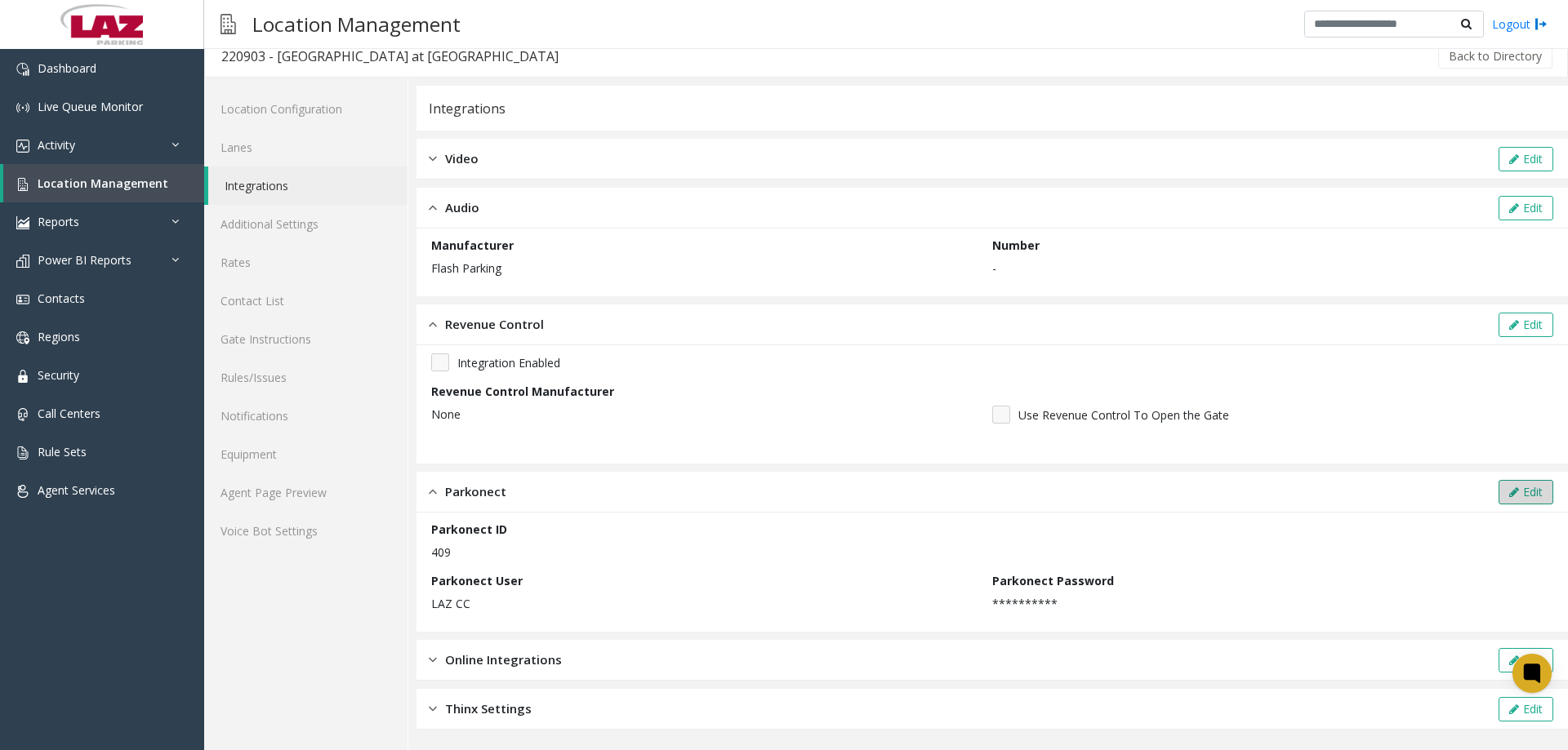
click at [1500, 485] on button "Edit" at bounding box center [1526, 492] width 55 height 25
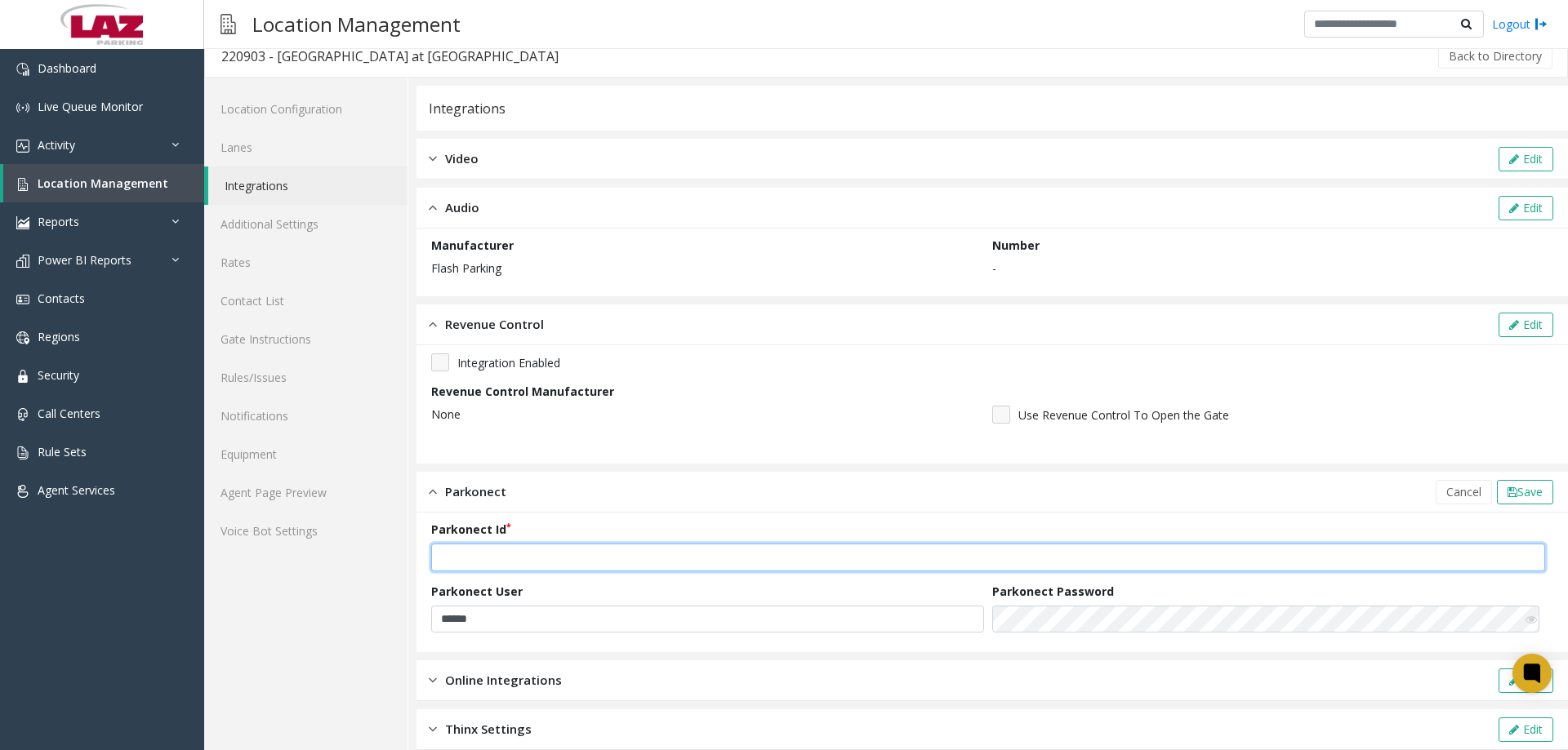
drag, startPoint x: 522, startPoint y: 554, endPoint x: 399, endPoint y: 553, distance: 123.0
click at [399, 553] on div "Location Configuration Lanes Integrations Additional Settings Rates Contact Lis…" at bounding box center [887, 424] width 1364 height 693
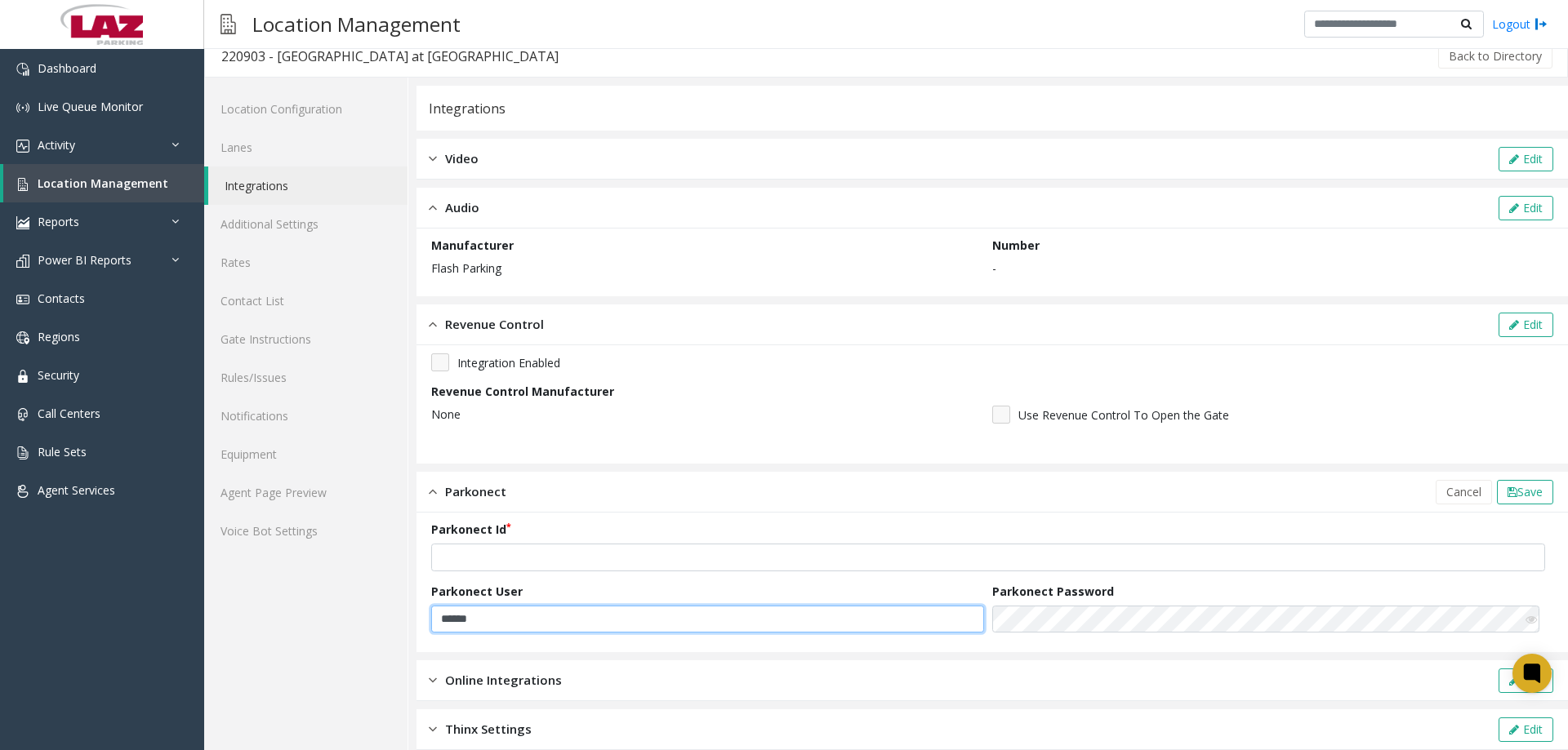
drag, startPoint x: 508, startPoint y: 608, endPoint x: 383, endPoint y: 612, distance: 125.1
click at [383, 612] on div "Location Configuration Lanes Integrations Additional Settings Rates Contact Lis…" at bounding box center [887, 424] width 1364 height 693
click at [933, 623] on form "Parkonect Id Parkonect User Parkonect Password" at bounding box center [992, 582] width 1122 height 123
click at [1519, 491] on span "Save" at bounding box center [1530, 492] width 26 height 16
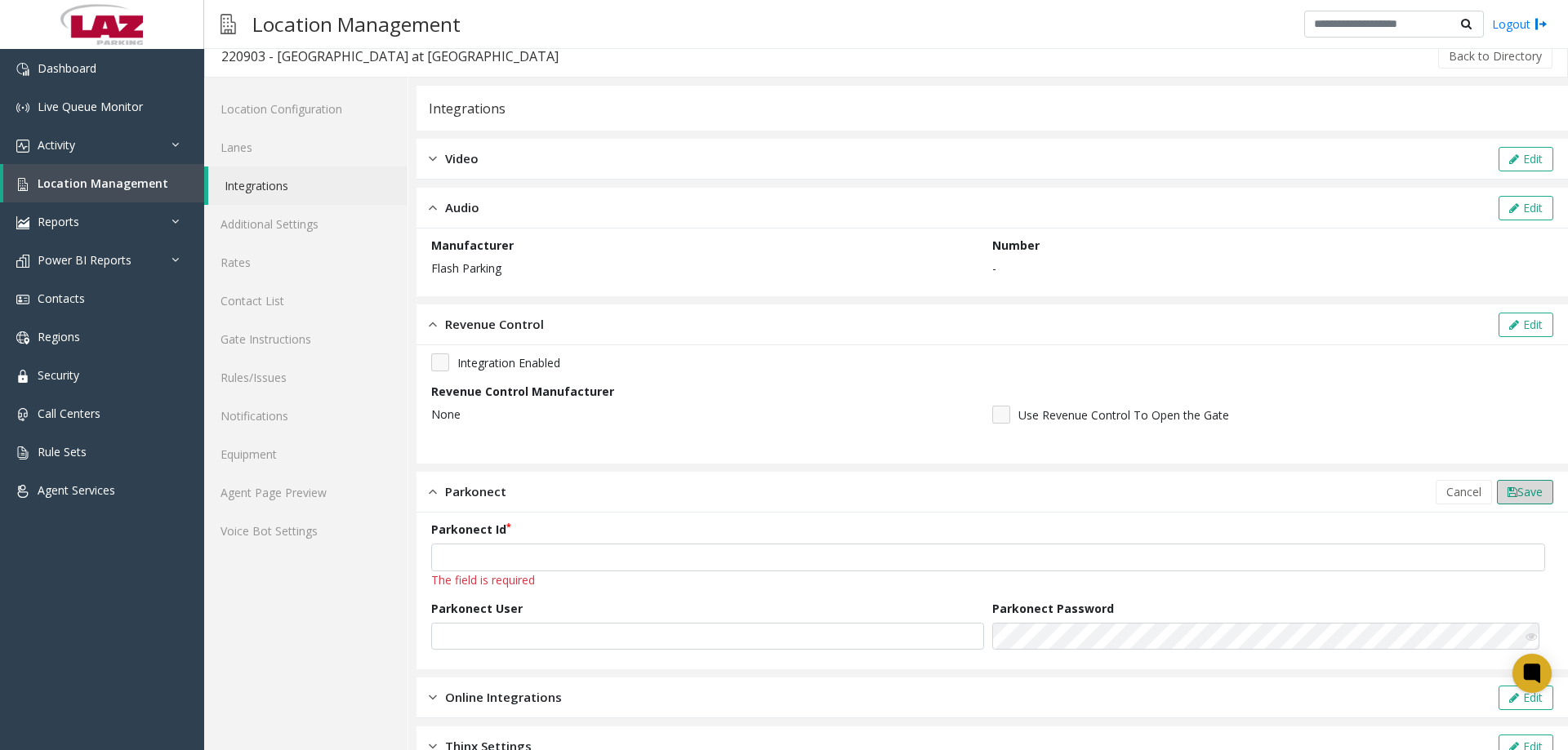
click at [1519, 491] on span "Save" at bounding box center [1530, 492] width 26 height 16
click at [439, 496] on div "Parkonect" at bounding box center [468, 491] width 78 height 19
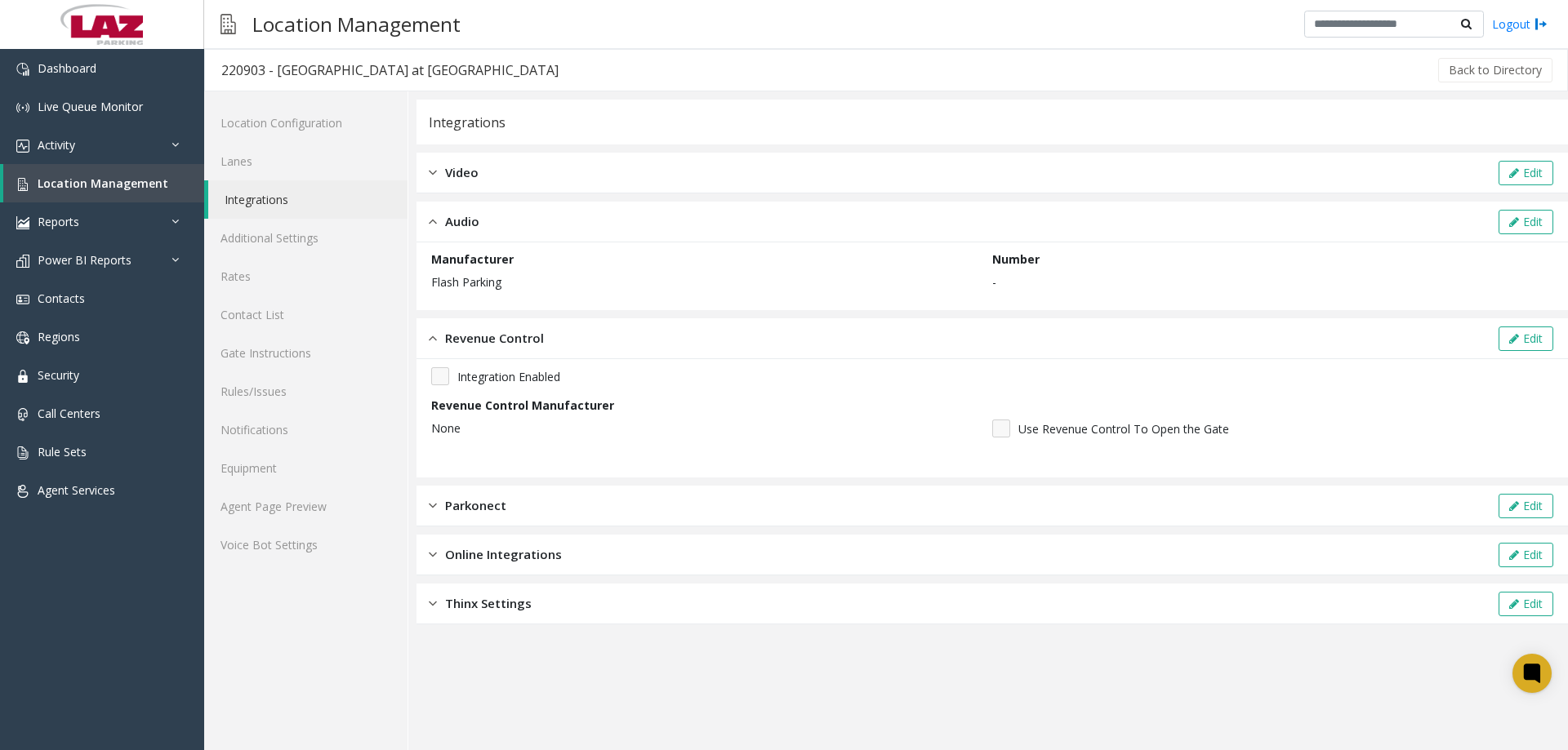
scroll to position [0, 0]
drag, startPoint x: 78, startPoint y: 182, endPoint x: 194, endPoint y: 180, distance: 116.0
click at [194, 180] on link "Location Management" at bounding box center [104, 182] width 201 height 38
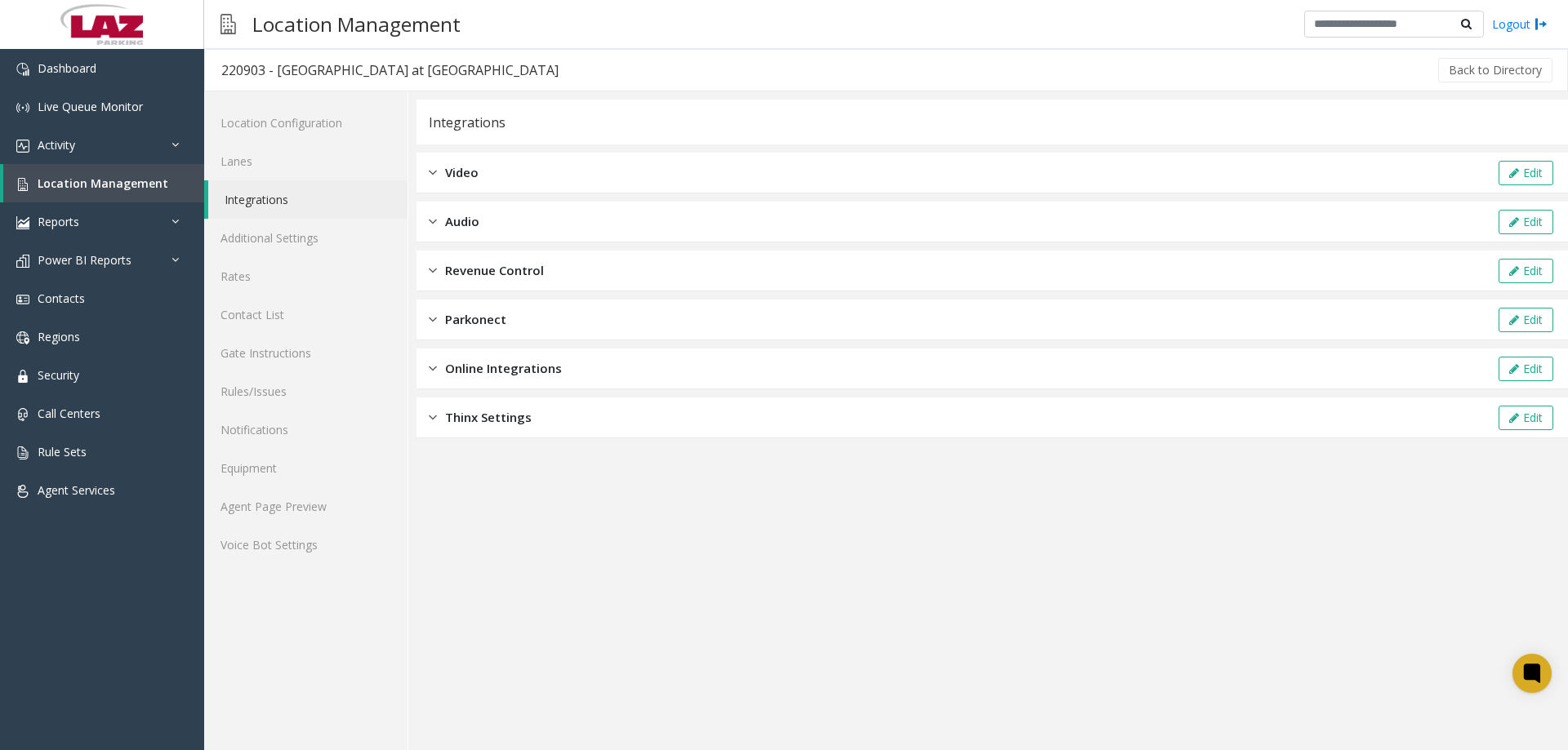
click at [493, 267] on span "Revenue Control" at bounding box center [495, 270] width 99 height 19
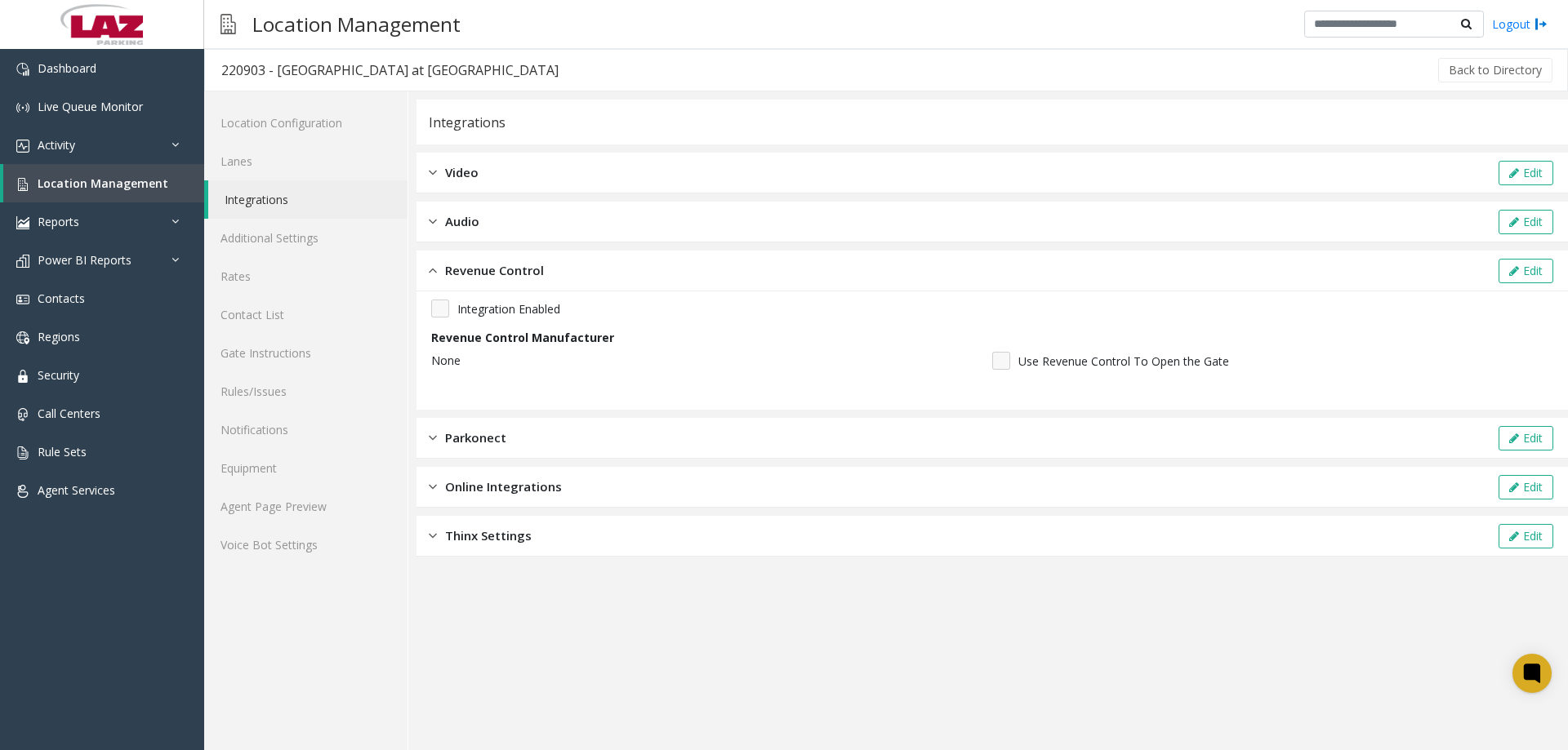
click at [439, 319] on div "Integration Enabled Revenue Control Manufacturer None Use Revenue Control To Op…" at bounding box center [992, 340] width 1122 height 81
click at [1534, 275] on button "Edit" at bounding box center [1526, 271] width 55 height 25
click at [455, 313] on div "Integration Enabled" at bounding box center [992, 308] width 1122 height 18
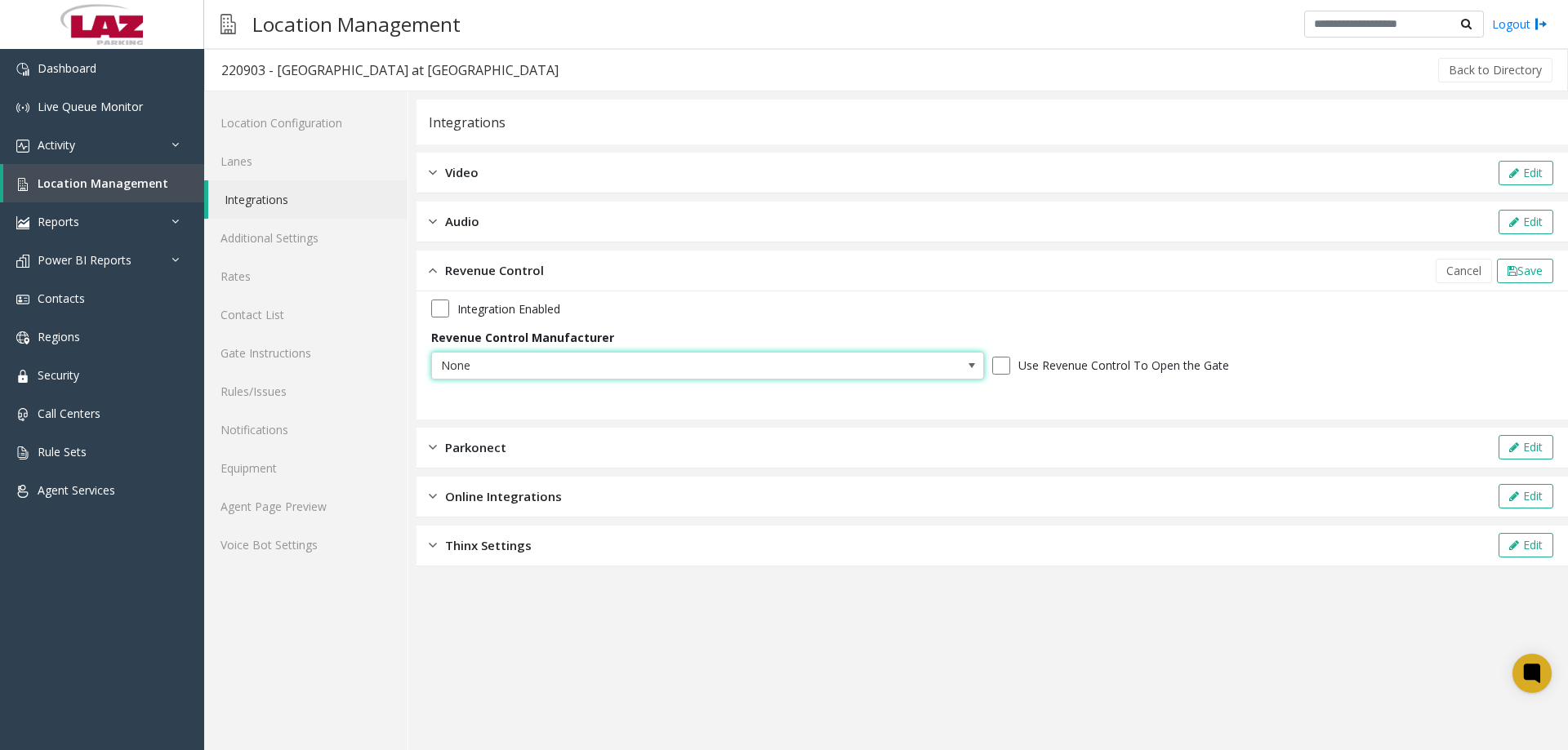
click at [812, 363] on span "None" at bounding box center [653, 366] width 441 height 27
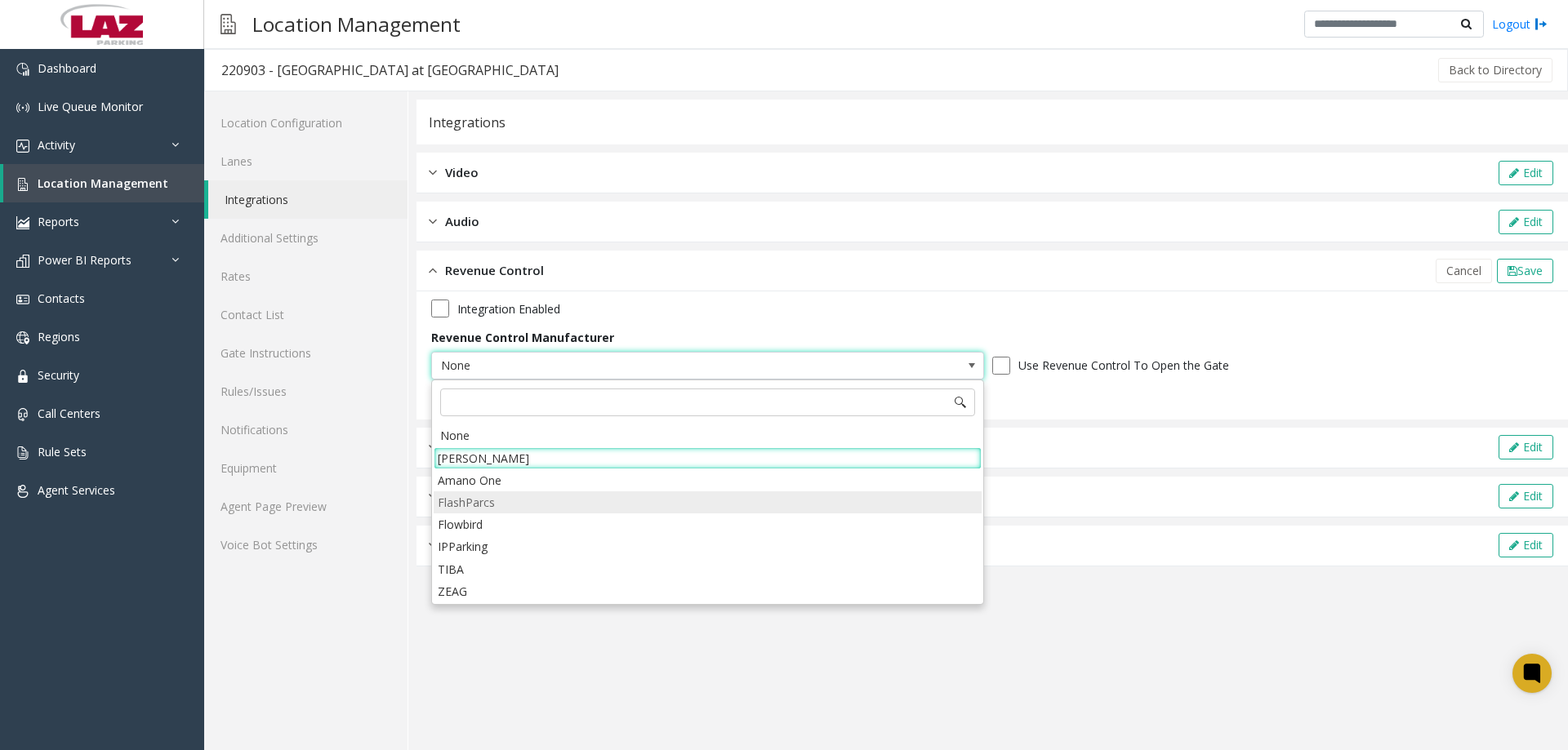
click at [498, 500] on li "FlashParcs" at bounding box center [708, 502] width 548 height 22
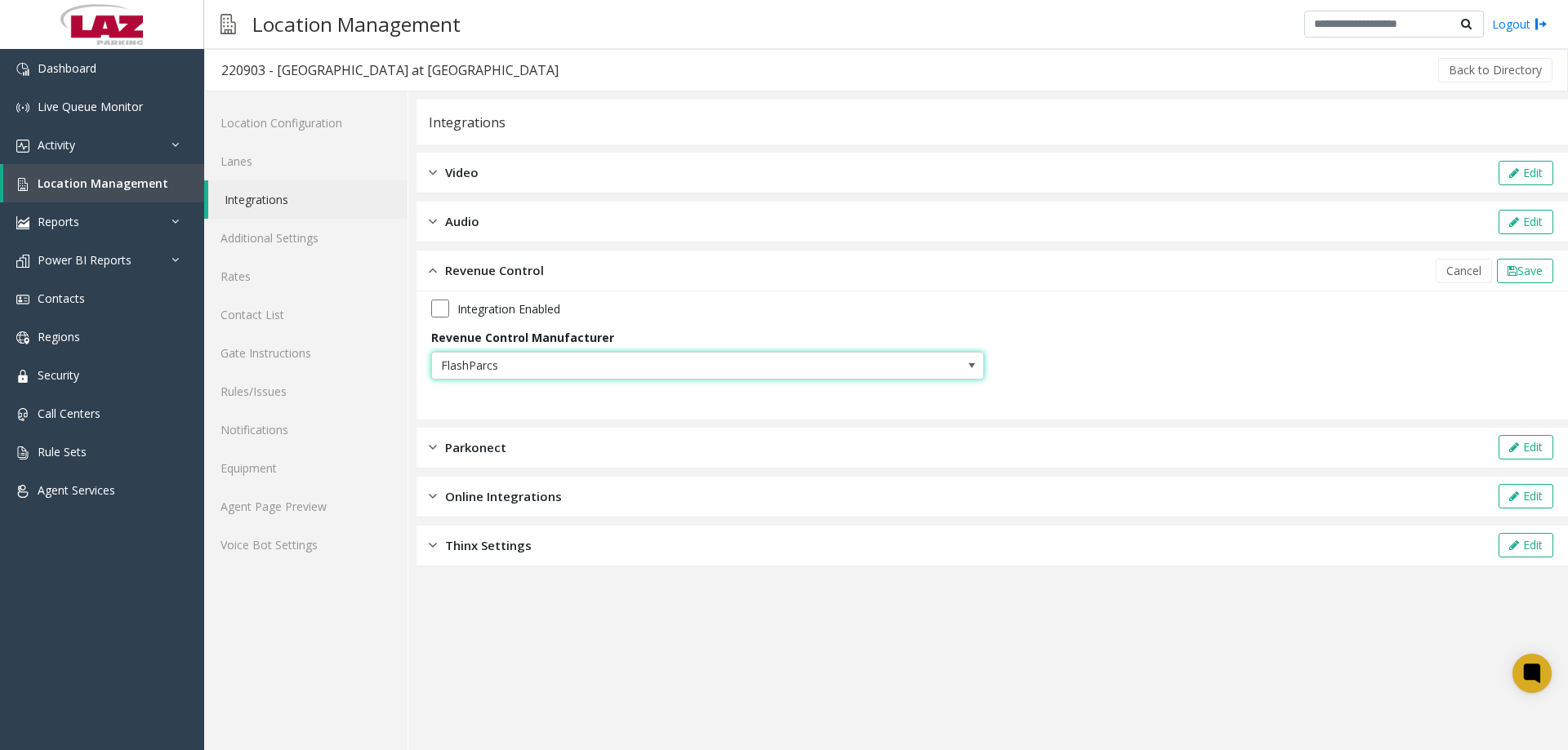
click at [528, 316] on label "Integration Enabled" at bounding box center [508, 308] width 103 height 17
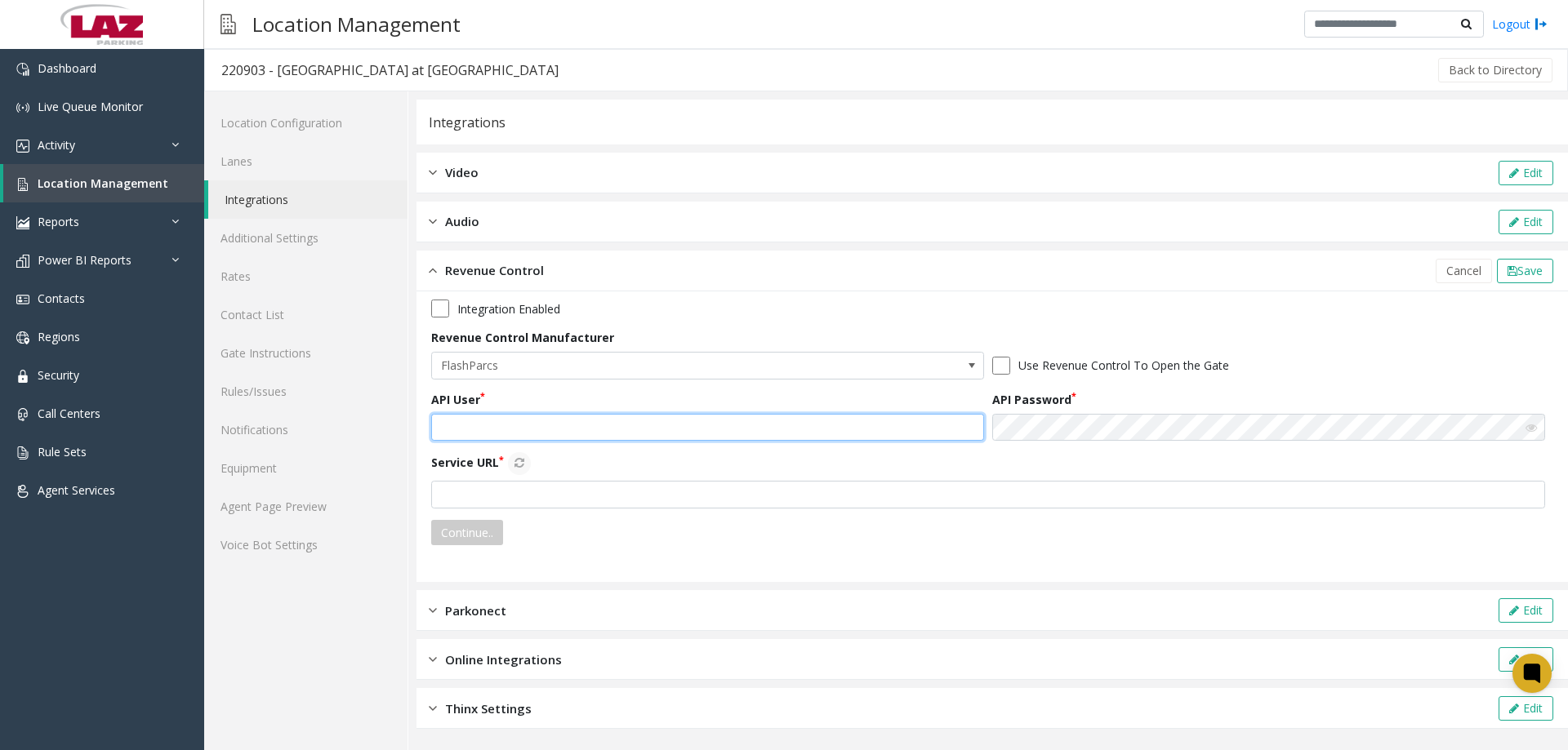
type input "*******"
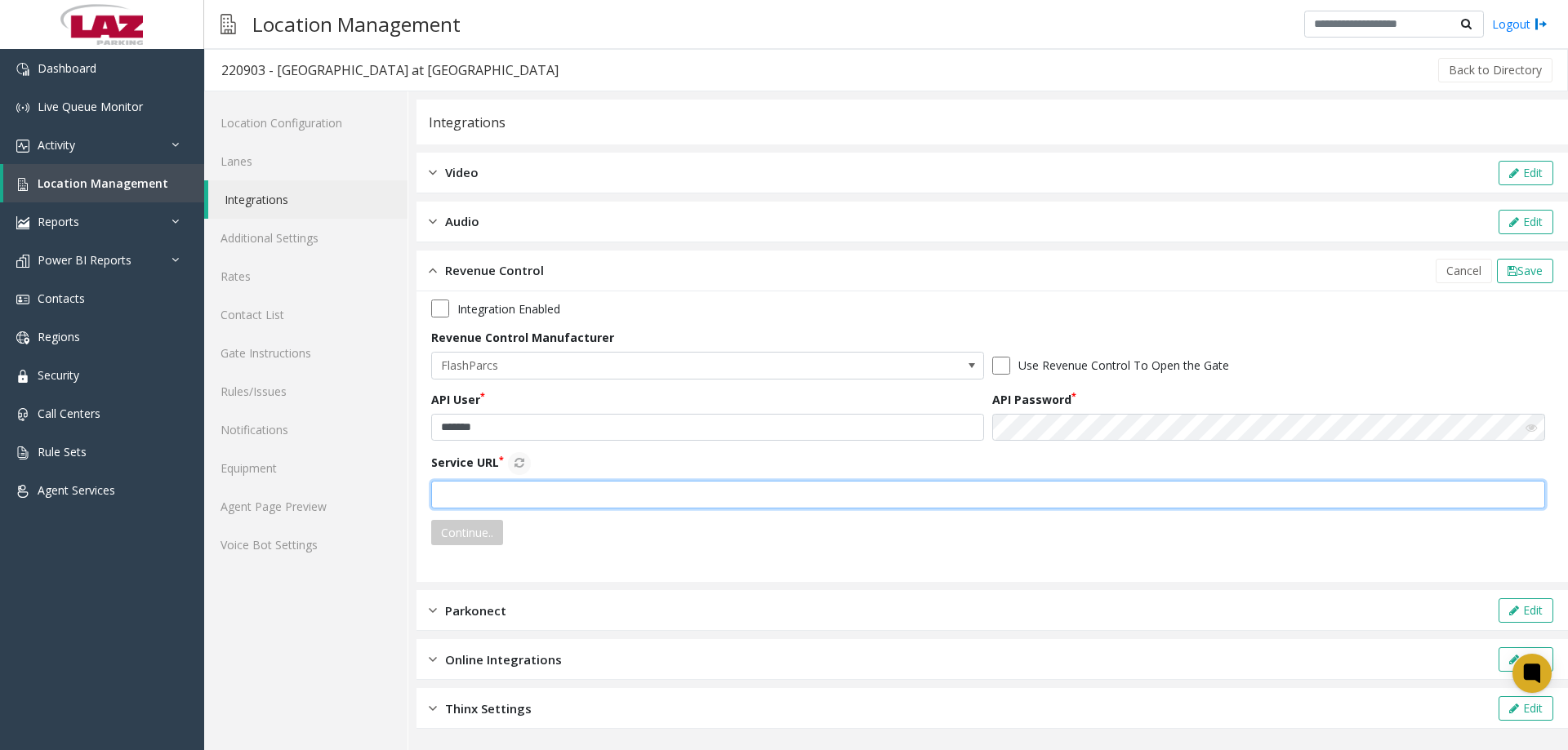
click at [516, 489] on input "text" at bounding box center [989, 494] width 1114 height 27
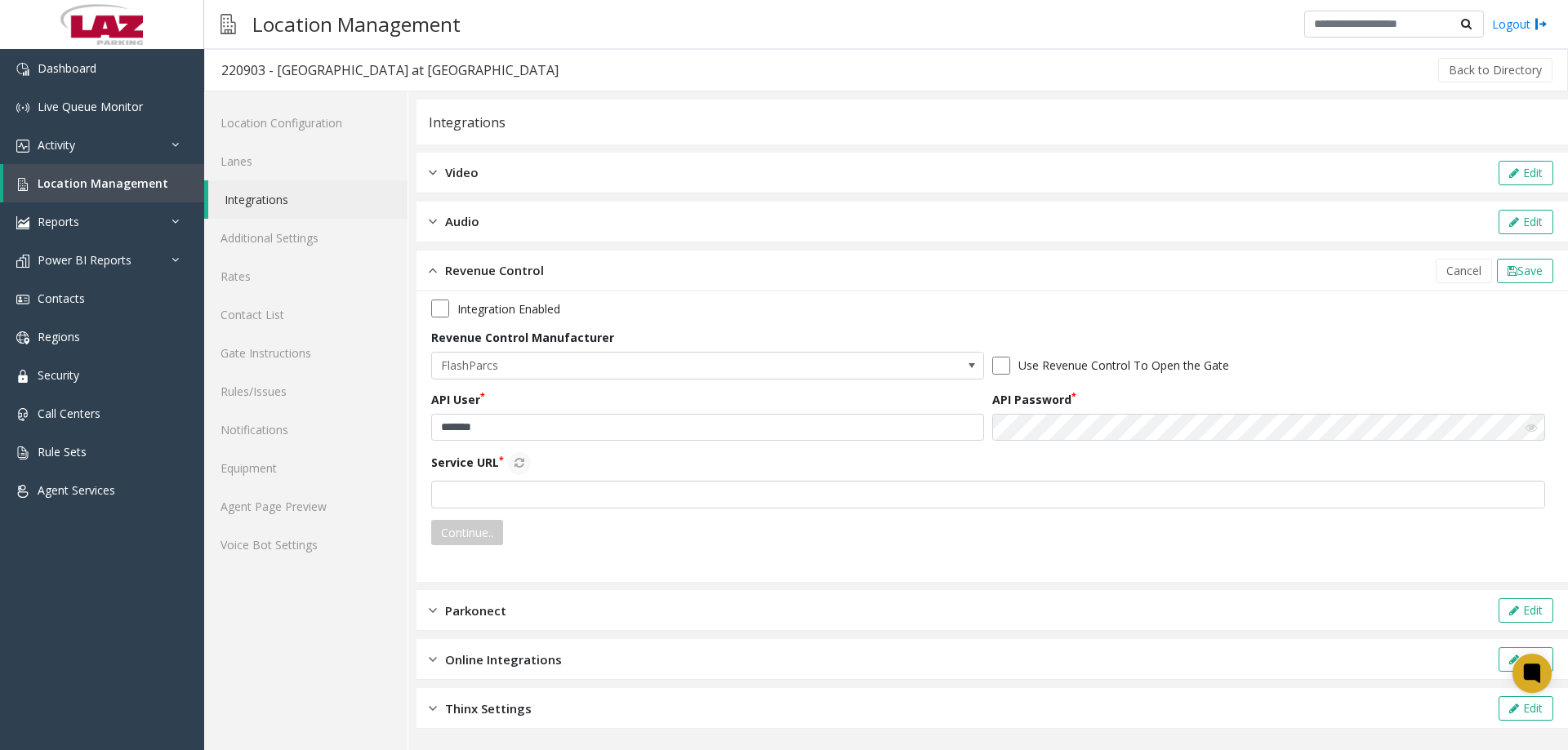
click at [506, 508] on div "Integration Enabled Revenue Control Manufacturer FlashParcs Use Revenue Control…" at bounding box center [992, 426] width 1122 height 254
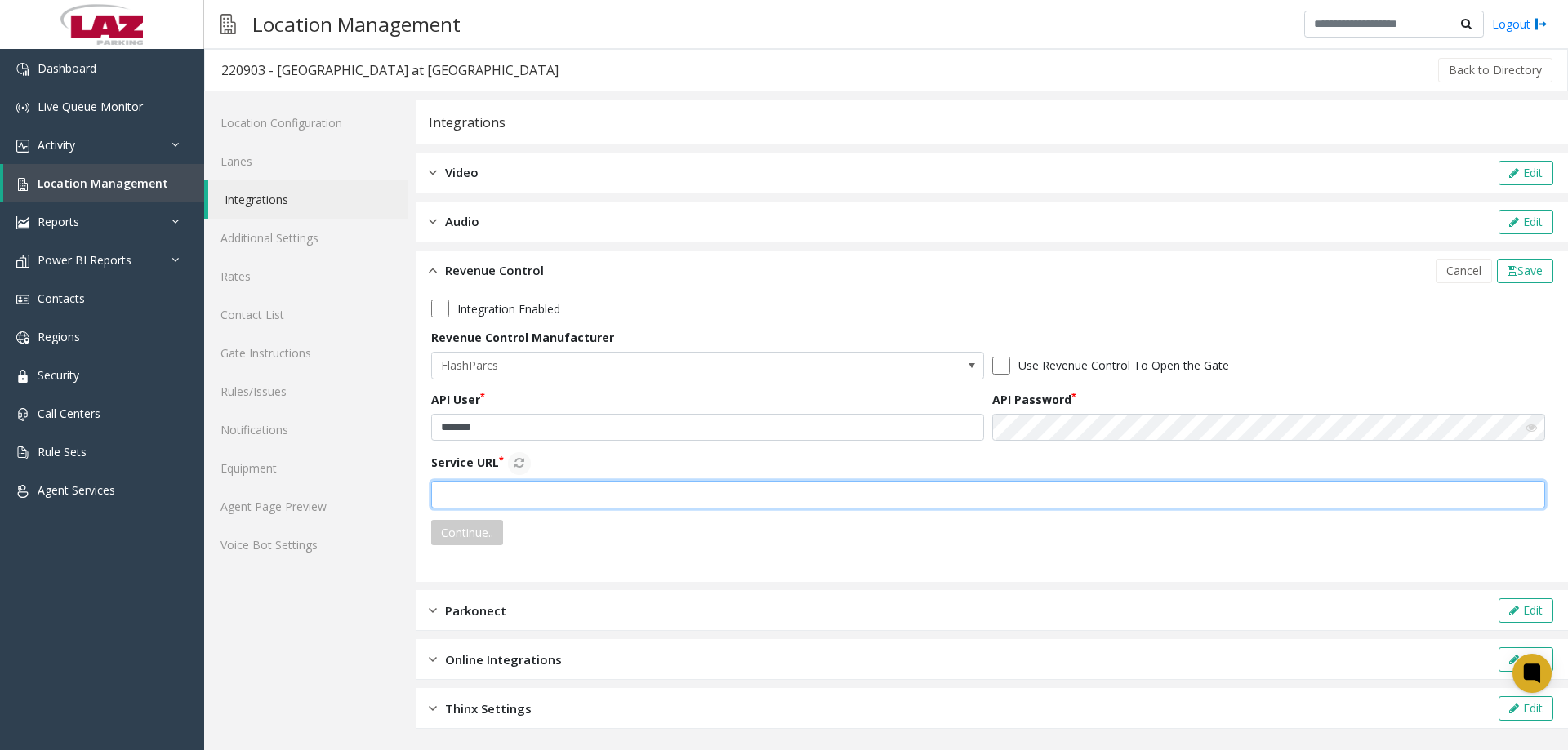
click at [507, 491] on input "text" at bounding box center [989, 494] width 1114 height 27
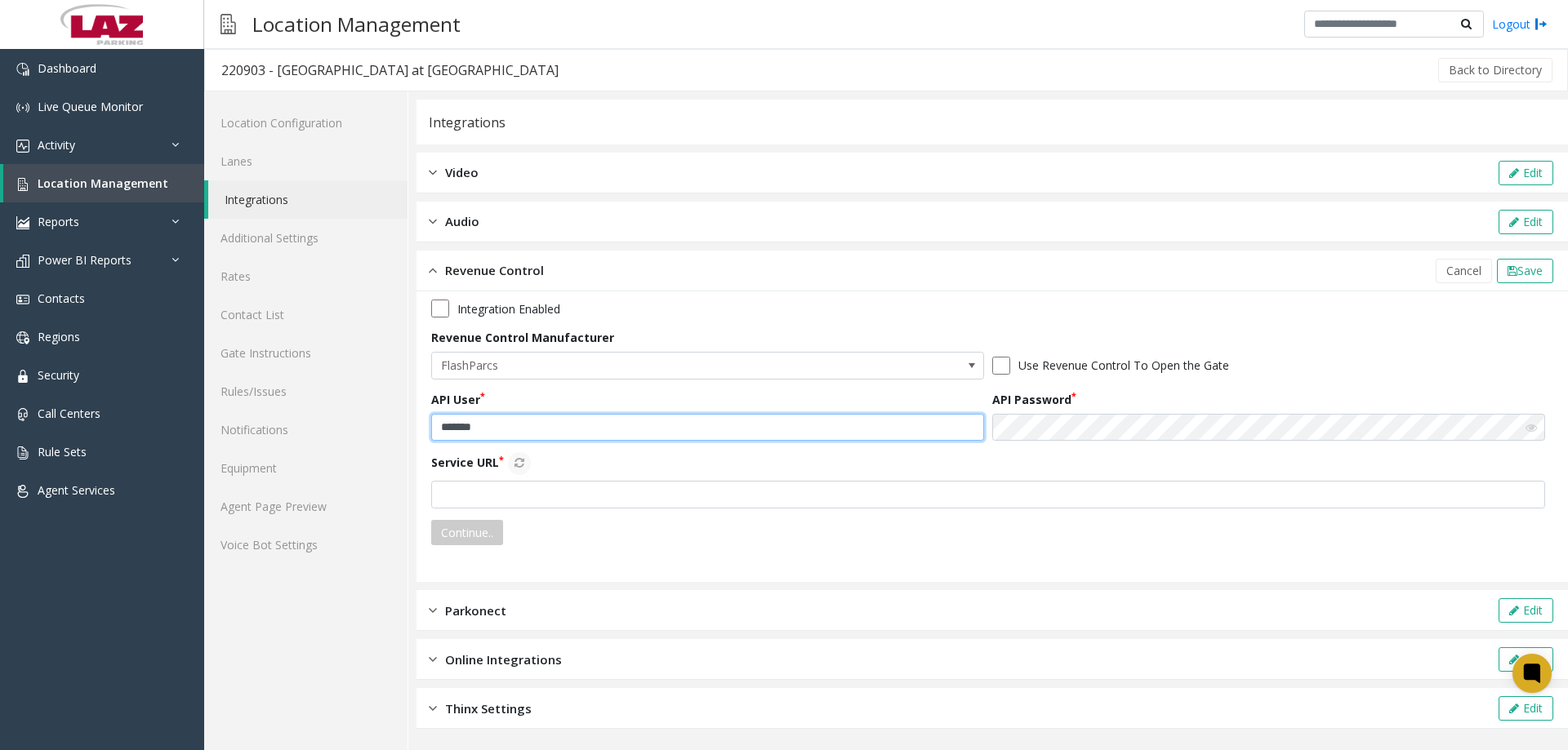
click at [489, 424] on input "*******" at bounding box center [708, 428] width 553 height 27
click at [613, 391] on div "API User *******" at bounding box center [711, 416] width 561 height 50
click at [1466, 259] on button "Cancel" at bounding box center [1464, 271] width 57 height 25
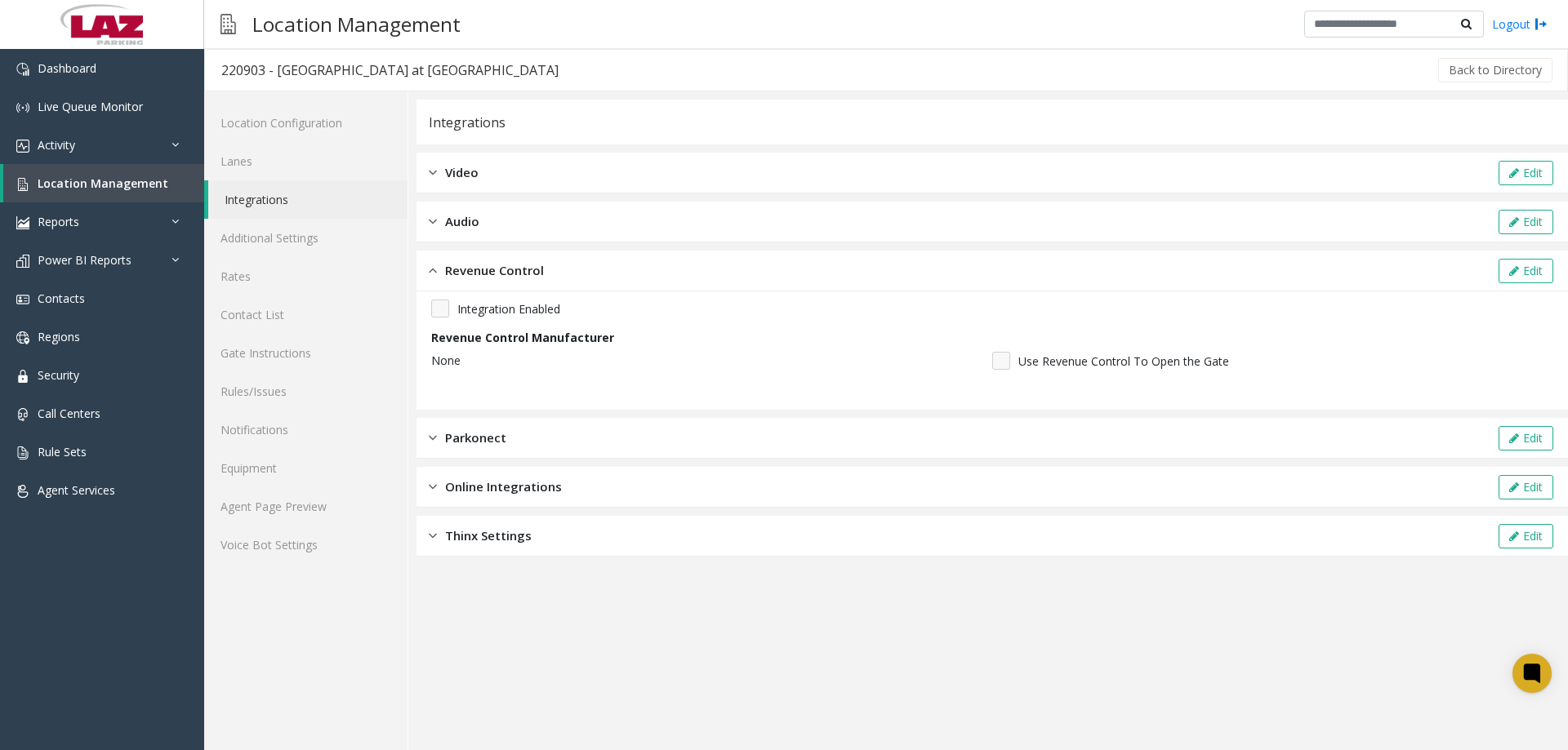
click at [557, 274] on div "Revenue Control Edit" at bounding box center [992, 271] width 1152 height 41
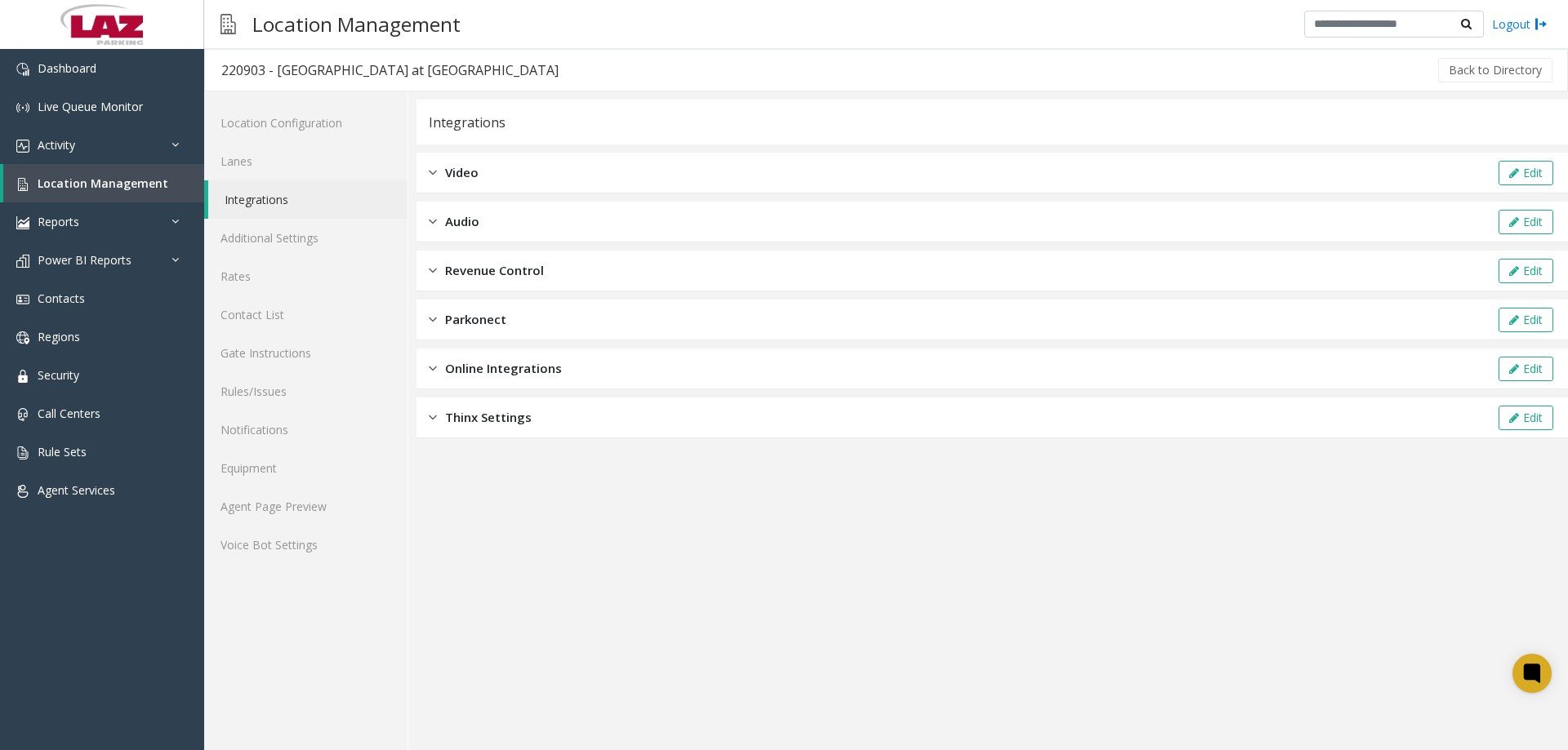
click at [508, 372] on span "Online Integrations" at bounding box center [504, 368] width 117 height 19
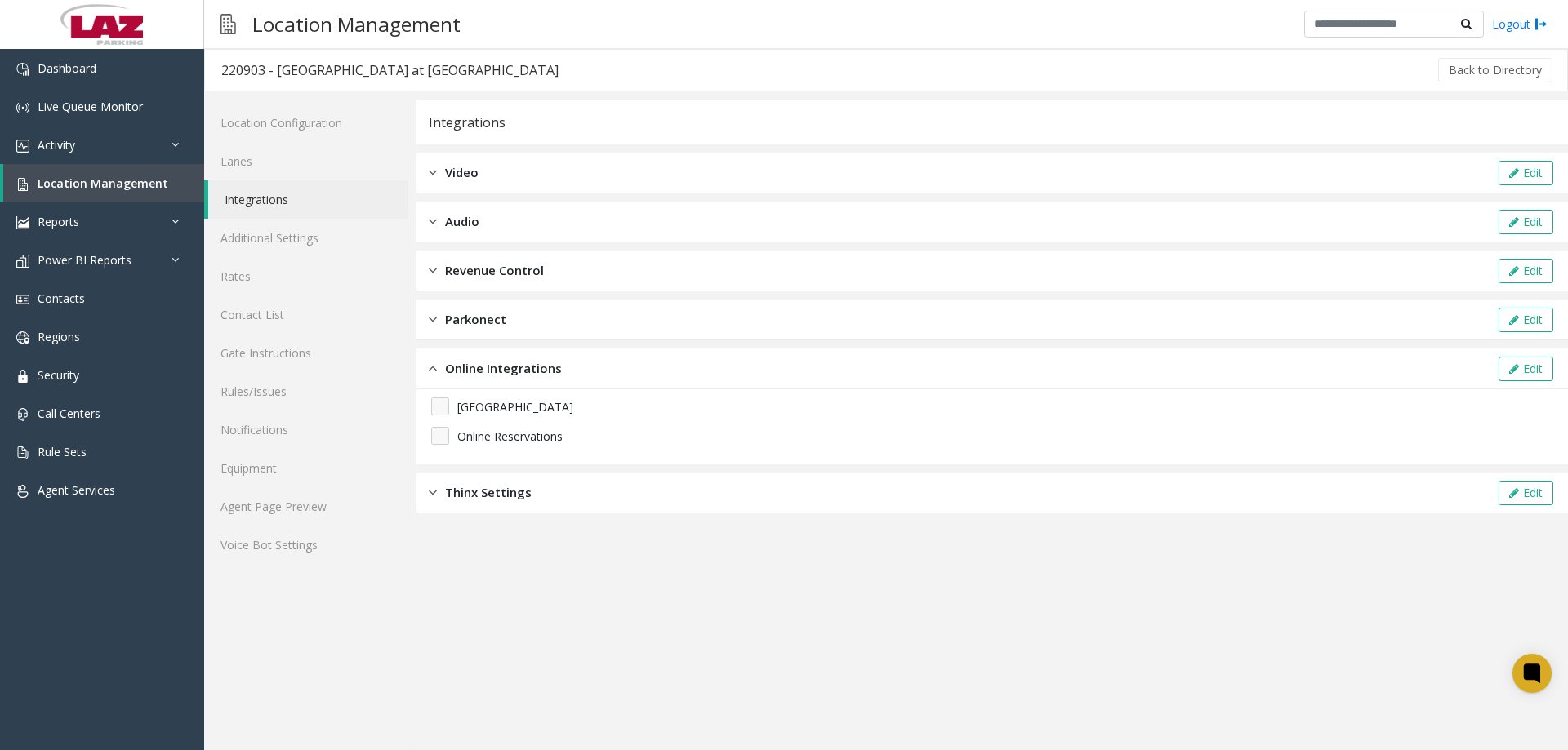
click at [508, 372] on span "Online Integrations" at bounding box center [504, 368] width 117 height 19
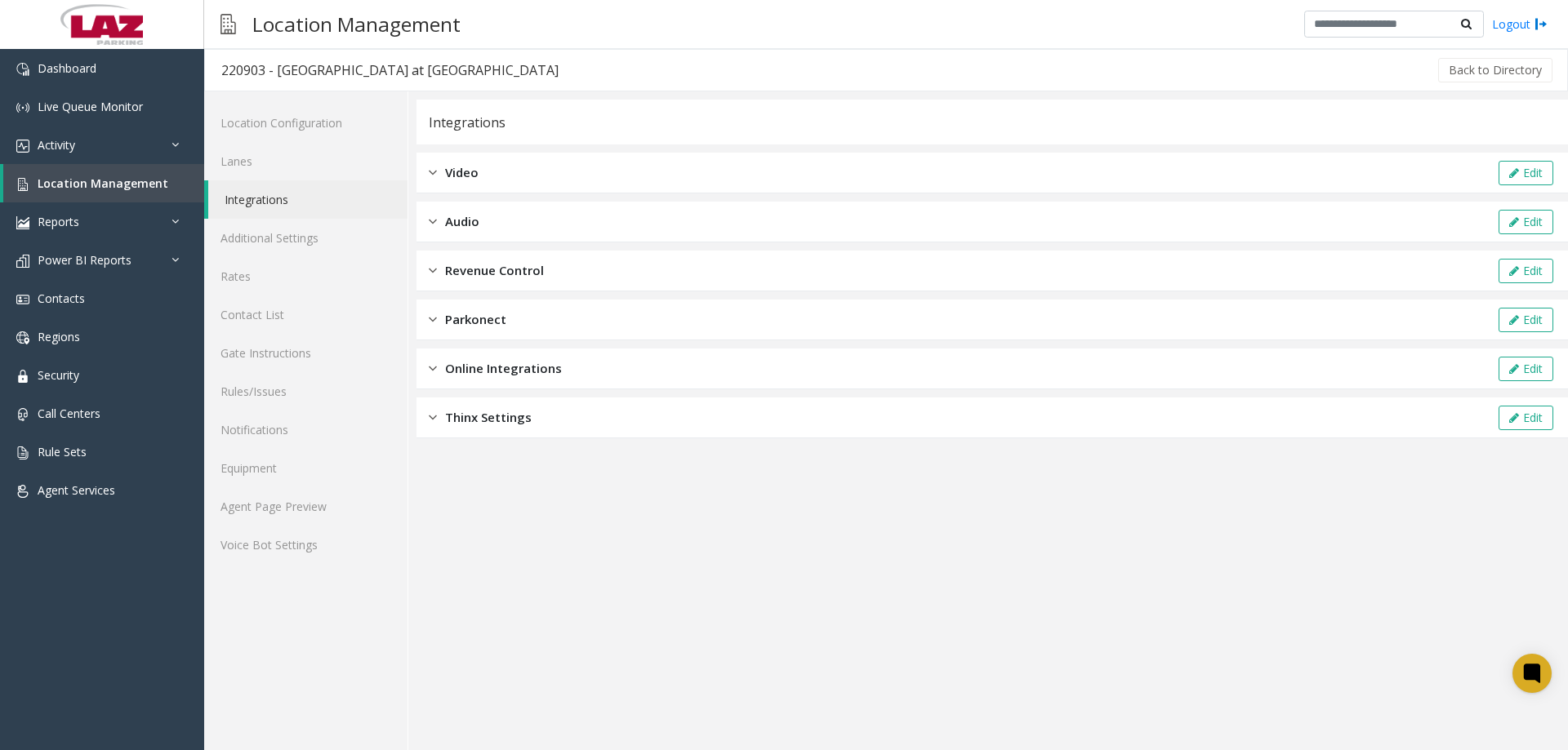
click at [535, 317] on div "Parkonect Edit" at bounding box center [992, 320] width 1152 height 41
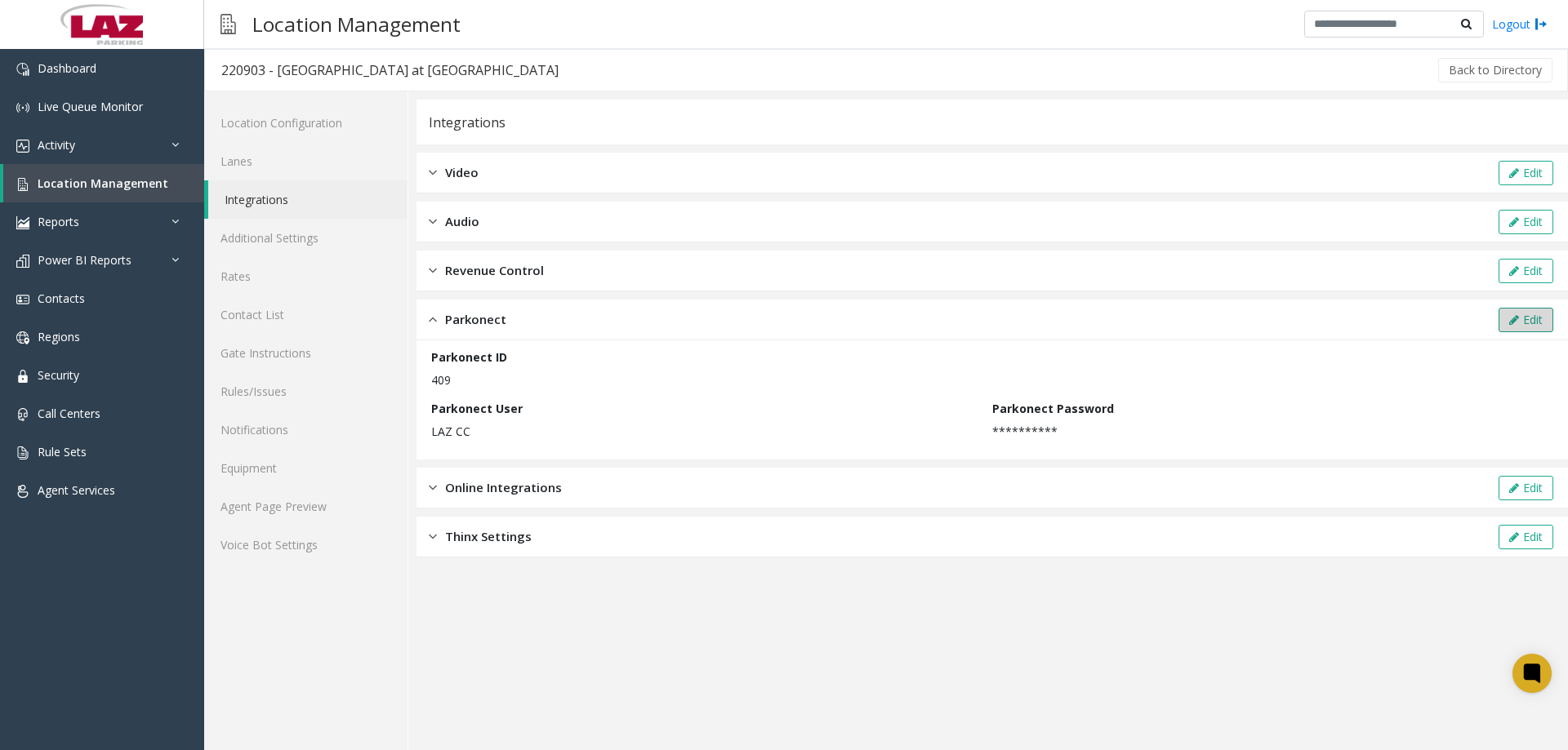
click at [1517, 325] on icon at bounding box center [1514, 320] width 10 height 12
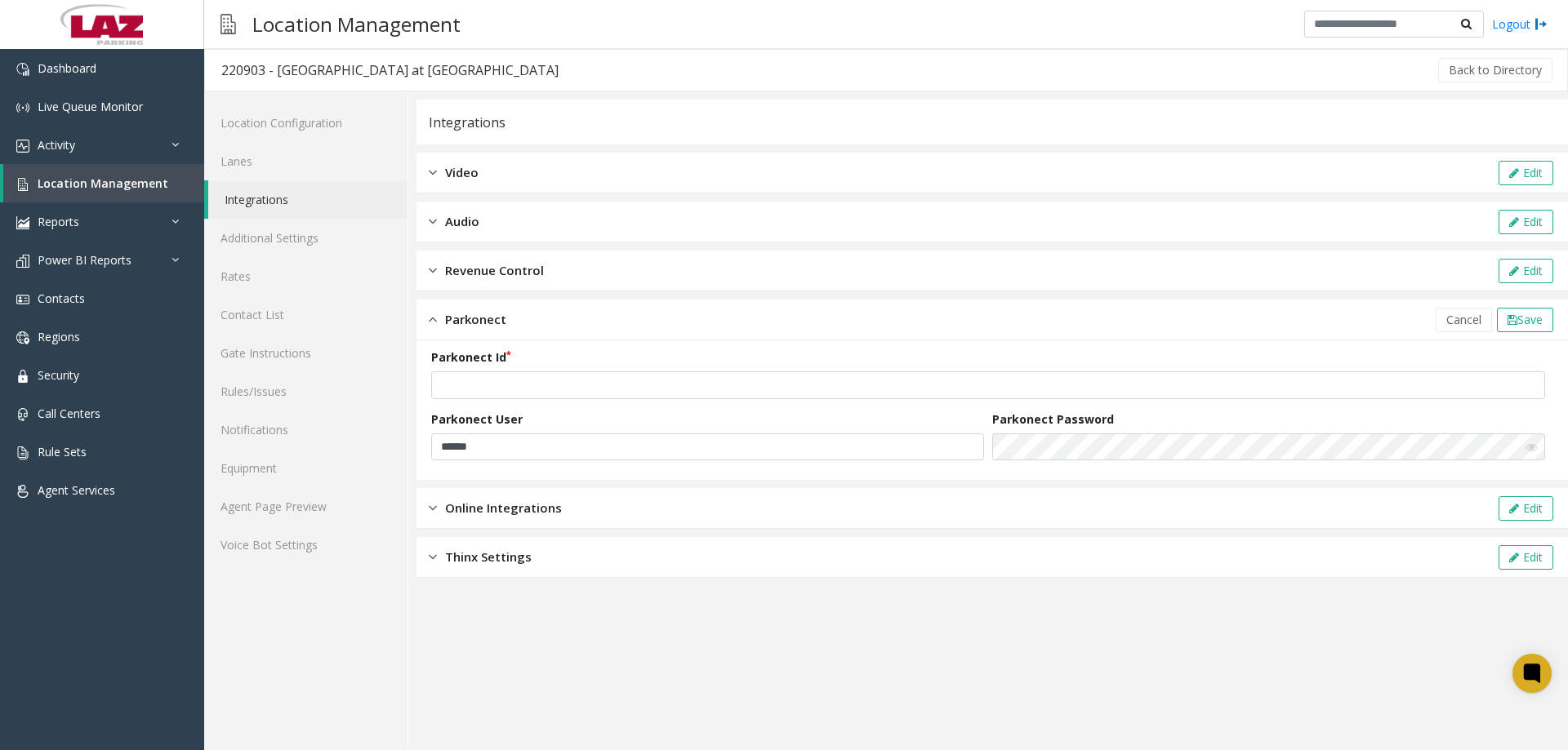
click at [1536, 450] on icon at bounding box center [1531, 447] width 12 height 12
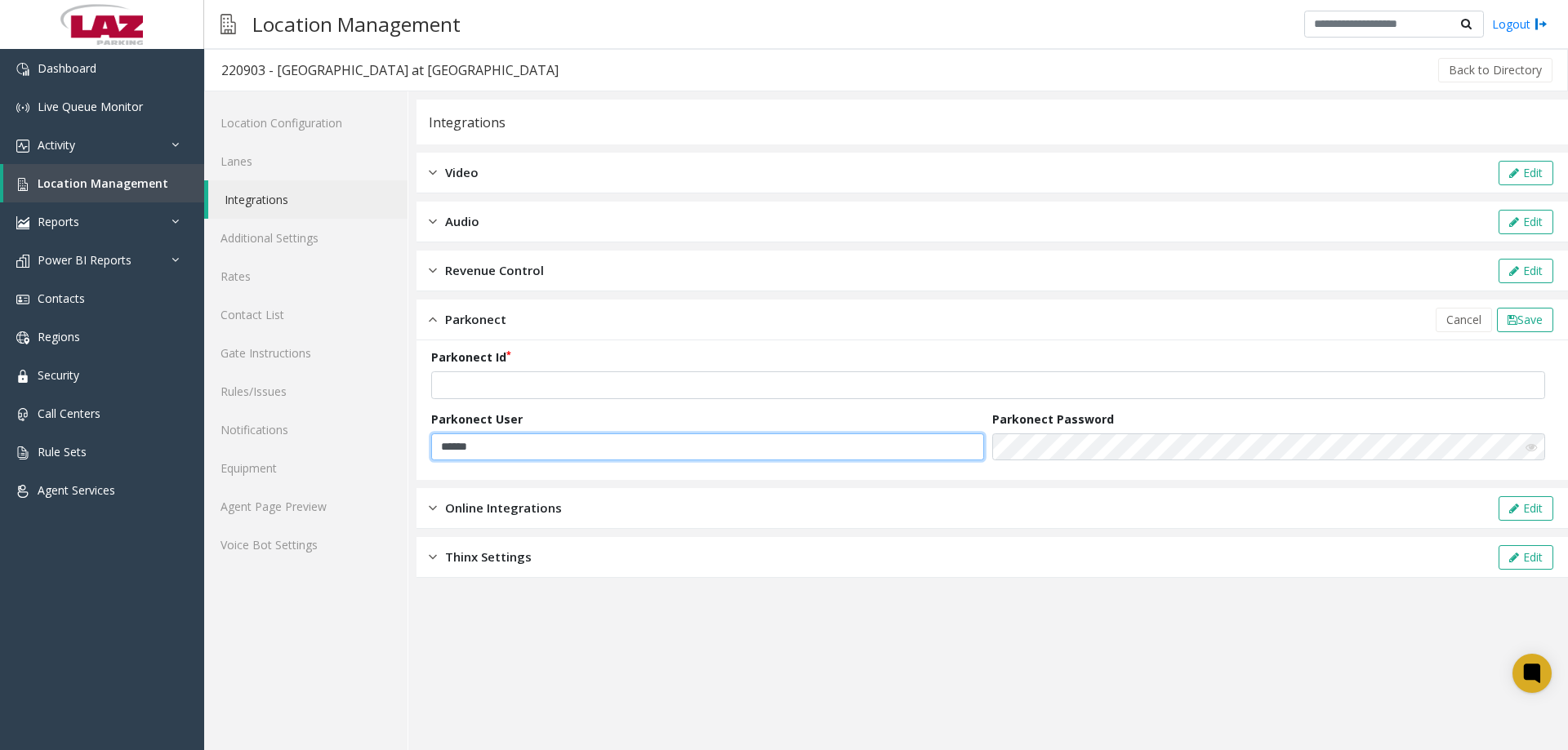
click at [645, 447] on input "******" at bounding box center [708, 447] width 553 height 27
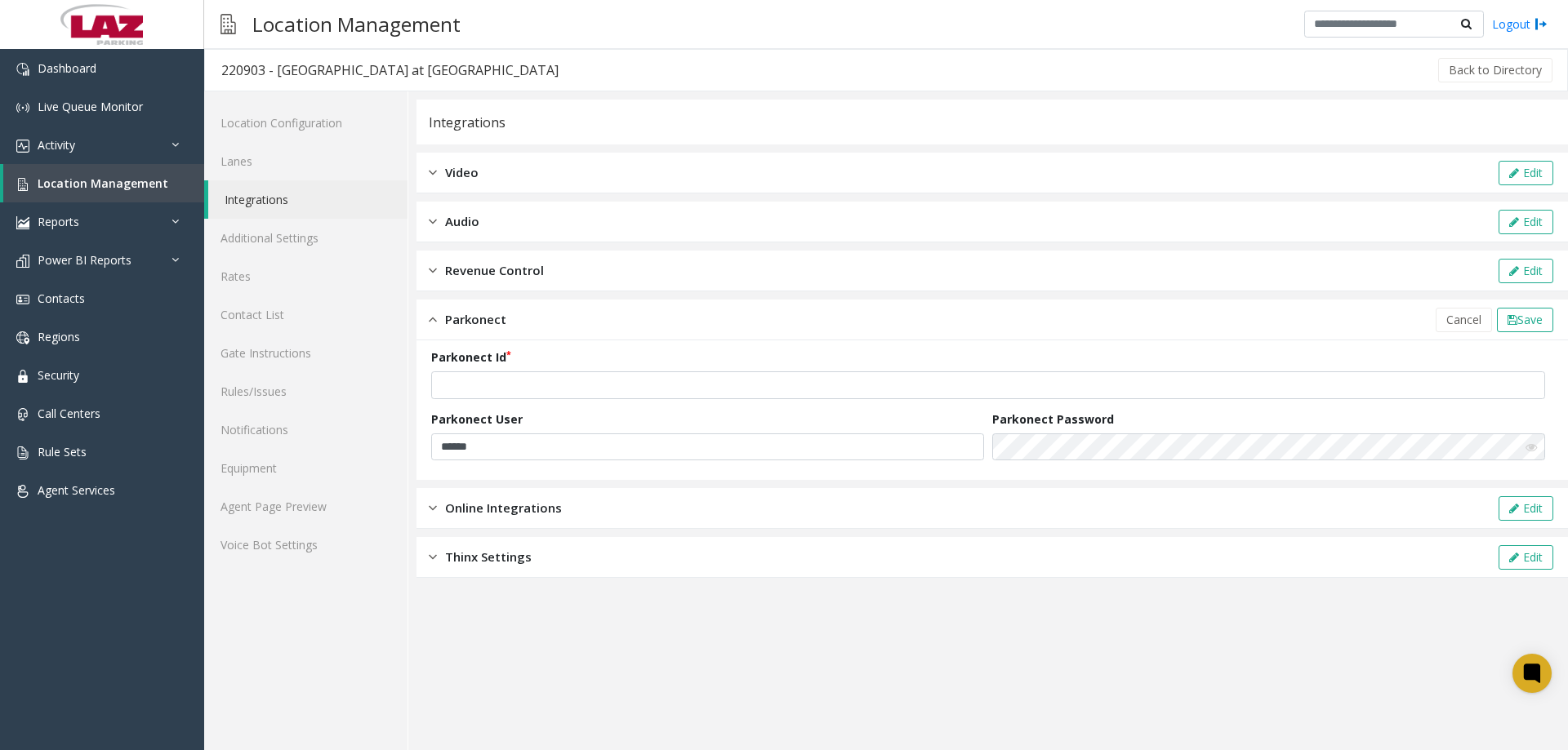
click at [908, 482] on div "Integrations Video Edit Audio Edit Revenue Control Edit Parkonect Cancel Save P…" at bounding box center [992, 338] width 1152 height 478
click at [1452, 321] on span "Cancel" at bounding box center [1464, 320] width 35 height 16
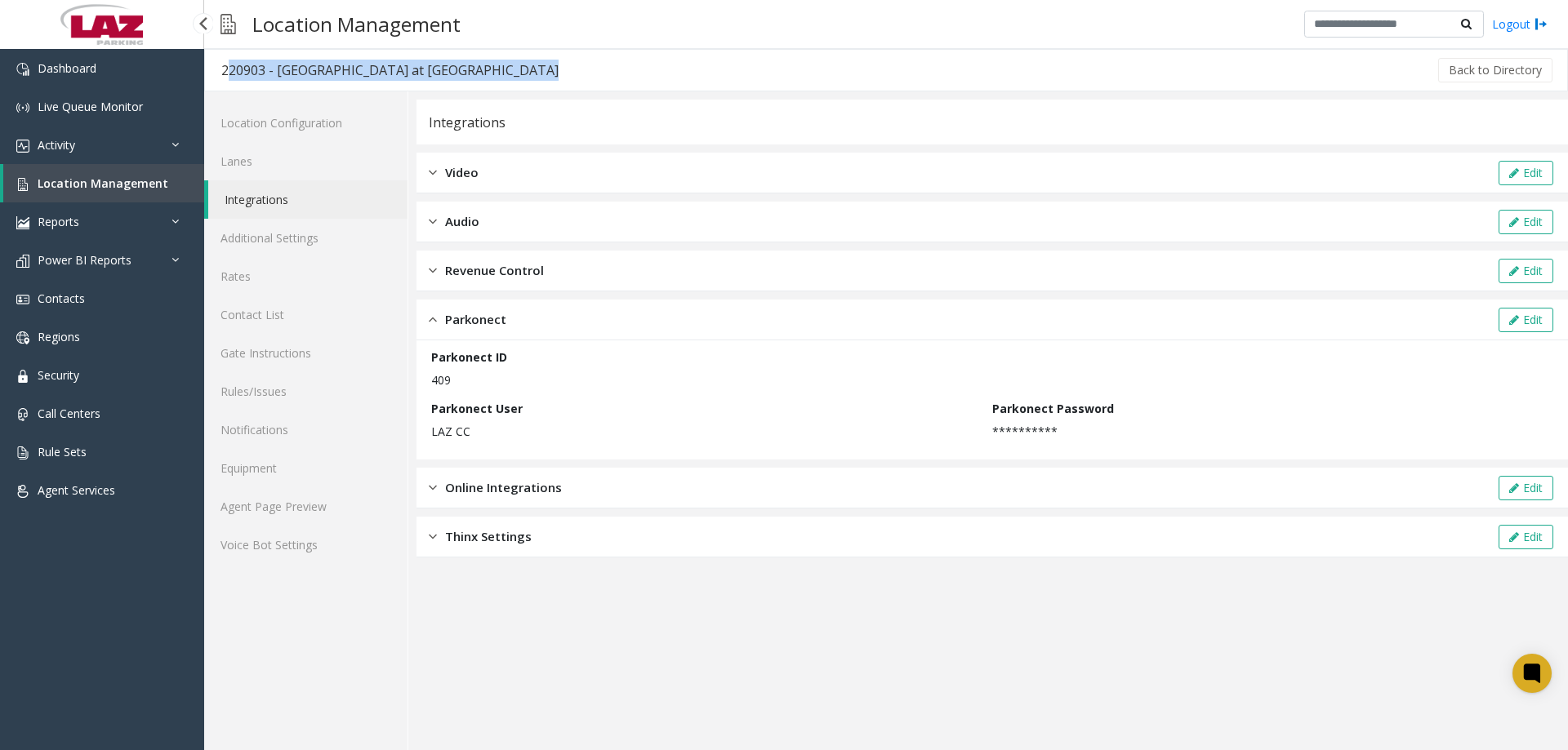
drag, startPoint x: 498, startPoint y: 78, endPoint x: 209, endPoint y: 89, distance: 289.2
click at [209, 89] on div "220903 - Eddy Street Commons at Notre Dame Back to Directory" at bounding box center [887, 70] width 1364 height 43
copy div "220903 - [GEOGRAPHIC_DATA] at [GEOGRAPHIC_DATA]"
click at [262, 72] on div "220903 - [GEOGRAPHIC_DATA] at [GEOGRAPHIC_DATA]" at bounding box center [390, 70] width 338 height 21
click at [268, 72] on div "220903 - [GEOGRAPHIC_DATA] at [GEOGRAPHIC_DATA]" at bounding box center [390, 70] width 338 height 21
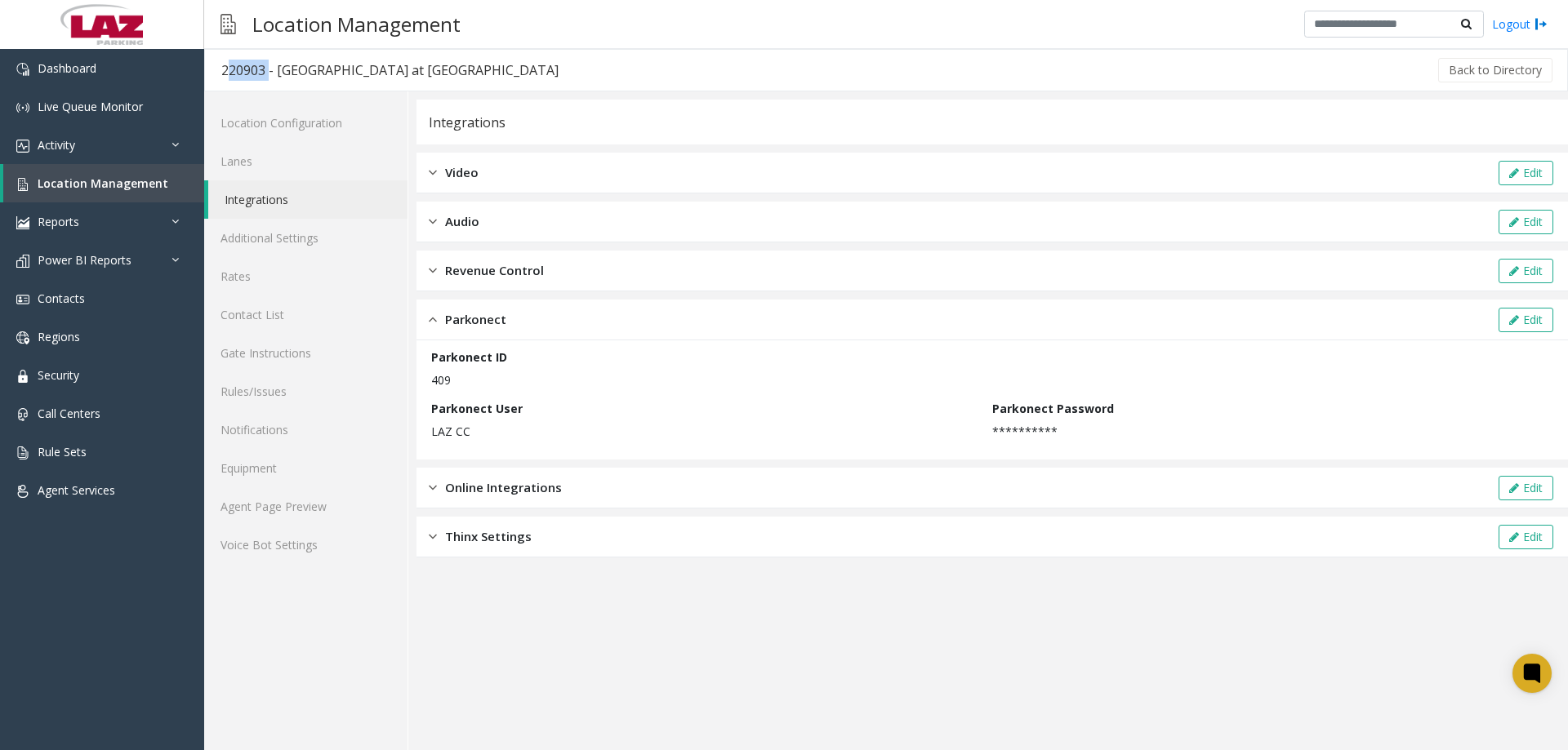
drag, startPoint x: 266, startPoint y: 75, endPoint x: 223, endPoint y: 74, distance: 43.0
click at [223, 74] on div "220903 - [GEOGRAPHIC_DATA] at [GEOGRAPHIC_DATA]" at bounding box center [390, 70] width 338 height 21
copy div "220903"
click at [845, 646] on app-integration "**********" at bounding box center [992, 424] width 1152 height 651
click at [245, 512] on link "Agent Page Preview" at bounding box center [307, 506] width 204 height 38
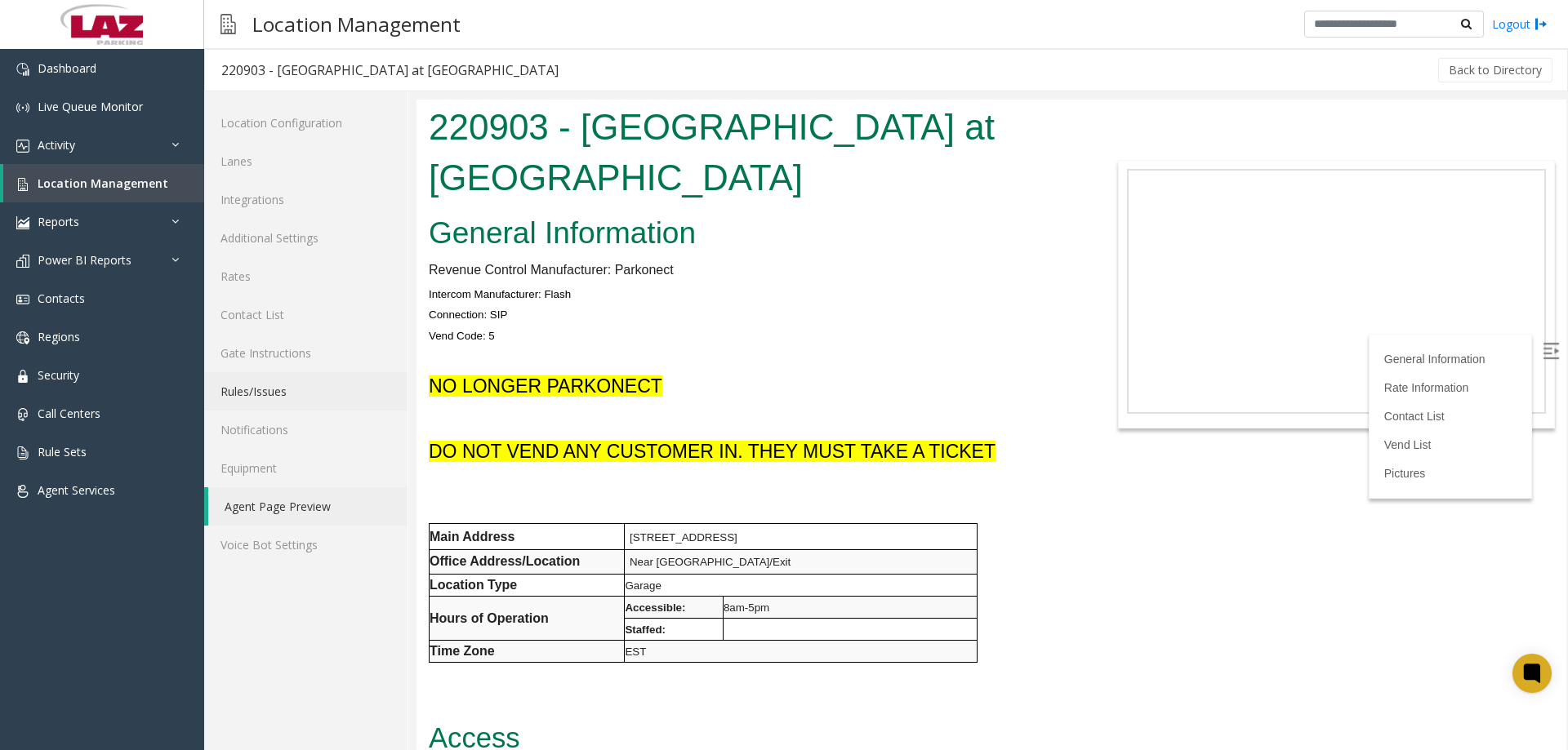
click at [292, 390] on link "Rules/Issues" at bounding box center [307, 390] width 204 height 38
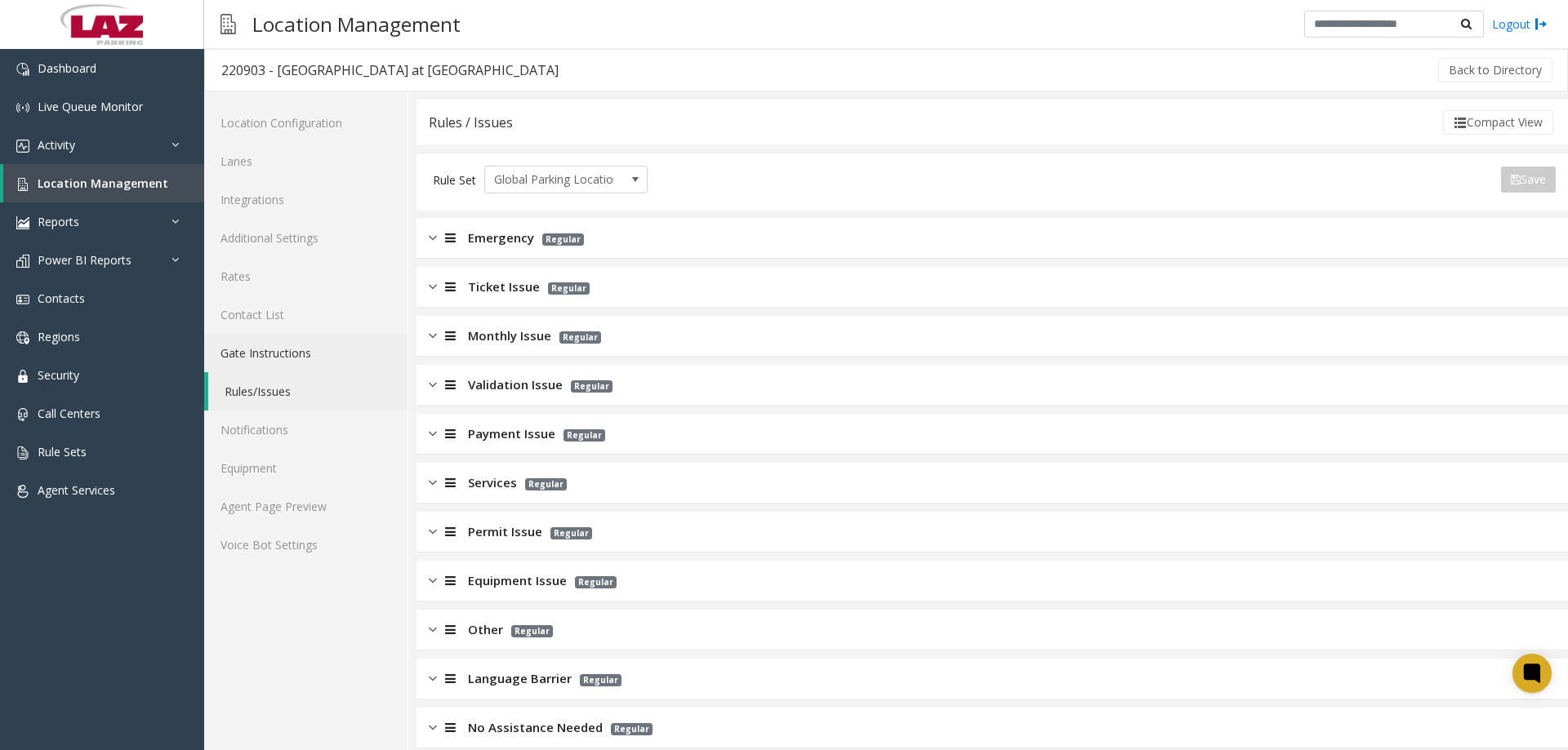
click at [266, 352] on link "Gate Instructions" at bounding box center [307, 352] width 204 height 38
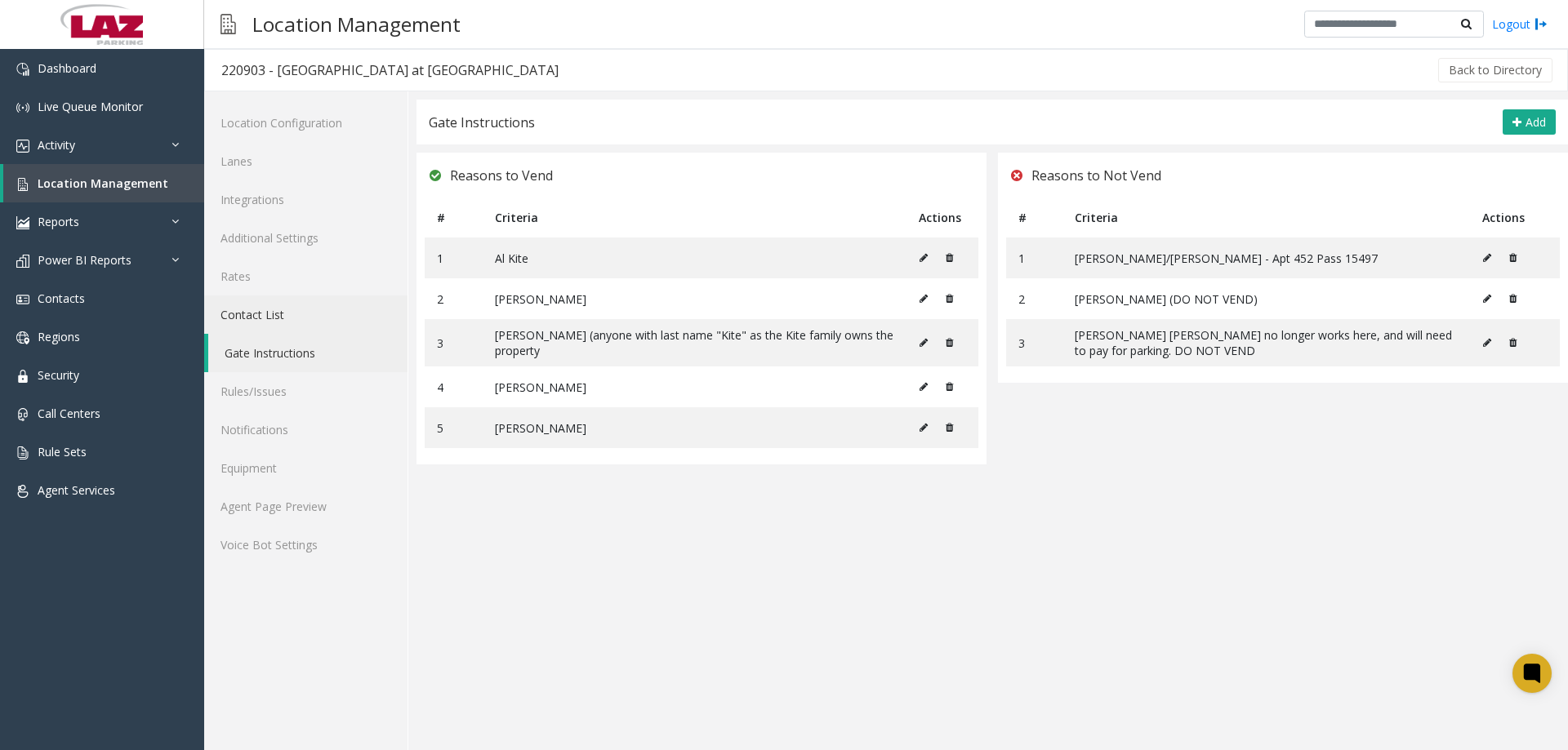
click at [263, 310] on link "Contact List" at bounding box center [307, 314] width 204 height 38
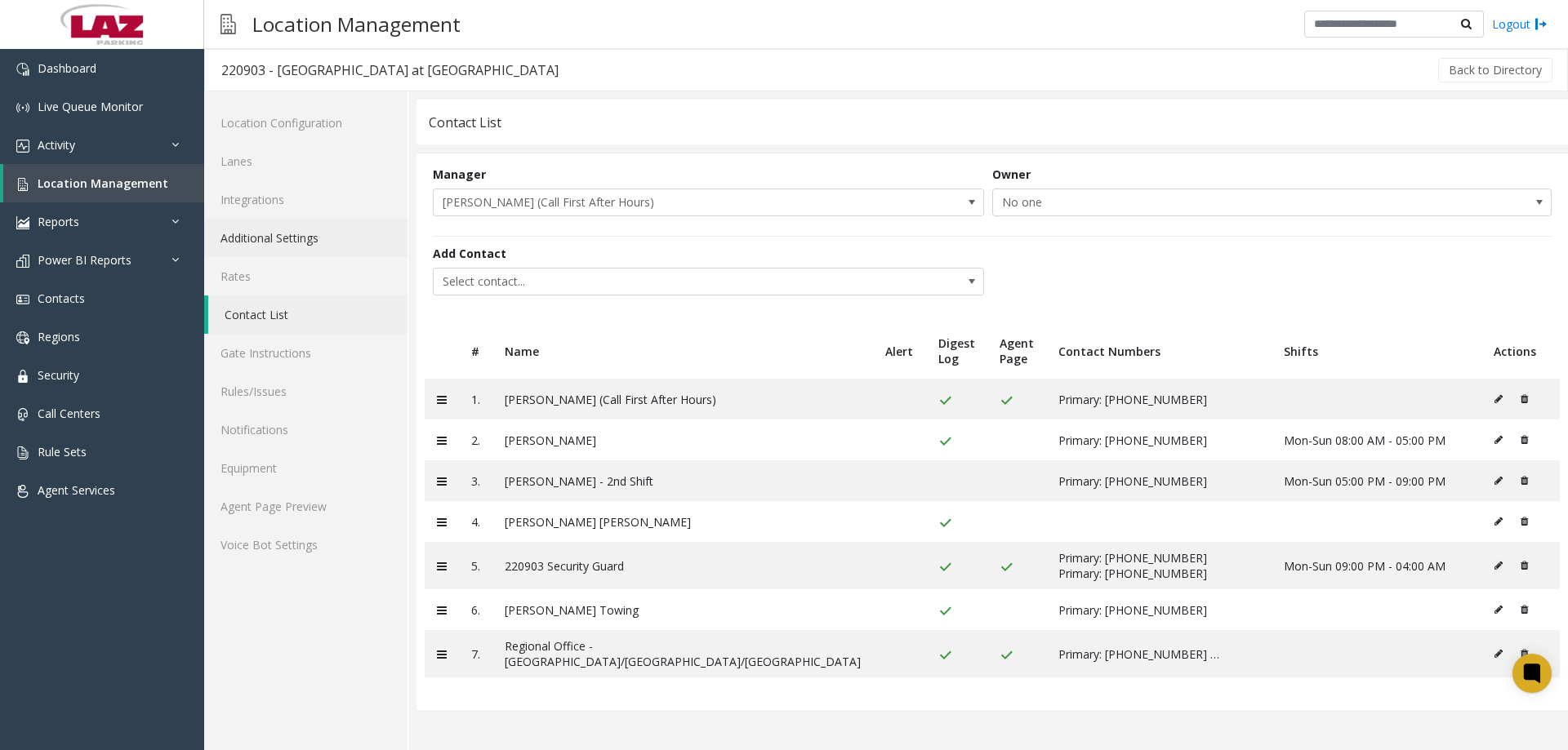
click at [282, 238] on link "Additional Settings" at bounding box center [307, 237] width 204 height 38
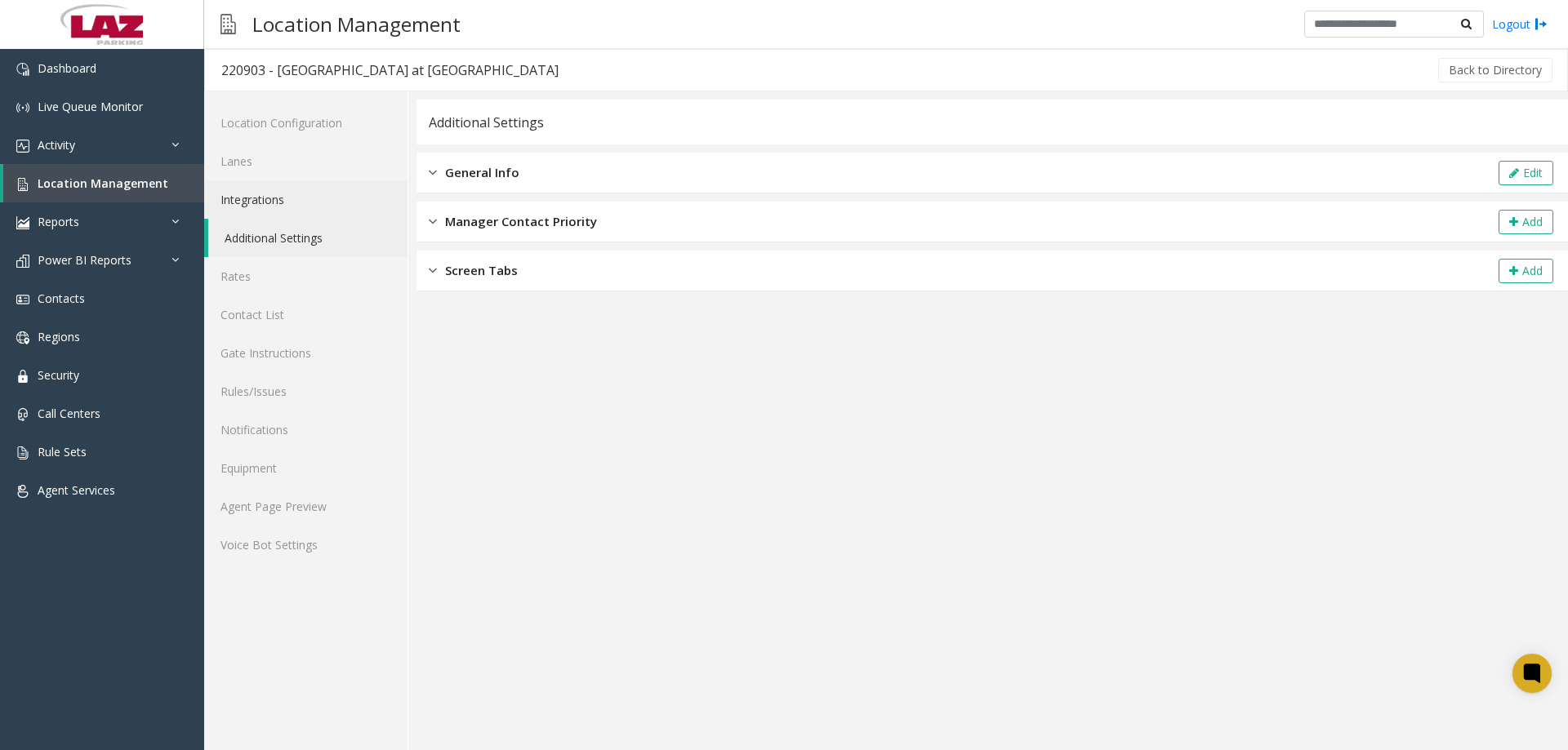
click at [293, 182] on link "Integrations" at bounding box center [307, 199] width 204 height 38
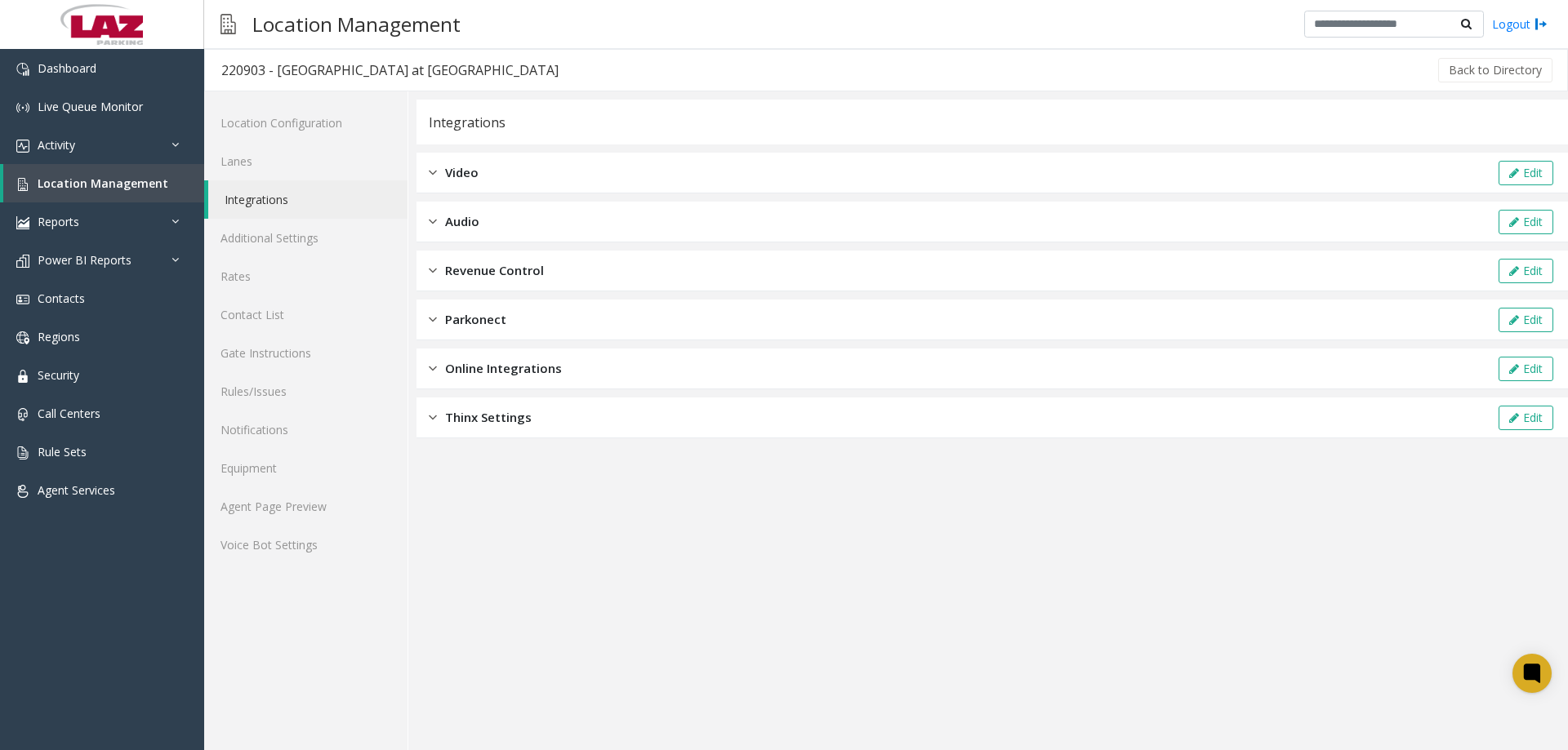
click at [538, 378] on div "Online Integrations Edit" at bounding box center [992, 369] width 1152 height 41
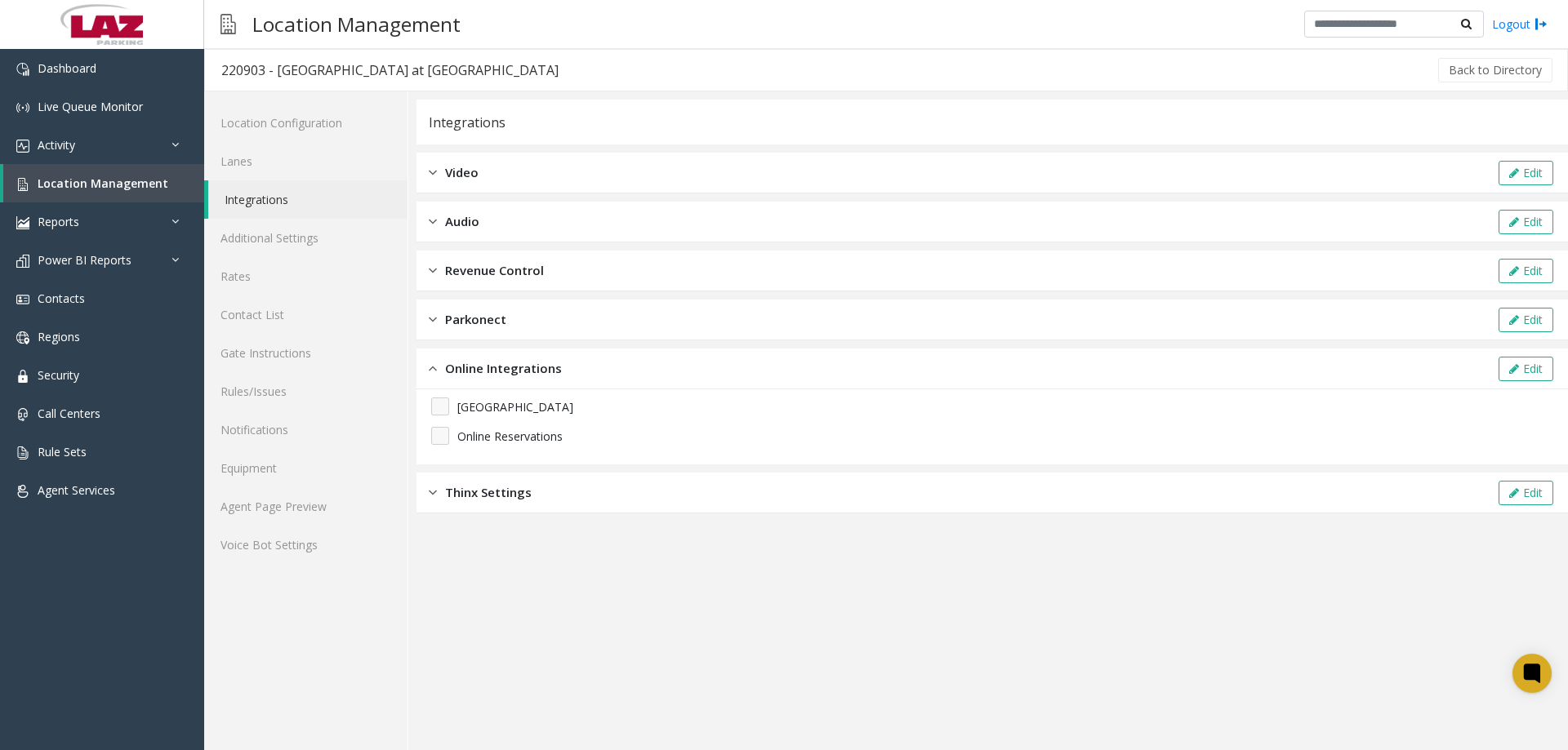
click at [522, 370] on span "Online Integrations" at bounding box center [504, 368] width 117 height 19
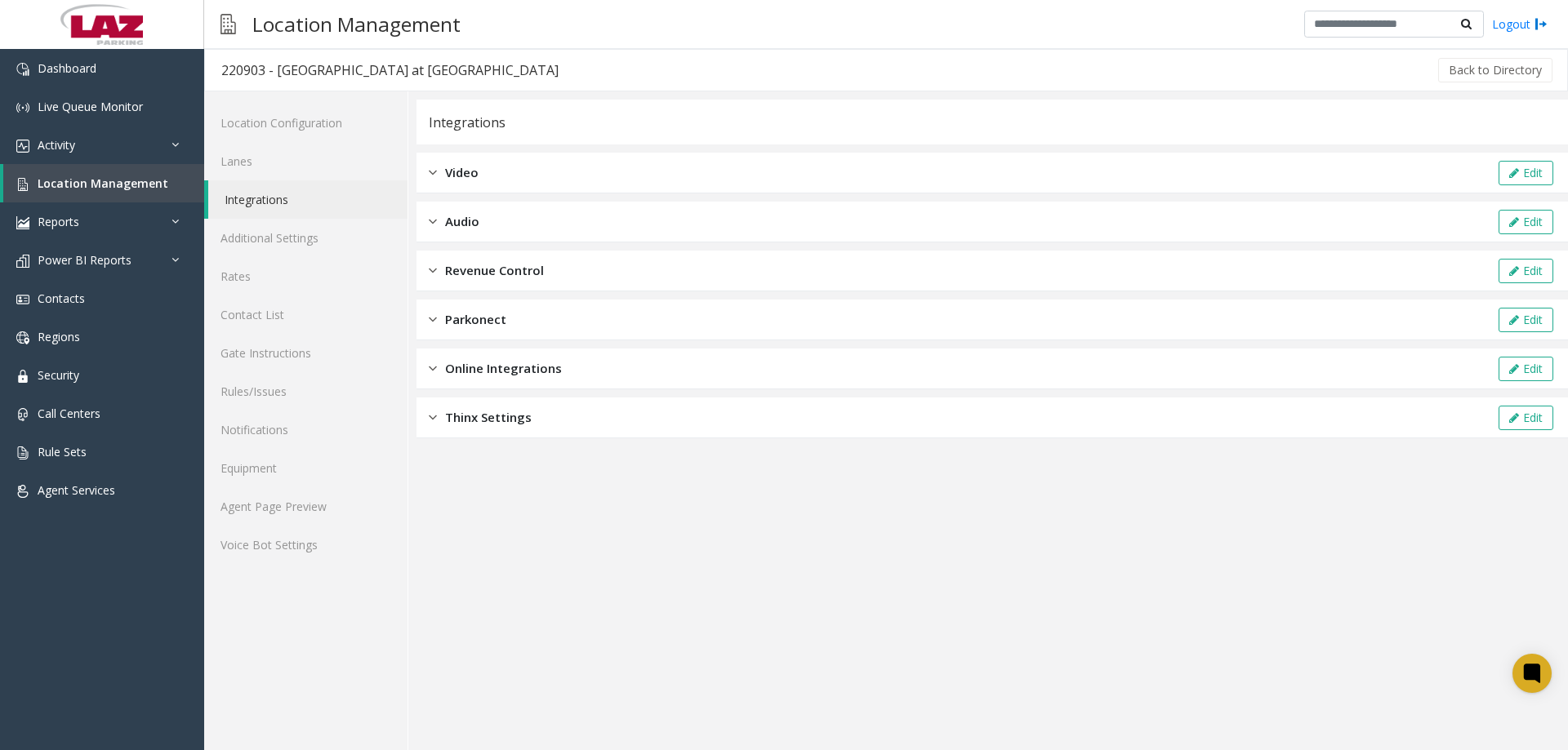
click at [506, 318] on div "Parkonect Edit" at bounding box center [992, 320] width 1152 height 41
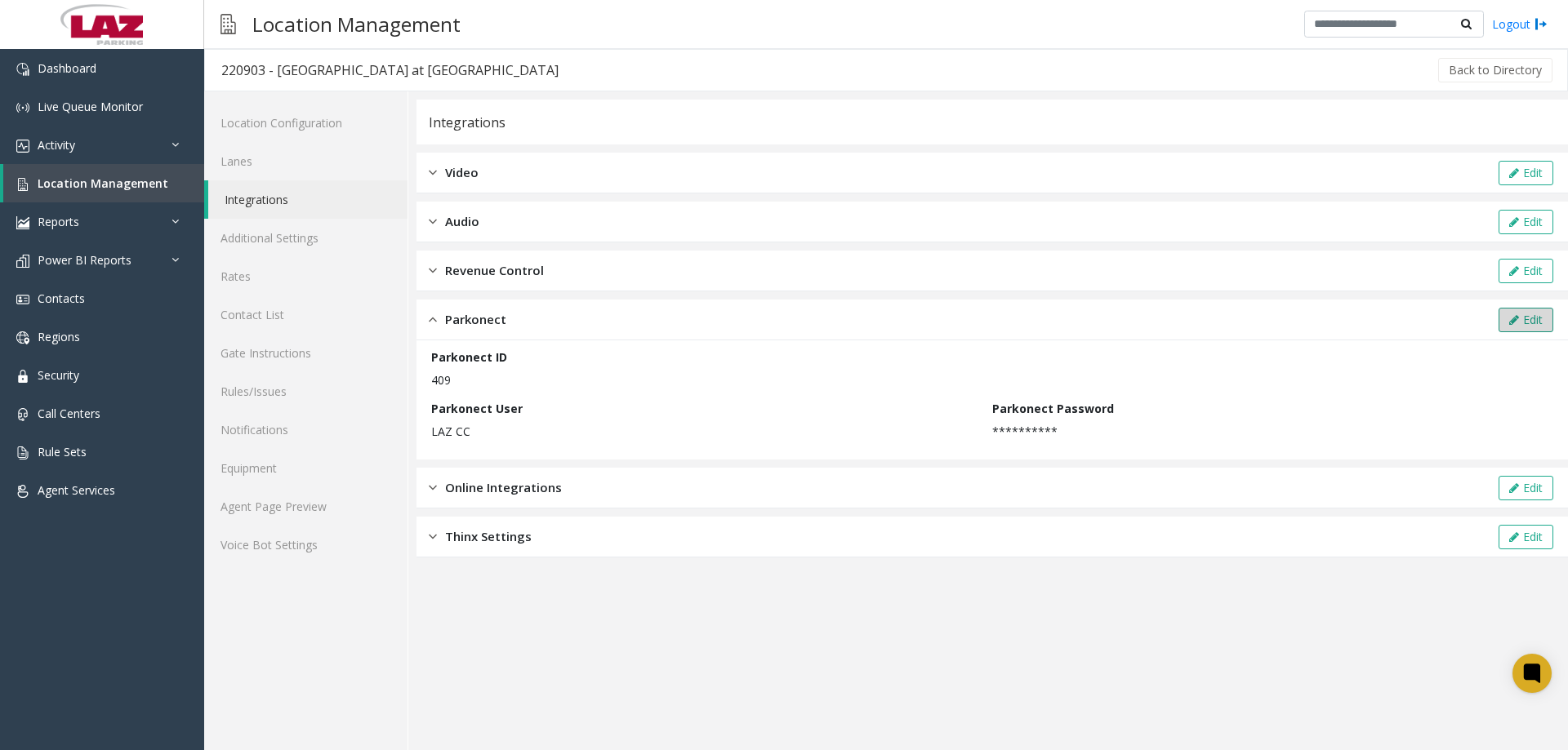
click at [1522, 315] on button "Edit" at bounding box center [1526, 321] width 55 height 25
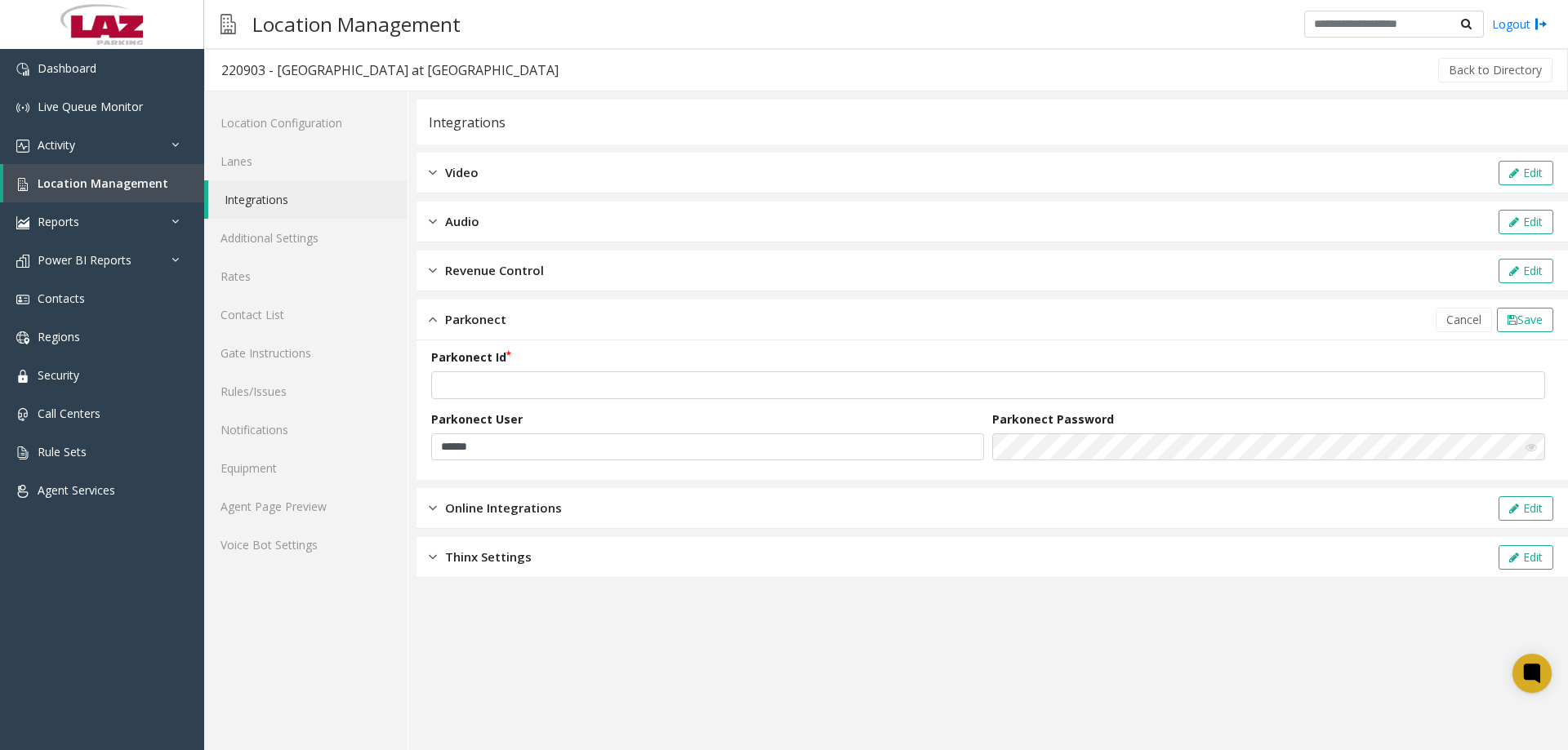
click at [591, 622] on app-integration "Integrations Video Edit Audio Edit Revenue Control Edit Parkonect Cancel Save P…" at bounding box center [992, 424] width 1152 height 651
click at [1463, 330] on button "Cancel" at bounding box center [1464, 321] width 57 height 25
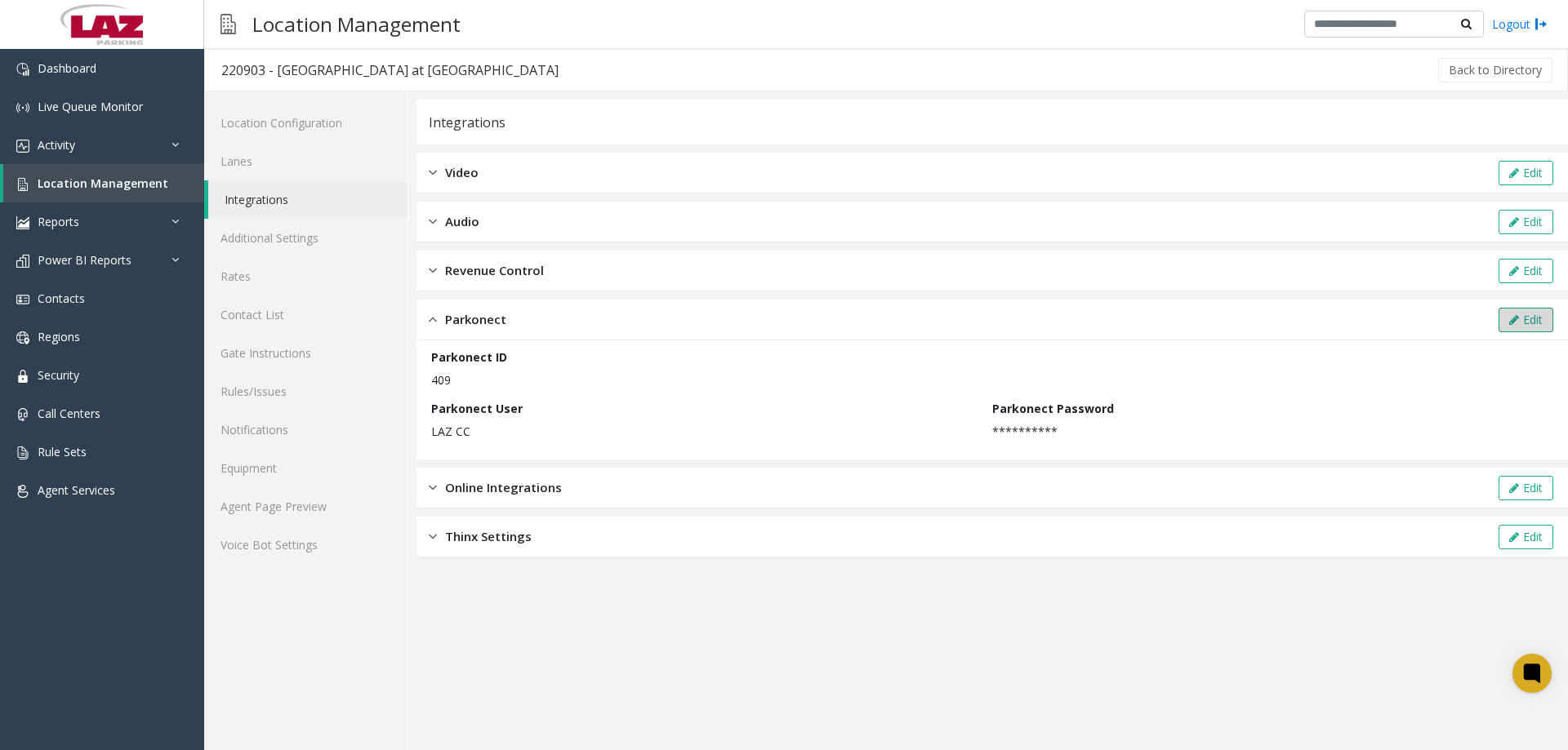
click at [1528, 317] on button "Edit" at bounding box center [1526, 321] width 55 height 25
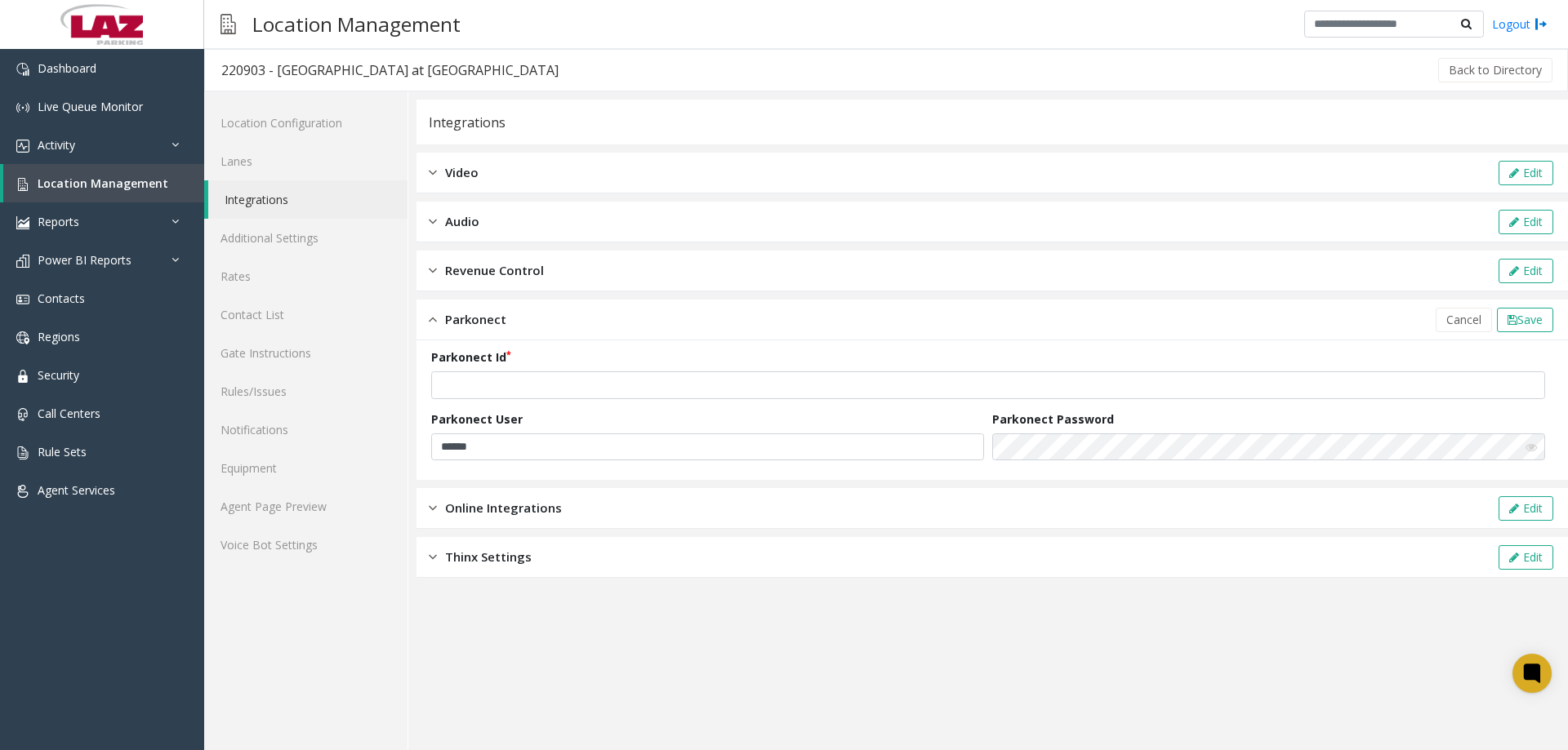
click at [1531, 451] on icon at bounding box center [1531, 447] width 12 height 12
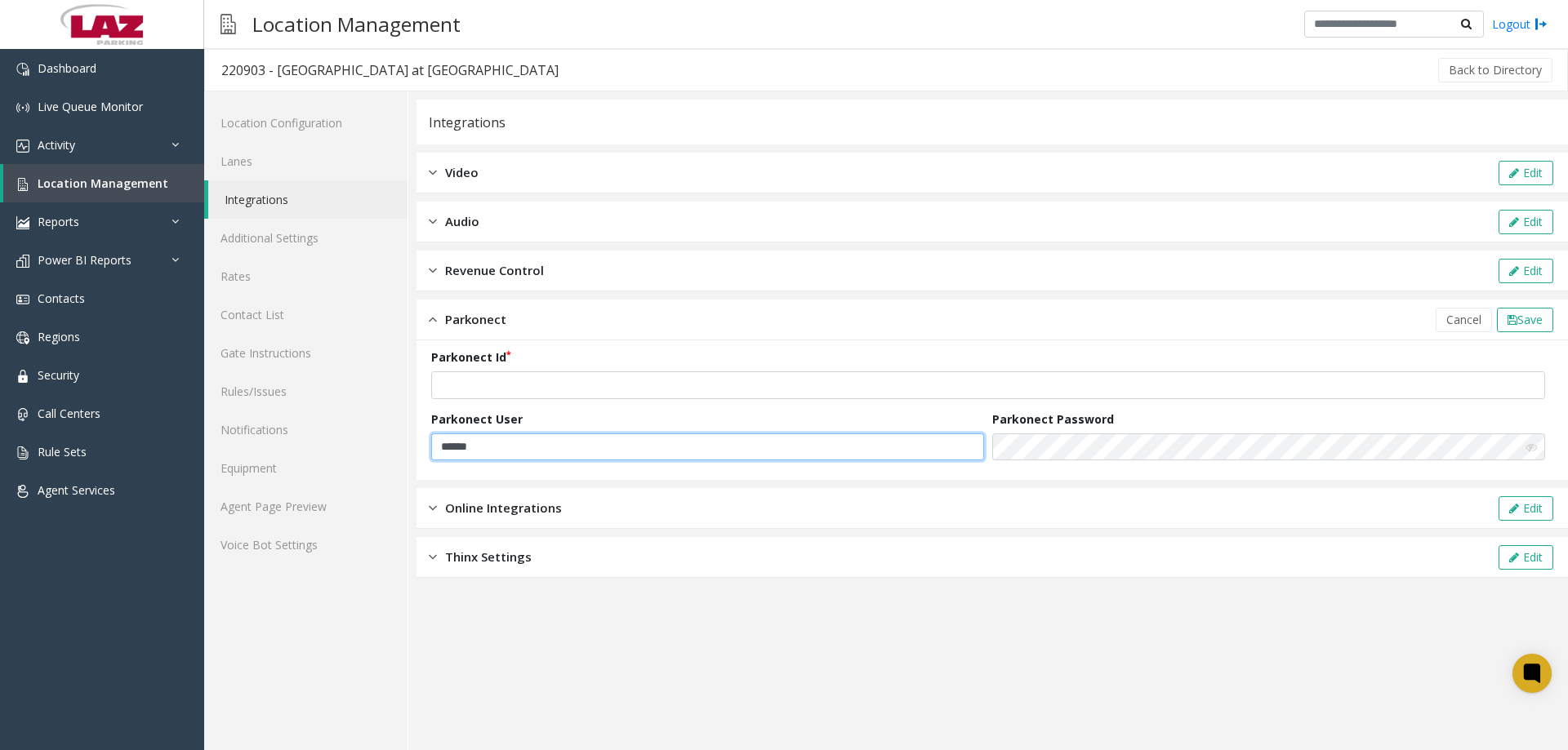
click at [609, 449] on input "******" at bounding box center [708, 447] width 553 height 27
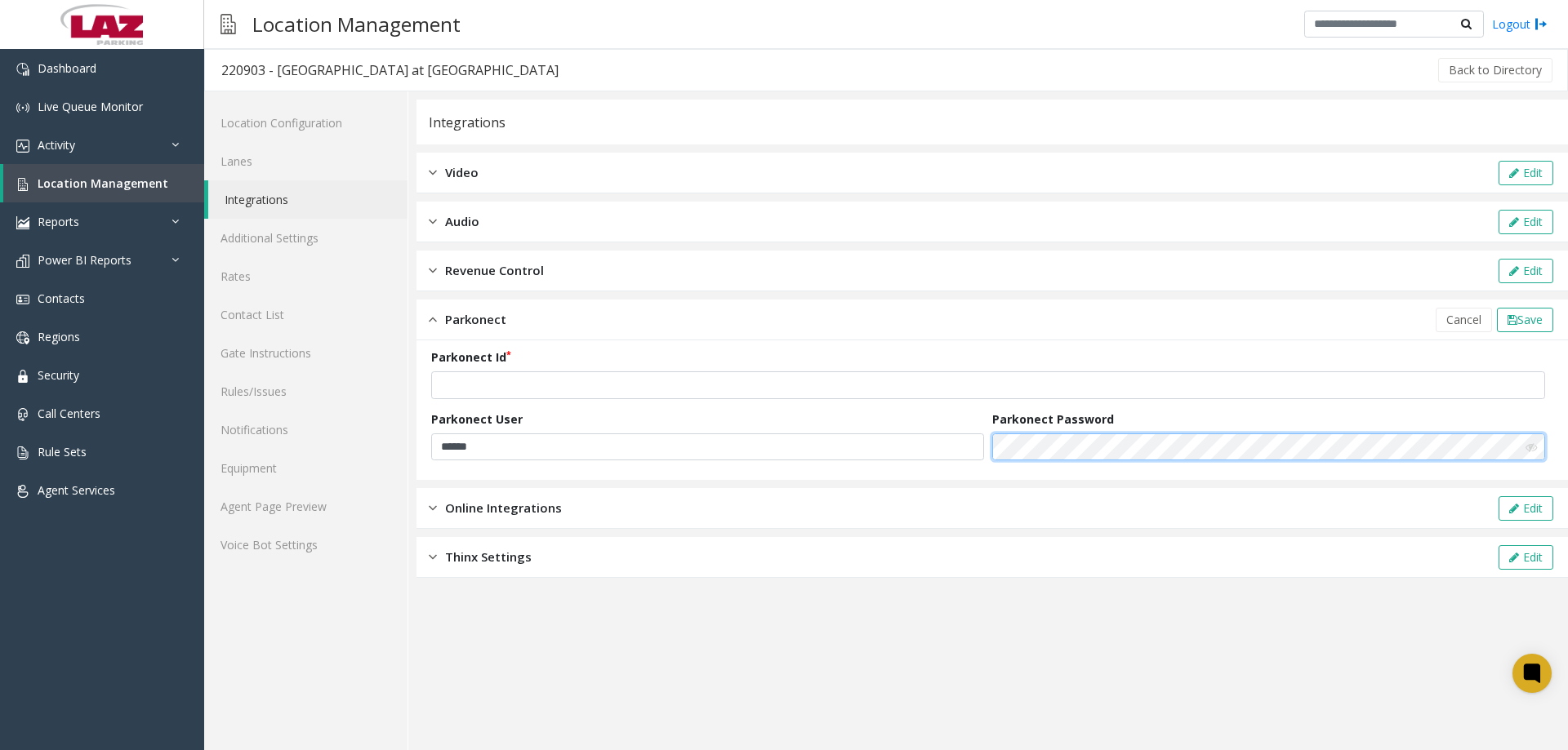
click at [840, 437] on form "Parkonect Id *** Parkonect User ****** Parkonect Password" at bounding box center [992, 410] width 1122 height 123
click at [1520, 318] on span "Save" at bounding box center [1530, 320] width 26 height 16
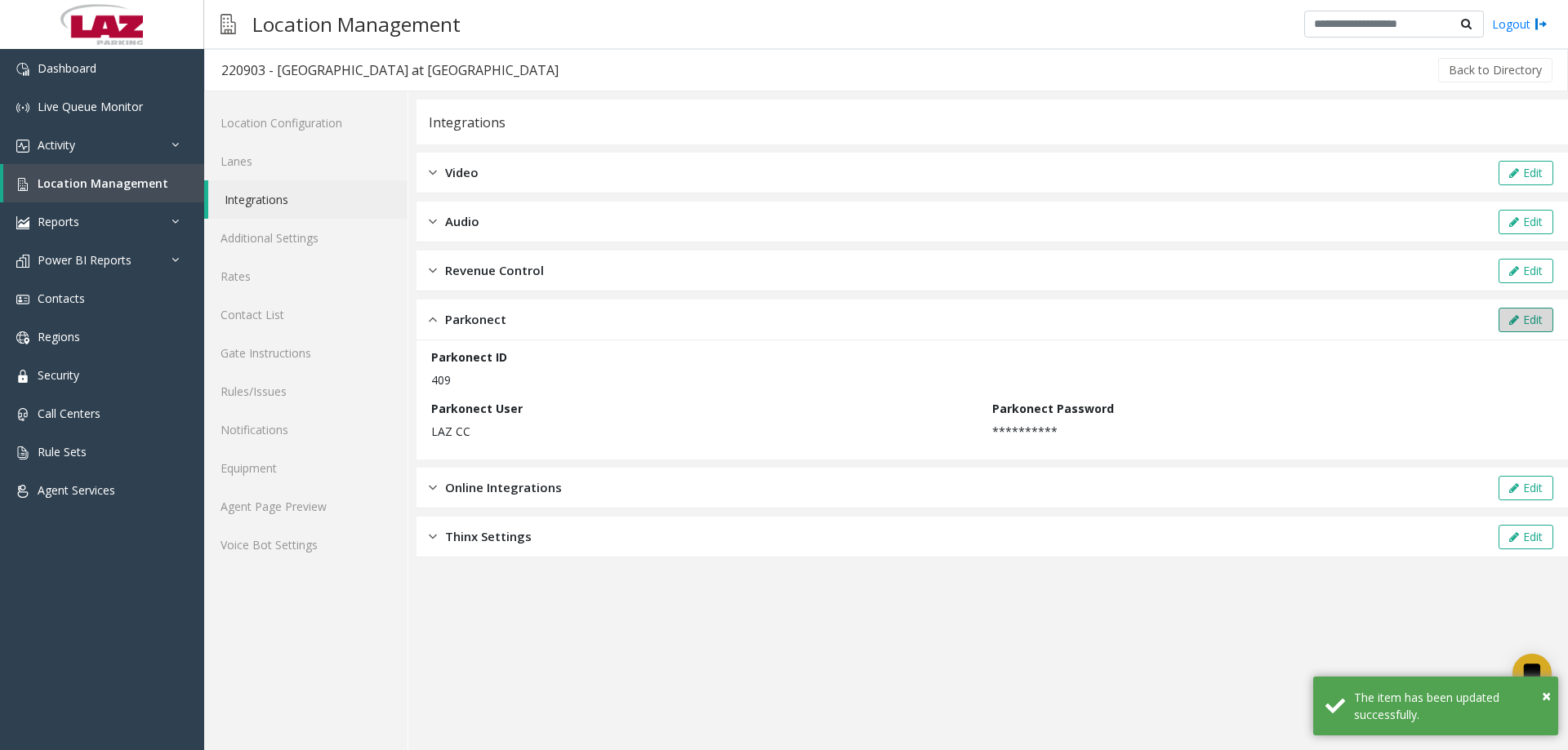
click at [1539, 314] on button "Edit" at bounding box center [1526, 321] width 55 height 25
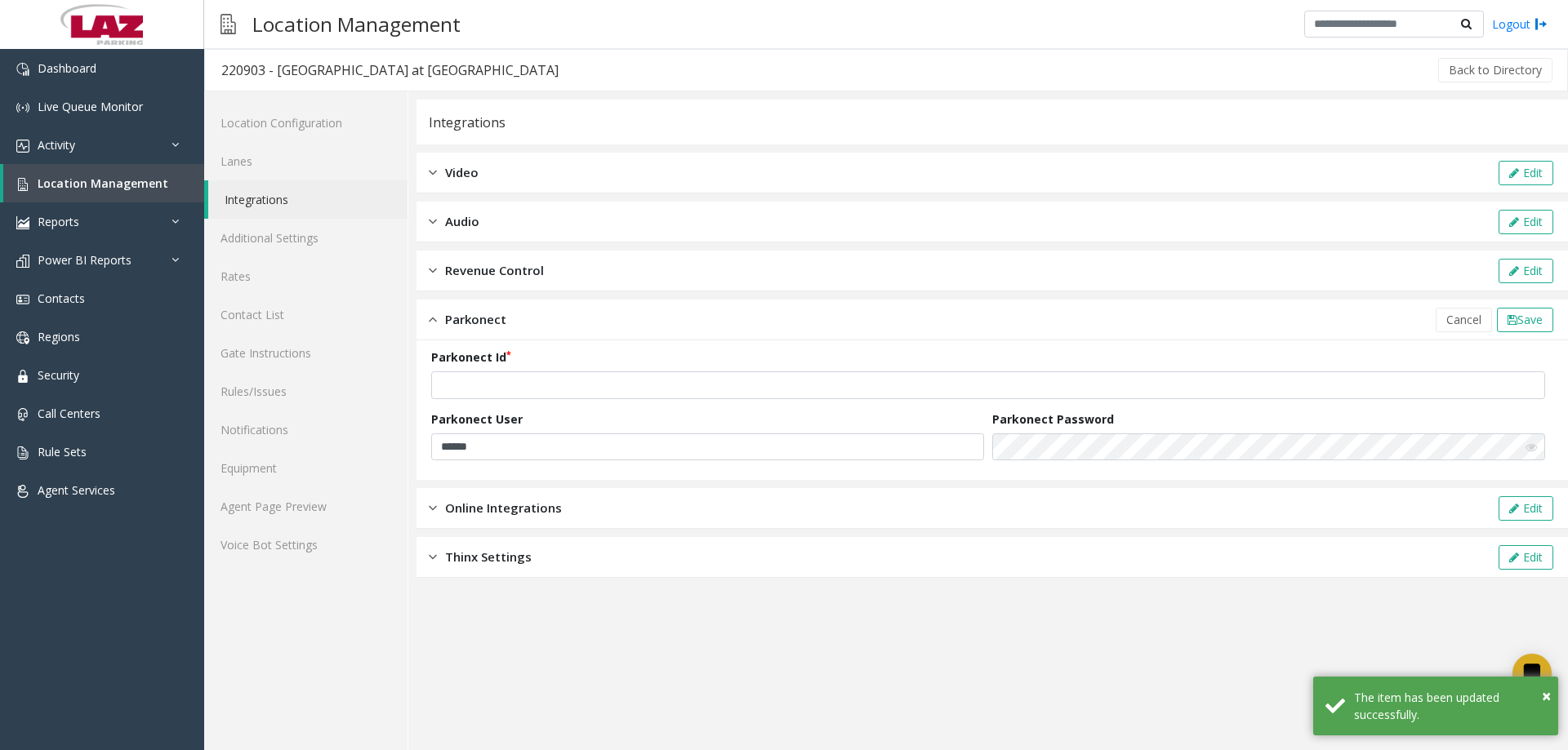
click at [1534, 448] on icon at bounding box center [1531, 447] width 12 height 12
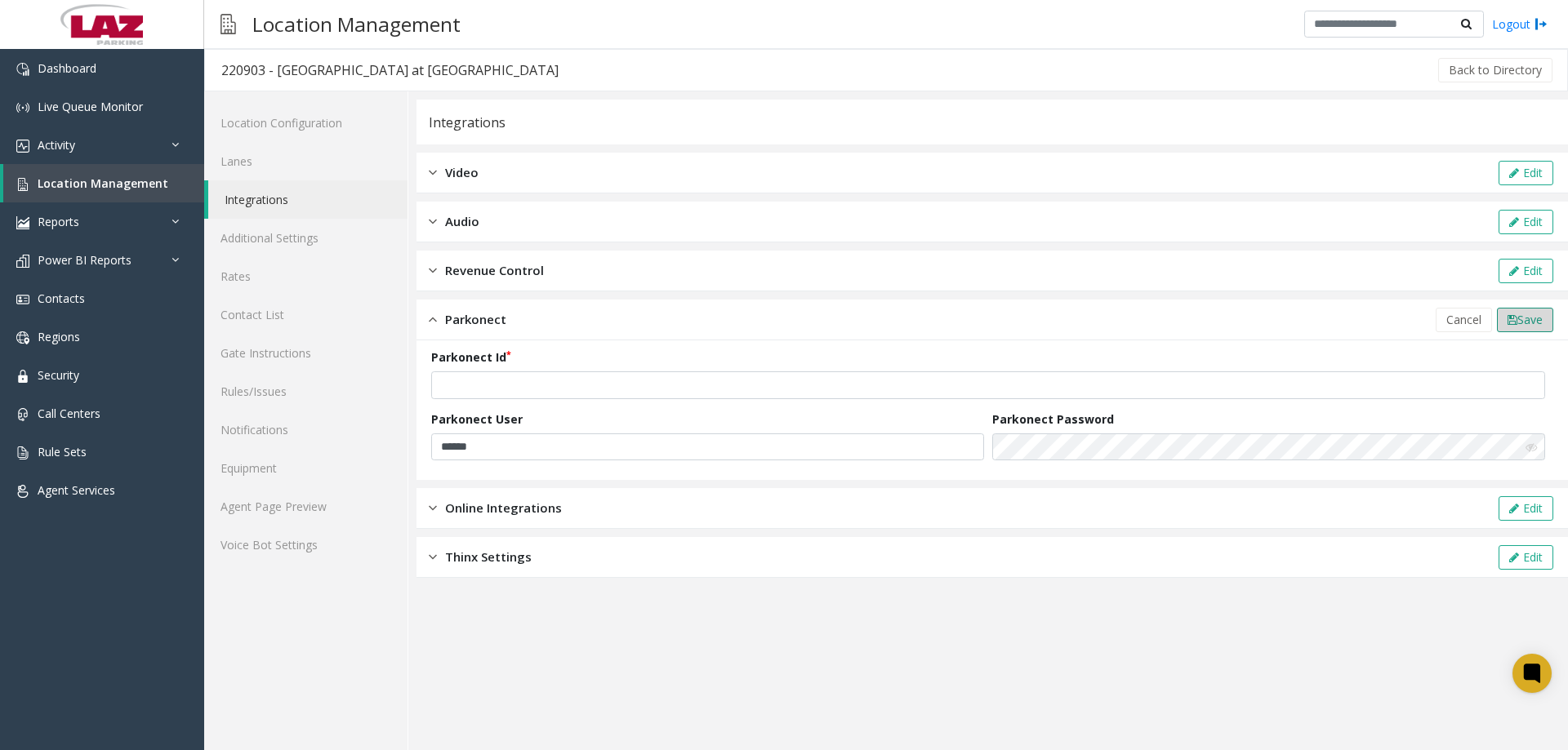
click at [1522, 329] on button "Save" at bounding box center [1525, 321] width 57 height 25
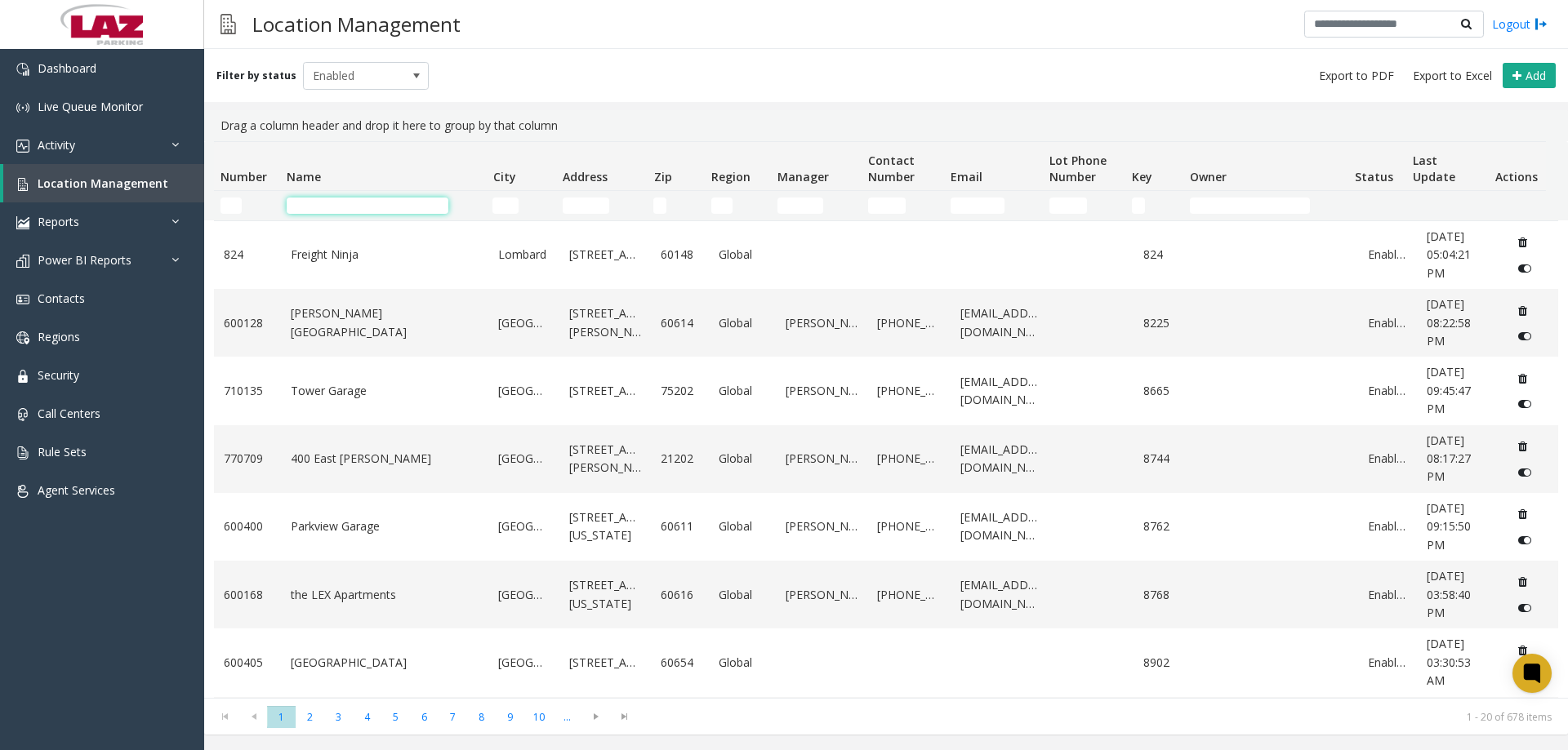
click at [322, 207] on input "Name Filter" at bounding box center [368, 205] width 162 height 16
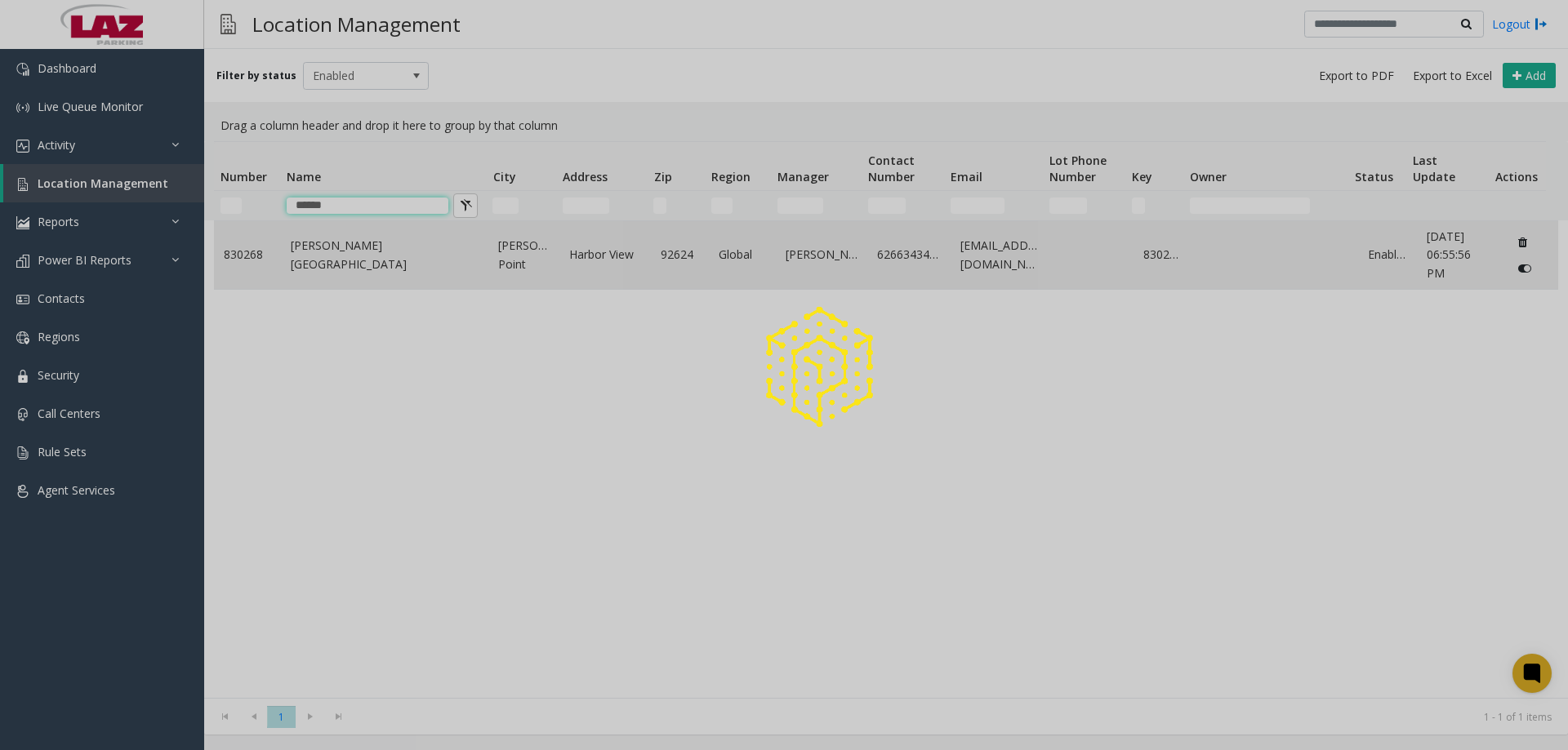
type input "******"
click at [344, 257] on link "Dana Point Harbor" at bounding box center [384, 254] width 189 height 36
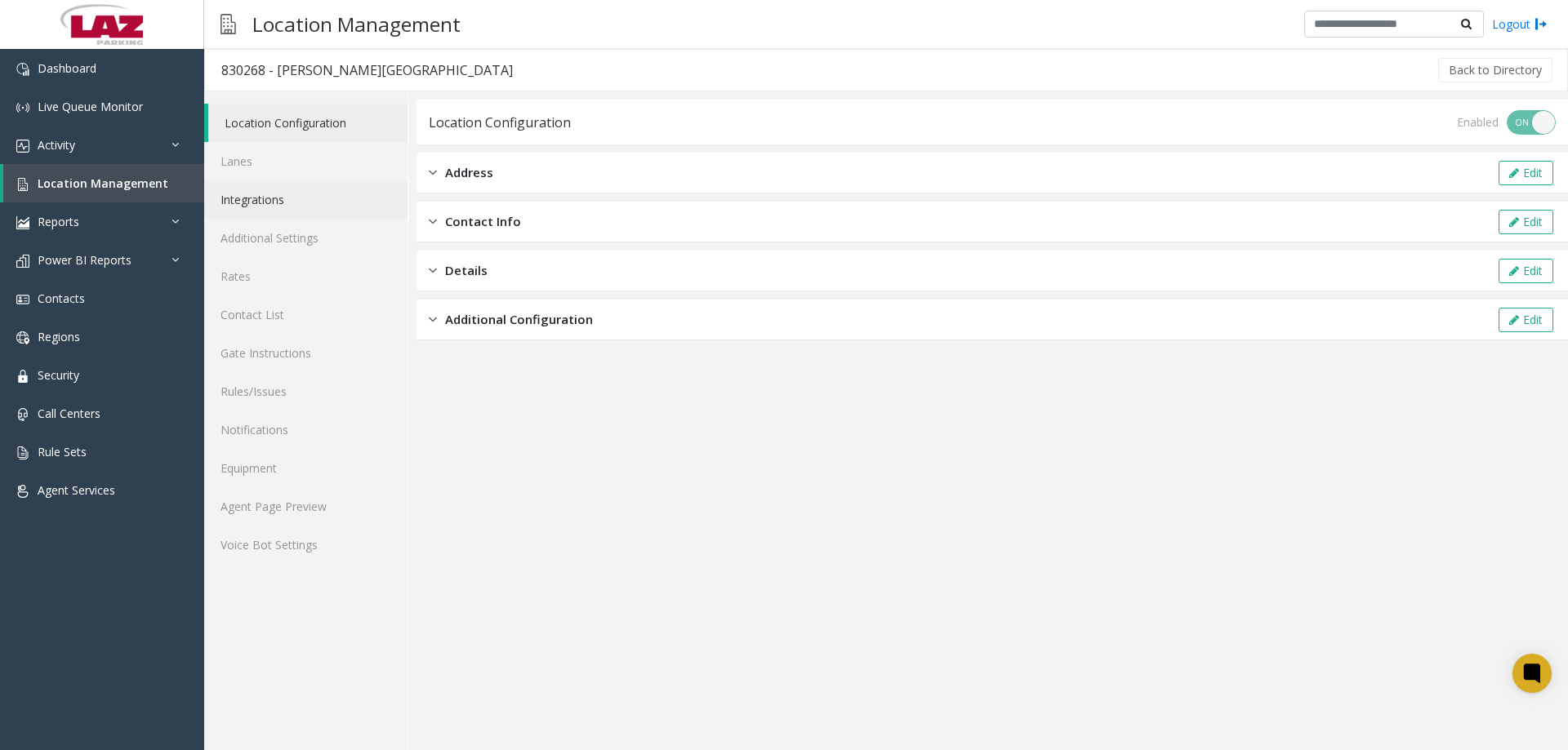
click at [263, 205] on link "Integrations" at bounding box center [307, 199] width 204 height 38
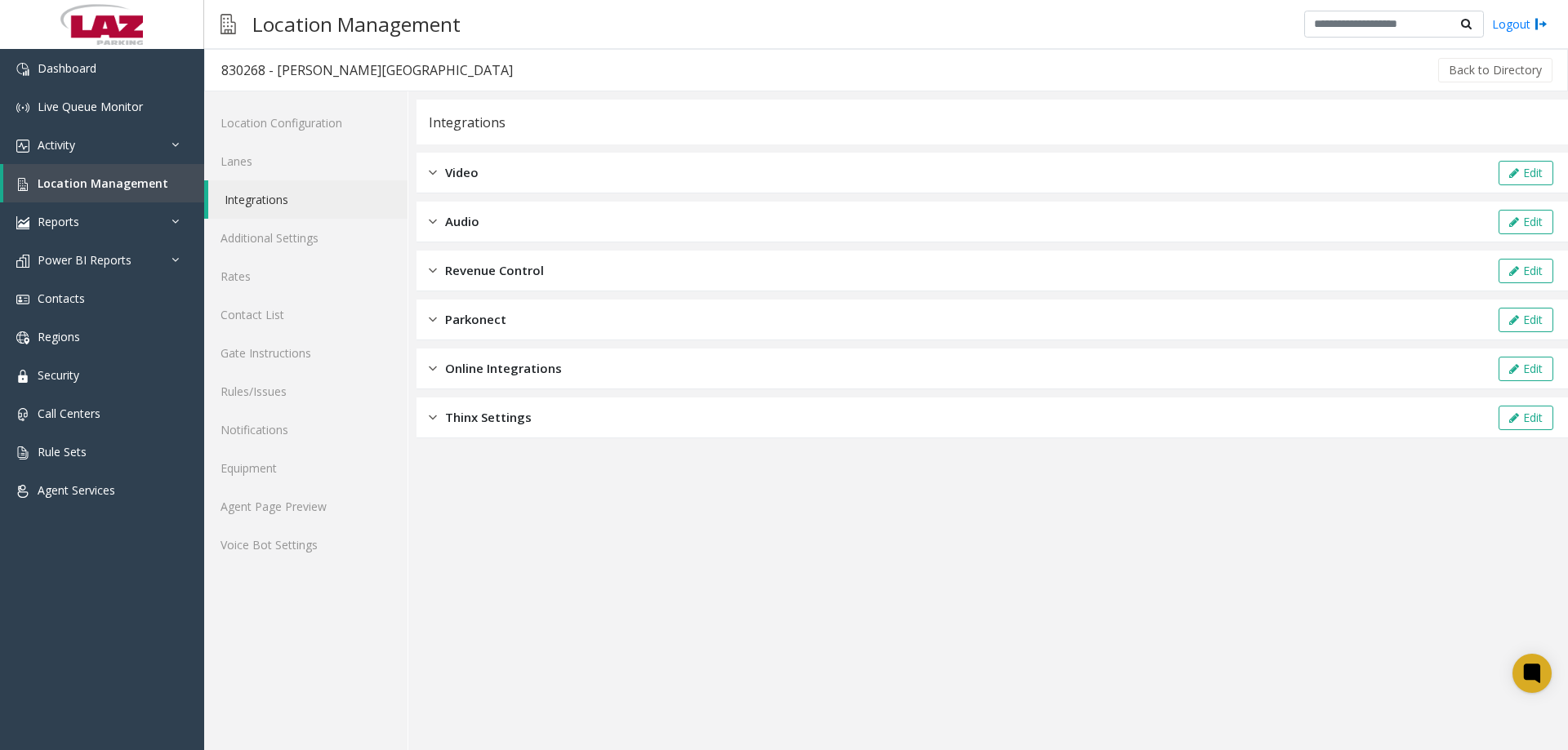
click at [451, 316] on span "Parkonect" at bounding box center [476, 319] width 61 height 19
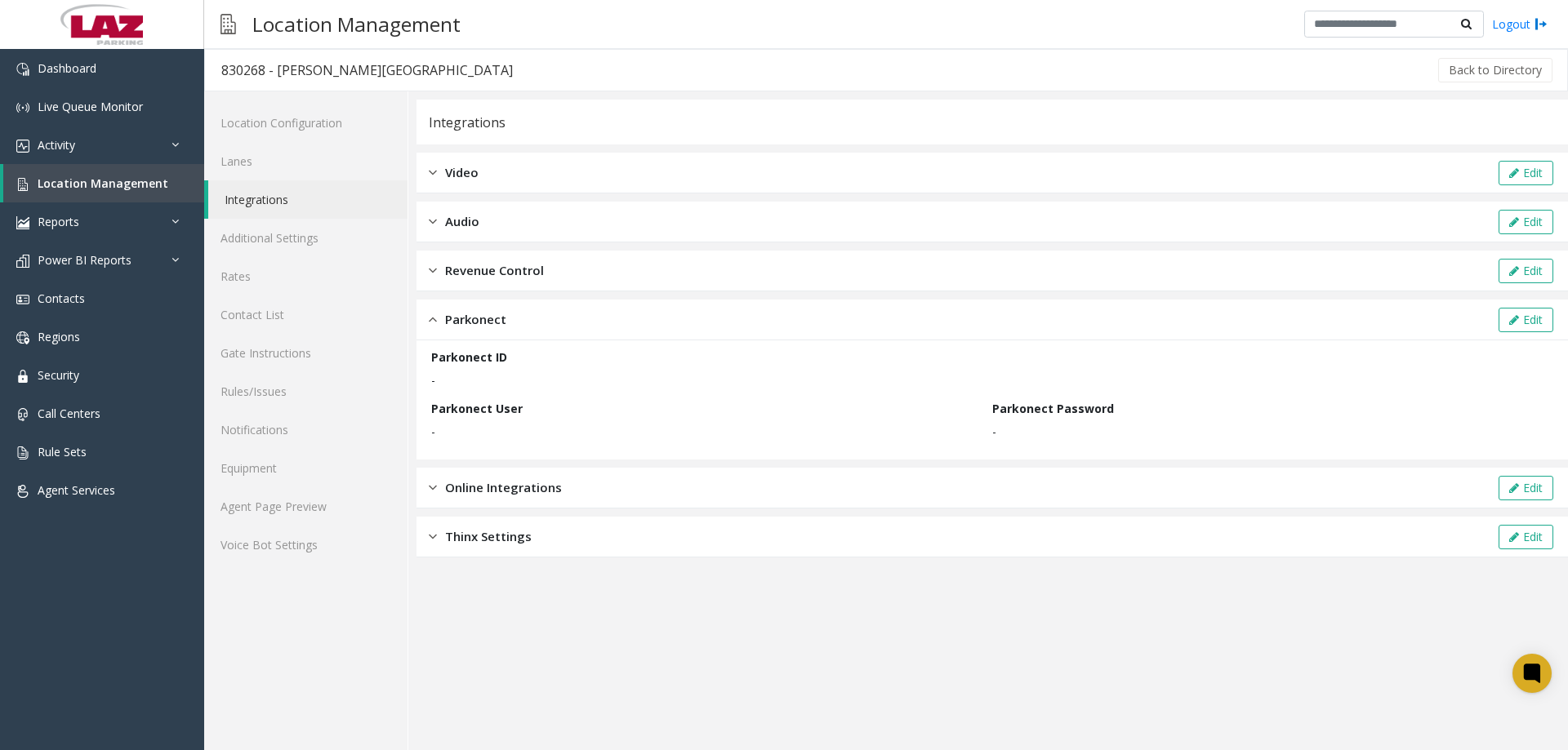
click at [451, 316] on span "Parkonect" at bounding box center [476, 319] width 61 height 19
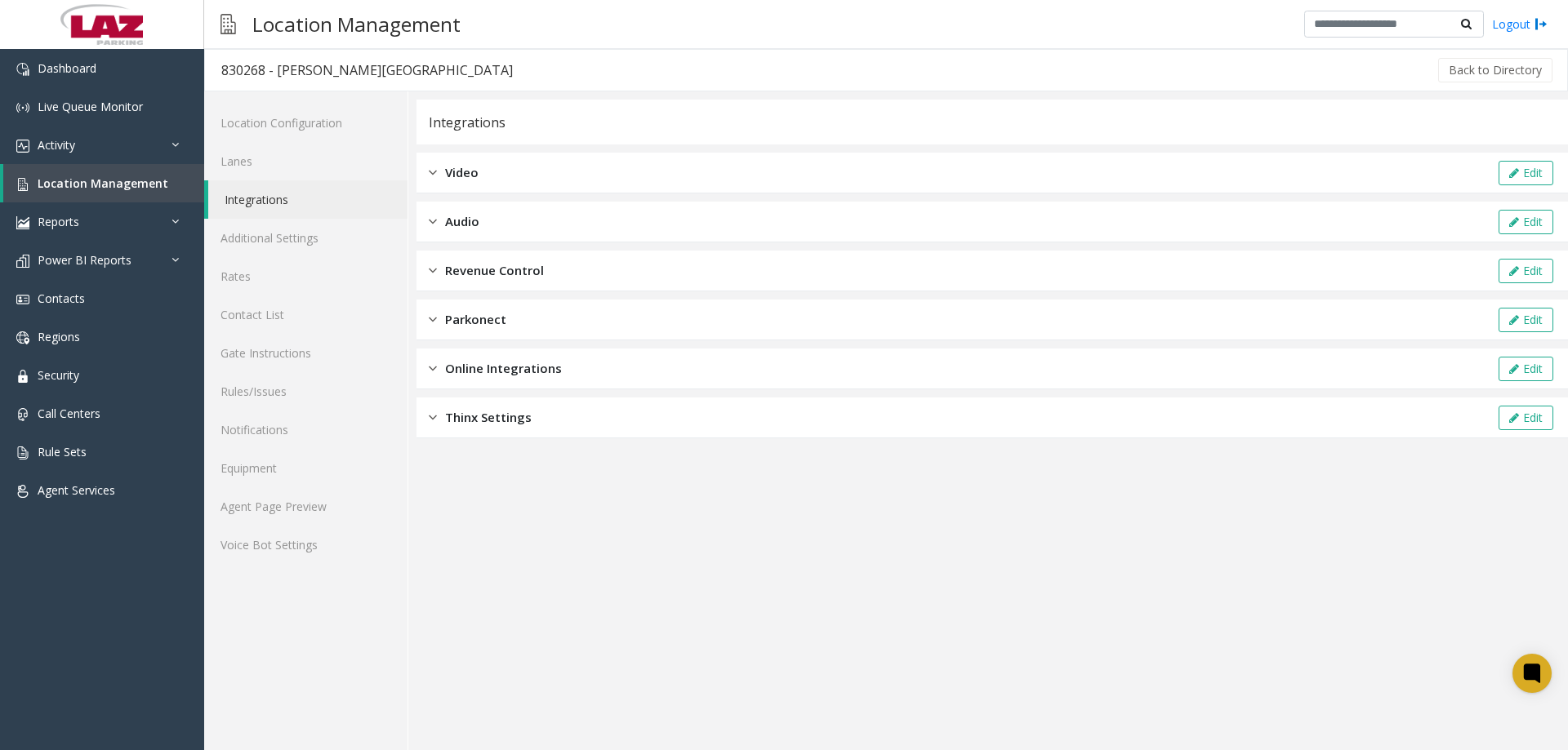
click at [435, 272] on img at bounding box center [432, 270] width 8 height 19
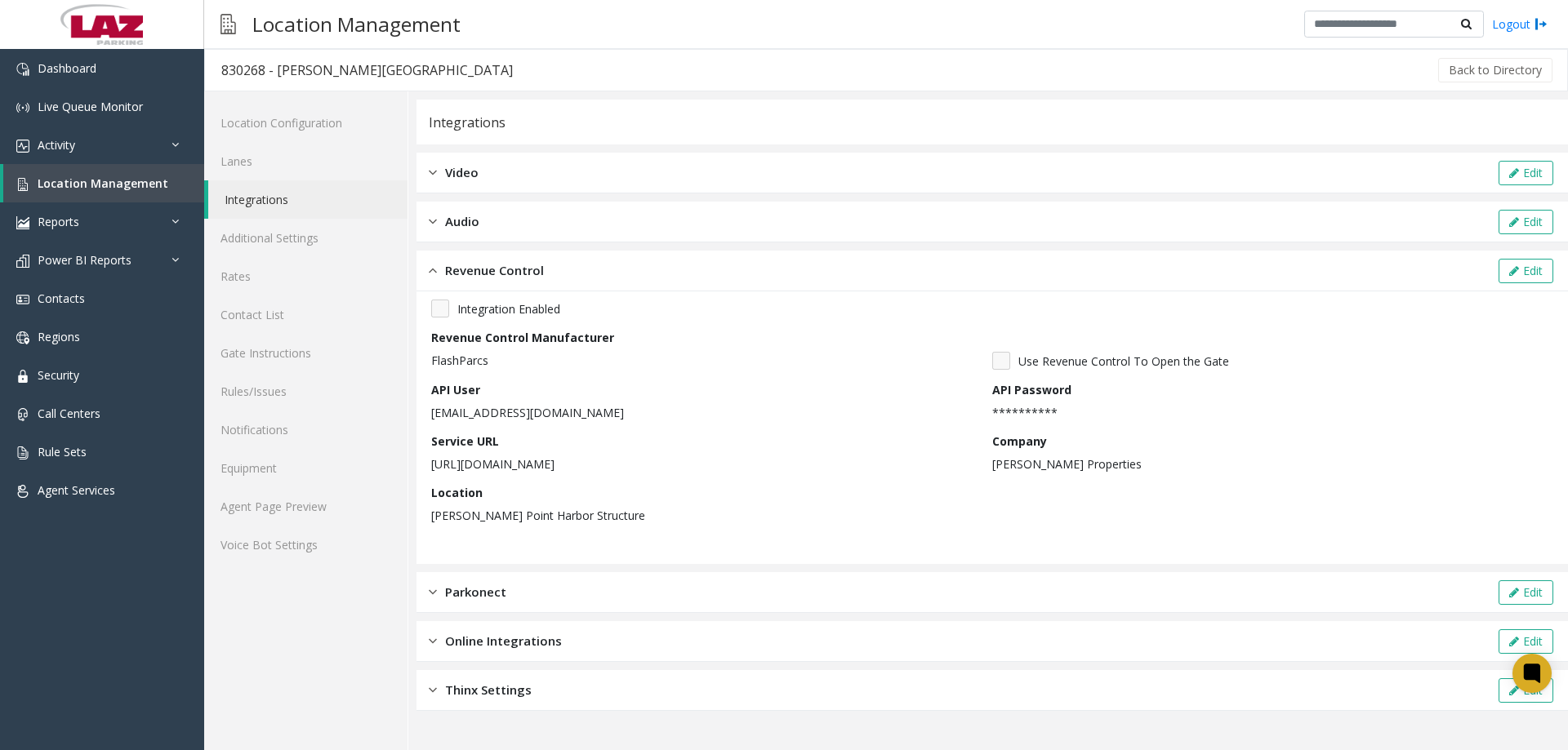
click at [437, 272] on div "Revenue Control" at bounding box center [486, 270] width 115 height 19
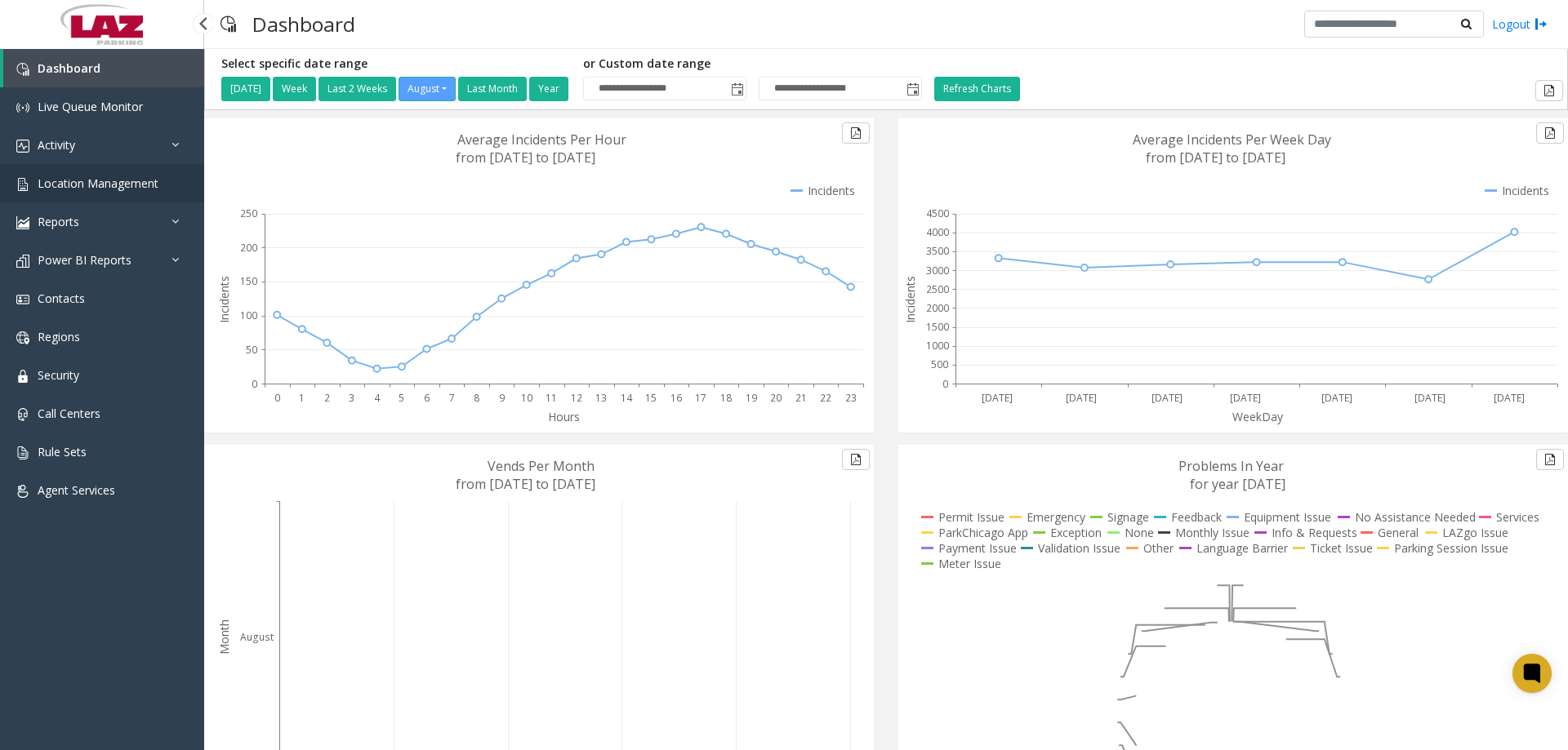
click at [88, 177] on span "Location Management" at bounding box center [97, 183] width 120 height 16
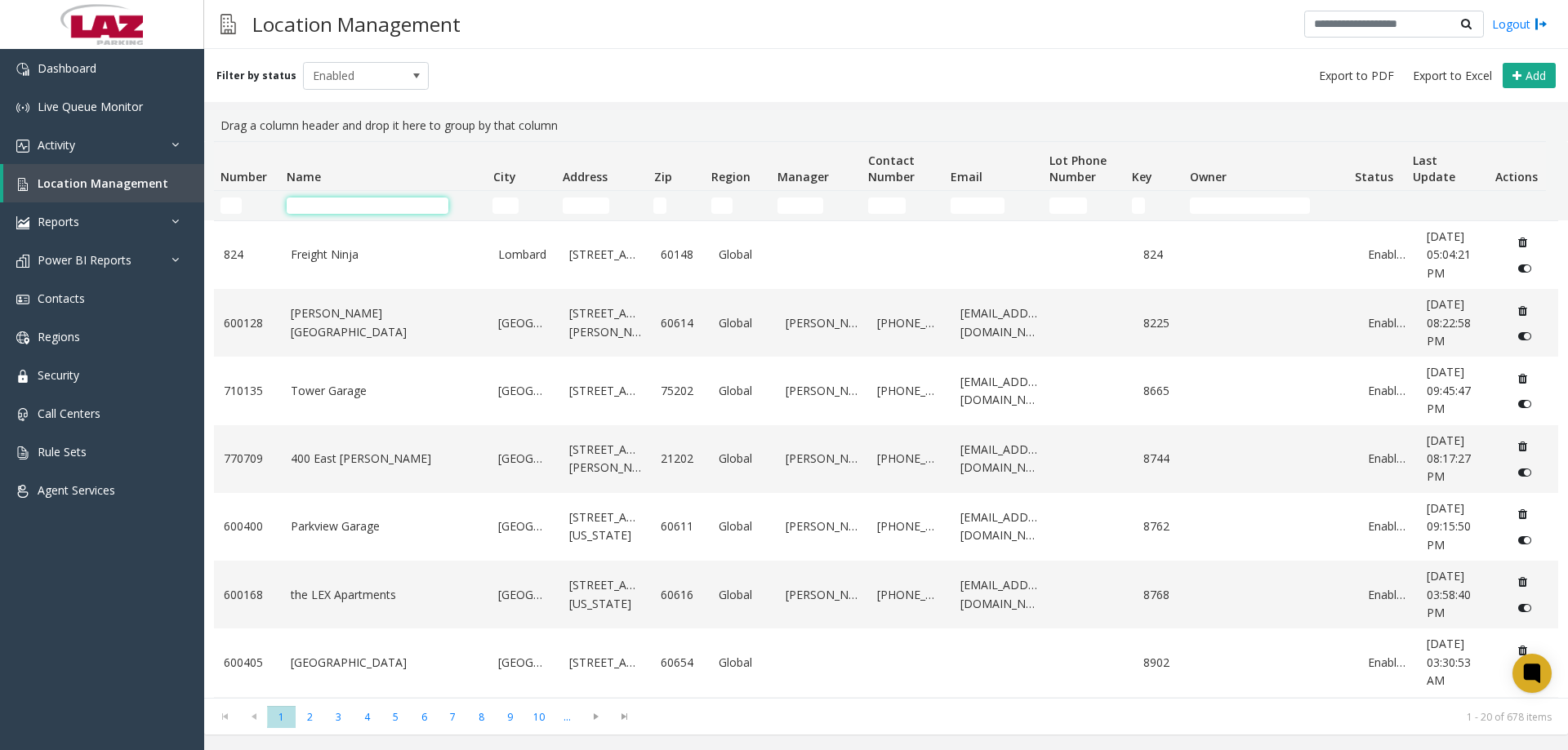
click at [364, 202] on input "Name Filter" at bounding box center [368, 205] width 162 height 16
drag, startPoint x: 245, startPoint y: 211, endPoint x: 236, endPoint y: 210, distance: 9.1
click at [238, 210] on kendo-grid-filter-wrapper-cell "Number Filter" at bounding box center [247, 205] width 53 height 16
click at [235, 210] on input "Number Filter" at bounding box center [231, 205] width 21 height 16
paste input "******"
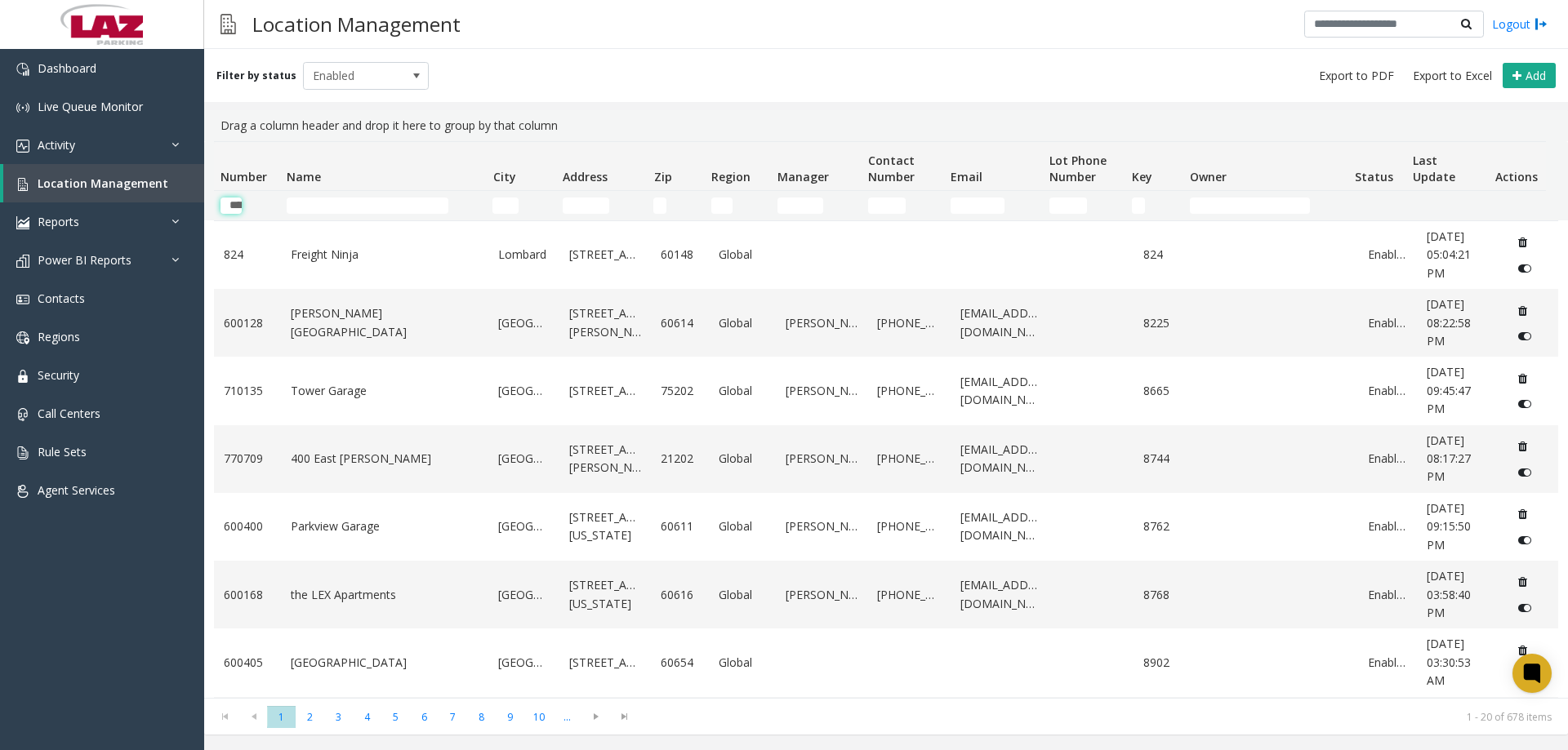
scroll to position [0, 27]
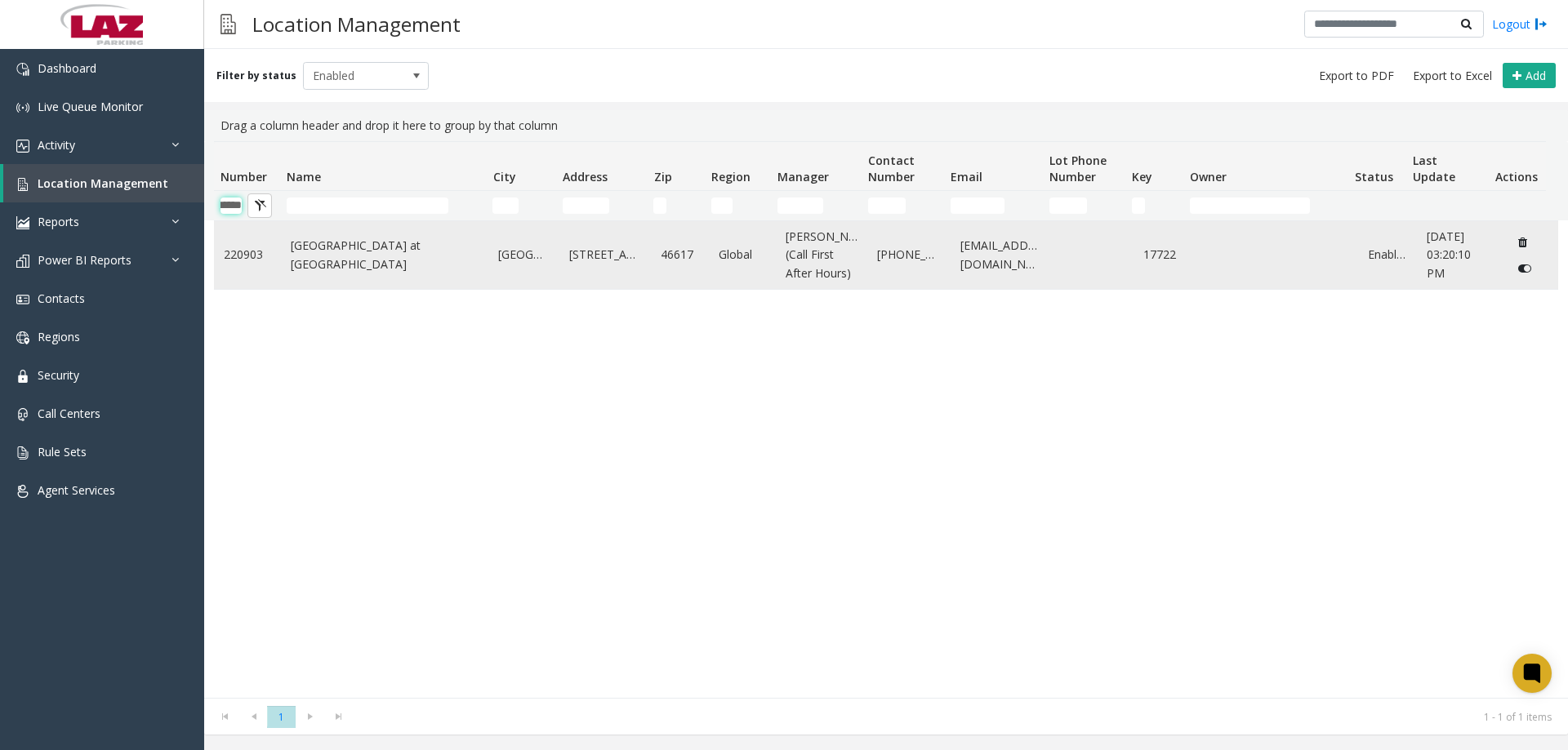
type input "******"
click at [330, 259] on link "[GEOGRAPHIC_DATA] at [GEOGRAPHIC_DATA]" at bounding box center [384, 254] width 189 height 36
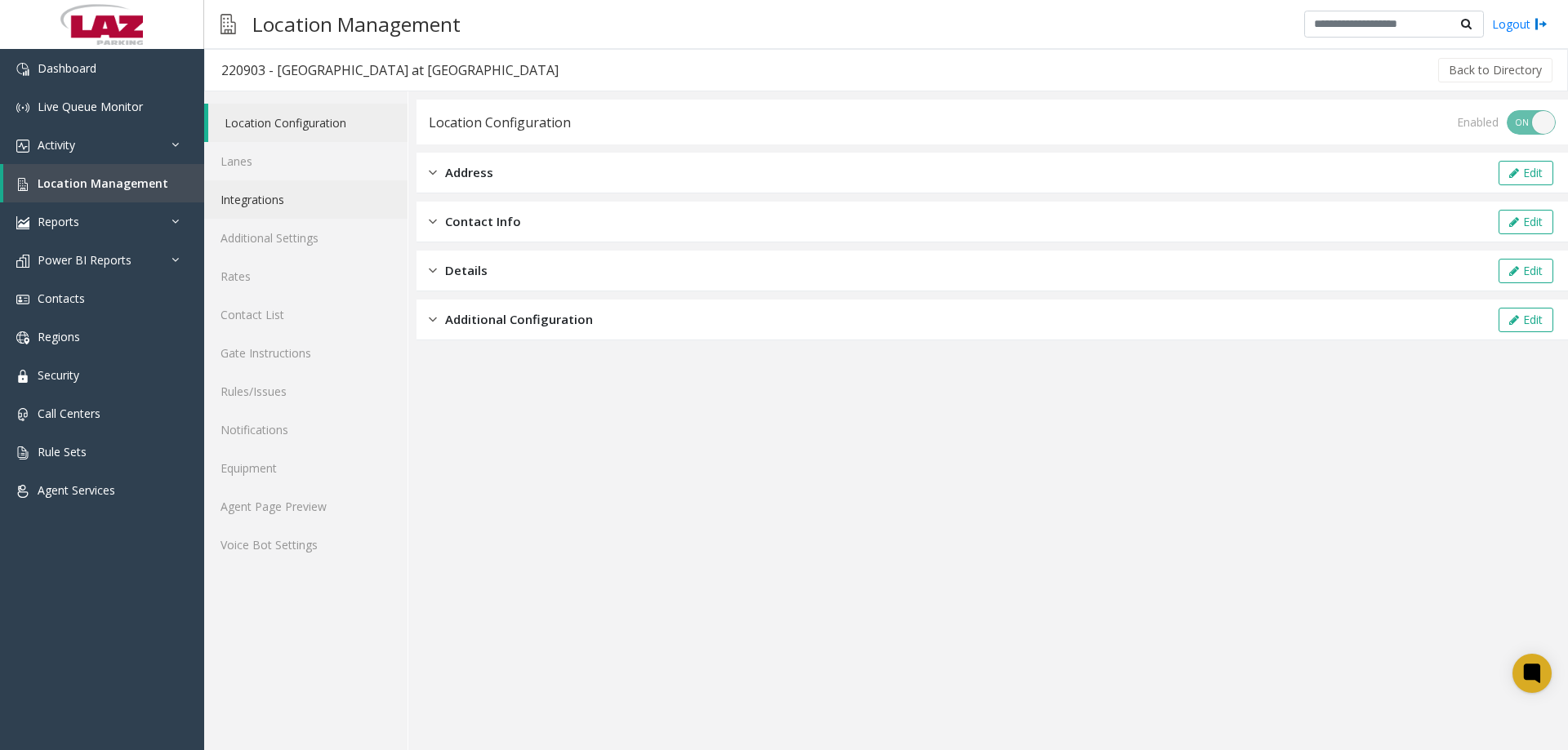
click at [276, 198] on link "Integrations" at bounding box center [307, 199] width 204 height 38
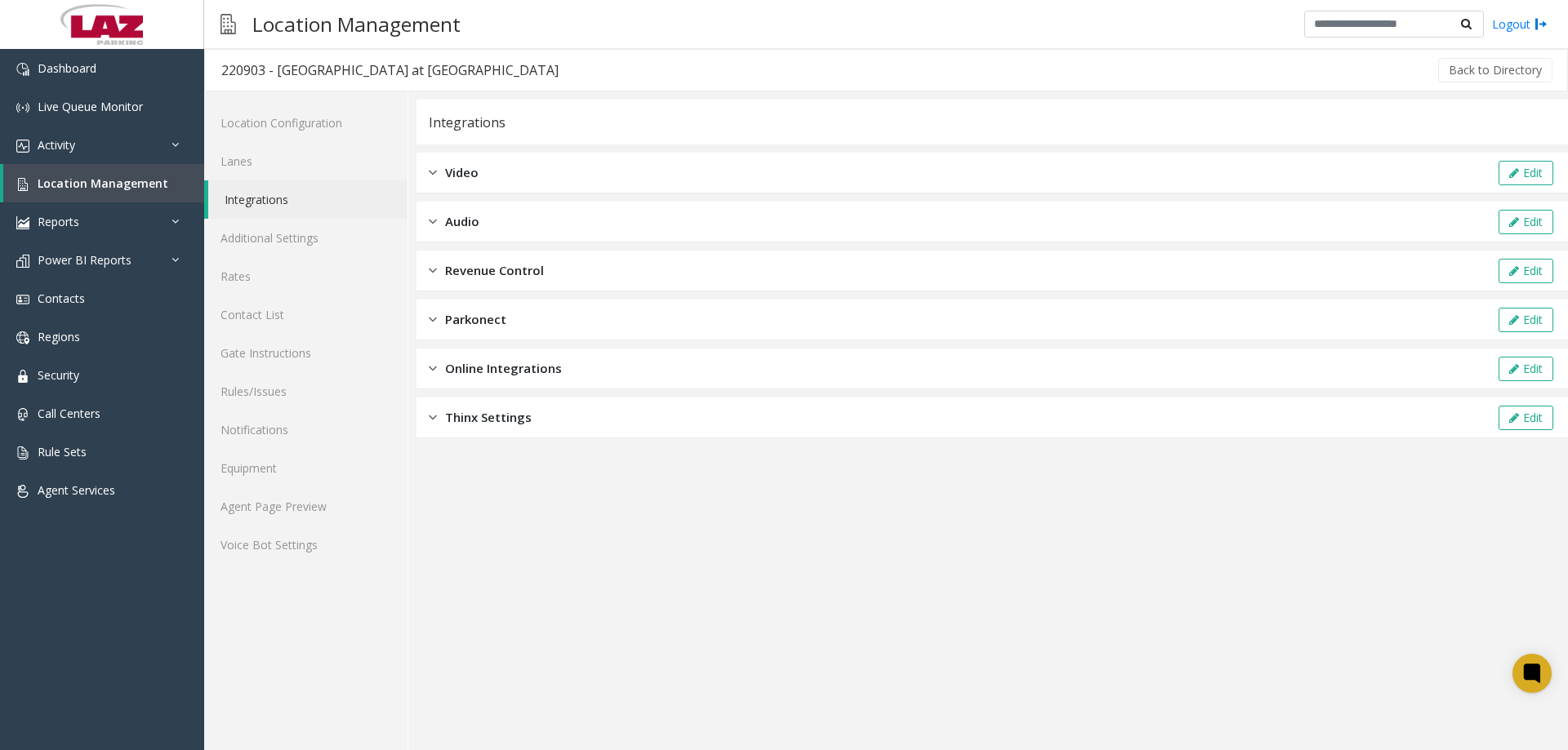
click at [519, 308] on div "Parkonect Edit" at bounding box center [992, 320] width 1152 height 41
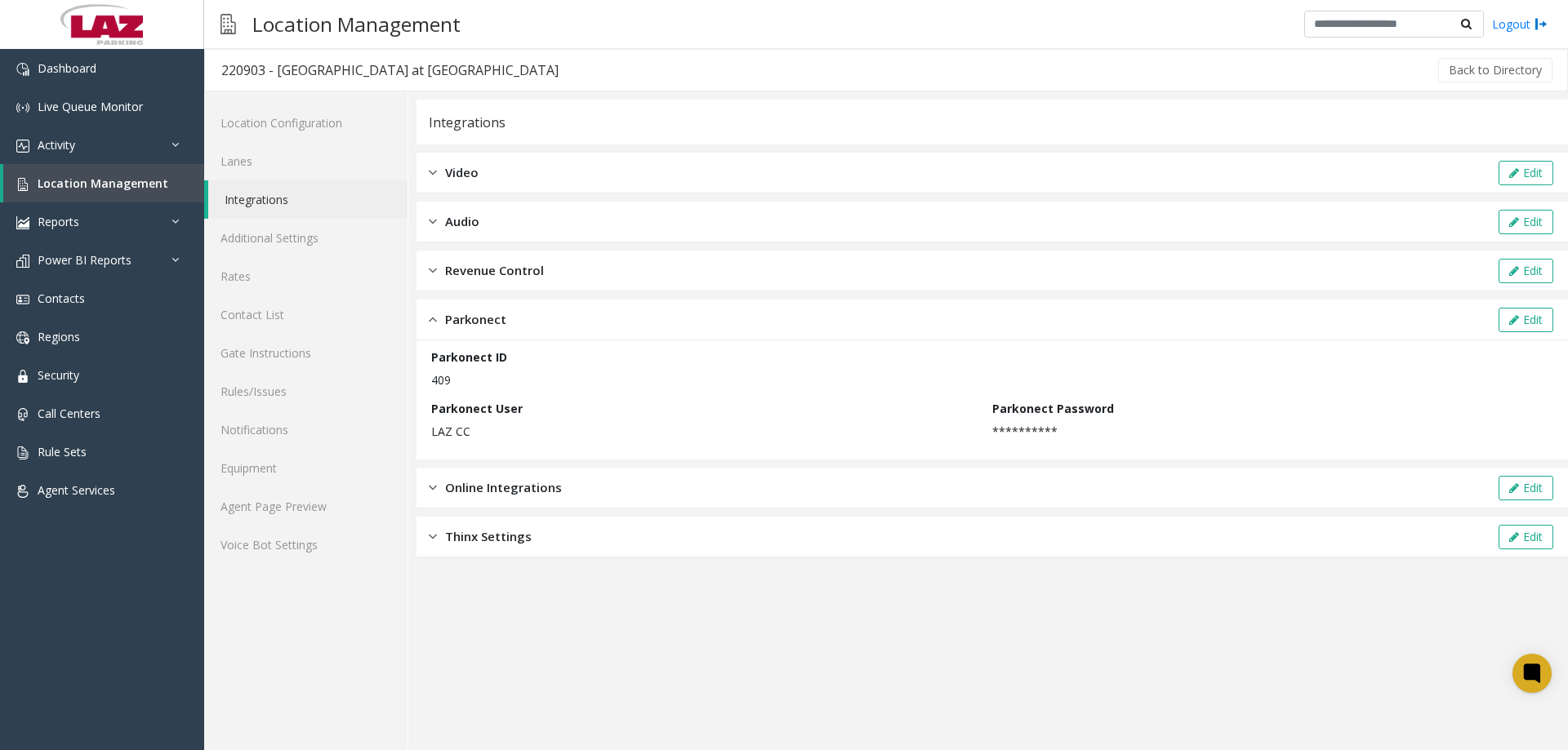
click at [513, 268] on span "Revenue Control" at bounding box center [495, 270] width 99 height 19
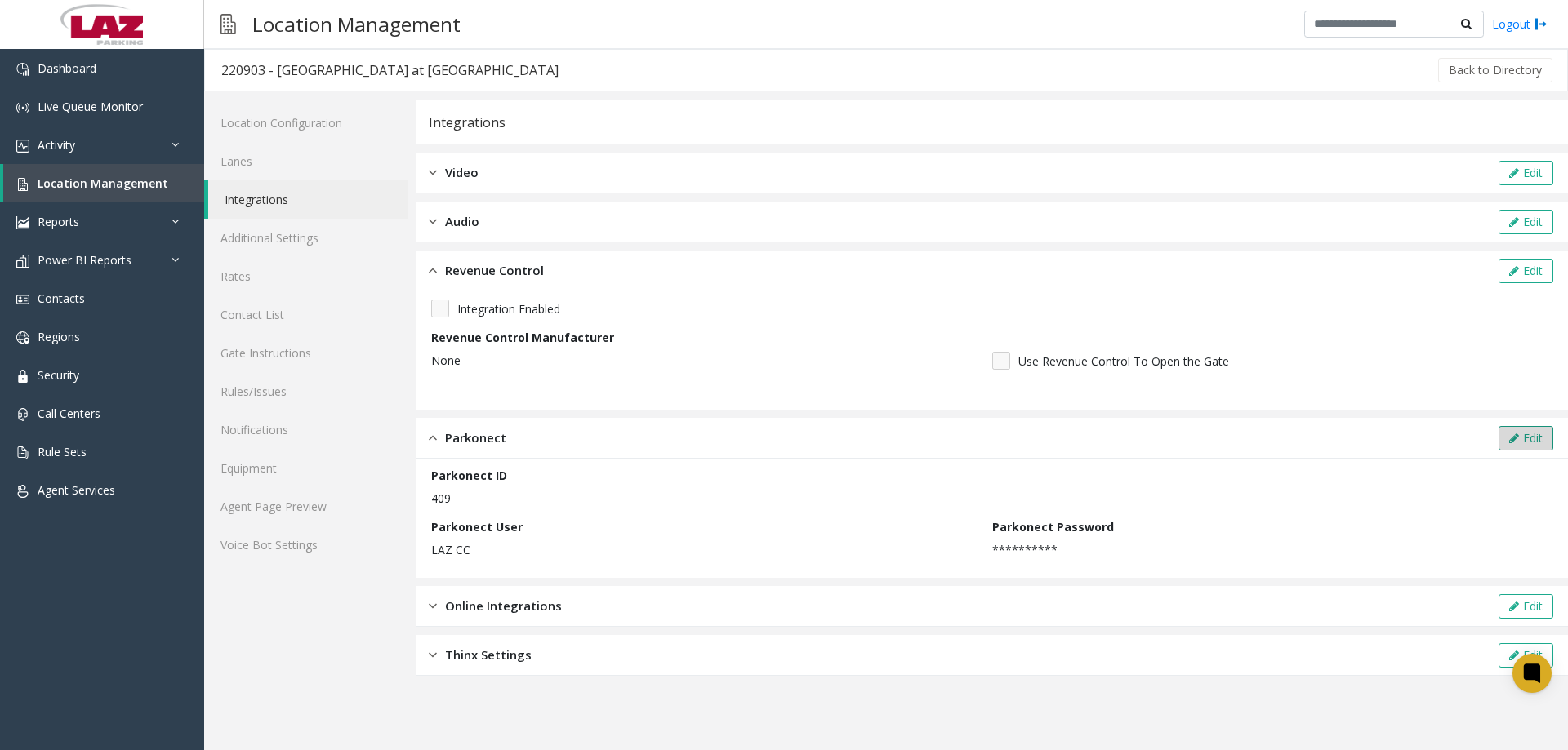
click at [1524, 438] on button "Edit" at bounding box center [1526, 438] width 55 height 25
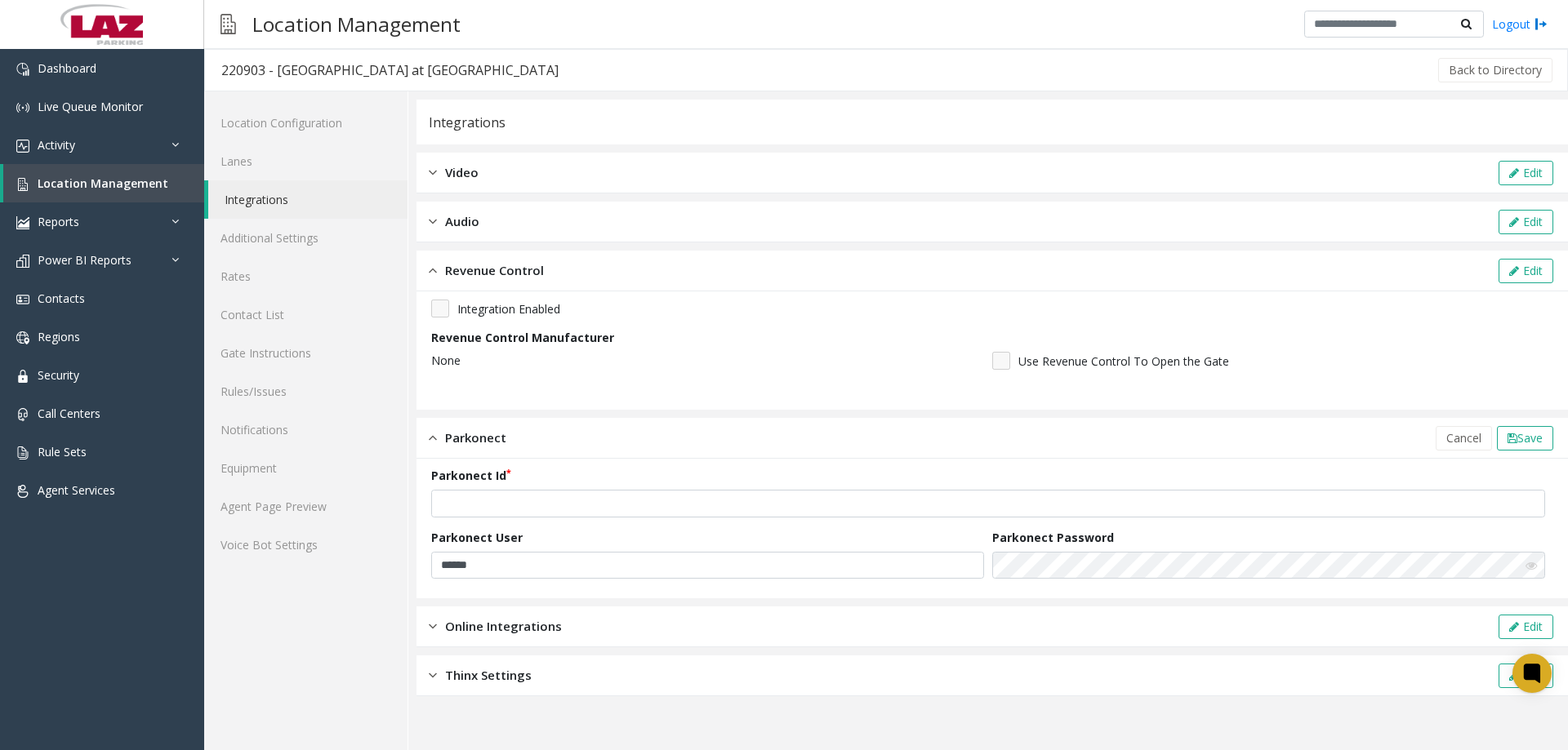
click at [1533, 570] on icon at bounding box center [1531, 566] width 12 height 12
click at [1253, 431] on div "Parkonect Cancel Save" at bounding box center [992, 438] width 1152 height 41
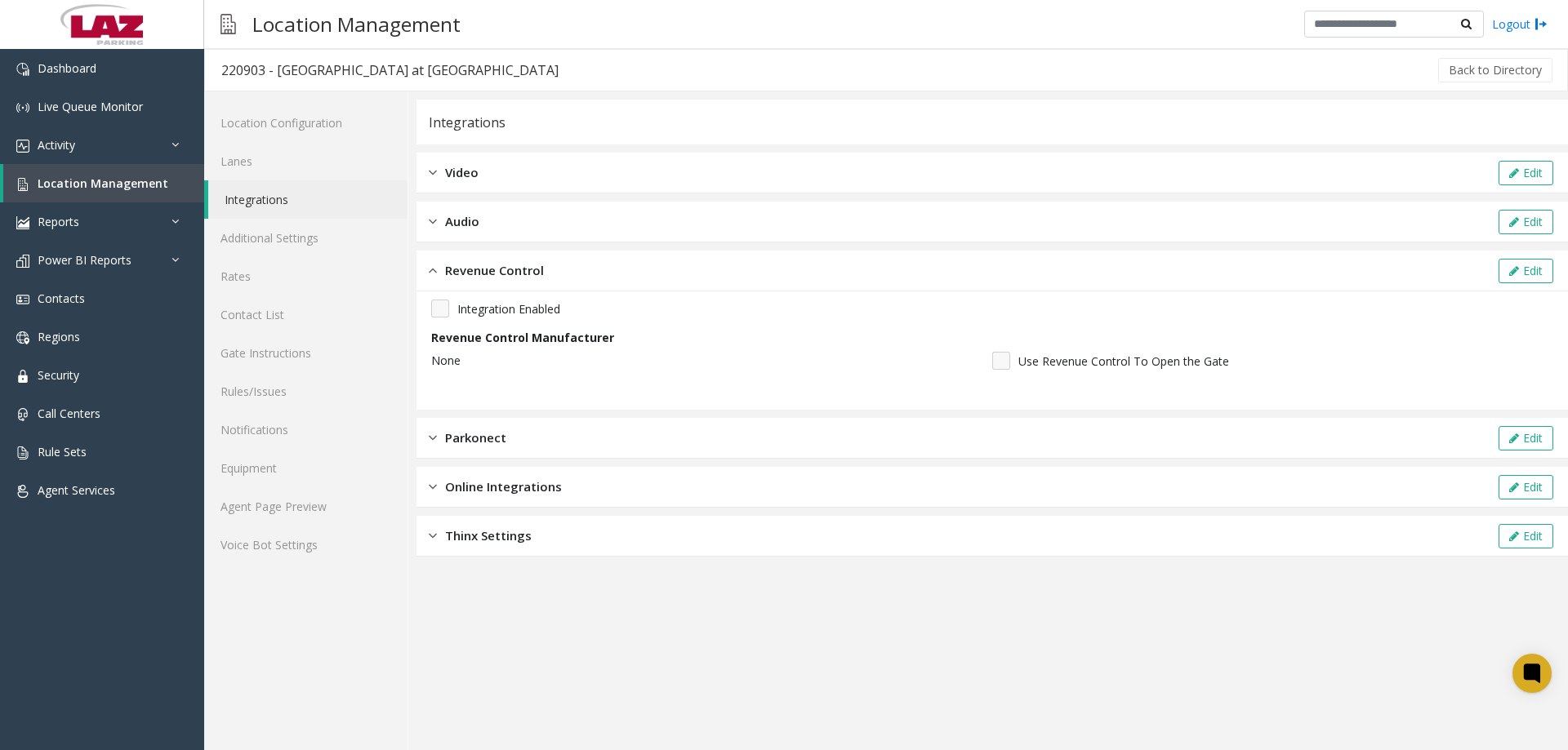
click at [429, 269] on div "Revenue Control Edit" at bounding box center [992, 271] width 1152 height 41
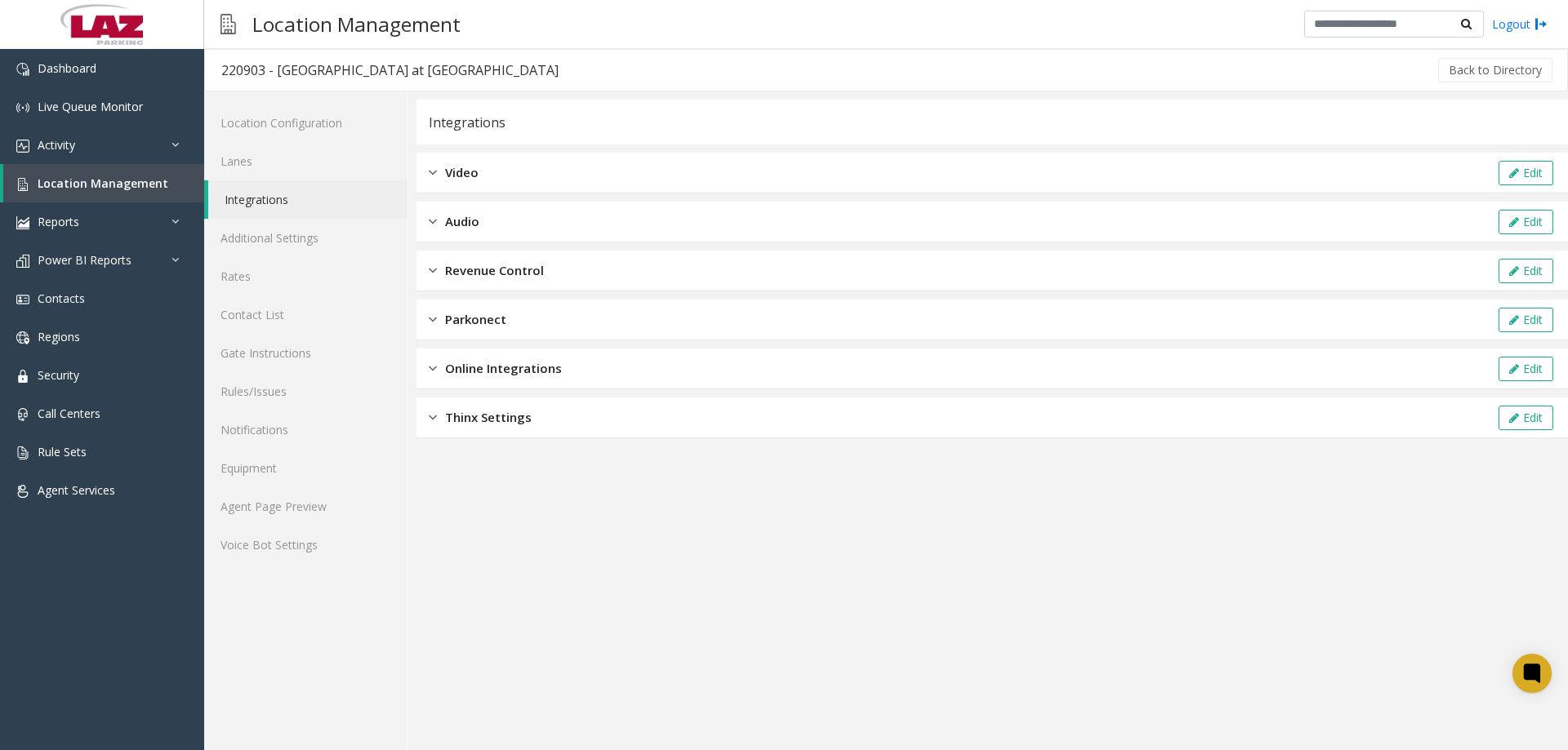
click at [434, 378] on div "Online Integrations Edit" at bounding box center [992, 369] width 1152 height 41
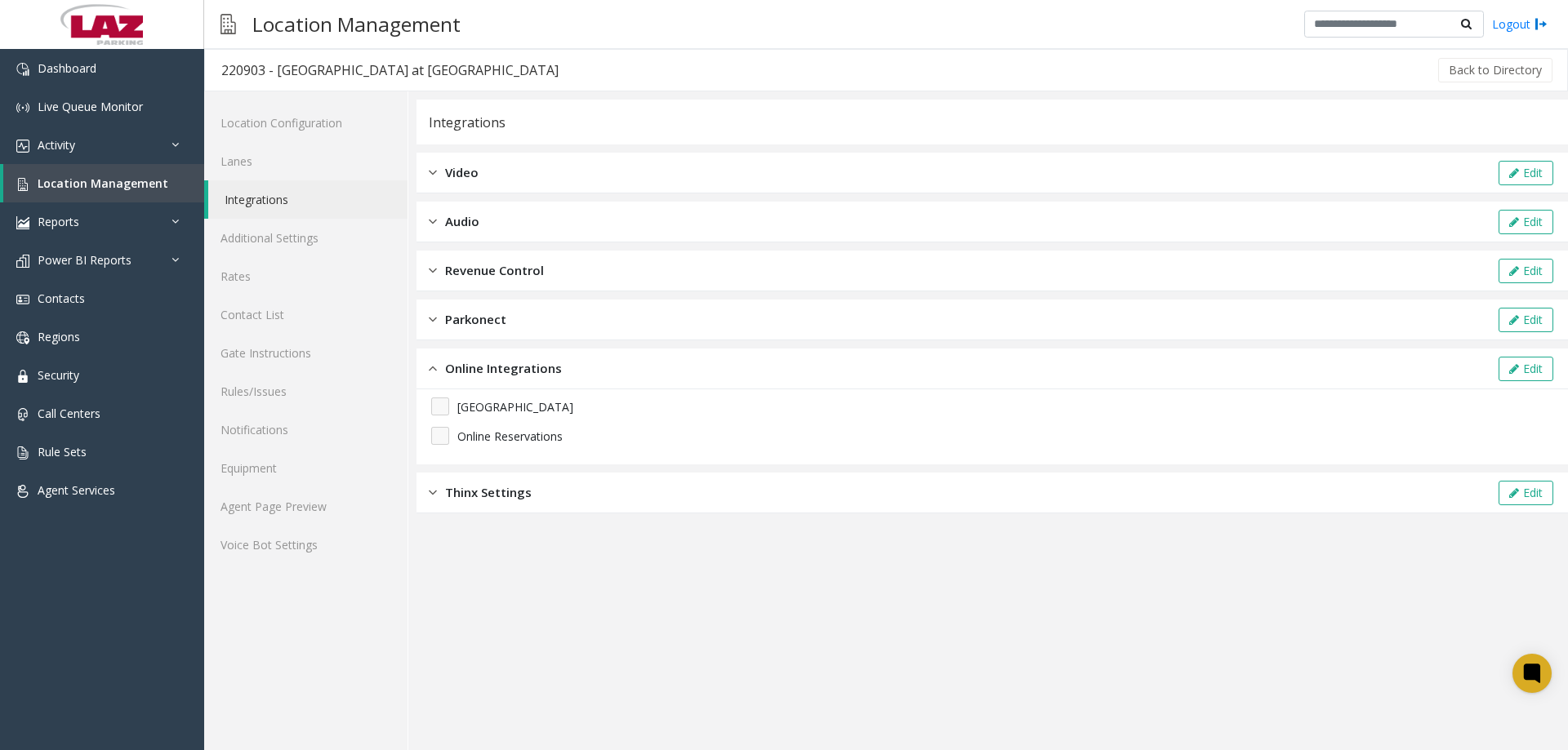
click at [434, 378] on div "Online Integrations Edit" at bounding box center [992, 369] width 1152 height 41
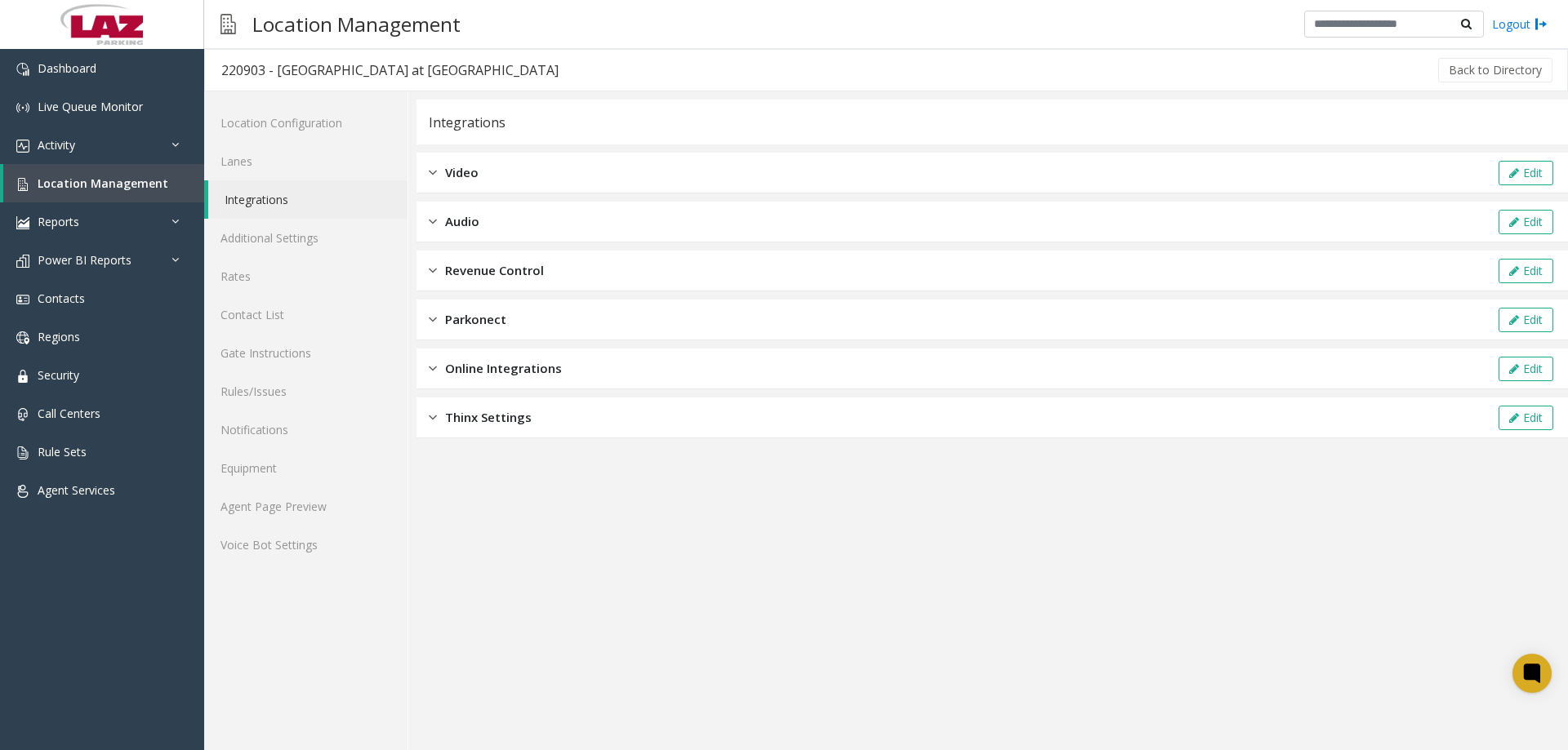
click at [423, 258] on div "Revenue Control Edit" at bounding box center [992, 271] width 1152 height 41
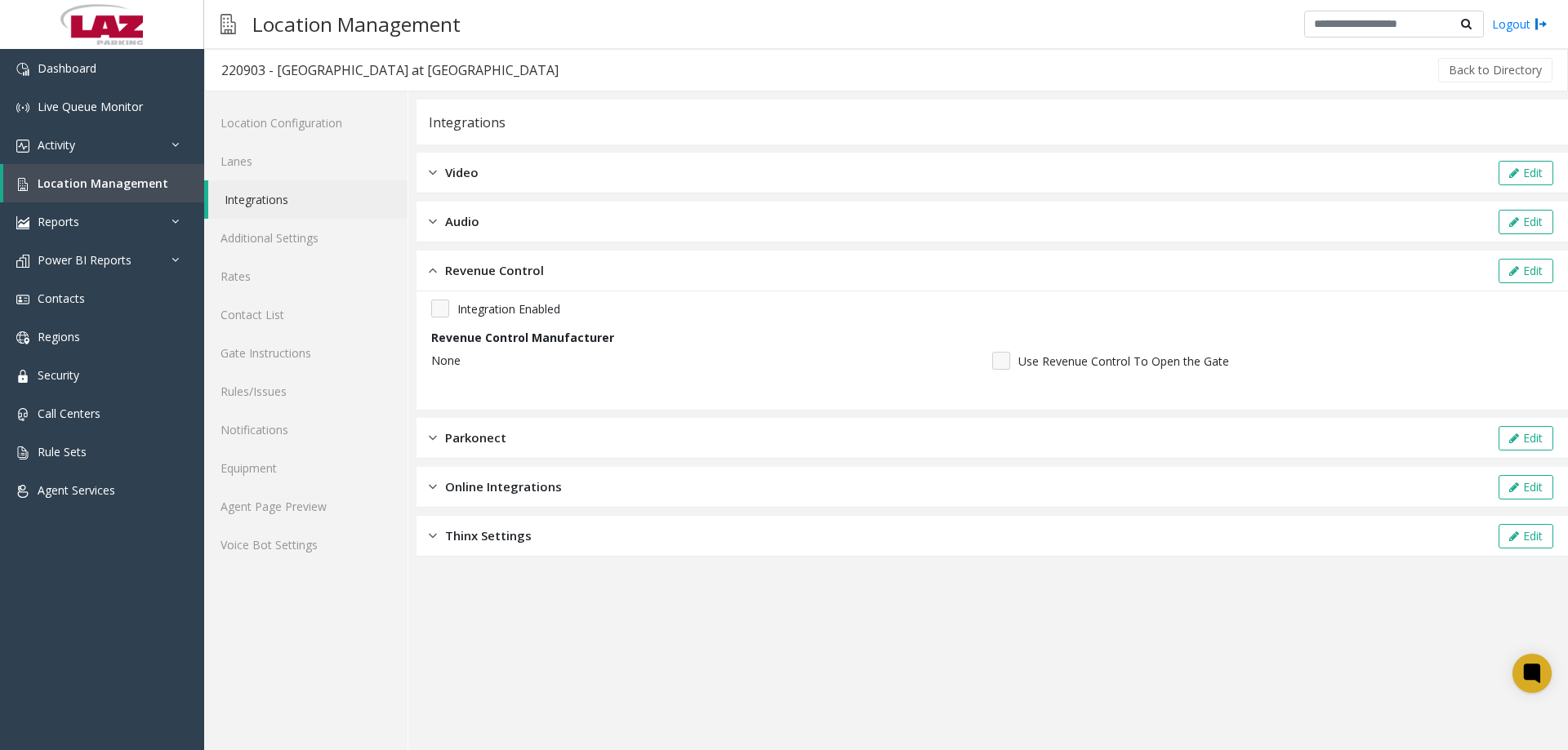
click at [462, 267] on span "Revenue Control" at bounding box center [495, 270] width 99 height 19
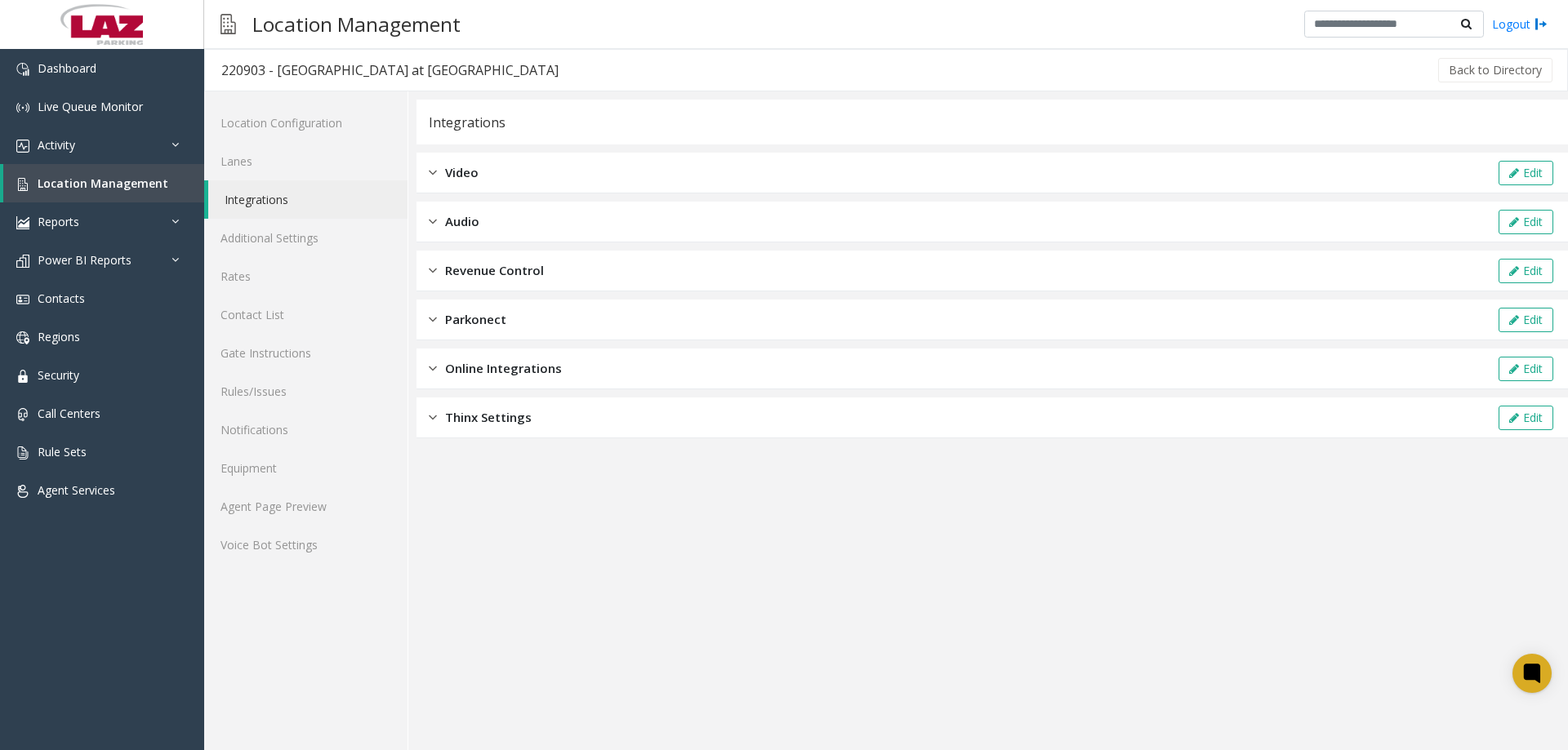
click at [480, 275] on span "Revenue Control" at bounding box center [495, 270] width 99 height 19
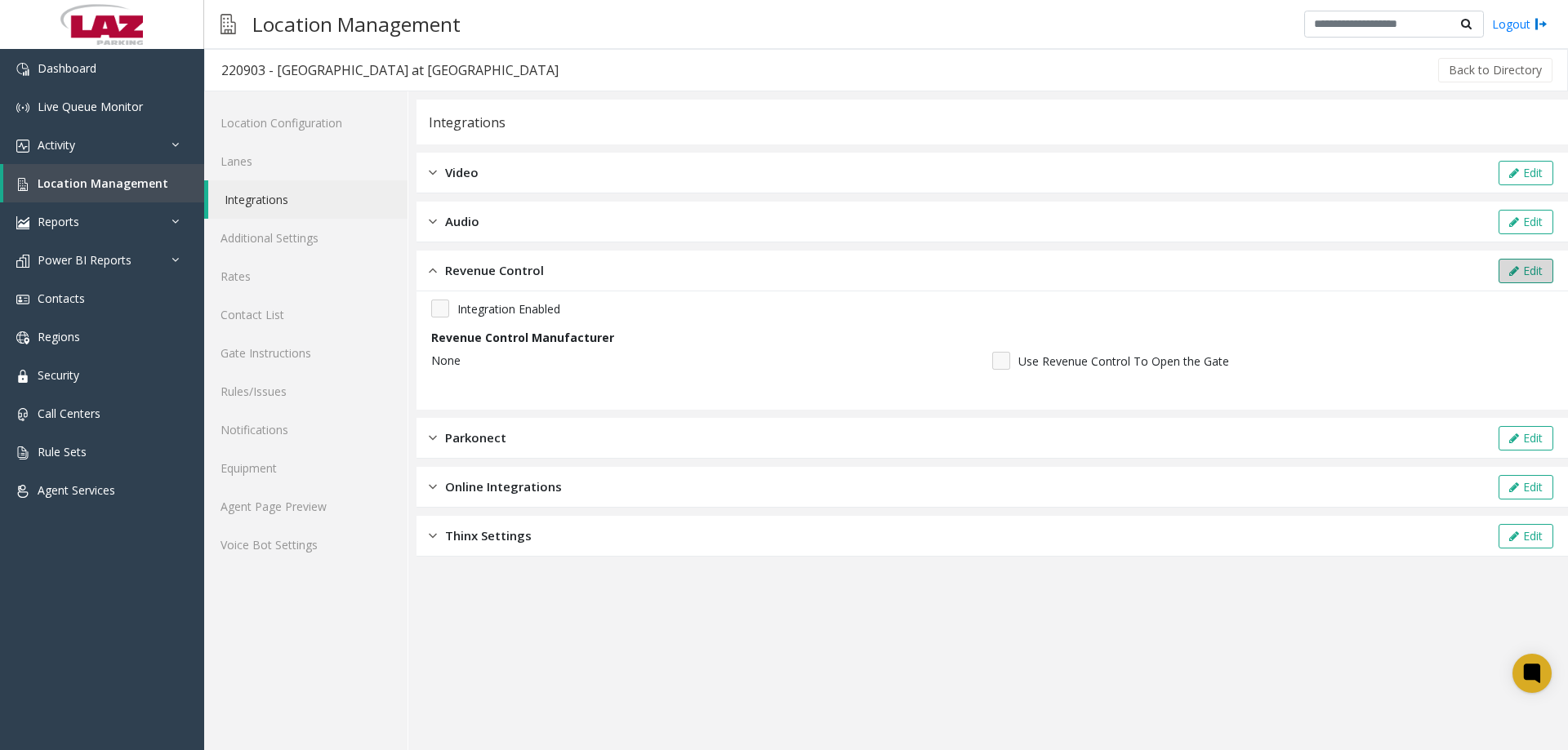
click at [1523, 273] on button "Edit" at bounding box center [1526, 271] width 55 height 25
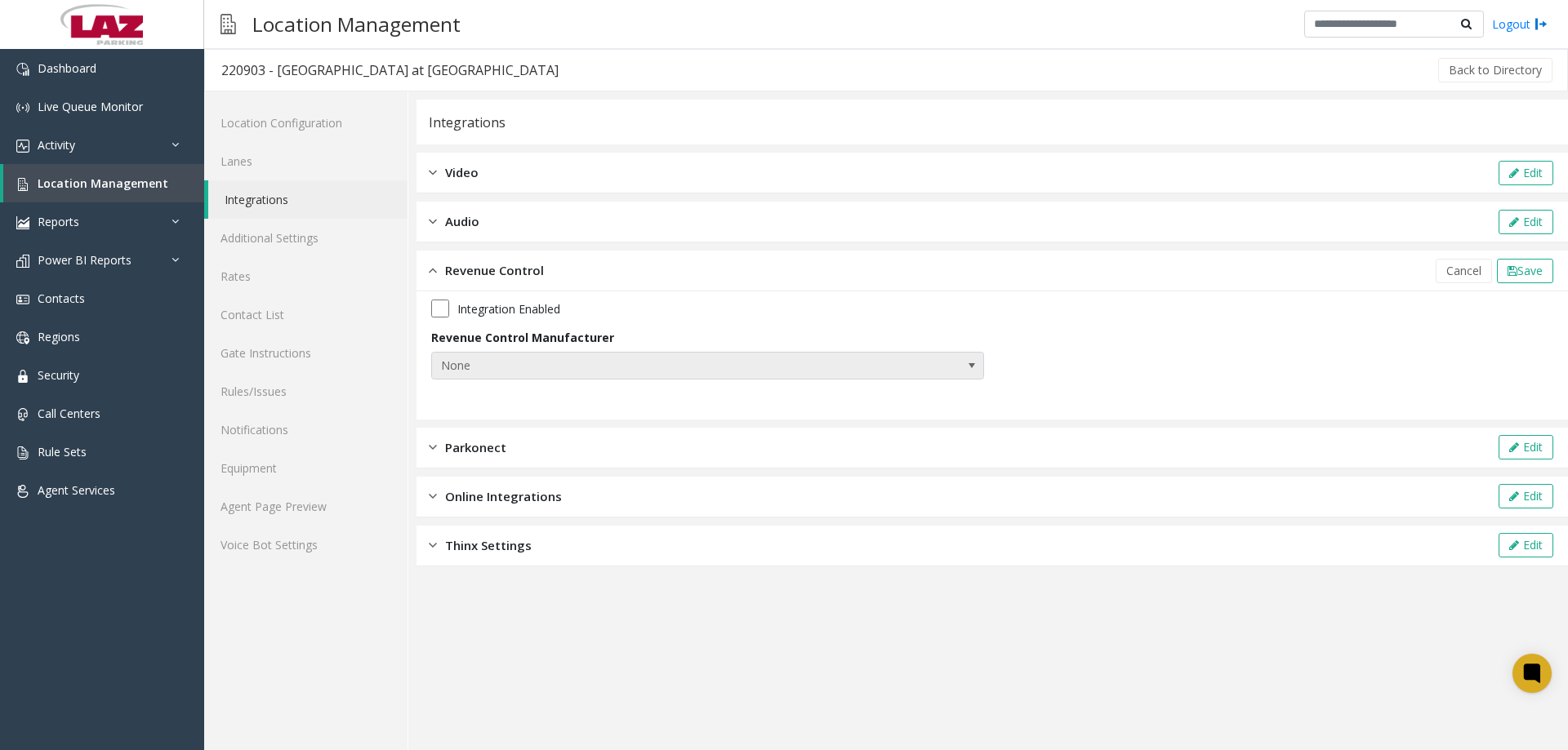
click at [600, 367] on span "None" at bounding box center [653, 366] width 441 height 27
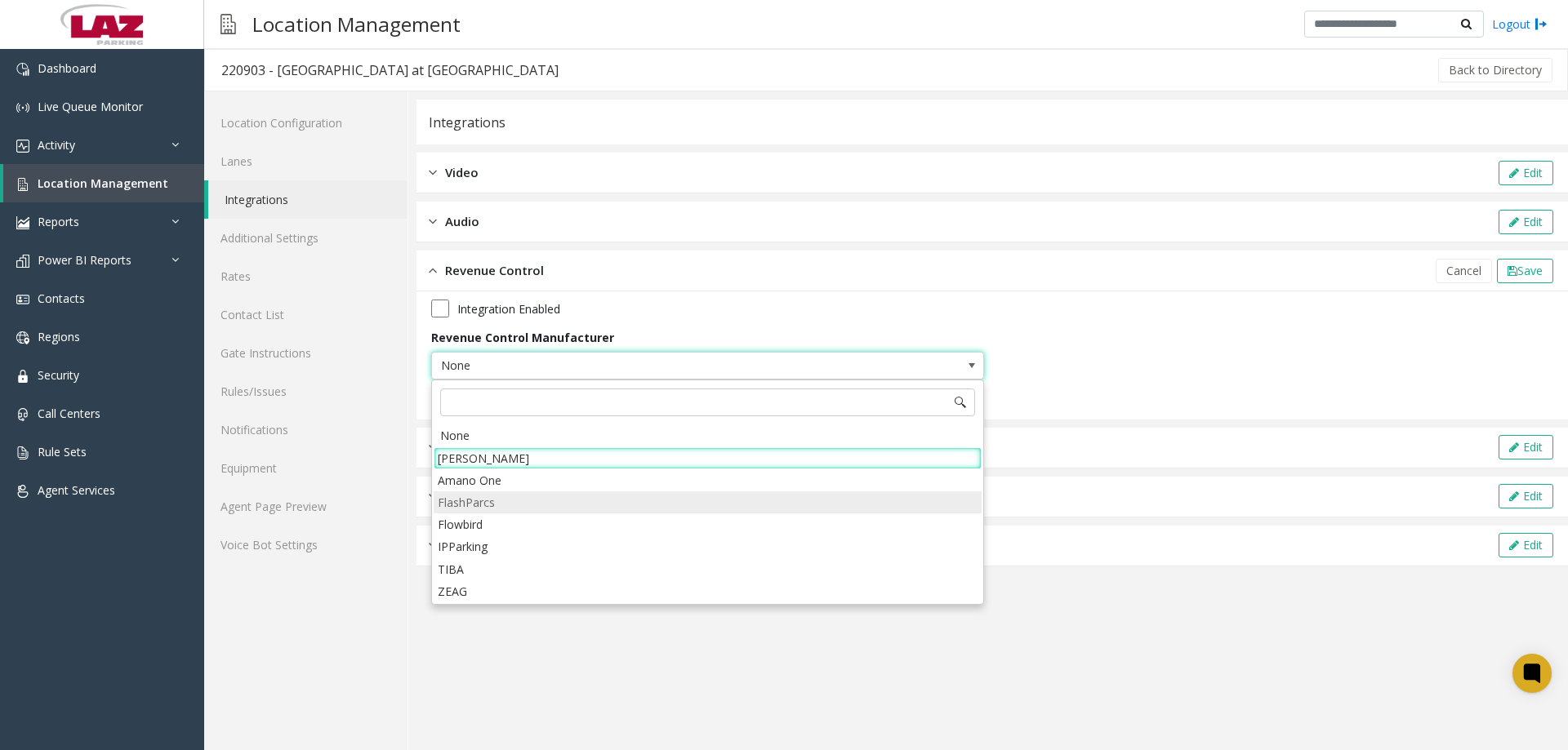
click at [480, 508] on li "FlashParcs" at bounding box center [708, 502] width 548 height 22
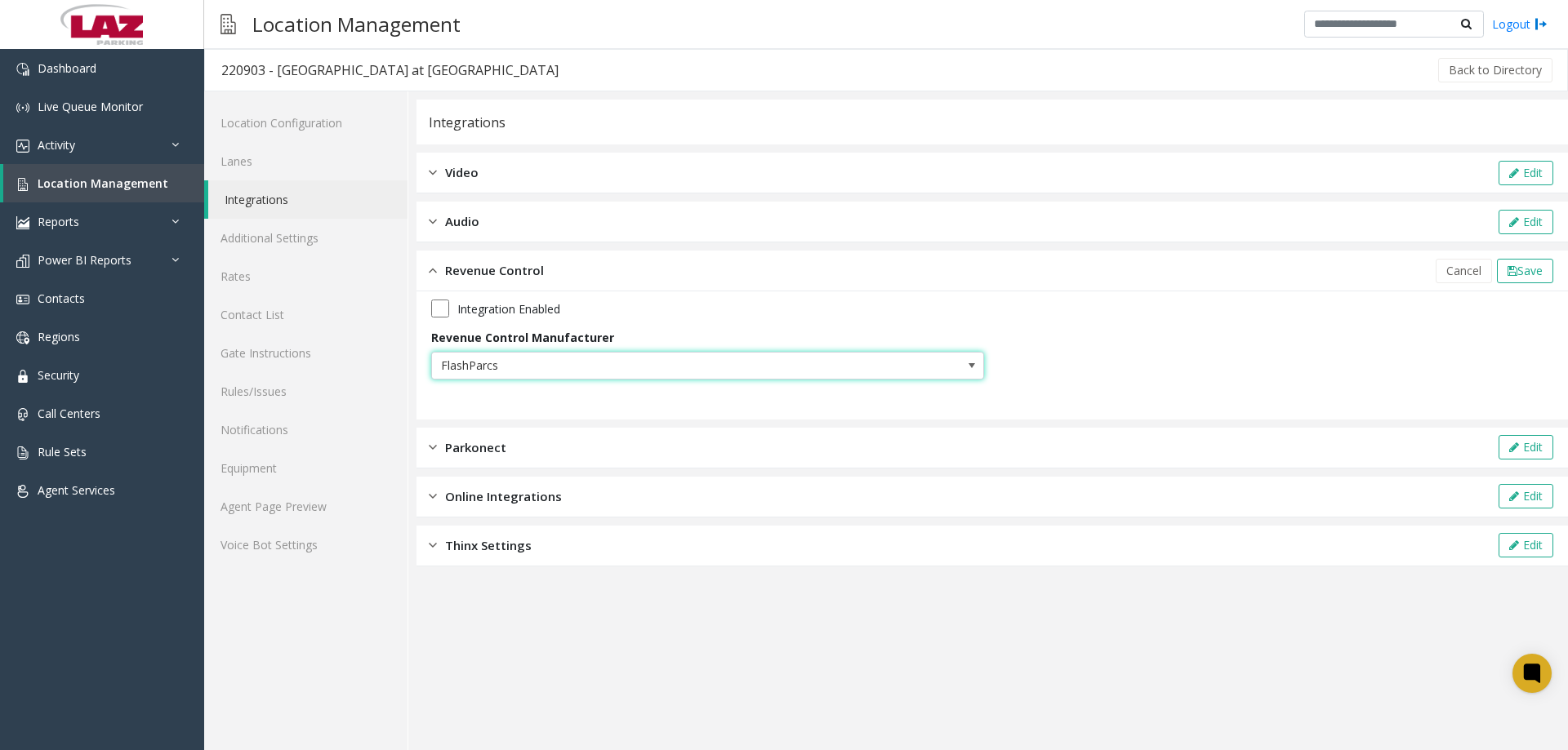
click at [455, 314] on div "Integration Enabled" at bounding box center [992, 308] width 1122 height 18
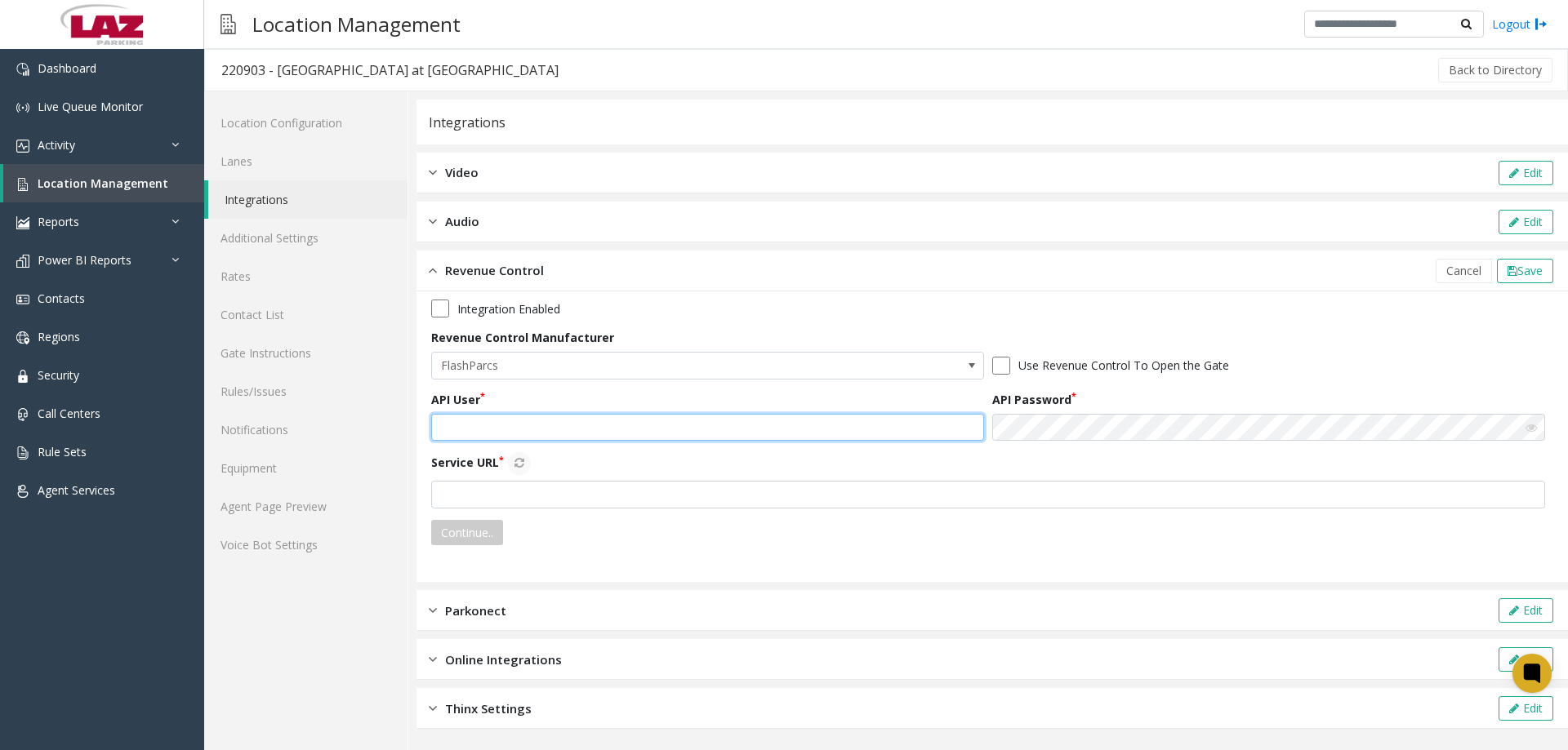
click at [505, 431] on input "text" at bounding box center [708, 428] width 553 height 27
paste input "**********"
type input "**********"
click at [812, 405] on div "**********" at bounding box center [711, 416] width 561 height 50
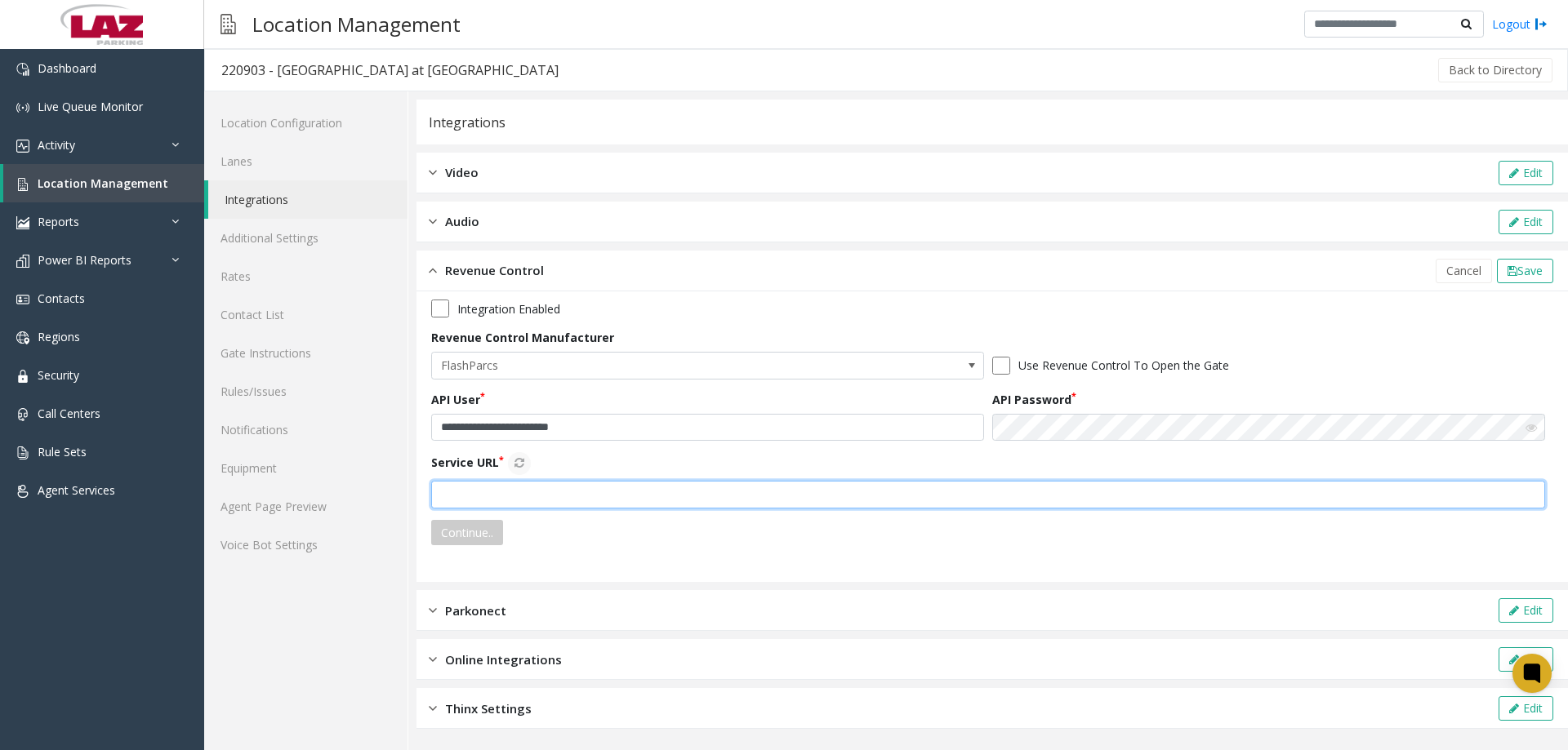
click at [506, 498] on input "text" at bounding box center [989, 494] width 1114 height 27
paste input "**********"
type input "**********"
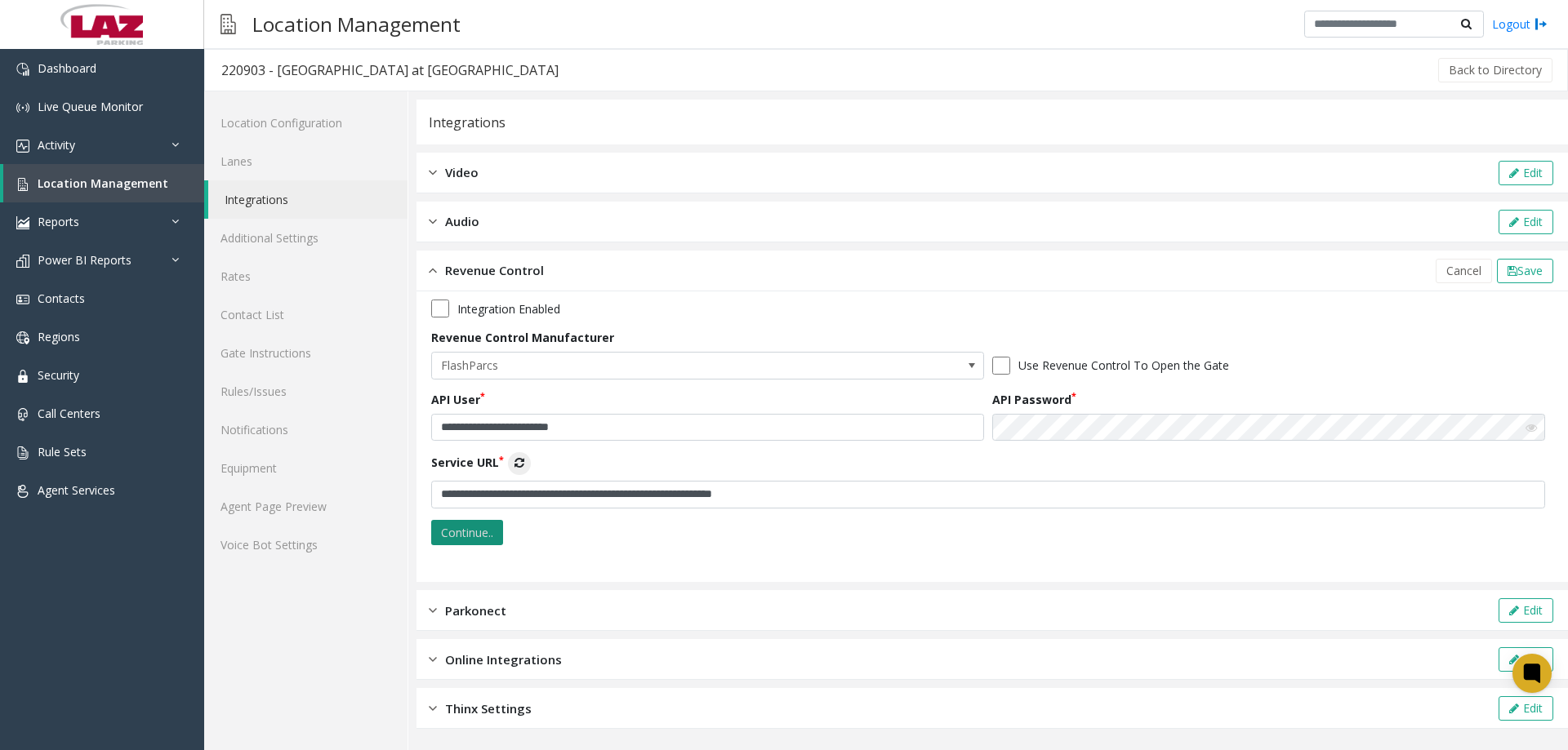
click at [481, 534] on button "Continue.." at bounding box center [467, 533] width 72 height 27
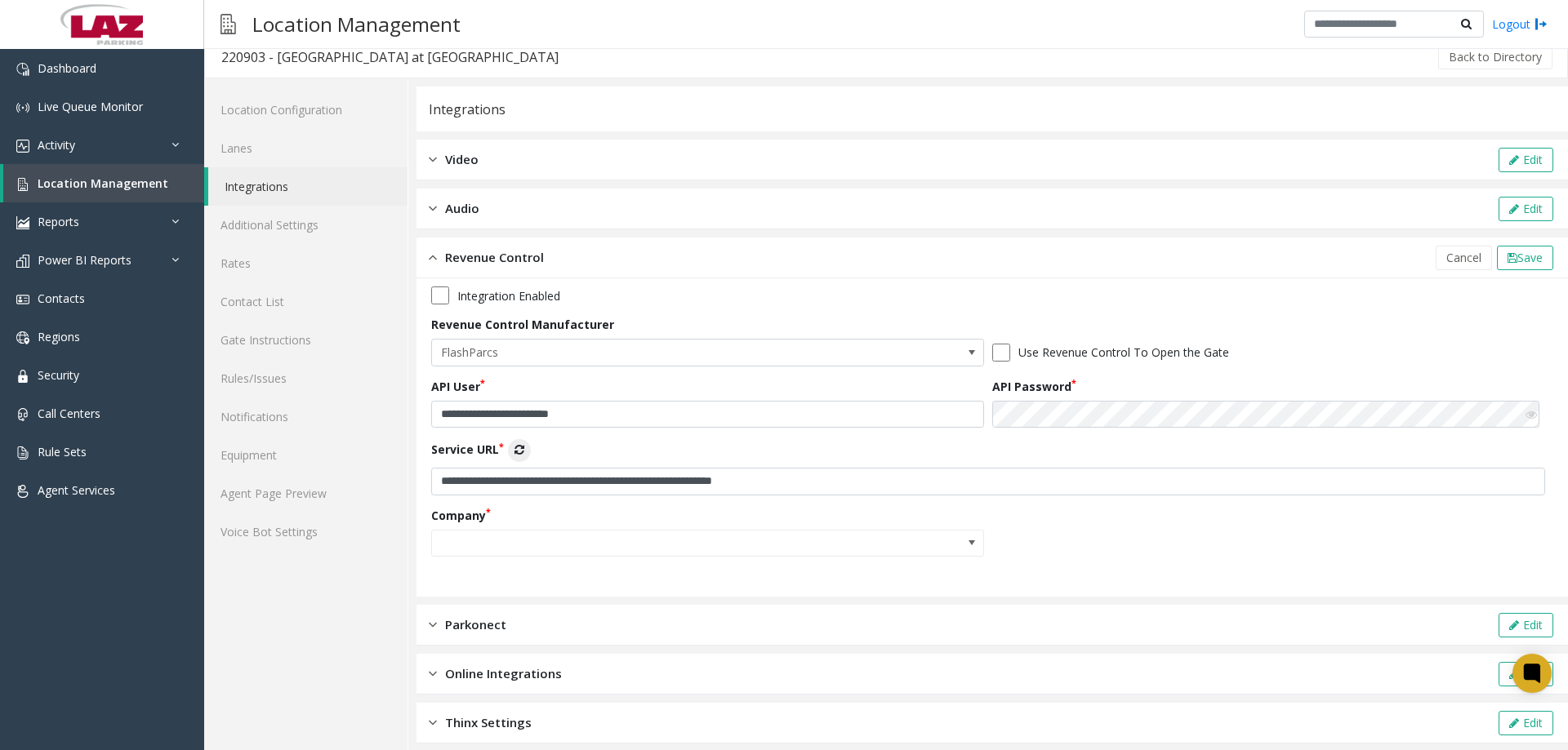
scroll to position [27, 0]
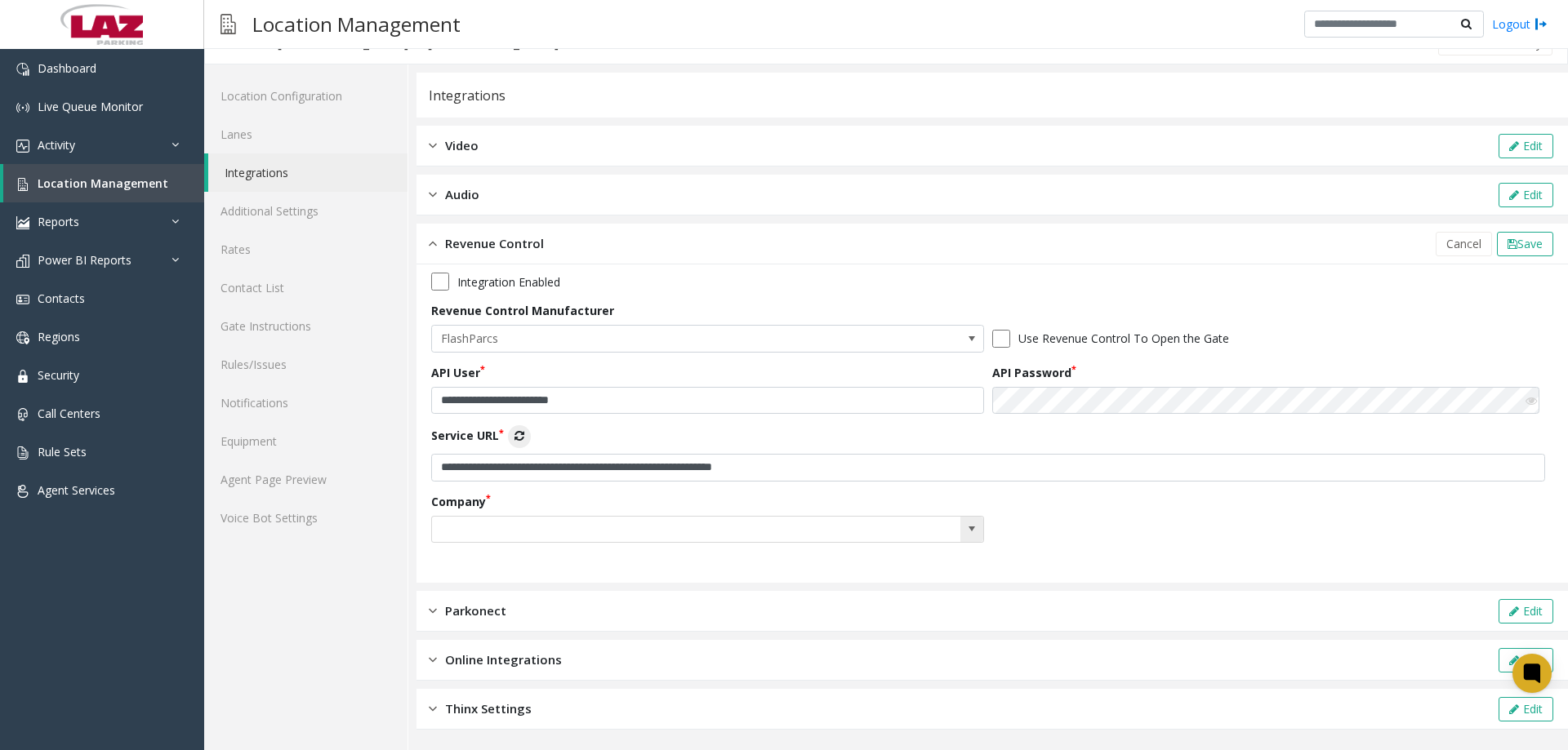
click at [532, 522] on input at bounding box center [653, 530] width 441 height 27
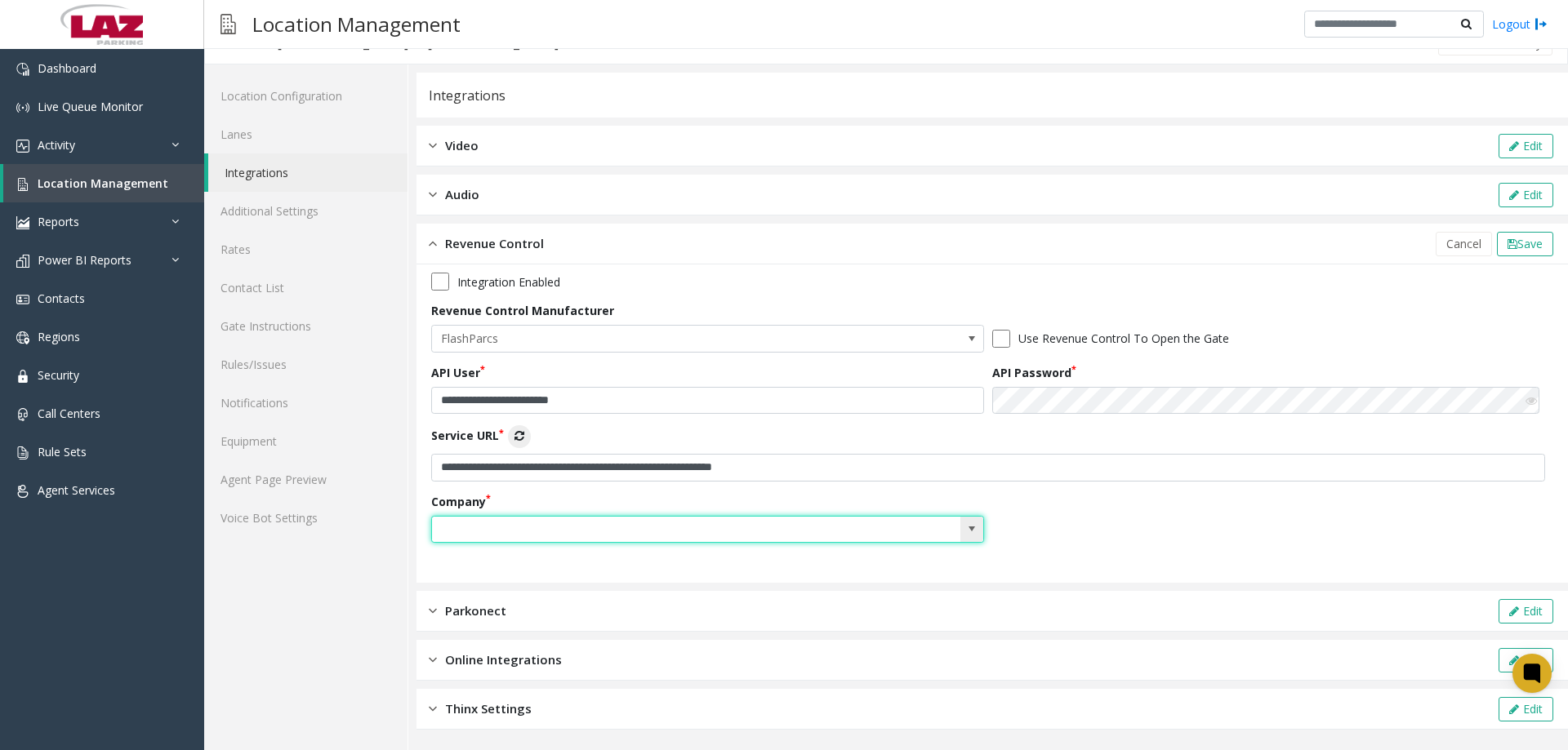
click at [966, 527] on span at bounding box center [972, 529] width 13 height 13
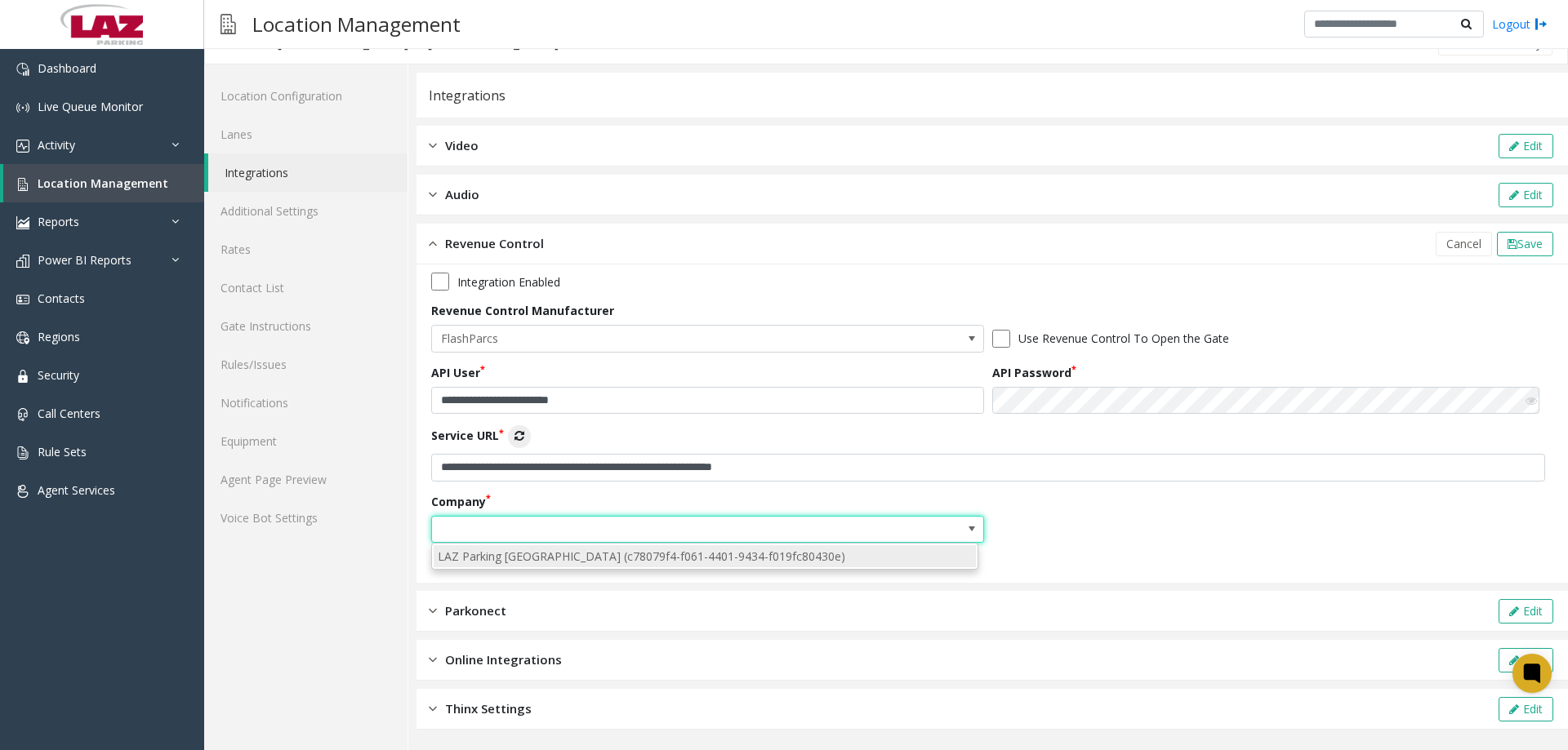
click at [717, 559] on li "LAZ Parking [GEOGRAPHIC_DATA] (c78079f4-f061-4401-9434-f019fc80430e)" at bounding box center [705, 556] width 542 height 22
type input "**********"
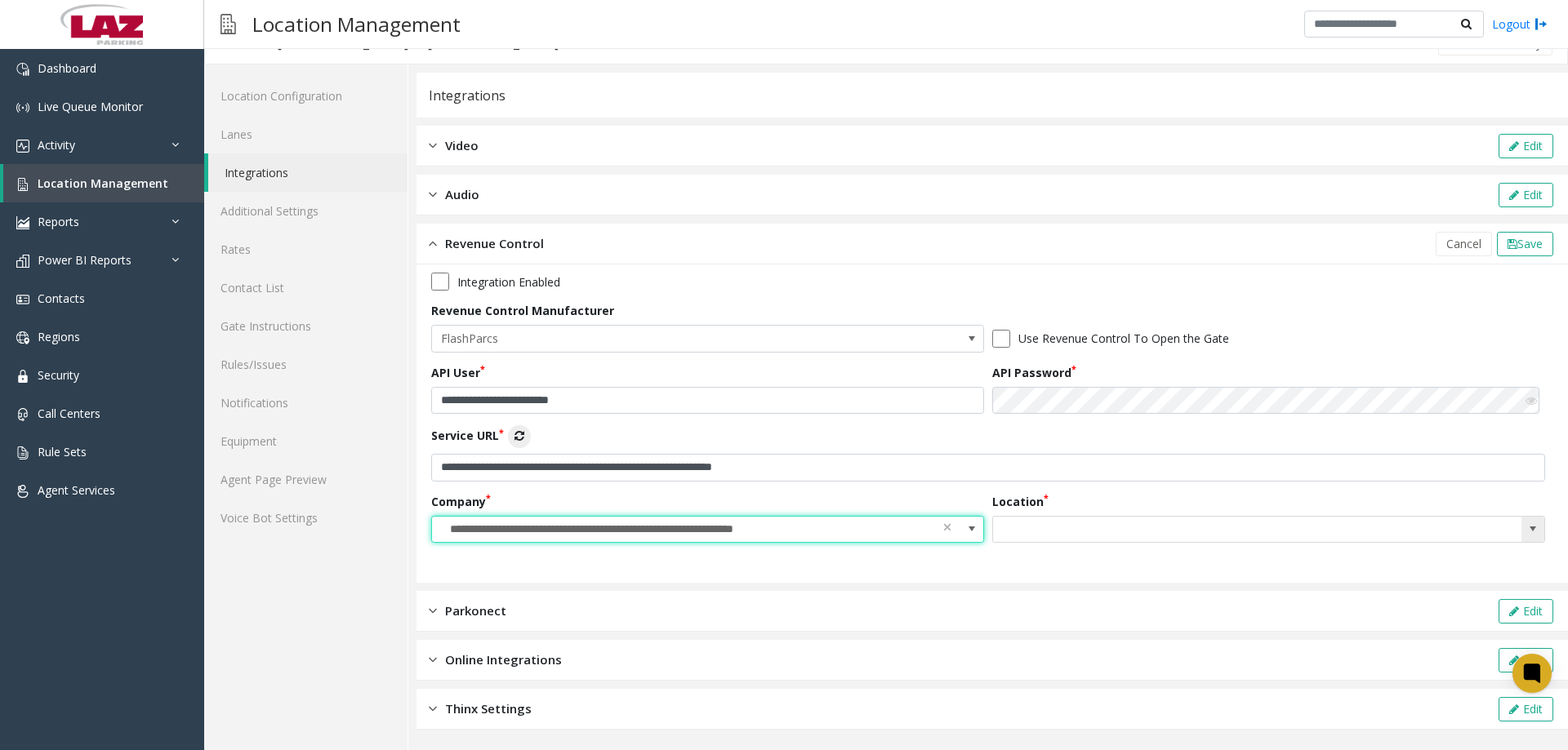
click at [1526, 530] on span at bounding box center [1533, 529] width 13 height 13
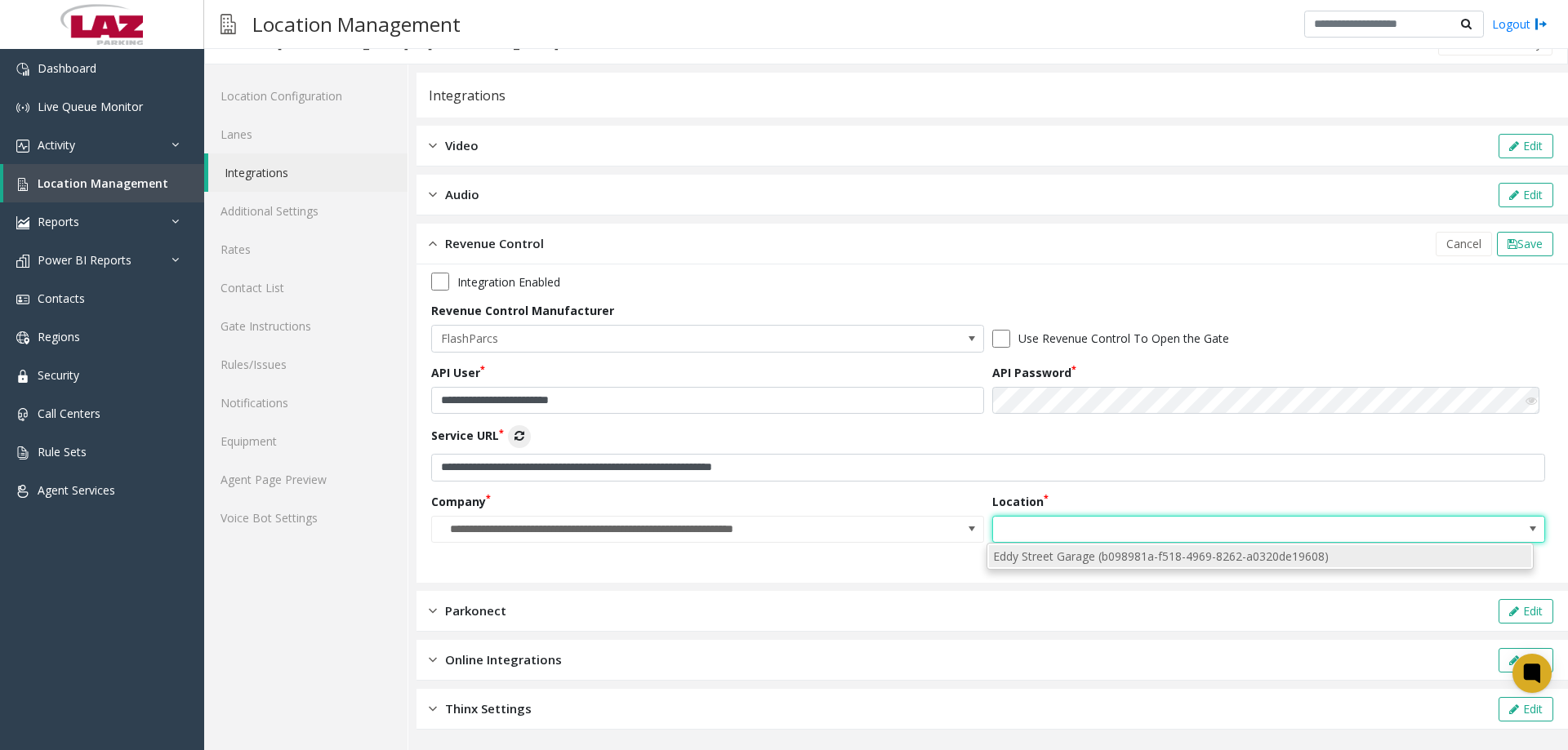
click at [1358, 562] on li "Eddy Street Garage (b098981a-f518-4969-8262-a0320de19608)" at bounding box center [1261, 556] width 542 height 22
type input "**********"
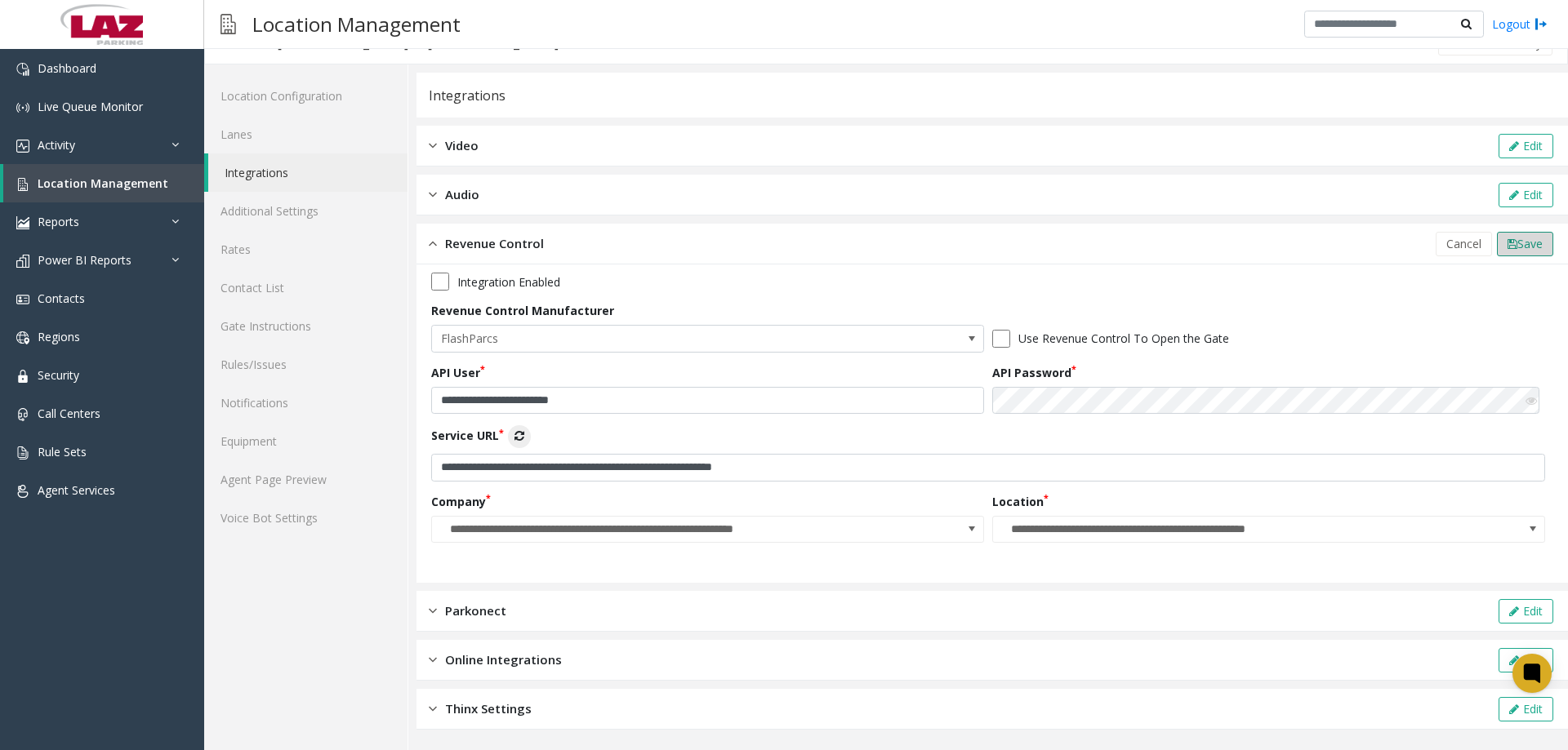
click at [1518, 240] on span "Save" at bounding box center [1530, 244] width 26 height 16
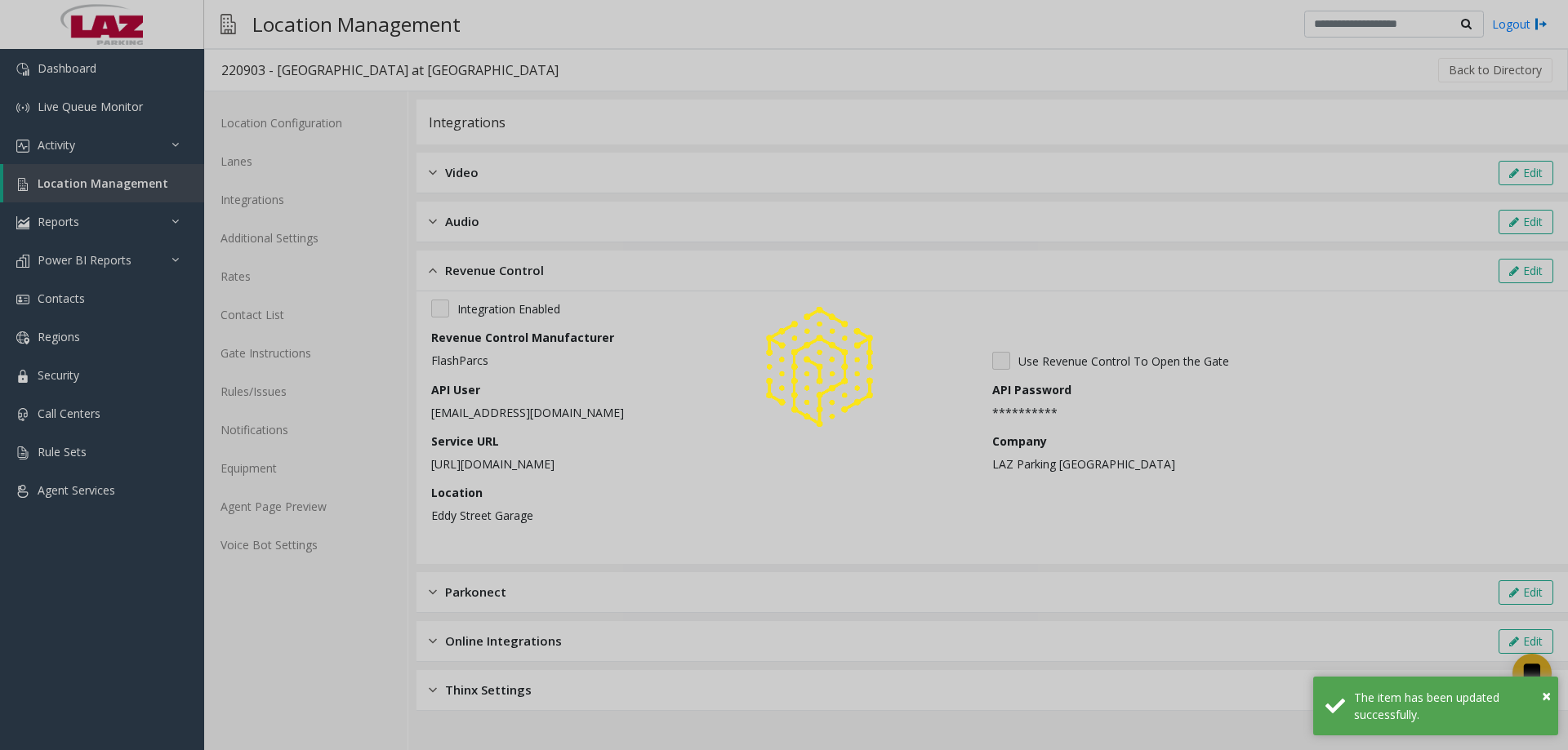
scroll to position [0, 0]
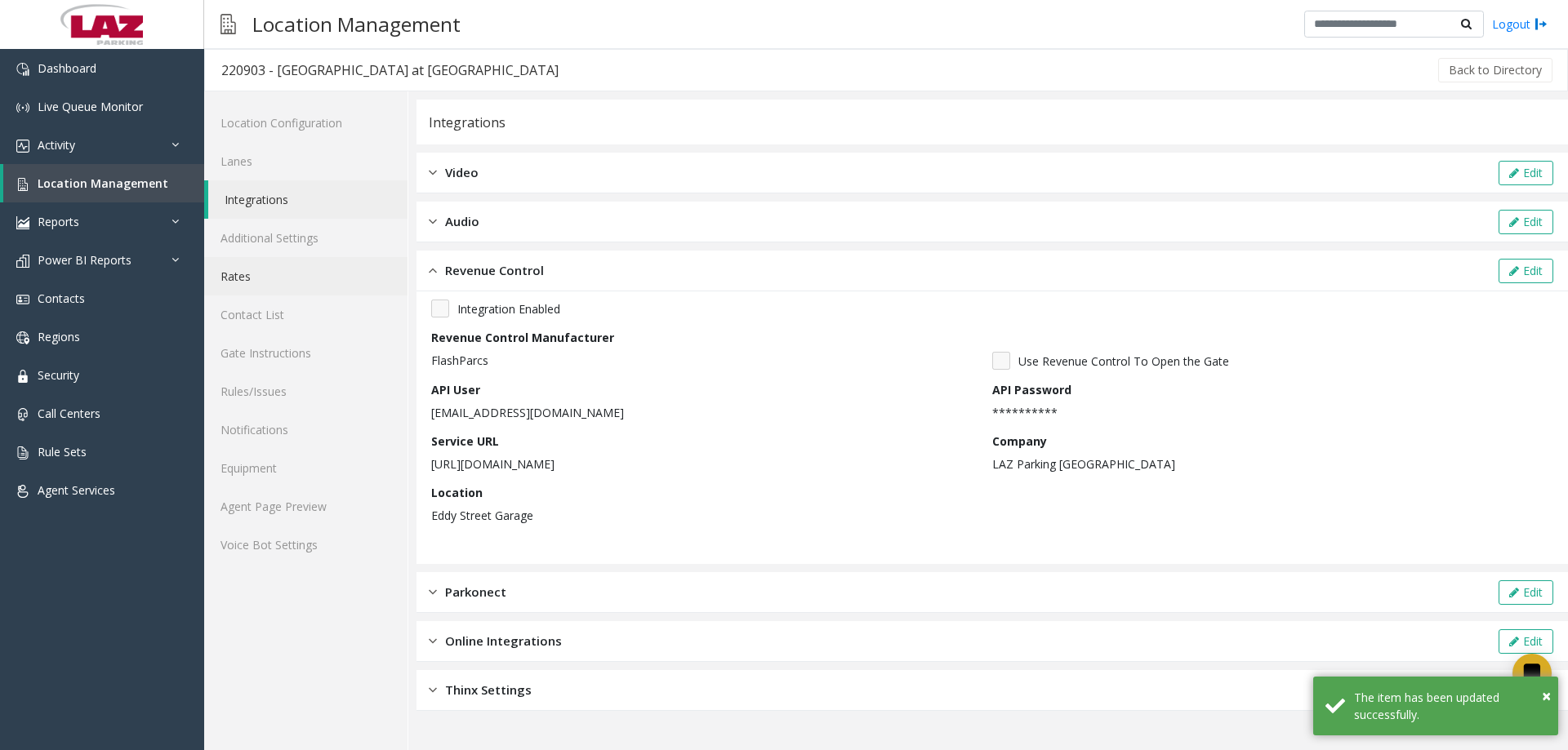
click at [260, 266] on link "Rates" at bounding box center [307, 275] width 204 height 38
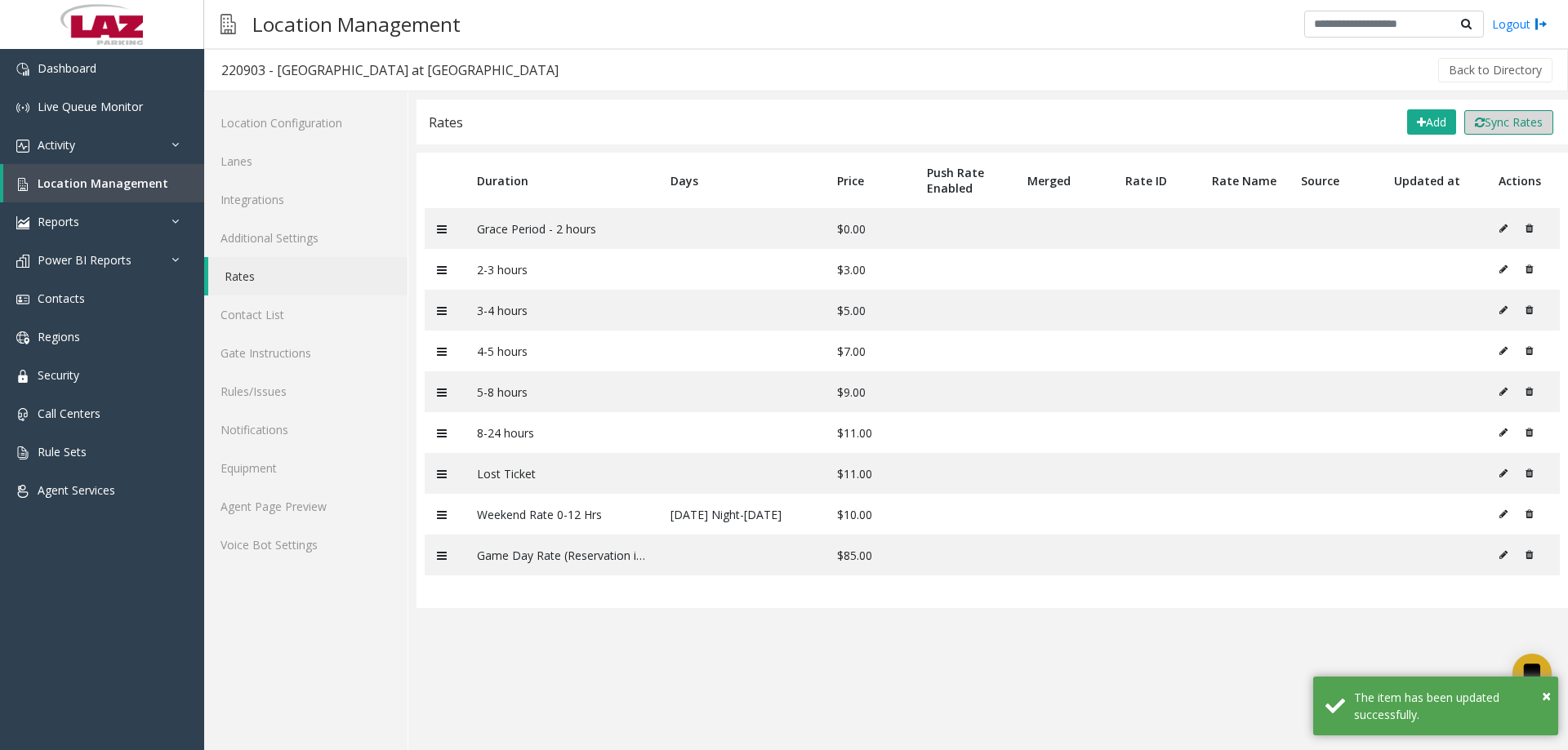
click at [1508, 119] on button "Sync Rates" at bounding box center [1509, 122] width 89 height 25
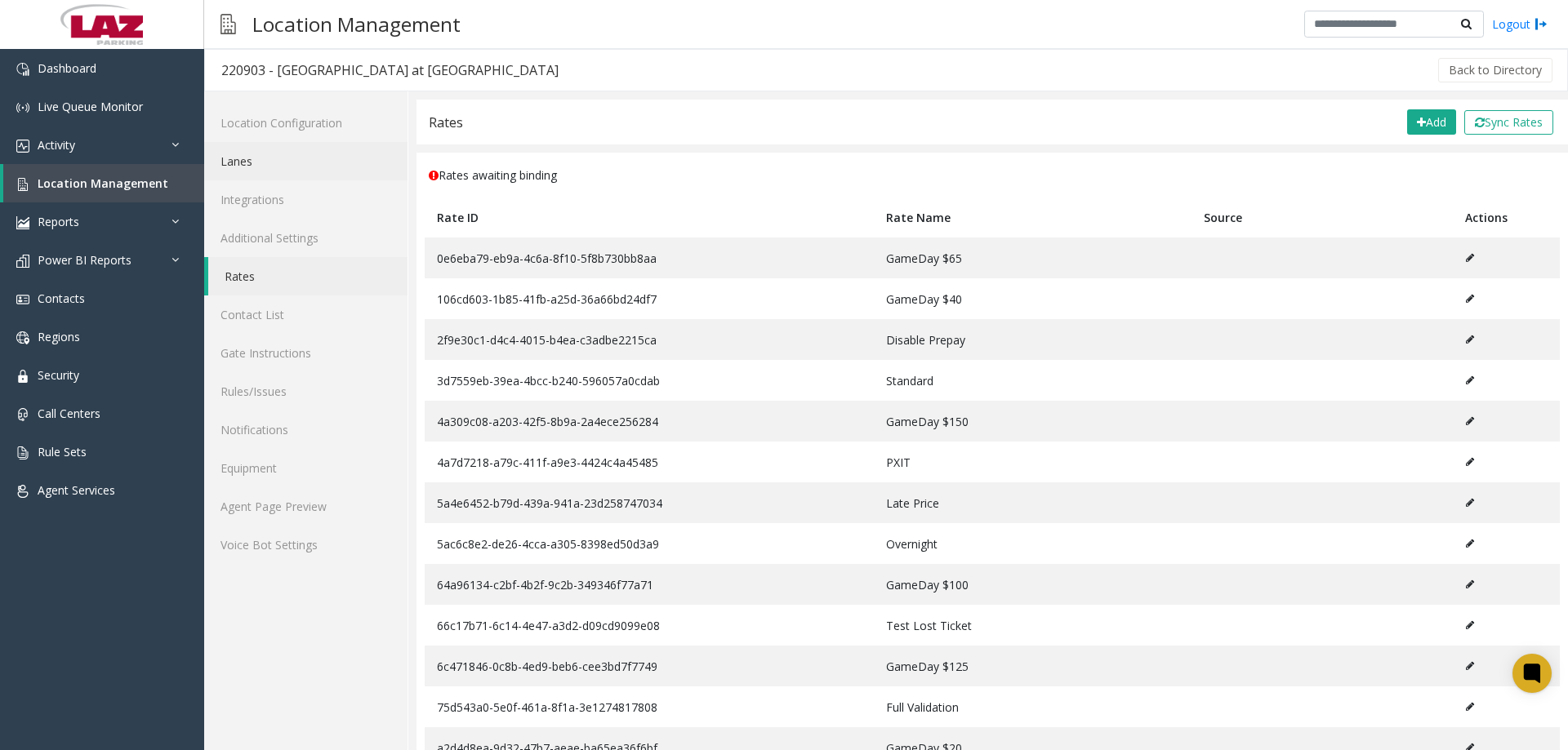
click at [259, 158] on link "Lanes" at bounding box center [307, 160] width 204 height 38
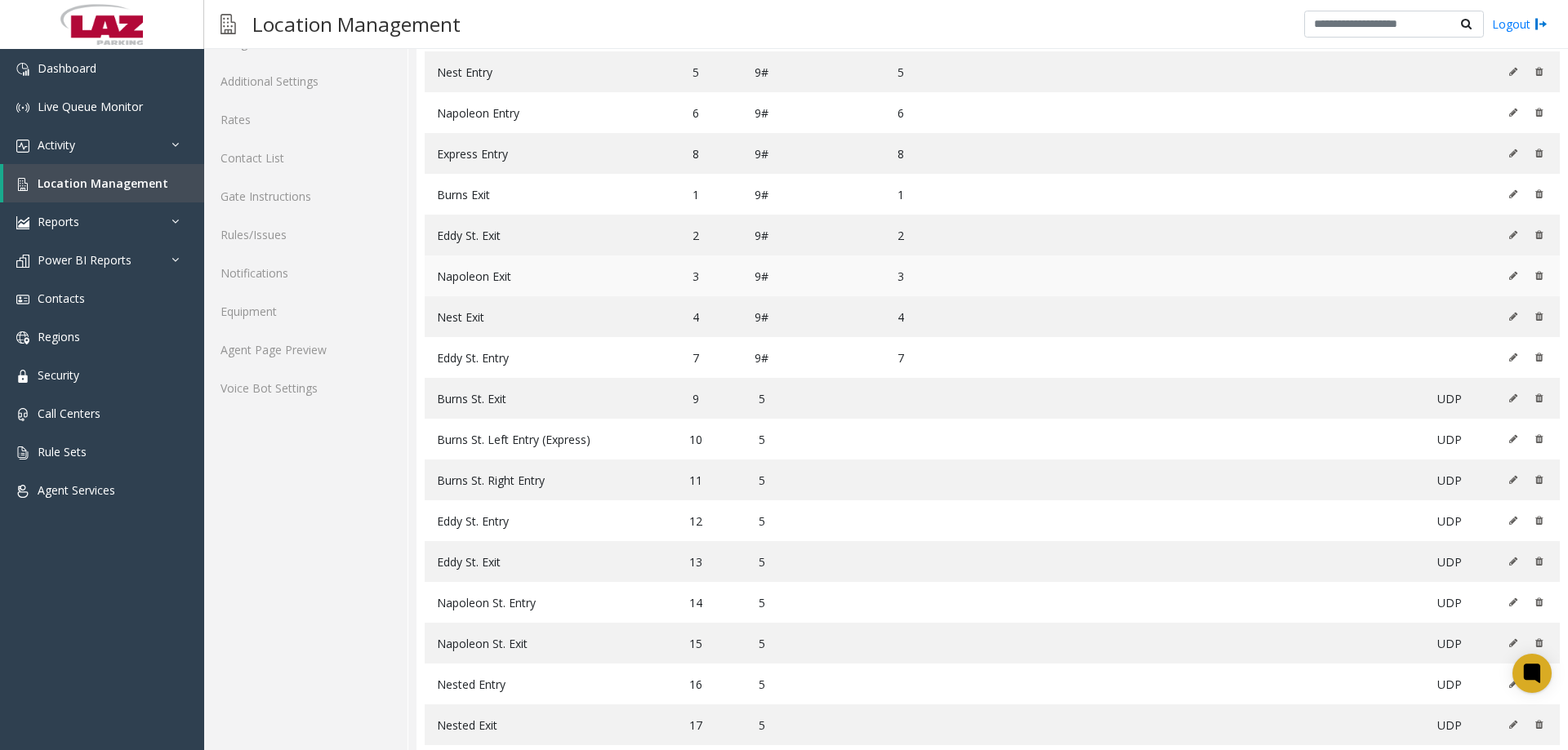
scroll to position [184, 0]
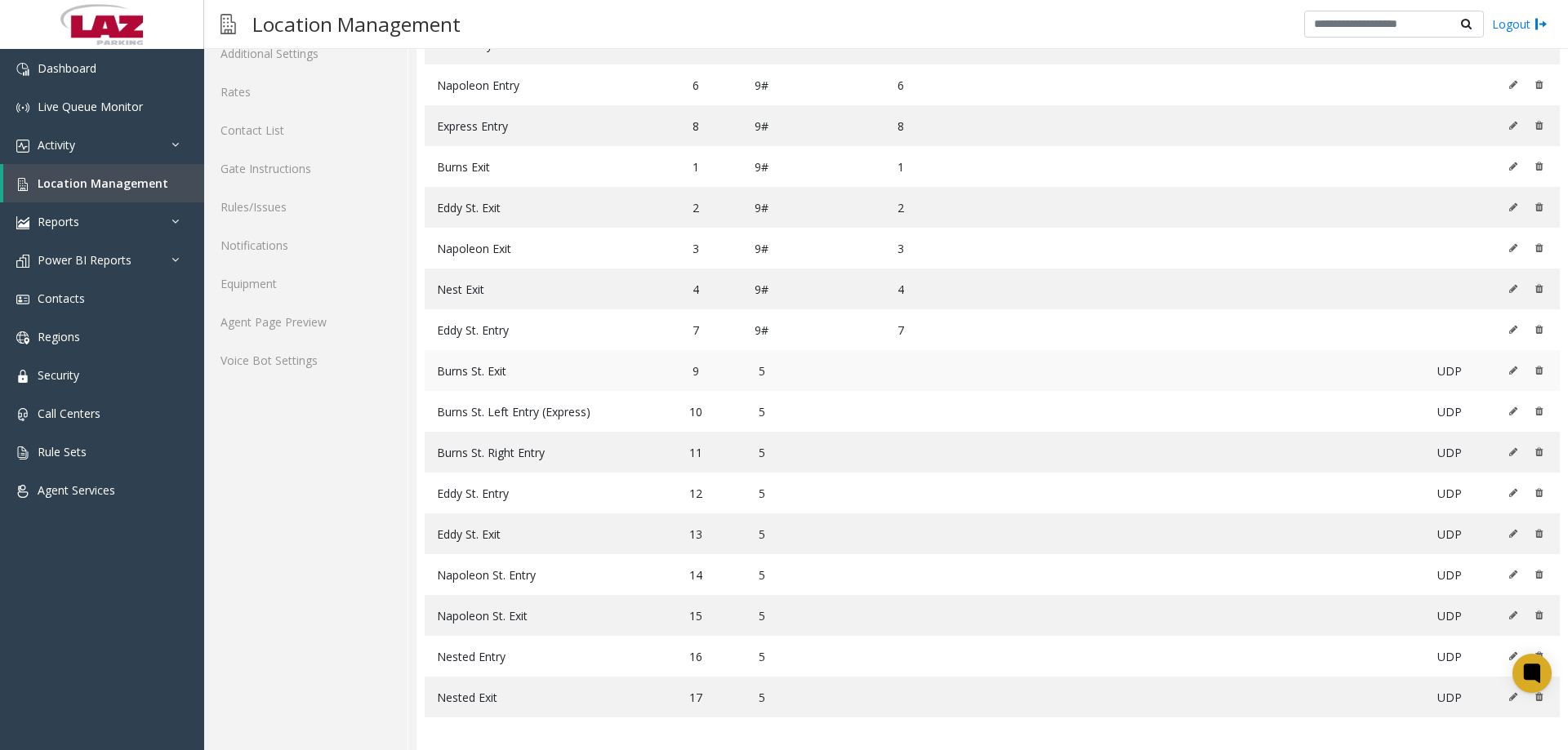
click at [1510, 369] on icon at bounding box center [1513, 370] width 8 height 10
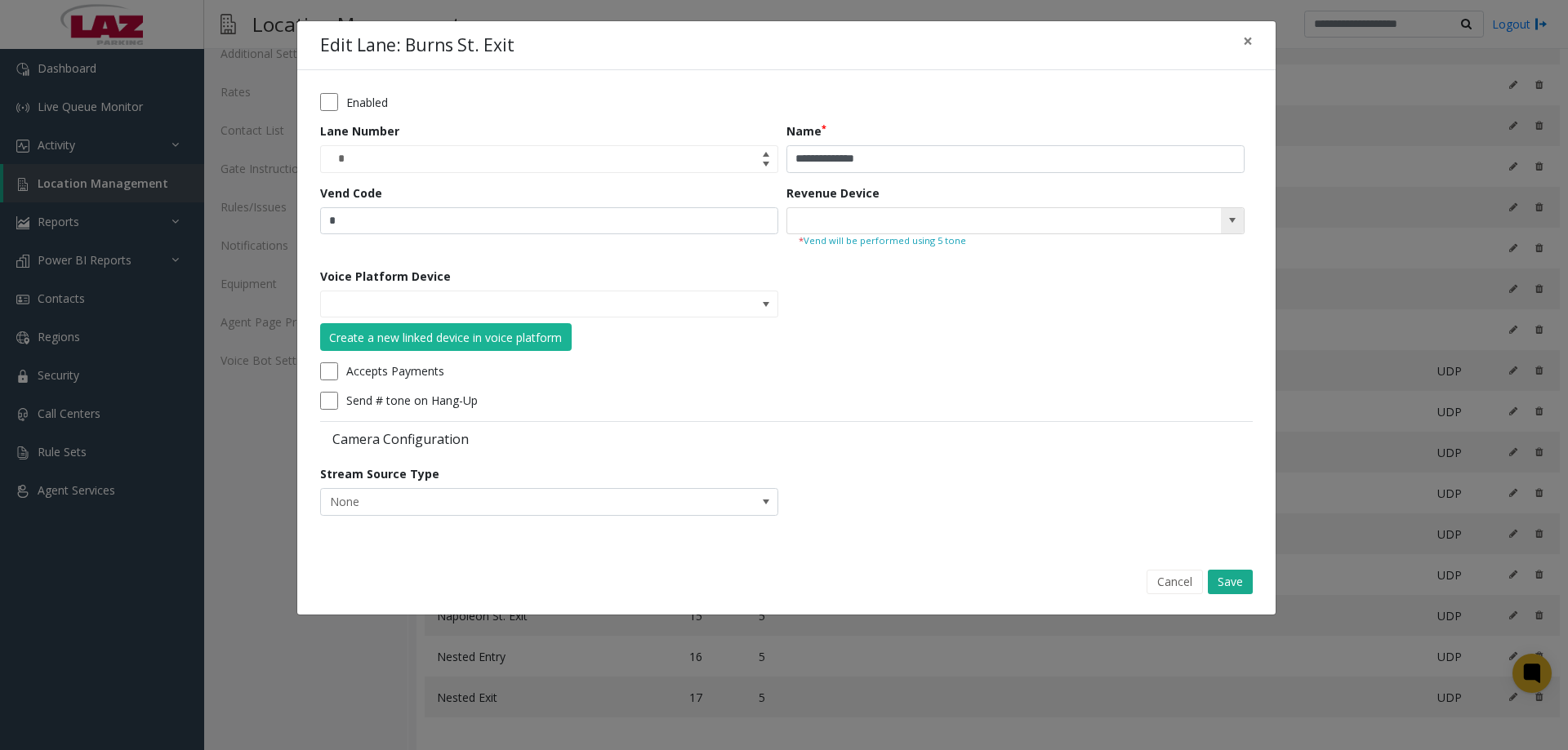
click at [1223, 225] on span at bounding box center [1233, 221] width 23 height 27
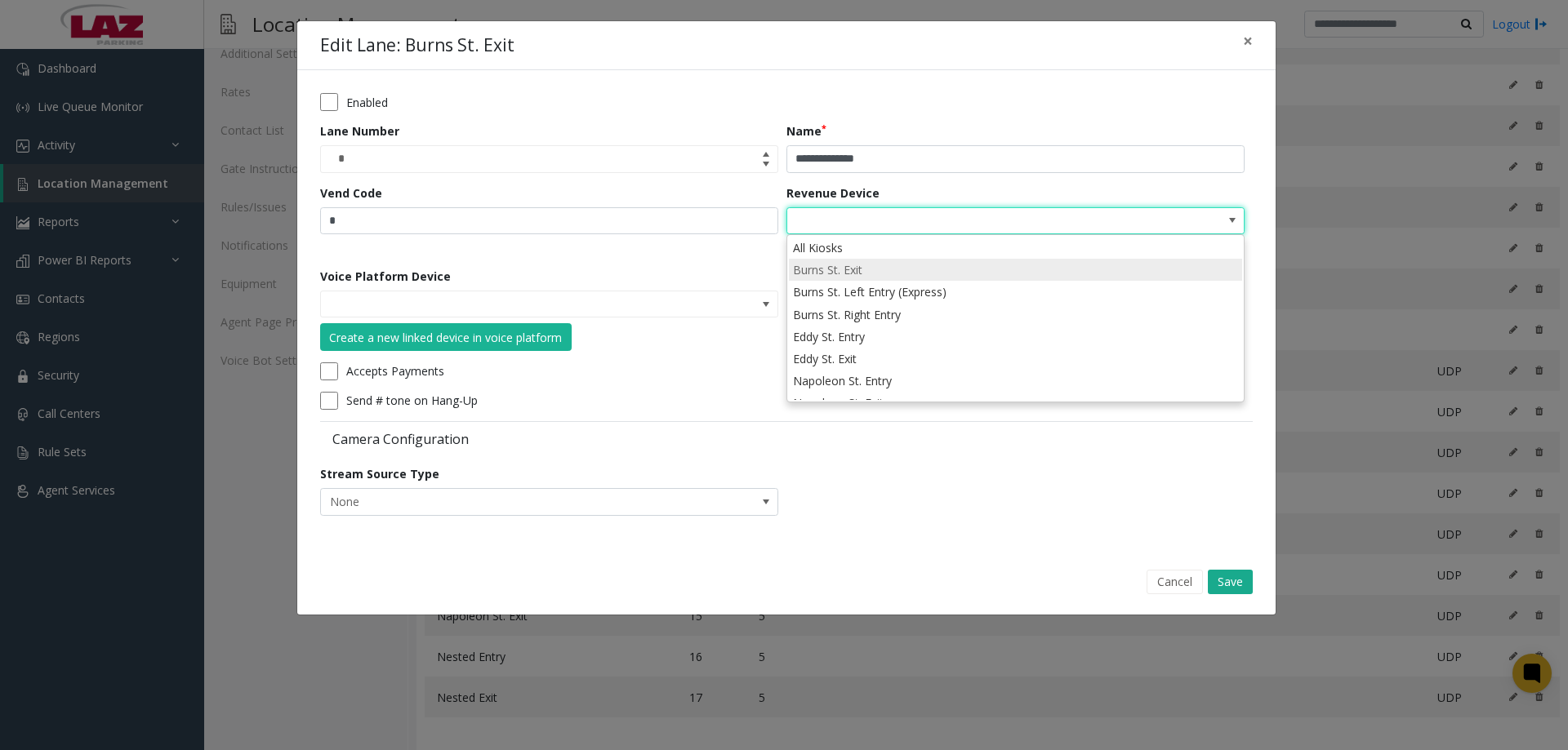
click at [929, 279] on li "Burns St. Exit" at bounding box center [1016, 269] width 454 height 22
type input "**********"
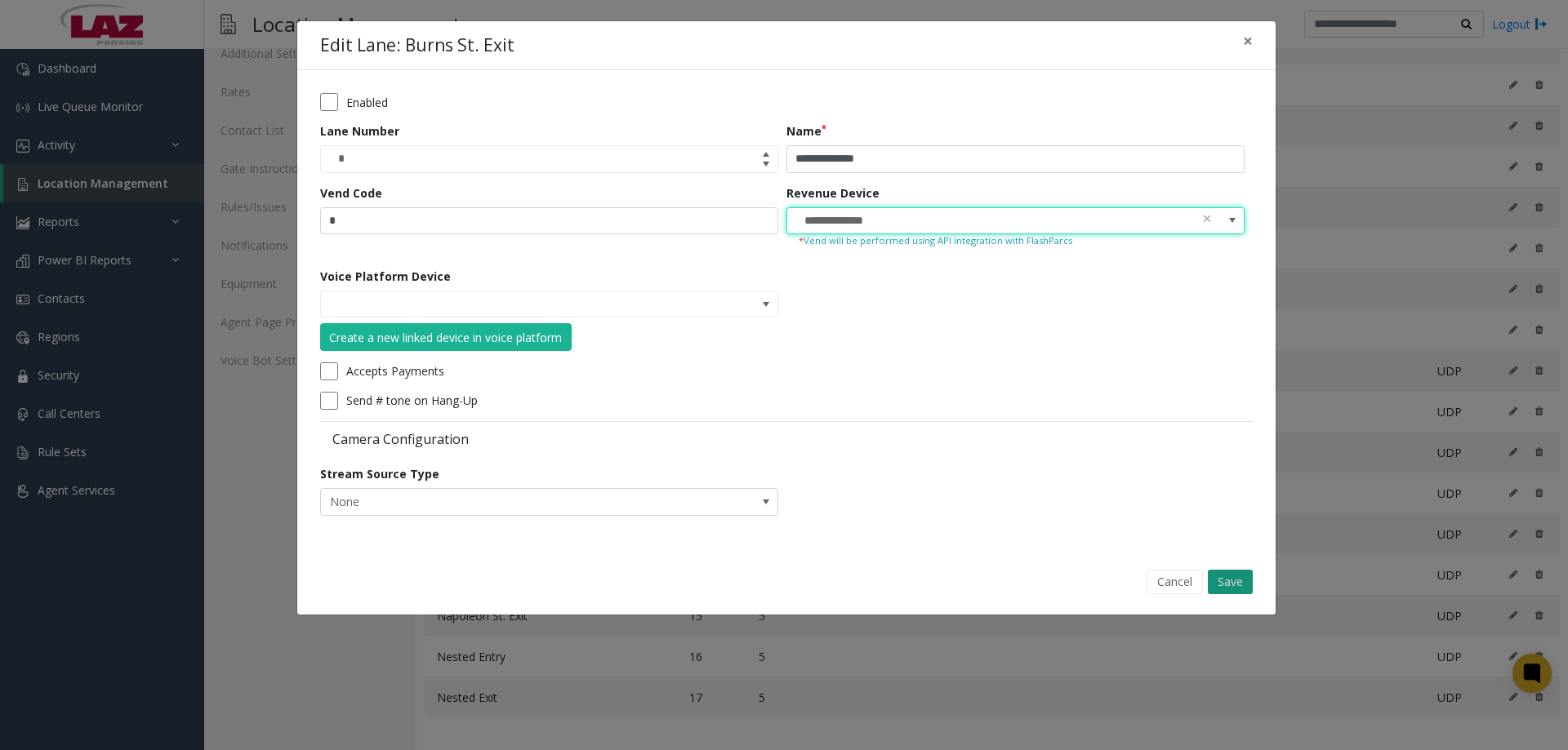
click at [1230, 584] on button "Save" at bounding box center [1230, 583] width 45 height 25
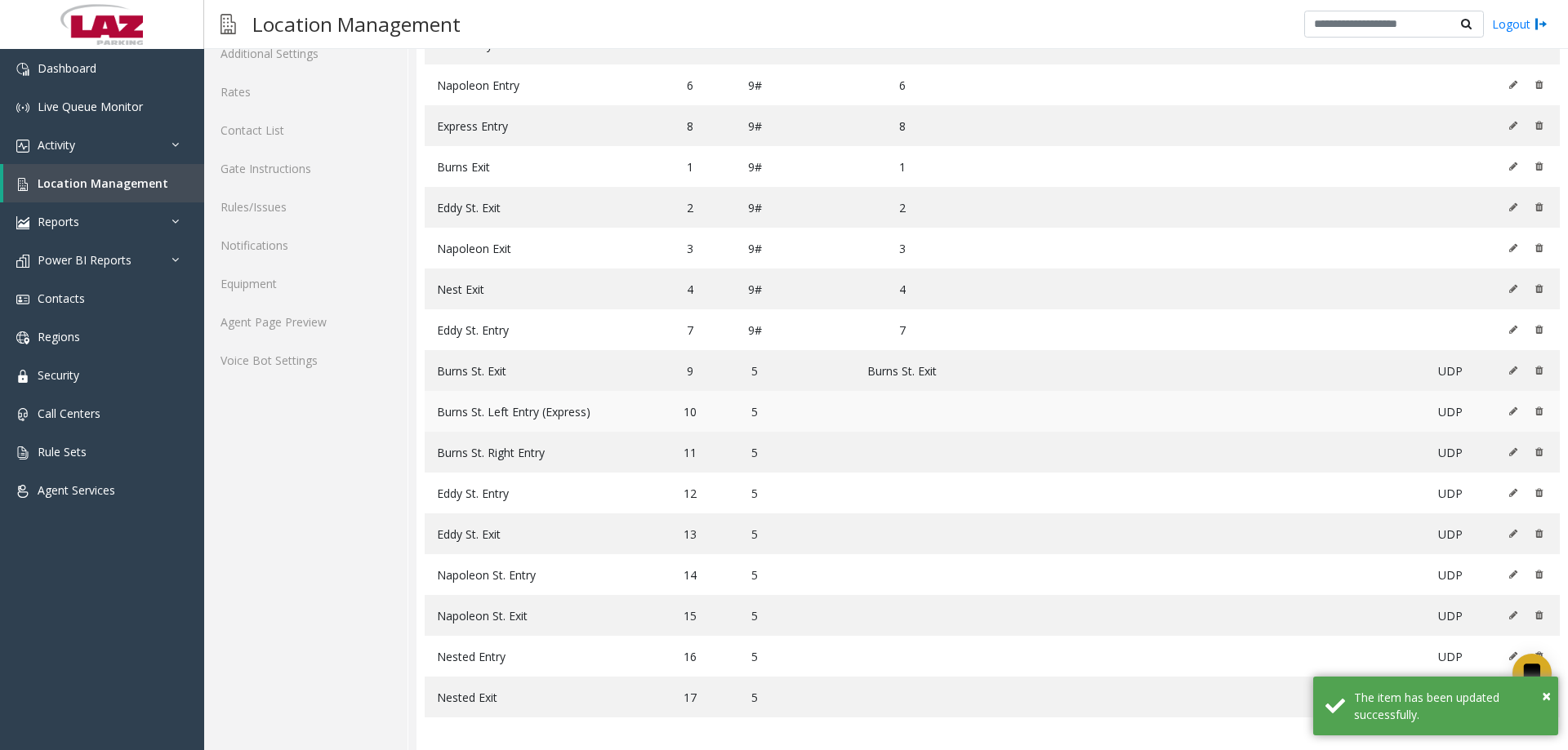
click at [1510, 412] on icon at bounding box center [1513, 411] width 8 height 10
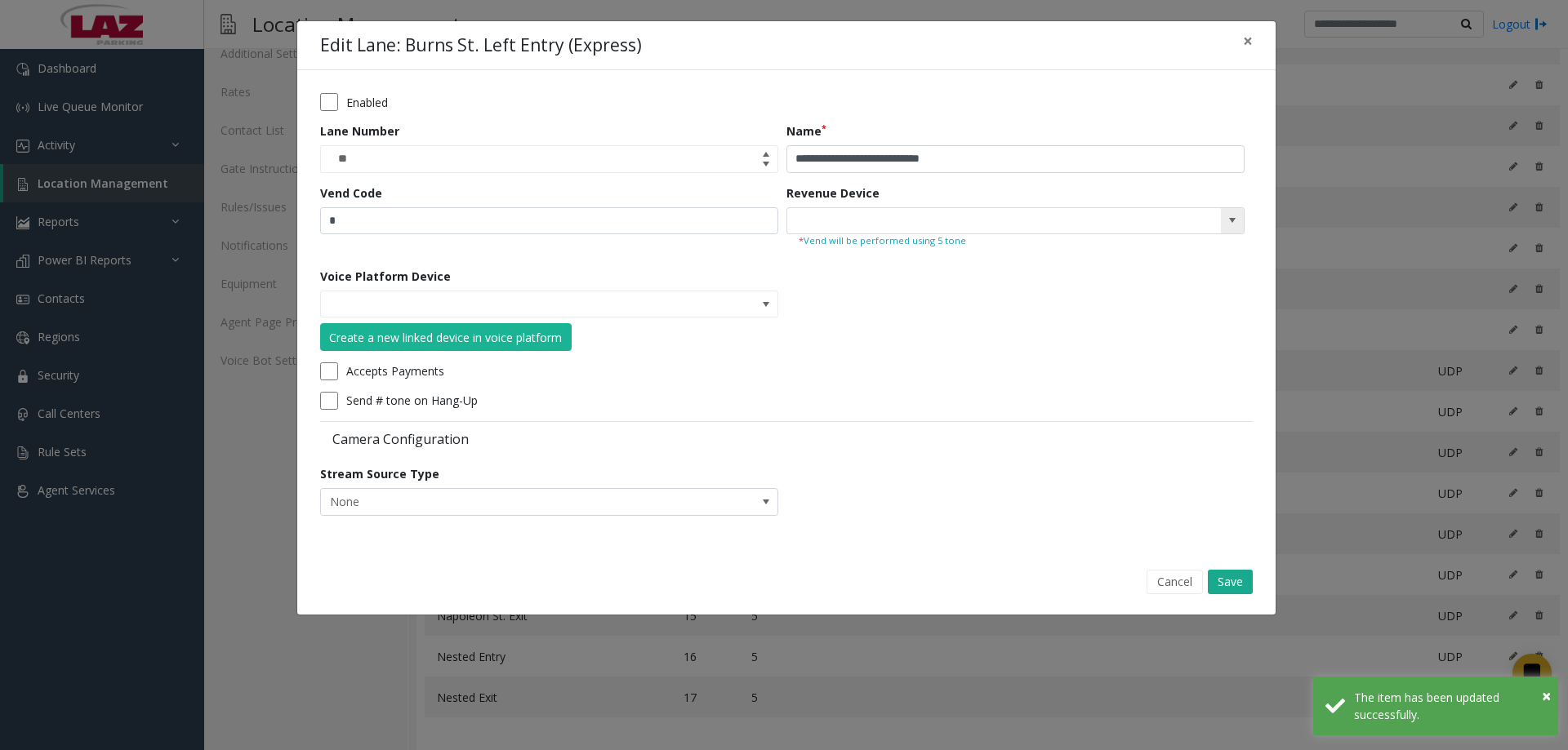
click at [1244, 219] on span at bounding box center [1015, 220] width 458 height 27
click at [1235, 222] on span at bounding box center [1232, 220] width 13 height 13
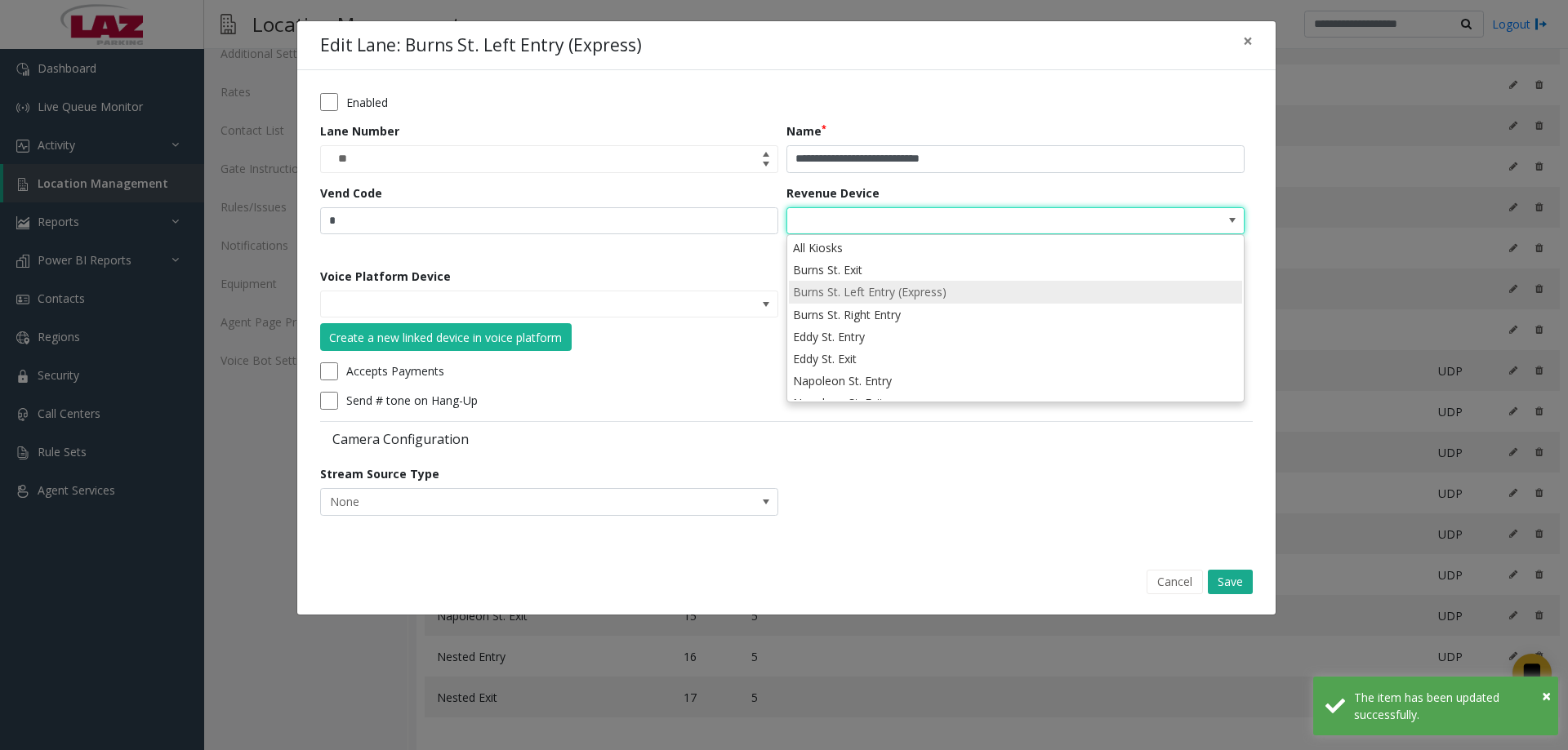
click at [1012, 295] on li "Burns St. Left Entry (Express)" at bounding box center [1016, 291] width 454 height 22
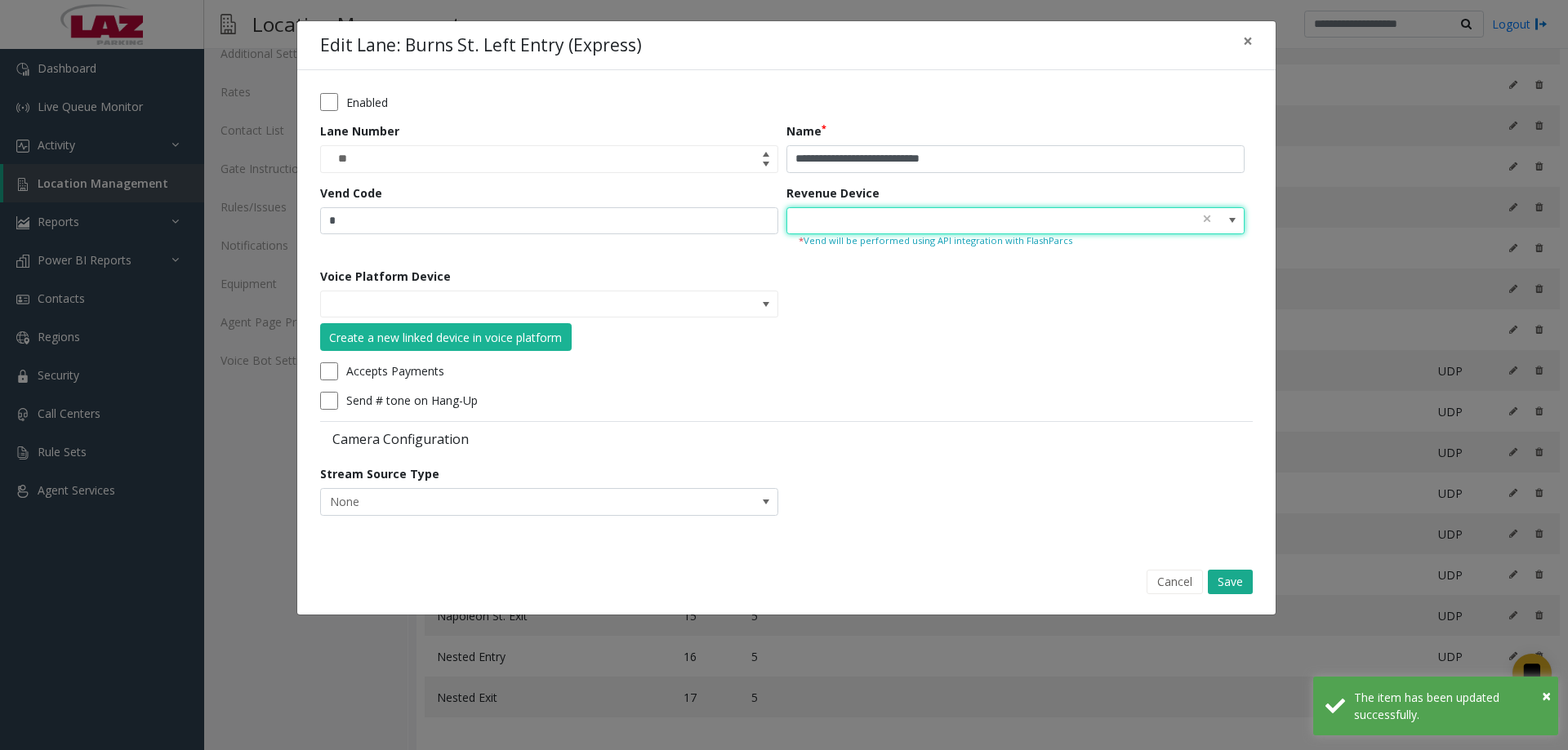
type input "**********"
click at [1233, 593] on button "Save" at bounding box center [1230, 583] width 45 height 25
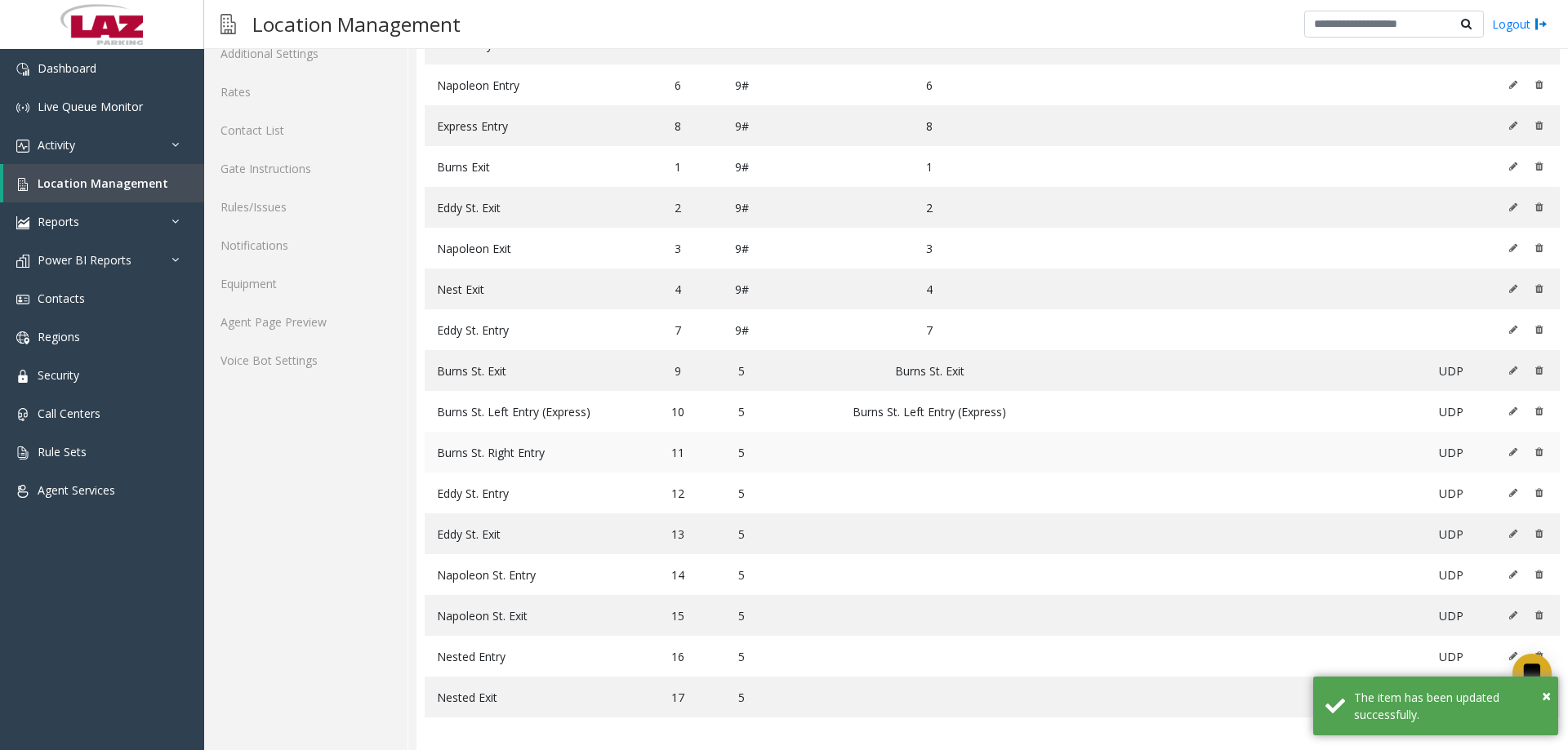
click at [1510, 450] on icon at bounding box center [1513, 452] width 8 height 10
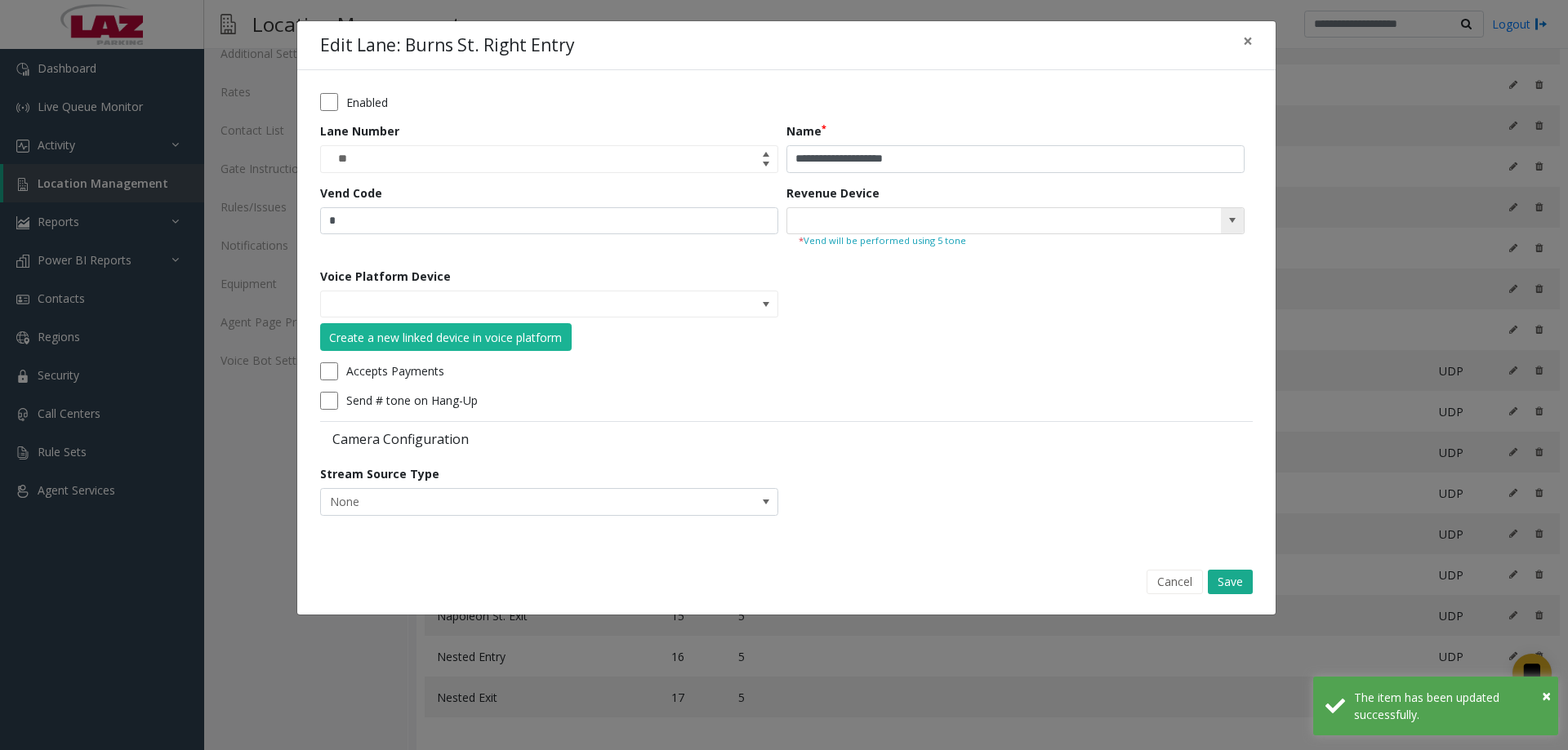
click at [1232, 233] on span at bounding box center [1233, 221] width 23 height 27
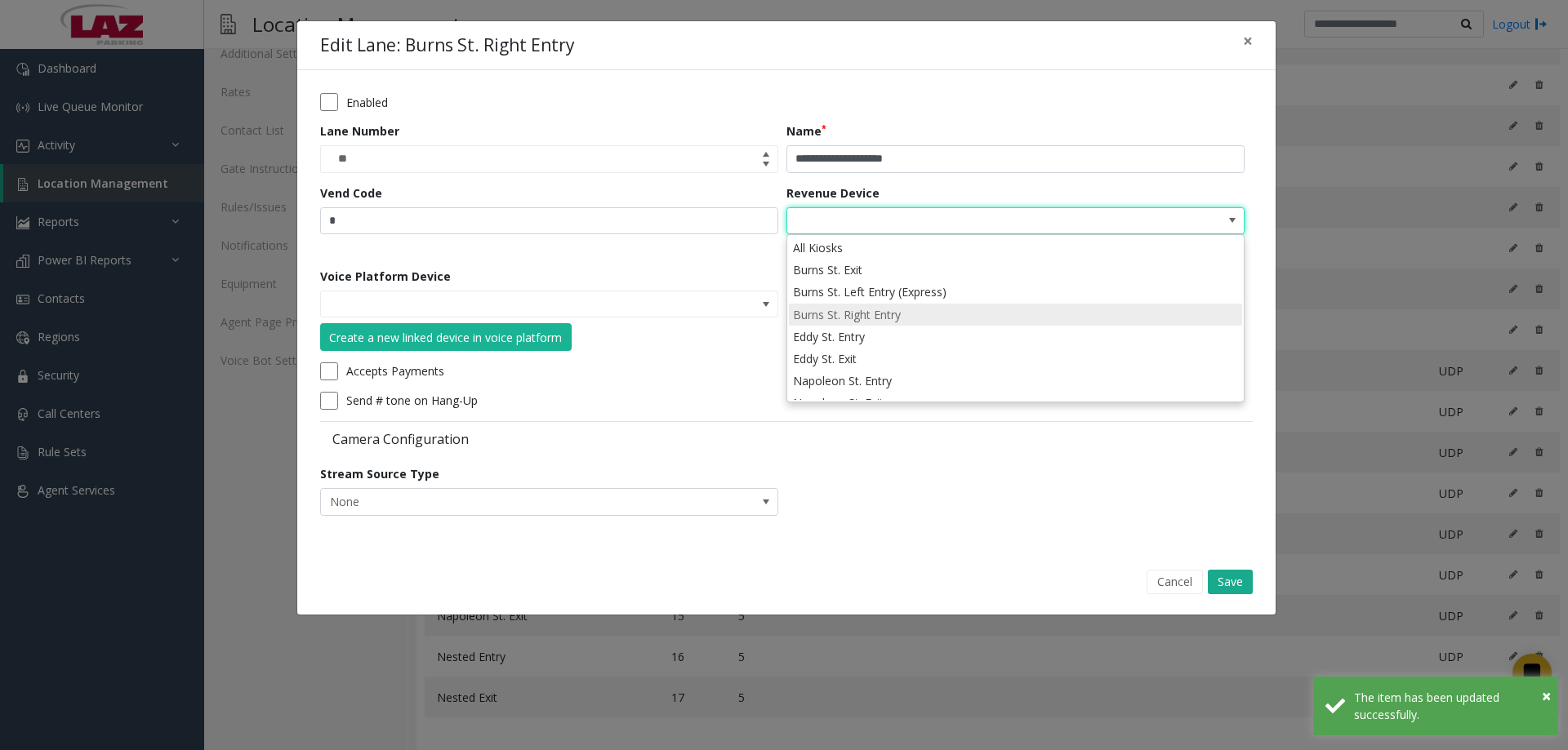
click at [880, 319] on li "Burns St. Right Entry" at bounding box center [1016, 314] width 454 height 22
type input "**********"
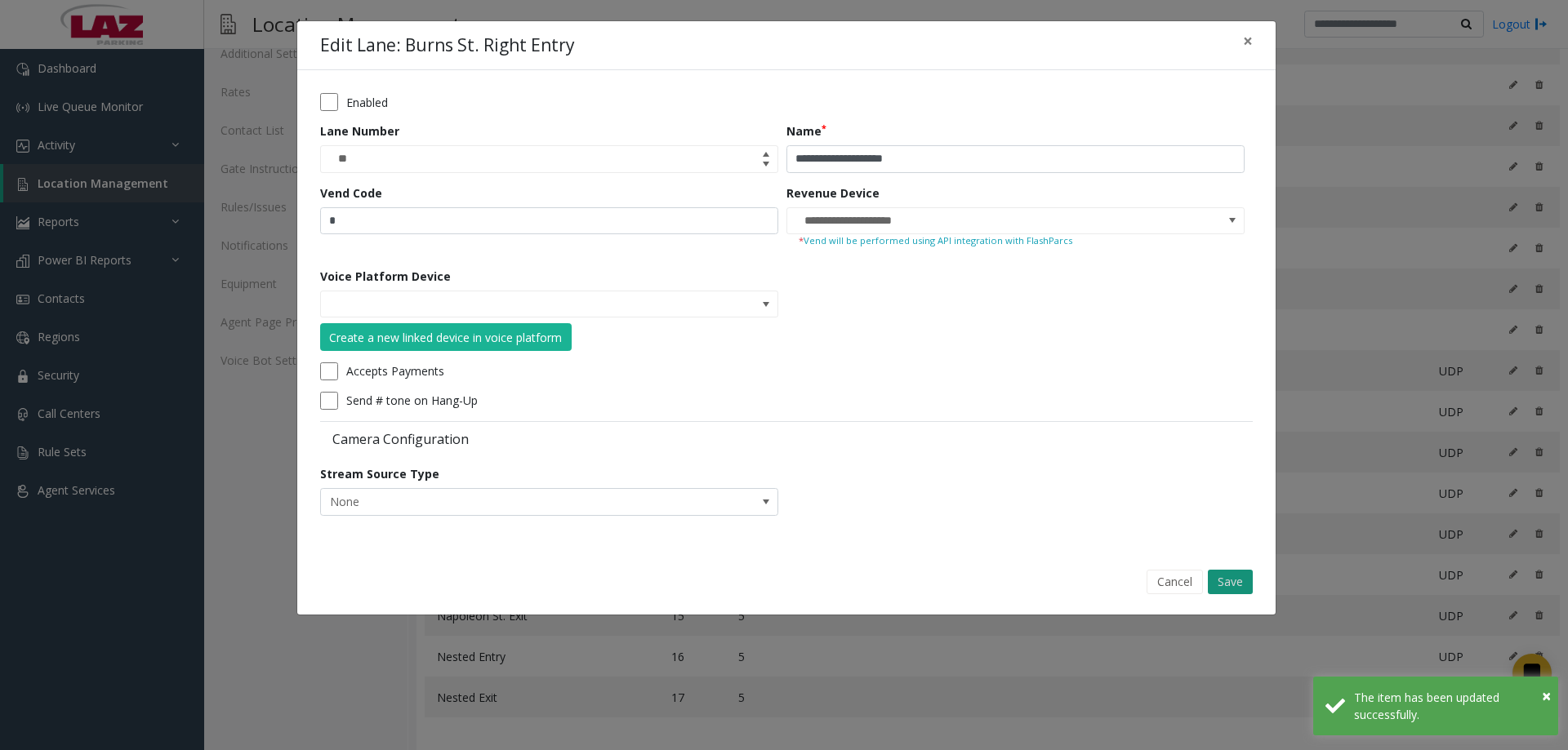
click at [1230, 583] on button "Save" at bounding box center [1230, 583] width 45 height 25
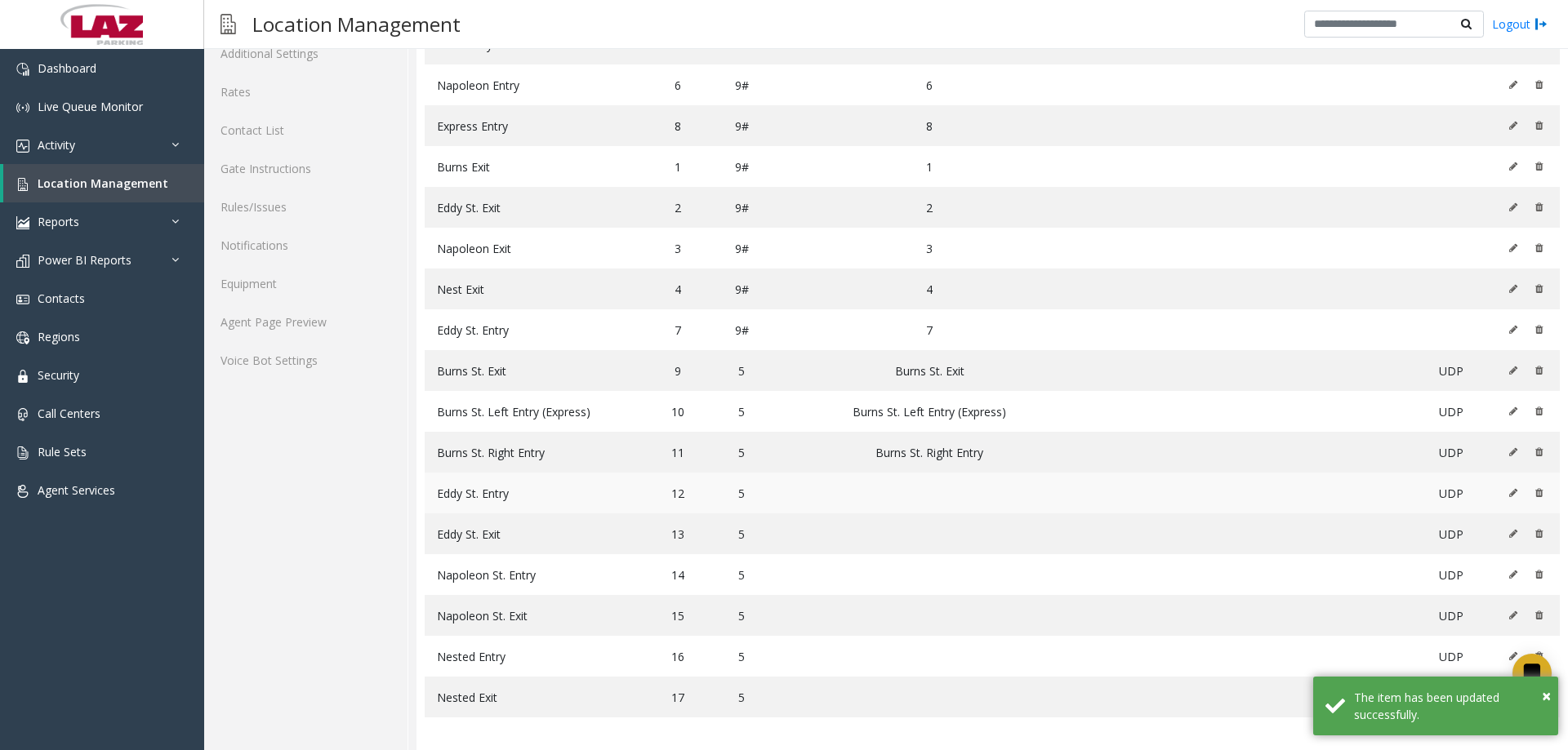
click at [1510, 495] on icon at bounding box center [1513, 492] width 8 height 10
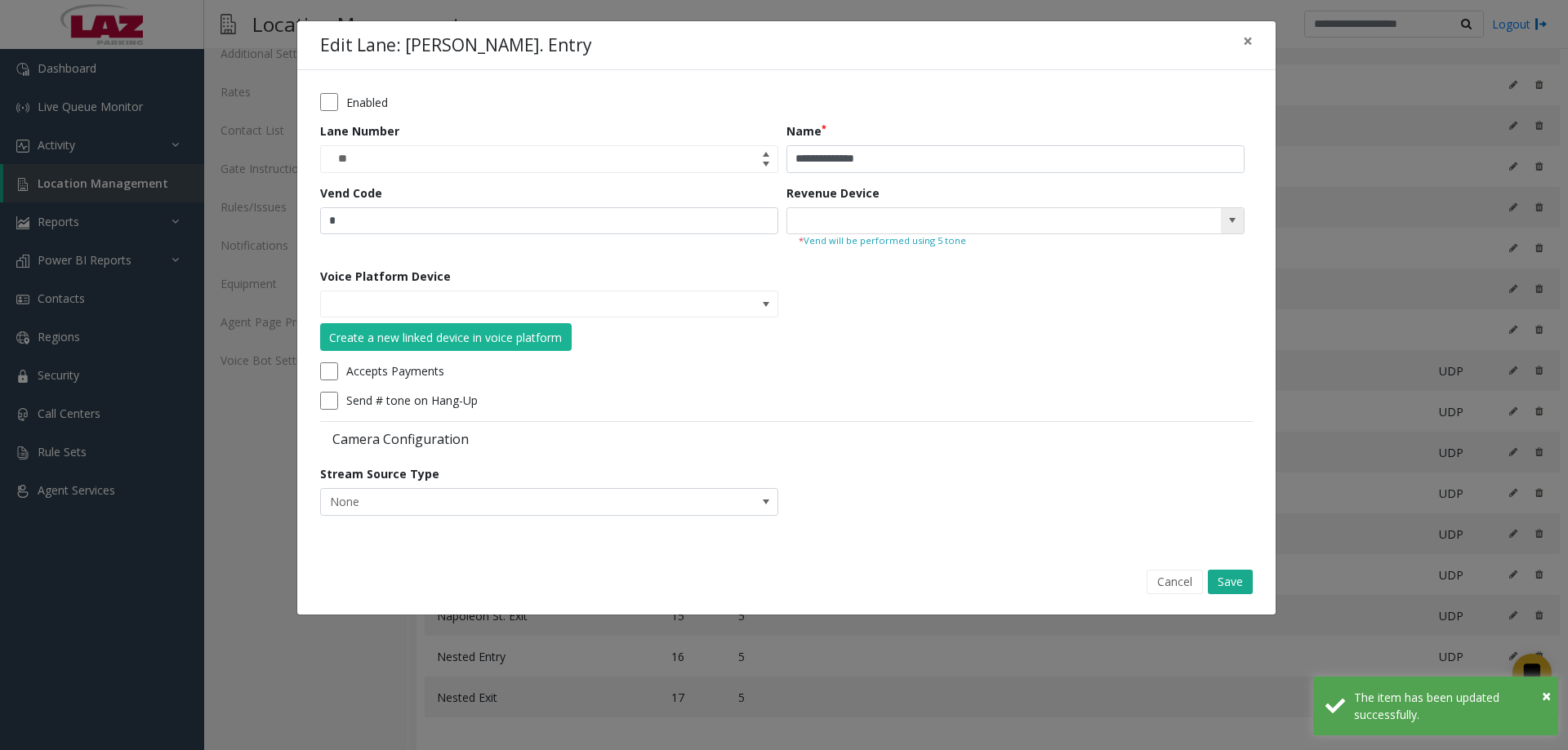
click at [1232, 220] on span at bounding box center [1232, 220] width 13 height 13
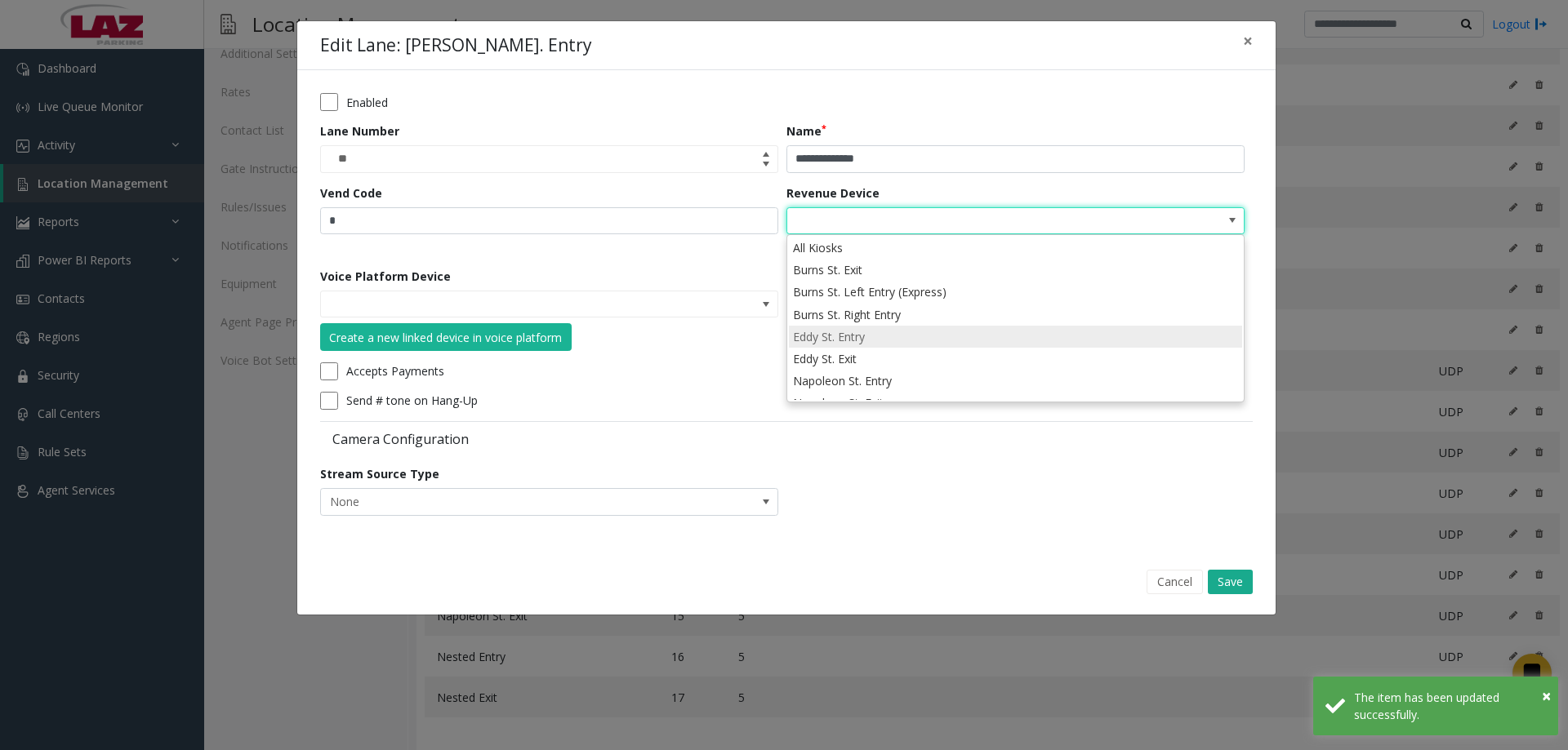
click at [886, 343] on li "Eddy St. Entry" at bounding box center [1016, 336] width 454 height 22
type input "**********"
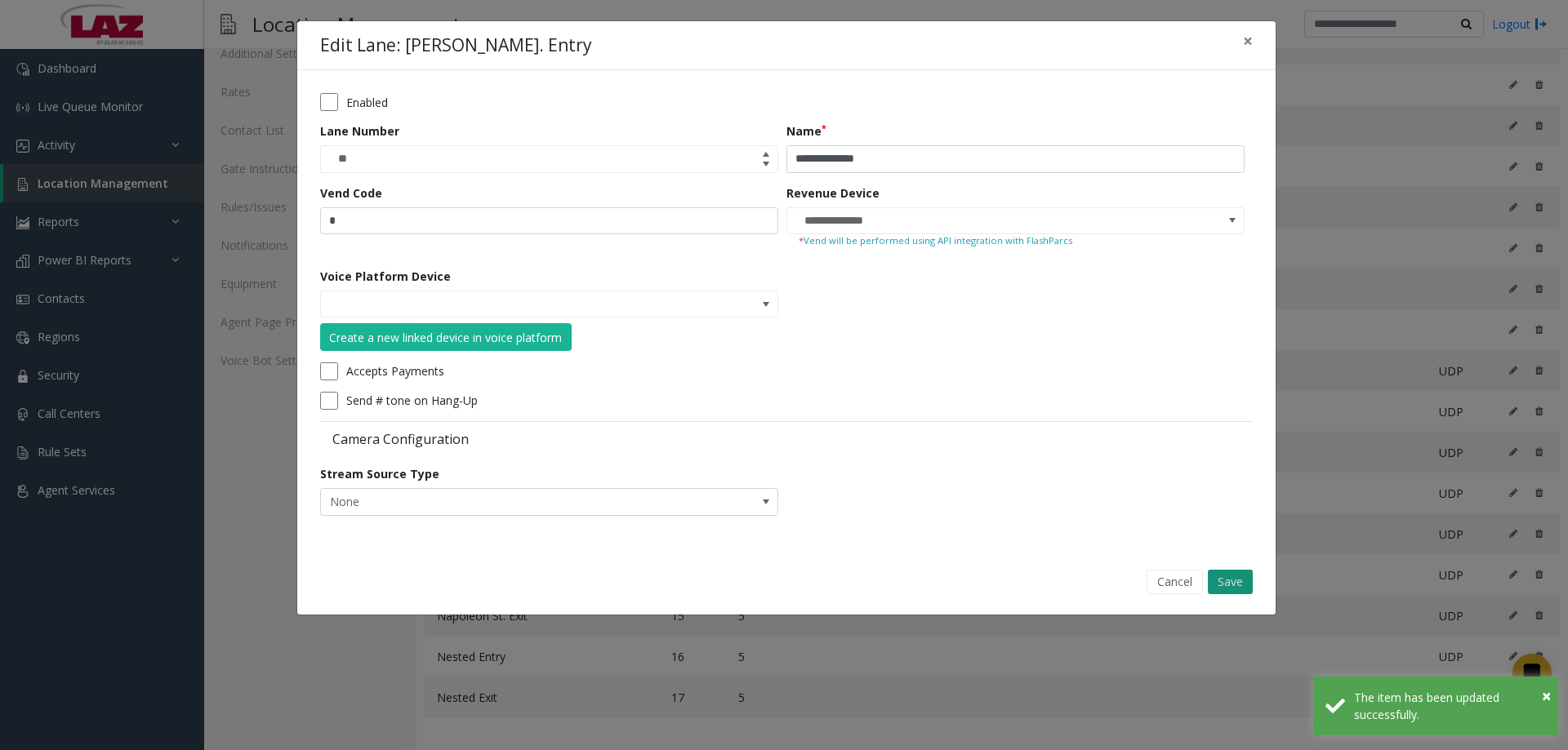
click at [1237, 583] on button "Save" at bounding box center [1230, 583] width 45 height 25
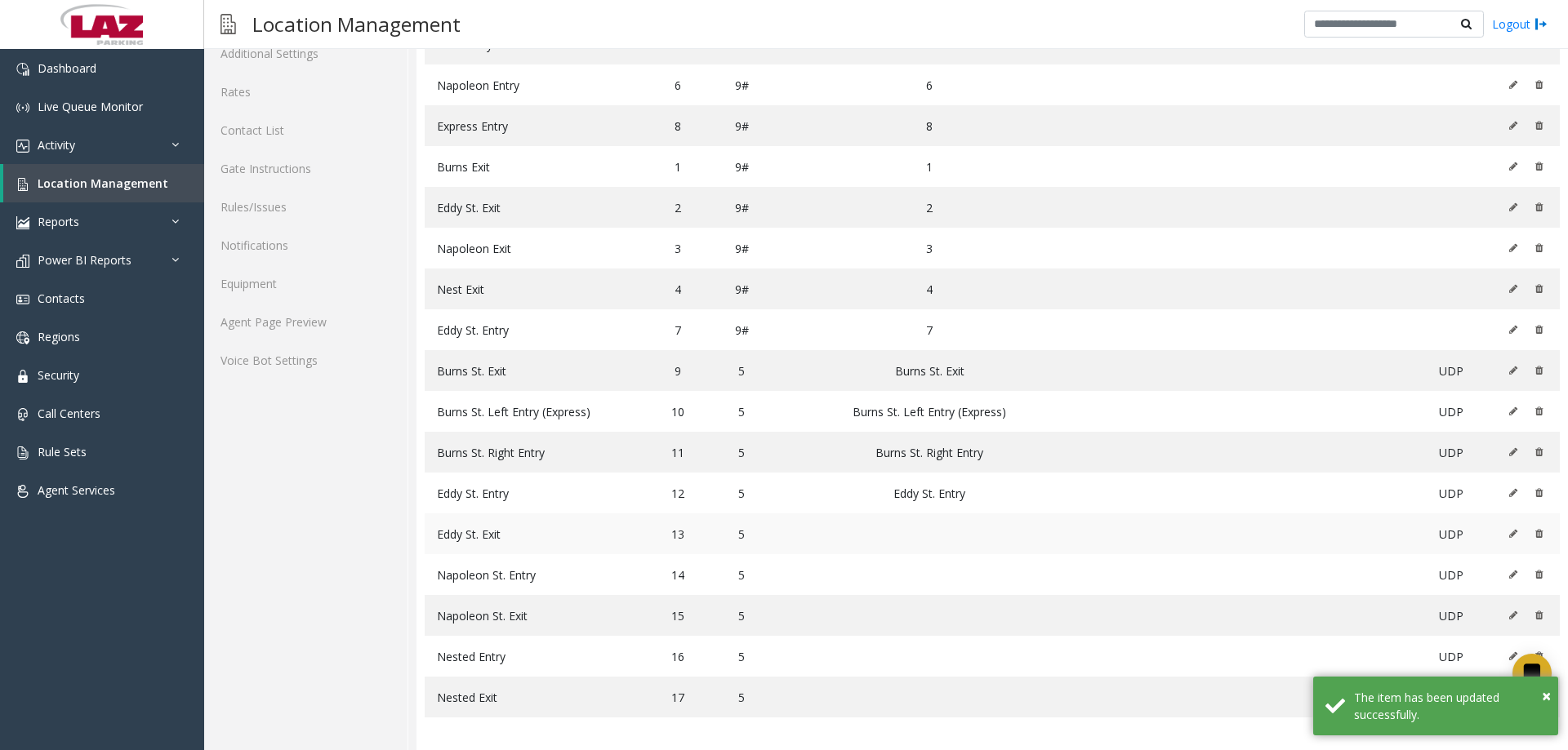
click at [1510, 533] on icon at bounding box center [1513, 534] width 8 height 10
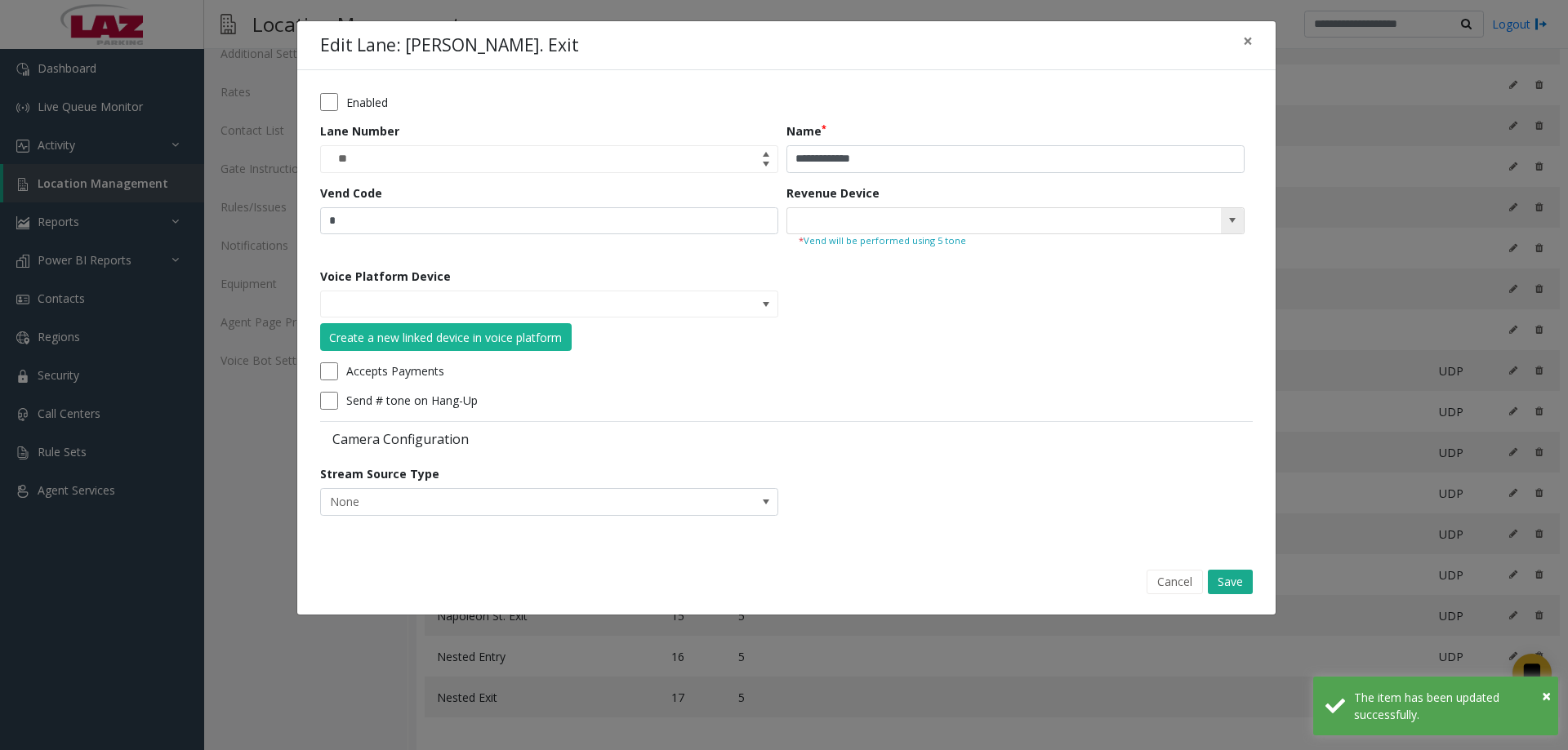
click at [1240, 219] on span at bounding box center [1233, 221] width 23 height 27
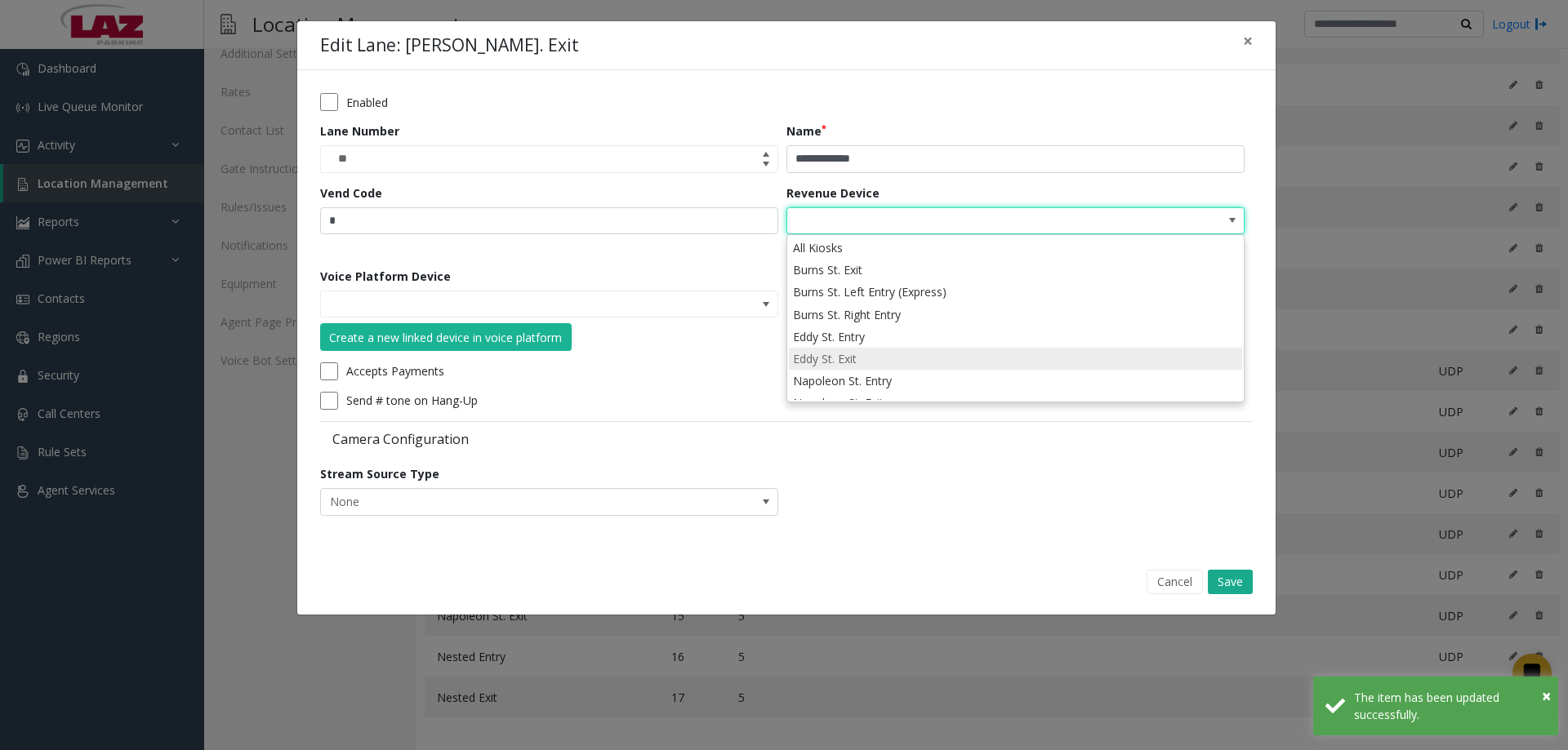
click at [862, 352] on li "Eddy St. Exit" at bounding box center [1016, 359] width 454 height 22
type input "**********"
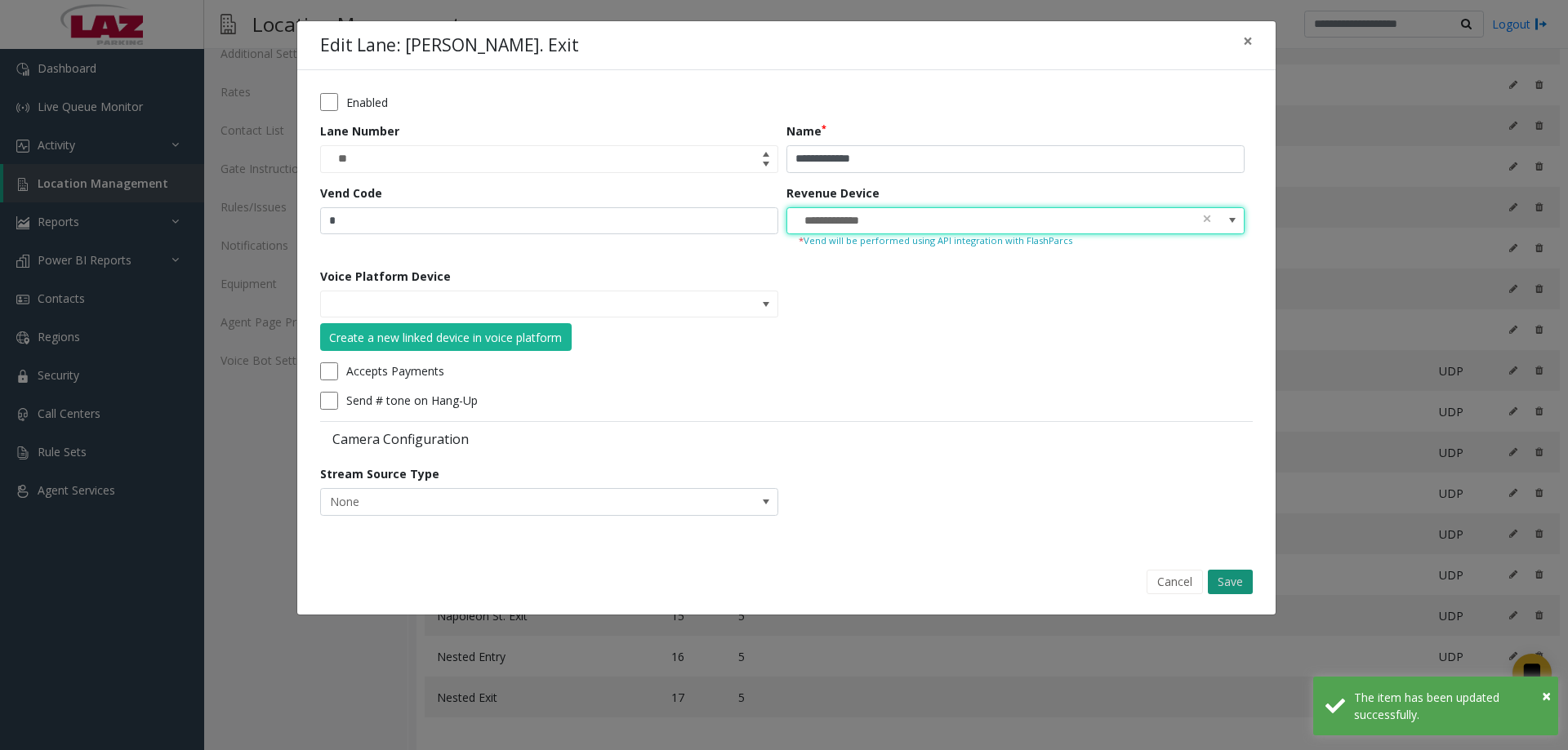
click at [1212, 581] on button "Save" at bounding box center [1230, 583] width 45 height 25
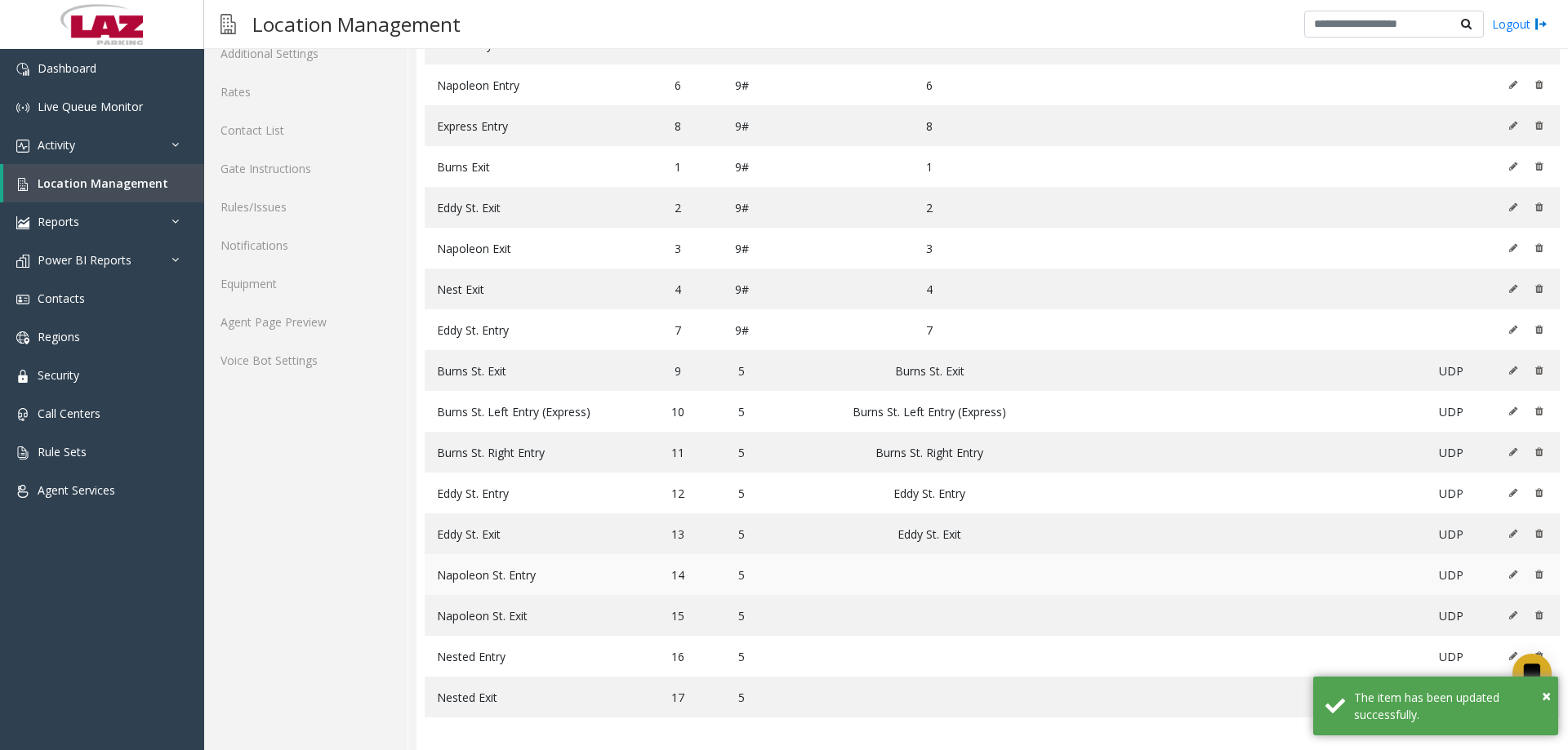
click at [1510, 577] on icon at bounding box center [1513, 575] width 8 height 10
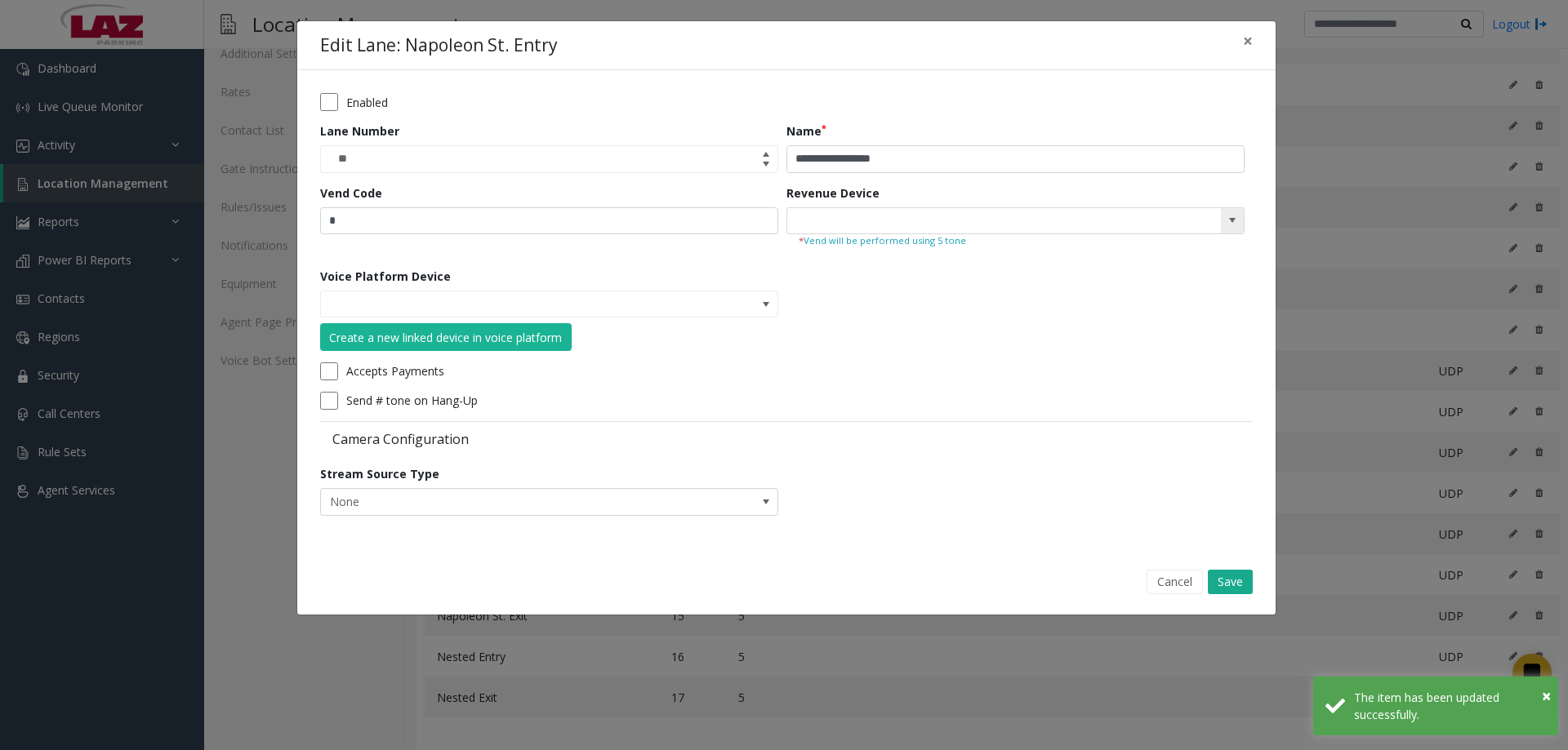
click at [1240, 228] on span at bounding box center [1233, 221] width 23 height 27
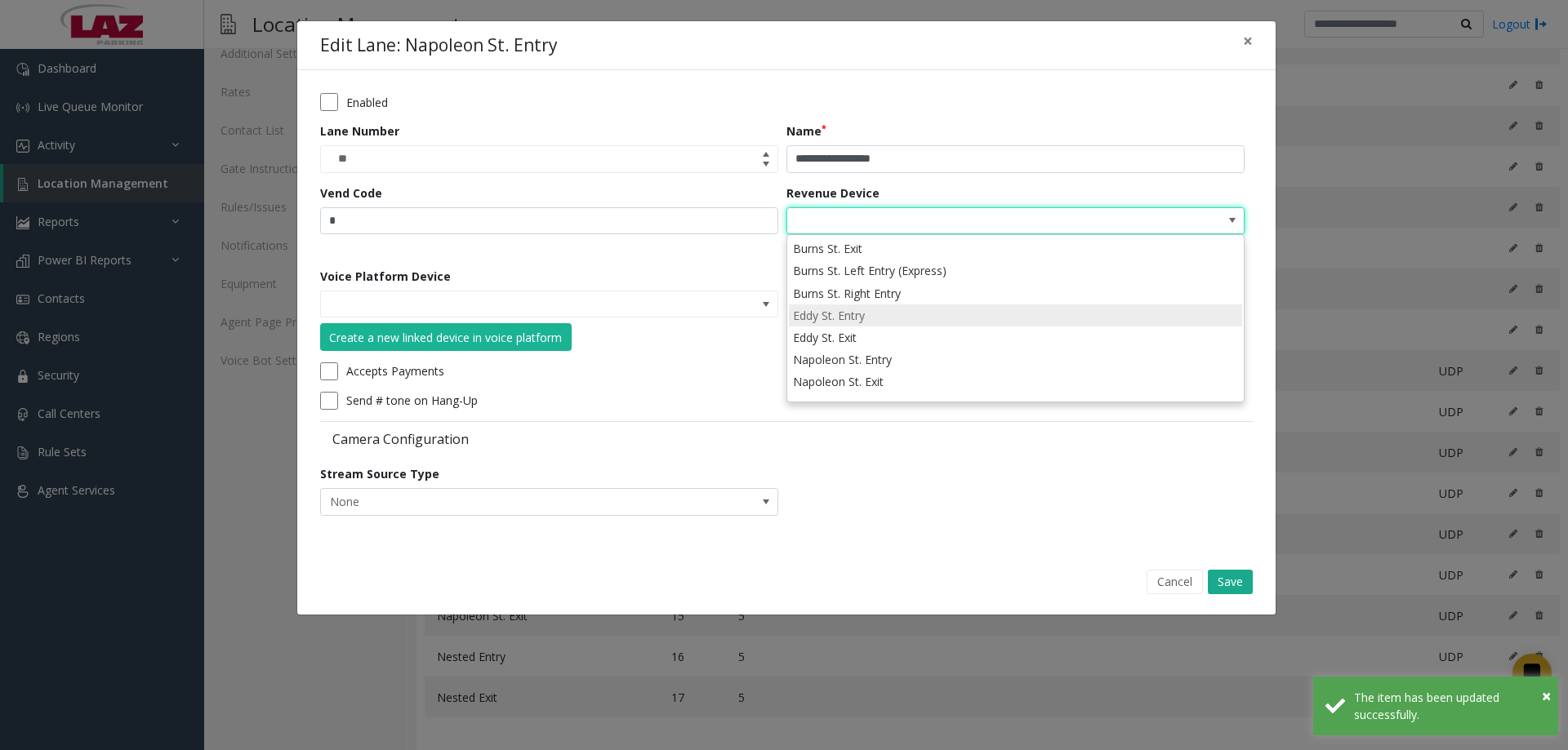
scroll to position [58, 0]
click at [933, 329] on li "Napoleon St. Entry" at bounding box center [1016, 321] width 454 height 22
type input "**********"
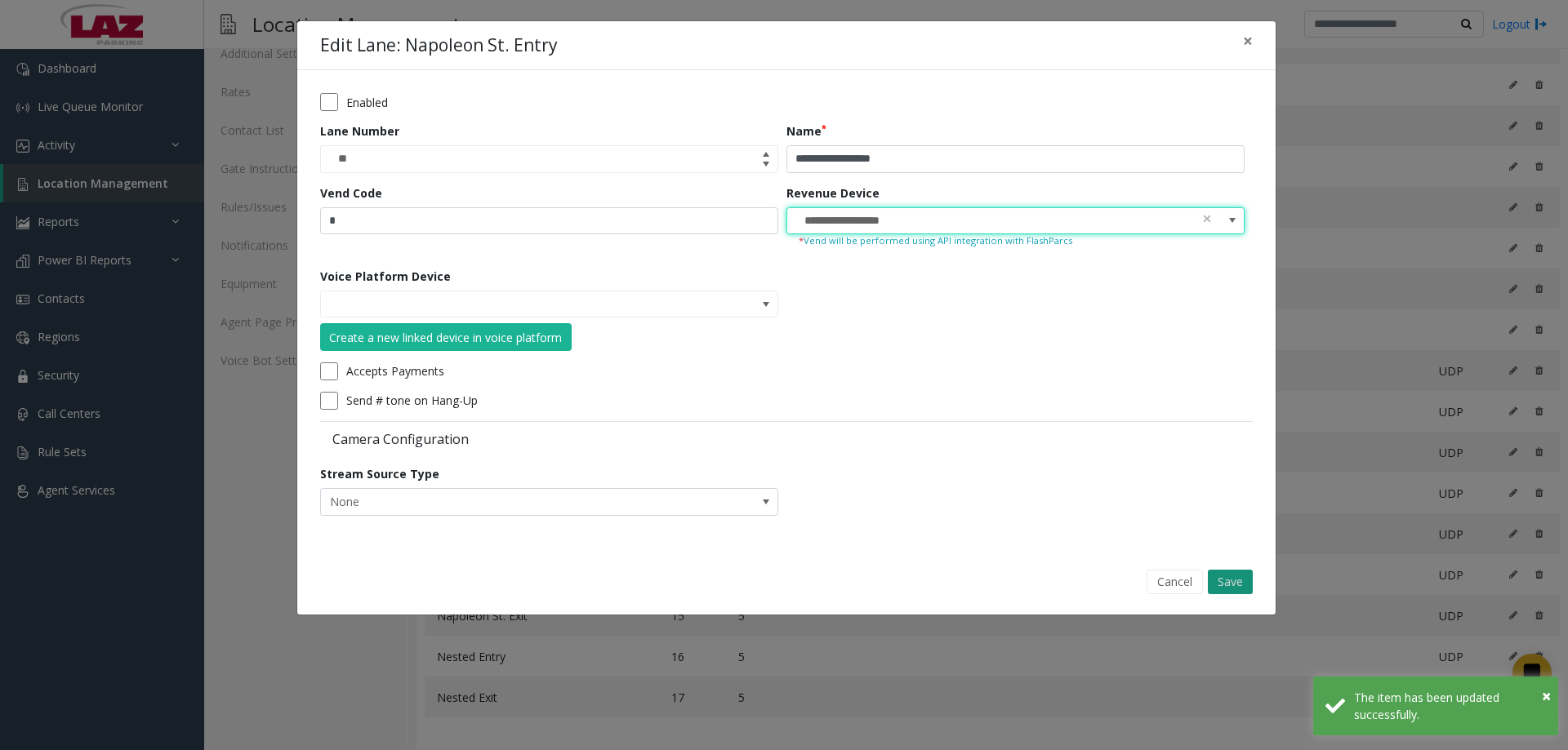
click at [1215, 584] on button "Save" at bounding box center [1230, 583] width 45 height 25
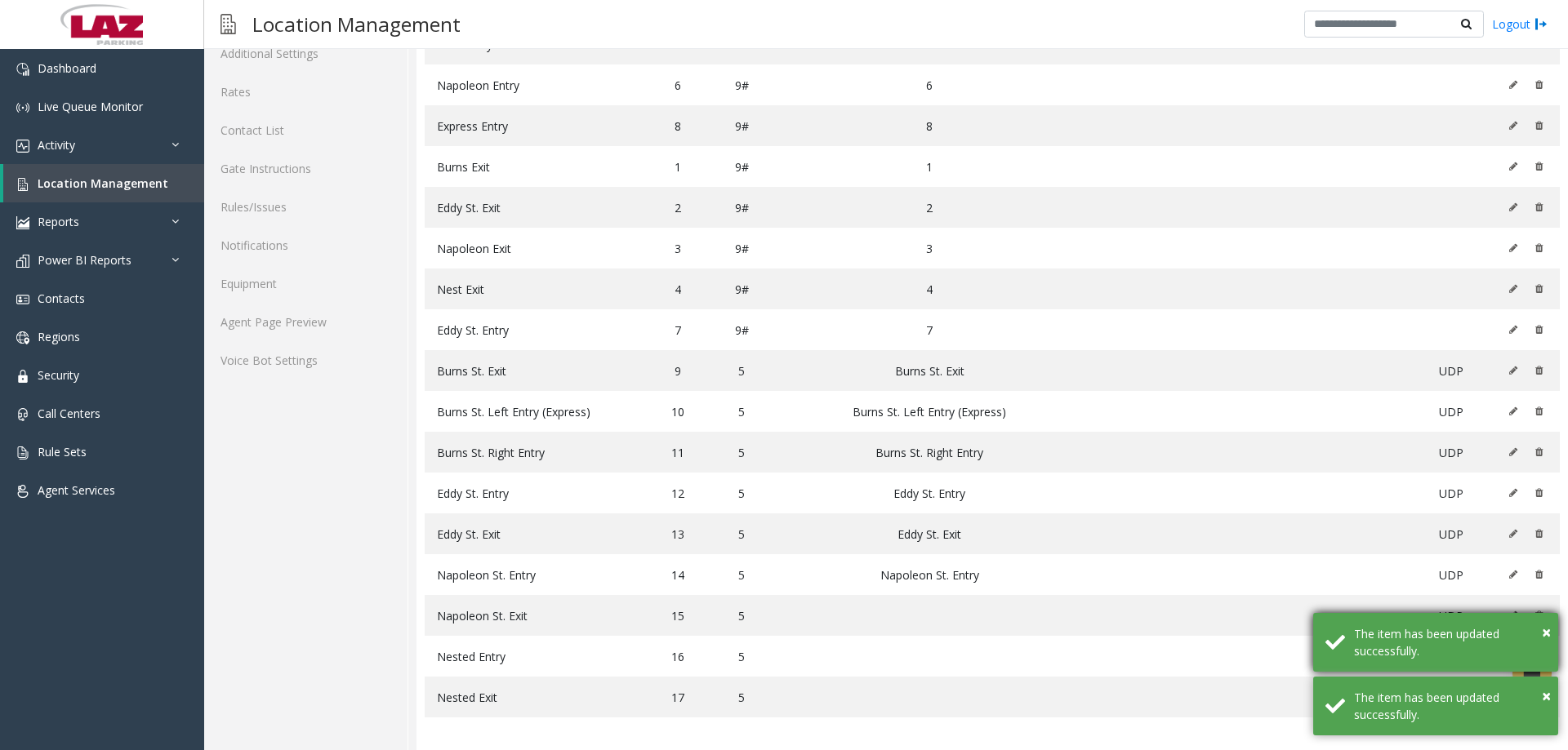
click at [1539, 634] on div "The item has been updated successfully." at bounding box center [1450, 642] width 192 height 35
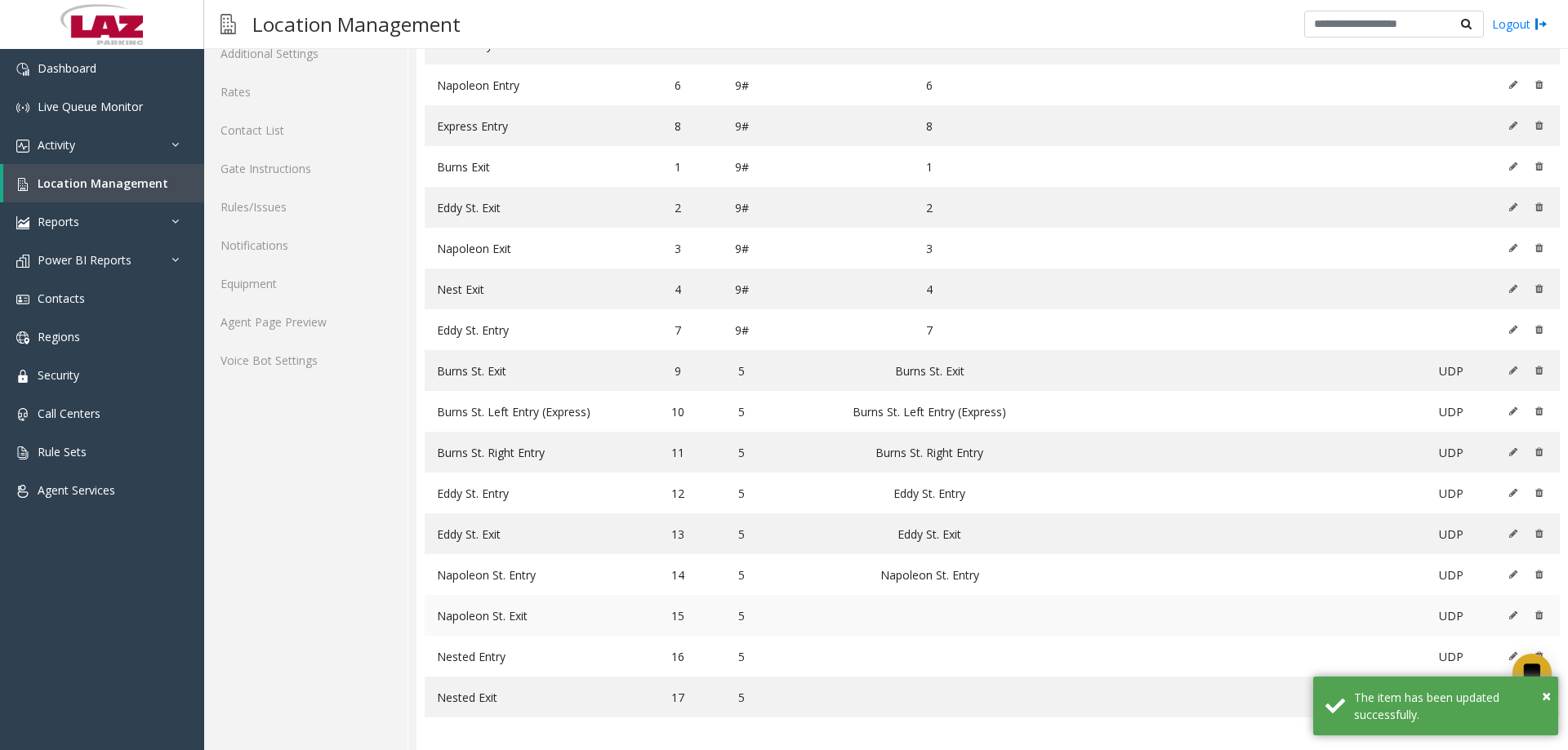
click at [1510, 616] on icon at bounding box center [1513, 615] width 8 height 10
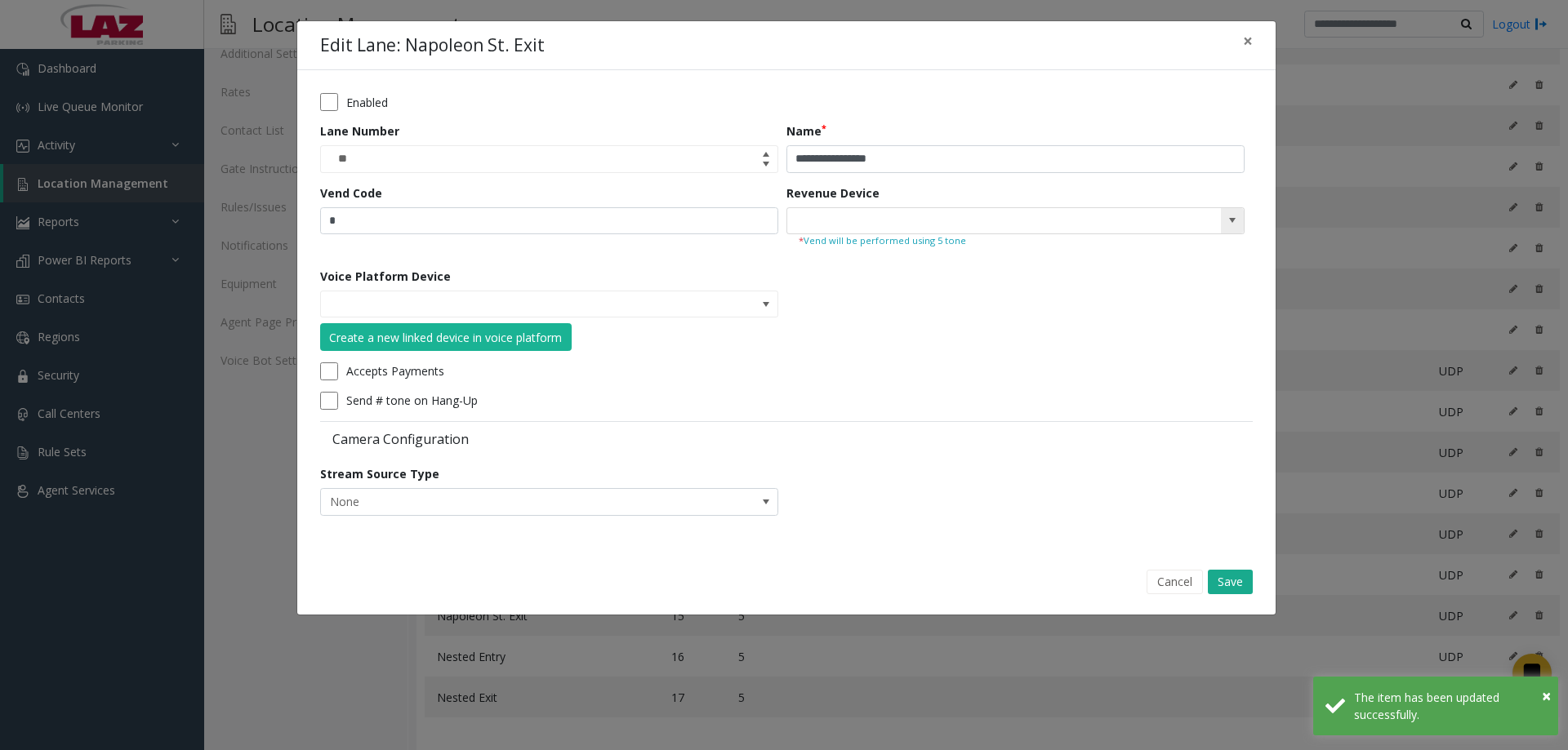
click at [1237, 221] on span at bounding box center [1232, 220] width 13 height 13
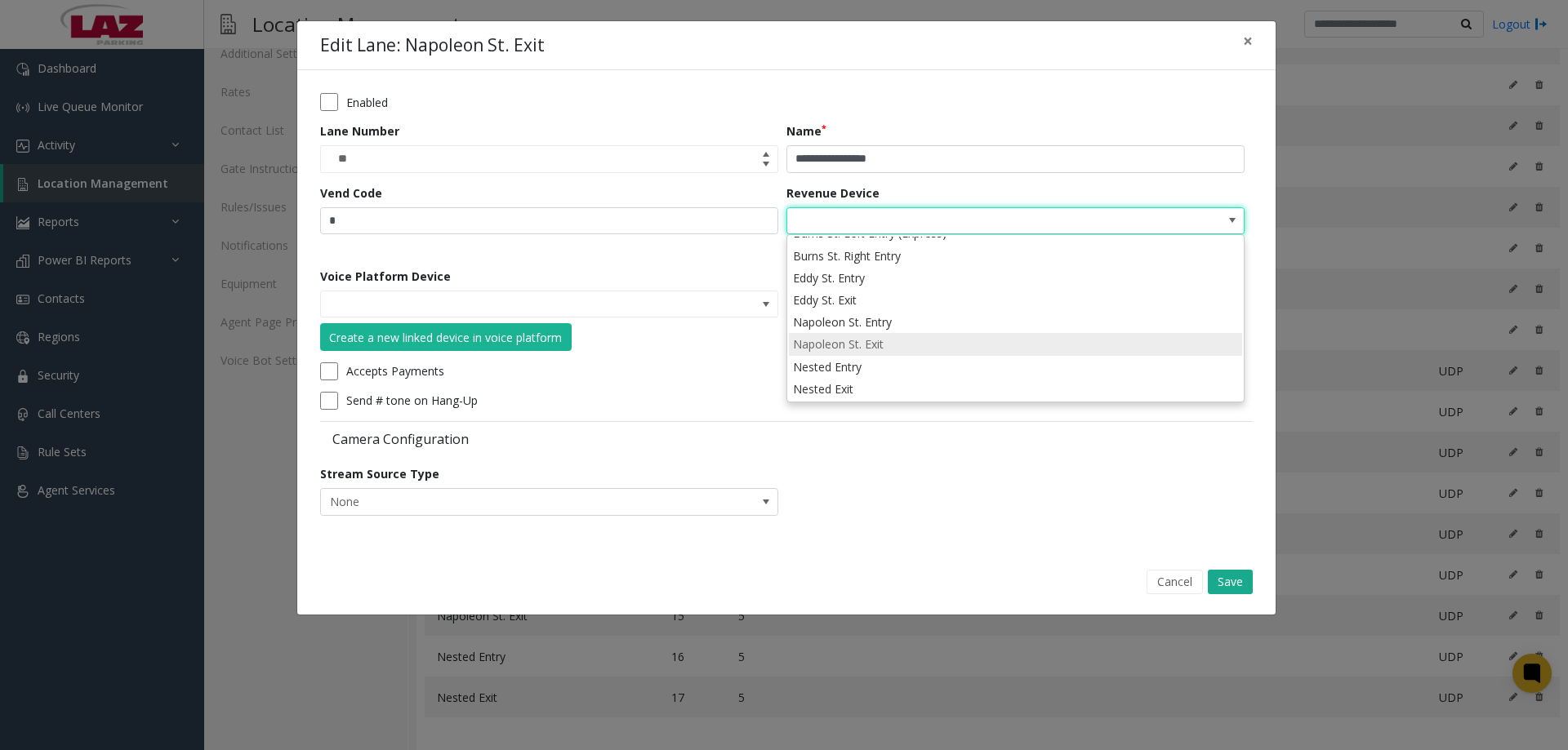
click at [883, 346] on li "Napoleon St. Exit" at bounding box center [1016, 344] width 454 height 22
type input "**********"
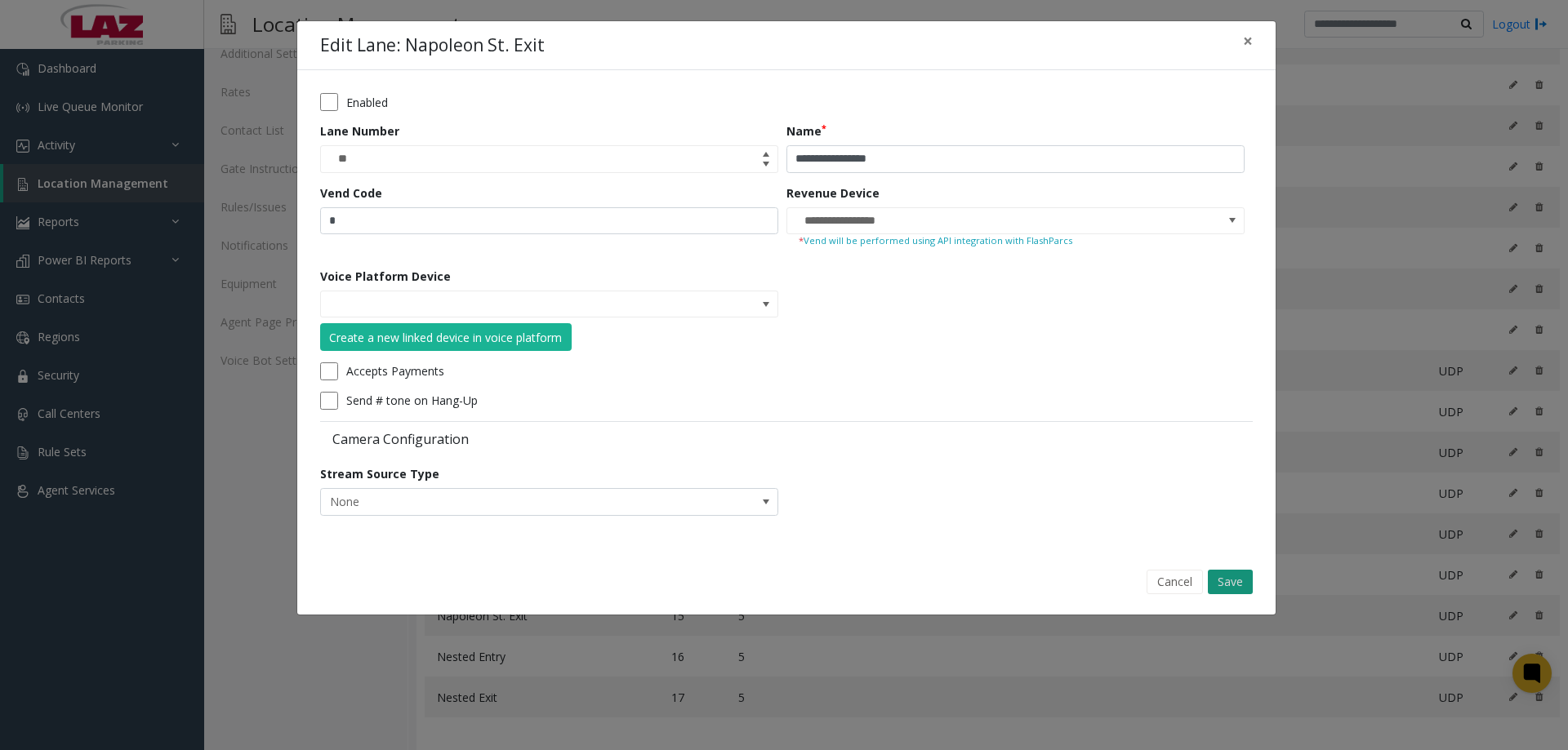
click at [1227, 575] on button "Save" at bounding box center [1230, 583] width 45 height 25
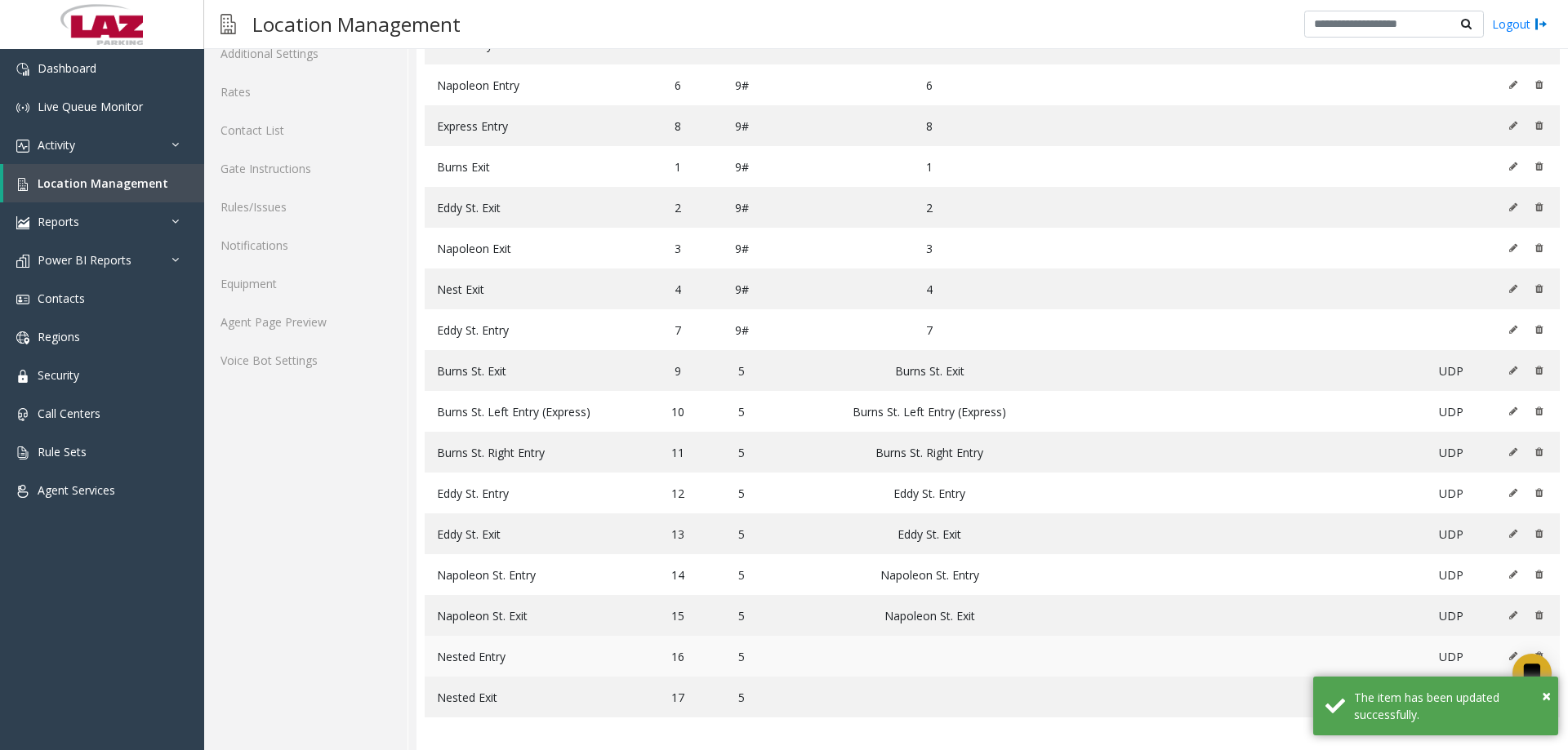
click at [1509, 655] on button at bounding box center [1518, 657] width 18 height 25
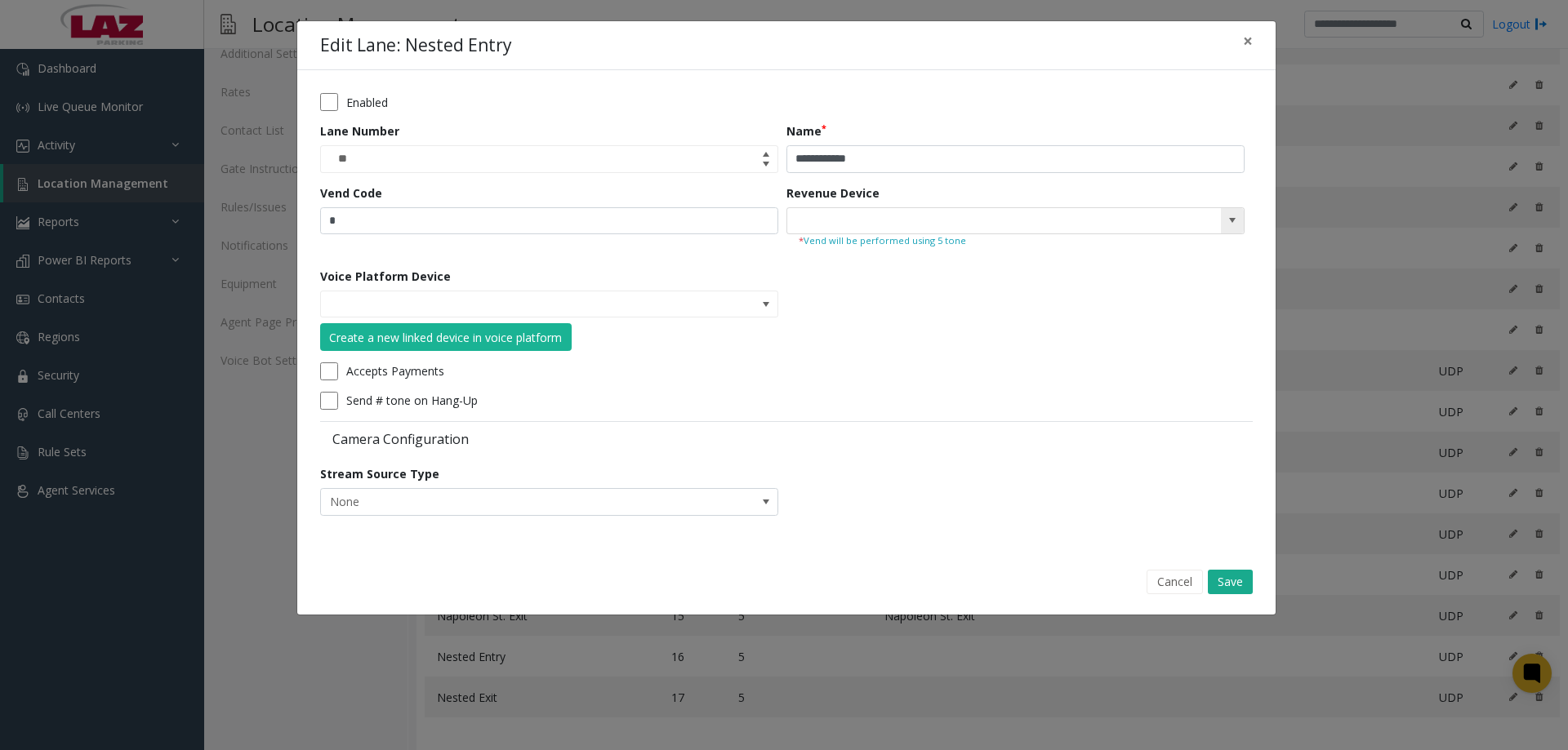
click at [1224, 216] on span at bounding box center [1233, 221] width 23 height 27
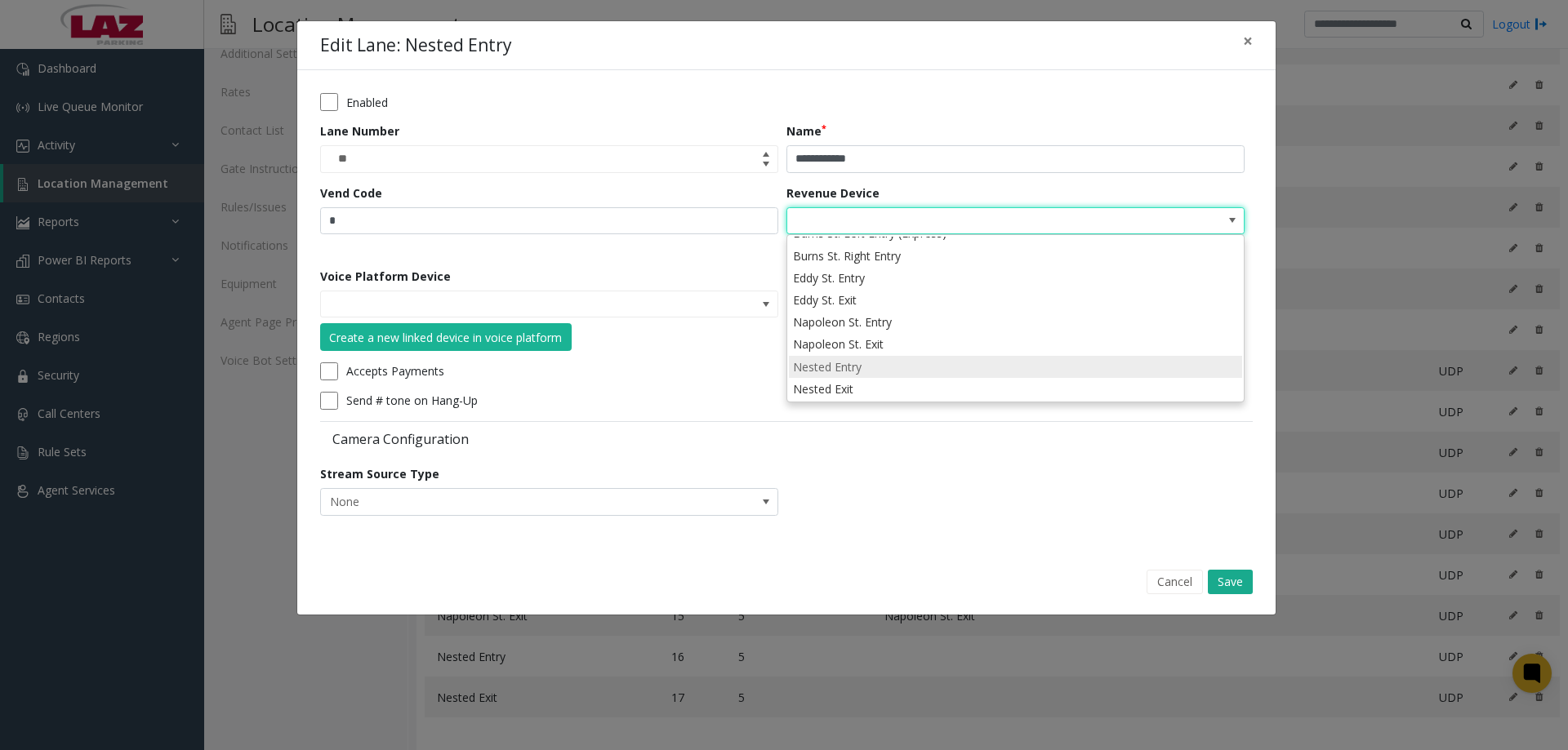
click at [864, 370] on li "Nested Entry" at bounding box center [1016, 367] width 454 height 22
type input "**********"
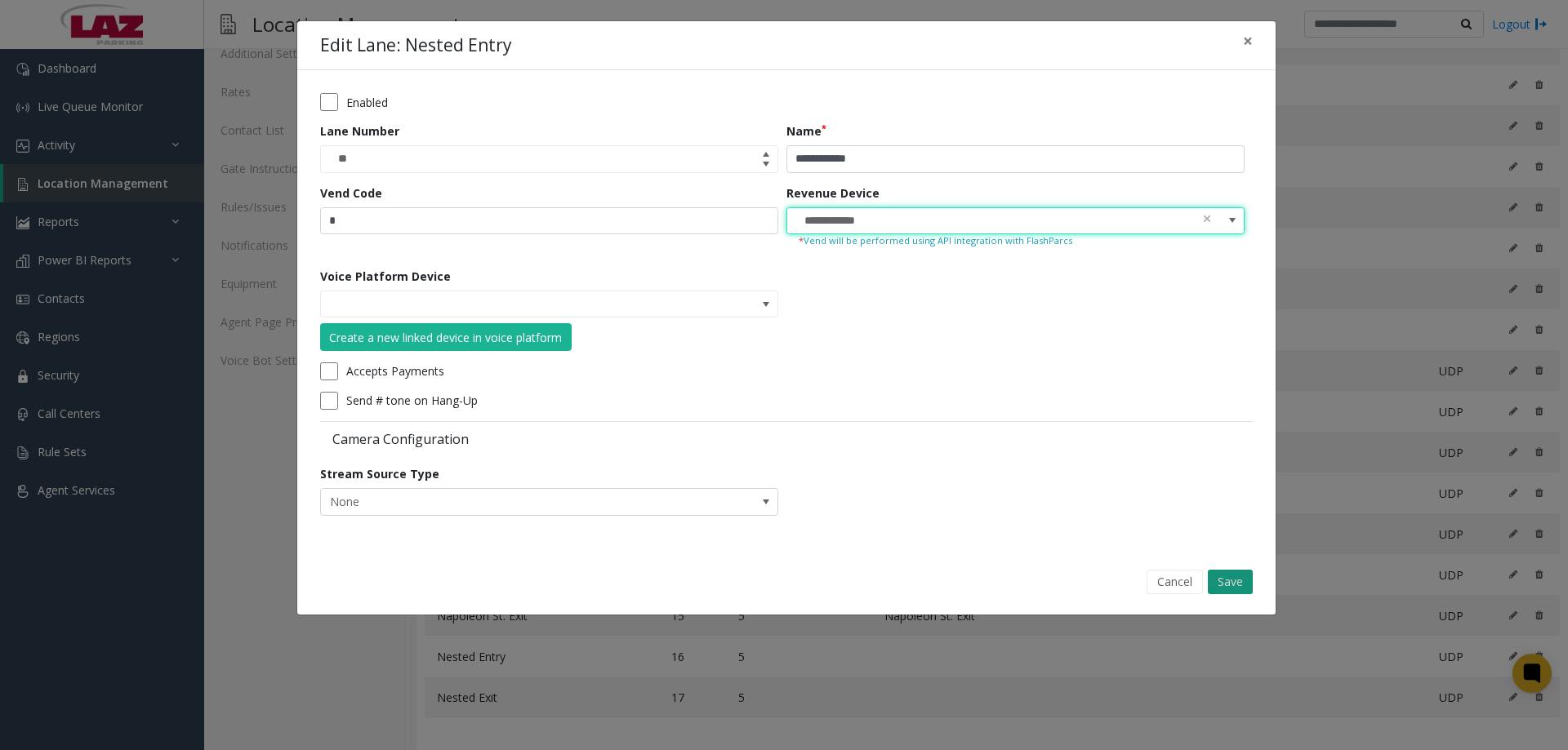
click at [1232, 582] on button "Save" at bounding box center [1230, 583] width 45 height 25
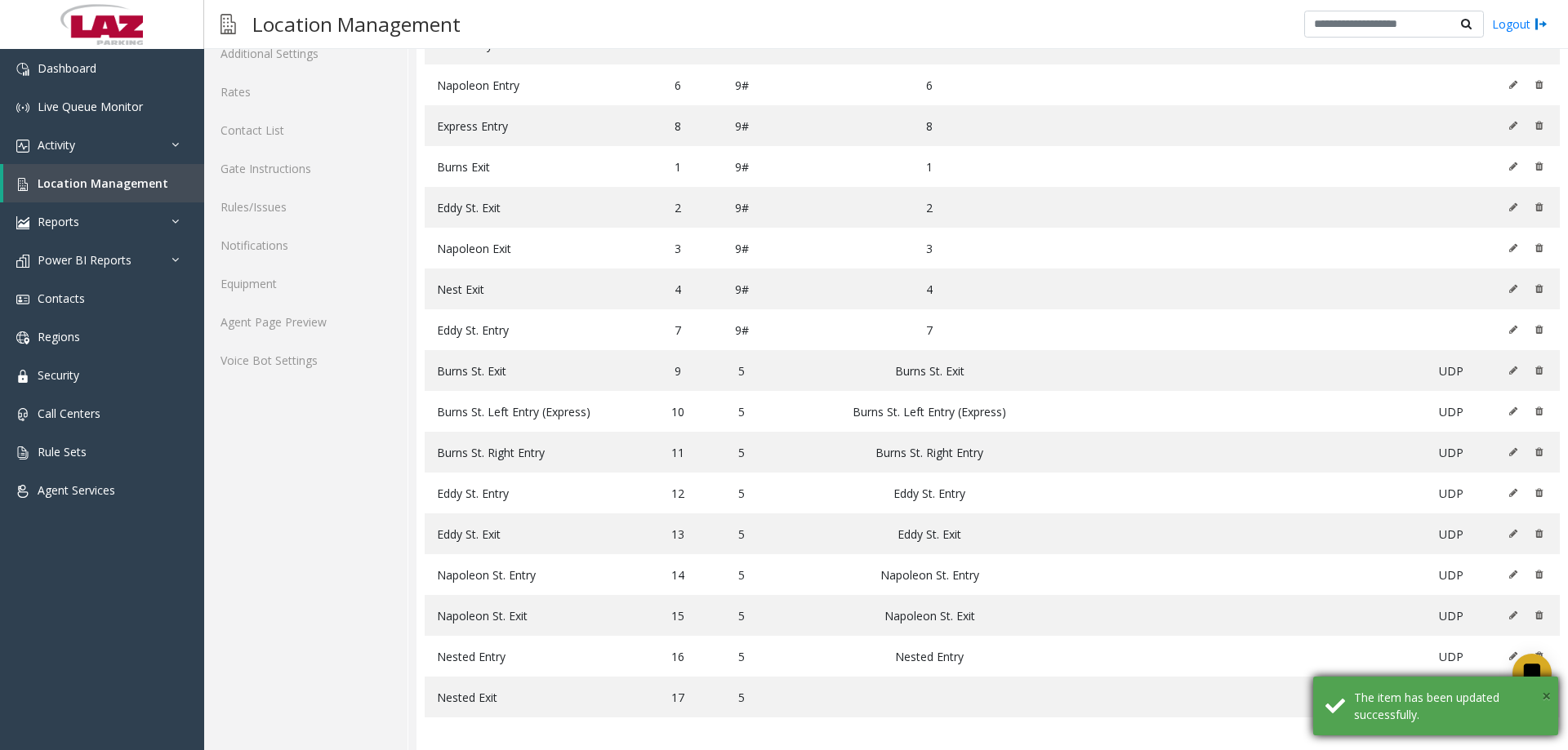
click at [1547, 688] on span "×" at bounding box center [1547, 696] width 9 height 22
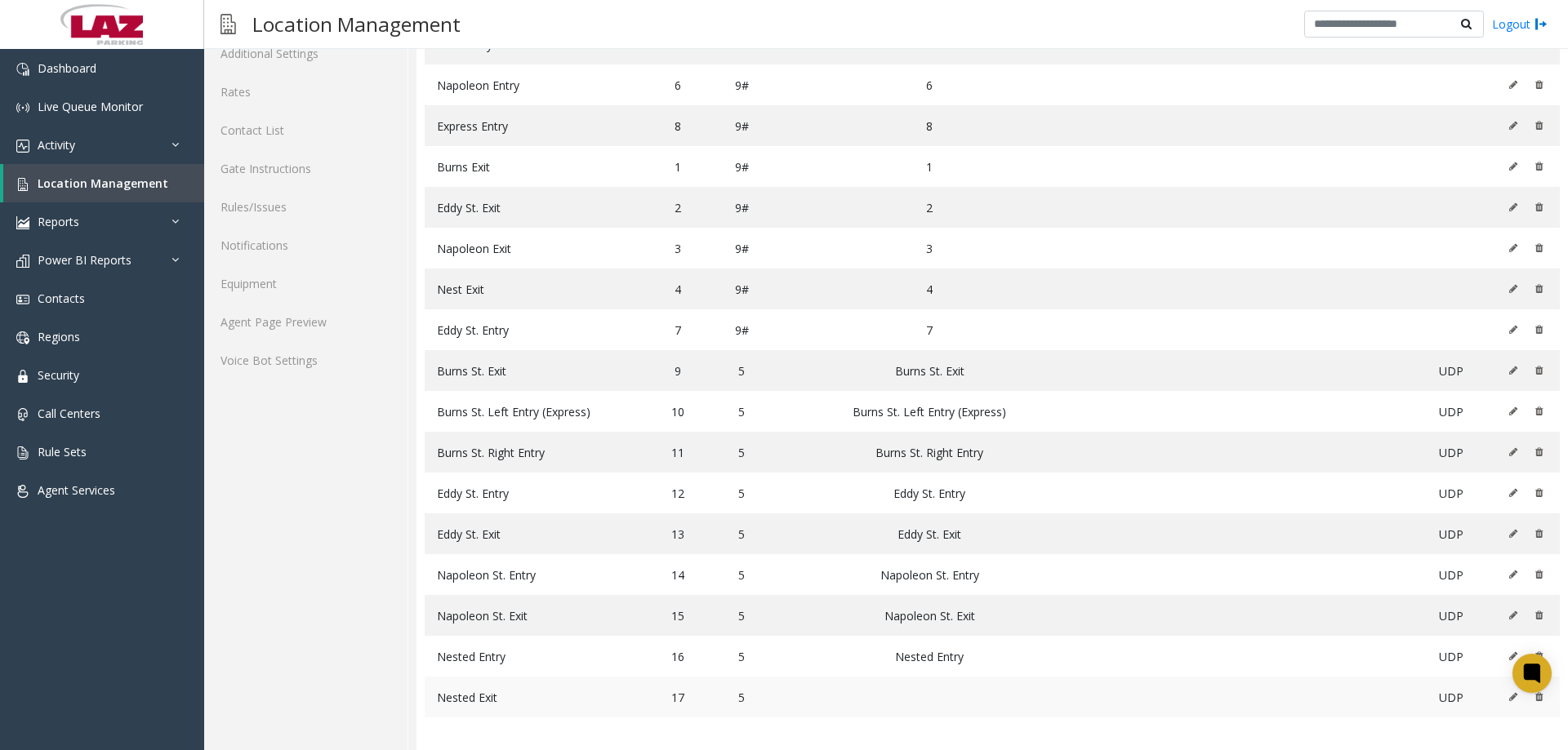
click at [1496, 696] on td at bounding box center [1527, 697] width 67 height 41
click at [1510, 697] on icon at bounding box center [1513, 697] width 8 height 10
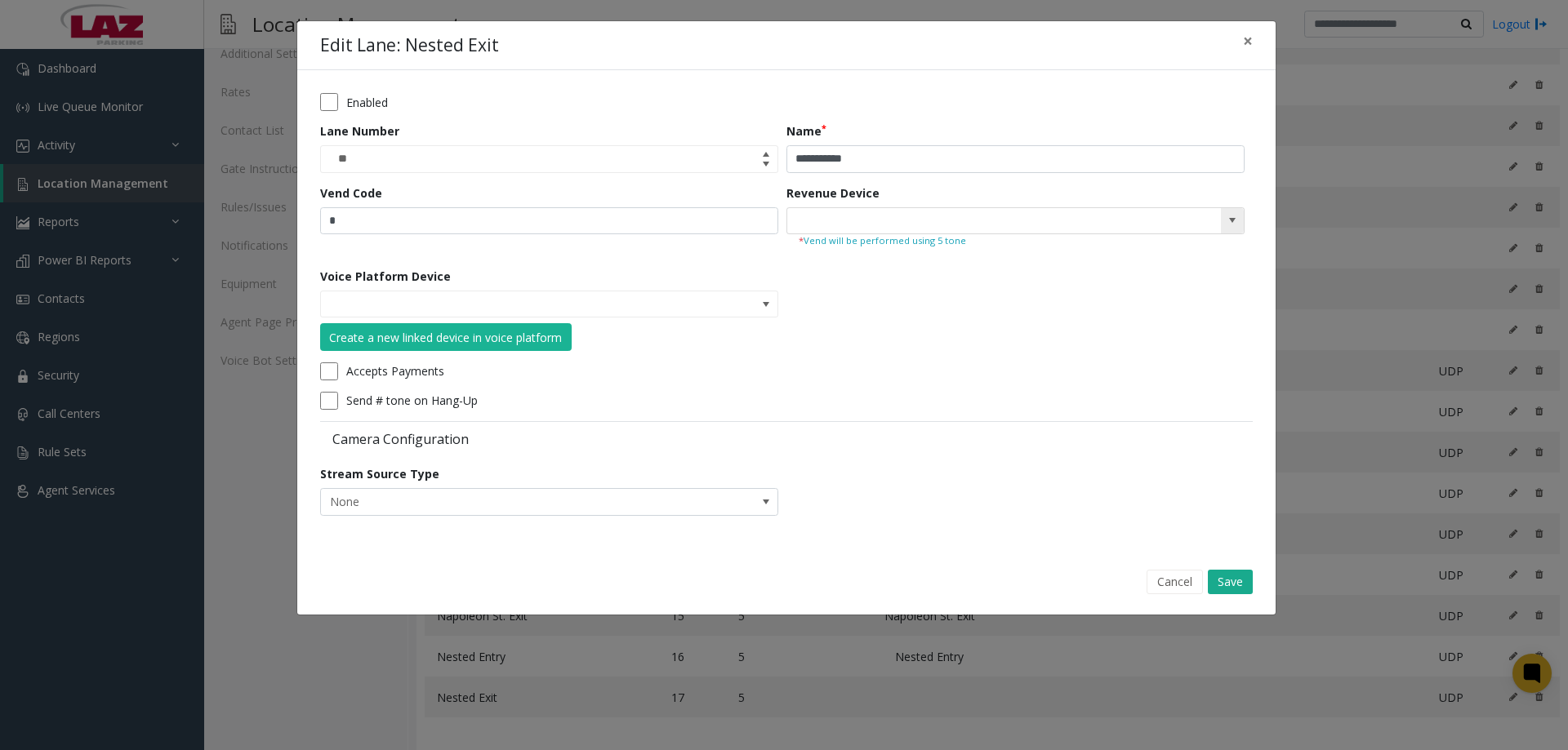
click at [1222, 213] on span at bounding box center [1233, 221] width 23 height 27
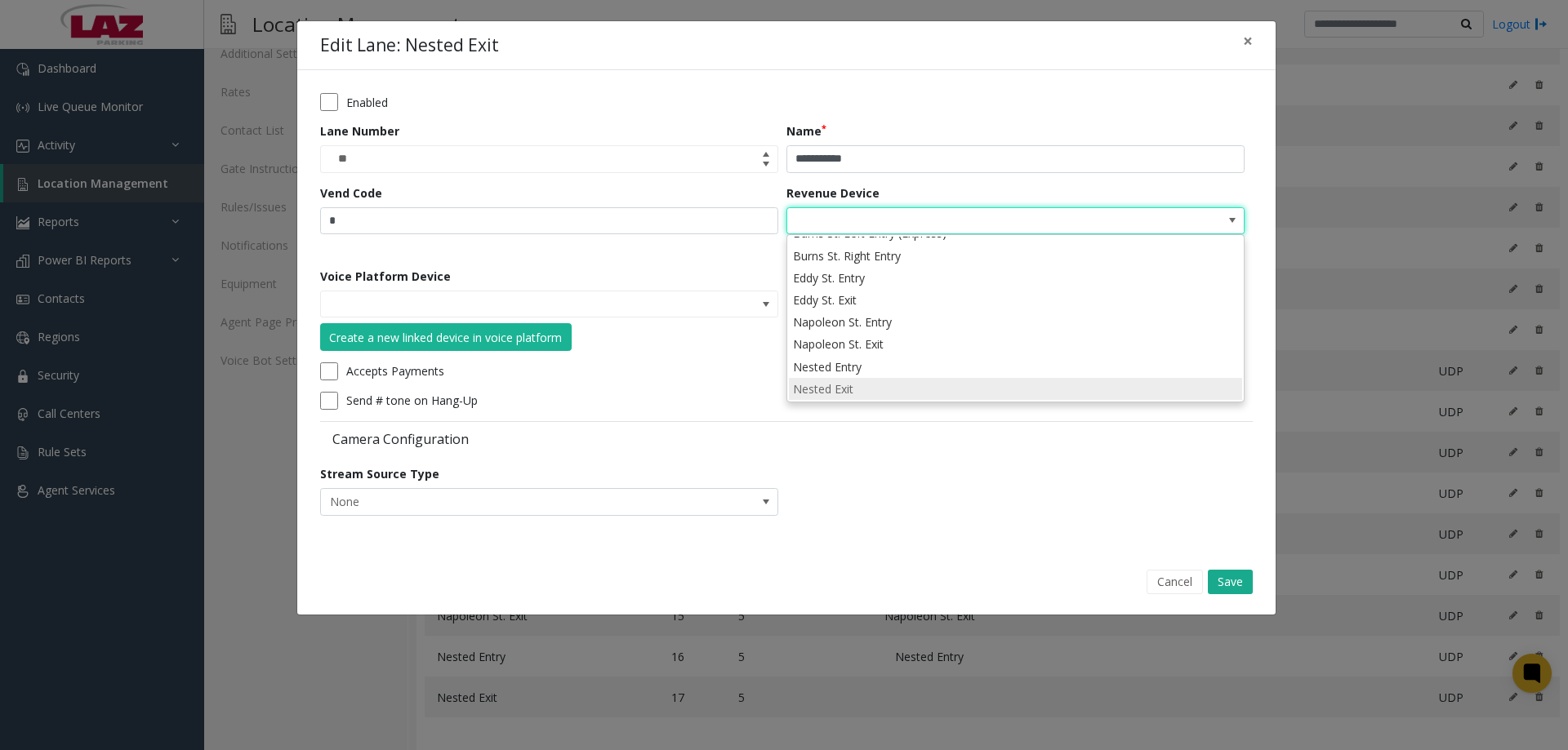
click at [855, 383] on li "Nested Exit" at bounding box center [1016, 389] width 454 height 22
type input "**********"
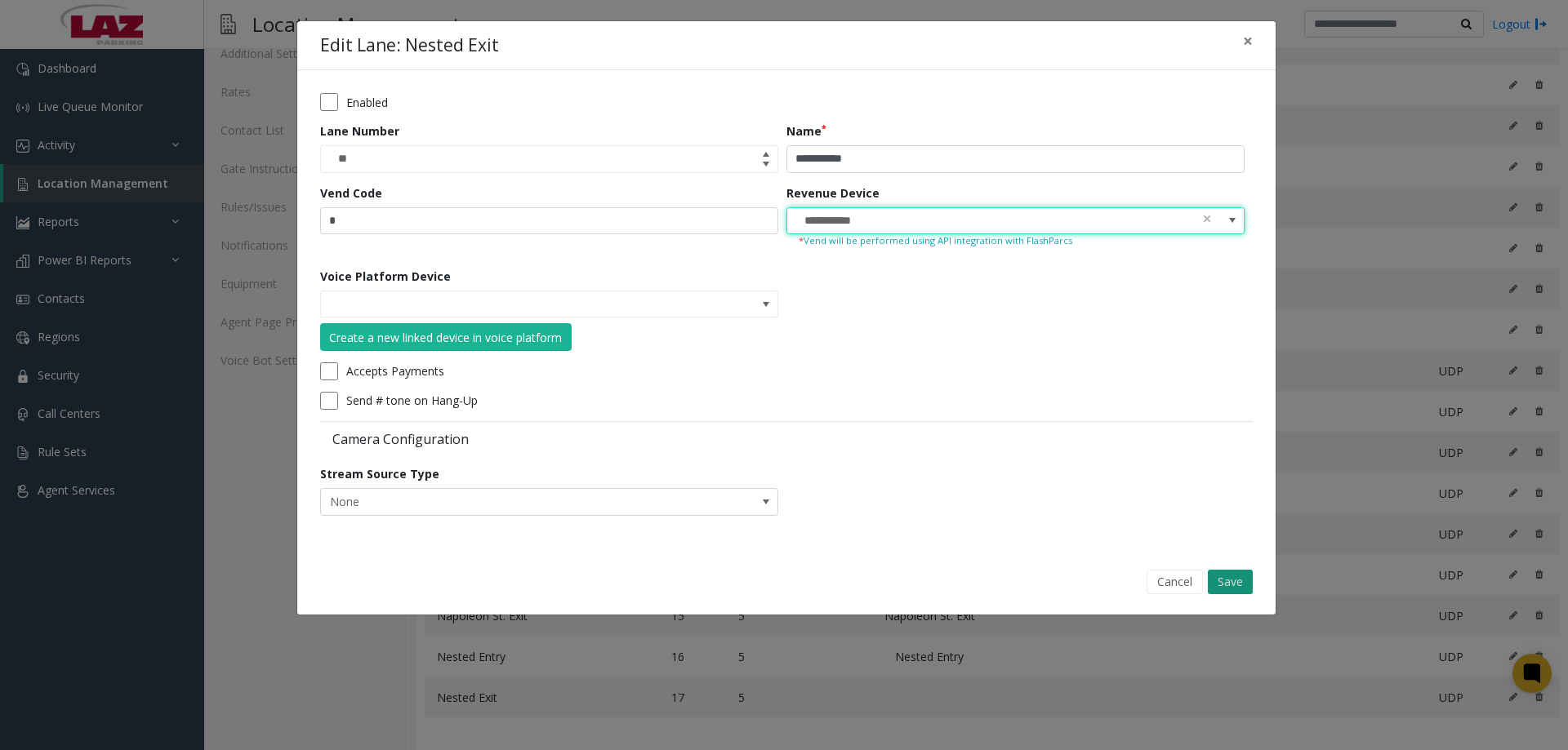
click at [1245, 584] on button "Save" at bounding box center [1230, 583] width 45 height 25
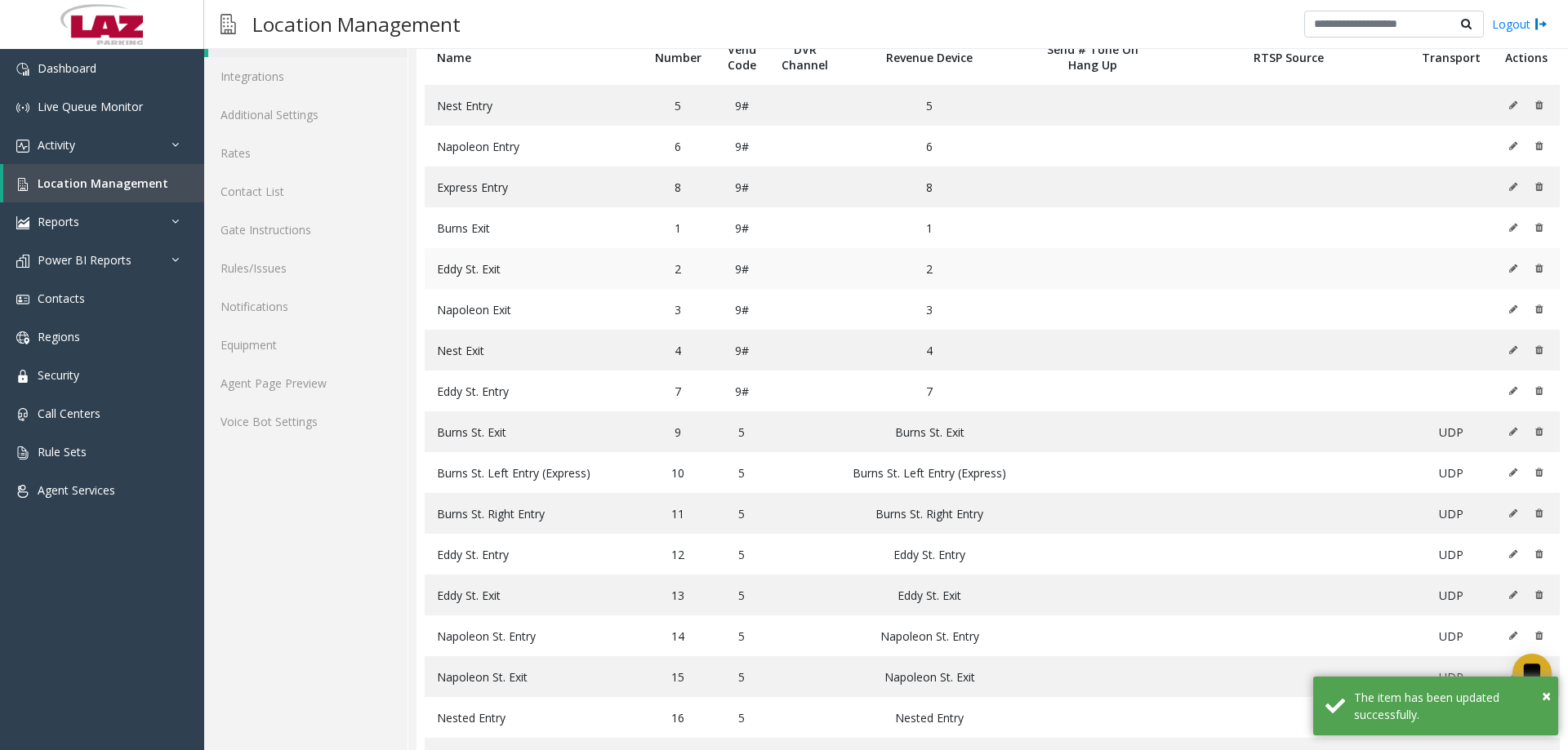
scroll to position [0, 0]
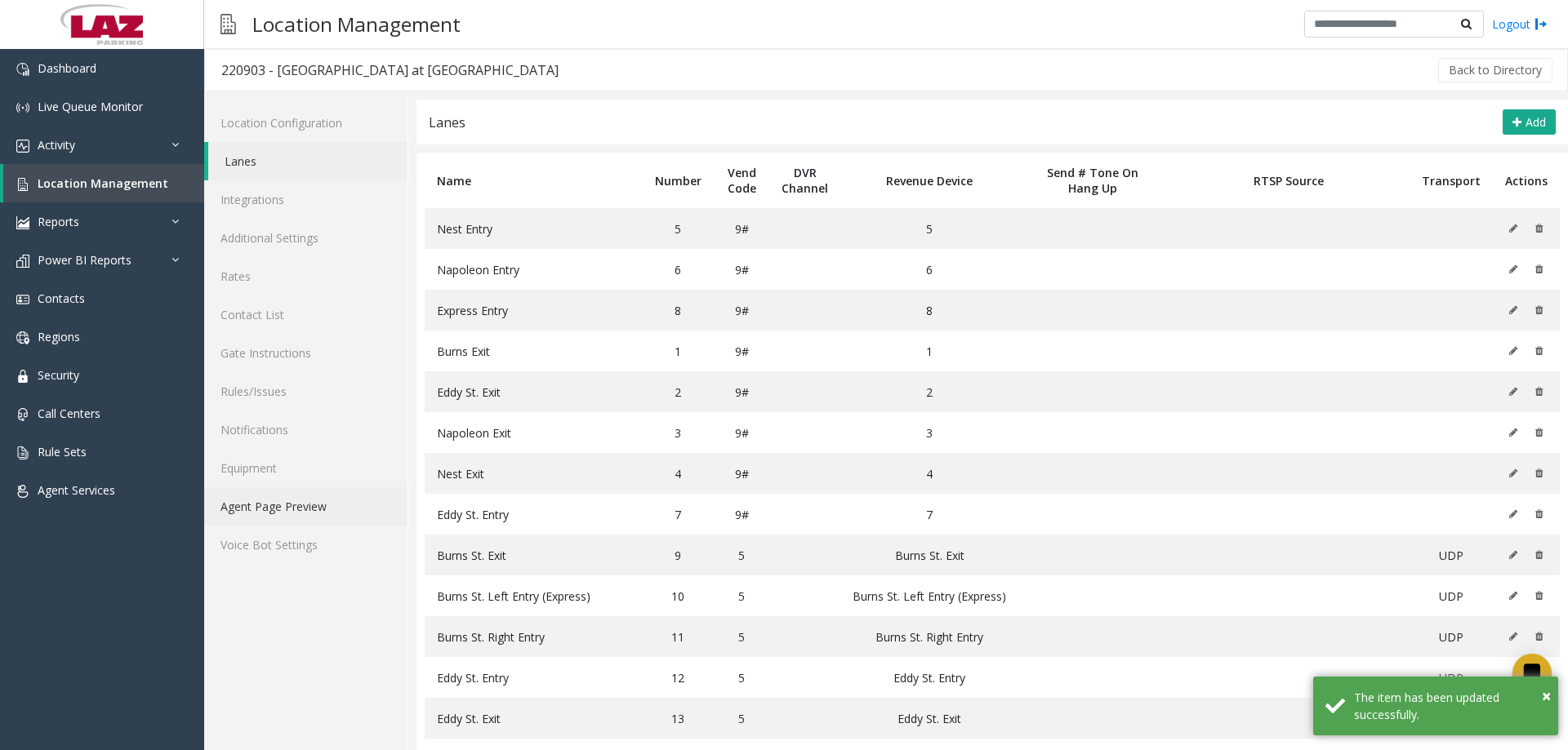
click at [288, 509] on link "Agent Page Preview" at bounding box center [307, 506] width 204 height 38
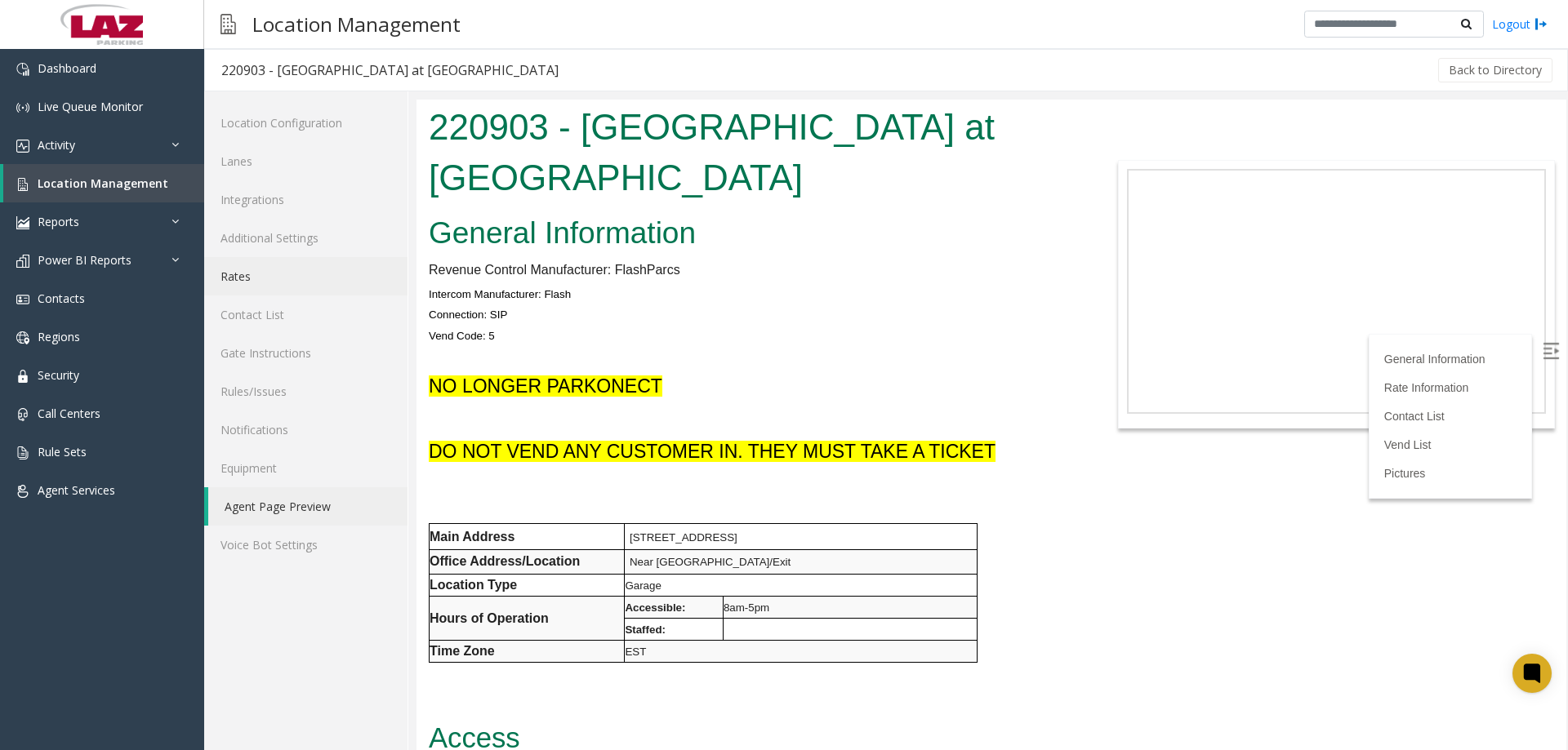
click at [272, 277] on link "Rates" at bounding box center [307, 275] width 204 height 38
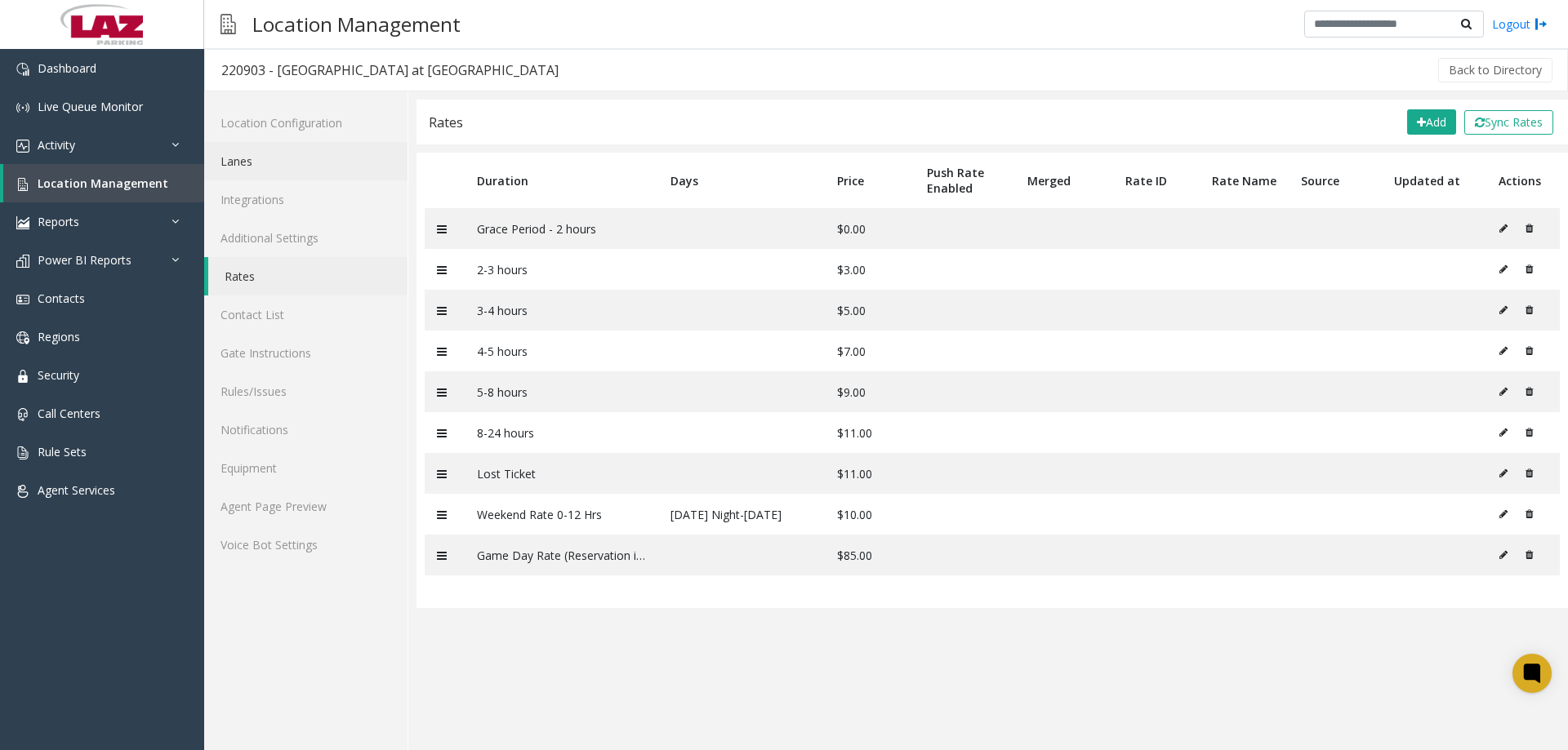
click at [276, 162] on link "Lanes" at bounding box center [307, 160] width 204 height 38
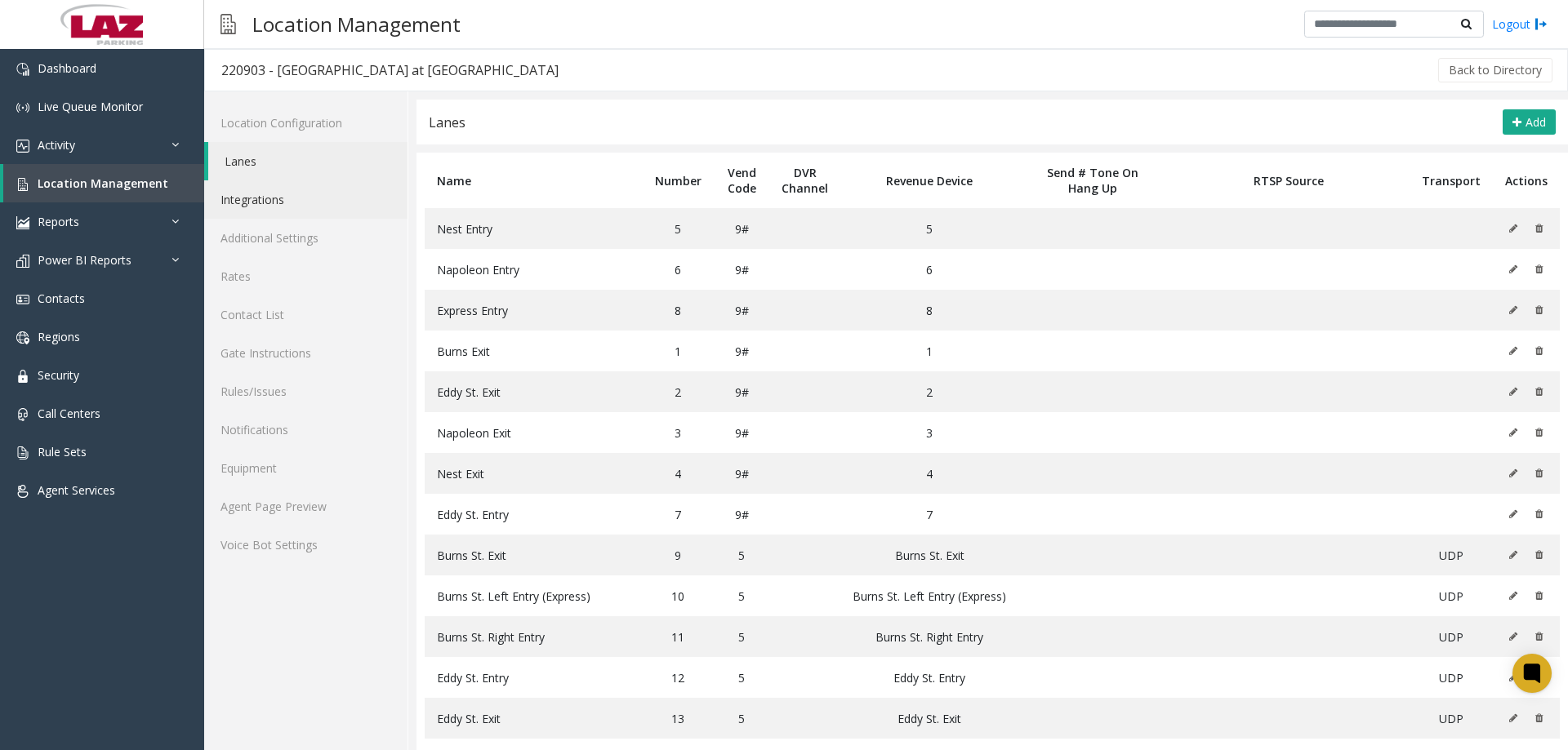
click at [260, 205] on link "Integrations" at bounding box center [307, 199] width 204 height 38
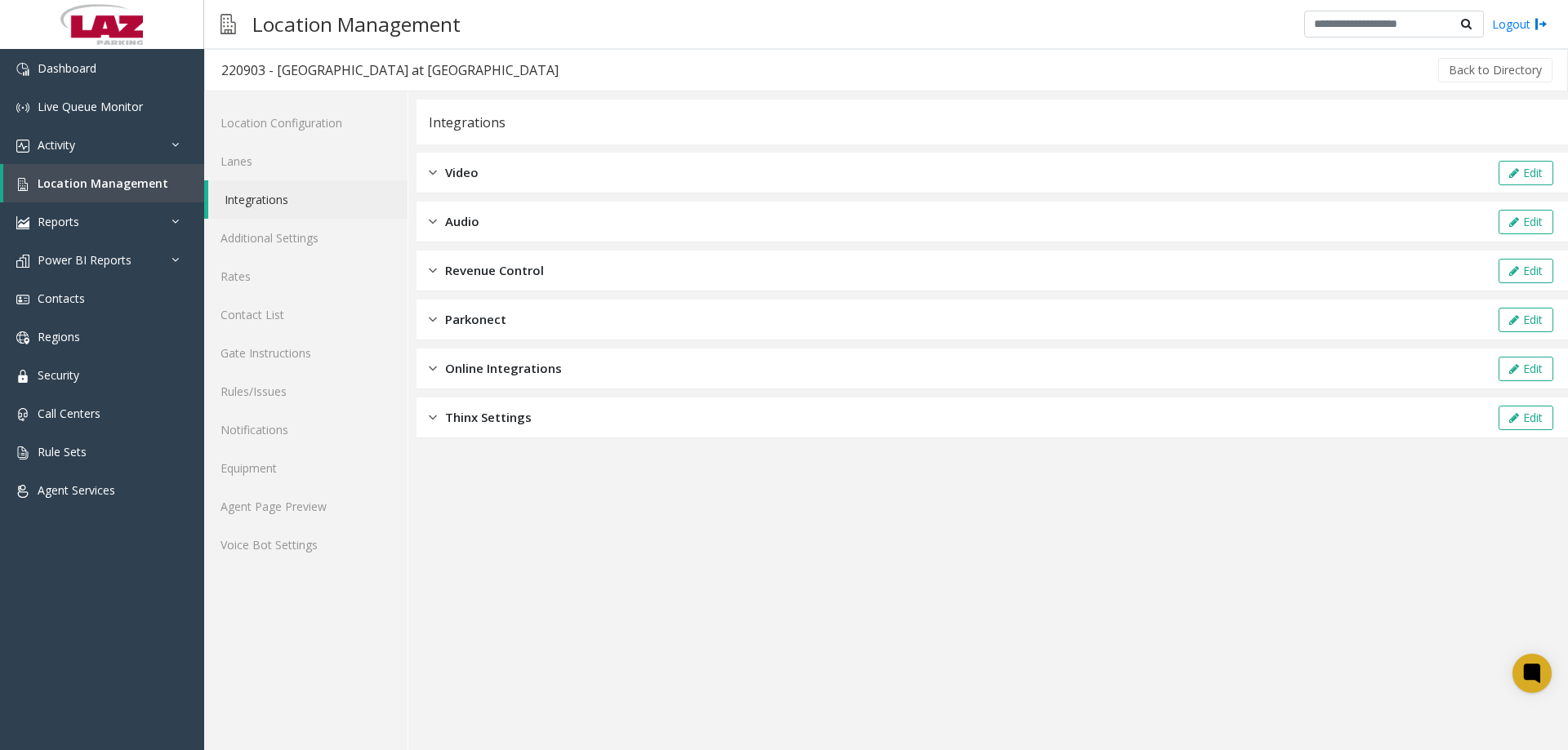
click at [435, 272] on img at bounding box center [432, 270] width 8 height 19
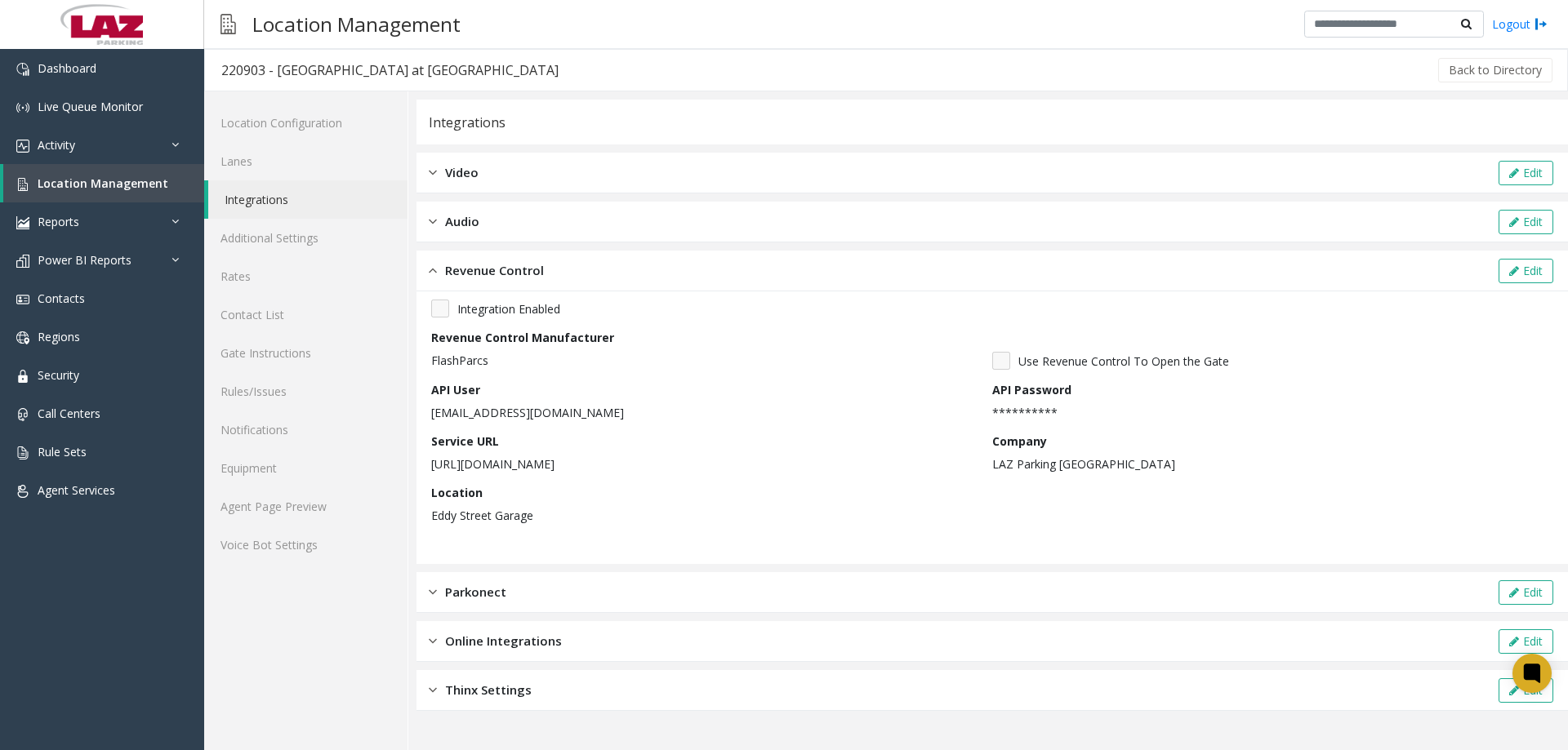
click at [435, 272] on img at bounding box center [432, 270] width 8 height 19
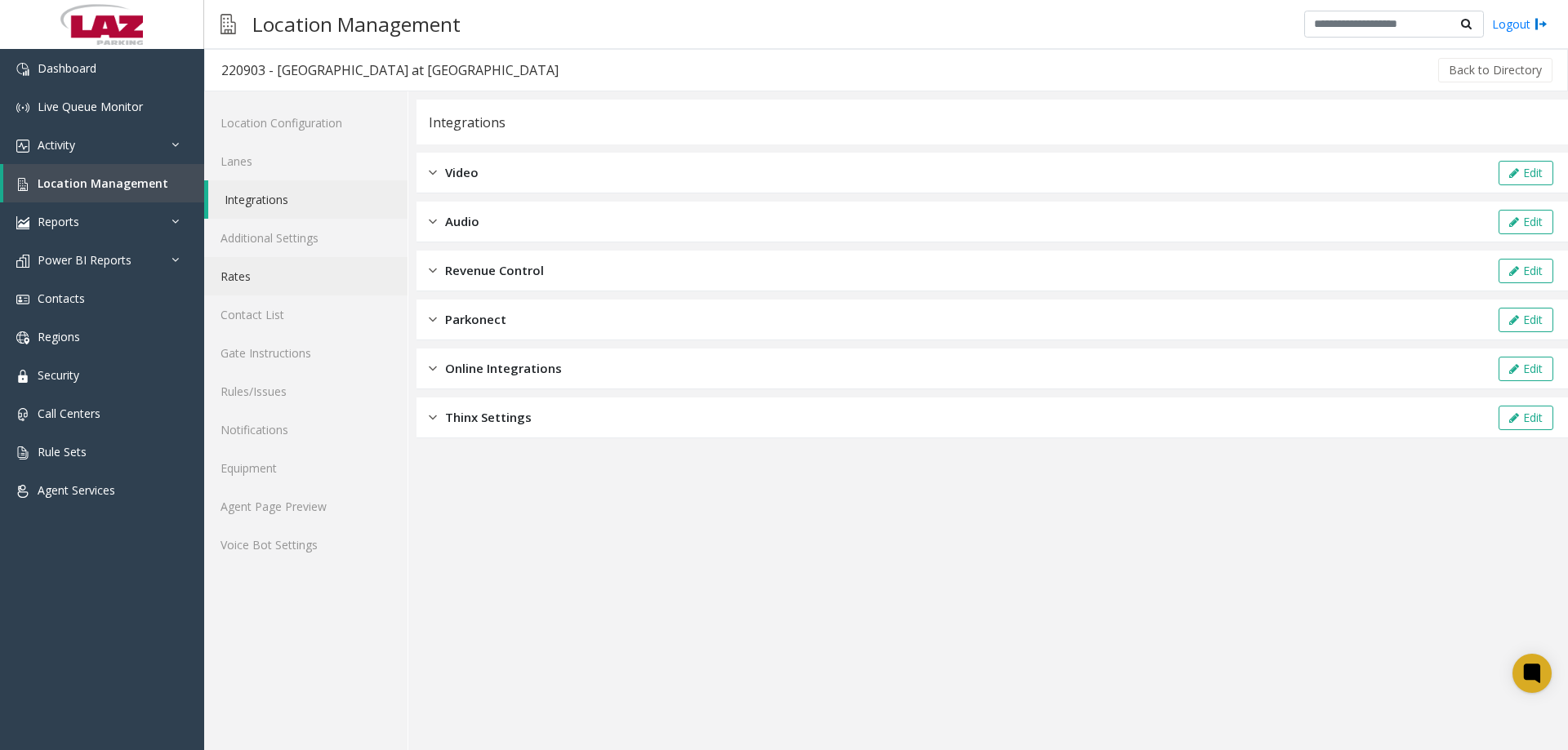
click at [259, 277] on link "Rates" at bounding box center [307, 275] width 204 height 38
